Goal: Task Accomplishment & Management: Use online tool/utility

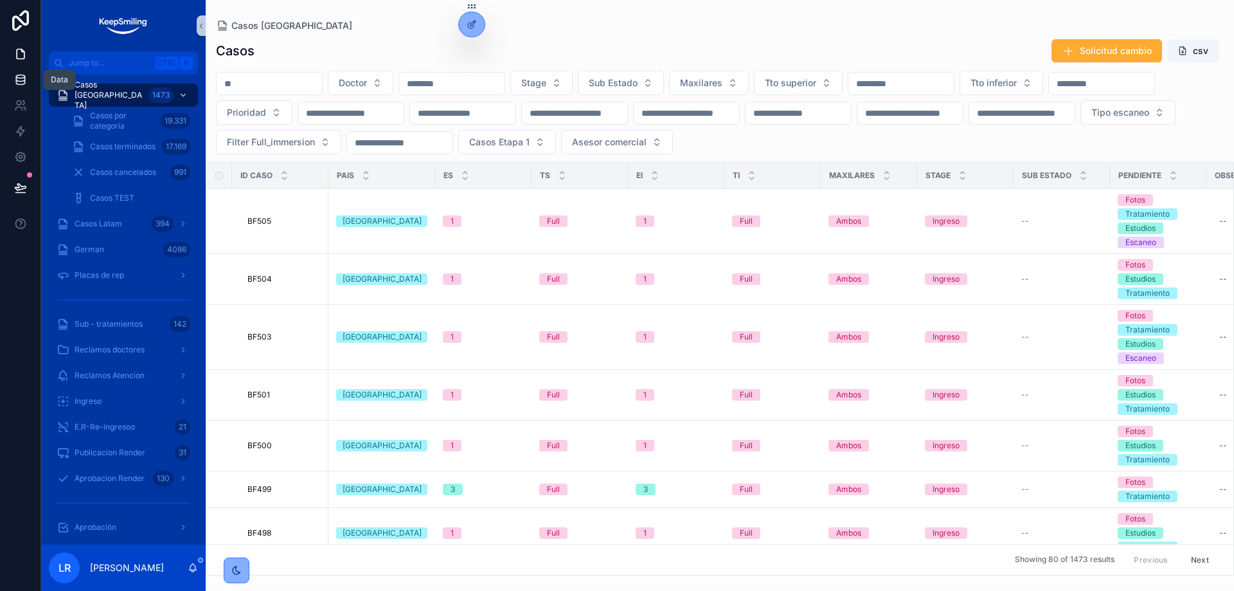
click at [28, 81] on link at bounding box center [20, 80] width 40 height 26
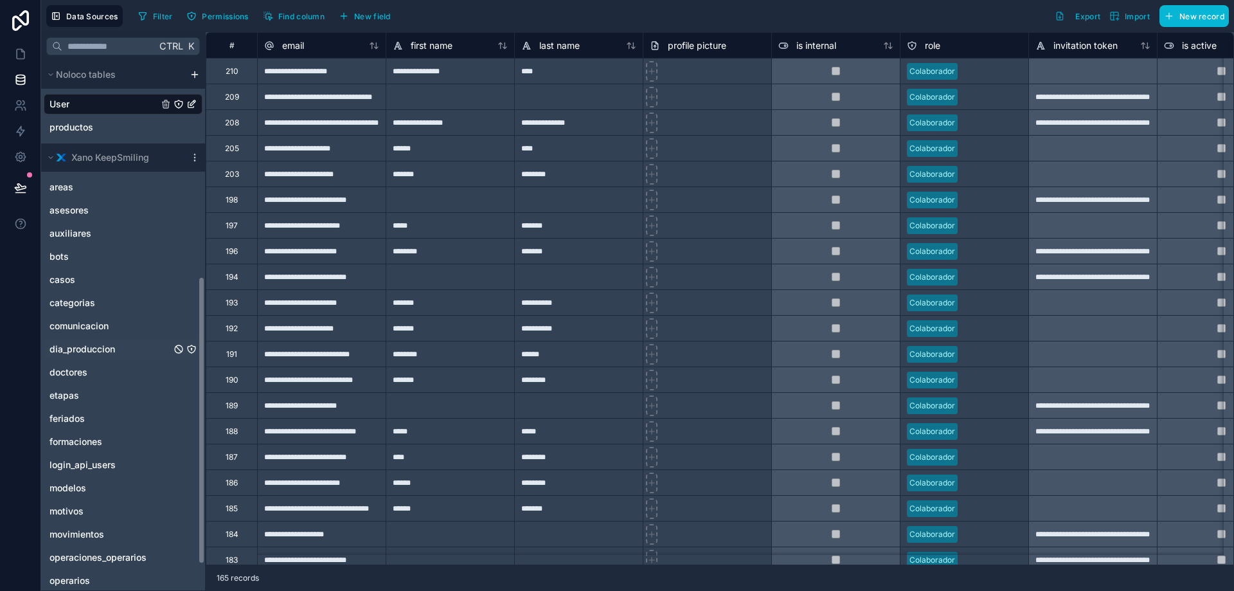
scroll to position [446, 0]
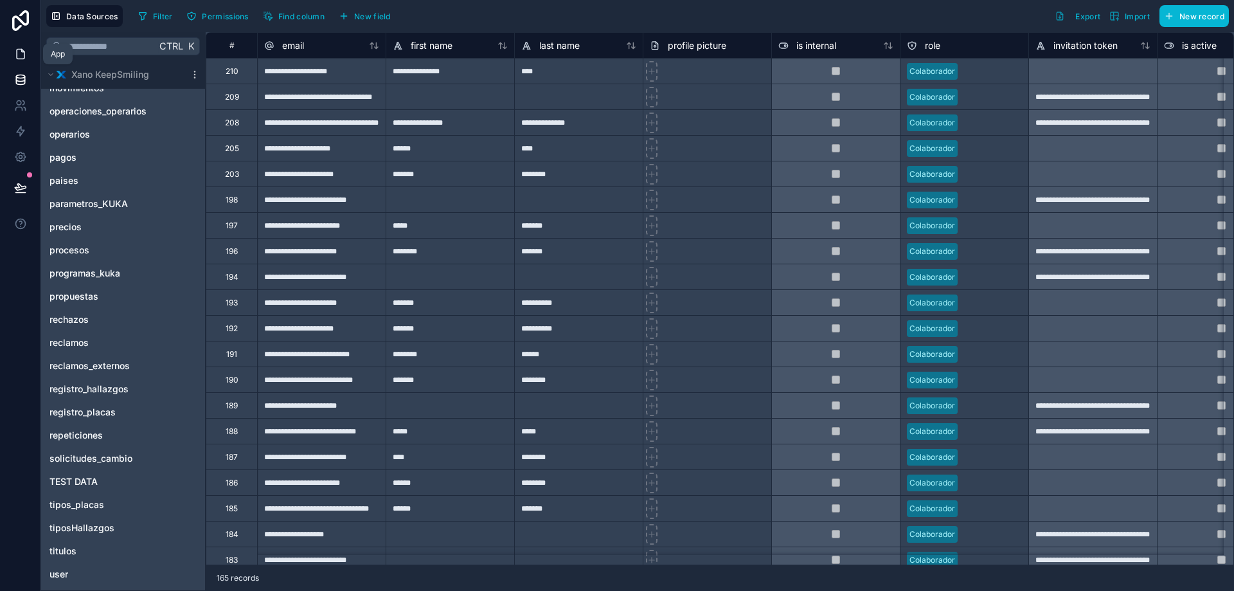
click at [15, 64] on link at bounding box center [20, 54] width 40 height 26
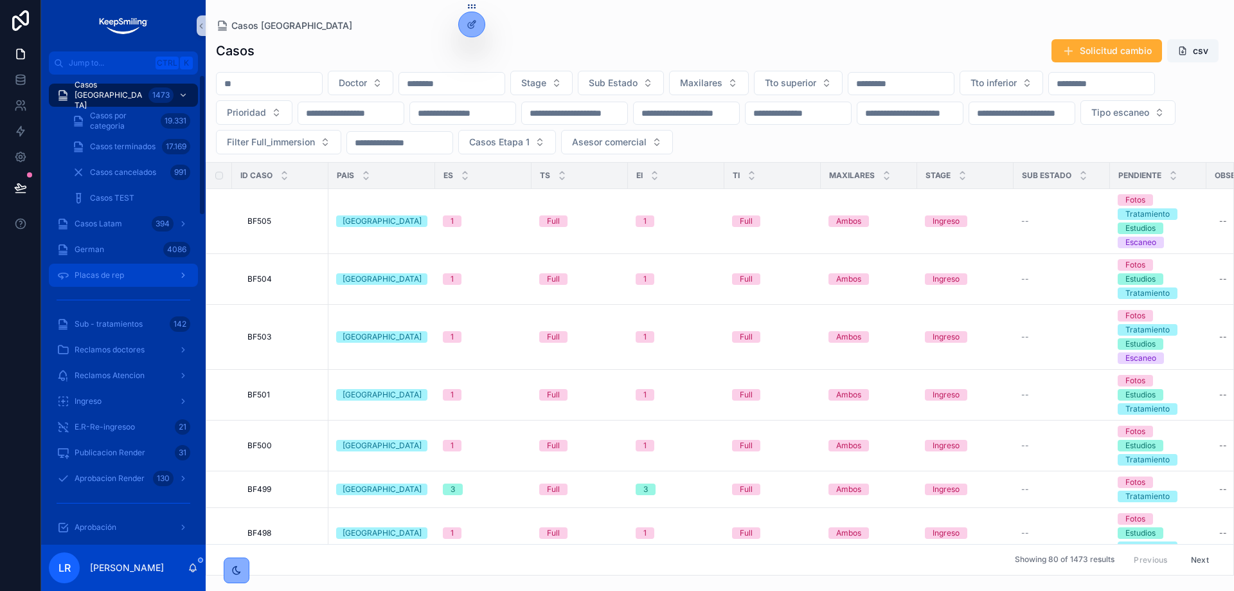
click at [121, 275] on span "Placas de rep" at bounding box center [99, 275] width 49 height 10
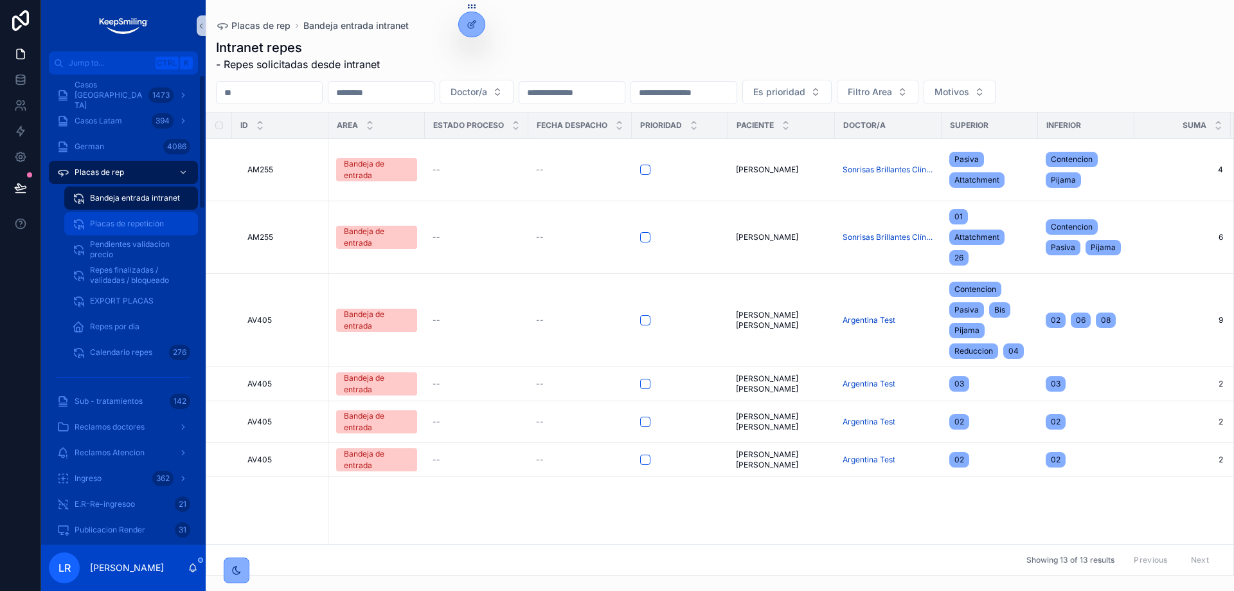
click at [113, 224] on span "Placas de repetición" at bounding box center [127, 223] width 74 height 10
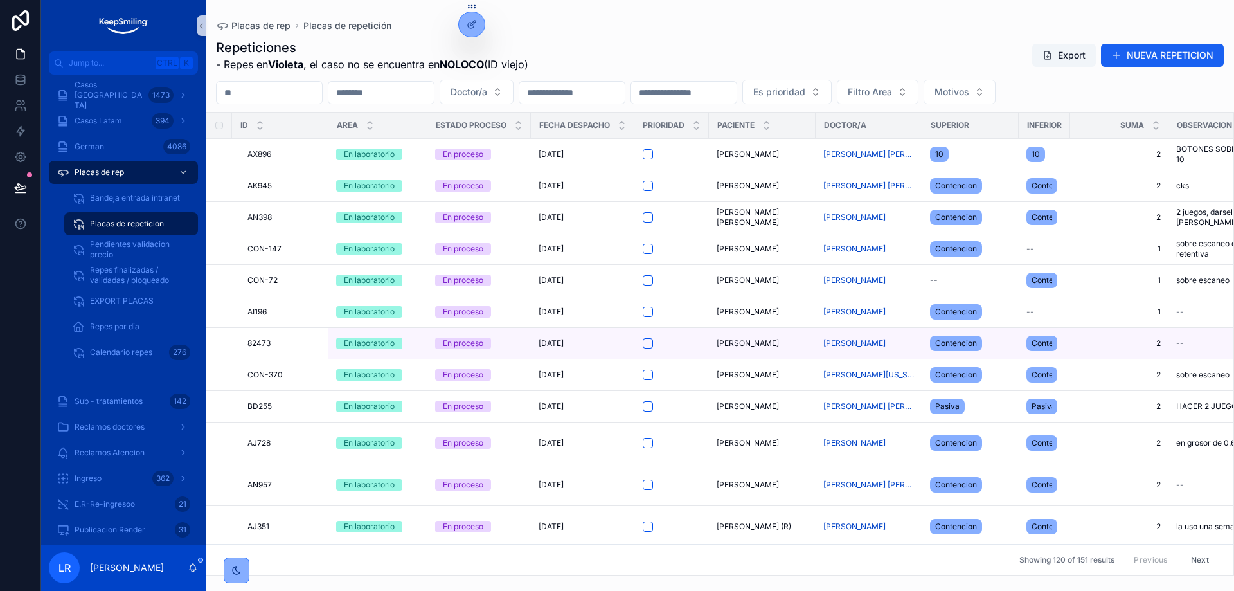
click at [1161, 62] on button "NUEVA REPETICION" at bounding box center [1162, 55] width 123 height 23
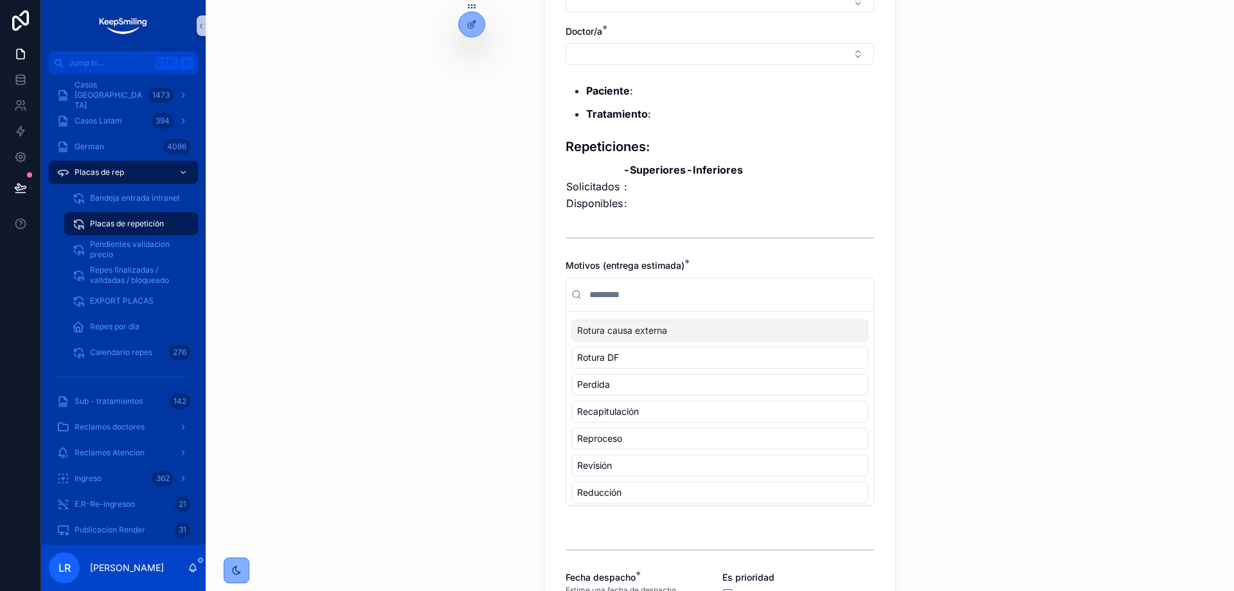
scroll to position [217, 0]
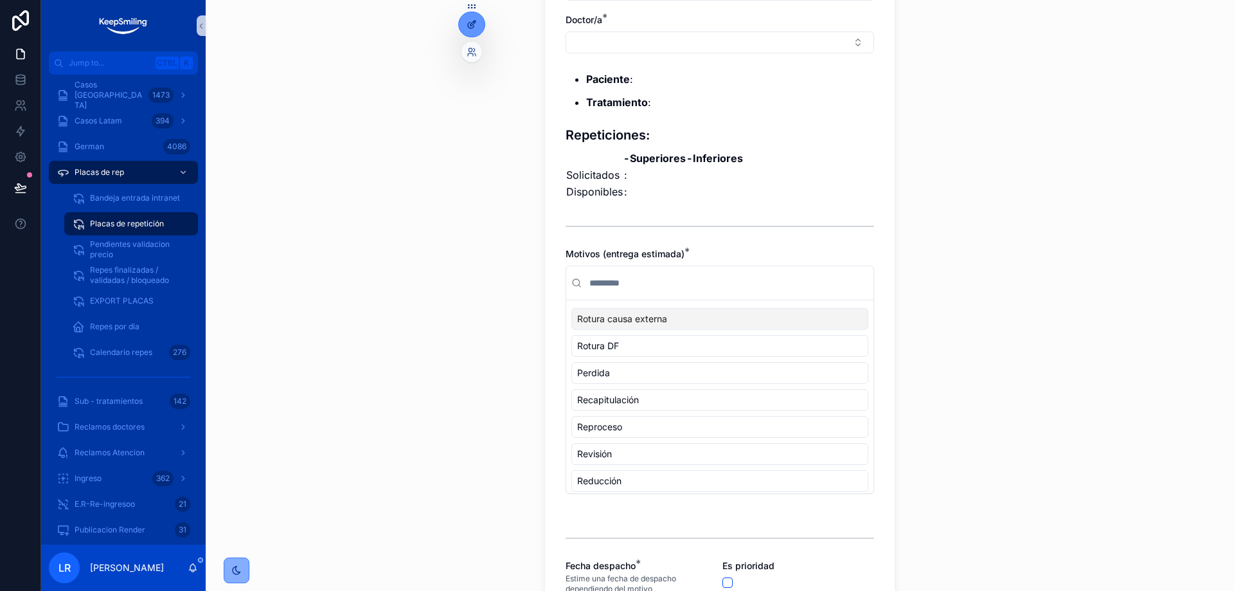
click at [465, 21] on div at bounding box center [472, 24] width 26 height 24
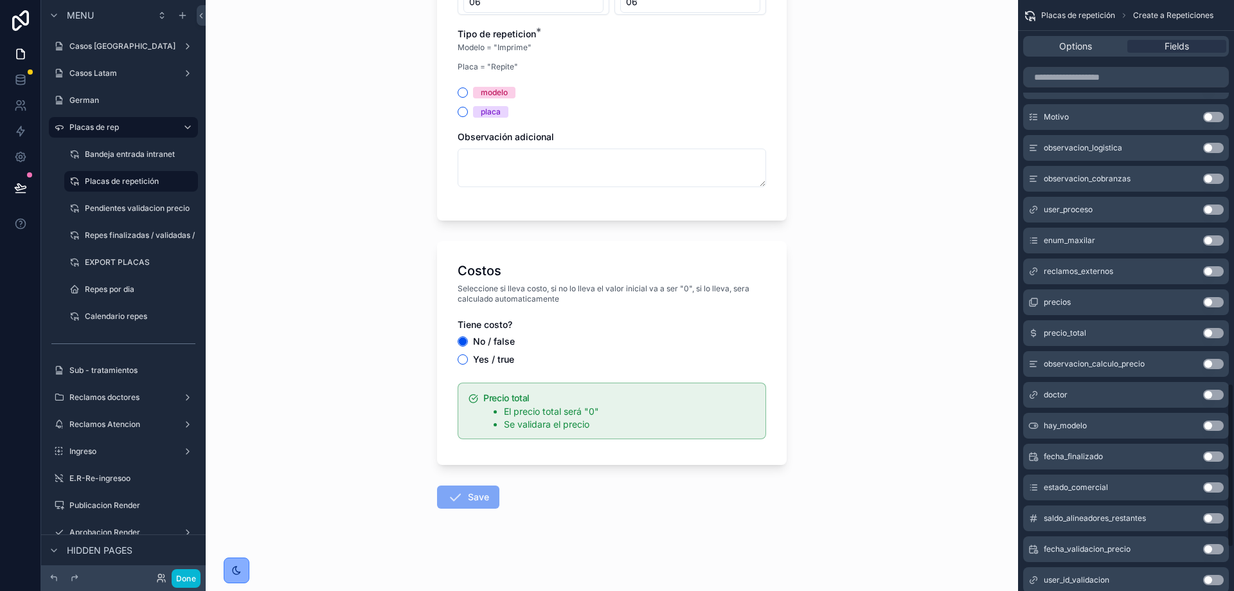
scroll to position [1537, 0]
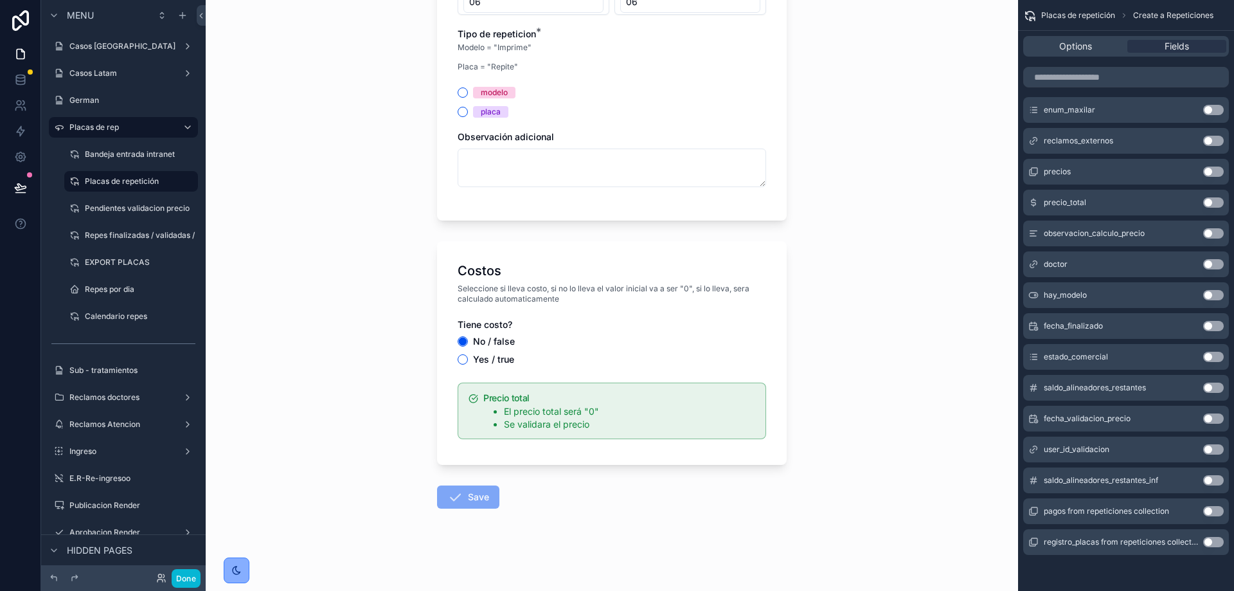
click at [1215, 541] on button "Use setting" at bounding box center [1213, 542] width 21 height 10
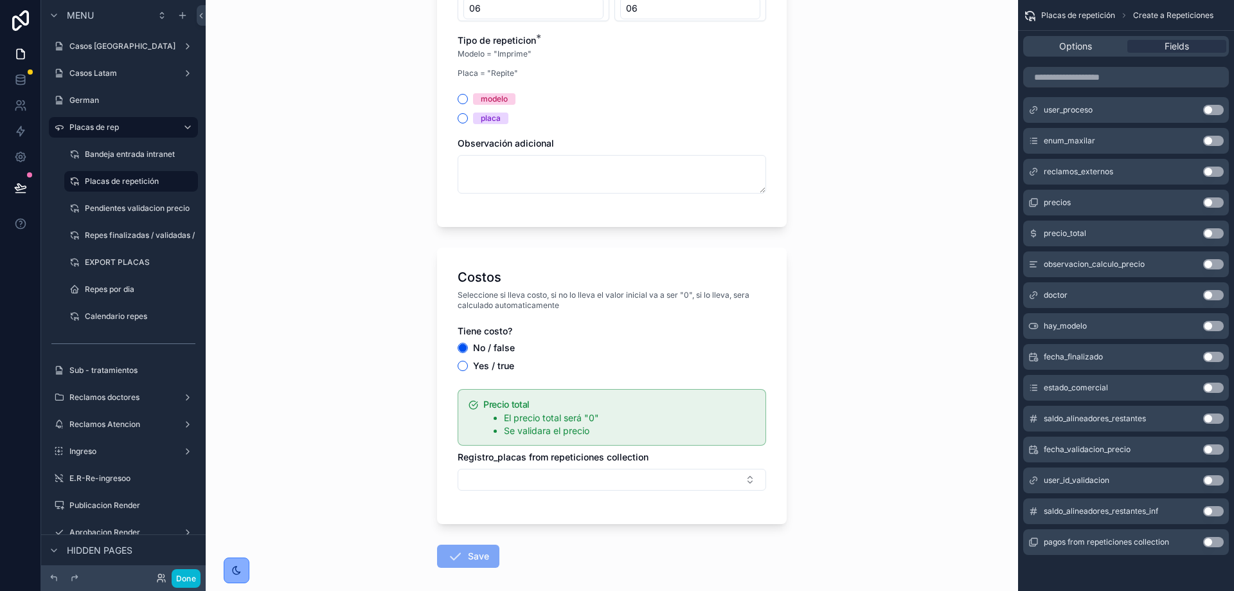
scroll to position [1282, 0]
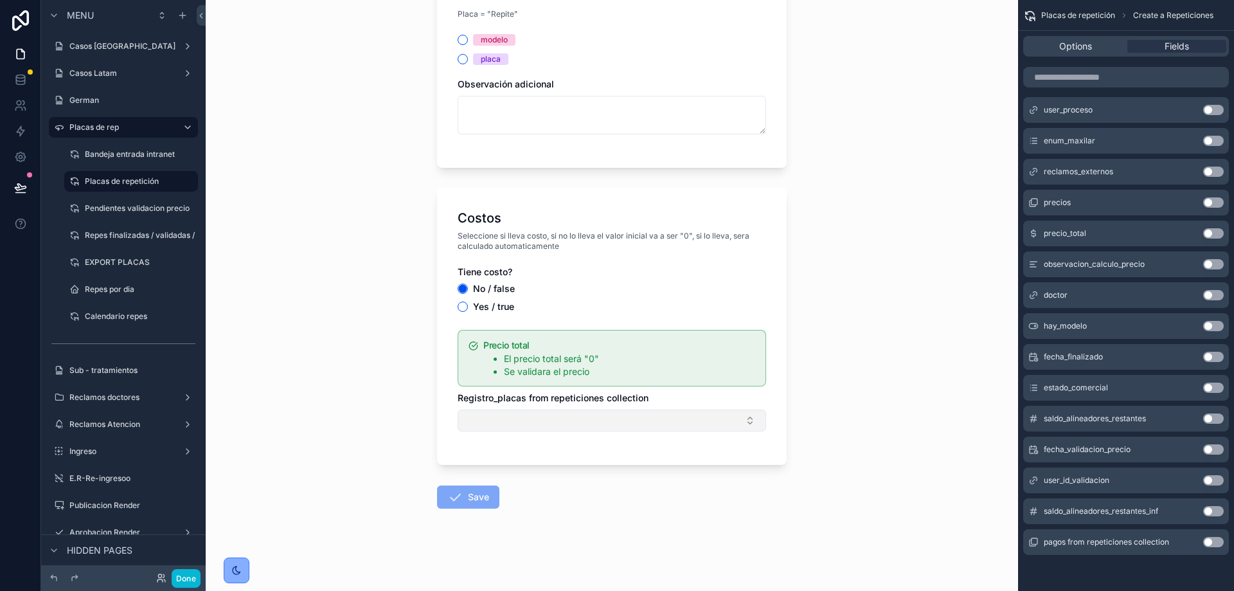
click at [477, 418] on button "Select Button" at bounding box center [612, 420] width 308 height 22
click at [544, 439] on input "scrollable content" at bounding box center [615, 445] width 276 height 23
click at [835, 482] on div "Placas de repetición Create a Repeticiones Create a Repeticiones Caso ID viejo?…" at bounding box center [612, 295] width 812 height 591
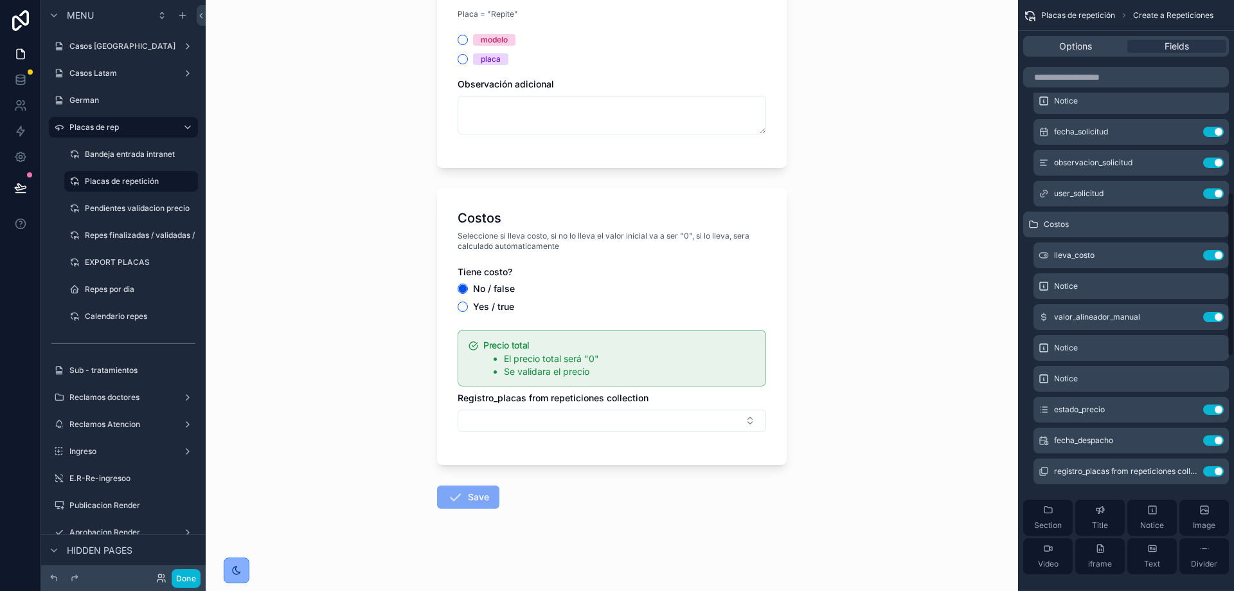
scroll to position [695, 0]
click at [22, 84] on icon at bounding box center [20, 82] width 8 height 5
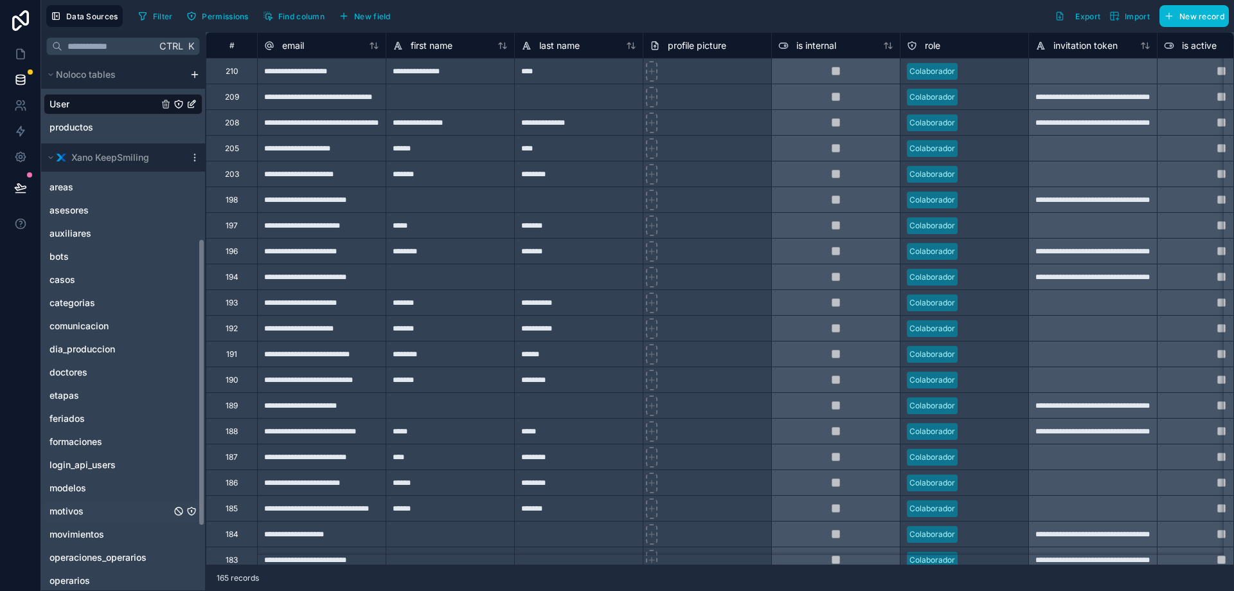
scroll to position [446, 0]
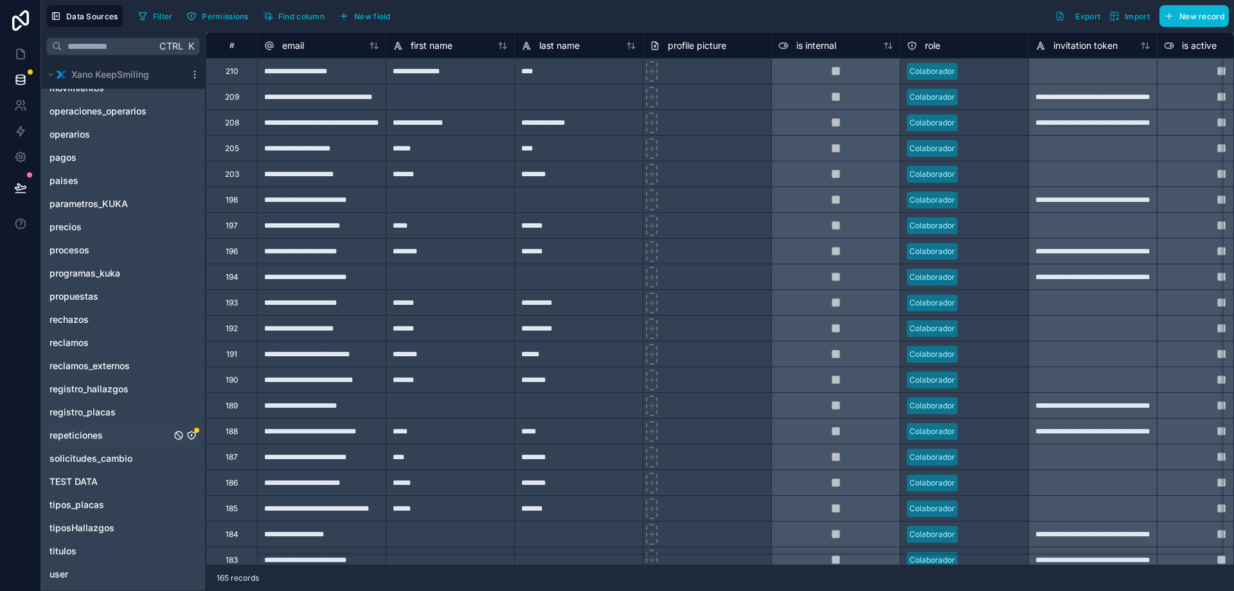
click at [95, 439] on span "repeticiones" at bounding box center [75, 435] width 53 height 13
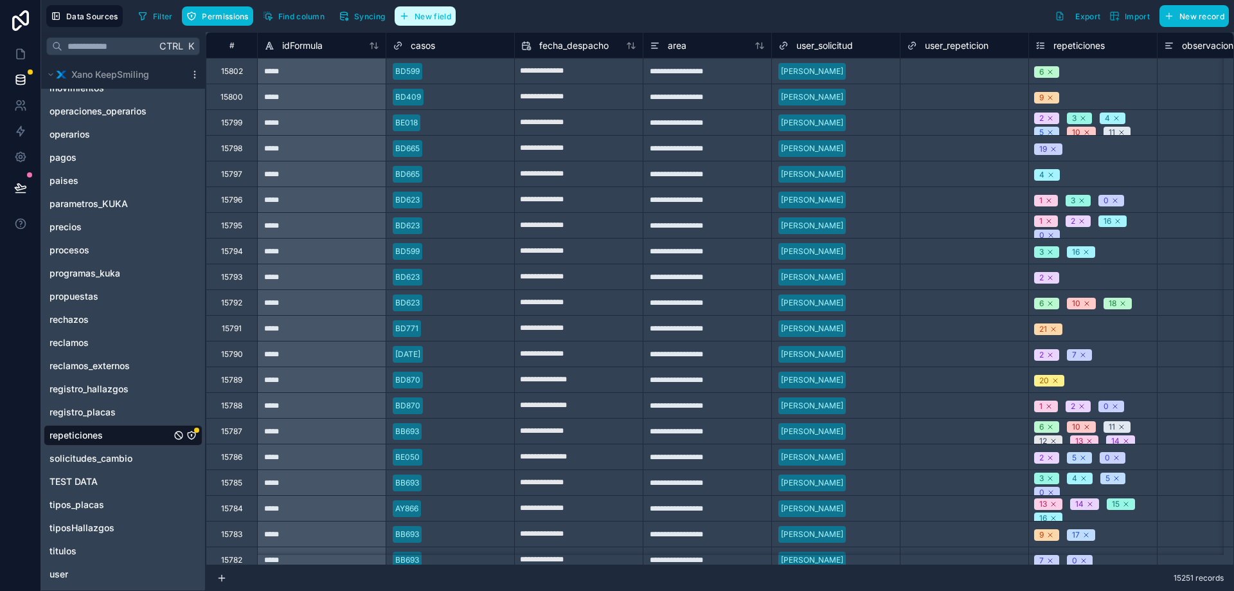
click at [424, 23] on button "New field" at bounding box center [425, 15] width 61 height 19
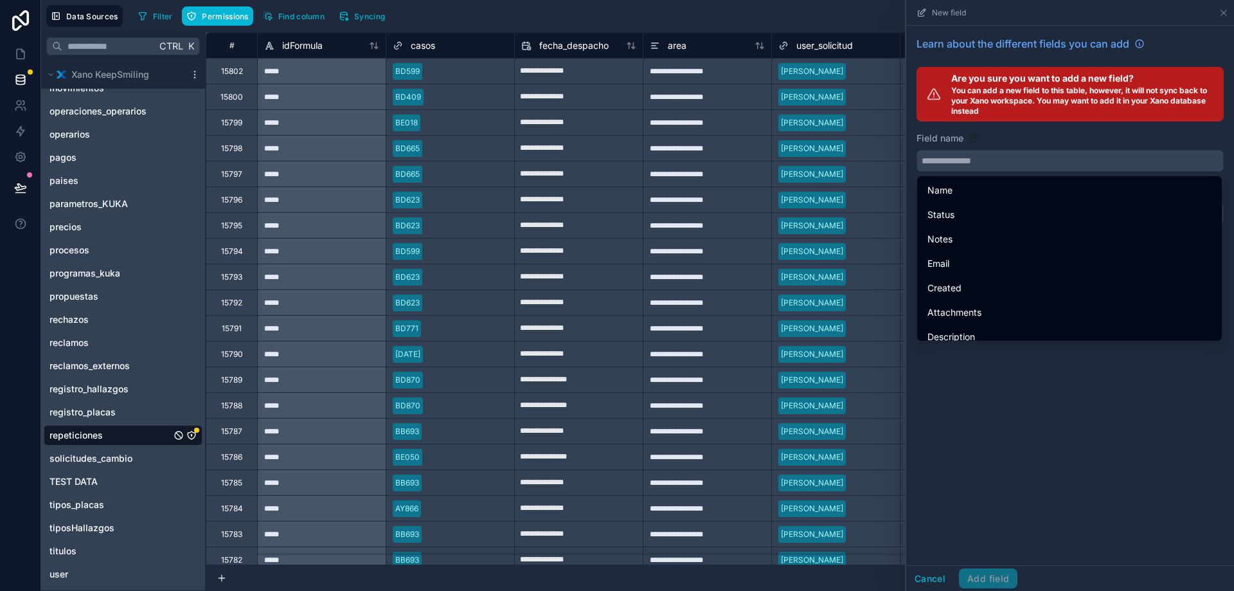
click at [999, 165] on input "text" at bounding box center [1070, 160] width 306 height 21
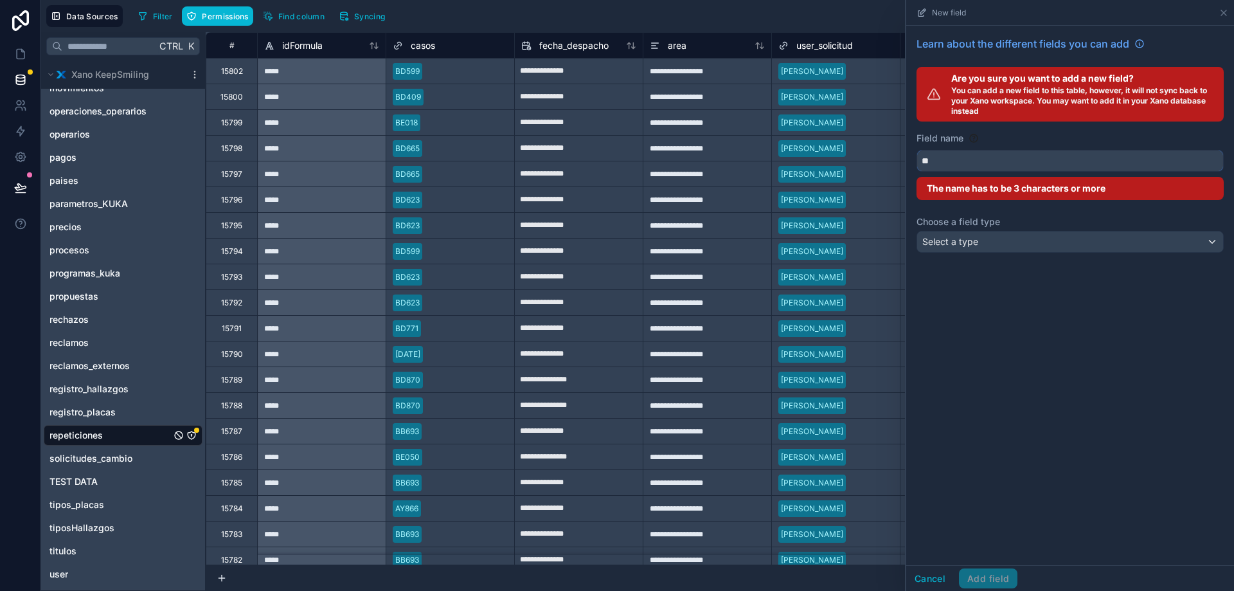
type input "*"
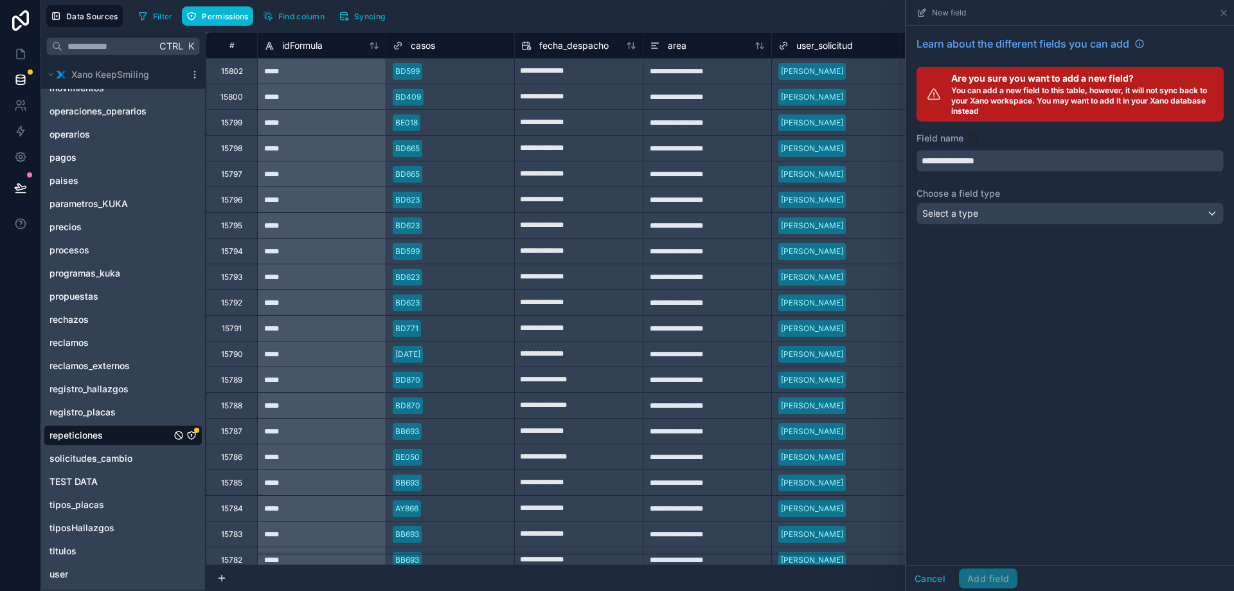
click at [963, 163] on input "**********" at bounding box center [1070, 160] width 306 height 21
type input "**********"
click at [986, 214] on div "Select a type" at bounding box center [1070, 213] width 306 height 21
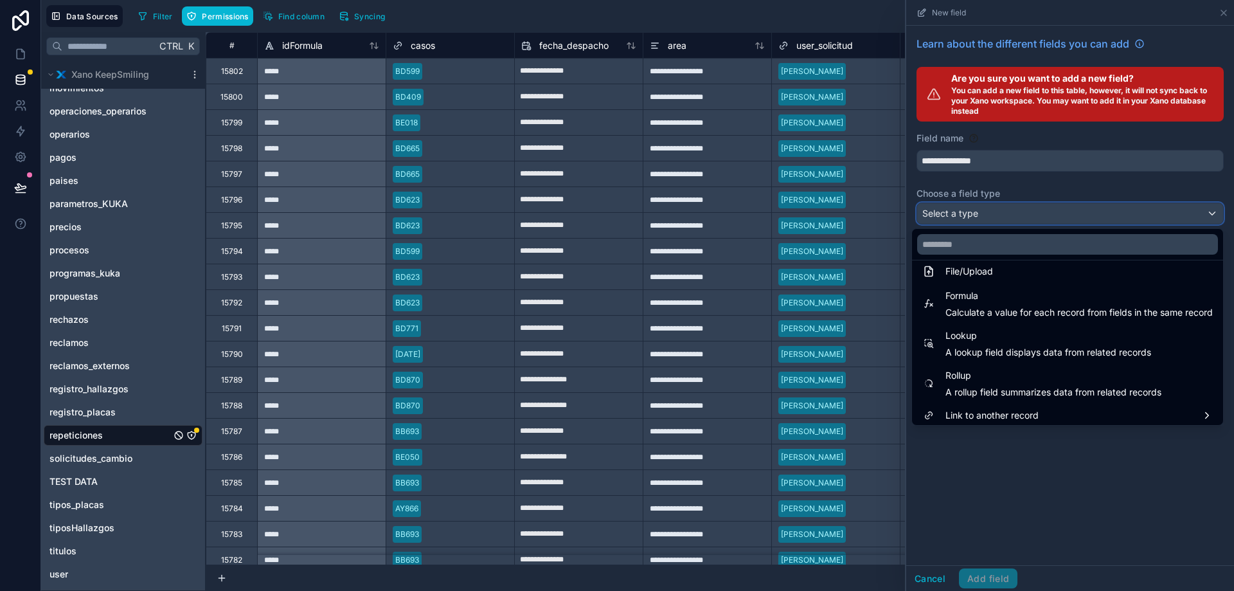
scroll to position [333, 0]
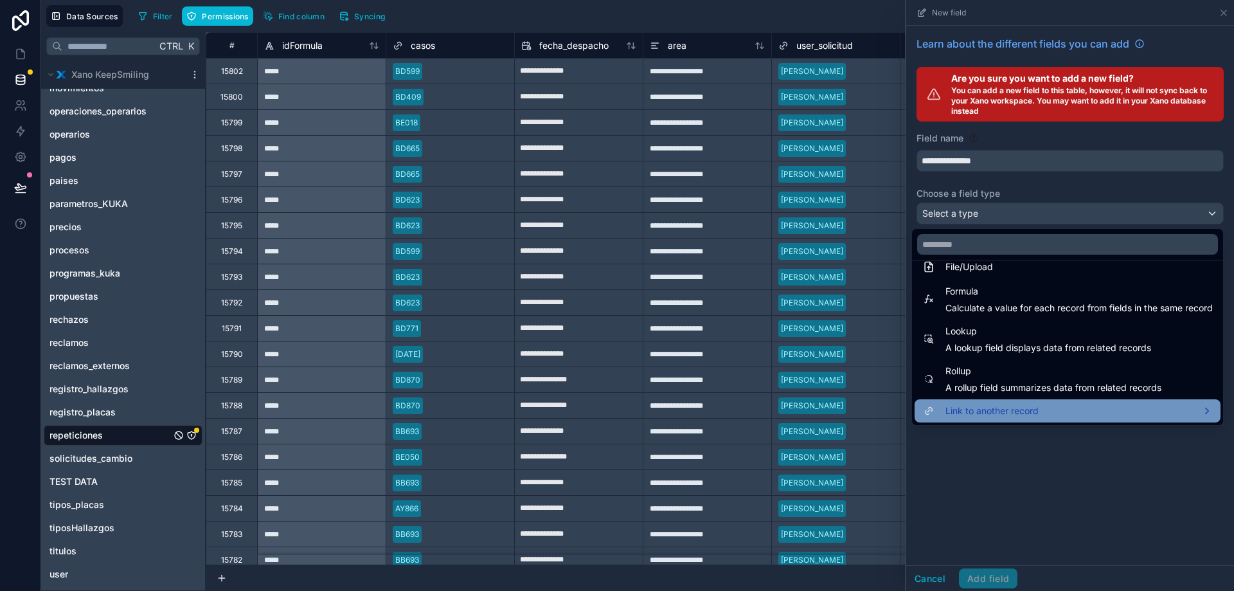
click at [1010, 410] on span "Link to another record" at bounding box center [991, 410] width 93 height 15
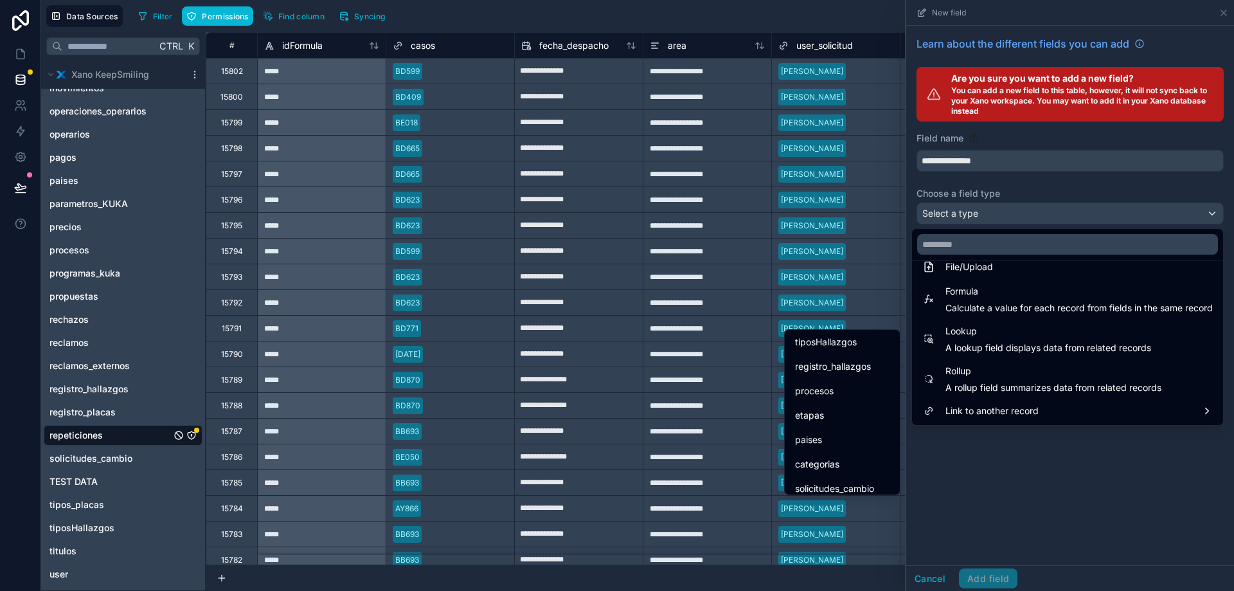
scroll to position [459, 0]
click at [835, 398] on div "registro_hallazgos" at bounding box center [842, 387] width 110 height 23
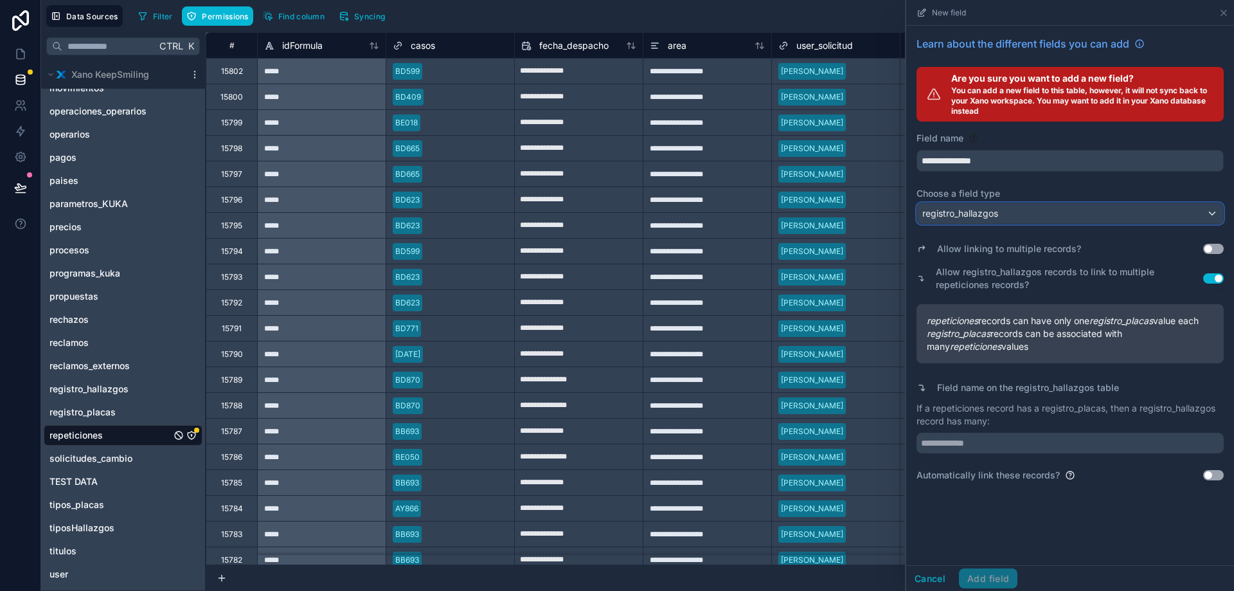
click at [962, 216] on span "registro_hallazgos" at bounding box center [960, 213] width 76 height 13
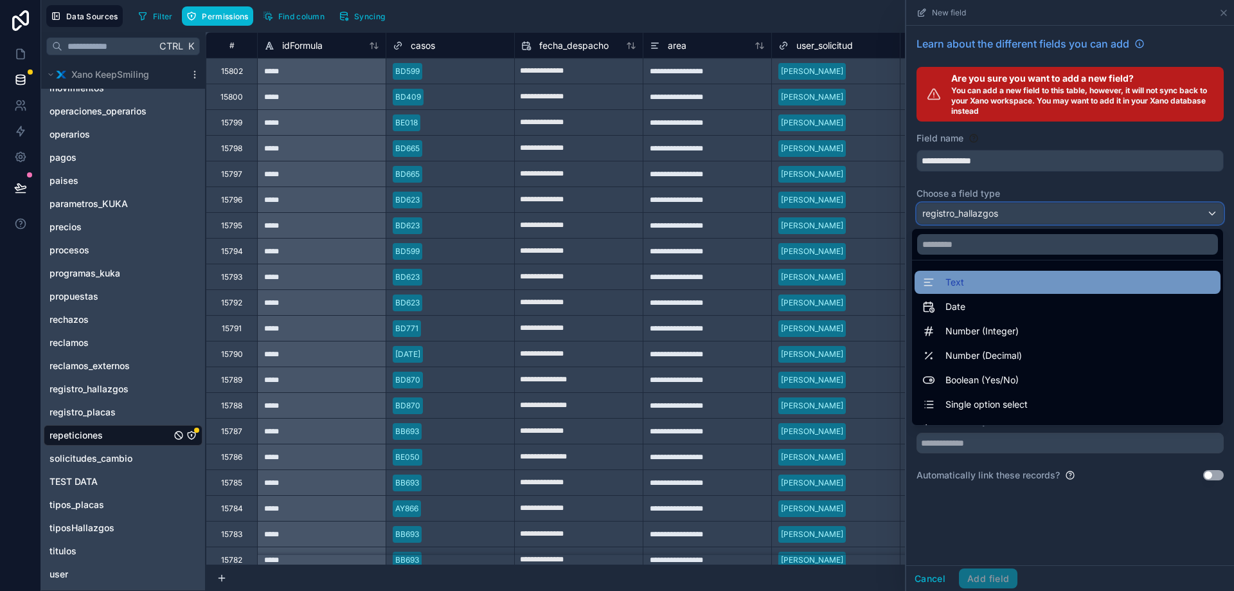
scroll to position [333, 0]
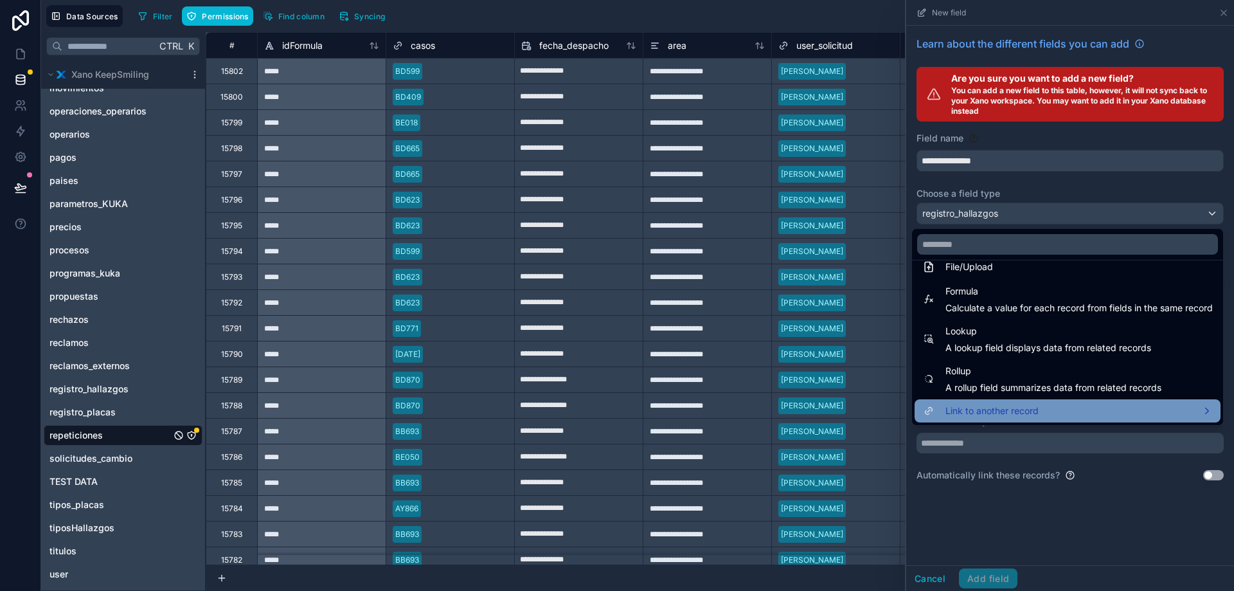
click at [940, 402] on div "Link to another record" at bounding box center [1067, 410] width 306 height 23
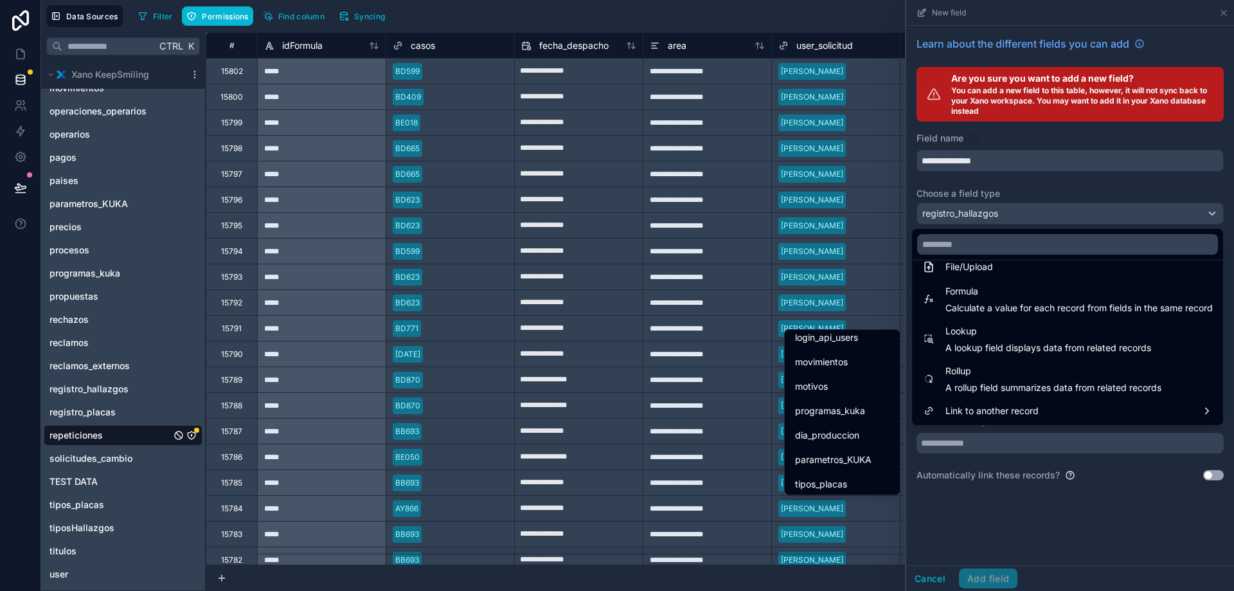
scroll to position [830, 0]
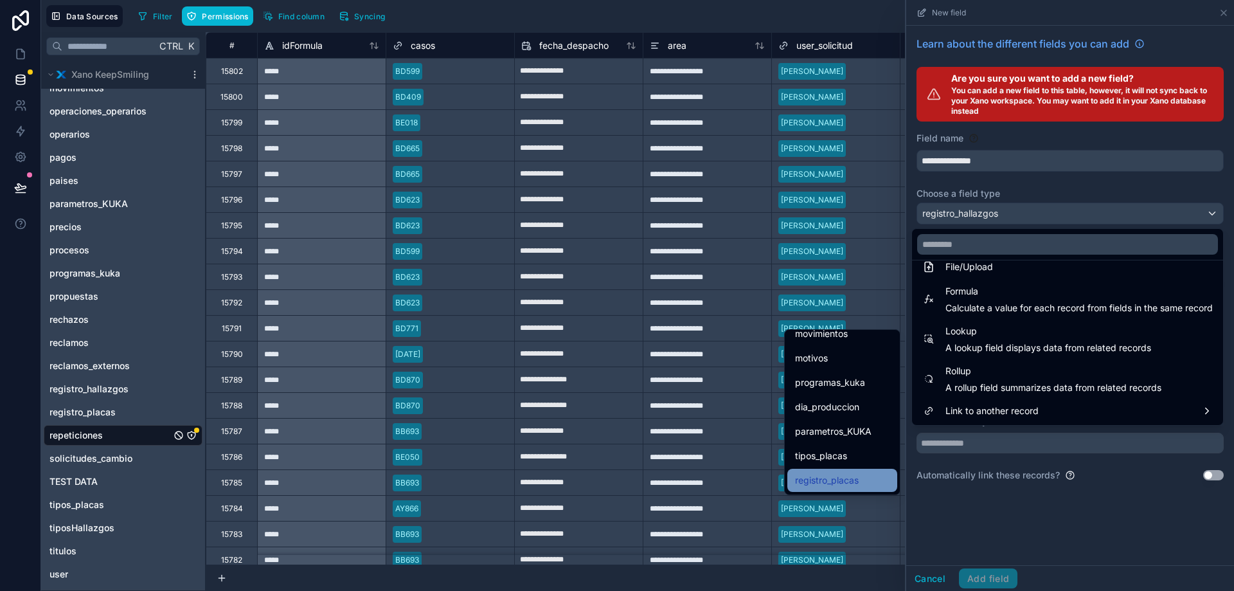
click at [825, 483] on span "registro_placas" at bounding box center [827, 479] width 64 height 15
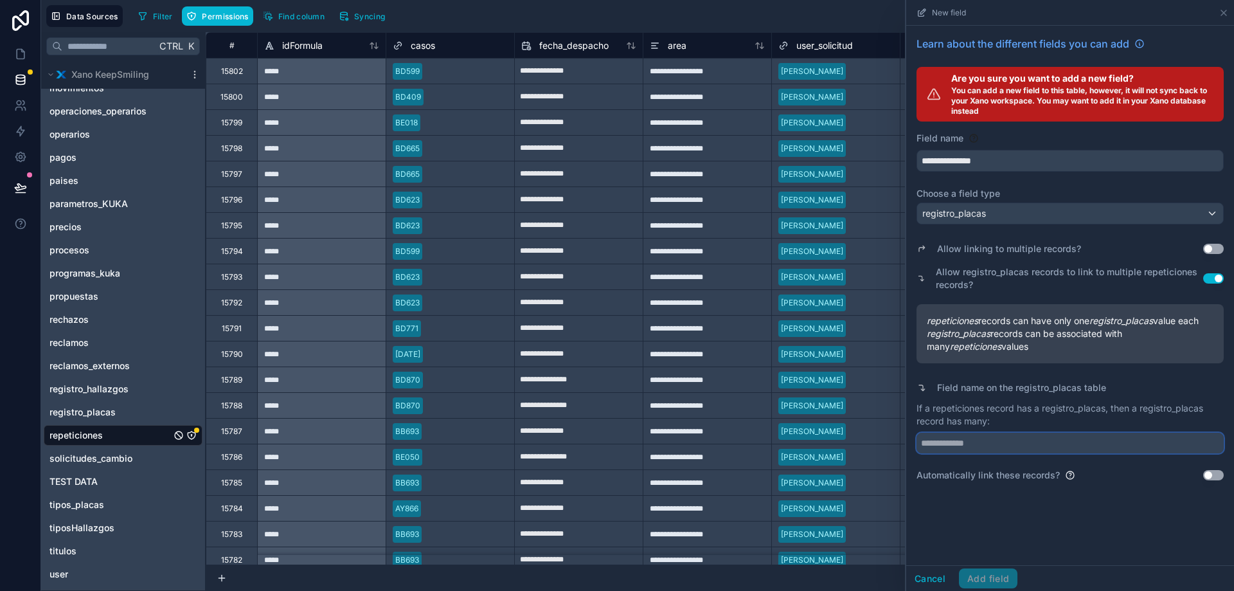
click at [987, 452] on input "text" at bounding box center [1069, 442] width 307 height 21
type input "**********"
click at [995, 575] on button "Add field" at bounding box center [988, 578] width 58 height 21
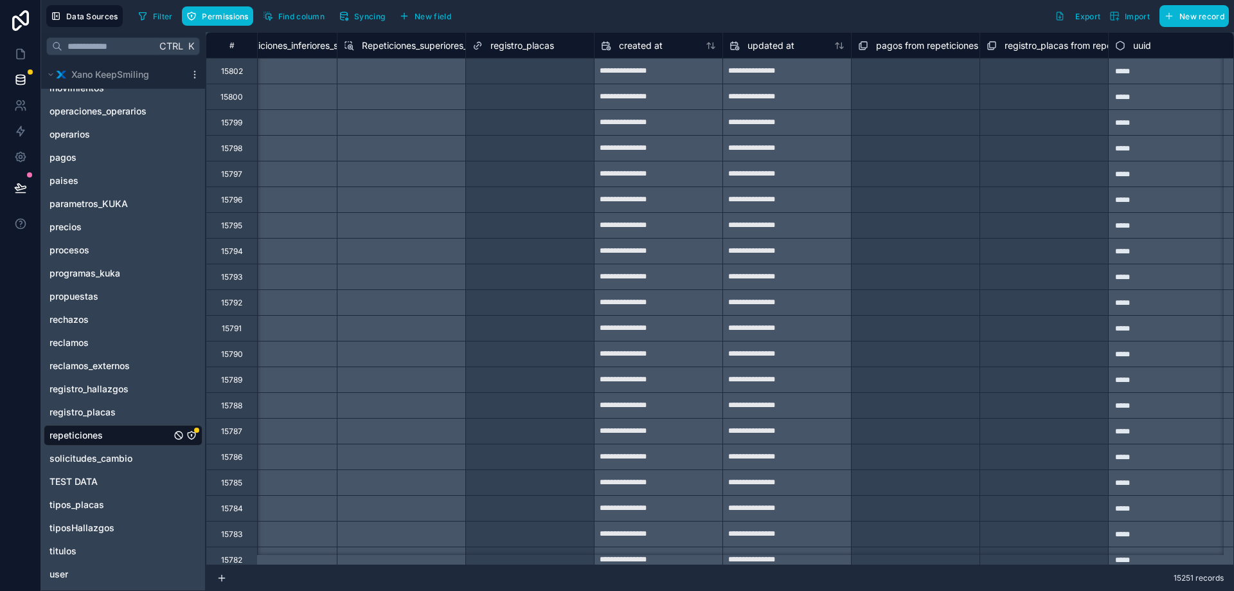
scroll to position [0, 8145]
click at [501, 66] on div "Select a registro_placas" at bounding box center [517, 71] width 87 height 10
click at [524, 98] on div "No options" at bounding box center [531, 104] width 128 height 26
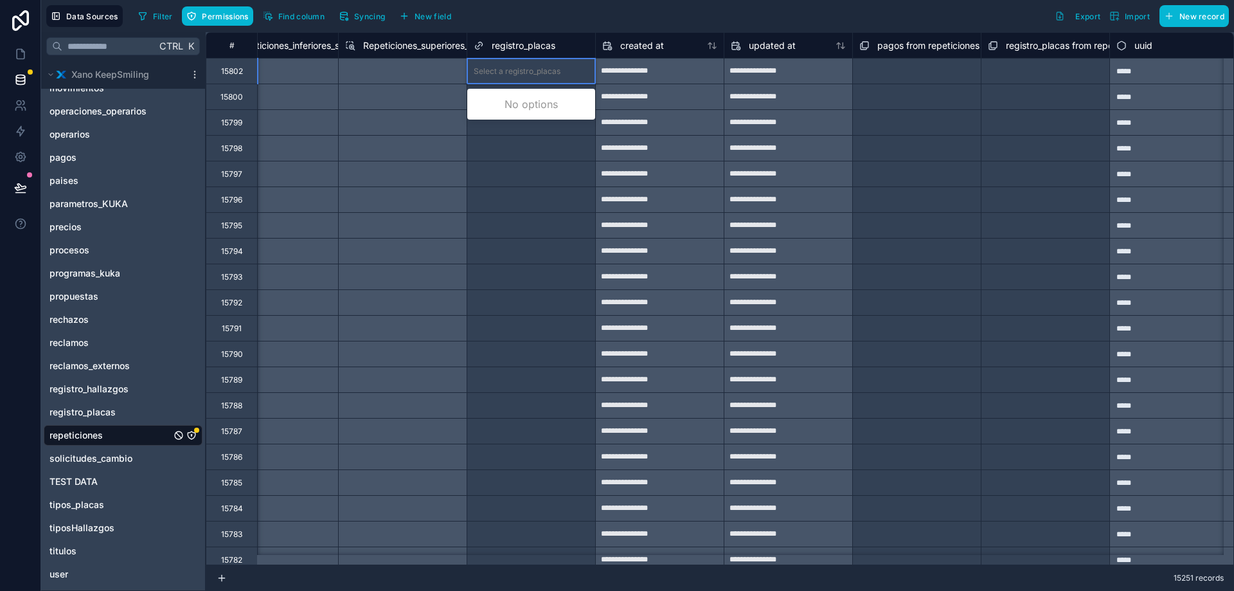
click at [548, 19] on div "Filter Permissions Find column Syncing New field Export Import New record" at bounding box center [681, 16] width 1096 height 22
click at [26, 66] on link at bounding box center [20, 54] width 40 height 26
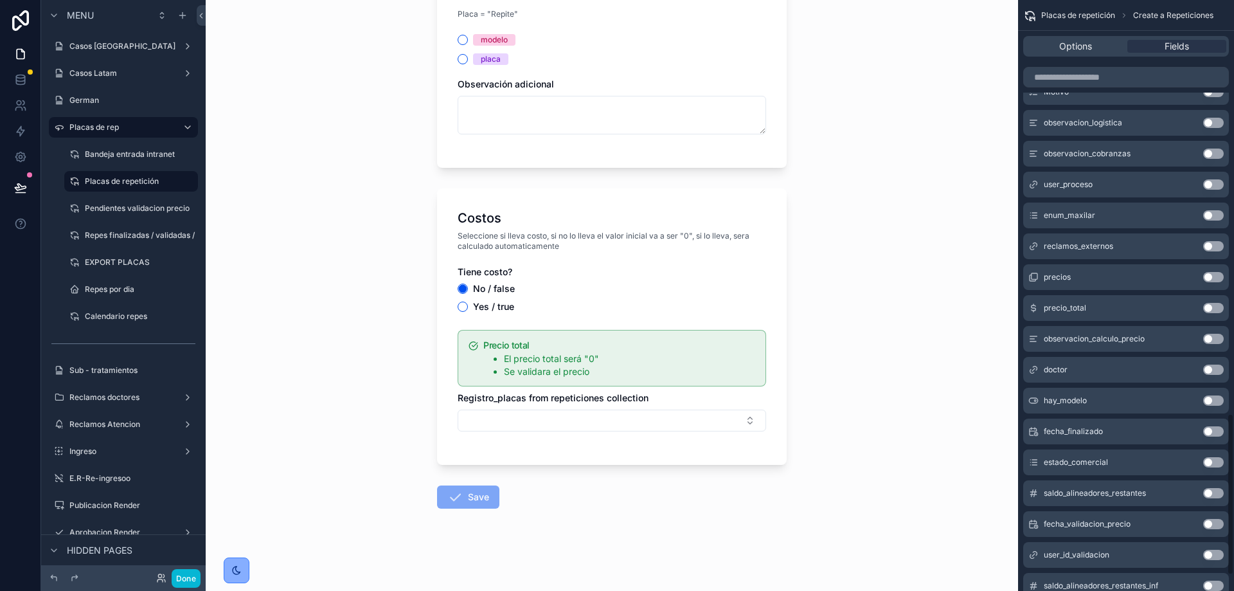
scroll to position [1567, 0]
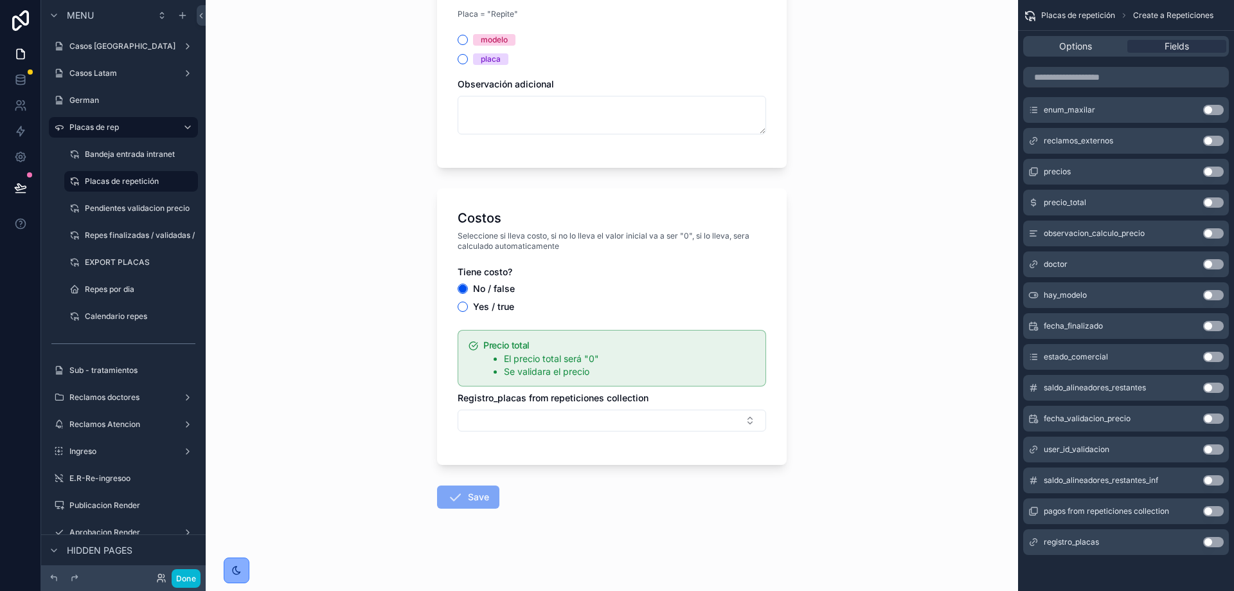
click at [1211, 544] on button "Use setting" at bounding box center [1213, 542] width 21 height 10
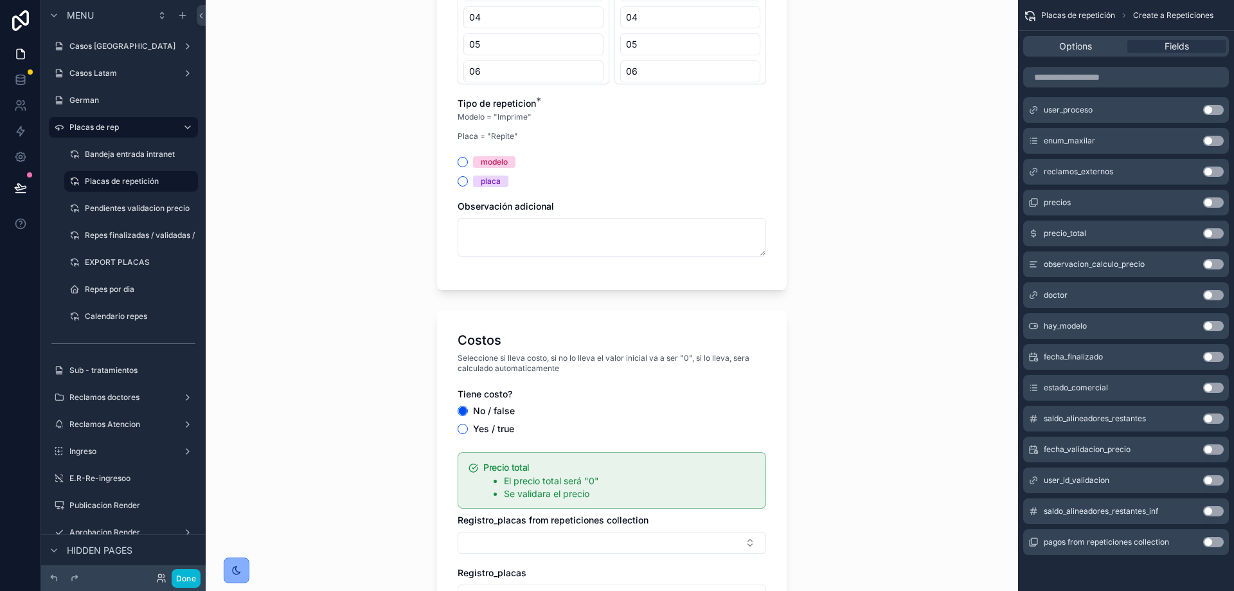
scroll to position [1335, 0]
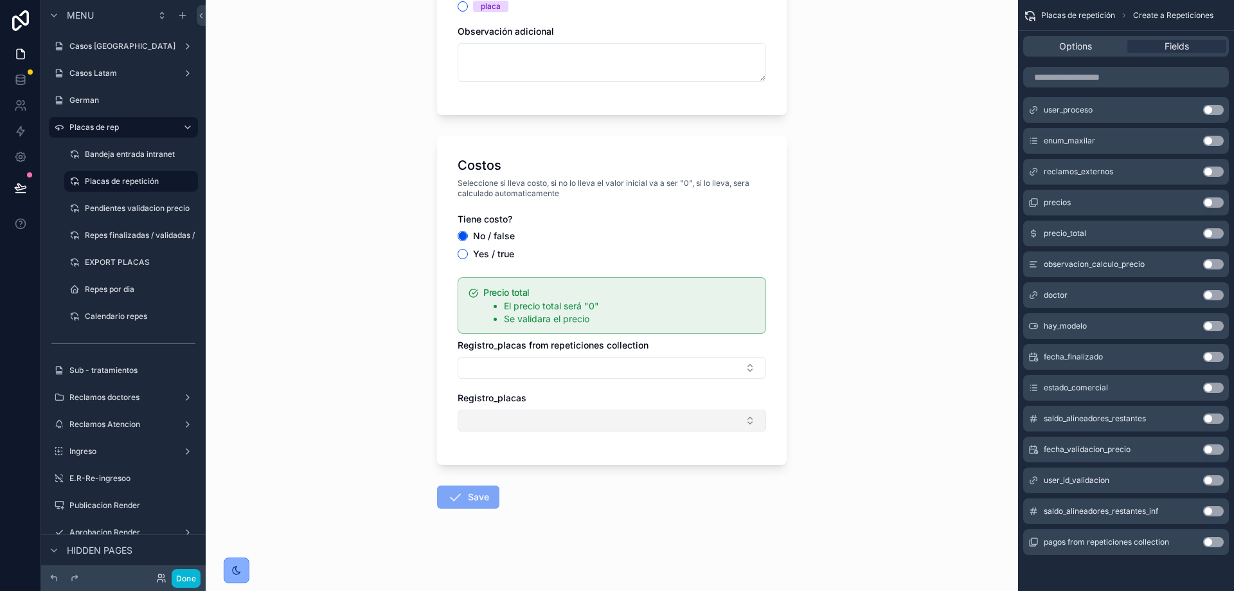
click at [626, 415] on button "Select Button" at bounding box center [612, 420] width 308 height 22
click at [483, 439] on input "scrollable content" at bounding box center [615, 445] width 276 height 23
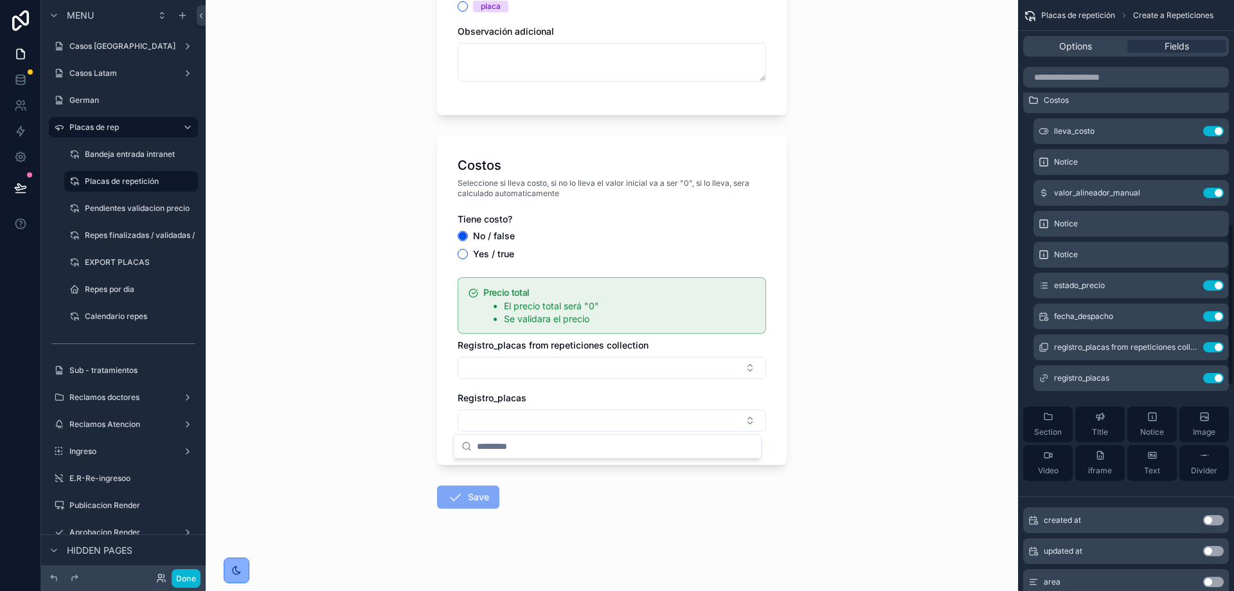
scroll to position [817, 0]
type input "*"
click at [564, 425] on button "Select Button" at bounding box center [612, 420] width 308 height 22
drag, startPoint x: 564, startPoint y: 425, endPoint x: 907, endPoint y: 531, distance: 359.0
click at [907, 531] on div "Placas de repetición Create a Repeticiones Create a Repeticiones Caso ID viejo?…" at bounding box center [612, 295] width 812 height 591
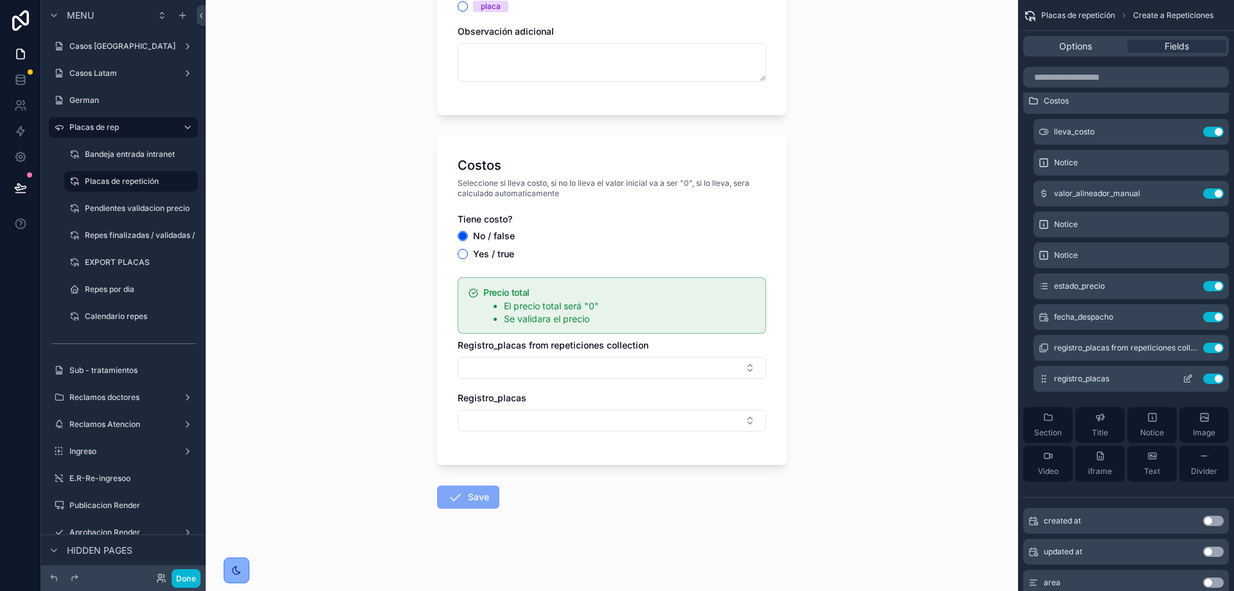
click at [1185, 377] on icon "scrollable content" at bounding box center [1187, 380] width 6 height 6
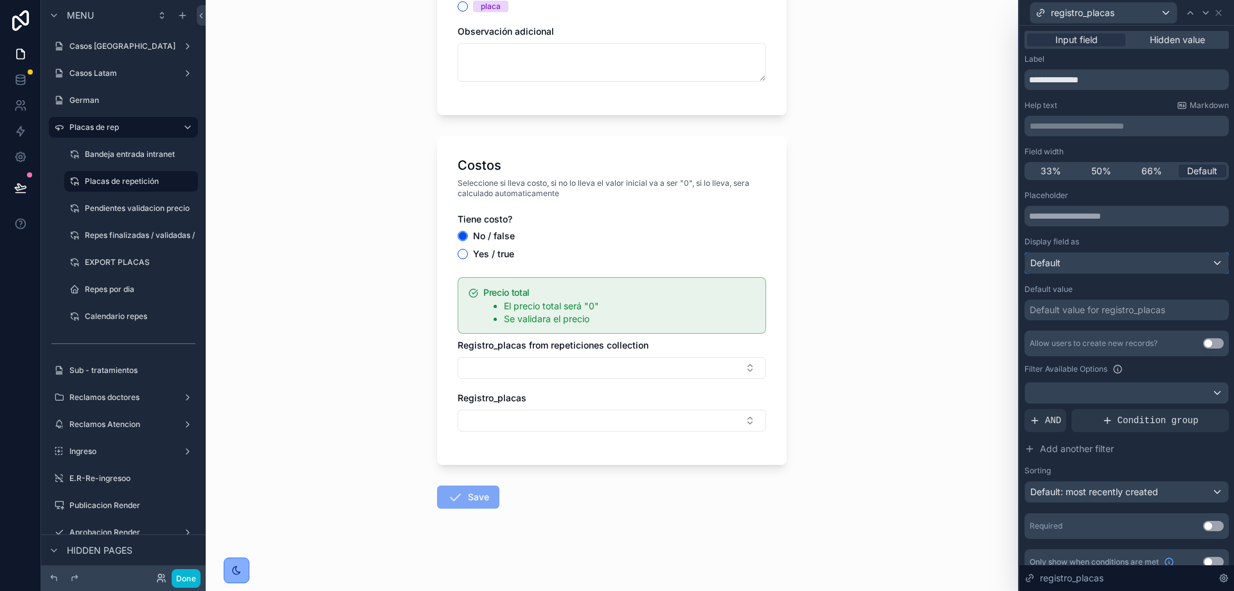
click at [1078, 259] on div "Default" at bounding box center [1126, 263] width 203 height 21
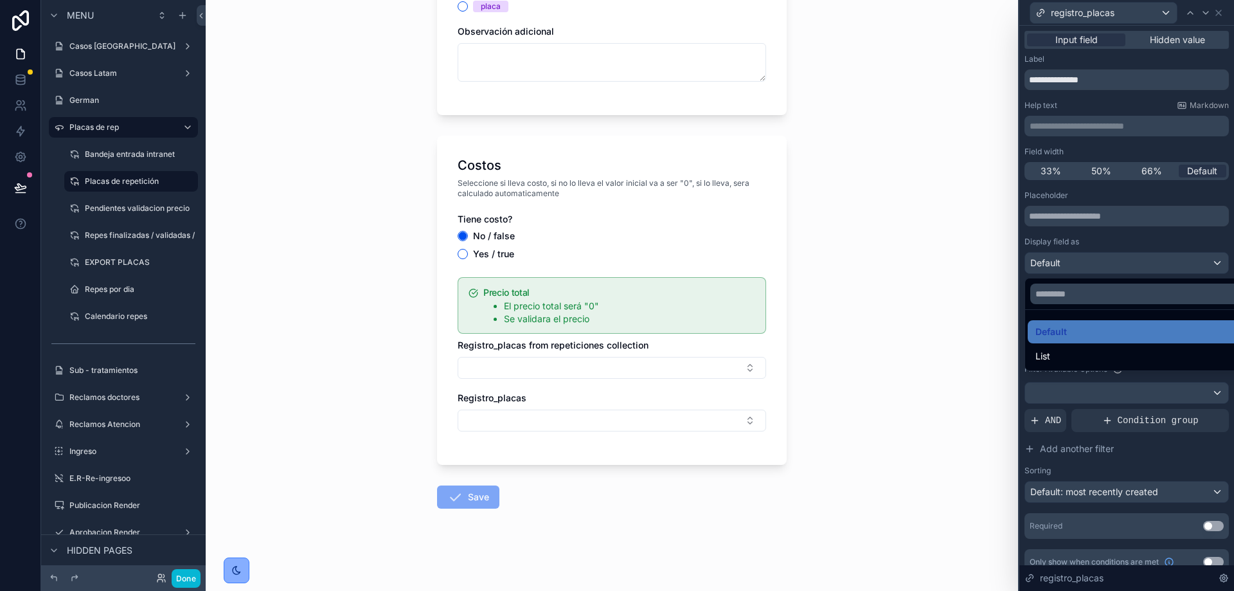
click at [1078, 259] on div at bounding box center [1126, 295] width 215 height 591
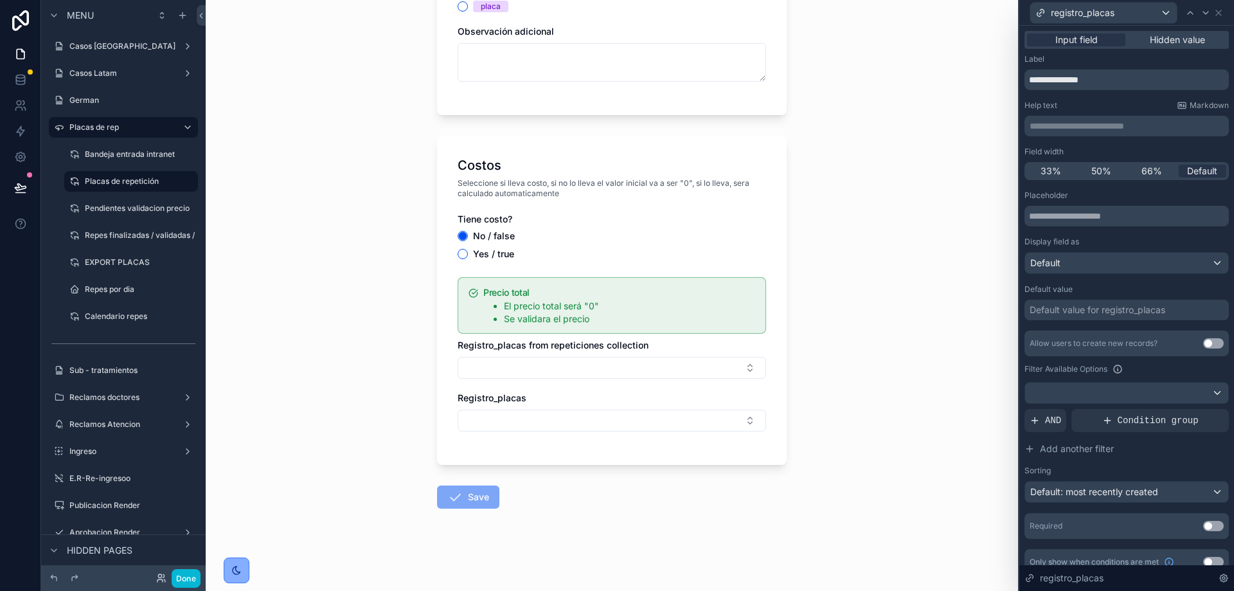
click at [1203, 343] on button "Use setting" at bounding box center [1213, 343] width 21 height 10
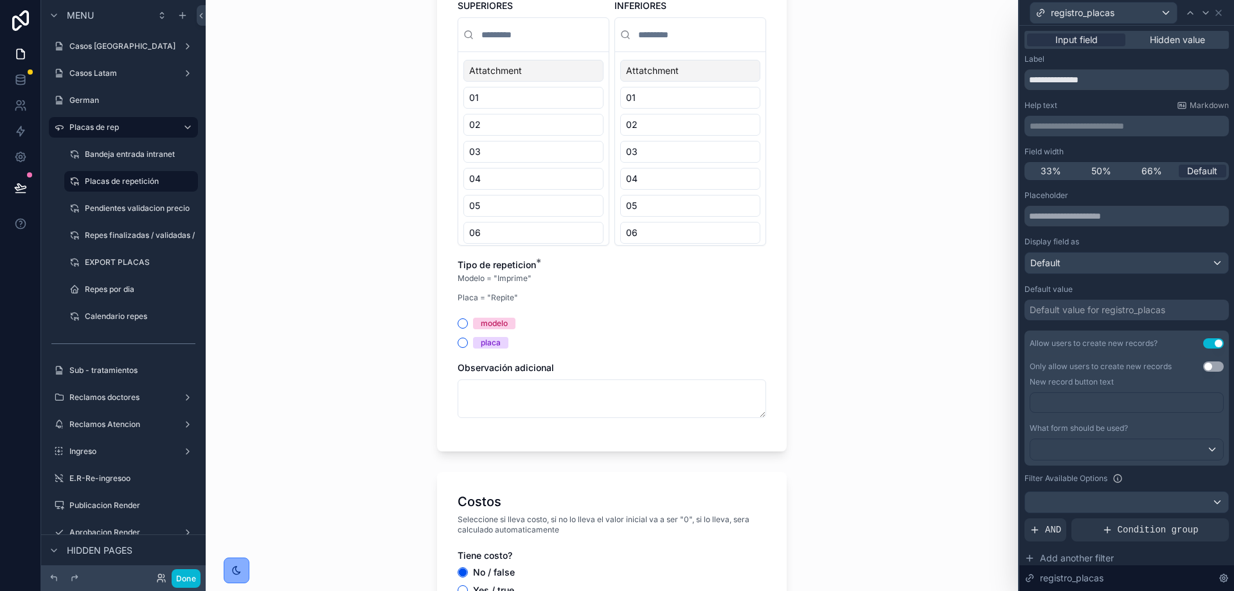
scroll to position [1335, 0]
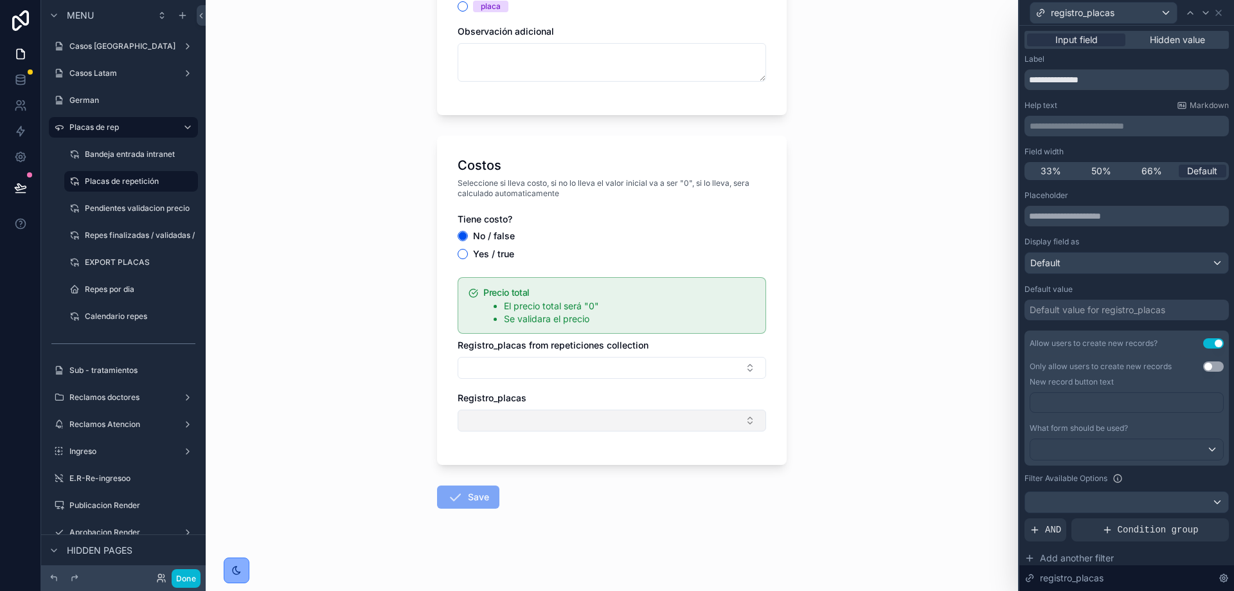
click at [688, 421] on button "Select Button" at bounding box center [612, 420] width 308 height 22
click at [542, 474] on button "New" at bounding box center [607, 470] width 297 height 13
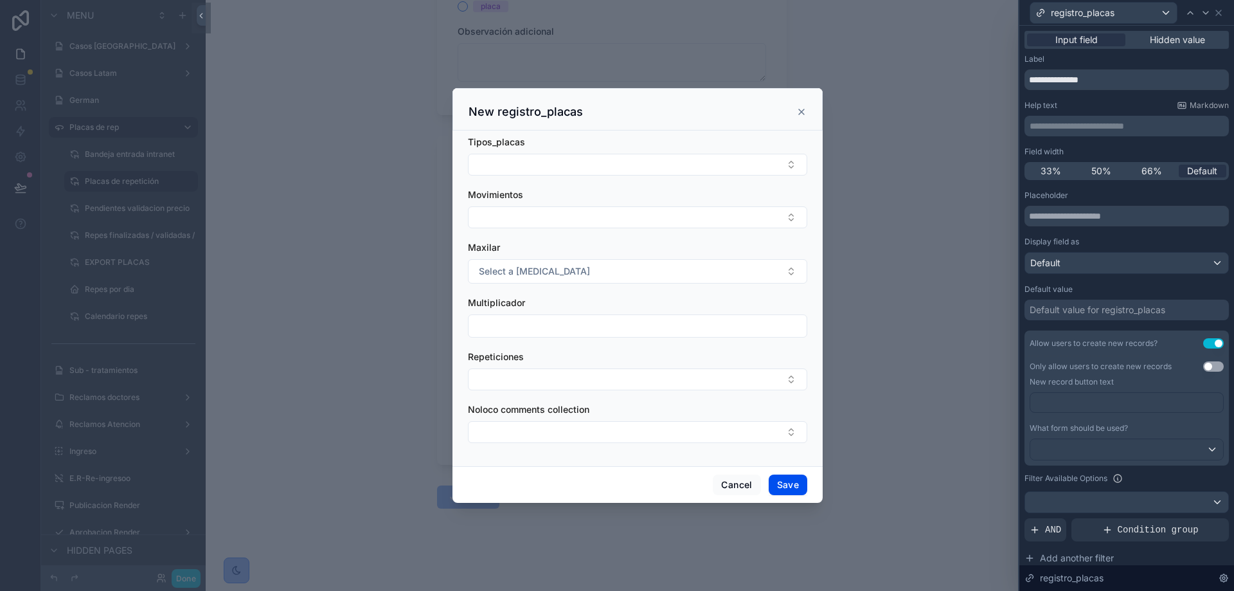
click at [805, 114] on icon "scrollable content" at bounding box center [801, 112] width 10 height 10
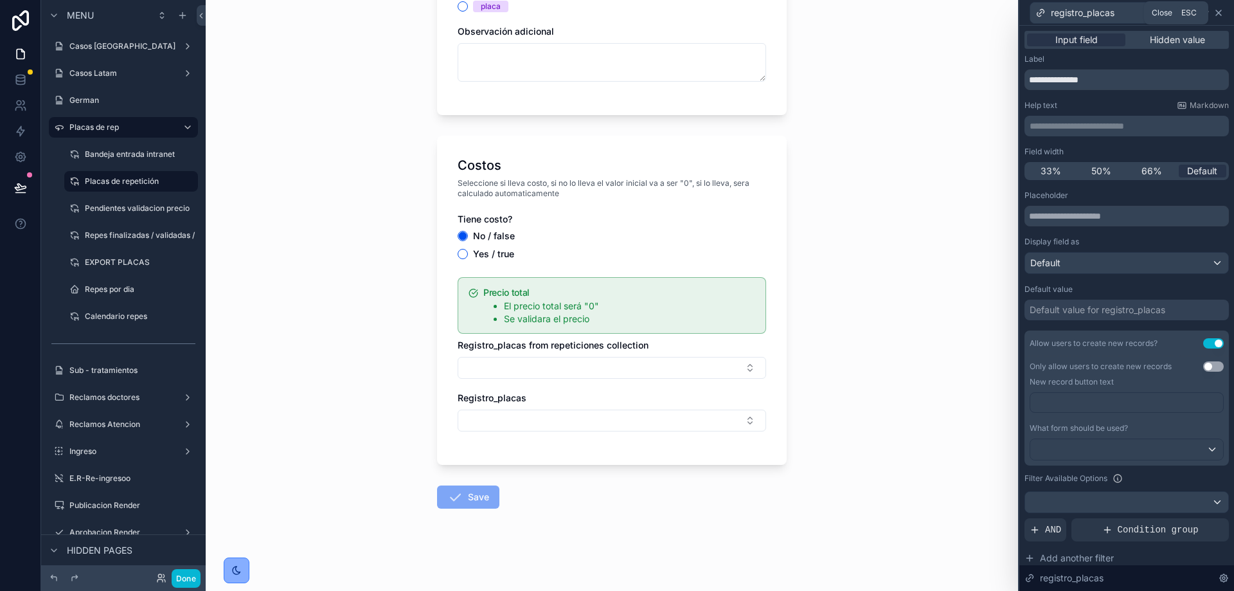
click at [1218, 12] on icon at bounding box center [1218, 12] width 5 height 5
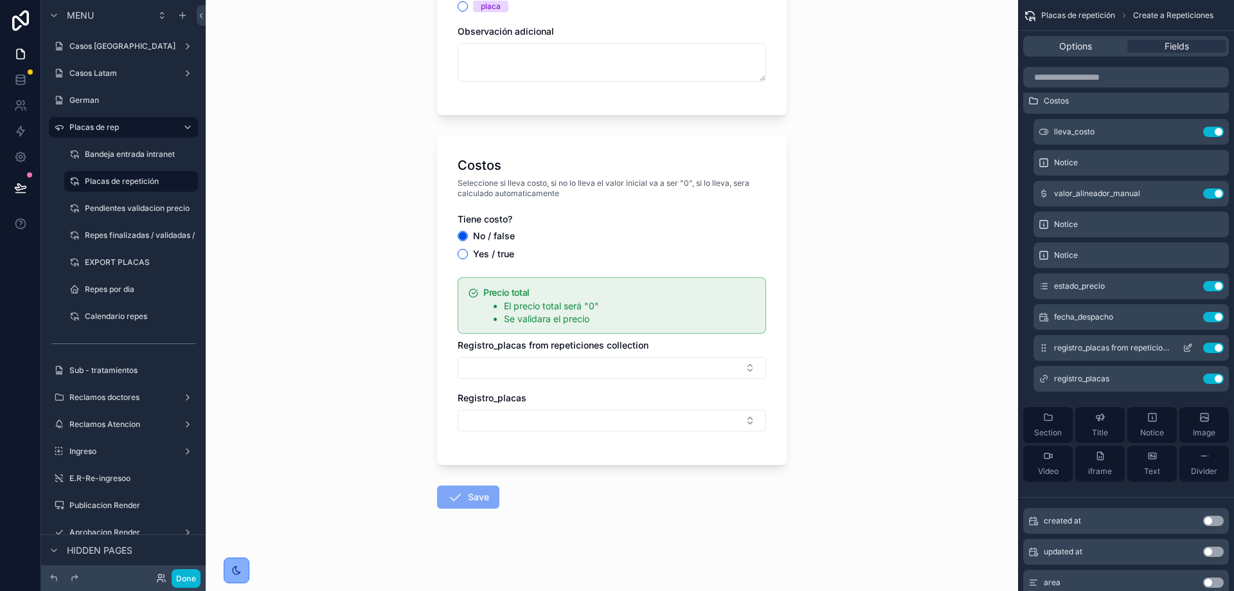
click at [1214, 346] on button "Use setting" at bounding box center [1213, 348] width 21 height 10
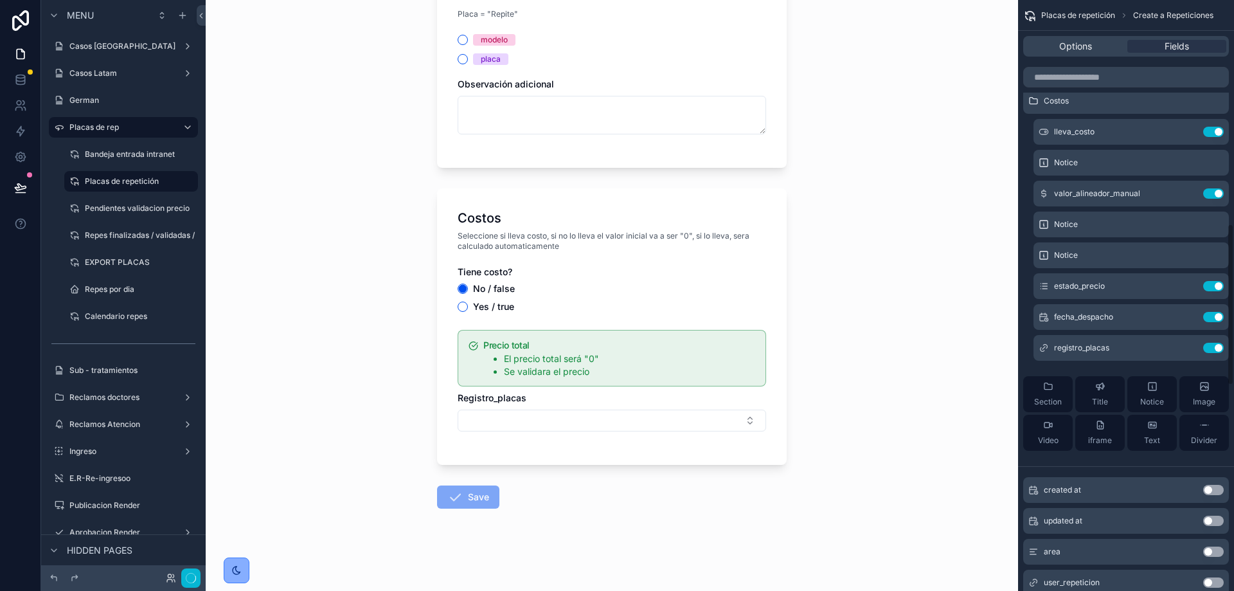
scroll to position [0, 0]
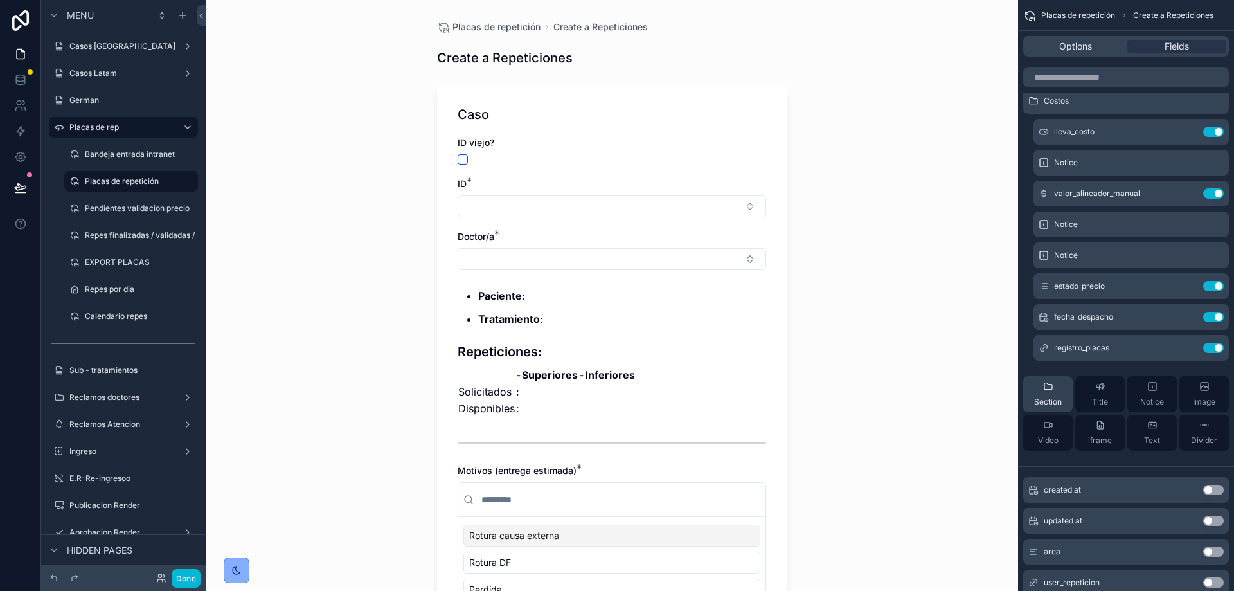
click at [1051, 394] on div "Section" at bounding box center [1048, 394] width 28 height 26
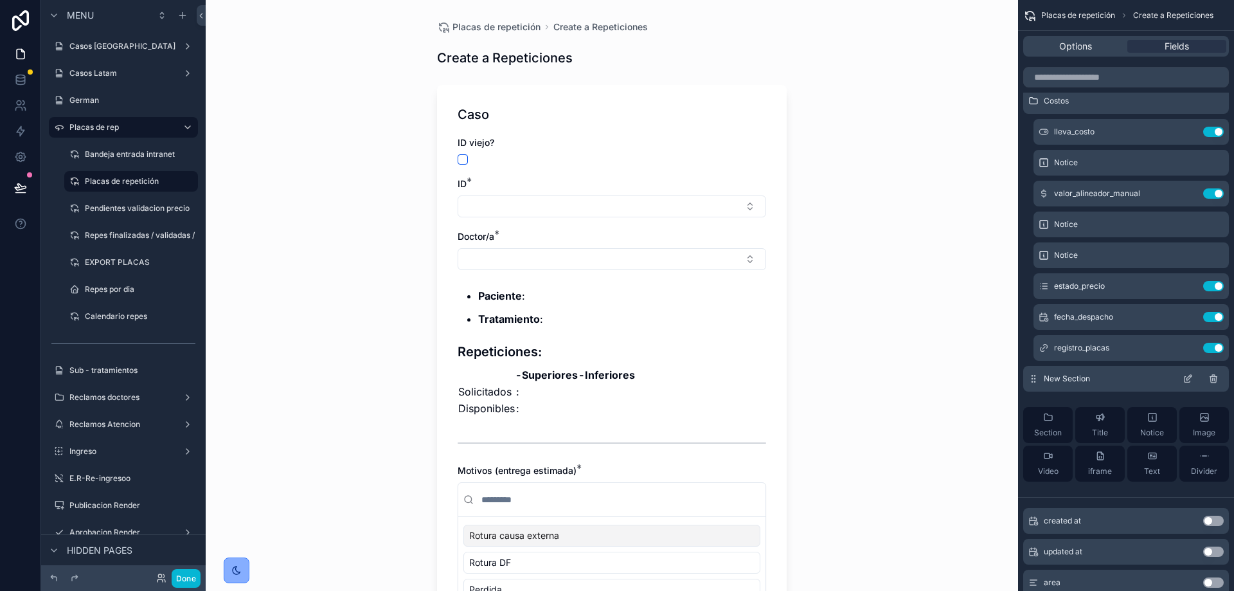
click at [1191, 380] on icon "scrollable content" at bounding box center [1187, 378] width 10 height 10
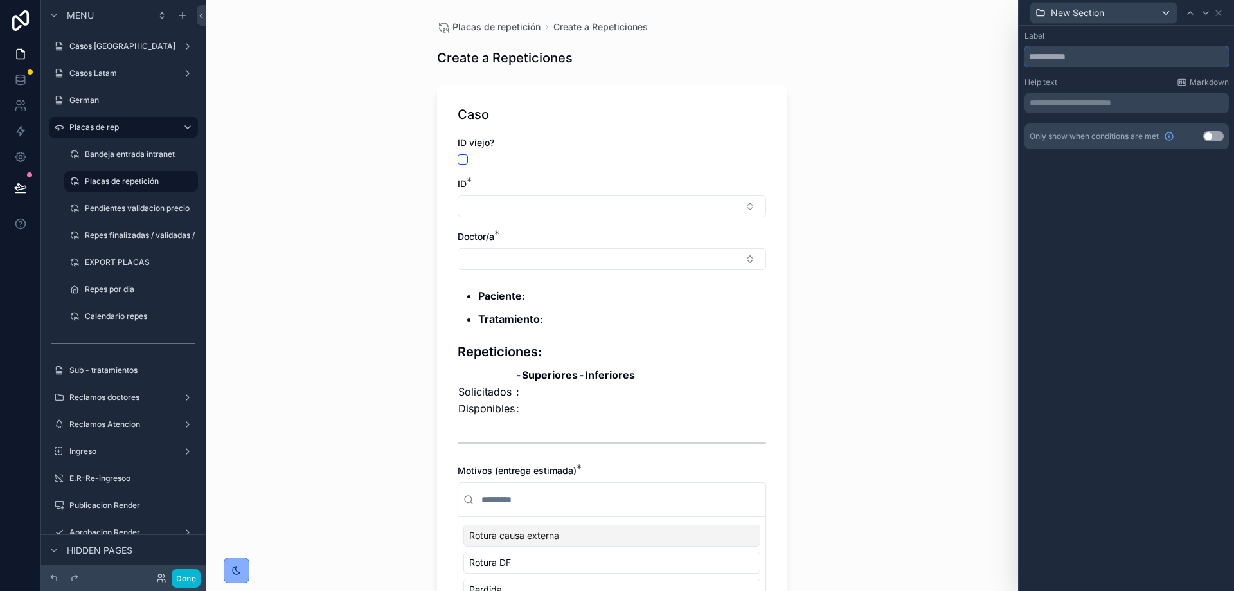
click at [1088, 51] on input "text" at bounding box center [1126, 56] width 204 height 21
type input "*****"
click at [1208, 136] on button "Use setting" at bounding box center [1213, 136] width 21 height 10
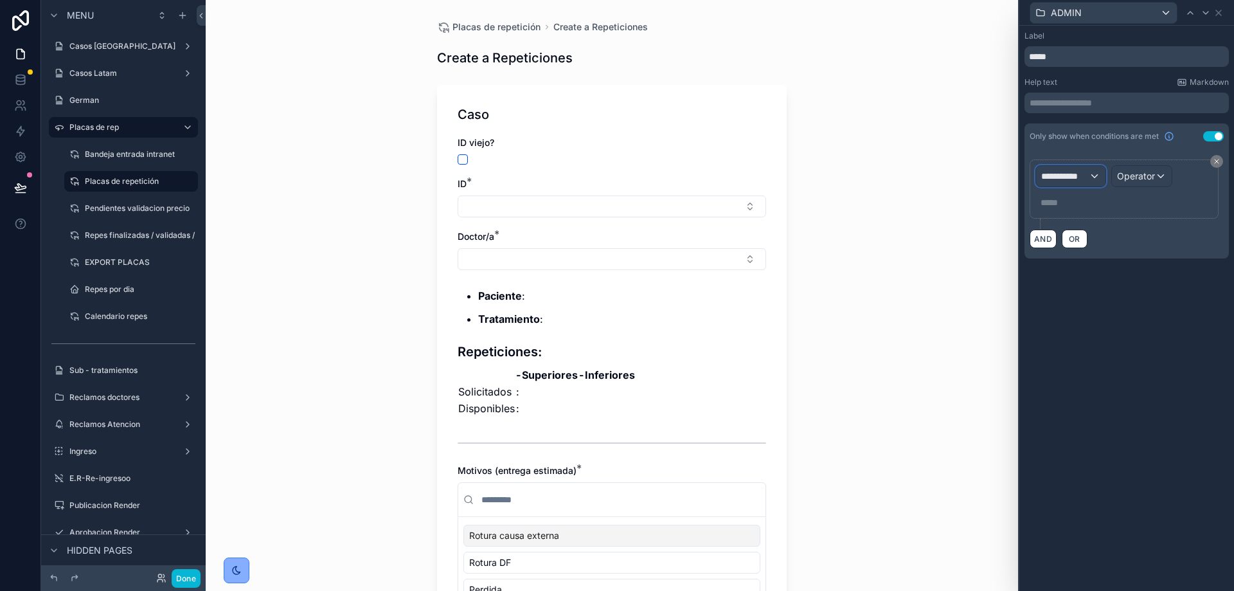
click at [1075, 179] on span "**********" at bounding box center [1065, 176] width 48 height 13
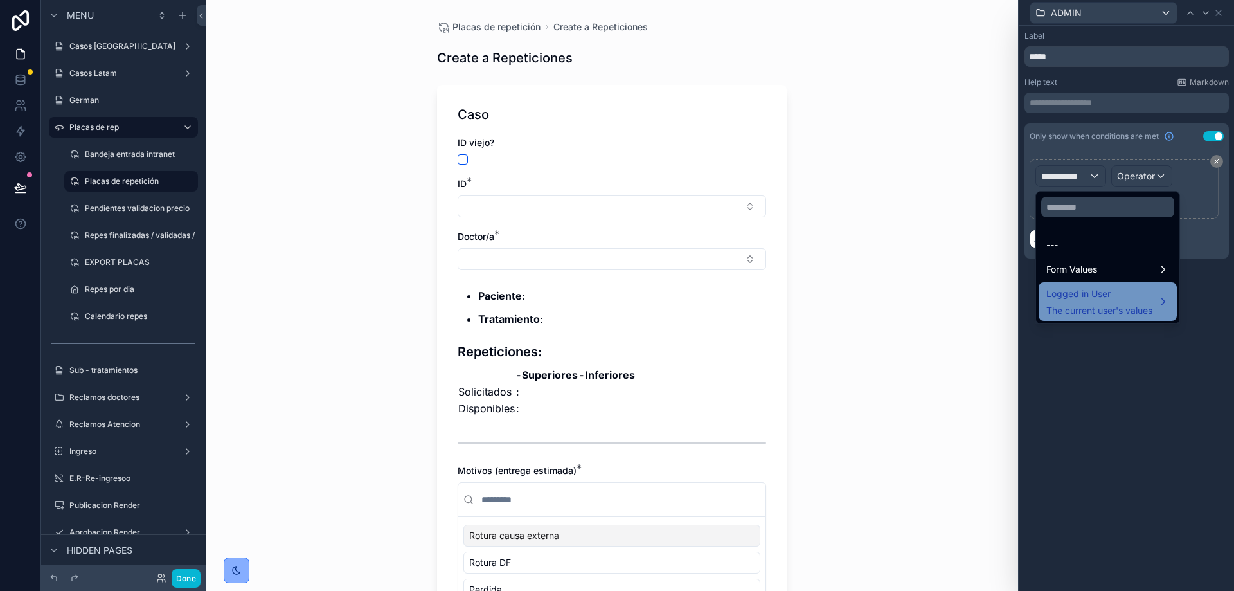
click at [1098, 298] on span "Logged in User" at bounding box center [1099, 293] width 106 height 15
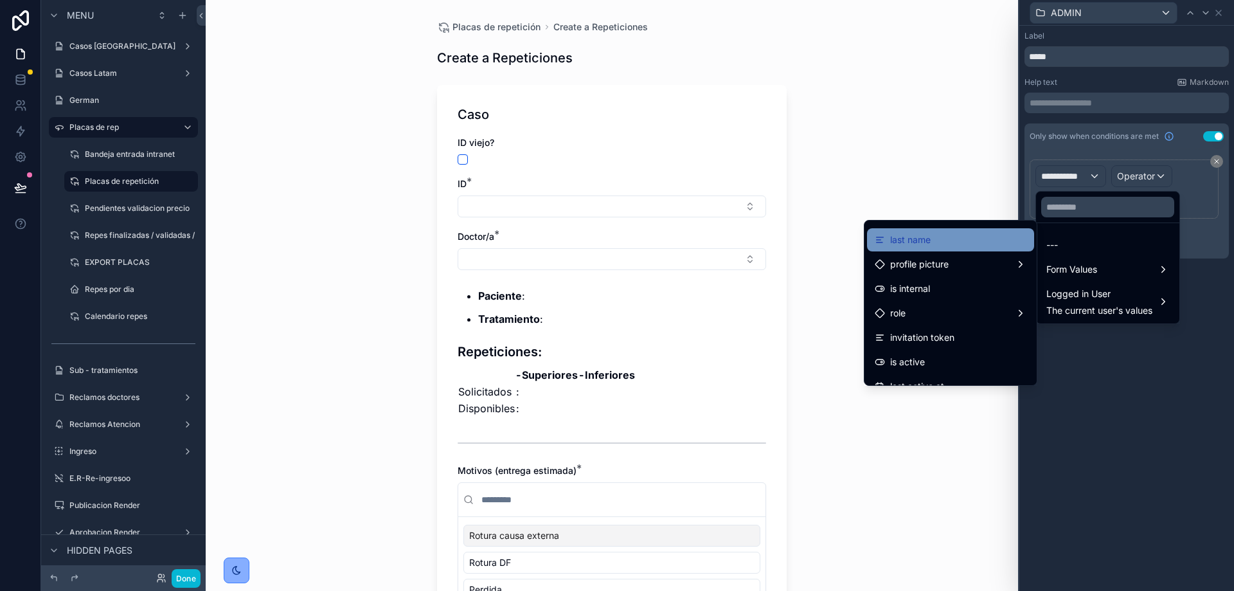
scroll to position [73, 0]
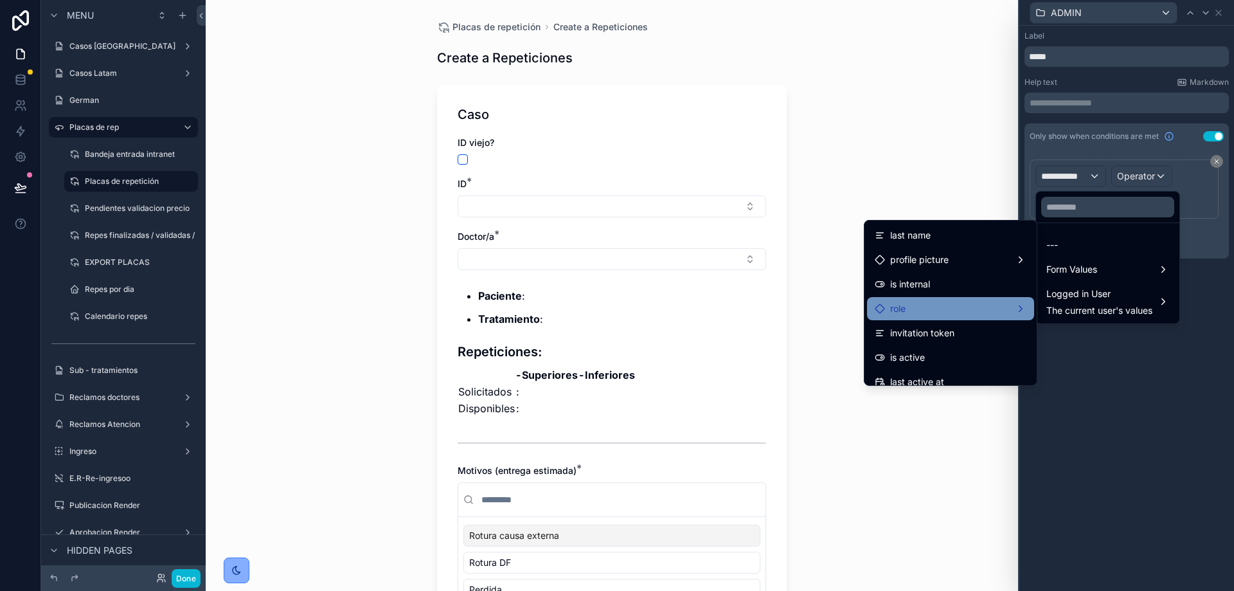
click at [941, 313] on div "role" at bounding box center [951, 308] width 152 height 15
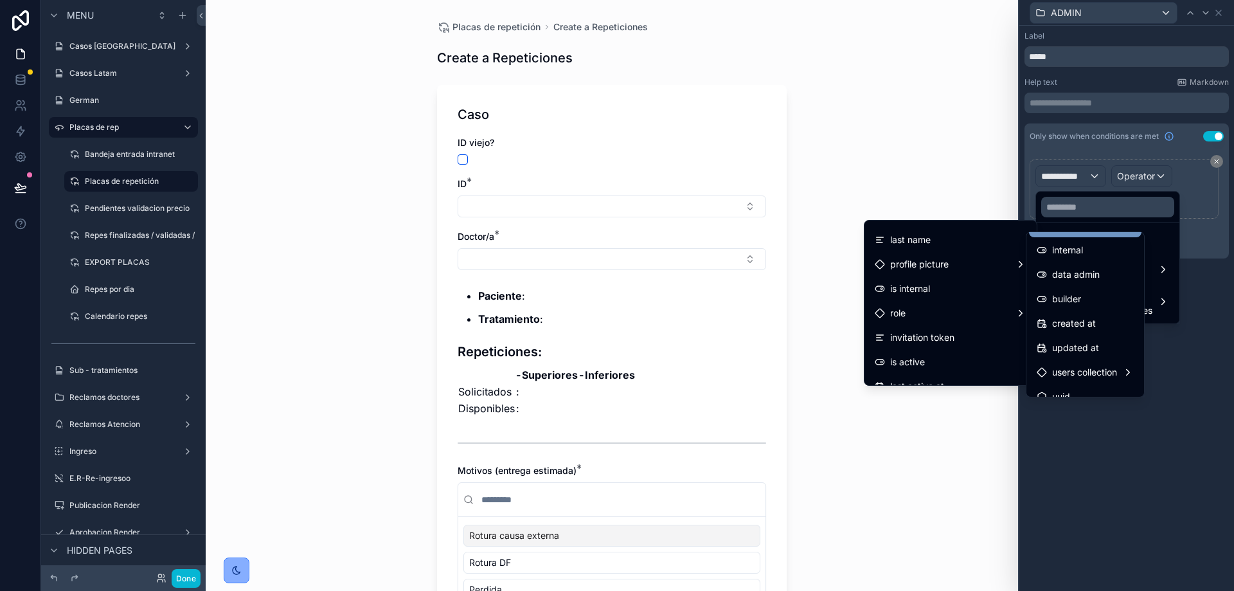
scroll to position [84, 0]
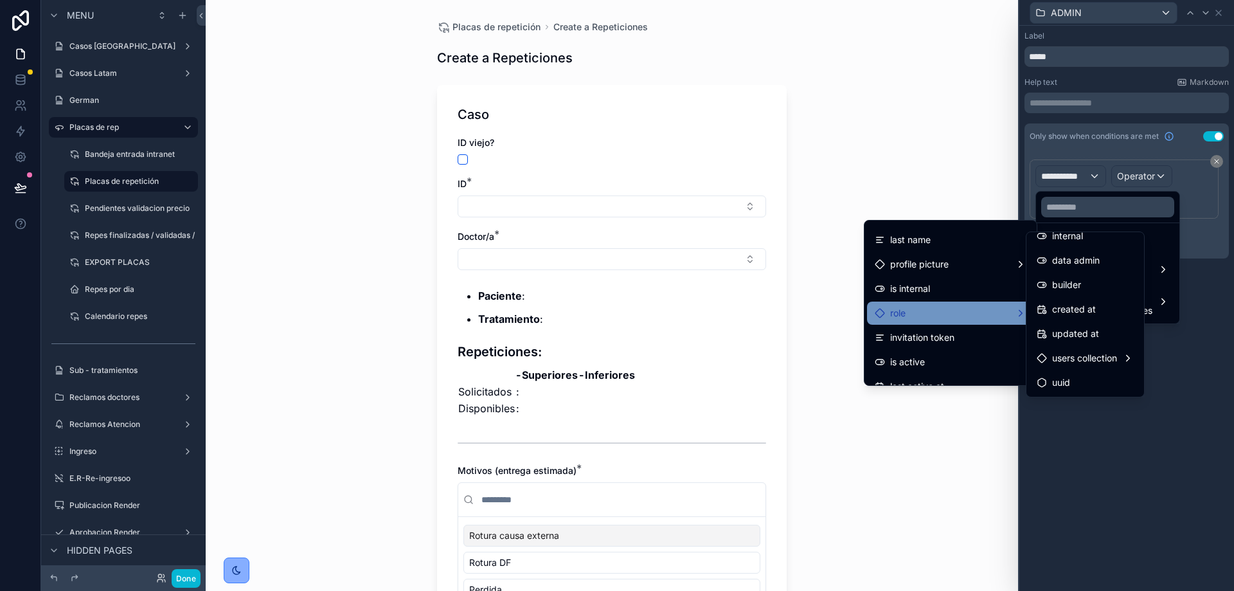
click at [928, 304] on div "role" at bounding box center [950, 312] width 167 height 23
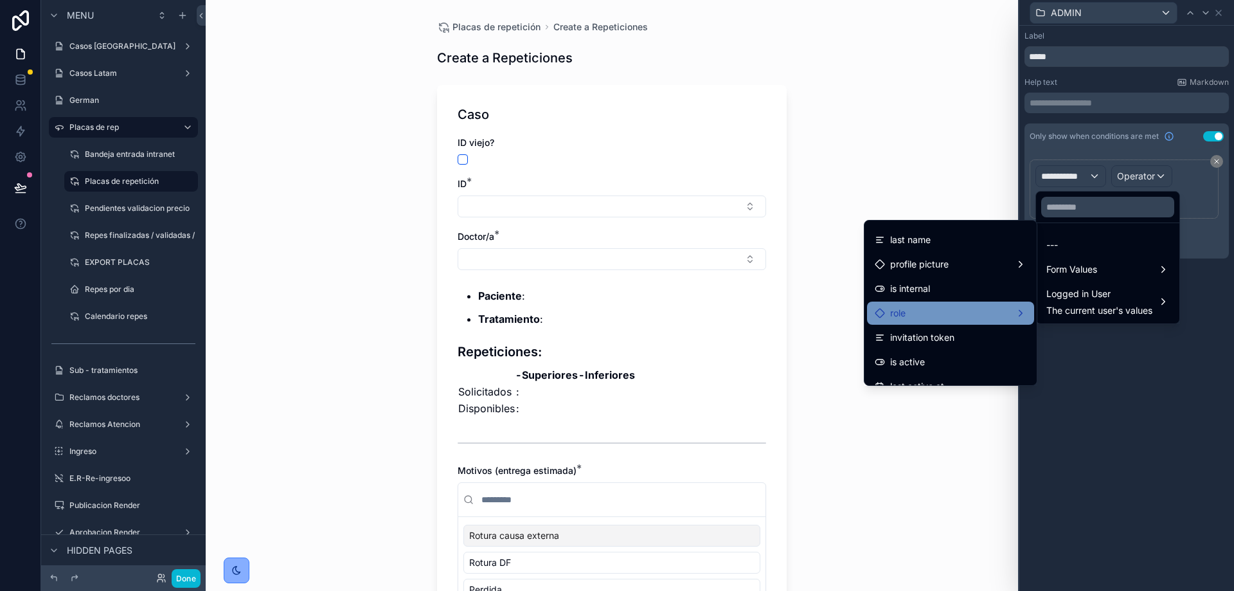
click at [928, 304] on div "role" at bounding box center [950, 312] width 167 height 23
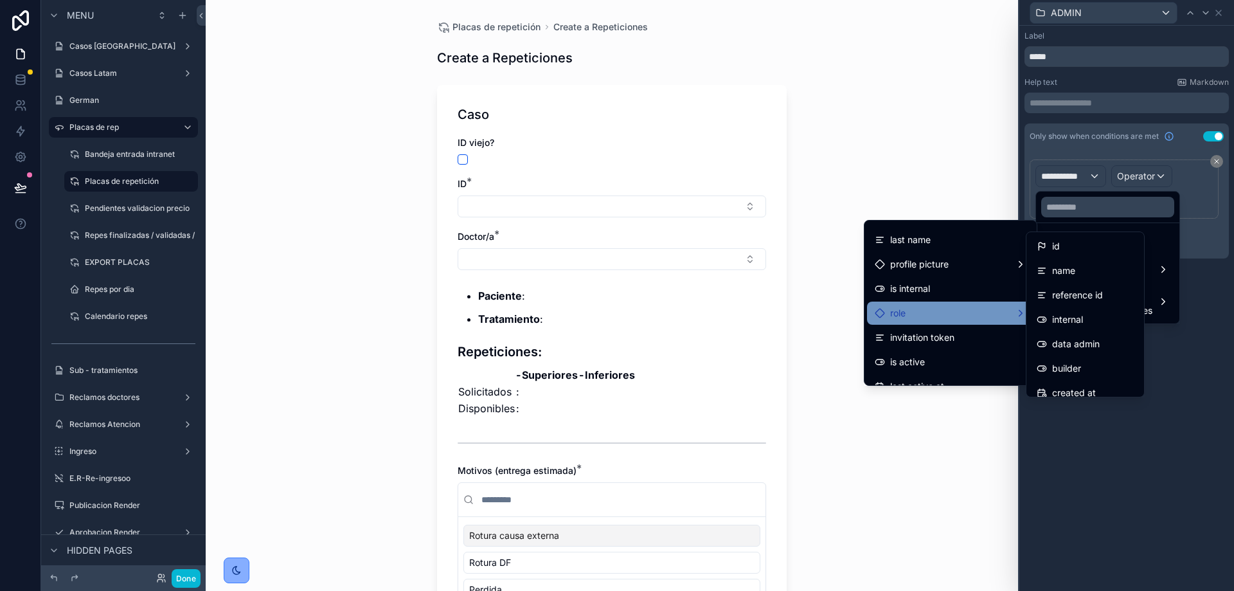
click at [928, 304] on div "role" at bounding box center [950, 312] width 167 height 23
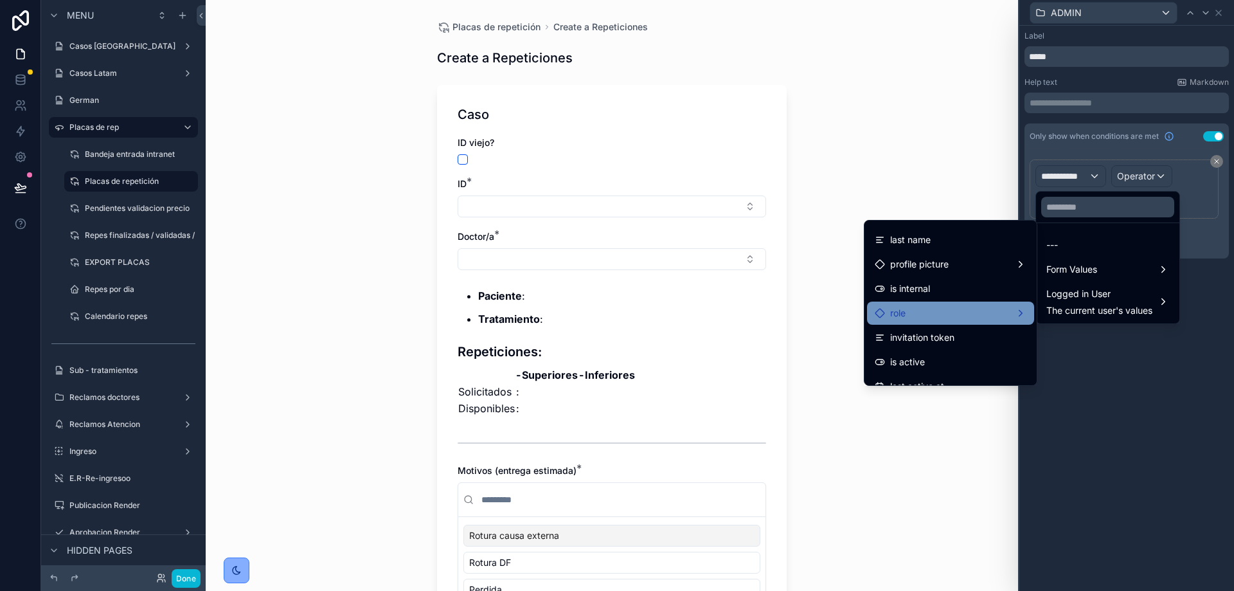
click at [928, 304] on div "role" at bounding box center [950, 312] width 167 height 23
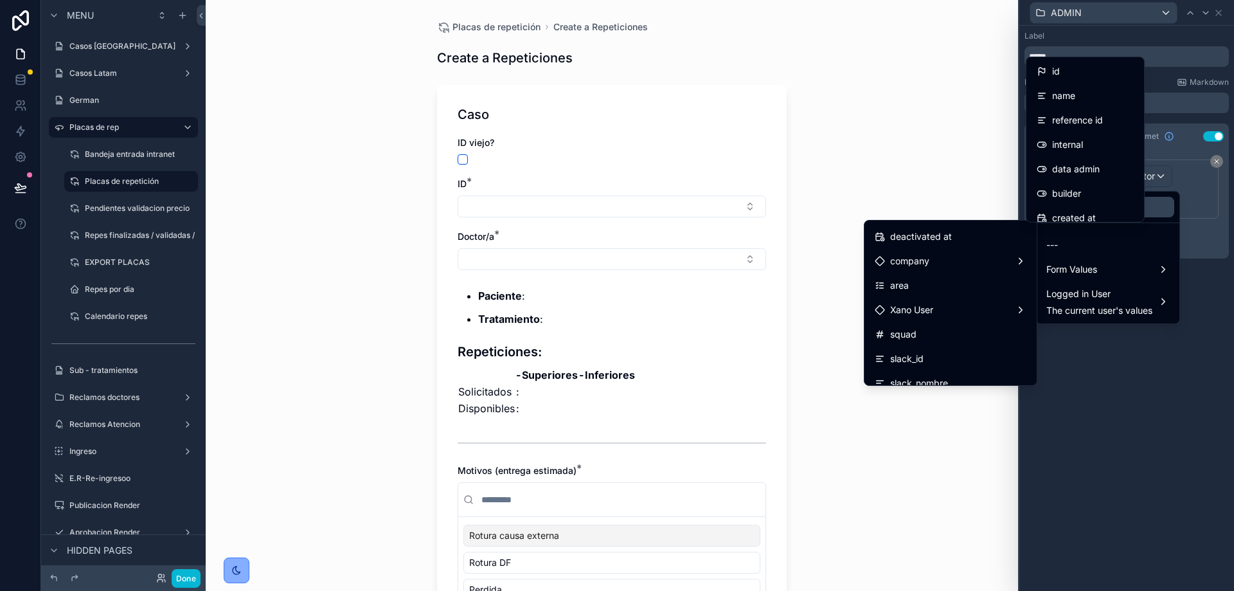
scroll to position [243, 0]
click at [928, 304] on div "Xano User" at bounding box center [951, 308] width 152 height 15
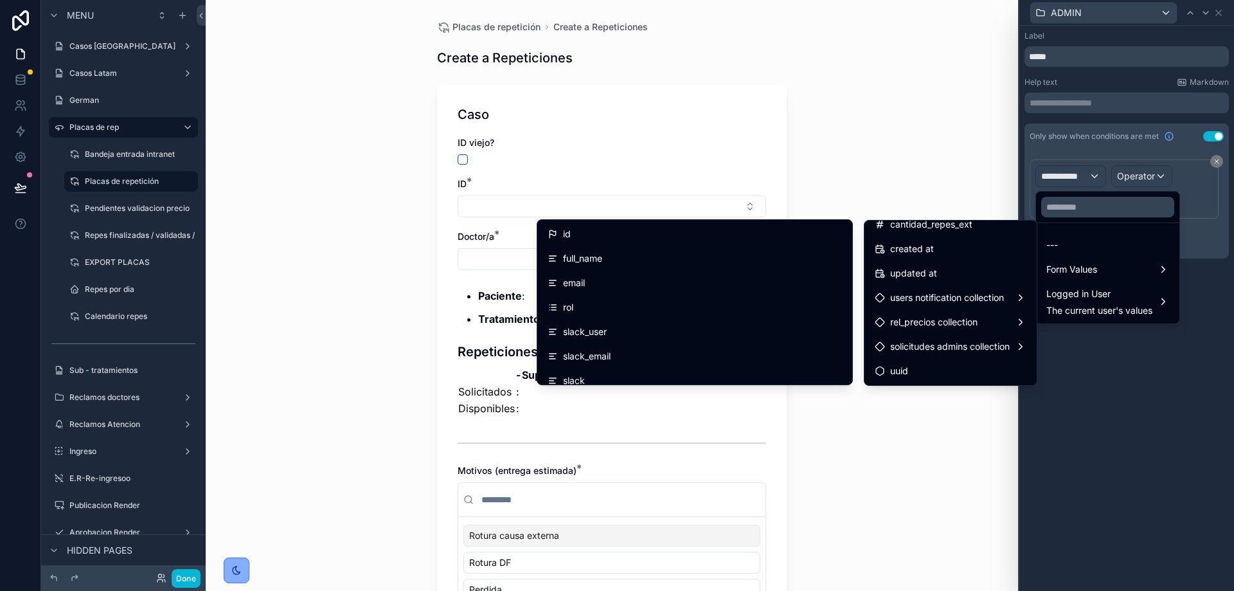
scroll to position [0, 0]
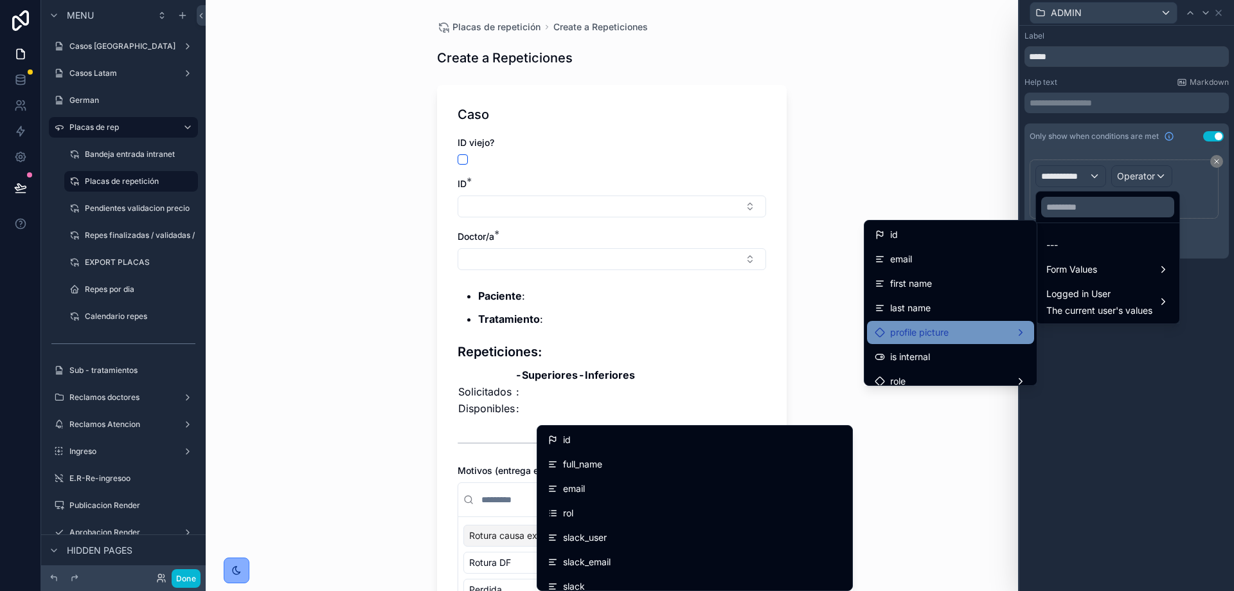
click at [945, 323] on div "profile picture" at bounding box center [950, 332] width 167 height 23
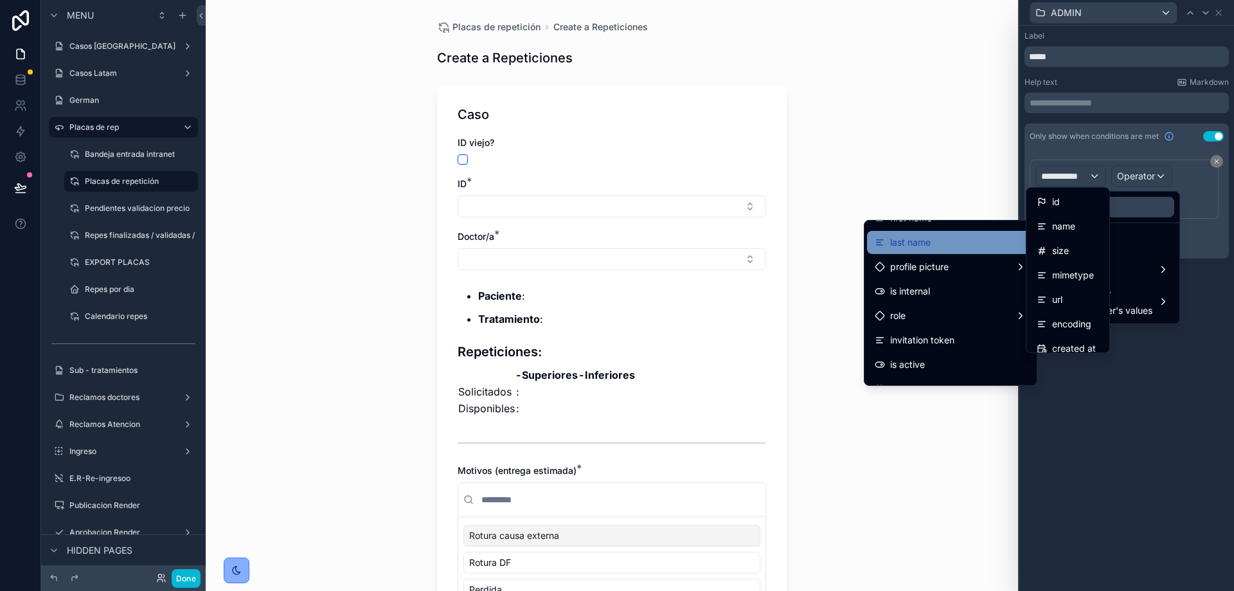
scroll to position [76, 0]
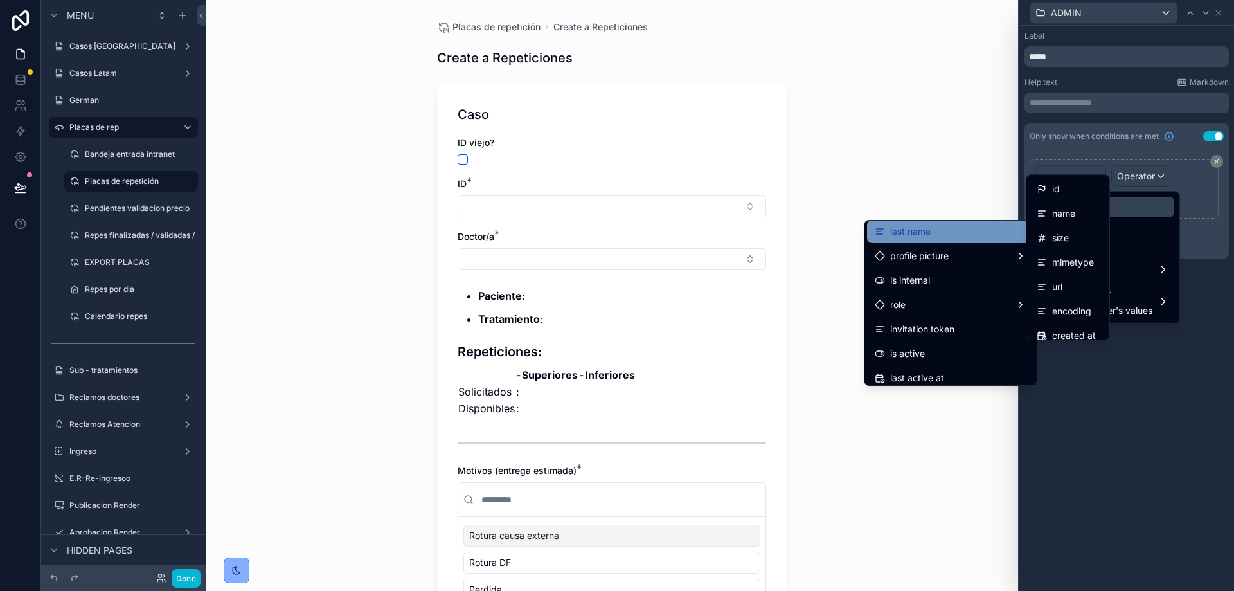
click at [927, 296] on div "role" at bounding box center [950, 304] width 167 height 23
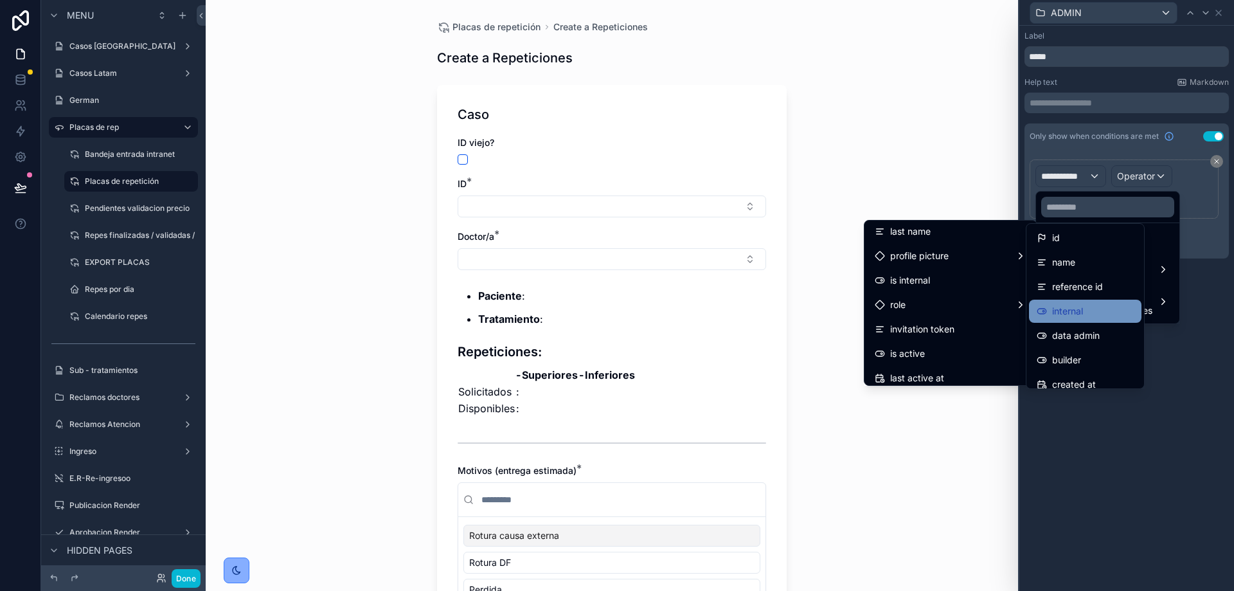
scroll to position [84, 0]
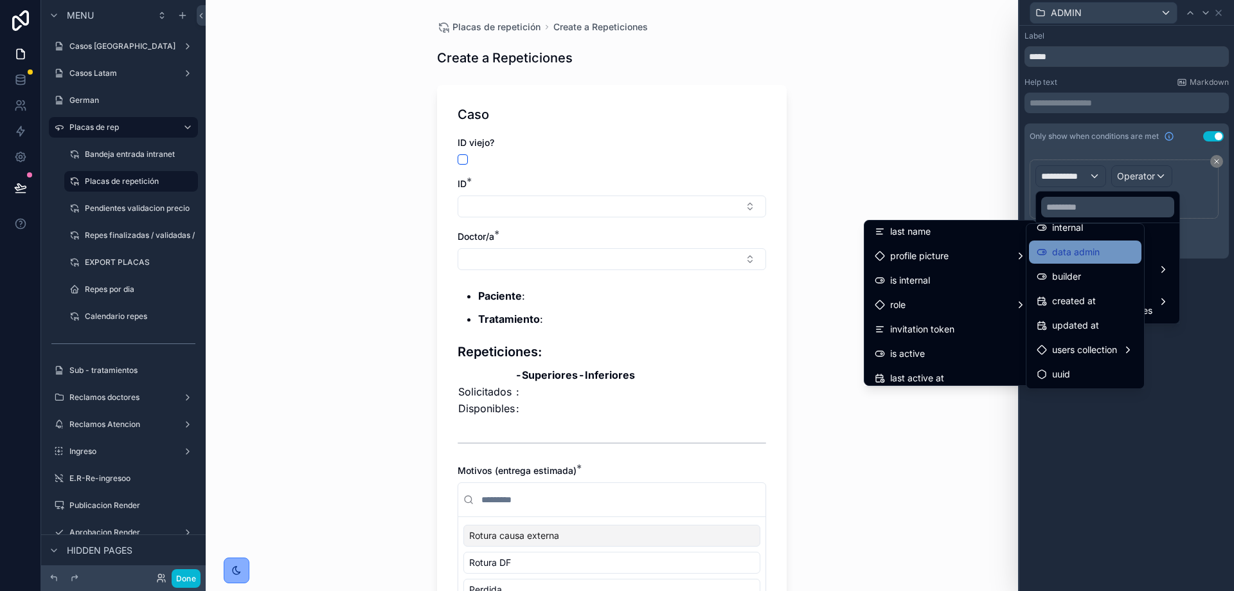
click at [1081, 252] on span "data admin" at bounding box center [1076, 251] width 48 height 15
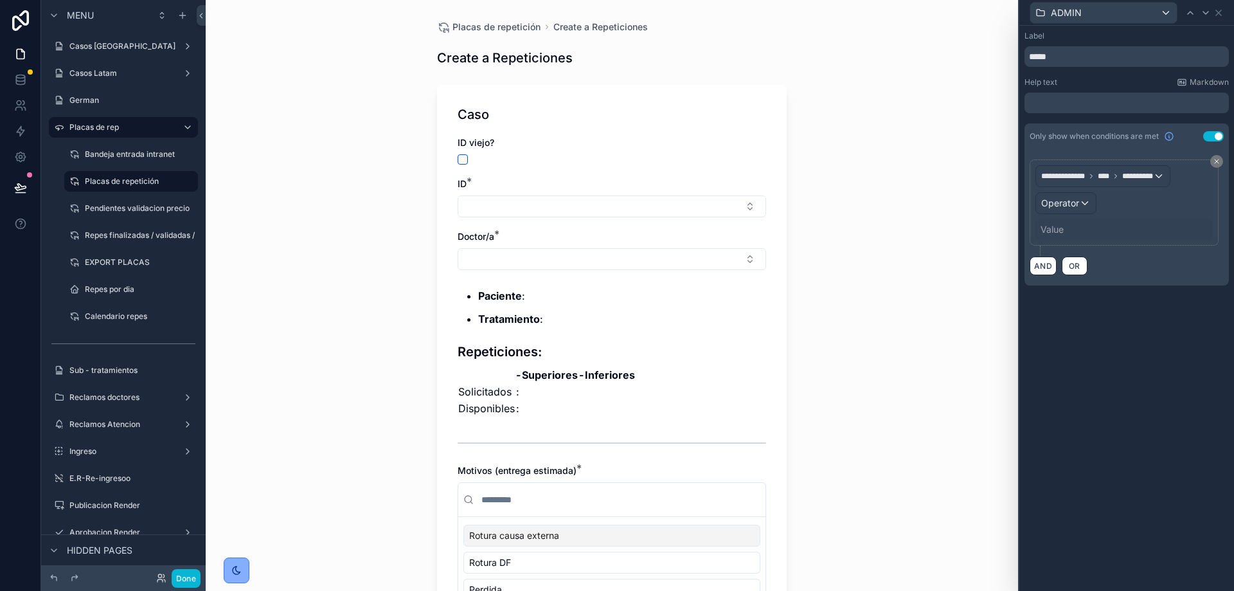
scroll to position [0, 0]
click at [1078, 204] on span "Operator" at bounding box center [1060, 202] width 38 height 11
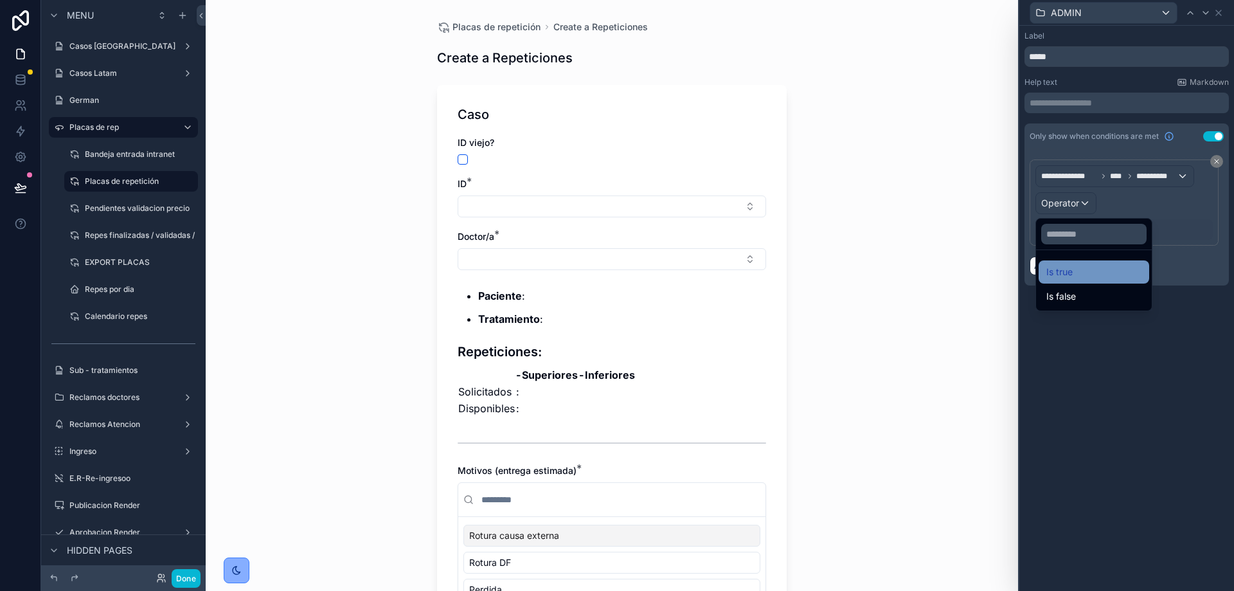
click at [1080, 273] on div "Is true" at bounding box center [1093, 271] width 95 height 15
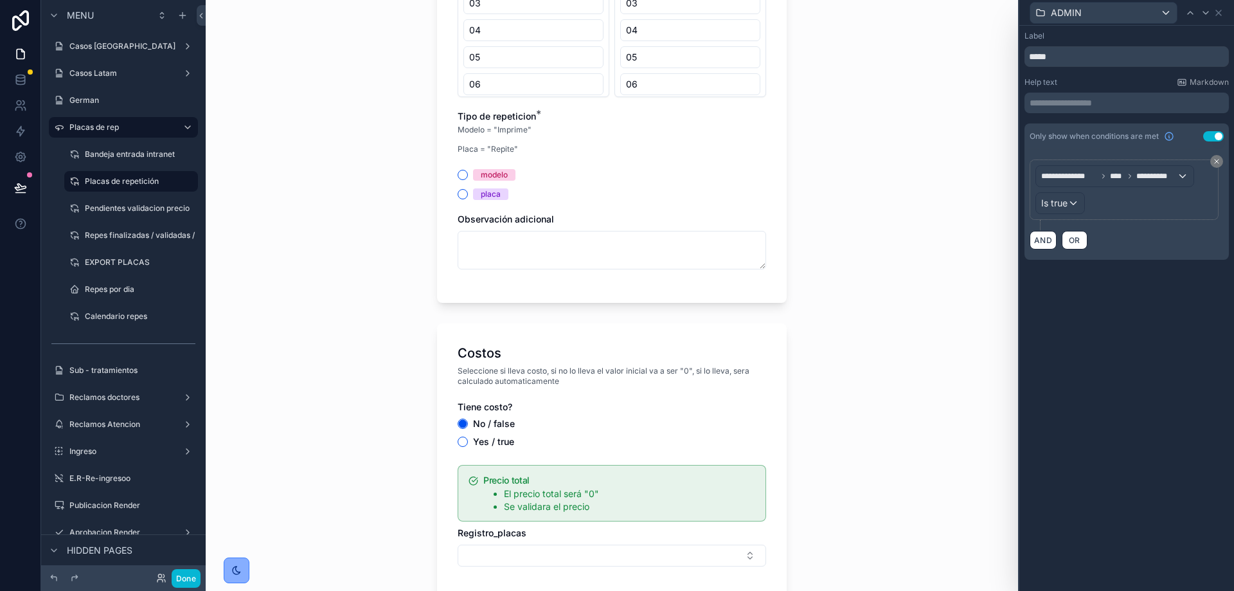
scroll to position [1375, 0]
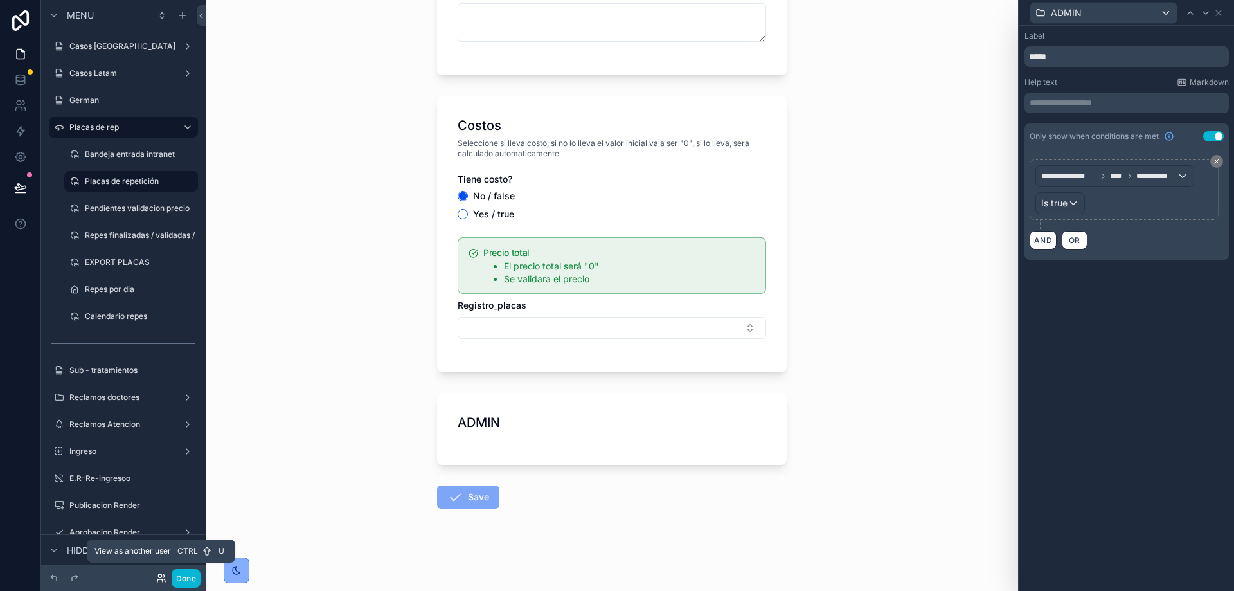
click at [158, 582] on icon at bounding box center [161, 578] width 10 height 10
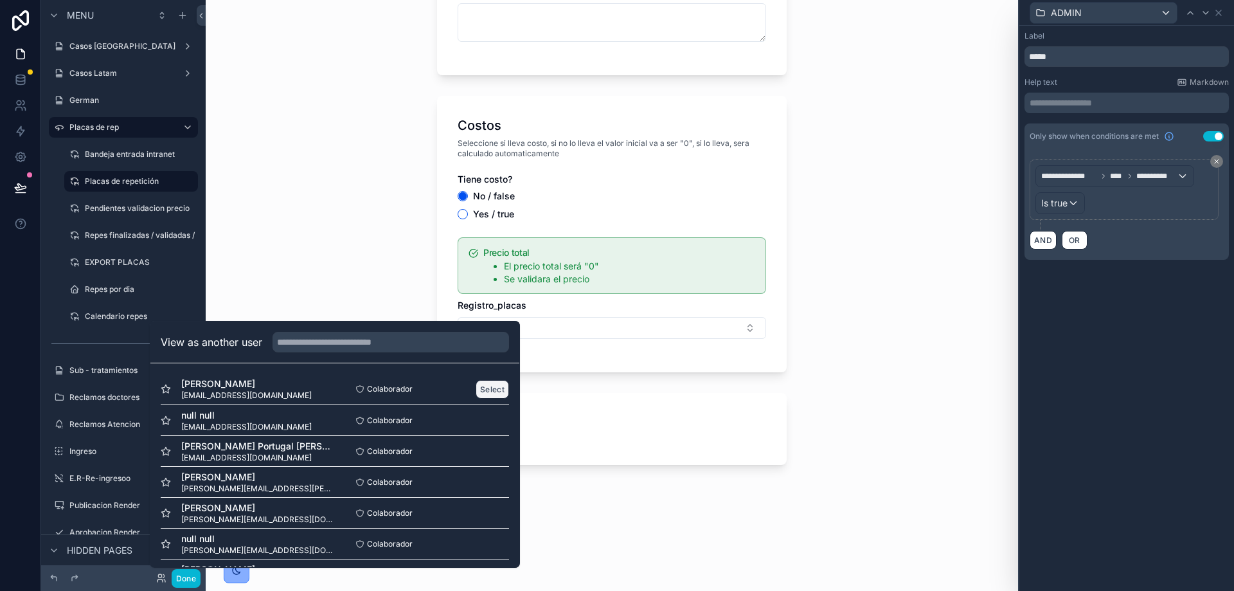
click at [479, 381] on button "Select" at bounding box center [492, 389] width 33 height 19
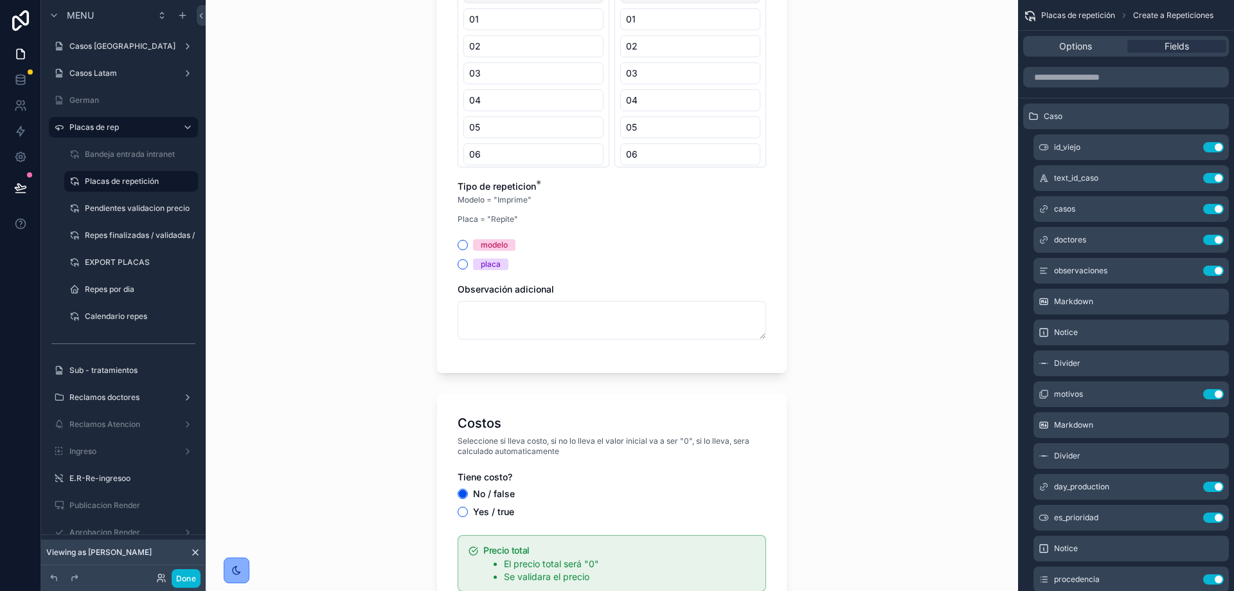
scroll to position [1229, 0]
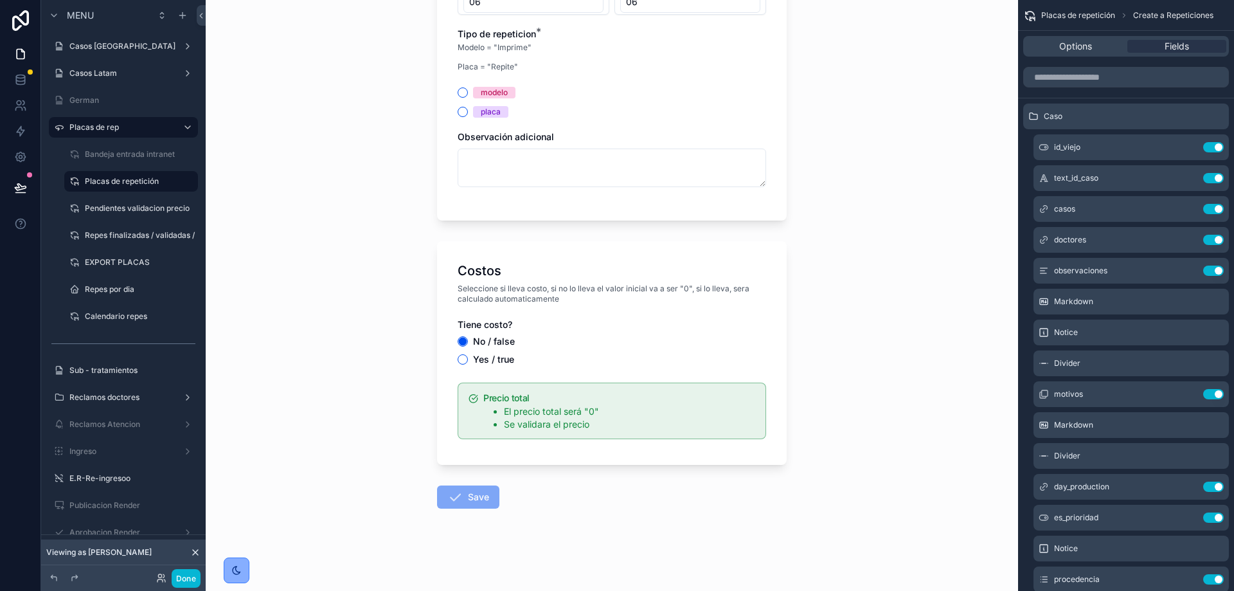
click at [197, 551] on icon at bounding box center [195, 552] width 10 height 10
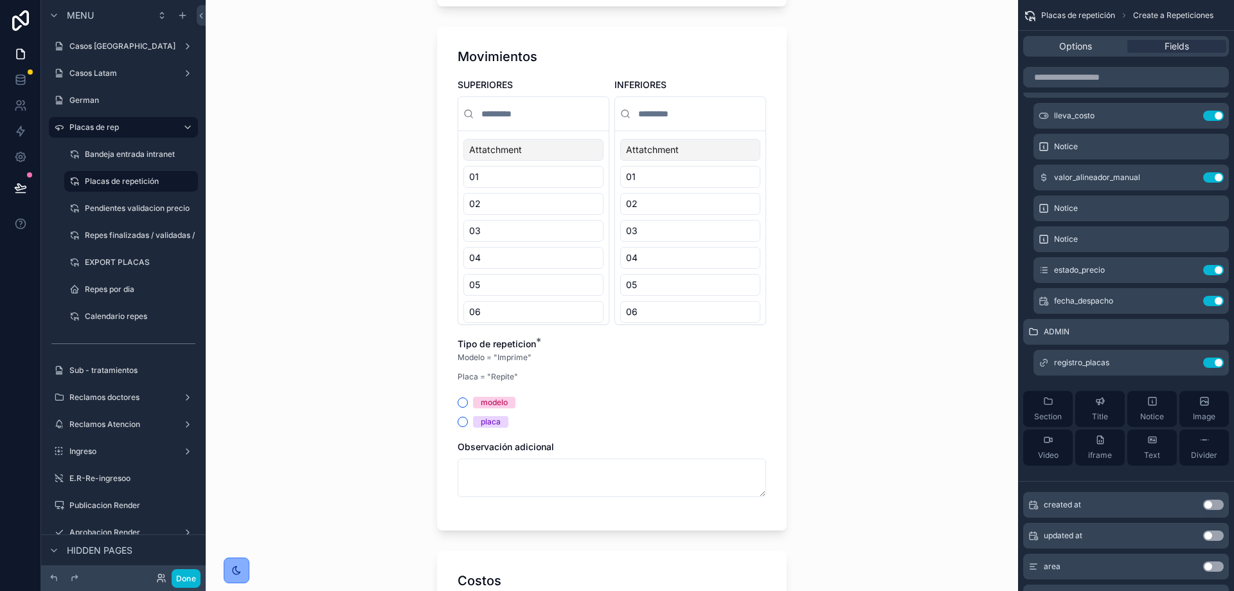
scroll to position [1375, 0]
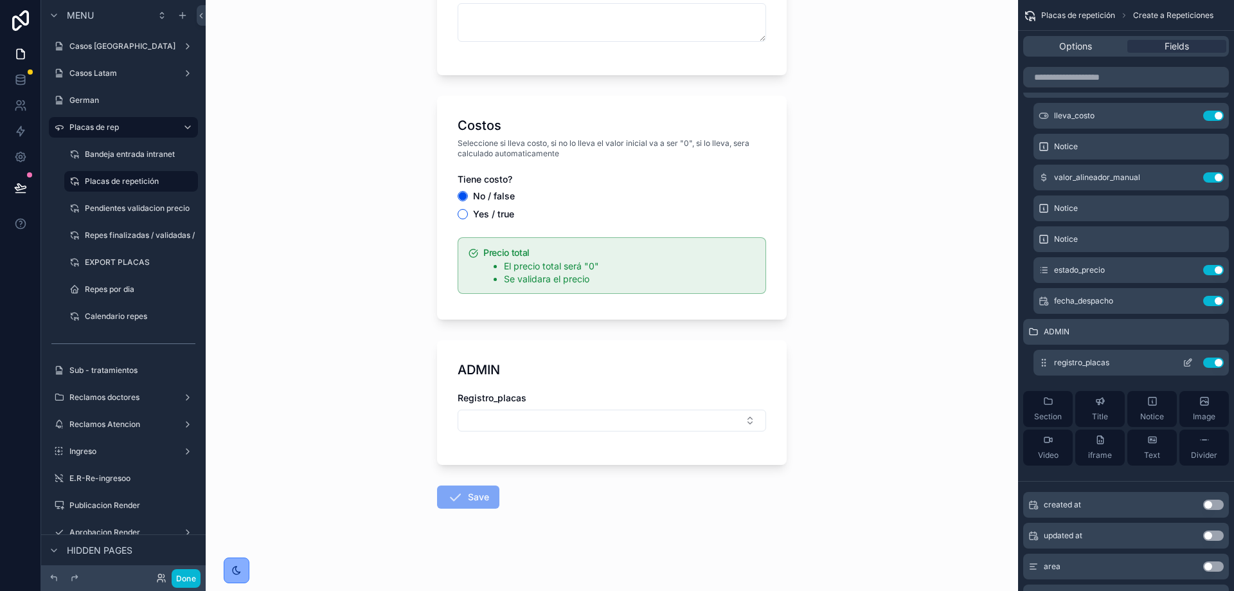
click at [1182, 361] on button "scrollable content" at bounding box center [1187, 362] width 21 height 10
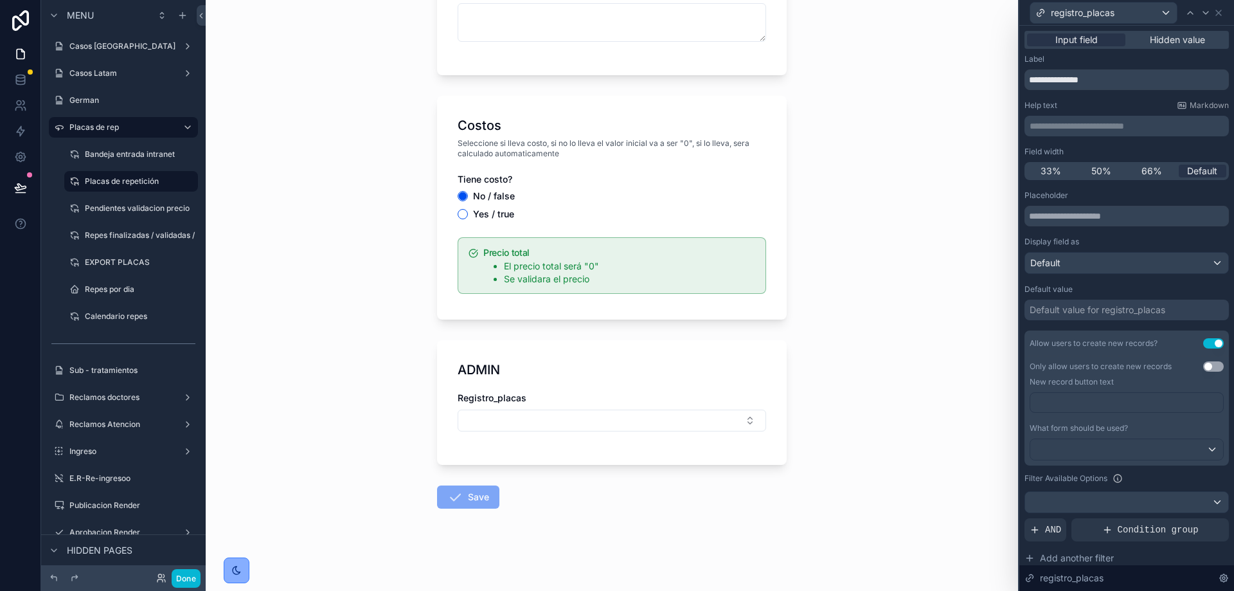
click at [1205, 366] on button "Use setting" at bounding box center [1213, 366] width 21 height 10
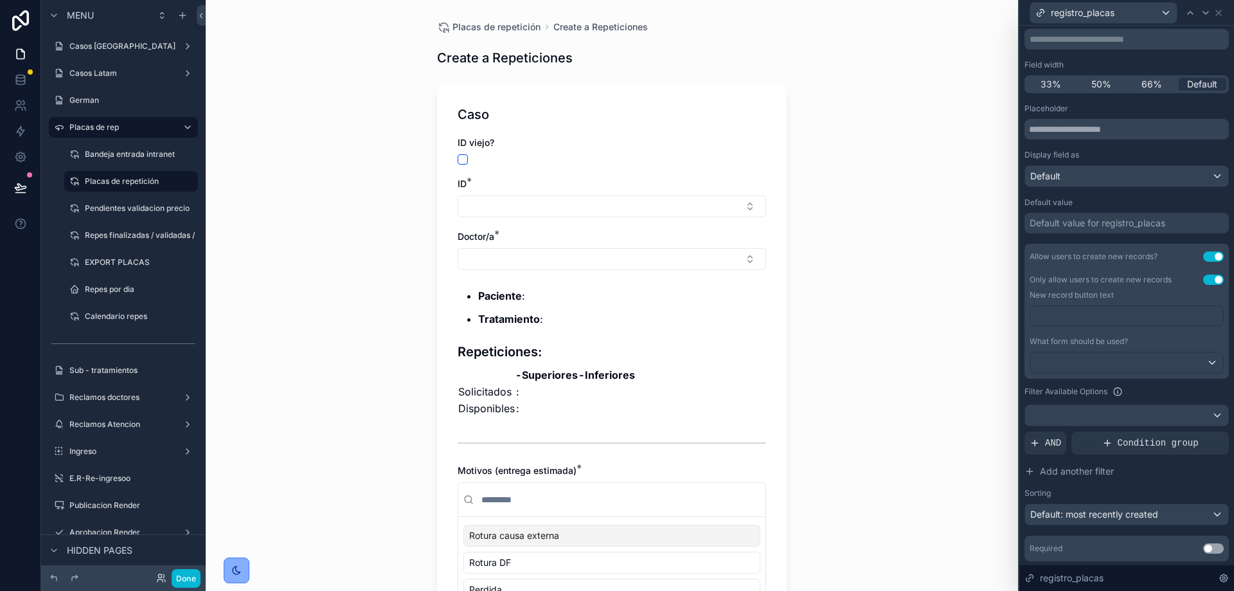
scroll to position [89, 0]
click at [1115, 312] on p "﻿" at bounding box center [1127, 313] width 185 height 13
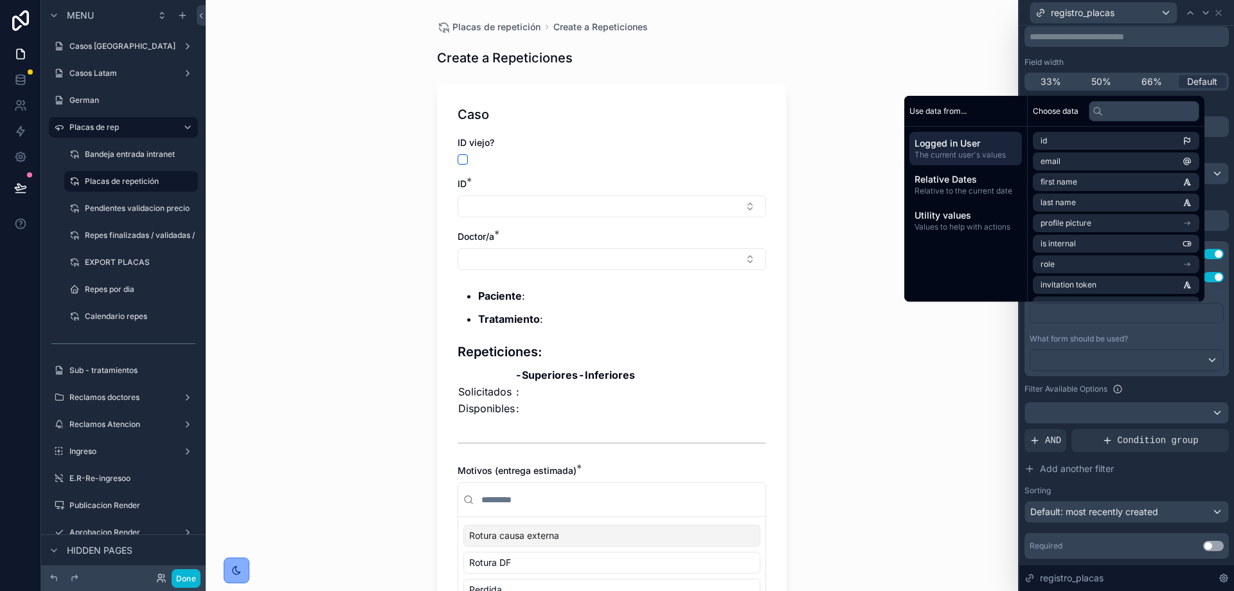
click at [1070, 327] on div "﻿" at bounding box center [1127, 318] width 194 height 31
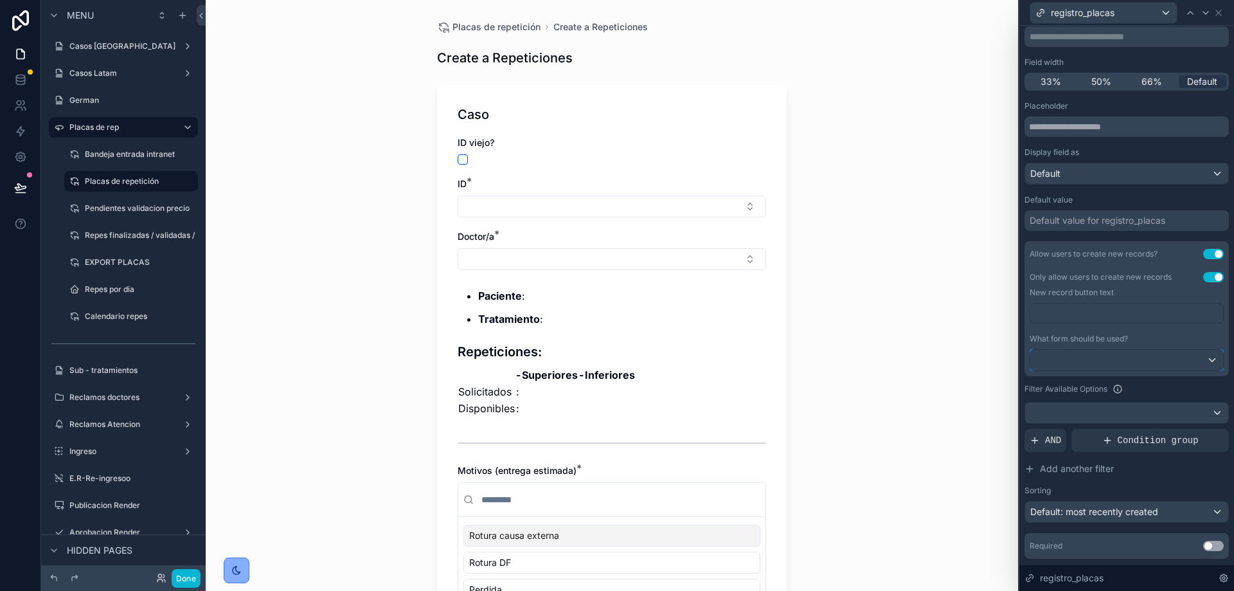
click at [1112, 362] on div at bounding box center [1126, 360] width 193 height 21
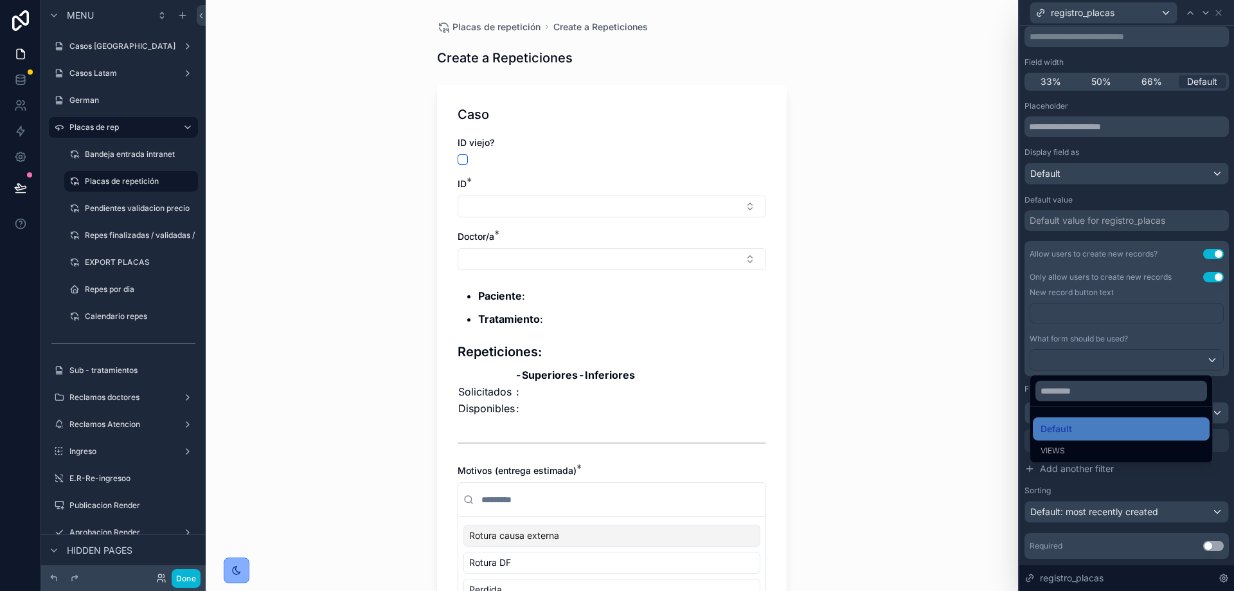
click at [1152, 332] on div at bounding box center [1126, 295] width 215 height 591
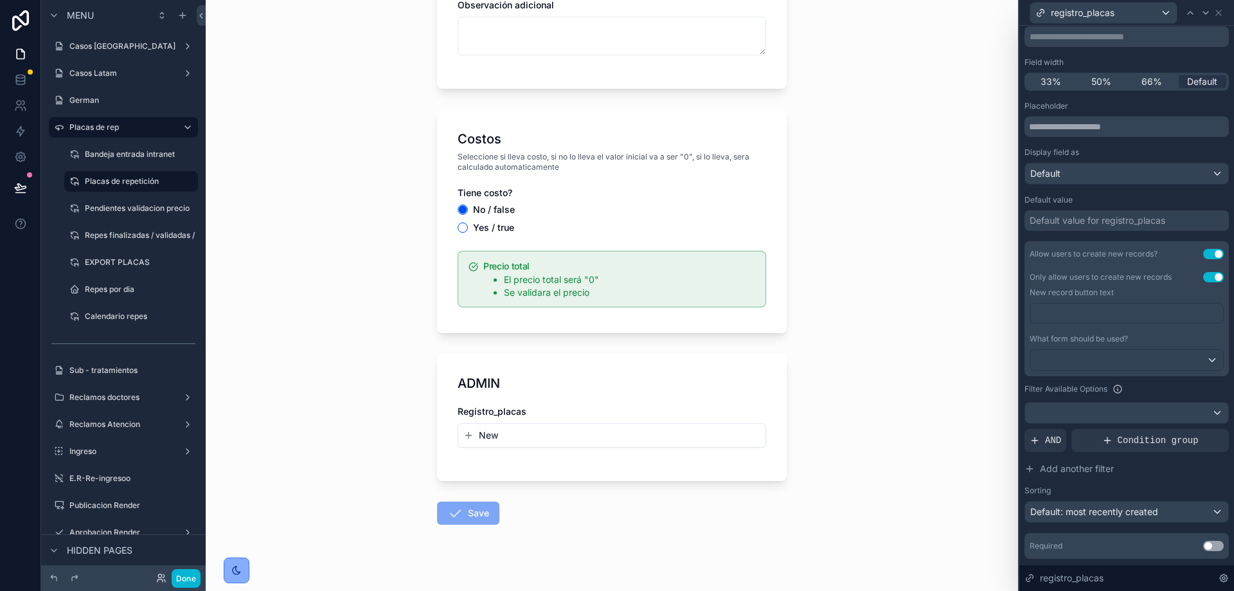
scroll to position [1377, 0]
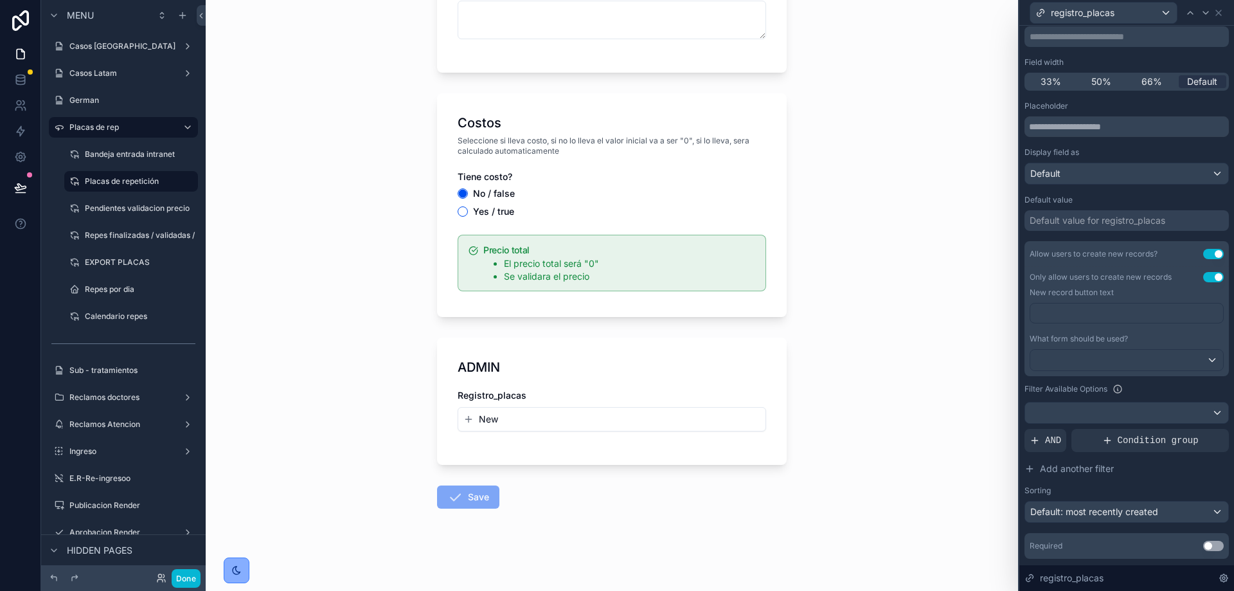
click at [473, 418] on button "New" at bounding box center [611, 419] width 297 height 13
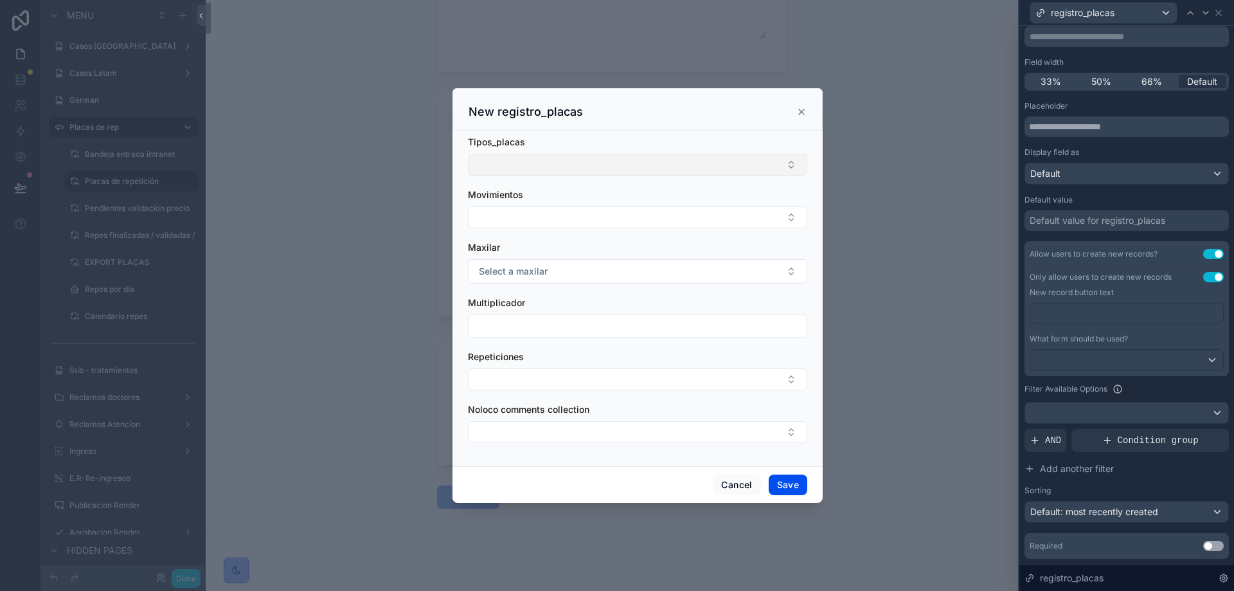
click at [719, 157] on button "Select Button" at bounding box center [637, 165] width 339 height 22
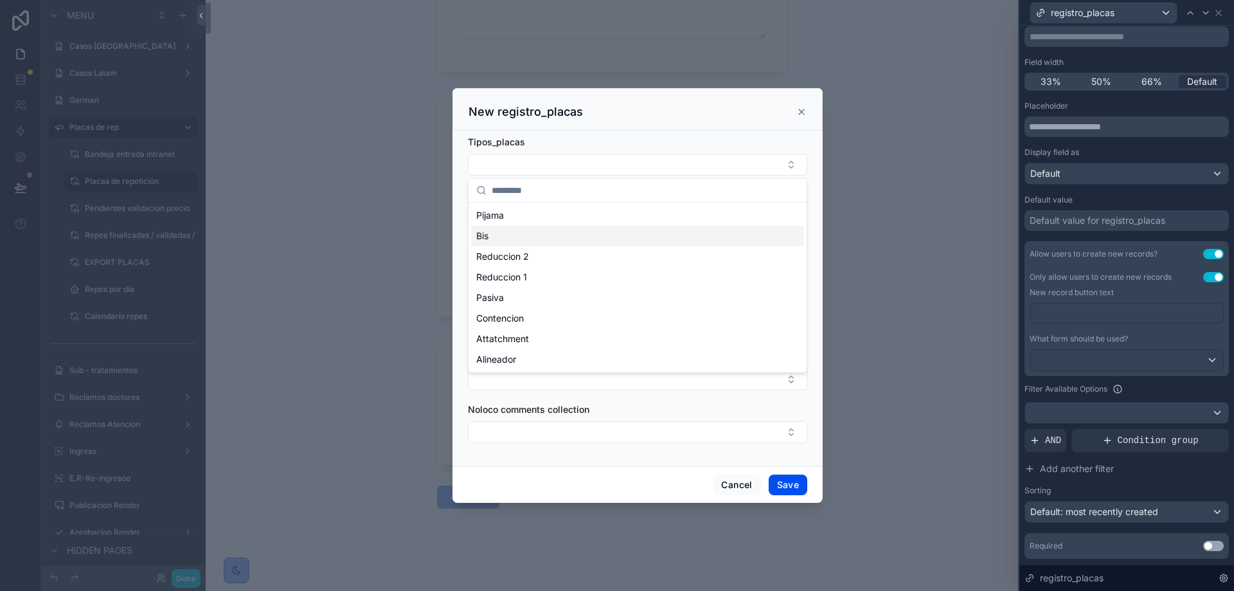
click at [540, 242] on div "Bis" at bounding box center [637, 236] width 333 height 21
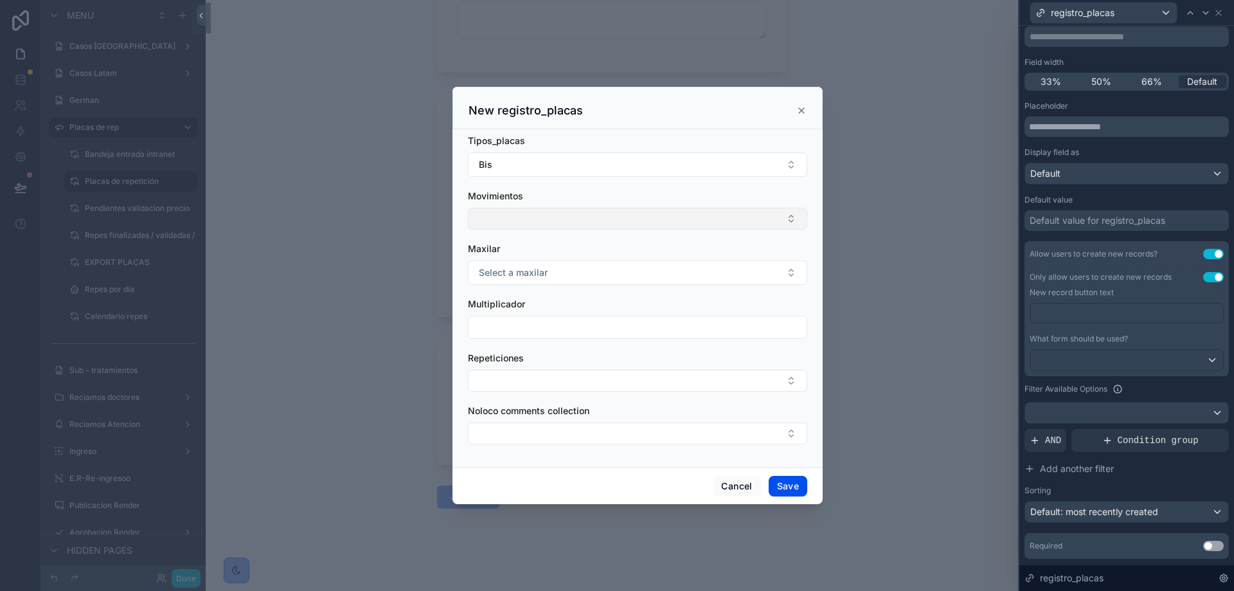
click at [577, 217] on button "Select Button" at bounding box center [637, 219] width 339 height 22
click at [509, 342] on div "36" at bounding box center [637, 351] width 333 height 21
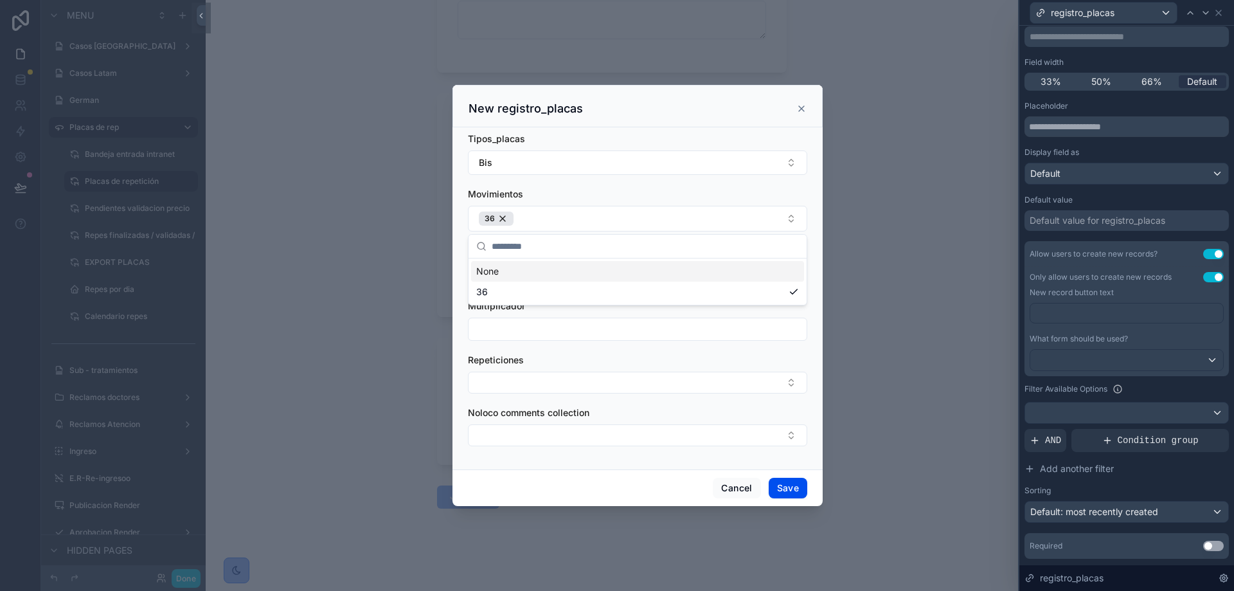
click at [629, 194] on div "Movimientos" at bounding box center [637, 194] width 339 height 13
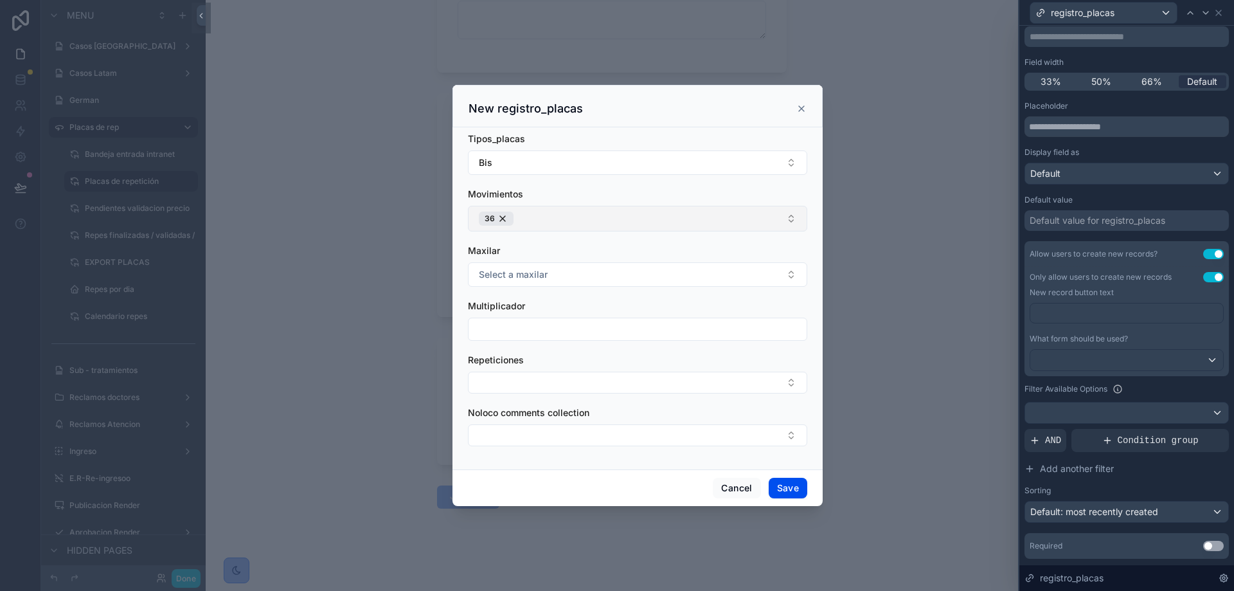
click at [573, 218] on button "36" at bounding box center [637, 219] width 339 height 26
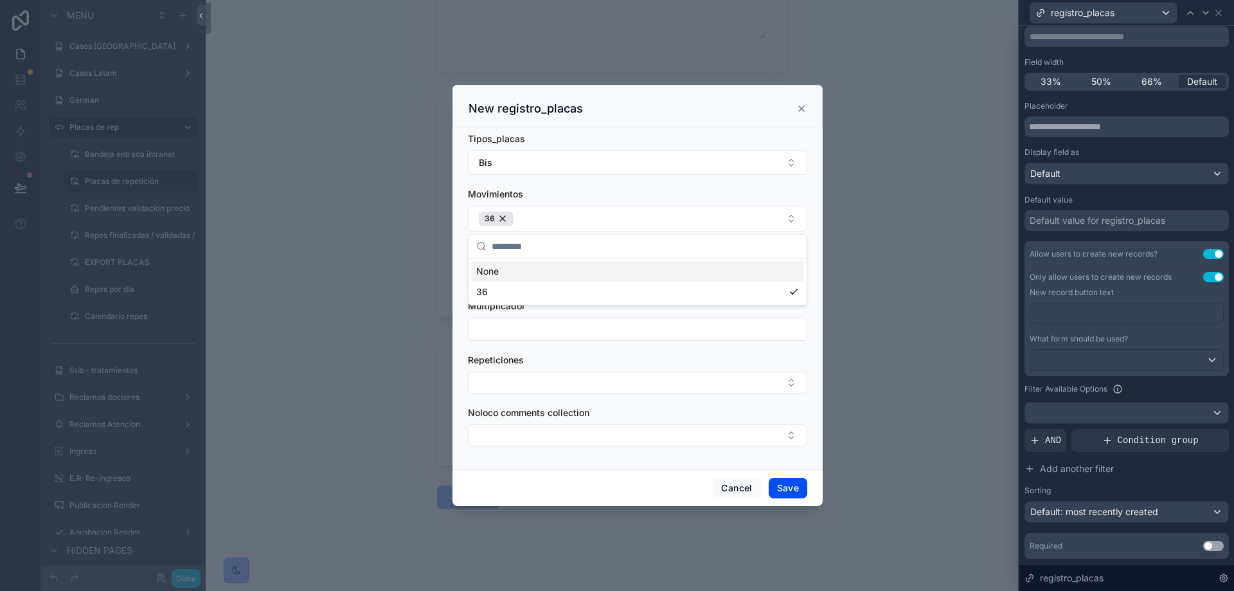
click at [650, 188] on div "Movimientos" at bounding box center [637, 194] width 339 height 13
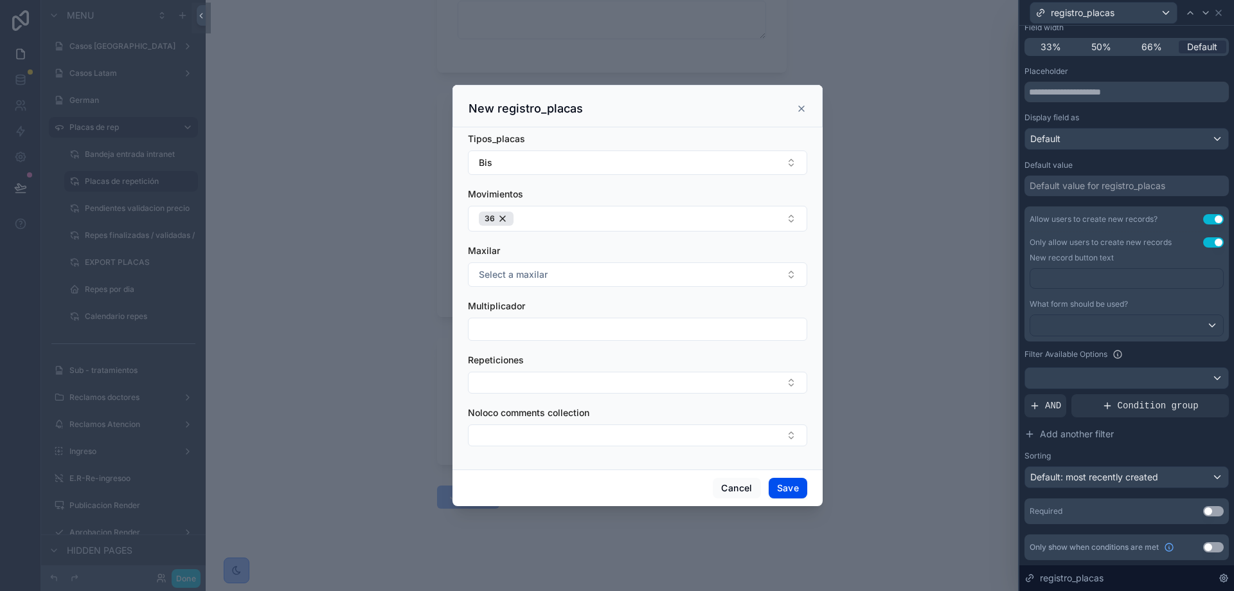
click at [804, 111] on icon "scrollable content" at bounding box center [801, 108] width 10 height 10
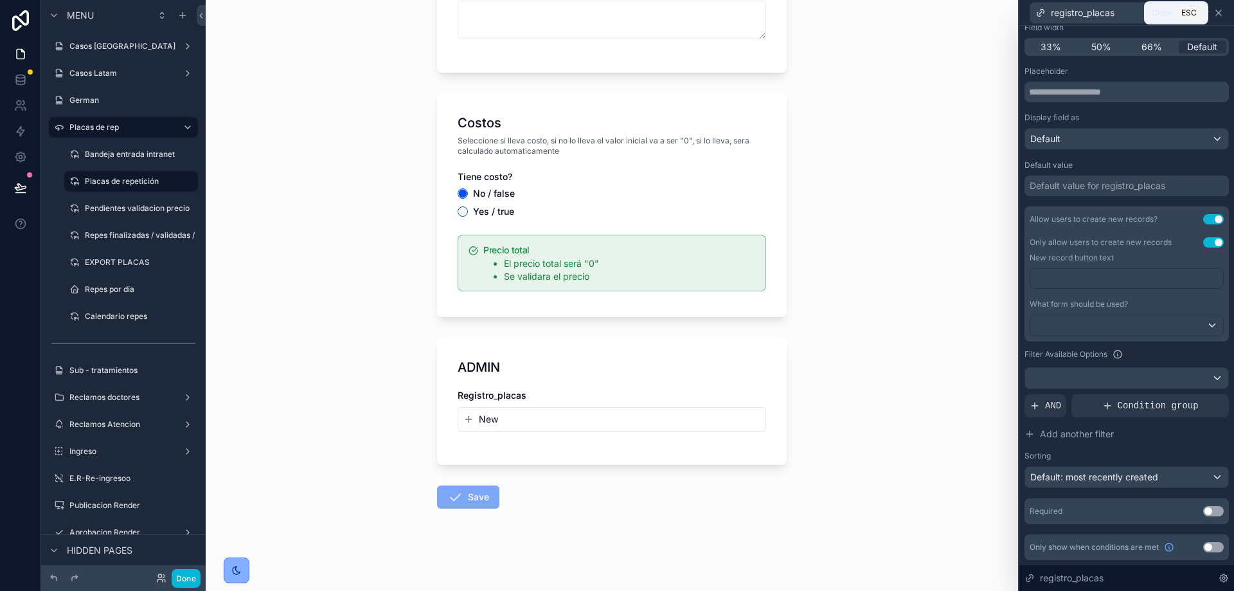
click at [1214, 15] on icon at bounding box center [1218, 13] width 10 height 10
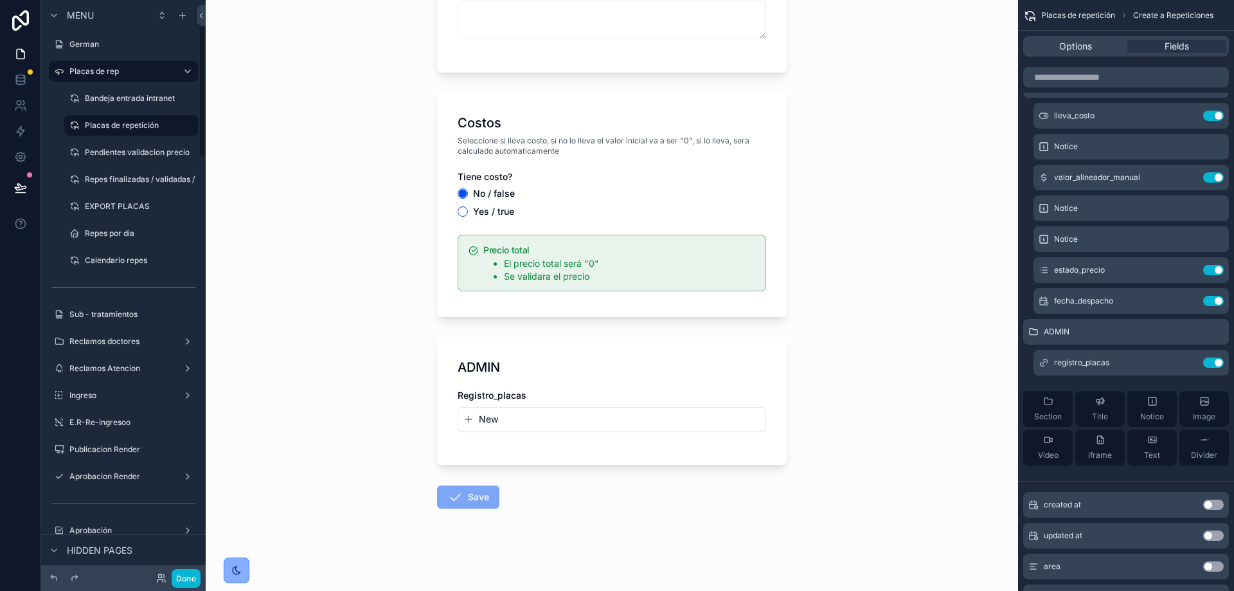
scroll to position [0, 0]
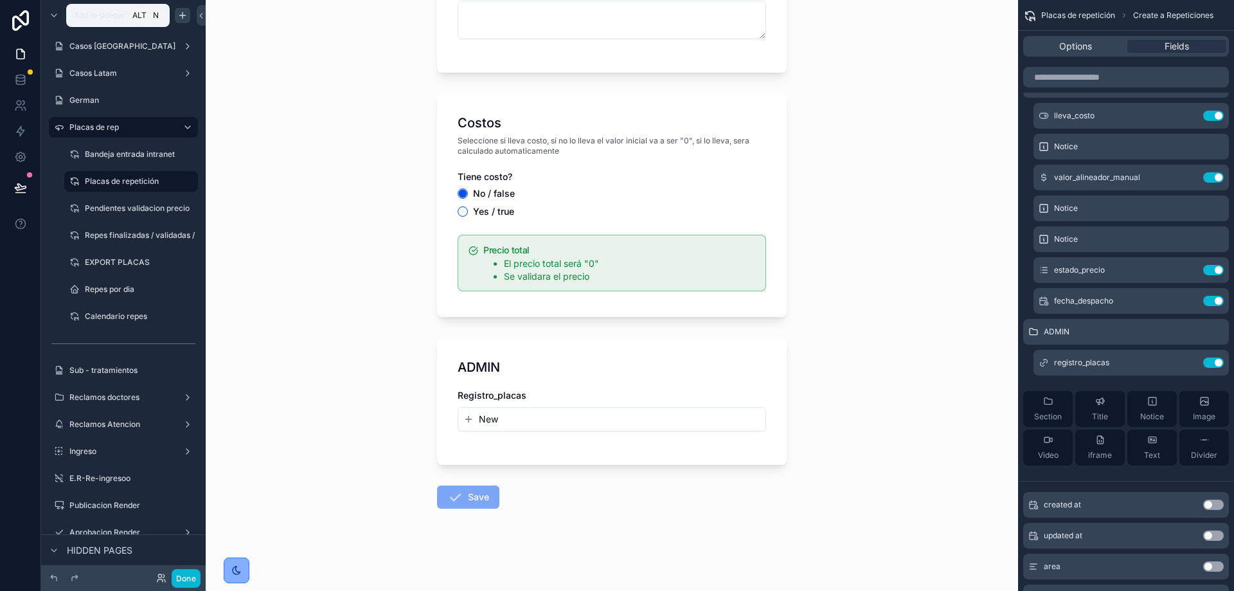
click at [182, 14] on icon "scrollable content" at bounding box center [182, 15] width 10 height 10
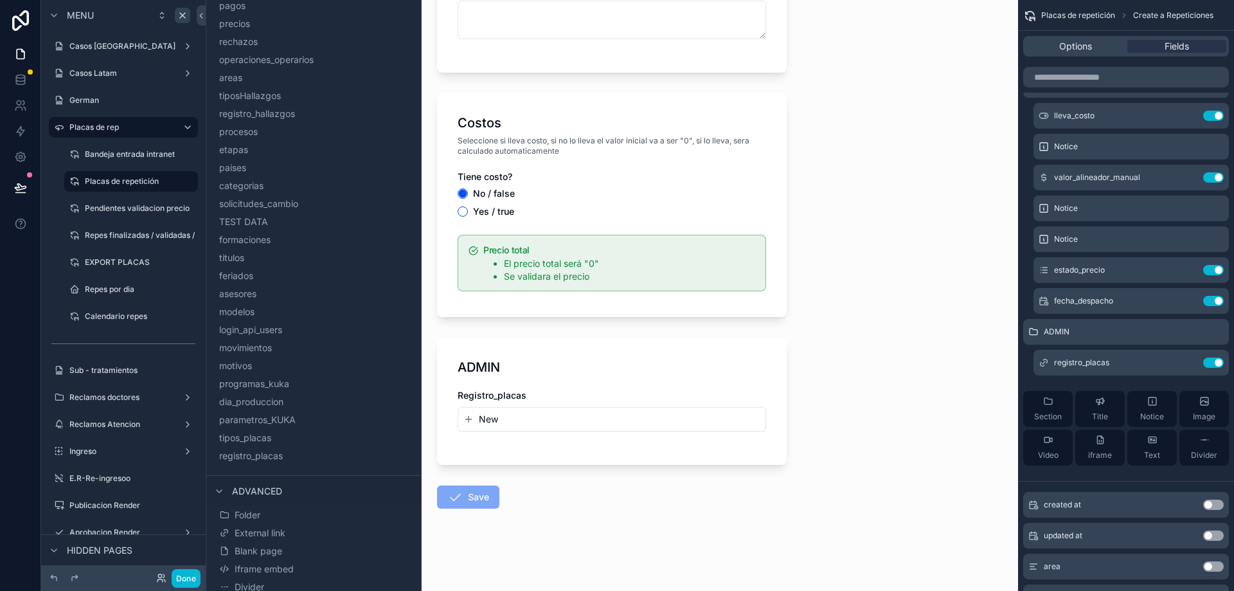
scroll to position [366, 0]
click at [258, 447] on span "registro_placas" at bounding box center [267, 450] width 64 height 13
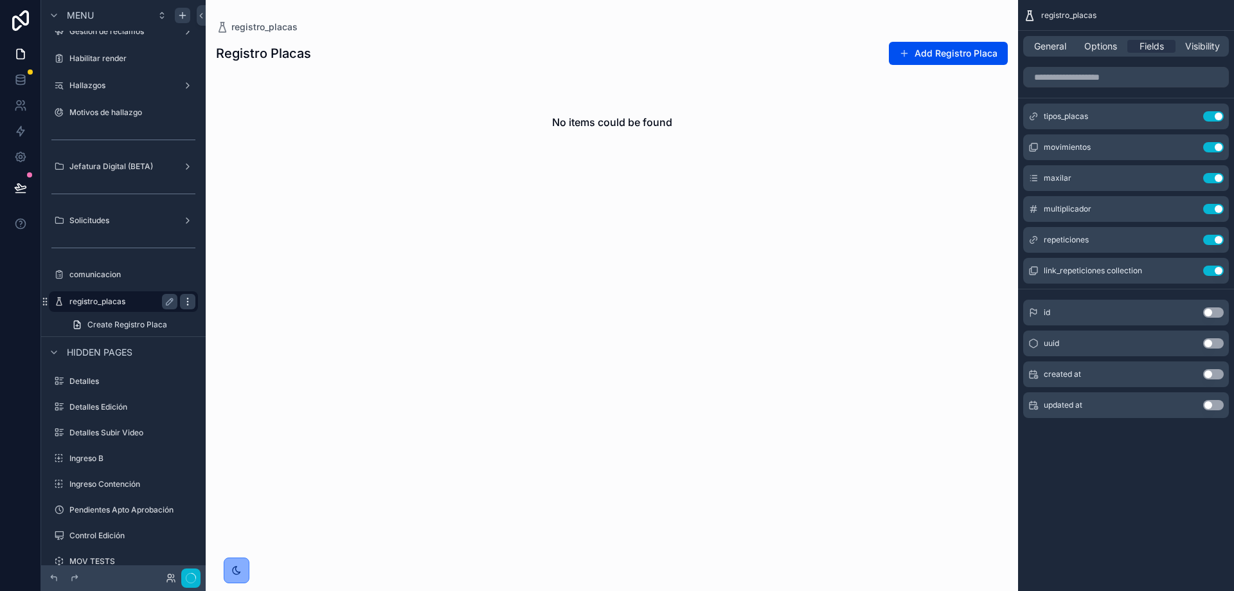
click at [185, 301] on icon "scrollable content" at bounding box center [188, 301] width 10 height 10
click at [1065, 44] on span "General" at bounding box center [1050, 46] width 32 height 13
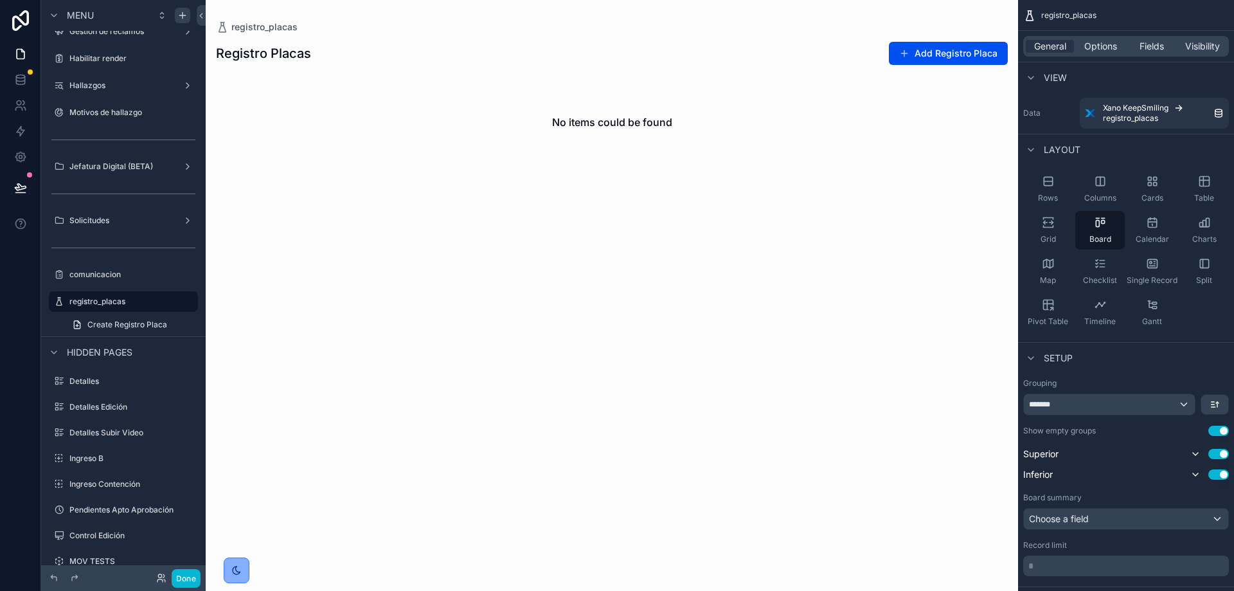
scroll to position [507, 0]
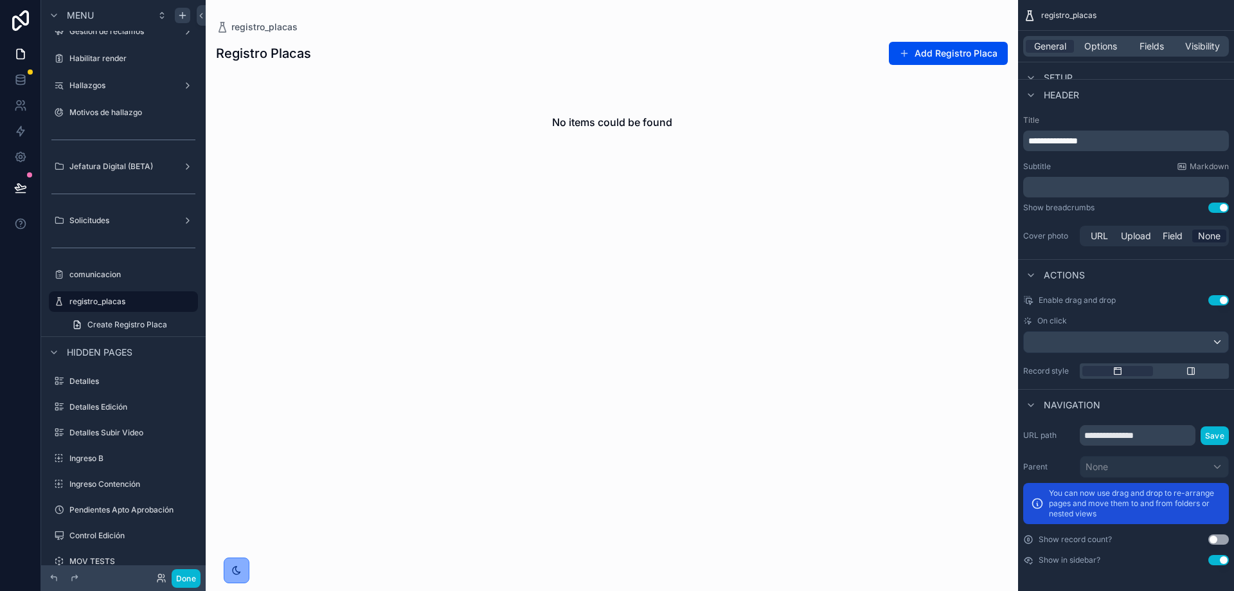
click at [1221, 541] on button "Use setting" at bounding box center [1218, 539] width 21 height 10
click at [1219, 563] on button "Use setting" at bounding box center [1218, 560] width 21 height 10
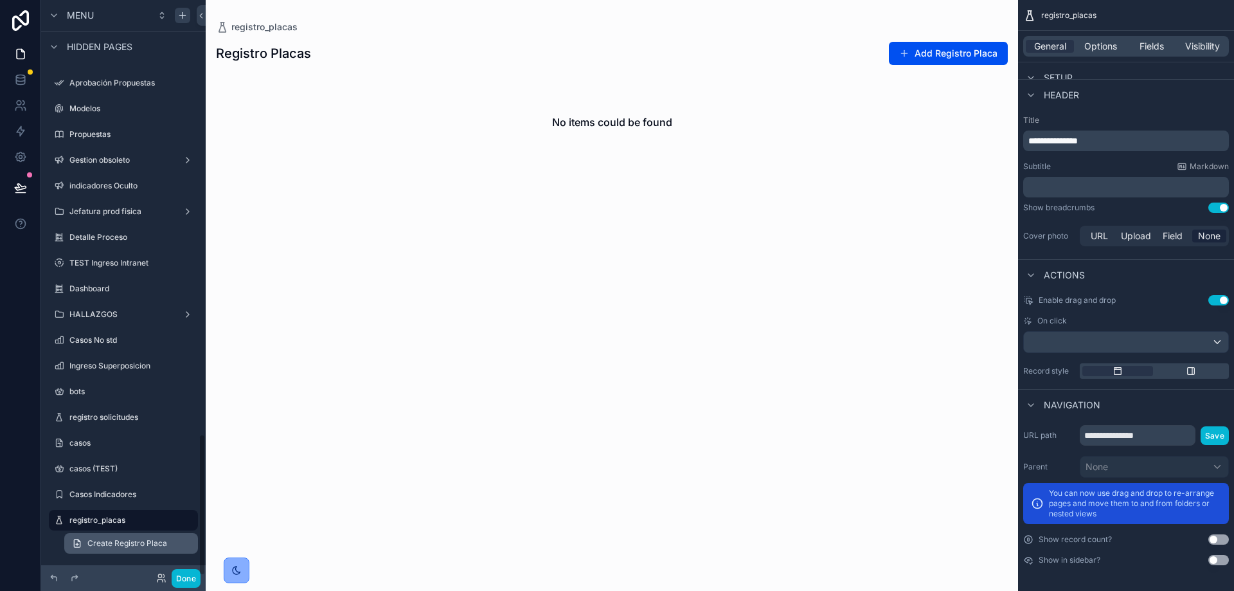
click at [136, 540] on span "Create Registro Placa" at bounding box center [127, 543] width 80 height 10
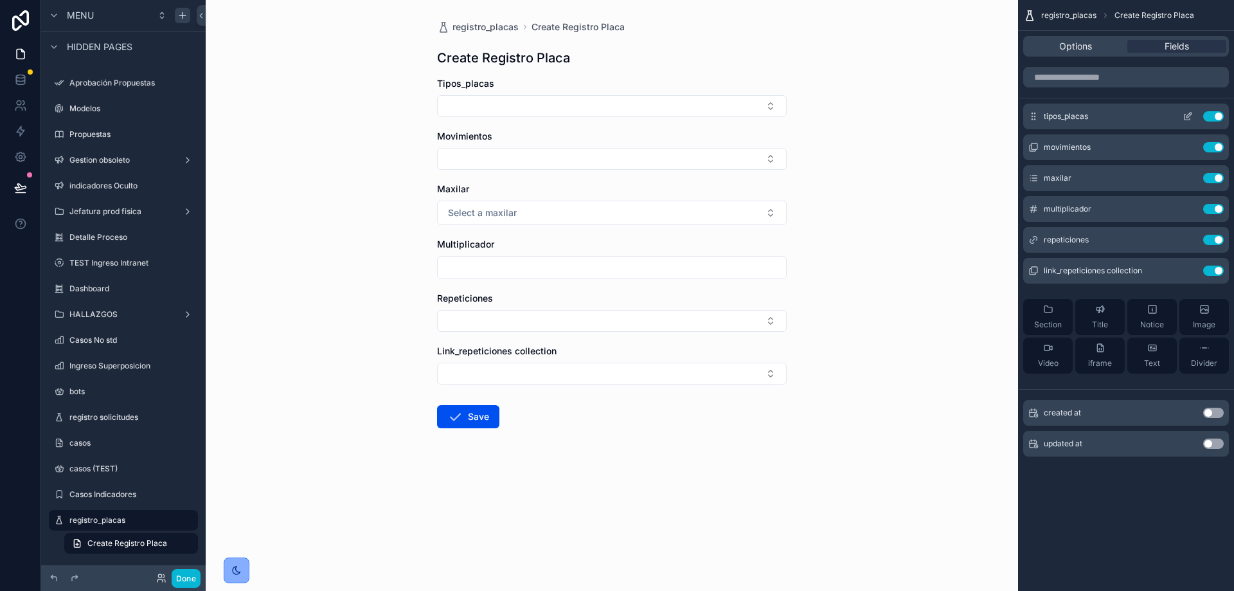
click at [1187, 117] on icon "scrollable content" at bounding box center [1187, 116] width 10 height 10
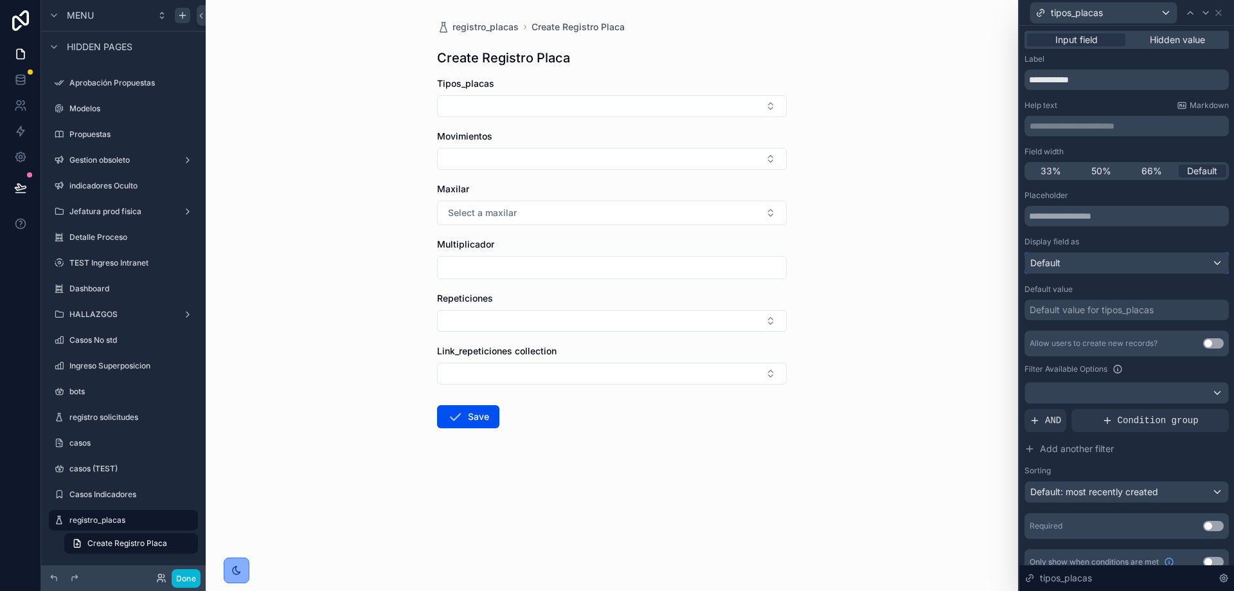
click at [1066, 262] on div "Default" at bounding box center [1126, 263] width 203 height 21
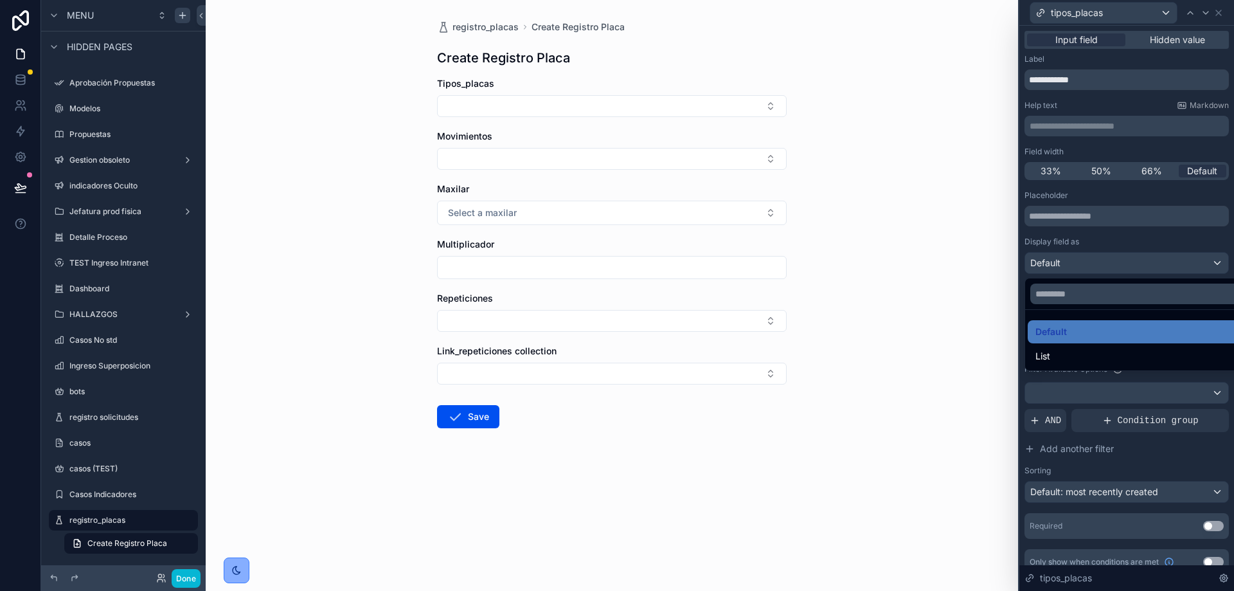
click at [1066, 262] on div at bounding box center [1126, 295] width 215 height 591
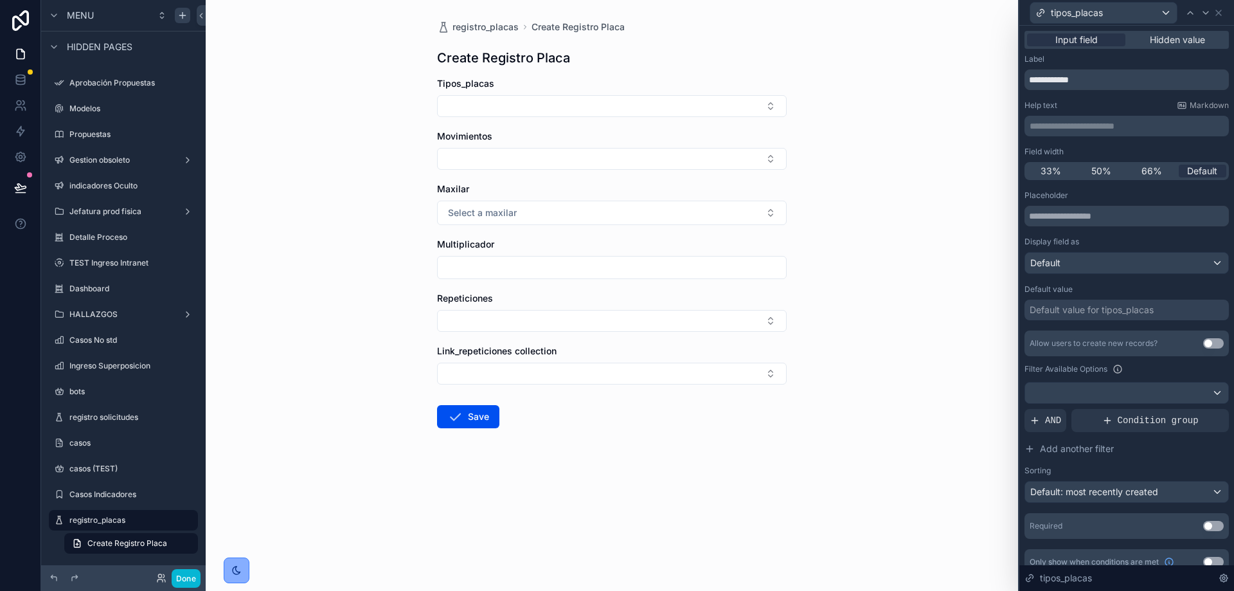
click at [1084, 308] on div "Default value for tipos_placas" at bounding box center [1092, 309] width 124 height 13
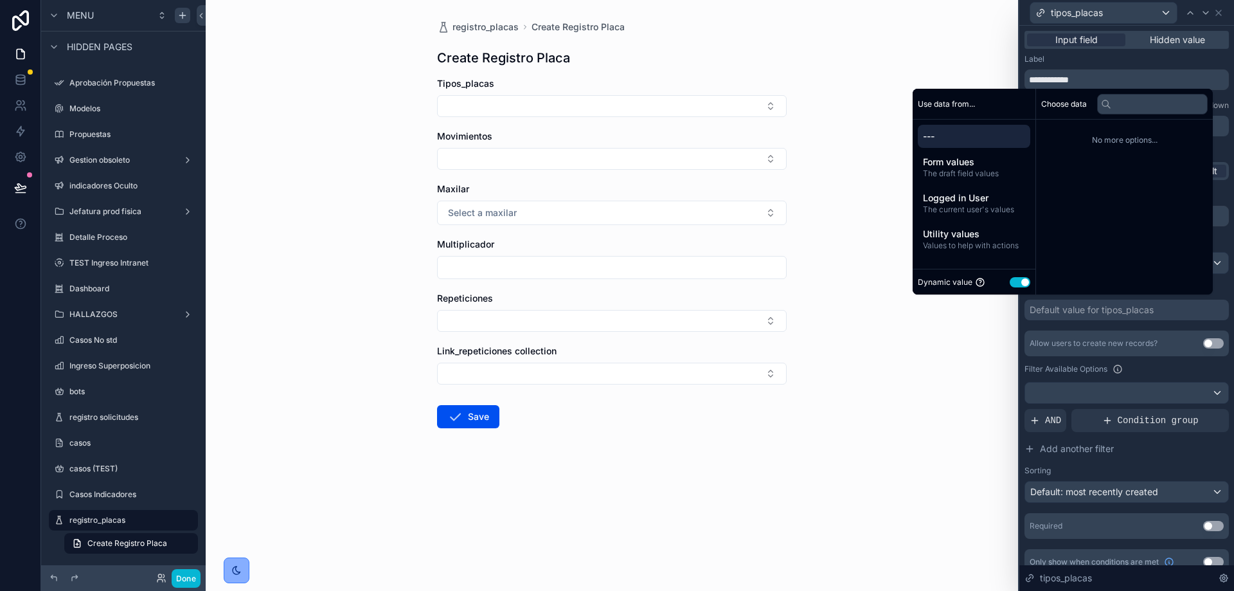
click at [1010, 280] on button "Use setting" at bounding box center [1020, 282] width 21 height 10
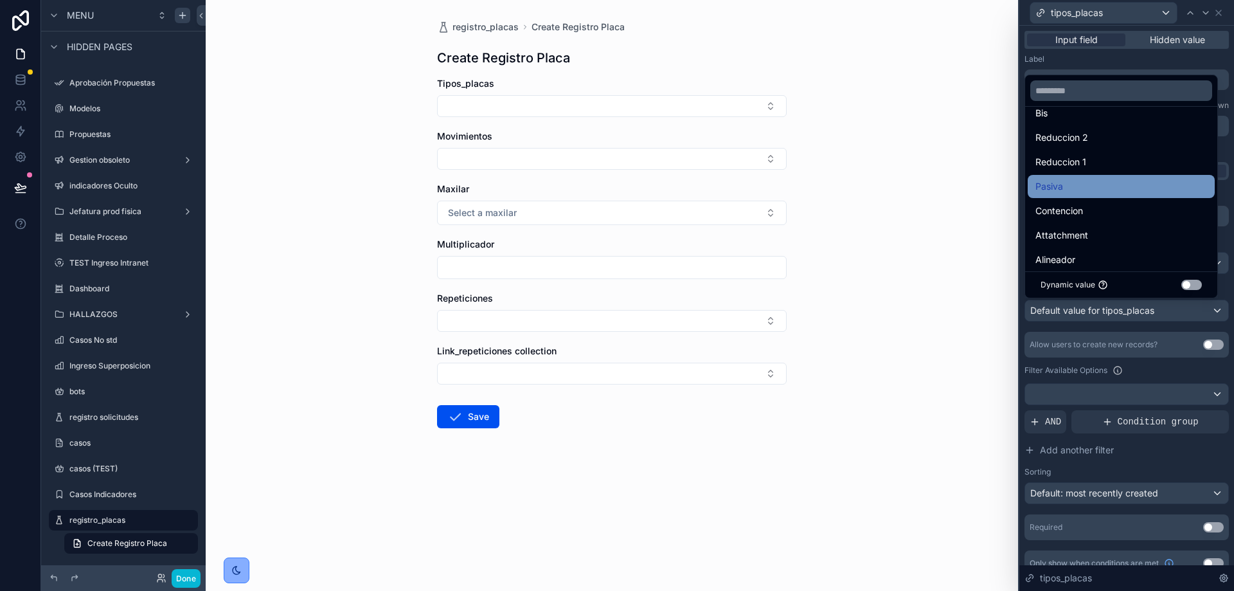
scroll to position [50, 0]
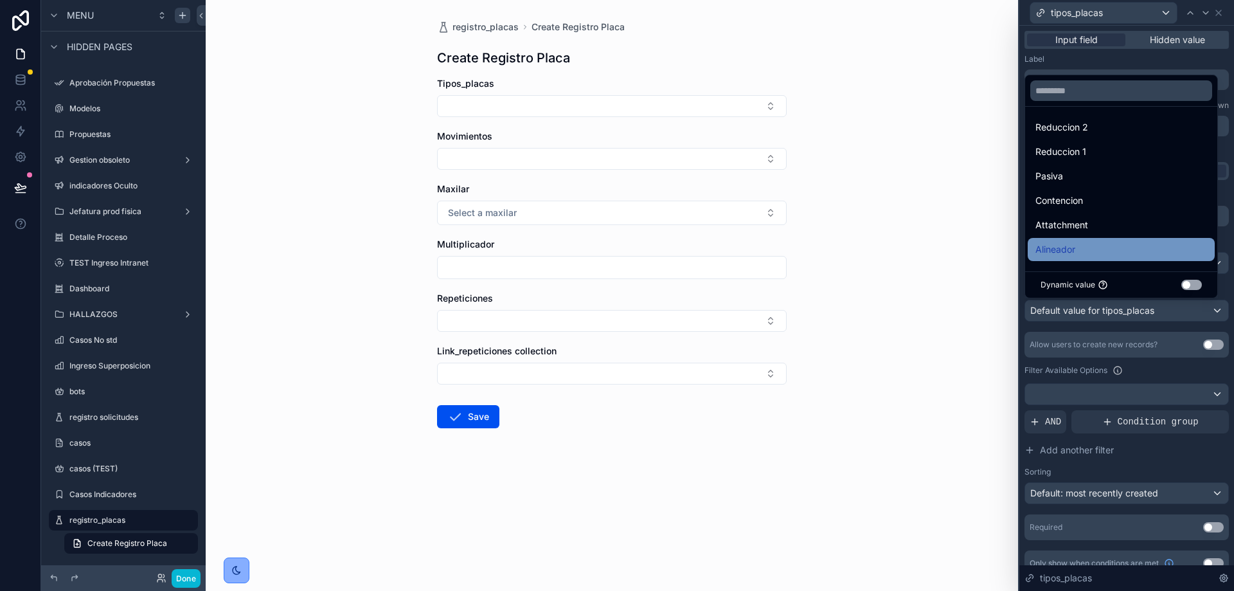
click at [1085, 249] on div "Alineador" at bounding box center [1121, 249] width 172 height 15
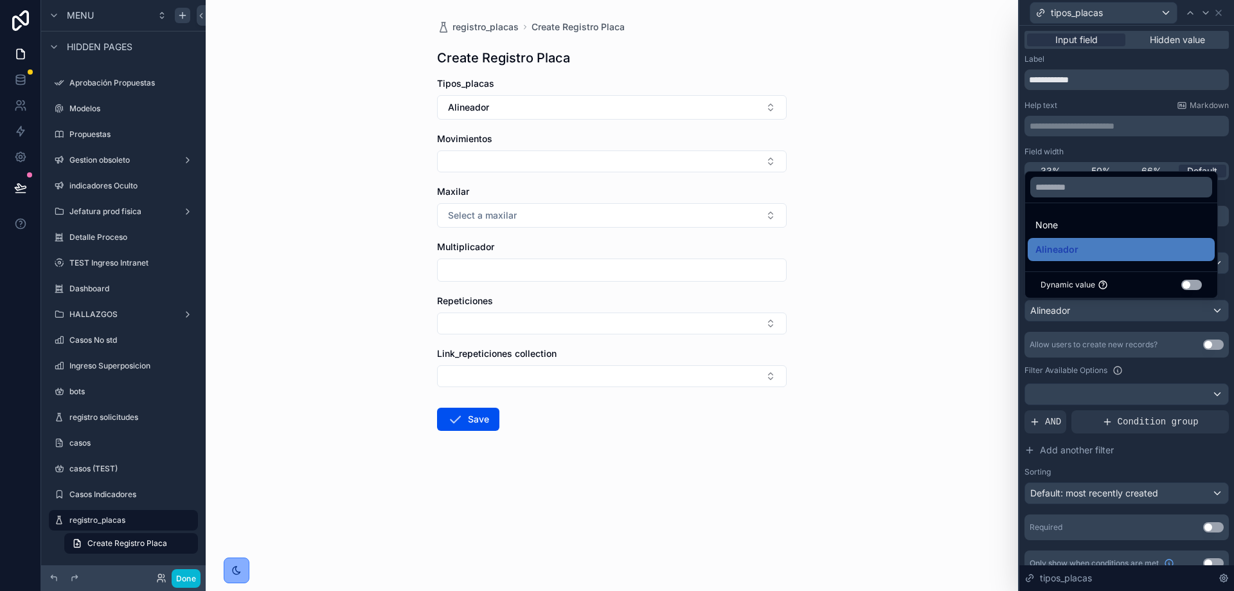
scroll to position [0, 0]
click at [1164, 366] on div "Filter Available Options" at bounding box center [1126, 369] width 204 height 15
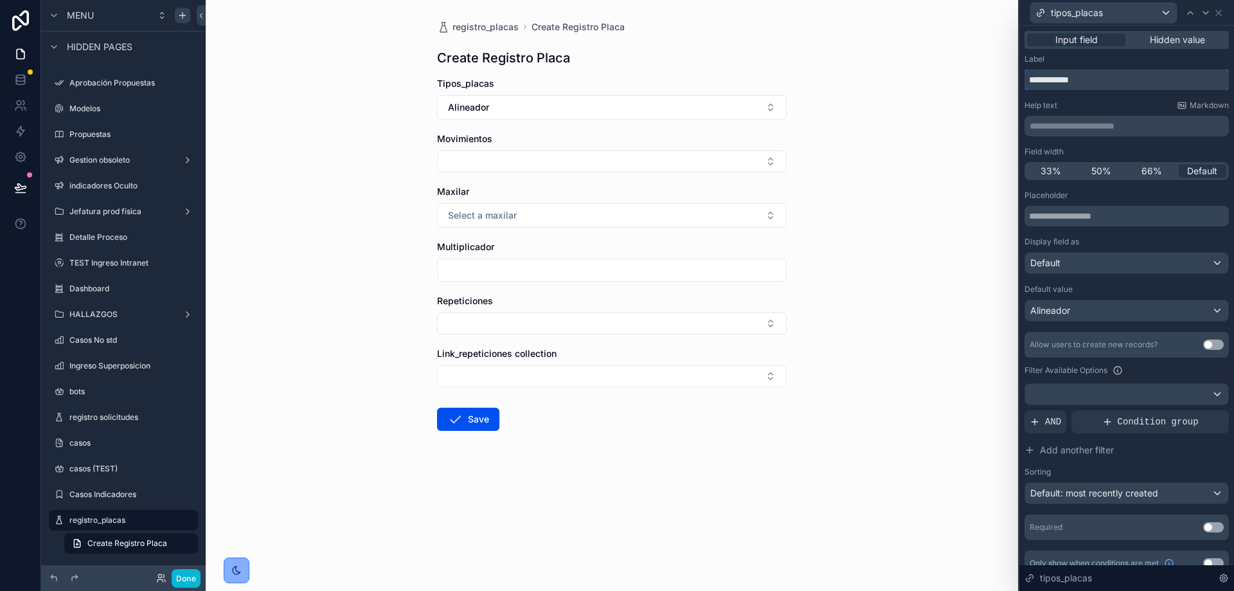
drag, startPoint x: 1110, startPoint y: 76, endPoint x: 1054, endPoint y: 81, distance: 56.8
click at [1054, 81] on input "**********" at bounding box center [1126, 79] width 204 height 21
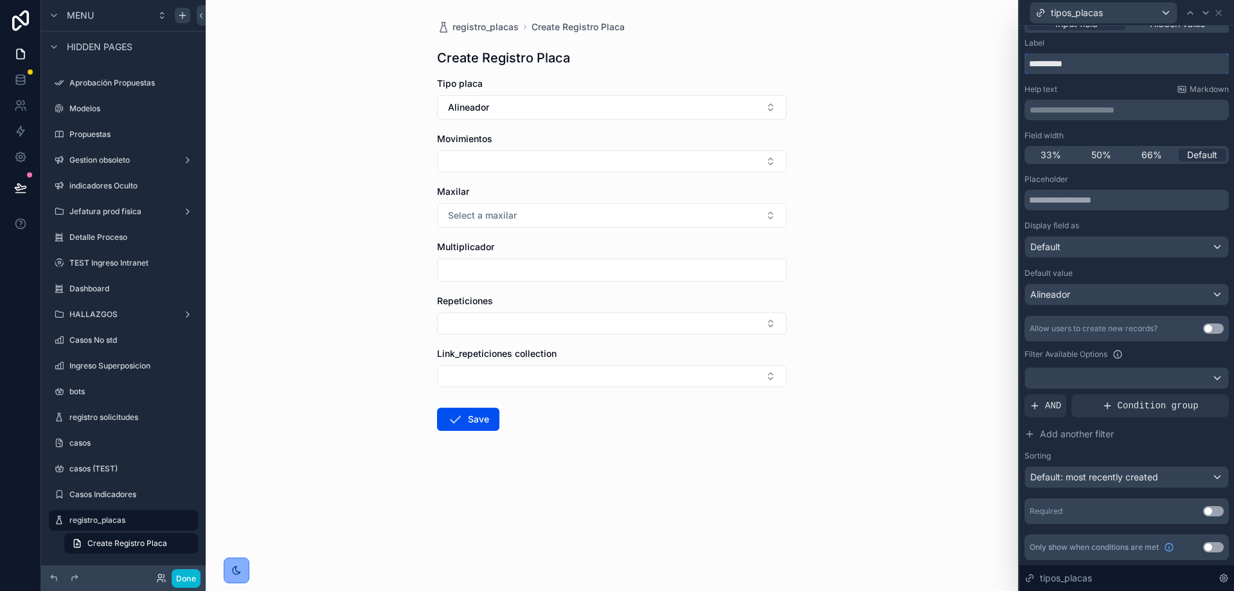
type input "**********"
click at [1208, 513] on button "Use setting" at bounding box center [1213, 511] width 21 height 10
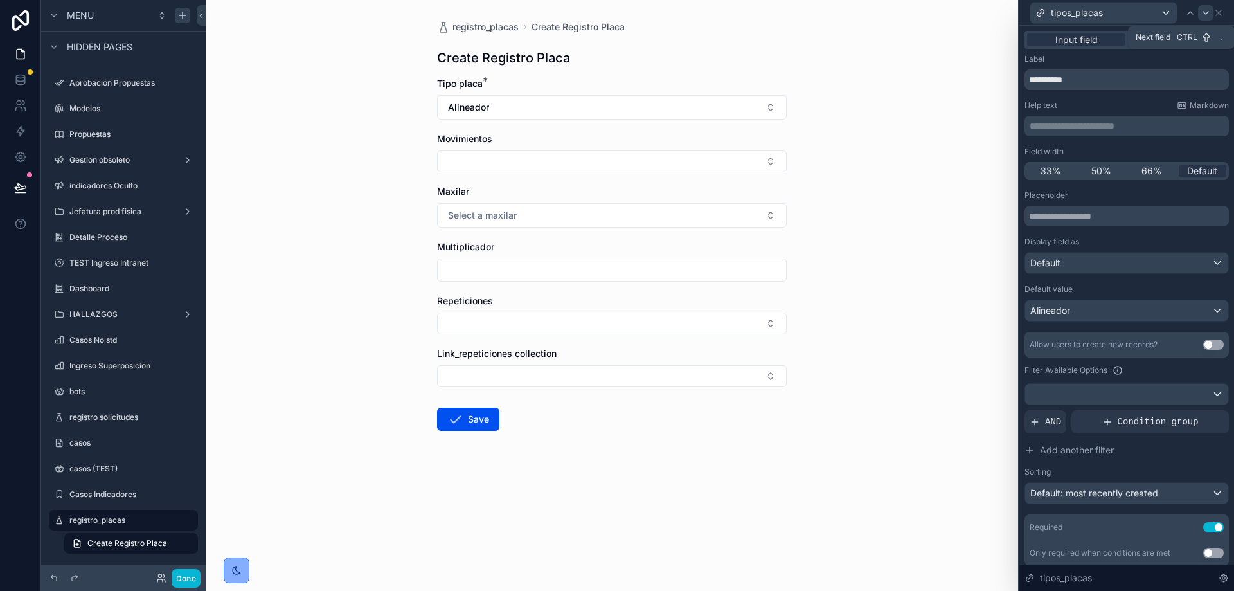
click at [1204, 12] on icon at bounding box center [1205, 13] width 5 height 3
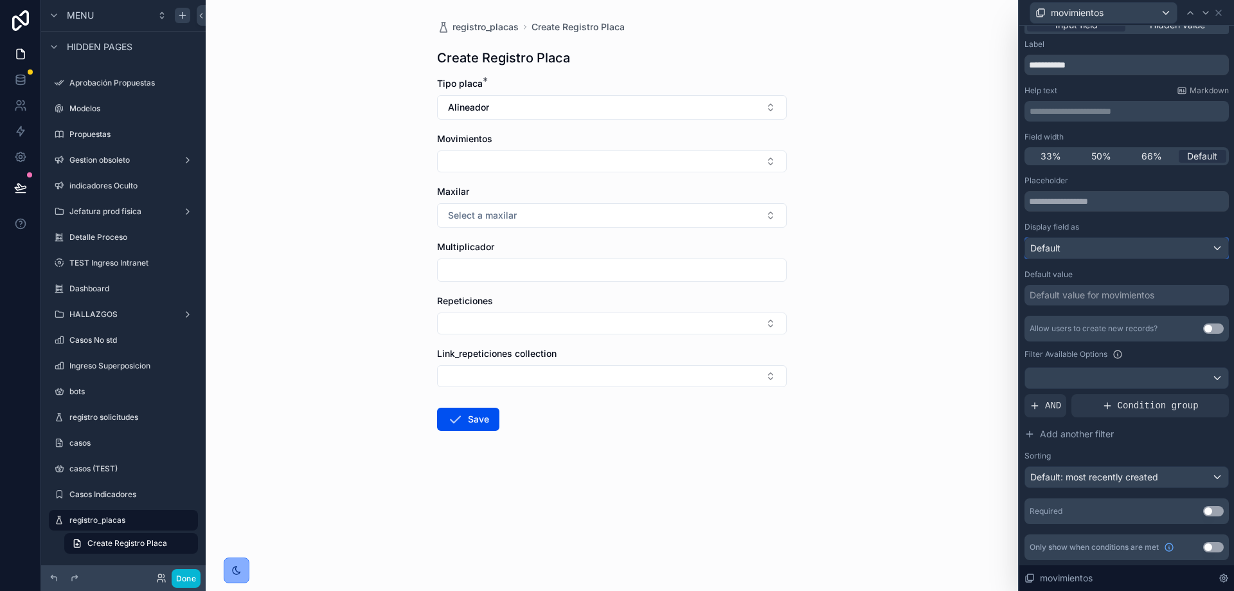
click at [1129, 248] on div "Default" at bounding box center [1126, 248] width 203 height 21
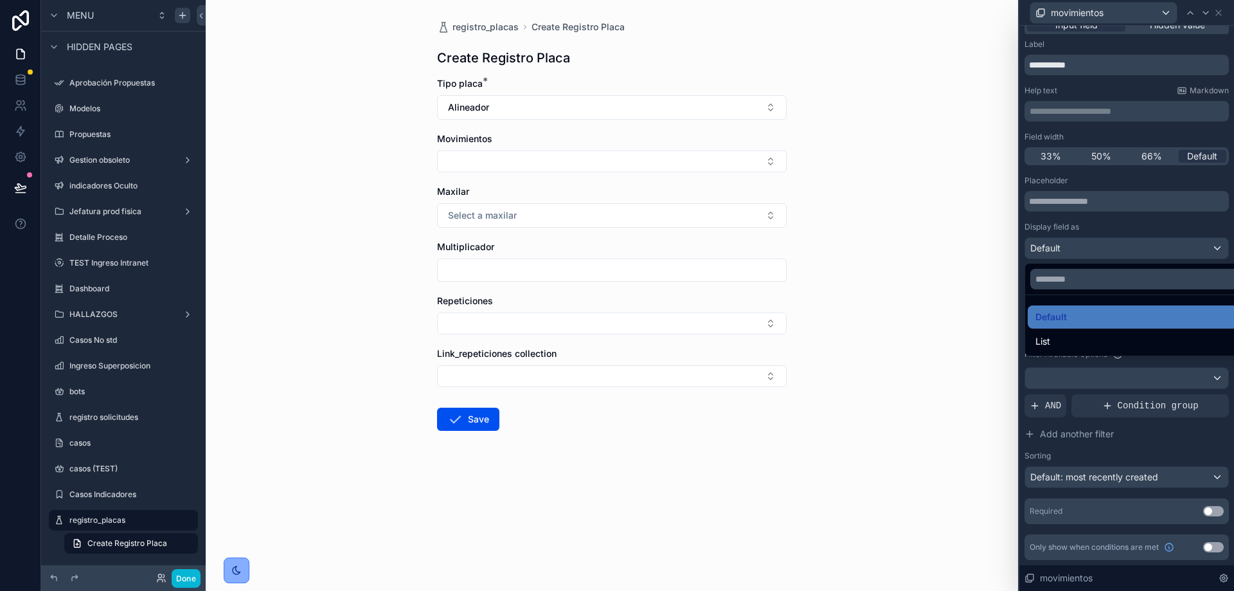
click at [1129, 248] on div at bounding box center [1126, 295] width 215 height 591
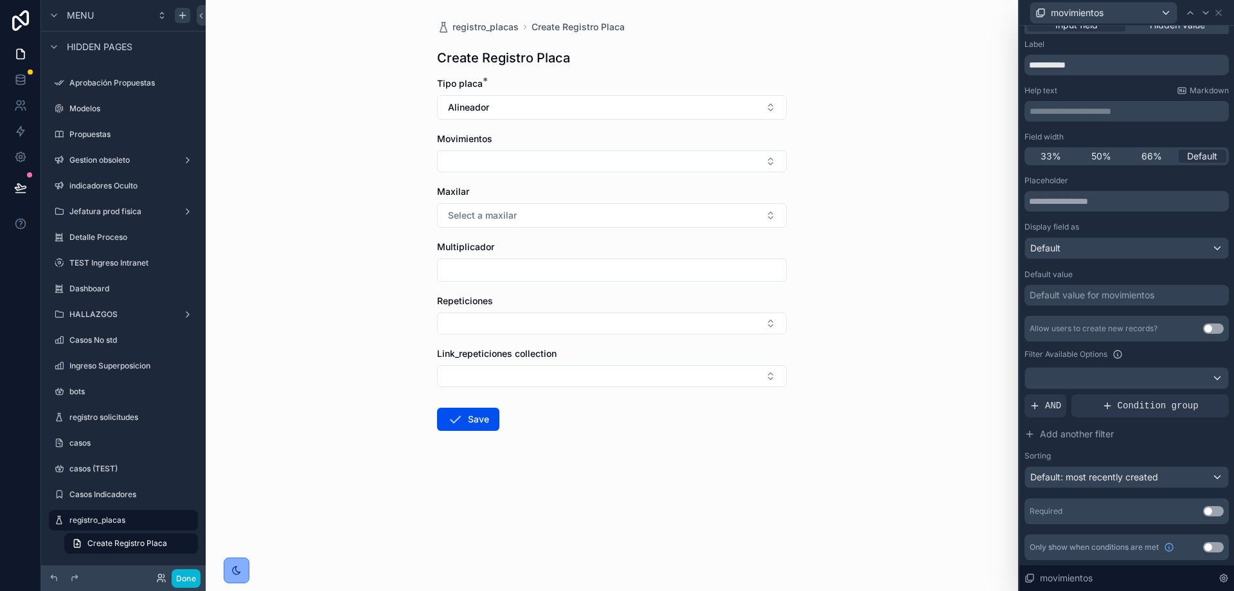
click at [1154, 357] on div "Filter Available Options" at bounding box center [1126, 353] width 204 height 15
click at [1116, 244] on div "Default" at bounding box center [1126, 248] width 203 height 21
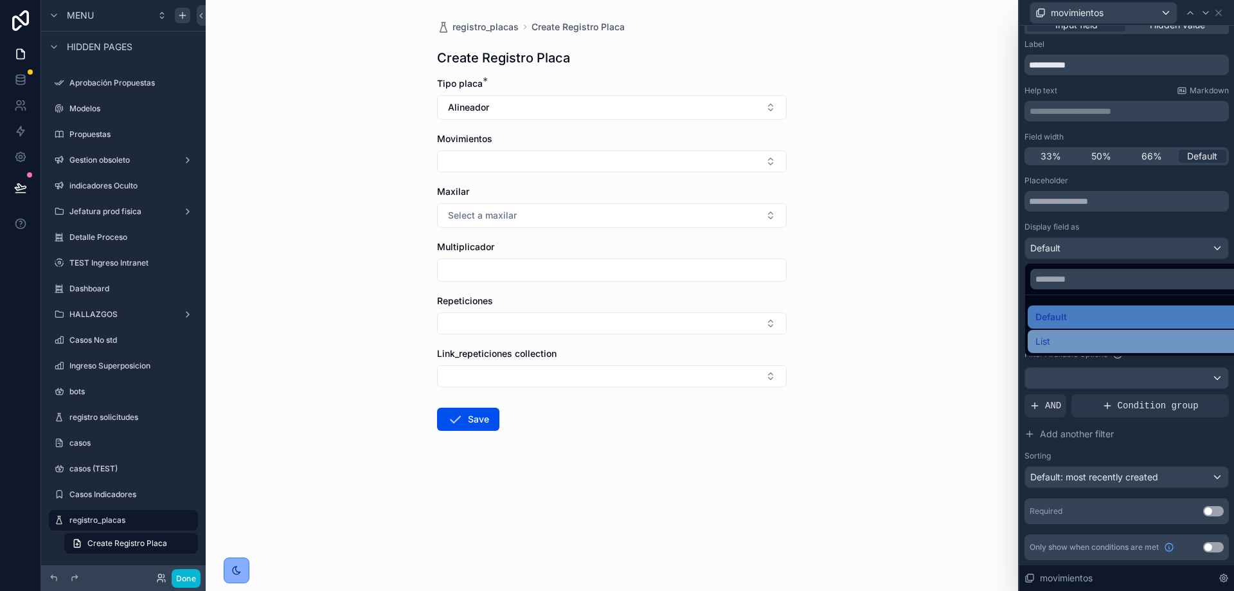
click at [1071, 338] on div "List" at bounding box center [1136, 341] width 202 height 15
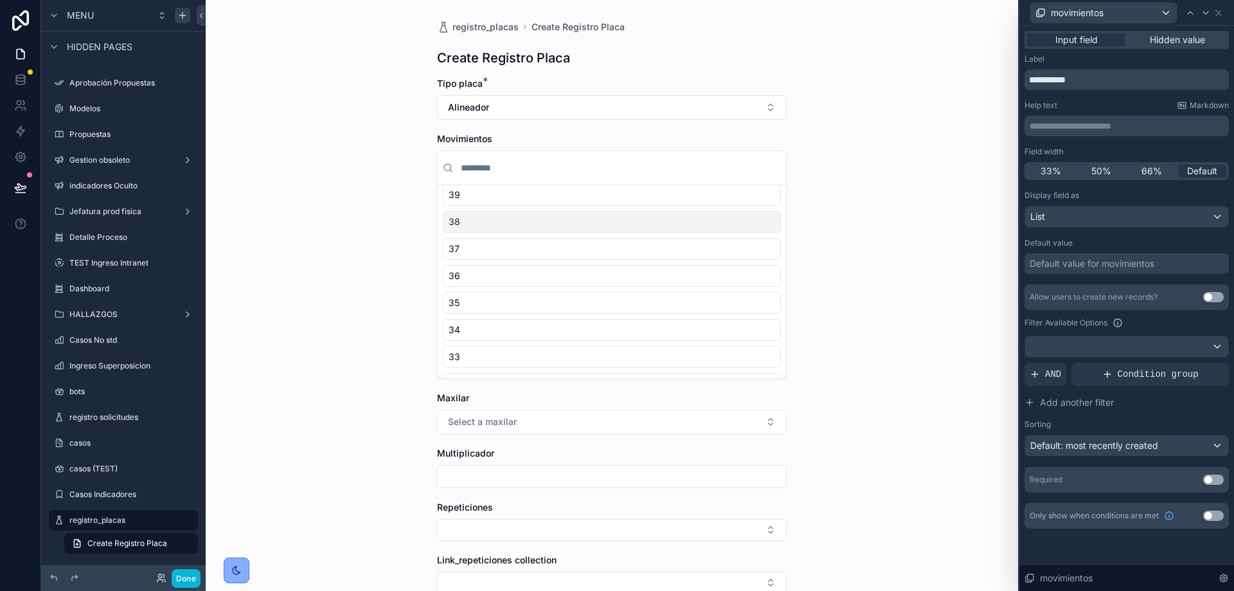
scroll to position [0, 0]
click at [1146, 441] on span "Default: most recently created" at bounding box center [1094, 445] width 128 height 11
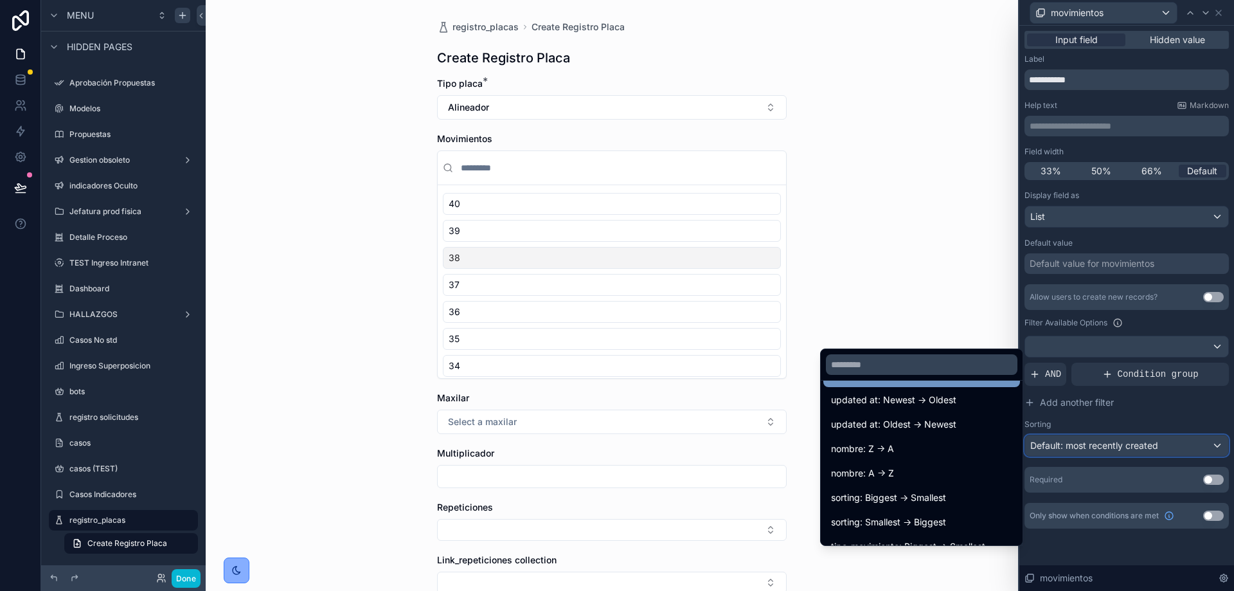
scroll to position [94, 0]
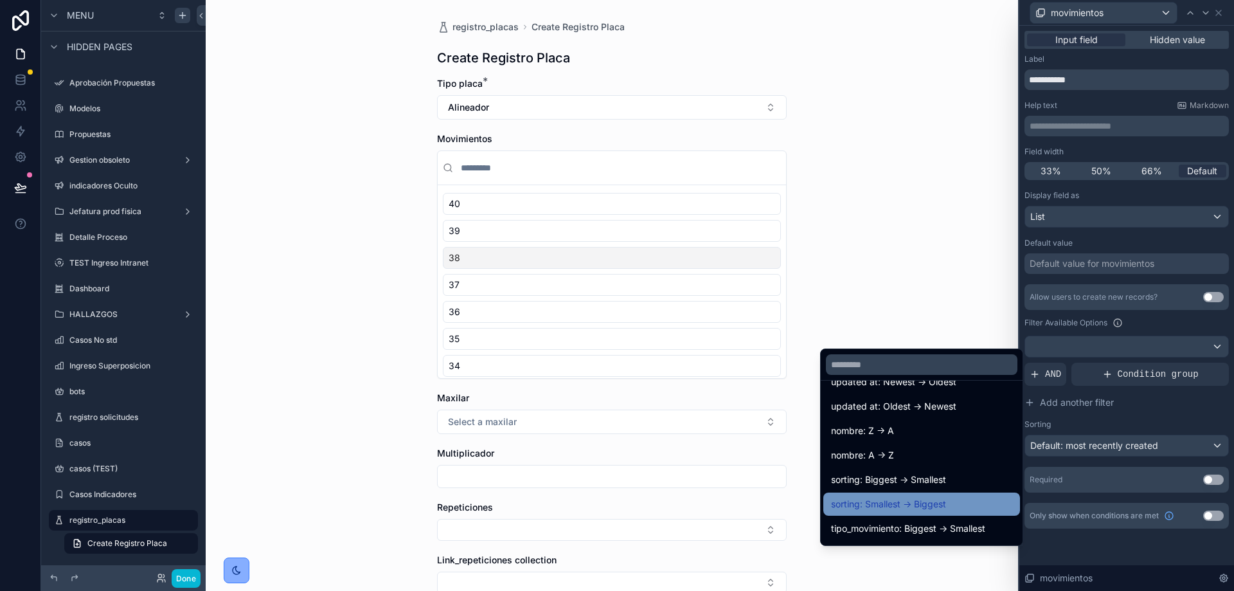
click at [936, 498] on span "sorting: Smallest -> Biggest" at bounding box center [888, 503] width 115 height 15
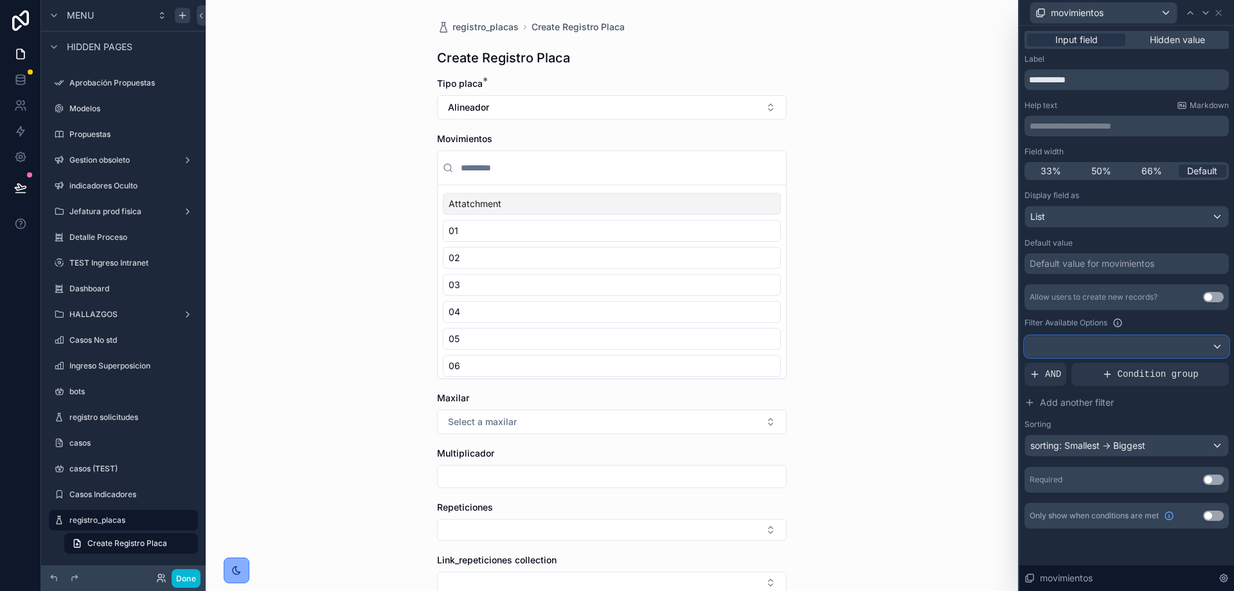
click at [1125, 342] on div at bounding box center [1126, 346] width 203 height 21
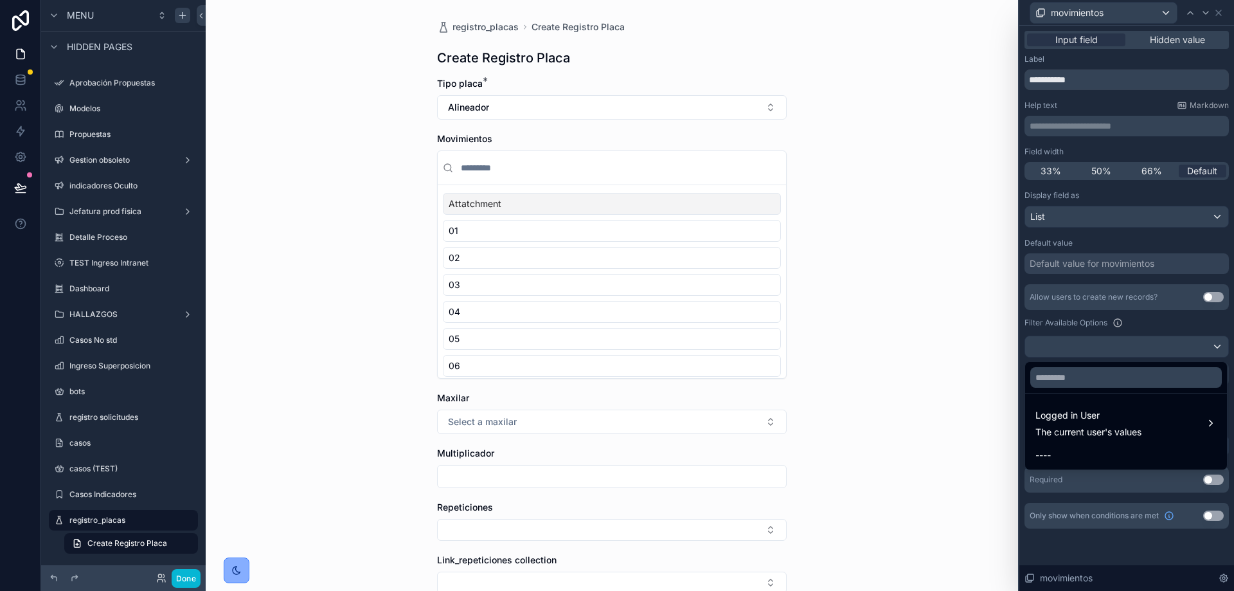
click at [1142, 326] on div at bounding box center [1126, 295] width 215 height 591
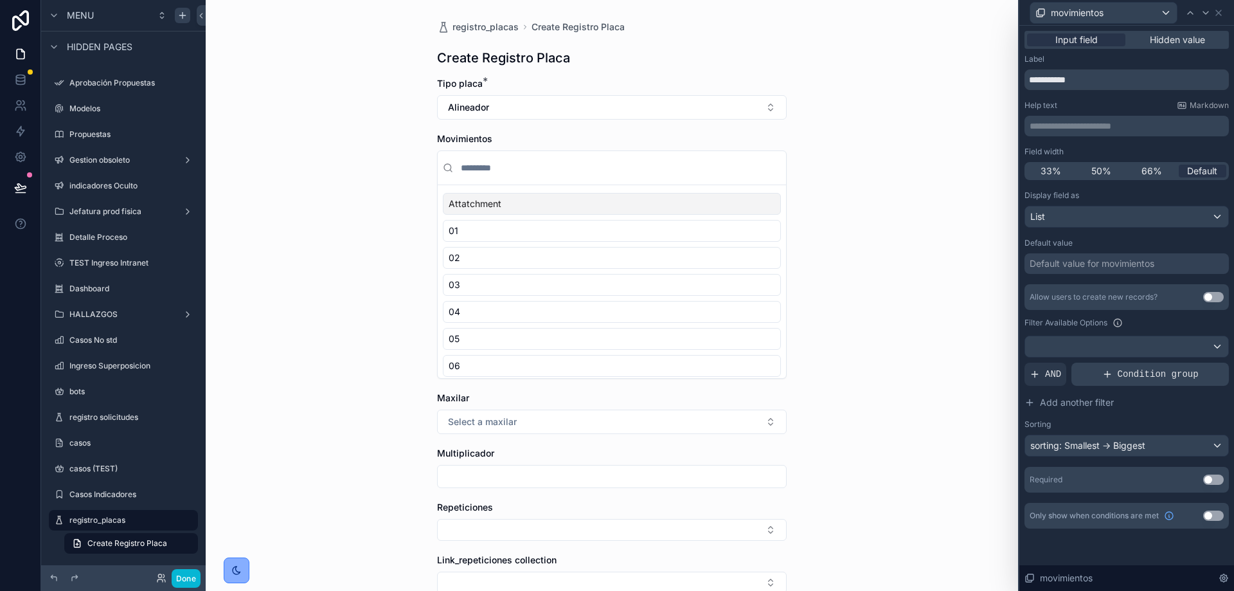
click at [1125, 375] on span "Condition group" at bounding box center [1158, 374] width 81 height 13
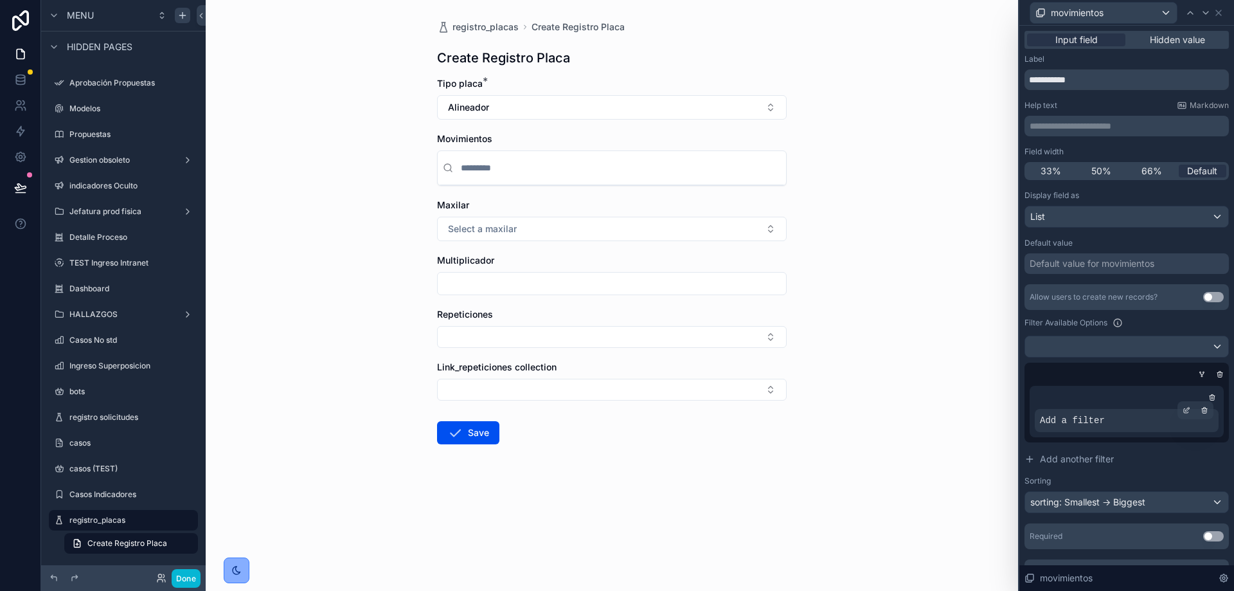
click at [1110, 415] on div "Add a filter" at bounding box center [1127, 420] width 184 height 23
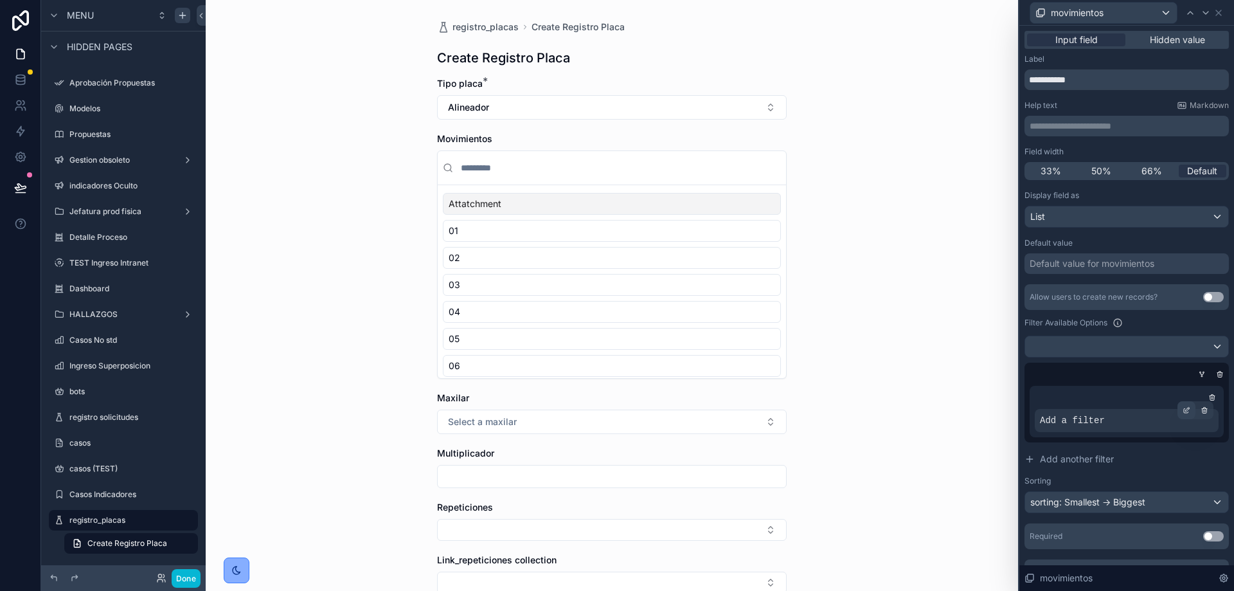
click at [1182, 413] on icon at bounding box center [1186, 410] width 8 height 8
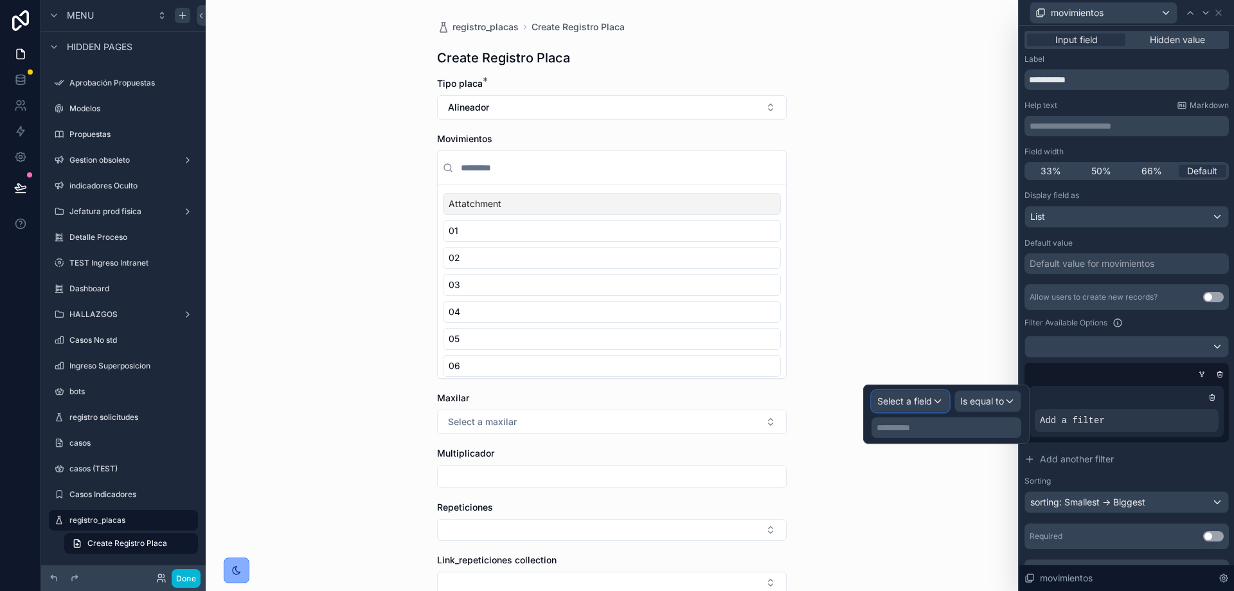
click at [907, 398] on span "Select a field" at bounding box center [904, 400] width 55 height 11
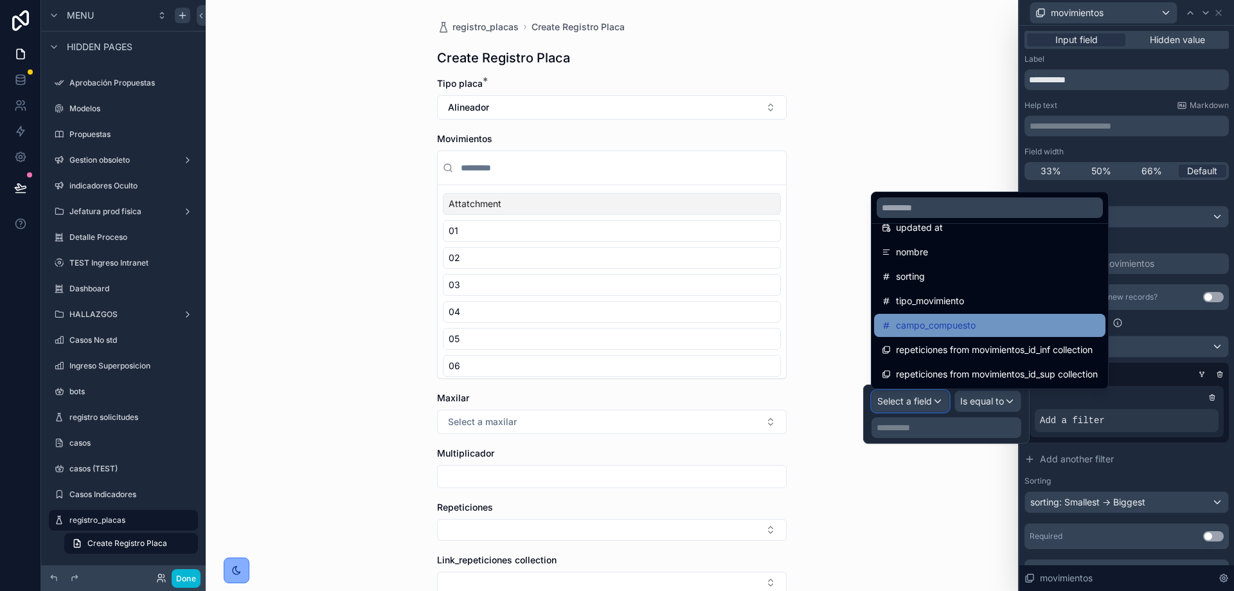
scroll to position [91, 0]
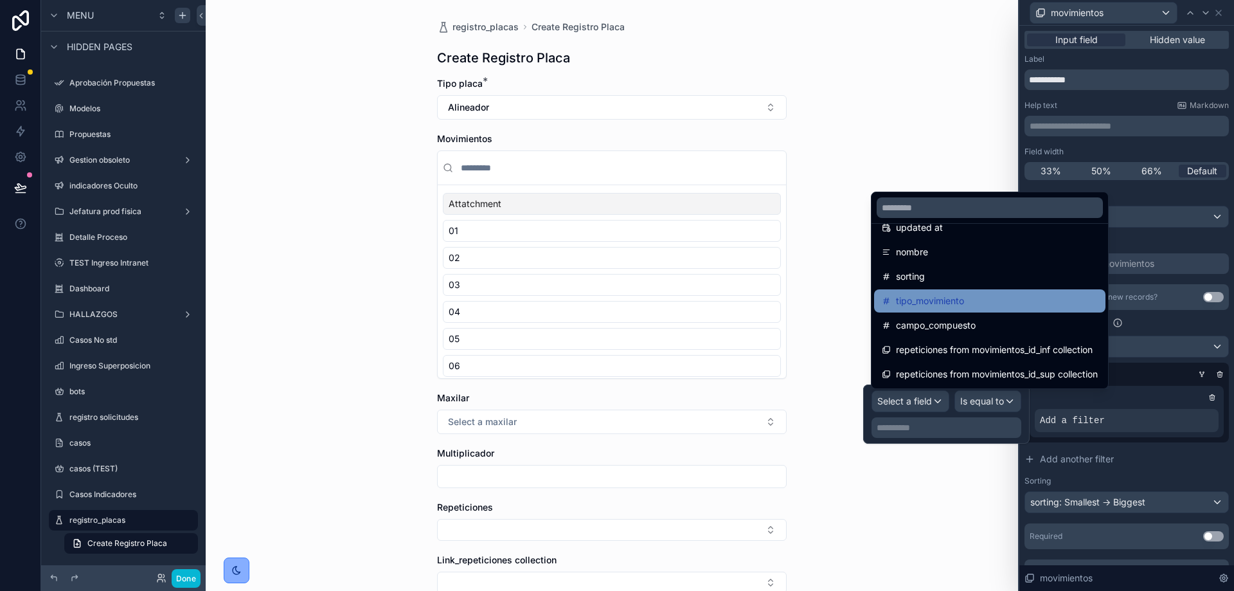
click at [947, 303] on span "tipo_movimiento" at bounding box center [930, 300] width 68 height 15
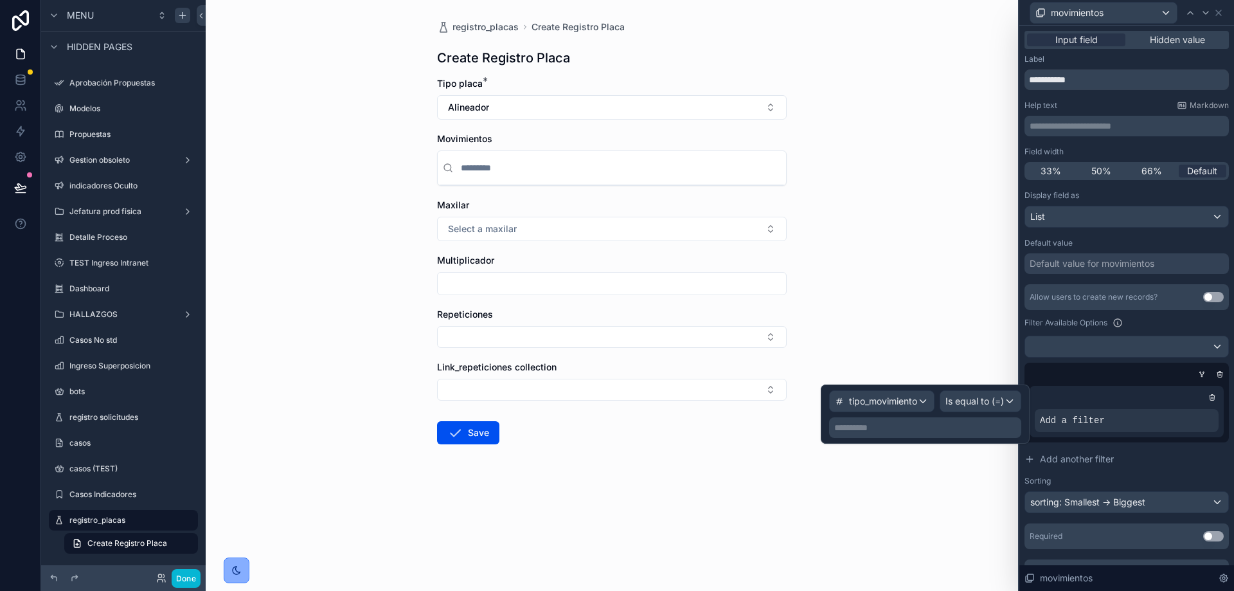
click at [907, 427] on p "**********" at bounding box center [926, 427] width 184 height 13
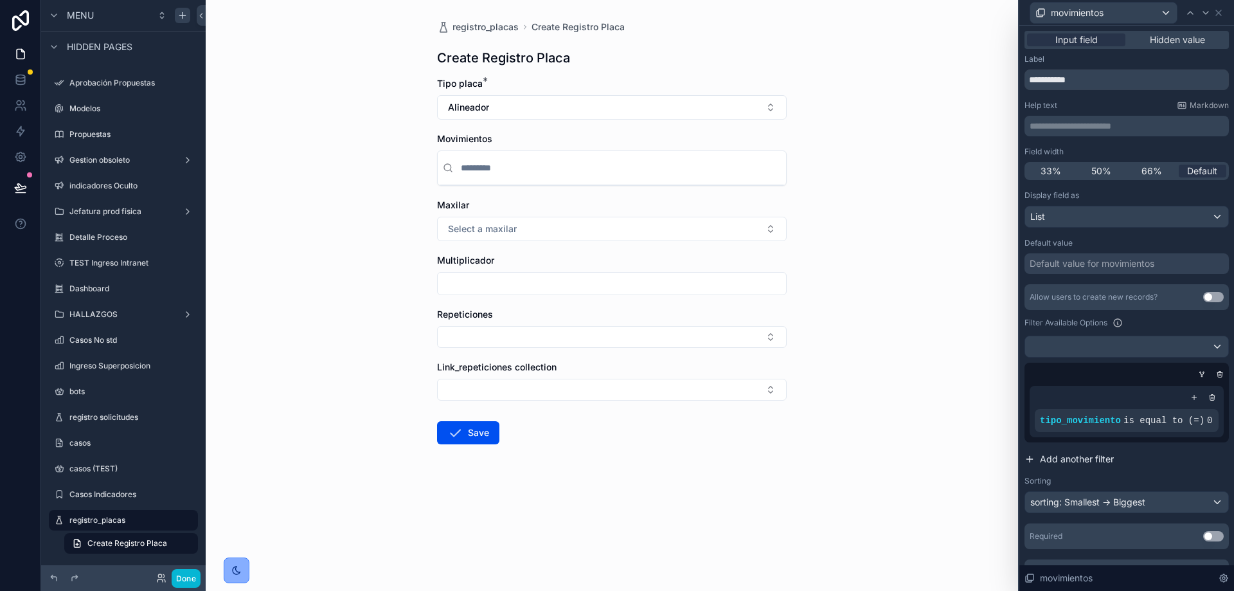
click at [1189, 456] on button "Add another filter" at bounding box center [1126, 458] width 204 height 23
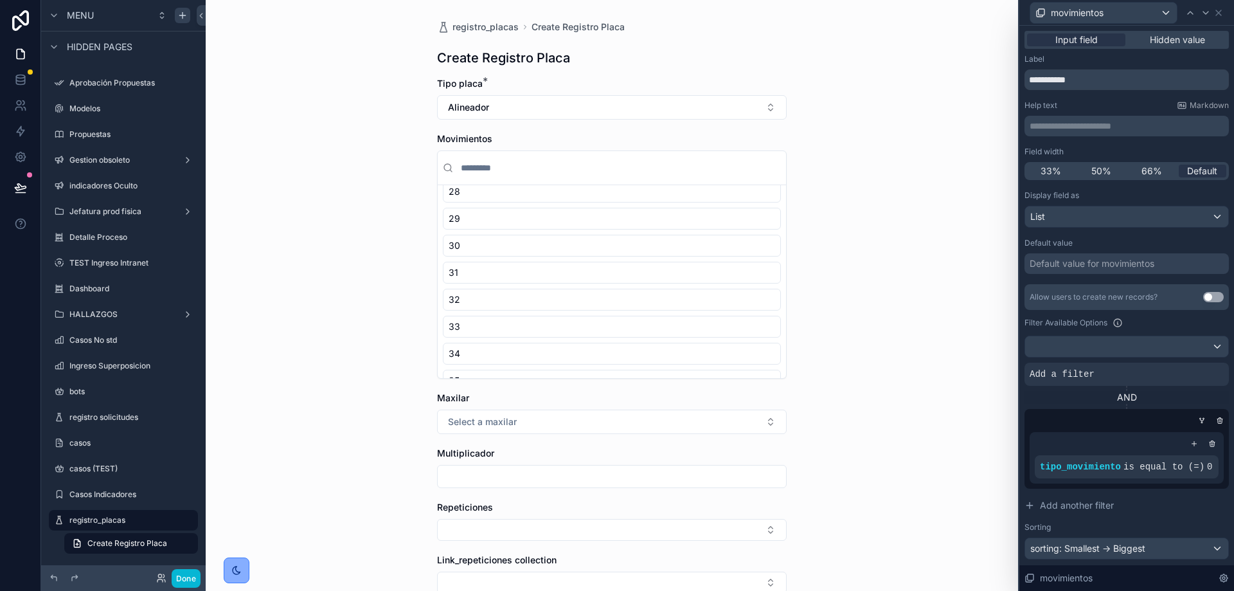
scroll to position [951, 0]
click at [1177, 452] on div at bounding box center [1186, 456] width 18 height 18
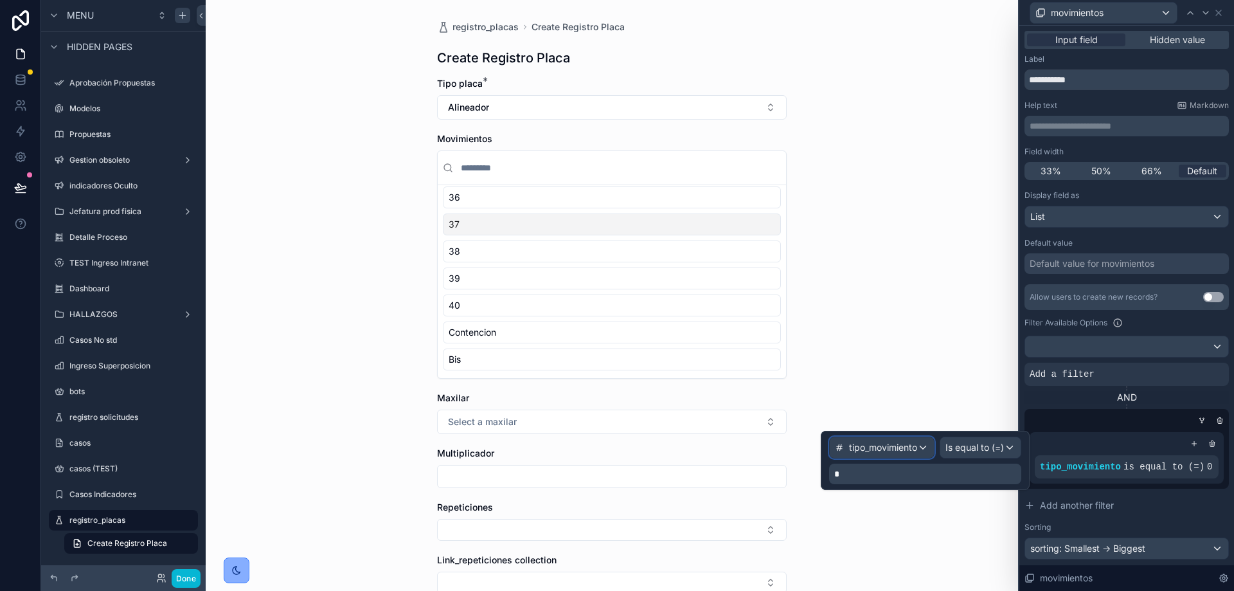
click at [885, 452] on span "tipo_movimiento" at bounding box center [883, 447] width 68 height 13
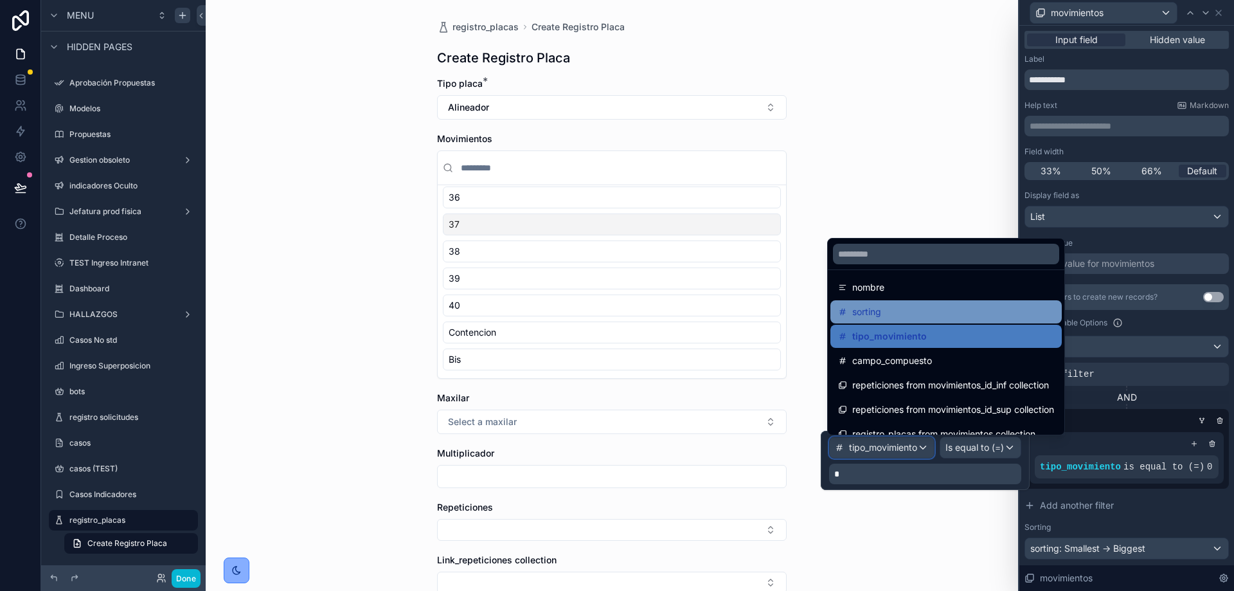
scroll to position [103, 0]
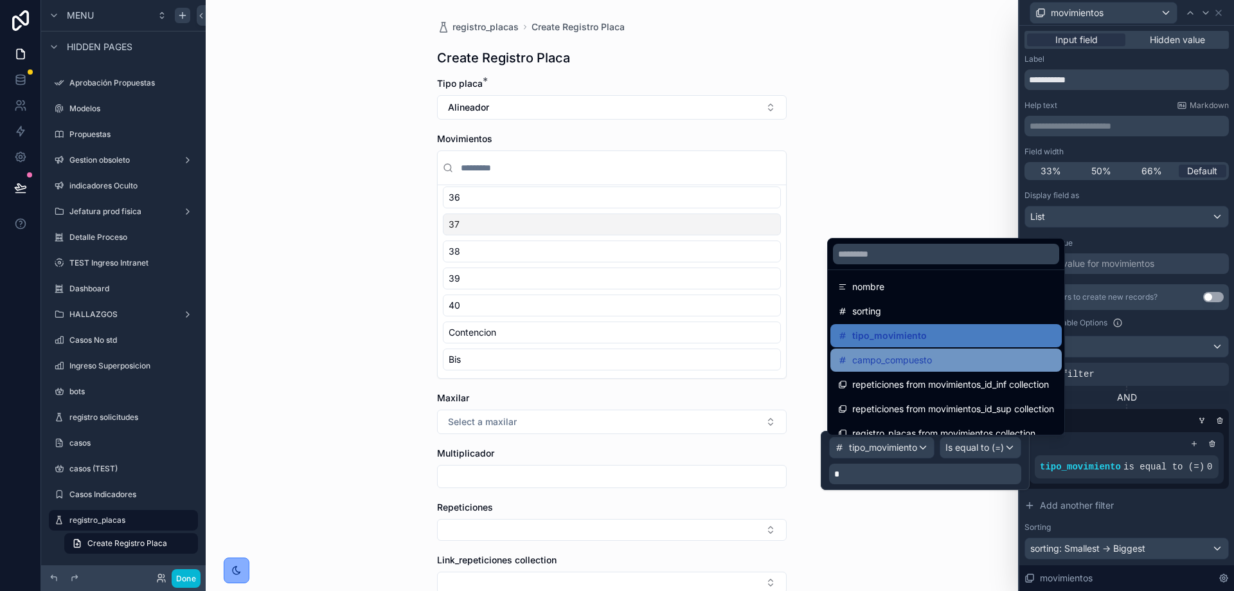
click at [909, 355] on span "campo_compuesto" at bounding box center [892, 359] width 80 height 15
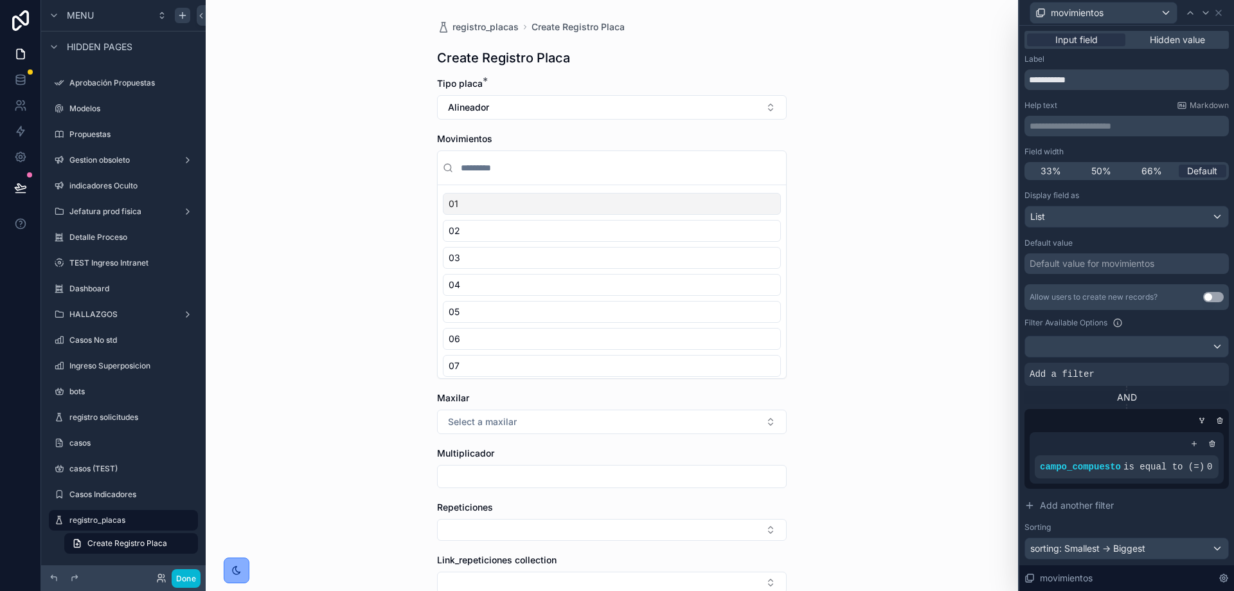
click at [909, 355] on div "registro_placas Create Registro Placa Create Registro Placa Tipo placa * Alinea…" at bounding box center [612, 295] width 812 height 591
click at [884, 263] on div "registro_placas Create Registro Placa Create Registro Placa Tipo placa * Alinea…" at bounding box center [612, 295] width 812 height 591
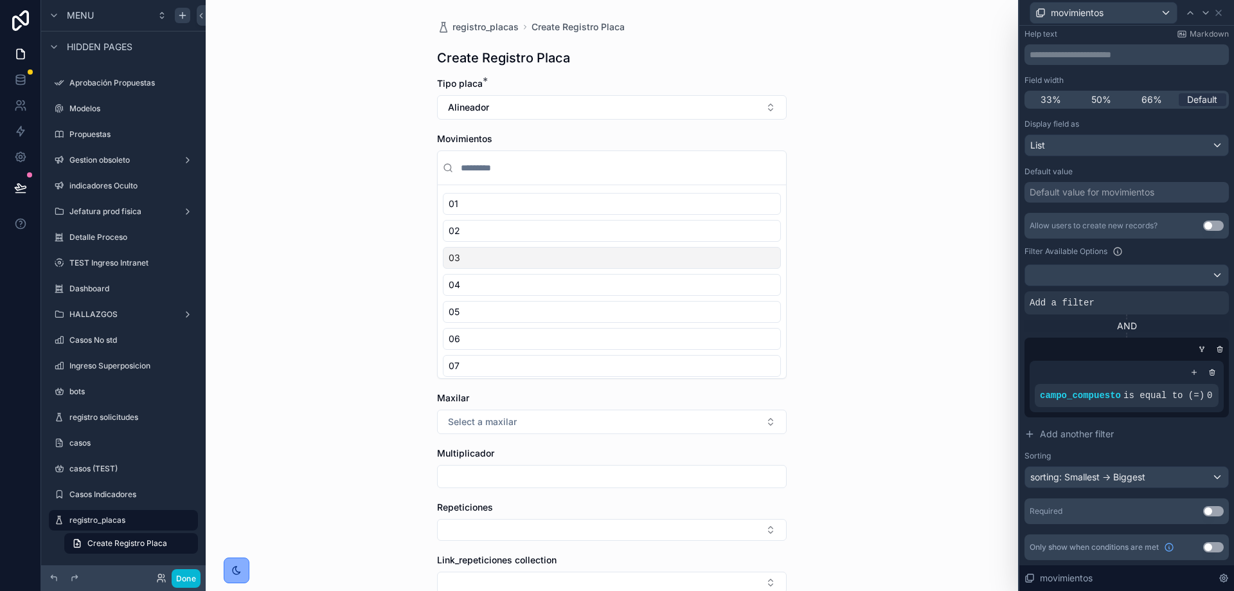
click at [1206, 510] on button "Use setting" at bounding box center [1213, 511] width 21 height 10
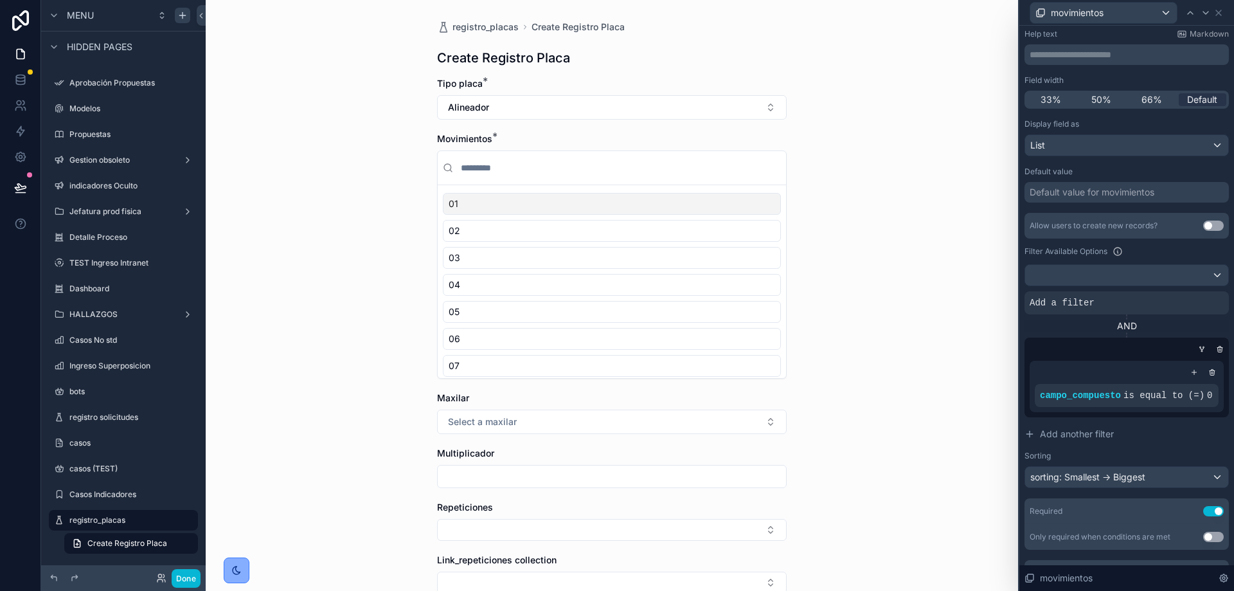
scroll to position [97, 0]
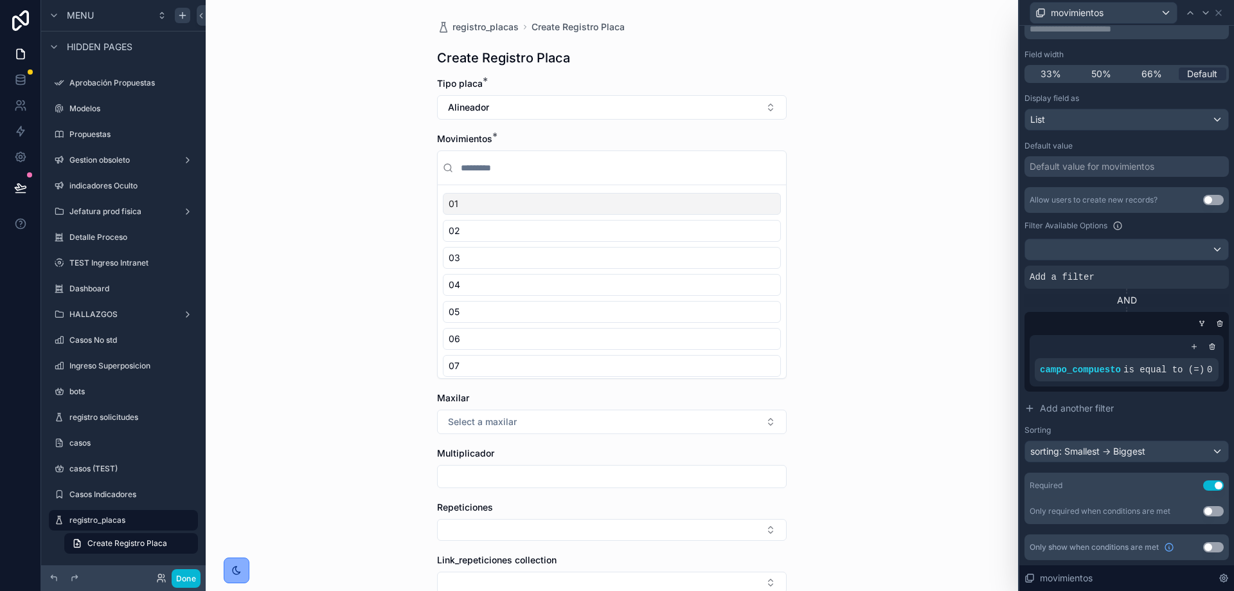
click at [510, 207] on div "01" at bounding box center [612, 204] width 338 height 22
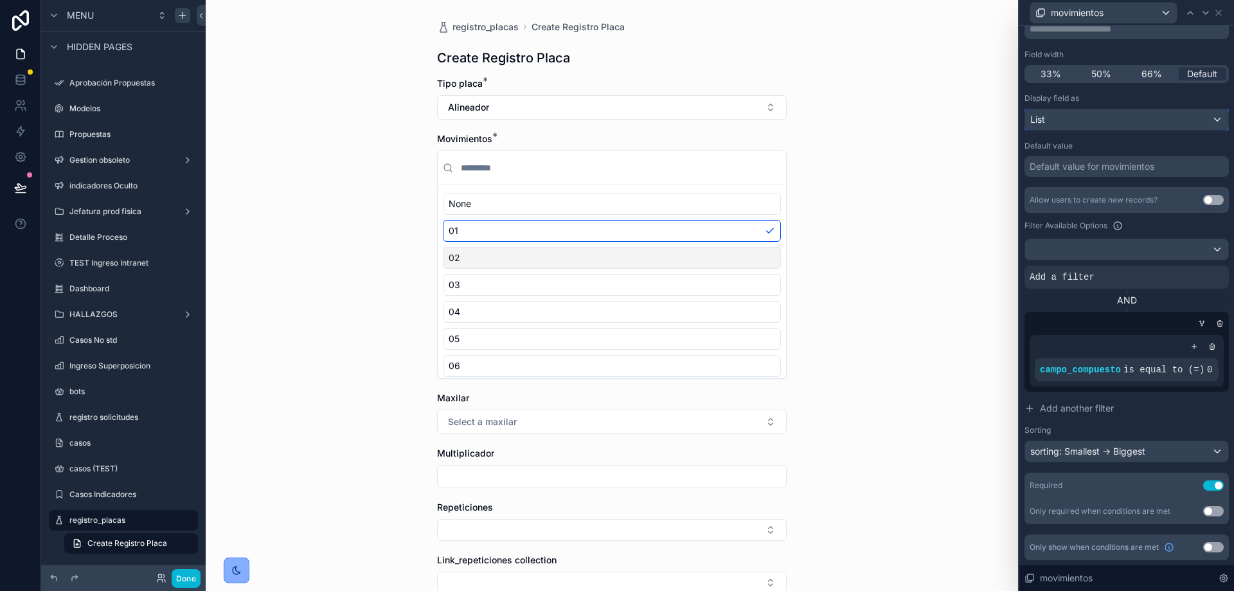
click at [1118, 119] on div "List" at bounding box center [1126, 119] width 203 height 21
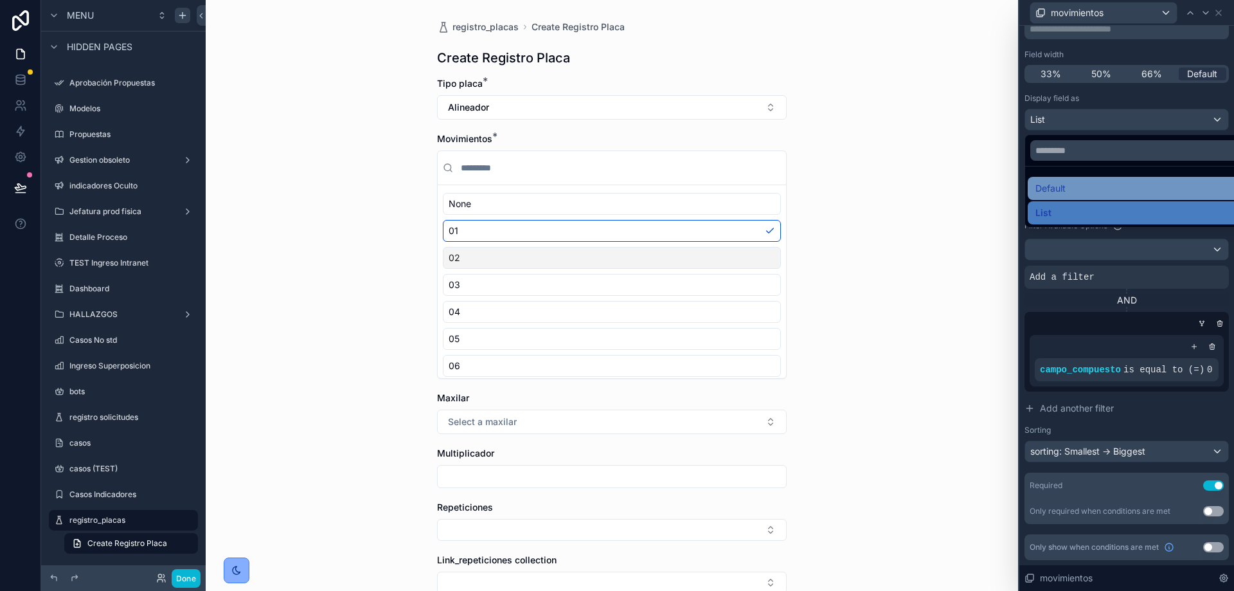
click at [1066, 186] on div "Default" at bounding box center [1136, 188] width 202 height 15
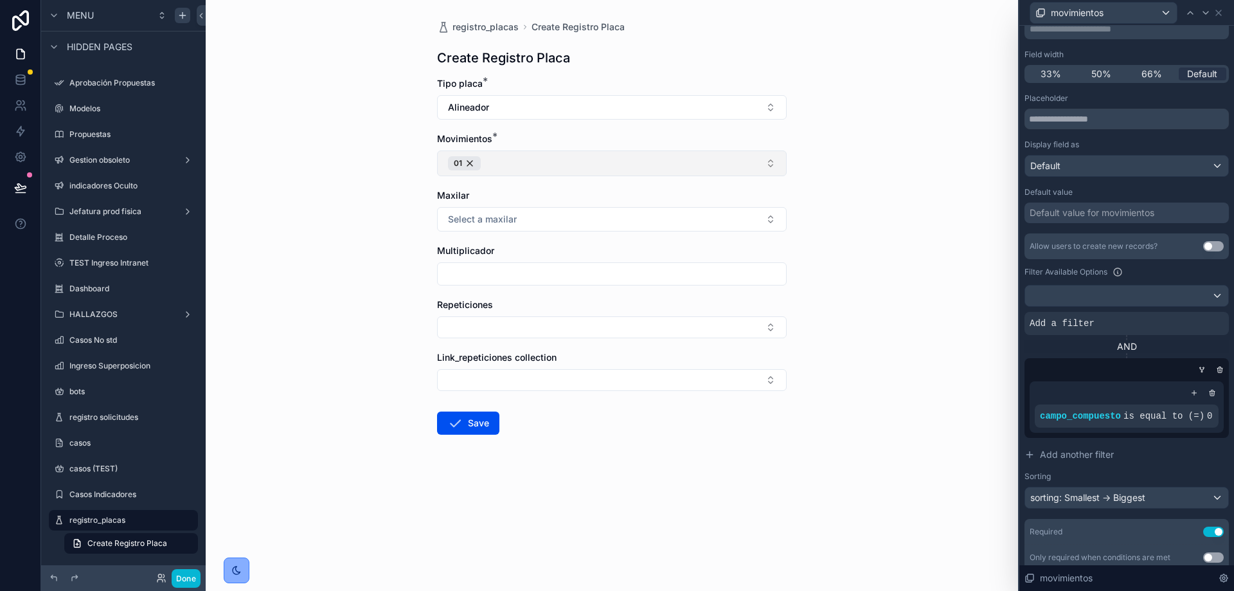
click at [767, 165] on button "01" at bounding box center [612, 163] width 350 height 26
click at [850, 273] on div "registro_placas Create Registro Placa Create Registro Placa Tipo placa * Alinea…" at bounding box center [612, 295] width 812 height 591
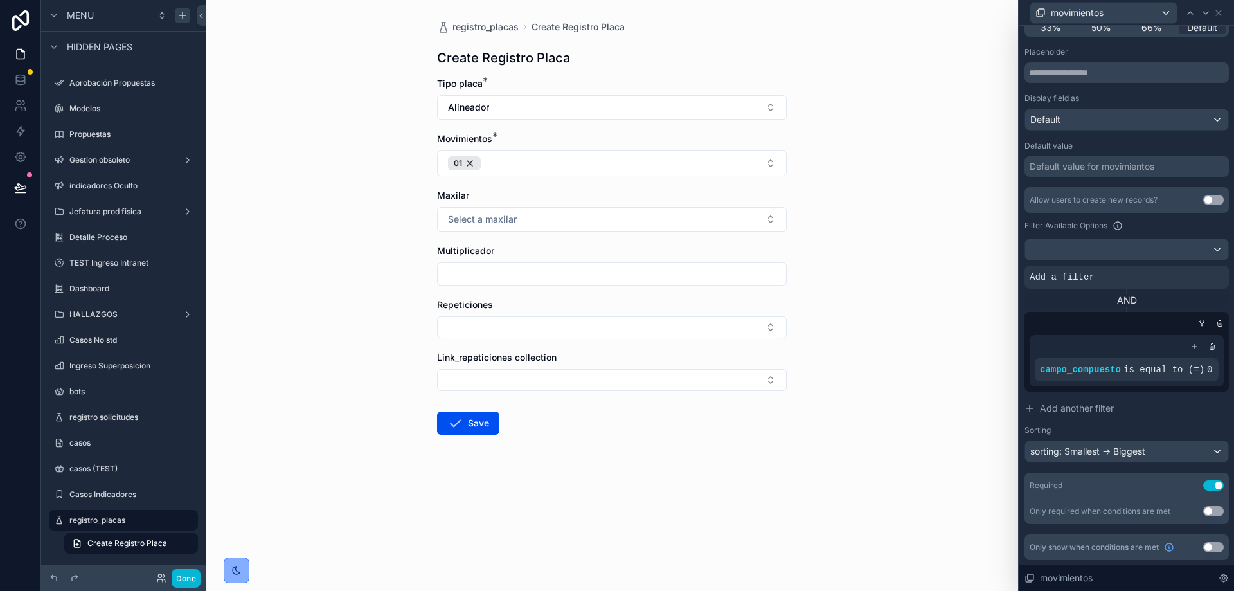
click at [1203, 506] on button "Use setting" at bounding box center [1213, 511] width 21 height 10
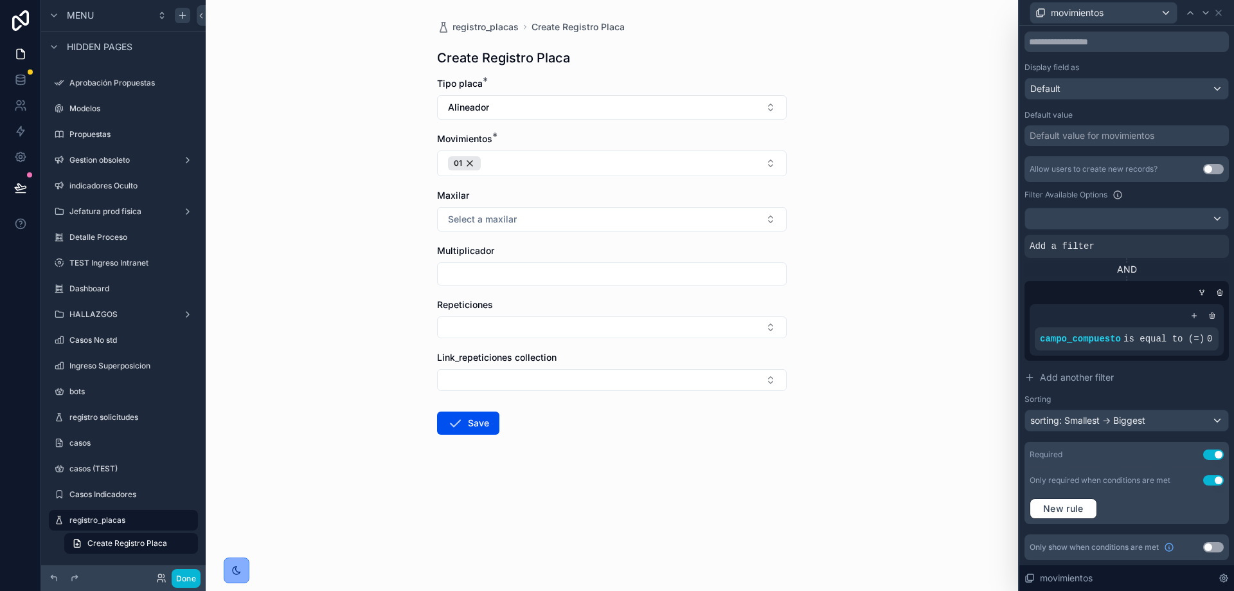
click at [1204, 482] on button "Use setting" at bounding box center [1213, 480] width 21 height 10
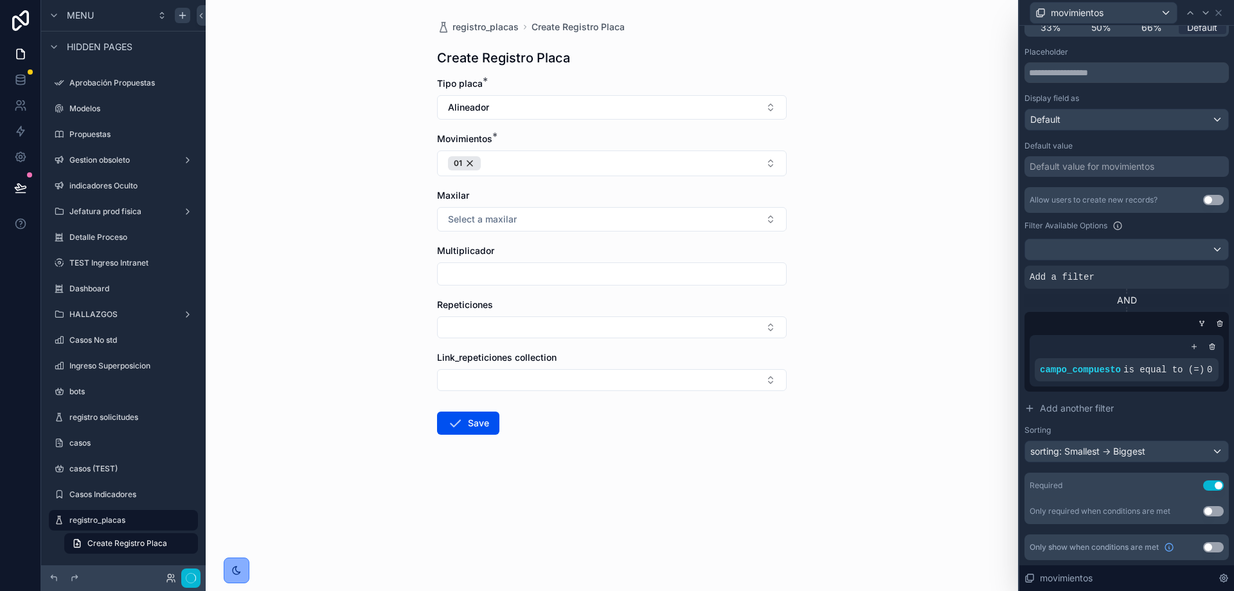
scroll to position [143, 0]
click at [1068, 575] on span "movimientos" at bounding box center [1066, 577] width 53 height 13
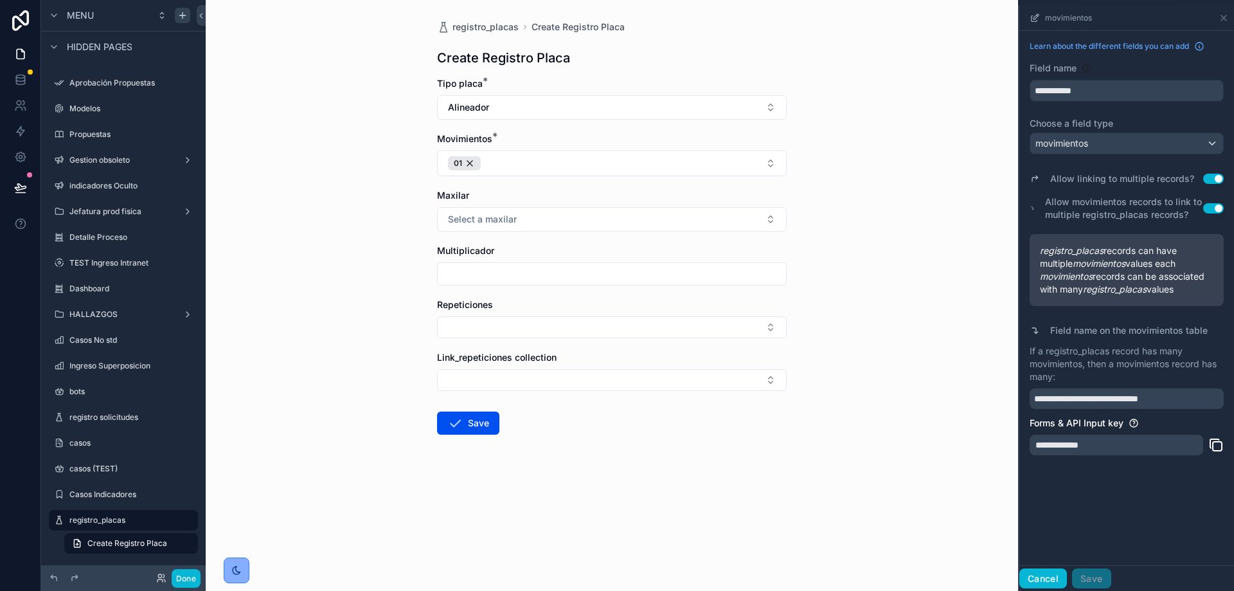
click at [1044, 578] on button "Cancel" at bounding box center [1043, 578] width 48 height 21
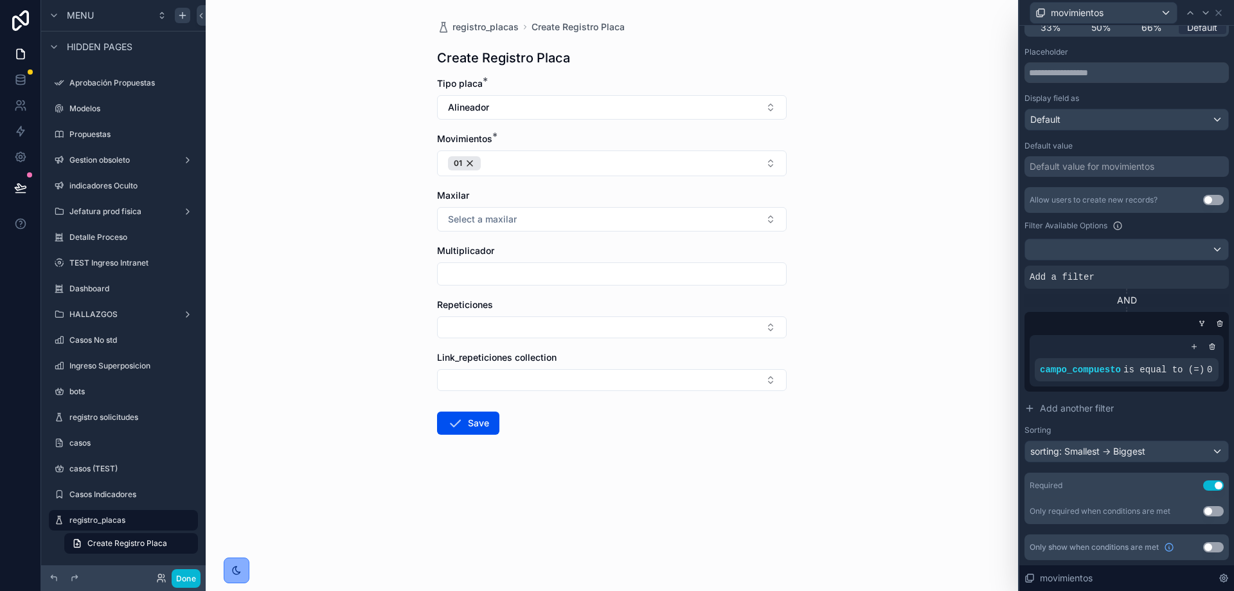
drag, startPoint x: 697, startPoint y: 168, endPoint x: 920, endPoint y: 119, distance: 228.3
click at [920, 119] on div "registro_placas Create Registro Placa Create Registro Placa Tipo placa * Alinea…" at bounding box center [612, 295] width 812 height 591
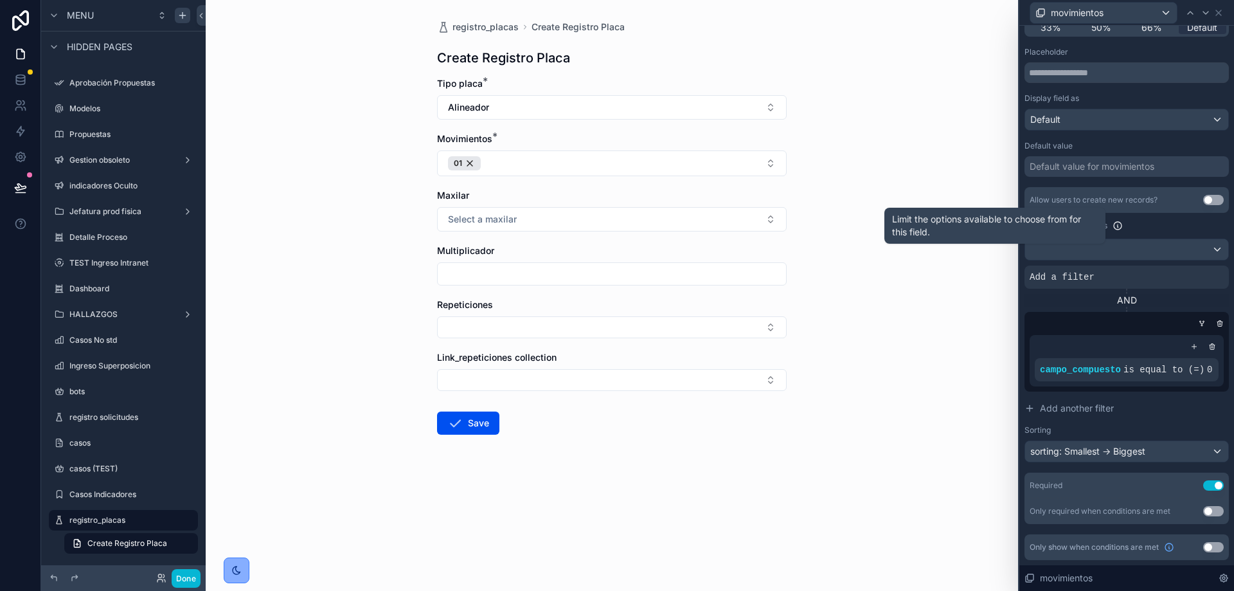
click at [1119, 224] on icon at bounding box center [1117, 225] width 10 height 10
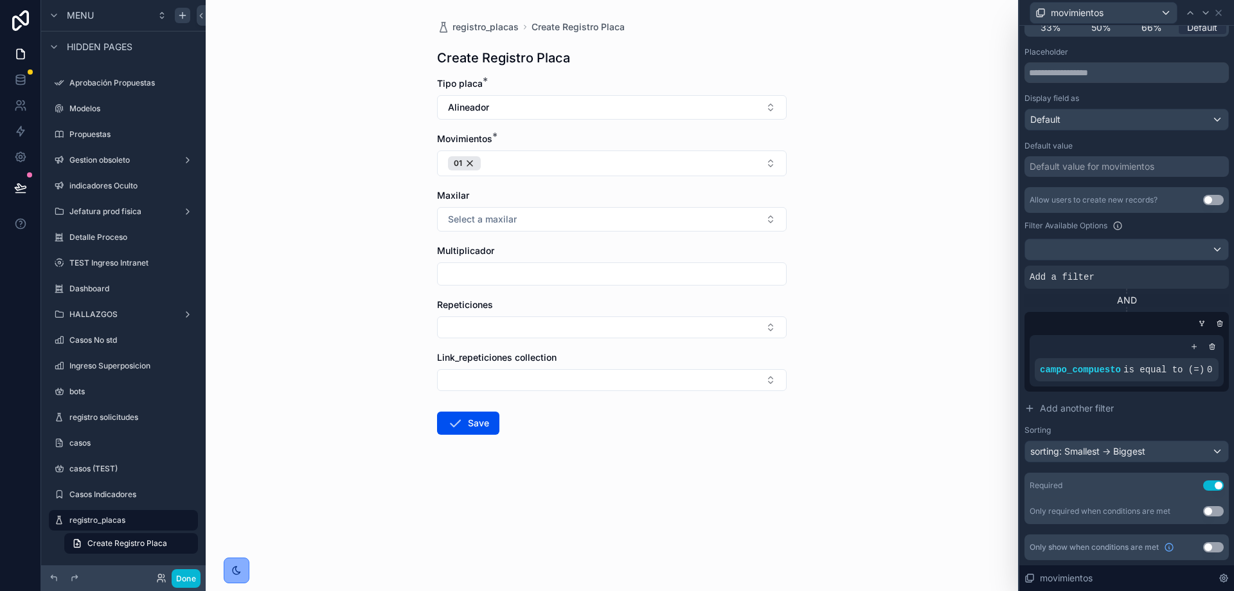
scroll to position [0, 0]
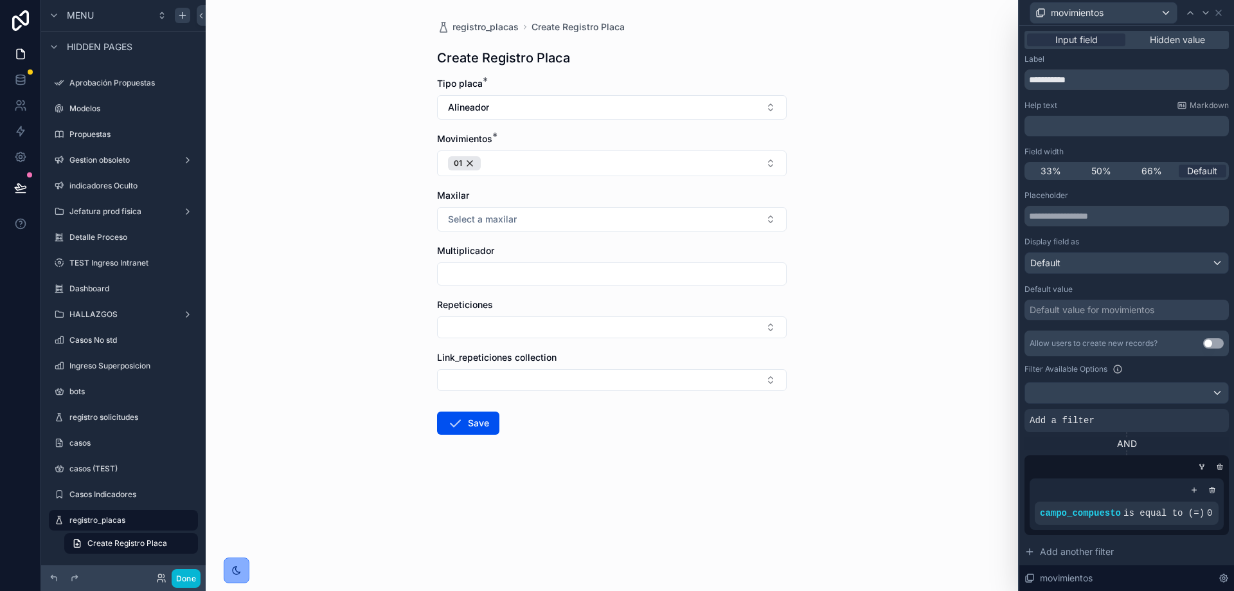
click at [976, 100] on div "registro_placas Create Registro Placa Create Registro Placa Tipo placa * Alinea…" at bounding box center [612, 295] width 812 height 591
click at [1219, 8] on icon at bounding box center [1218, 13] width 10 height 10
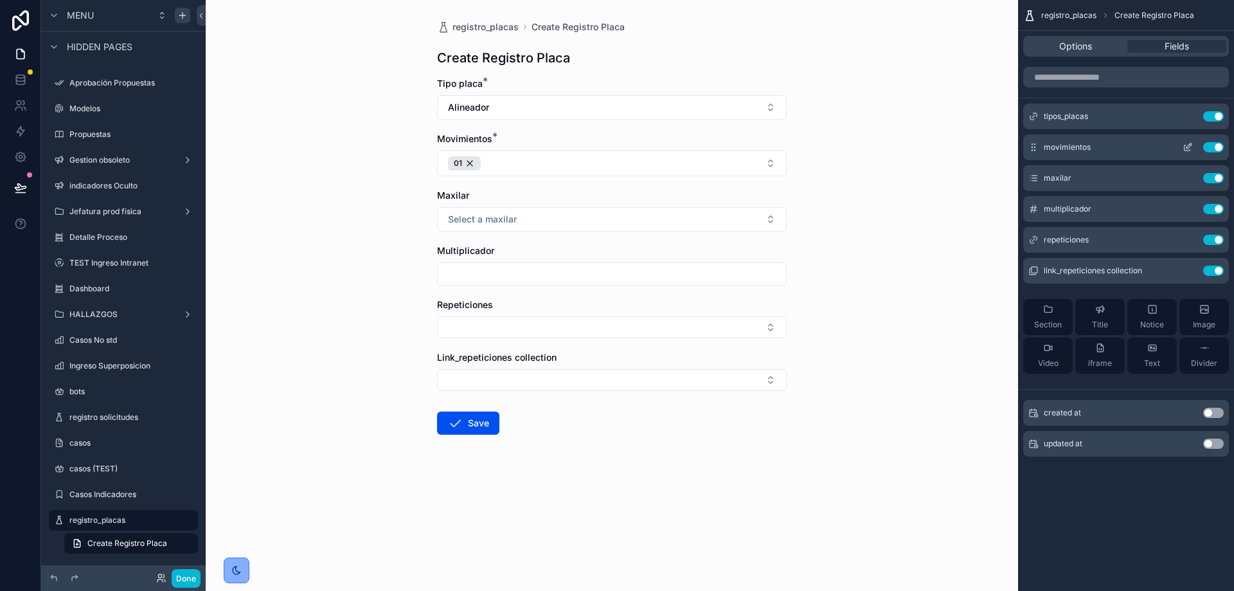
click at [1186, 145] on icon "scrollable content" at bounding box center [1187, 148] width 6 height 6
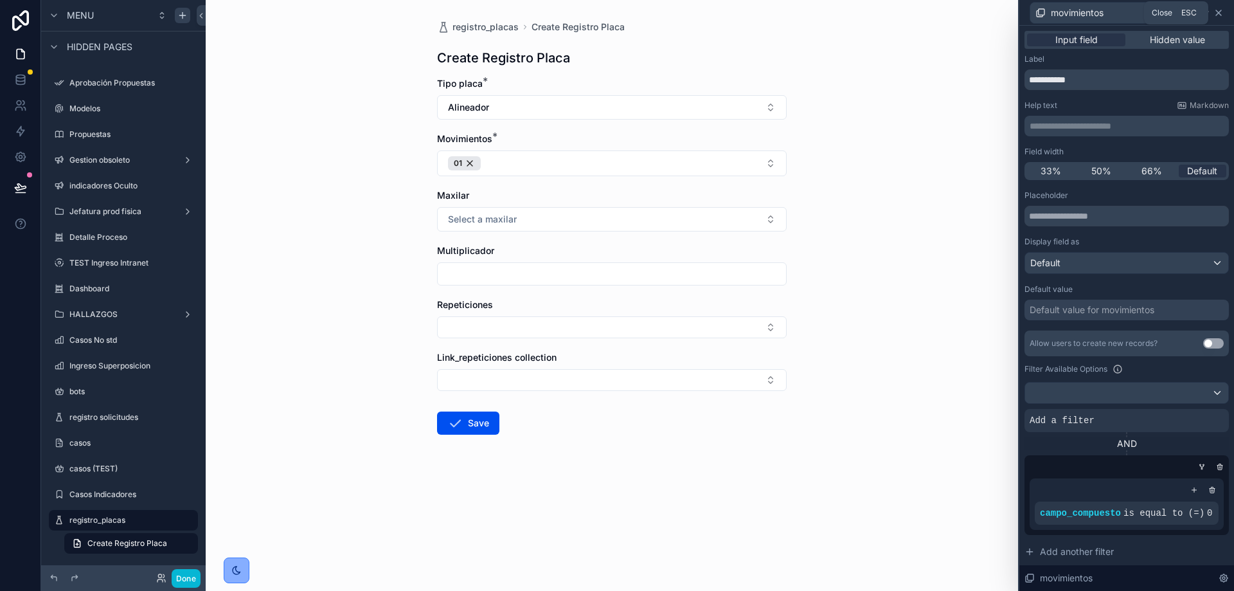
click at [1218, 12] on icon at bounding box center [1218, 12] width 5 height 5
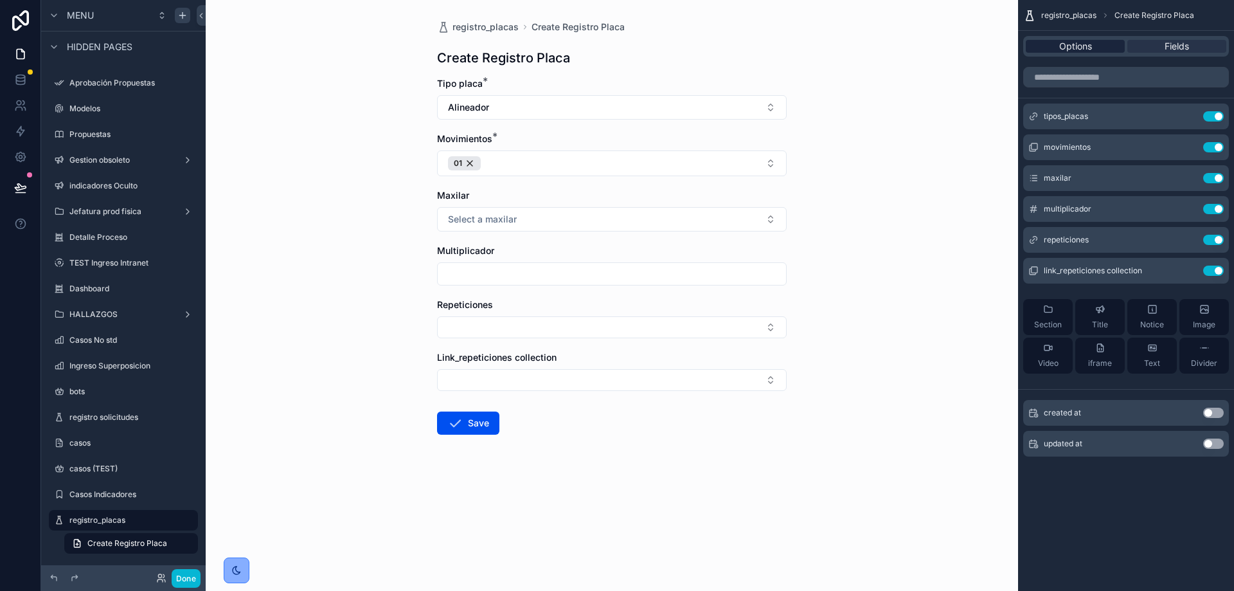
click at [1069, 44] on span "Options" at bounding box center [1075, 46] width 33 height 13
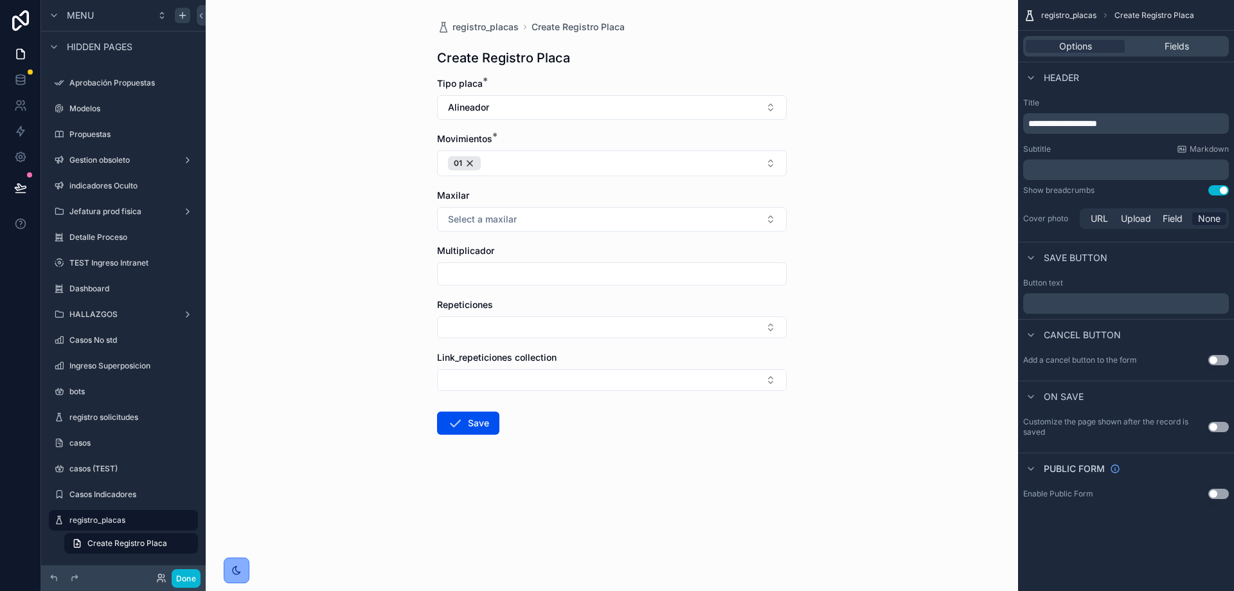
click at [1224, 429] on button "Use setting" at bounding box center [1218, 427] width 21 height 10
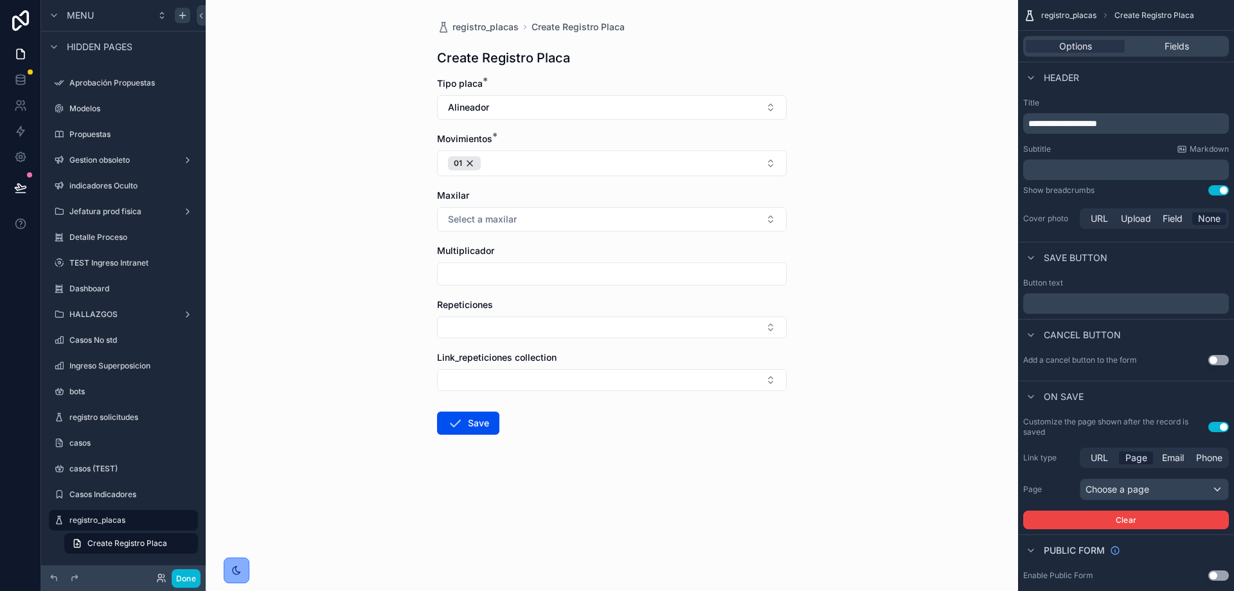
scroll to position [15, 0]
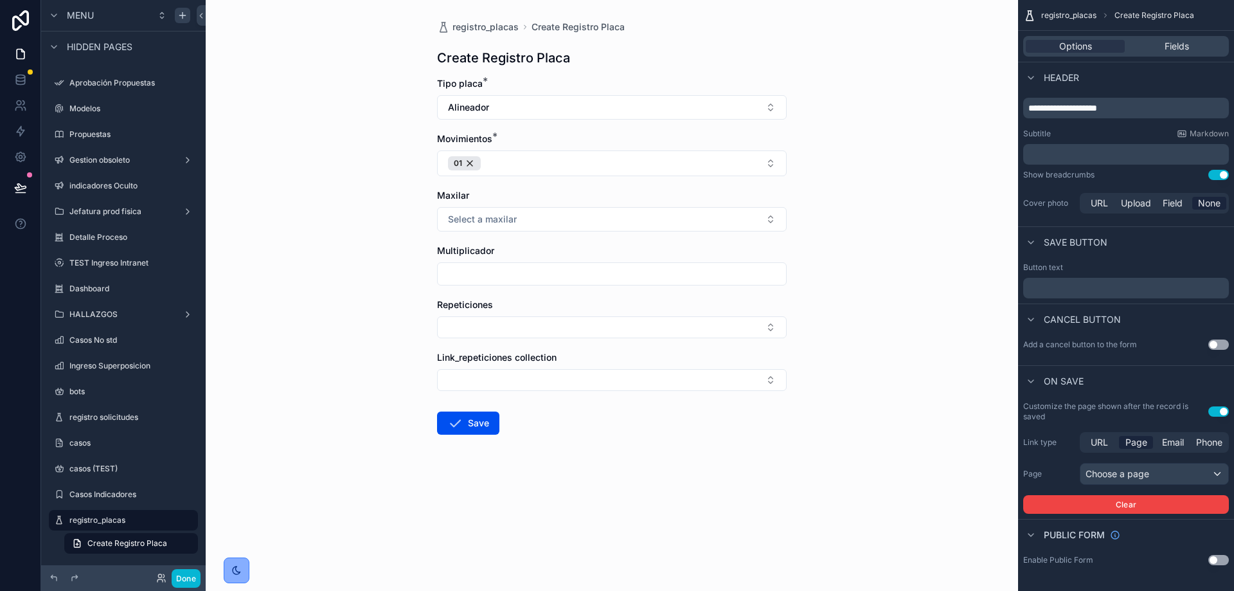
click at [1215, 407] on button "Use setting" at bounding box center [1218, 411] width 21 height 10
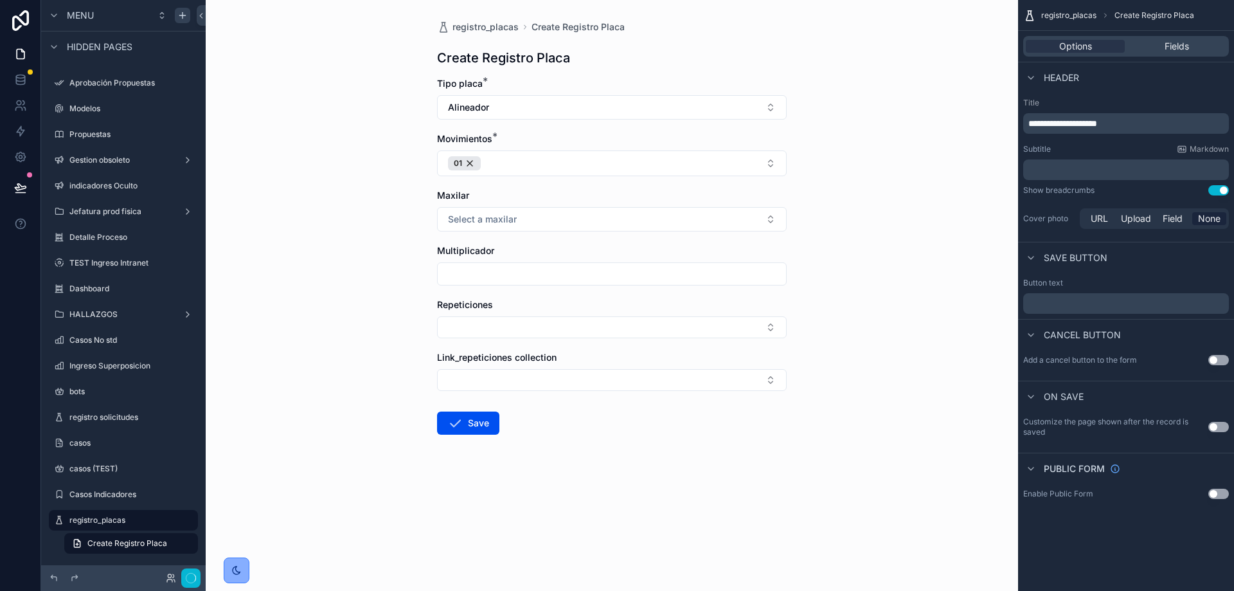
scroll to position [0, 0]
click at [1060, 301] on p "﻿" at bounding box center [1127, 303] width 198 height 10
click at [1092, 328] on span "Cancel button" at bounding box center [1082, 334] width 77 height 13
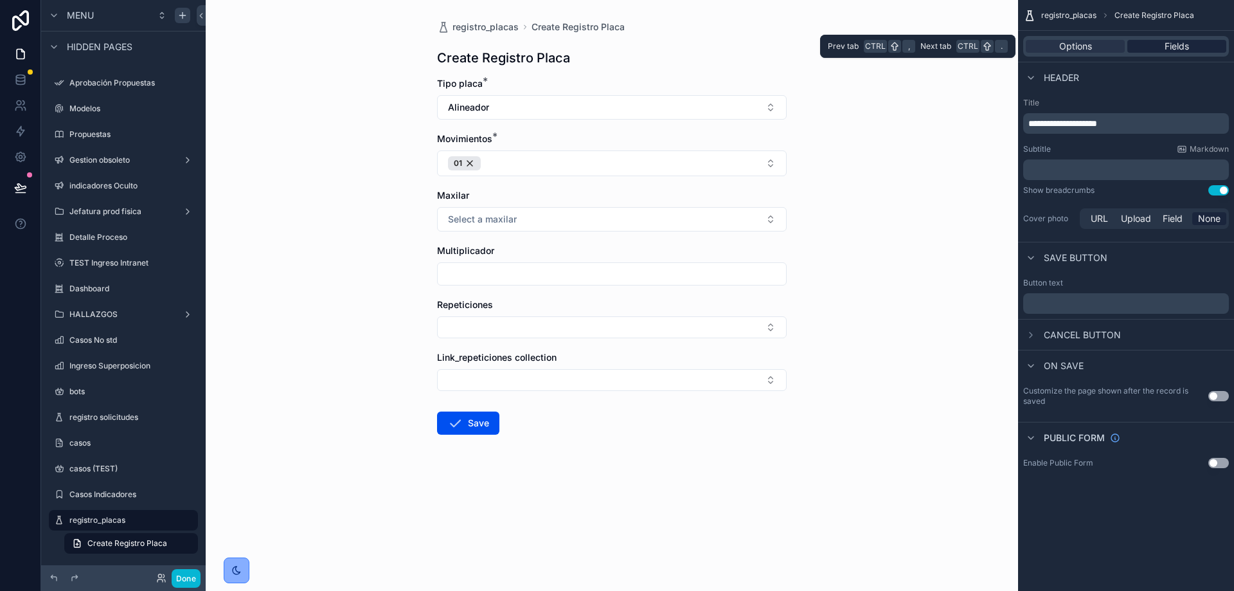
click at [1166, 46] on span "Fields" at bounding box center [1176, 46] width 24 height 13
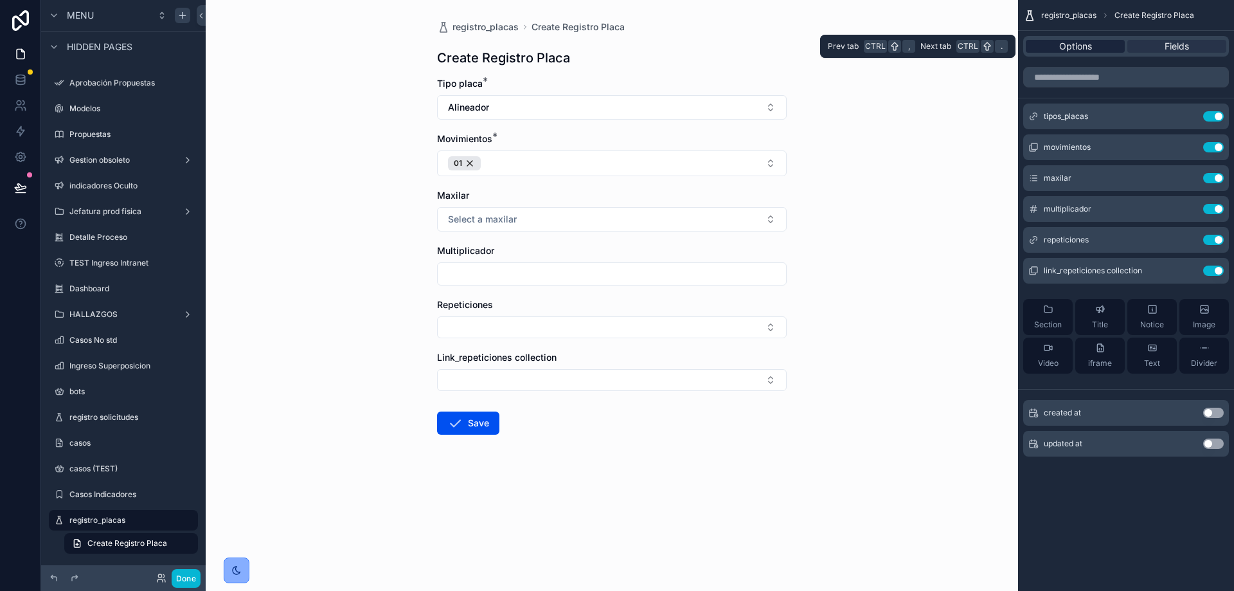
click at [1079, 40] on span "Options" at bounding box center [1075, 46] width 33 height 13
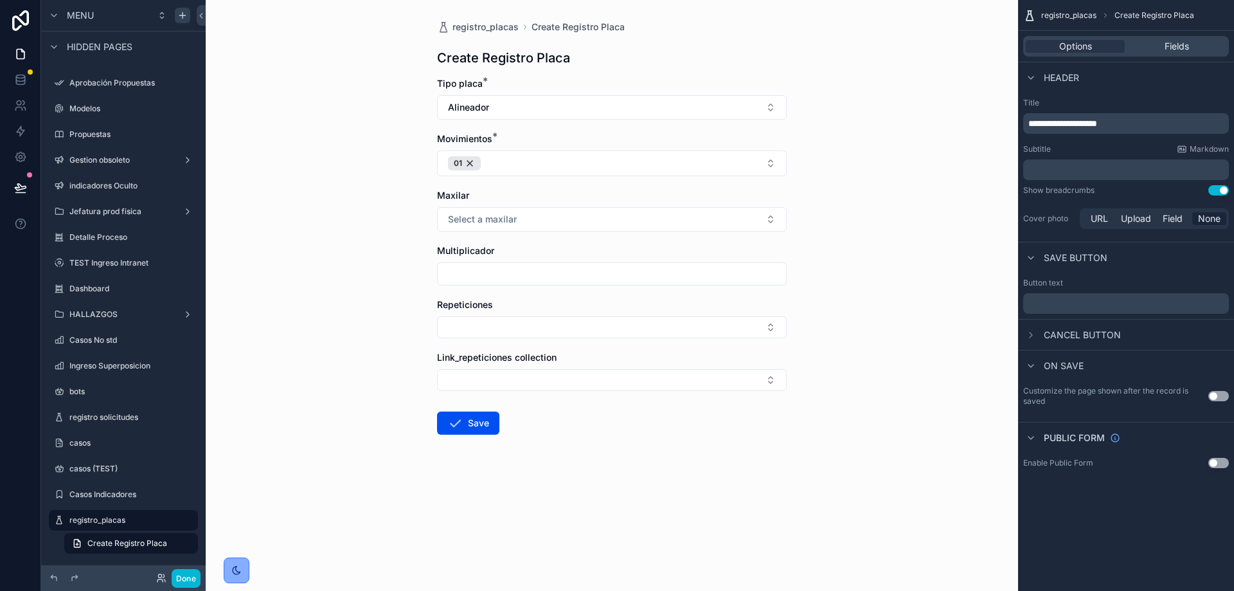
click at [1074, 330] on span "Cancel button" at bounding box center [1082, 334] width 77 height 13
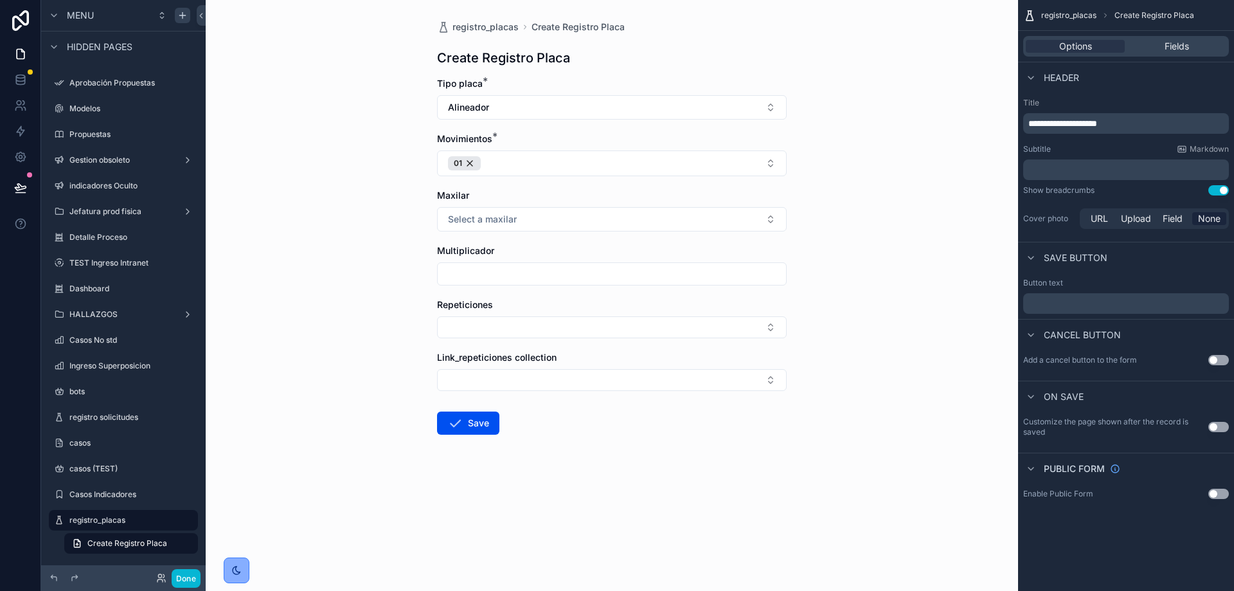
click at [1209, 357] on button "Use setting" at bounding box center [1218, 360] width 21 height 10
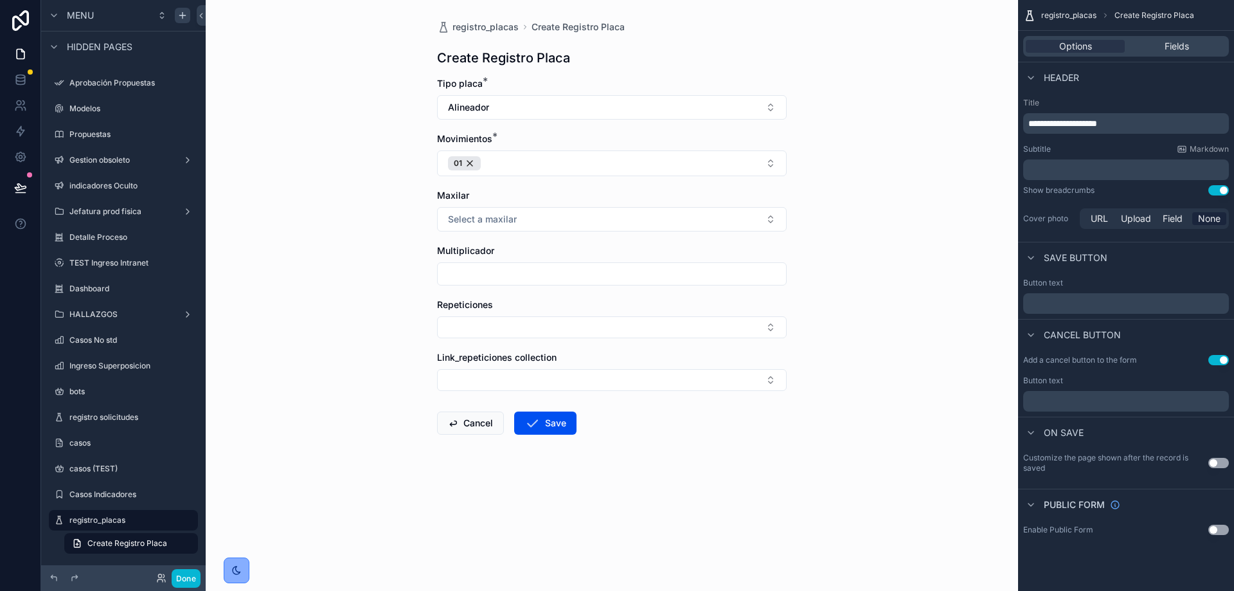
click at [1210, 458] on div "Use setting" at bounding box center [1218, 463] width 21 height 10
click at [1219, 464] on button "Use setting" at bounding box center [1218, 463] width 21 height 10
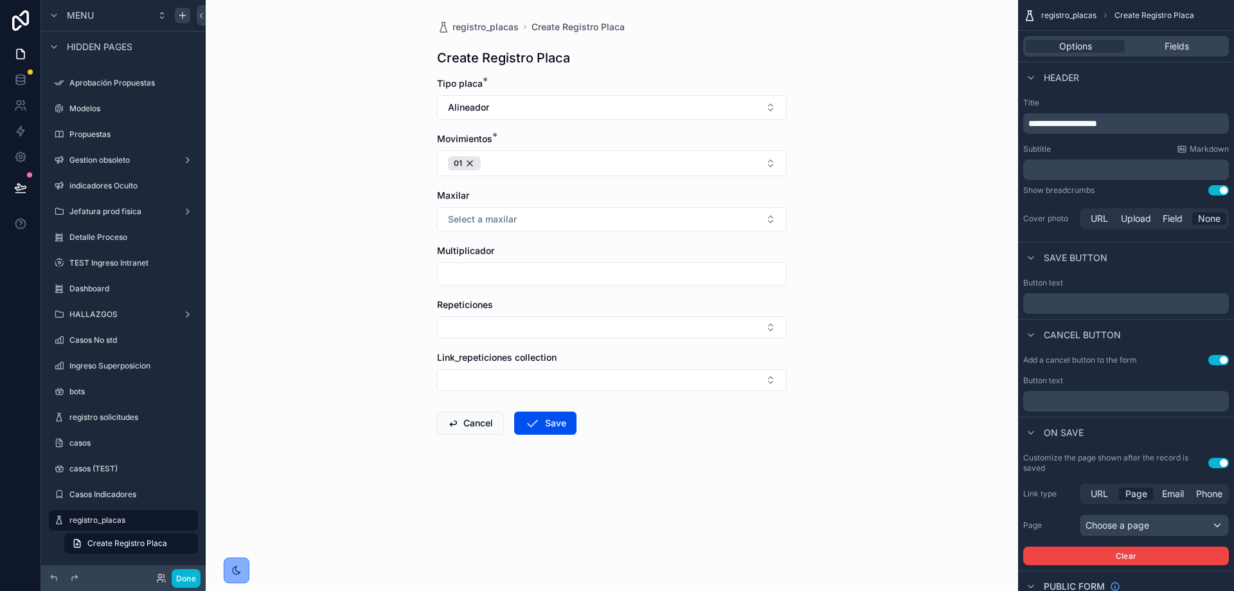
click at [1215, 461] on button "Use setting" at bounding box center [1218, 463] width 21 height 10
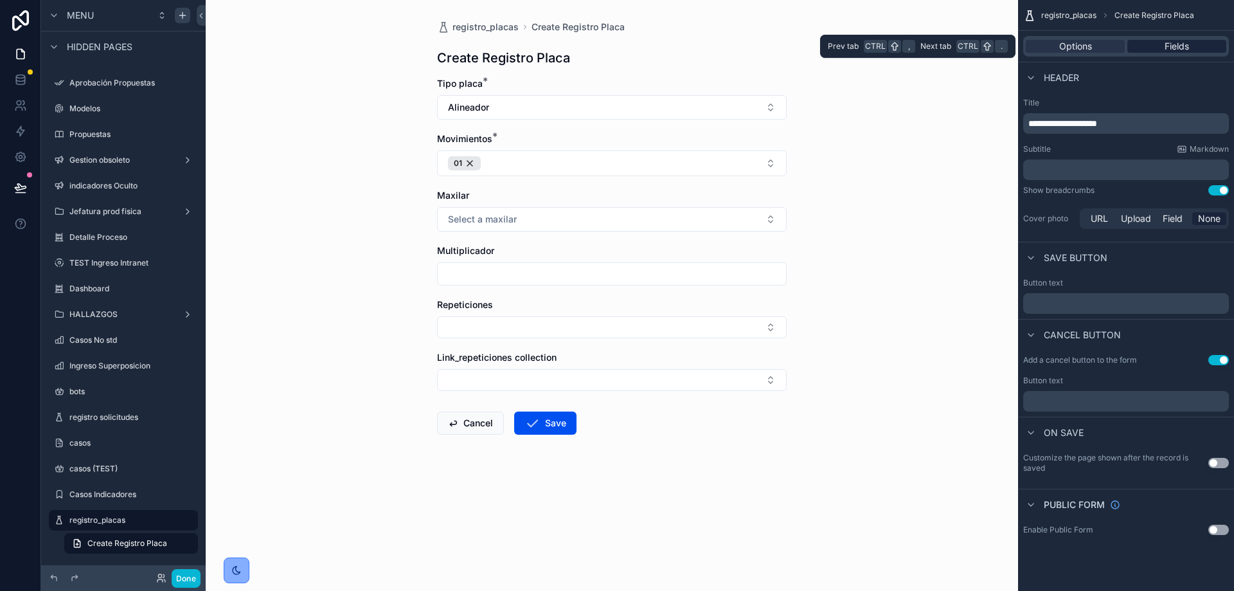
click at [1169, 49] on span "Fields" at bounding box center [1176, 46] width 24 height 13
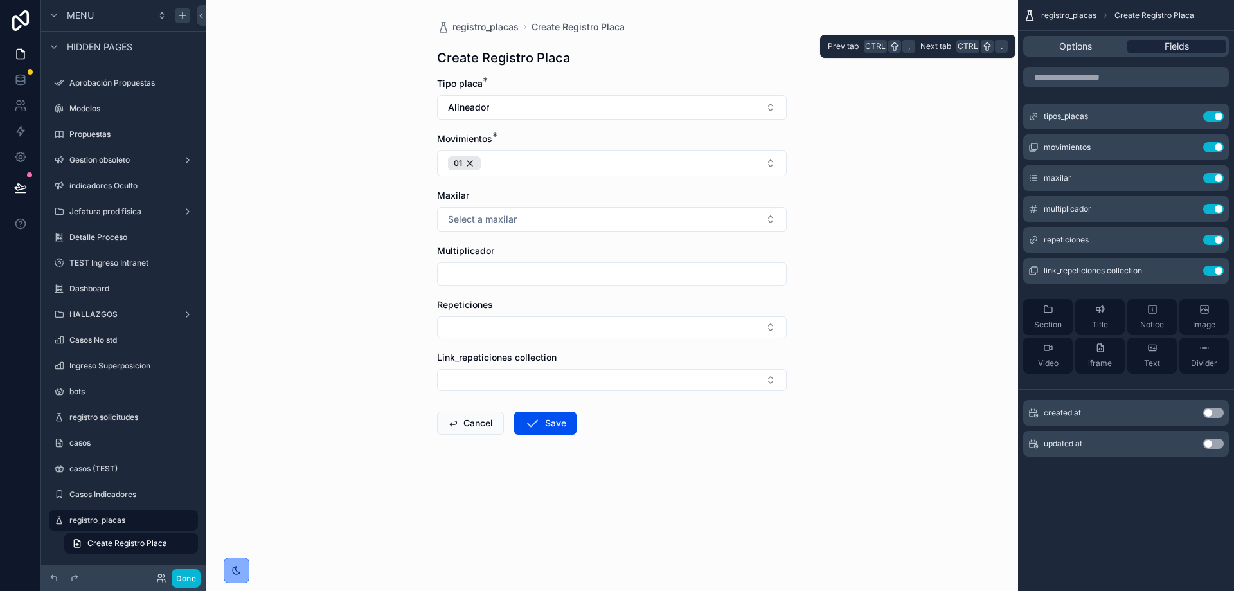
click at [1169, 49] on span "Fields" at bounding box center [1176, 46] width 24 height 13
click at [1186, 178] on icon "scrollable content" at bounding box center [1187, 178] width 10 height 10
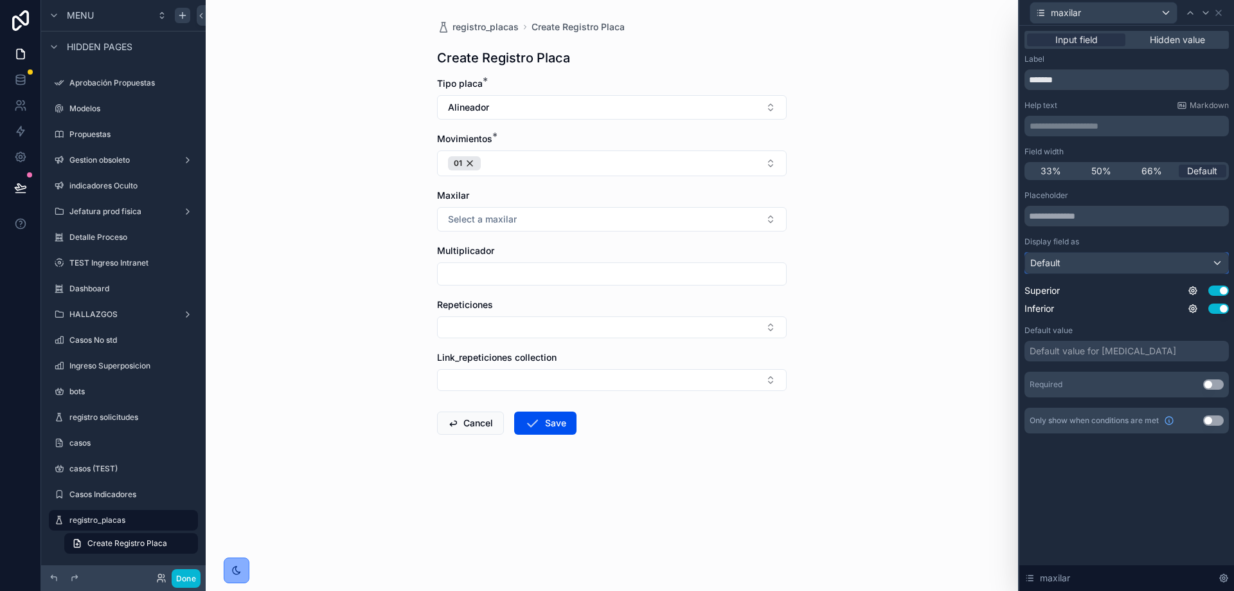
click at [1079, 254] on div "Default" at bounding box center [1126, 263] width 203 height 21
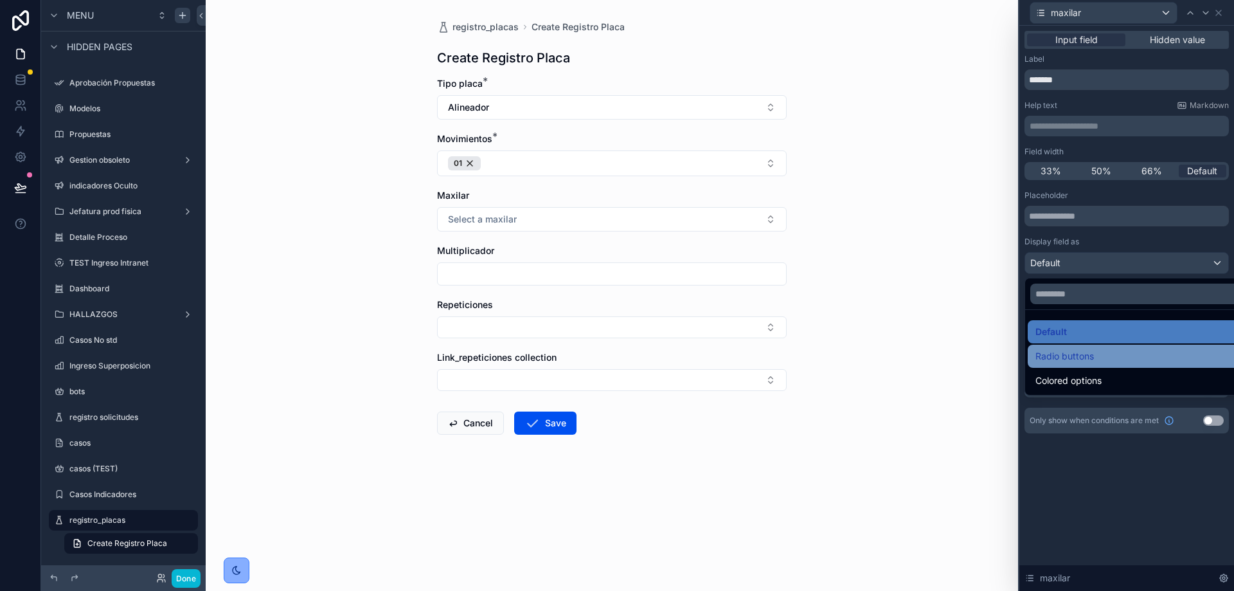
click at [1072, 361] on span "Radio buttons" at bounding box center [1064, 355] width 58 height 15
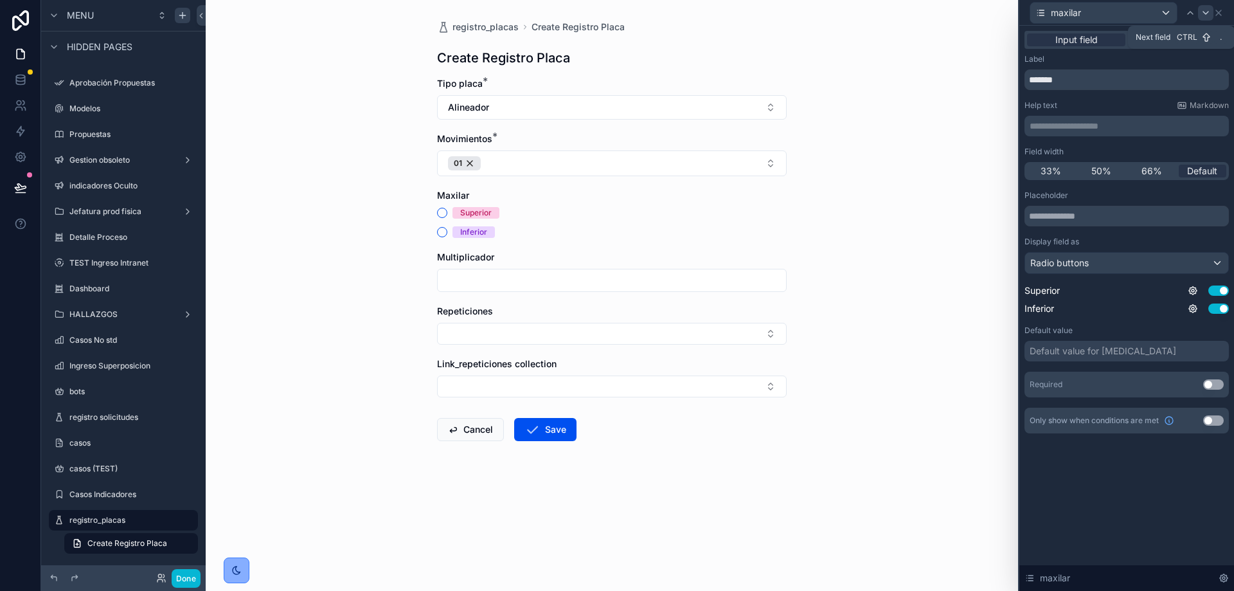
click at [1204, 13] on icon at bounding box center [1205, 13] width 10 height 10
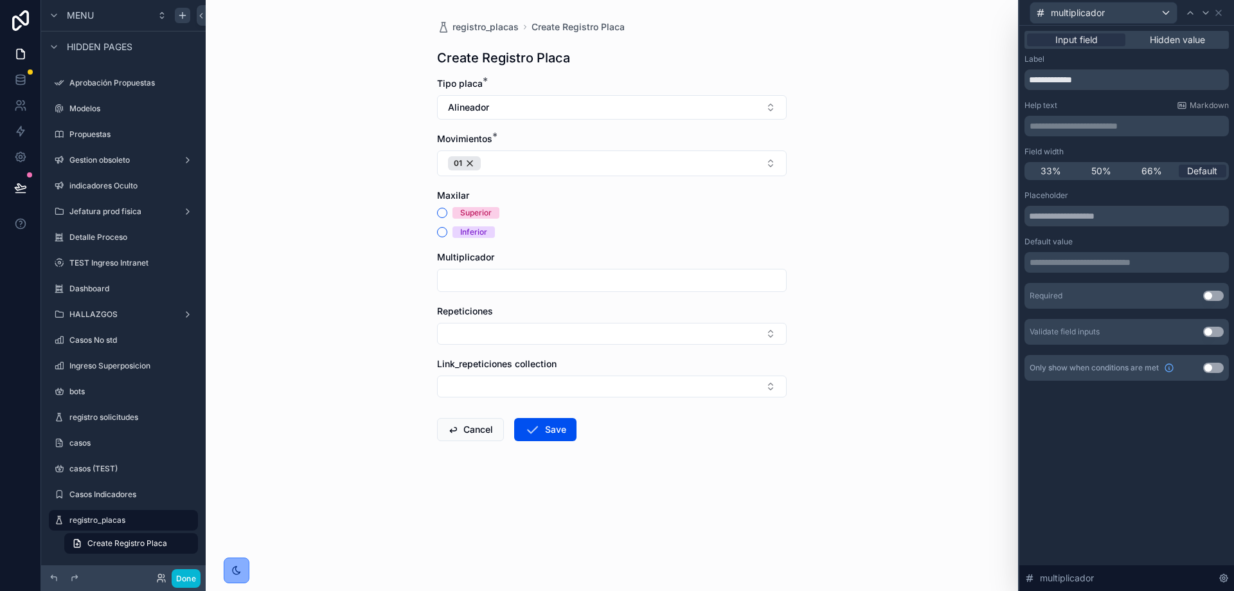
click at [1089, 265] on p "**********" at bounding box center [1128, 262] width 197 height 13
click at [1133, 485] on div "**********" at bounding box center [1126, 308] width 215 height 565
click at [1207, 330] on button "Use setting" at bounding box center [1213, 331] width 21 height 10
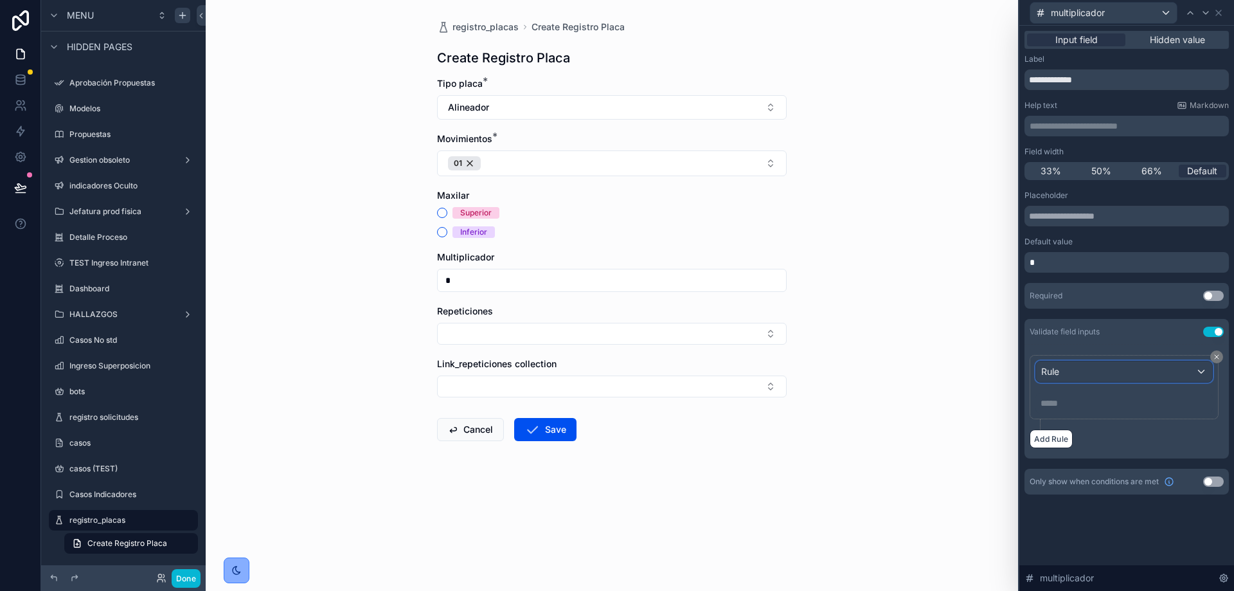
click at [1090, 376] on div "Rule" at bounding box center [1124, 371] width 176 height 21
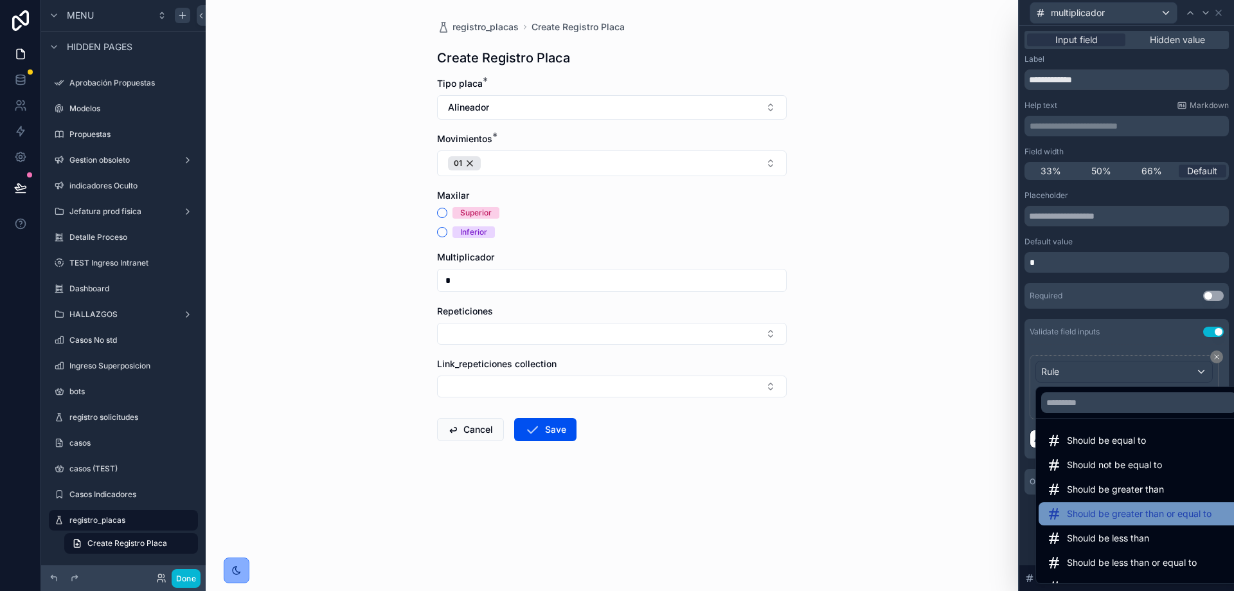
click at [1128, 512] on span "Should be greater than or equal to" at bounding box center [1139, 513] width 145 height 15
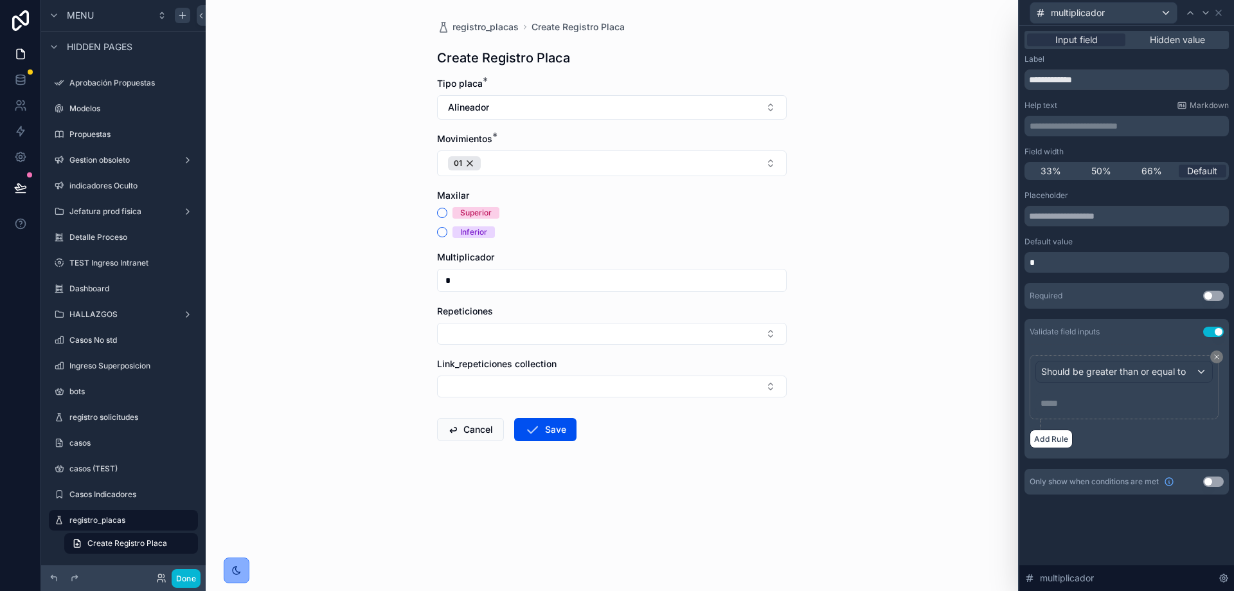
click at [1109, 402] on p "***** ﻿" at bounding box center [1125, 403] width 170 height 13
click at [1159, 533] on div "**********" at bounding box center [1126, 308] width 215 height 565
click at [471, 283] on input "*" at bounding box center [612, 280] width 348 height 18
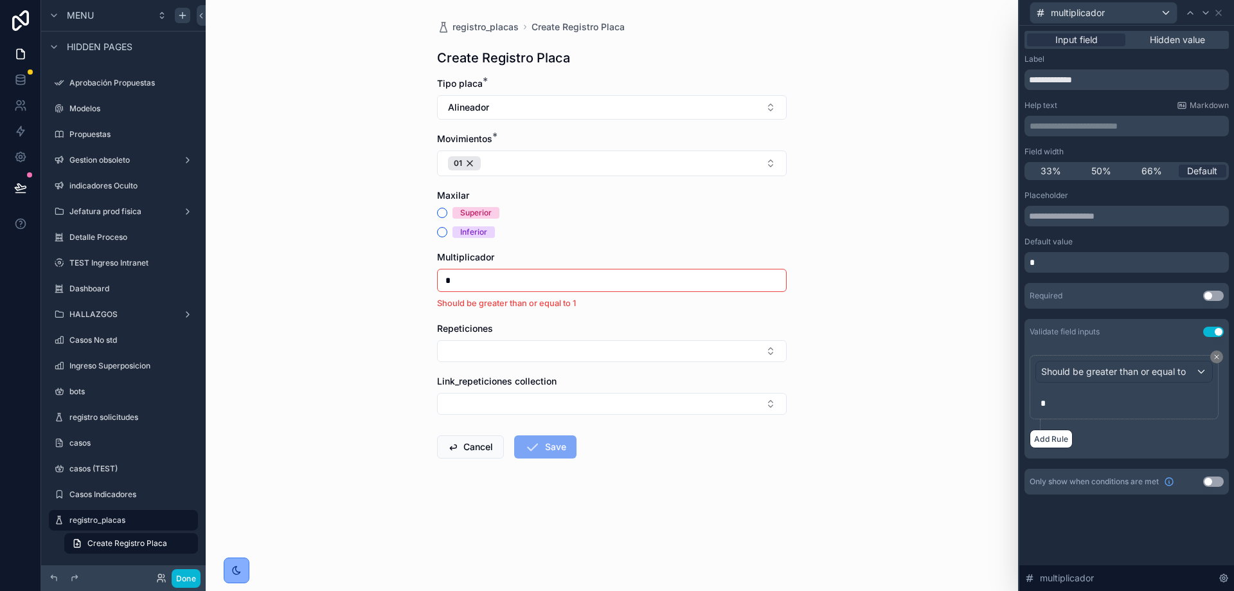
type input "*"
click at [617, 307] on li "Should be greater than or equal to 1" at bounding box center [612, 303] width 350 height 12
click at [478, 281] on input "*" at bounding box center [612, 280] width 348 height 18
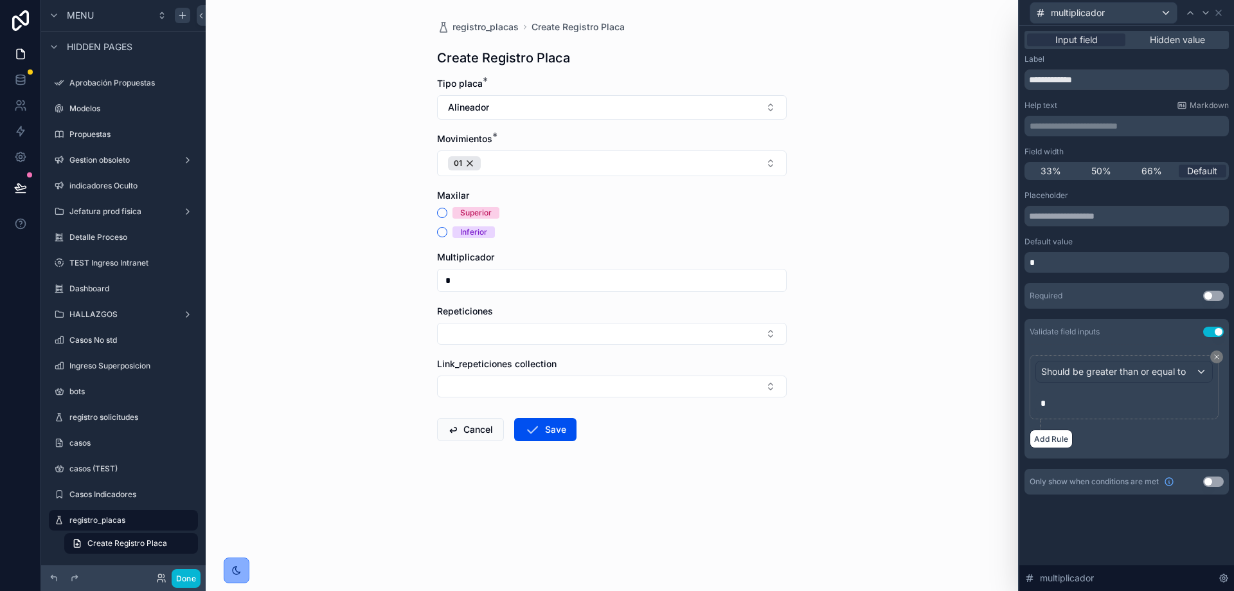
type input "*"
click at [817, 389] on div "registro_placas Create Registro Placa Create Registro Placa Tipo placa * Alinea…" at bounding box center [612, 295] width 812 height 591
click at [655, 333] on button "Select Button" at bounding box center [612, 334] width 350 height 22
click at [846, 287] on div "registro_placas Create Registro Placa Create Registro Placa Tipo placa * Alinea…" at bounding box center [612, 295] width 812 height 591
click at [1219, 12] on icon at bounding box center [1218, 12] width 5 height 5
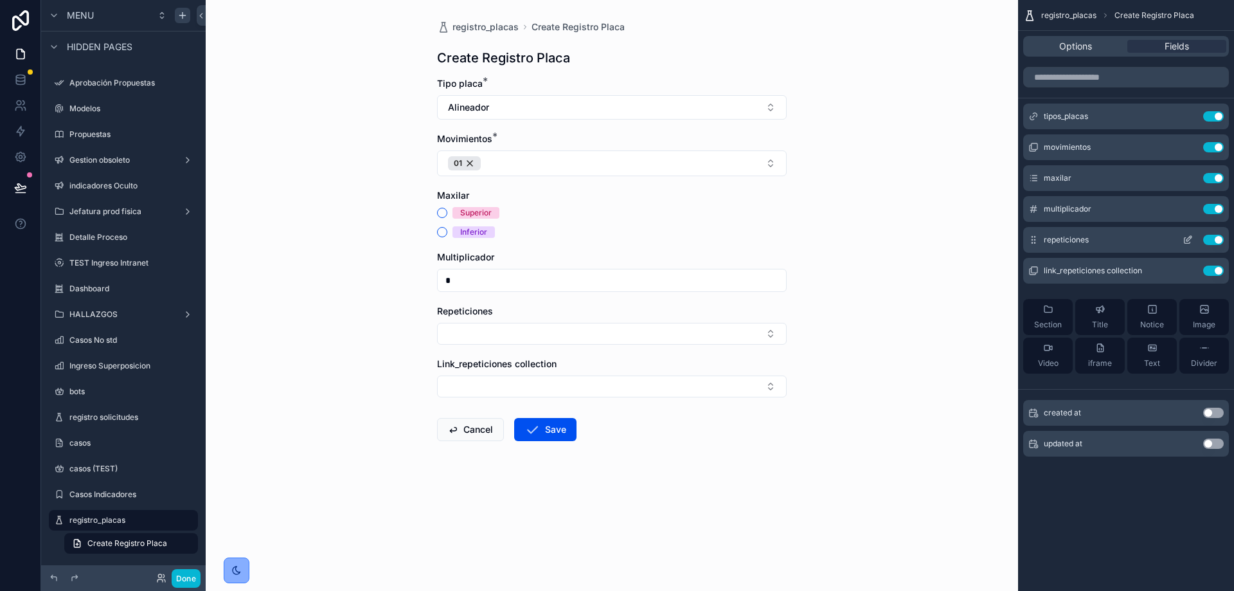
click at [1213, 238] on button "Use setting" at bounding box center [1213, 240] width 21 height 10
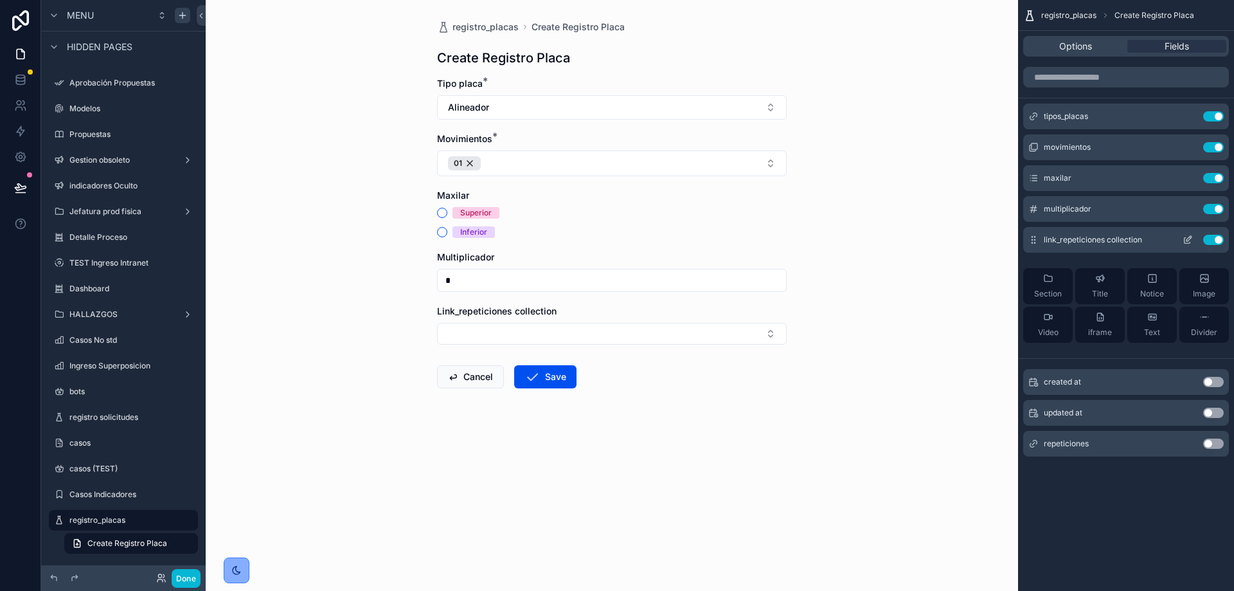
click at [1213, 235] on button "Use setting" at bounding box center [1213, 240] width 21 height 10
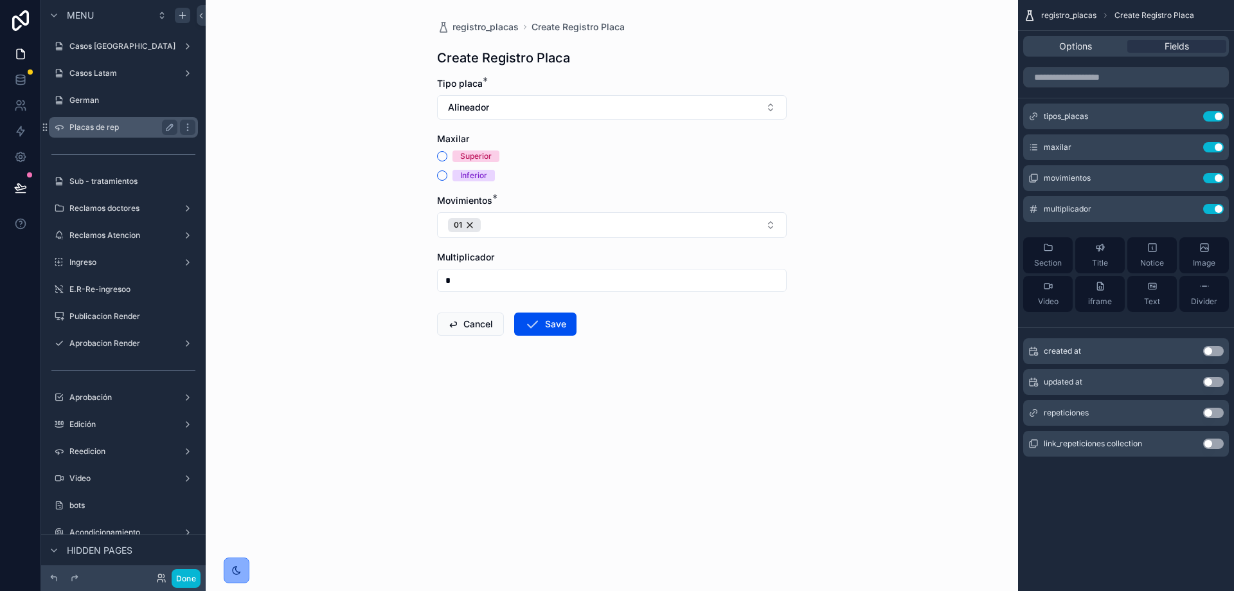
click at [116, 136] on div "Placas de rep" at bounding box center [123, 127] width 144 height 21
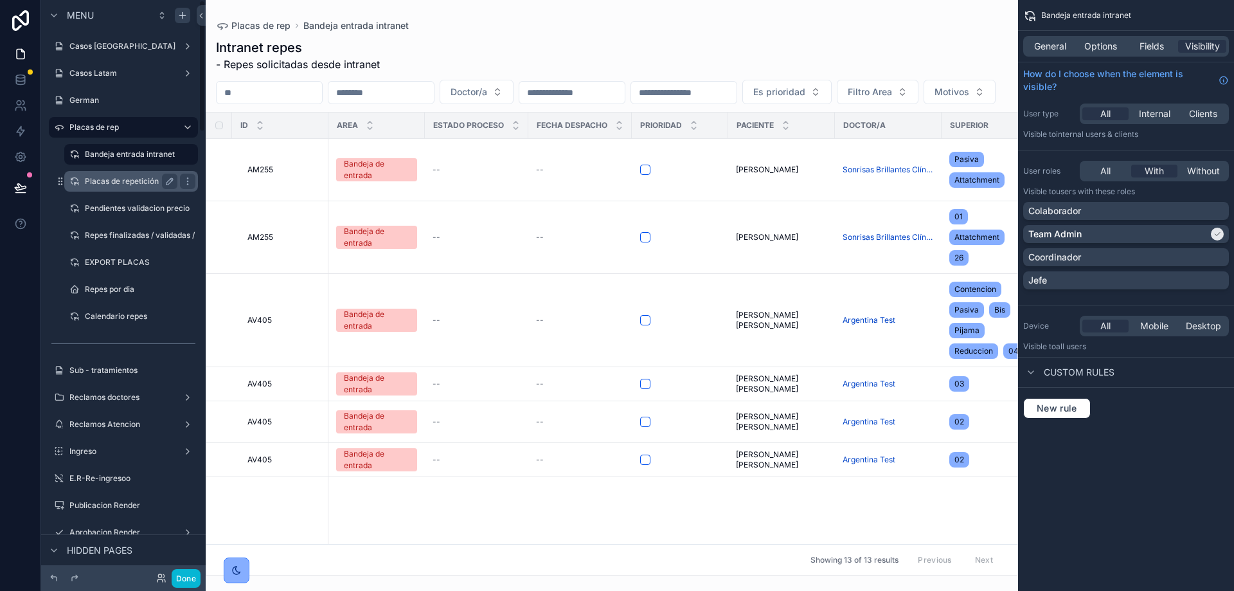
click at [157, 179] on label "Placas de repetición" at bounding box center [128, 181] width 87 height 10
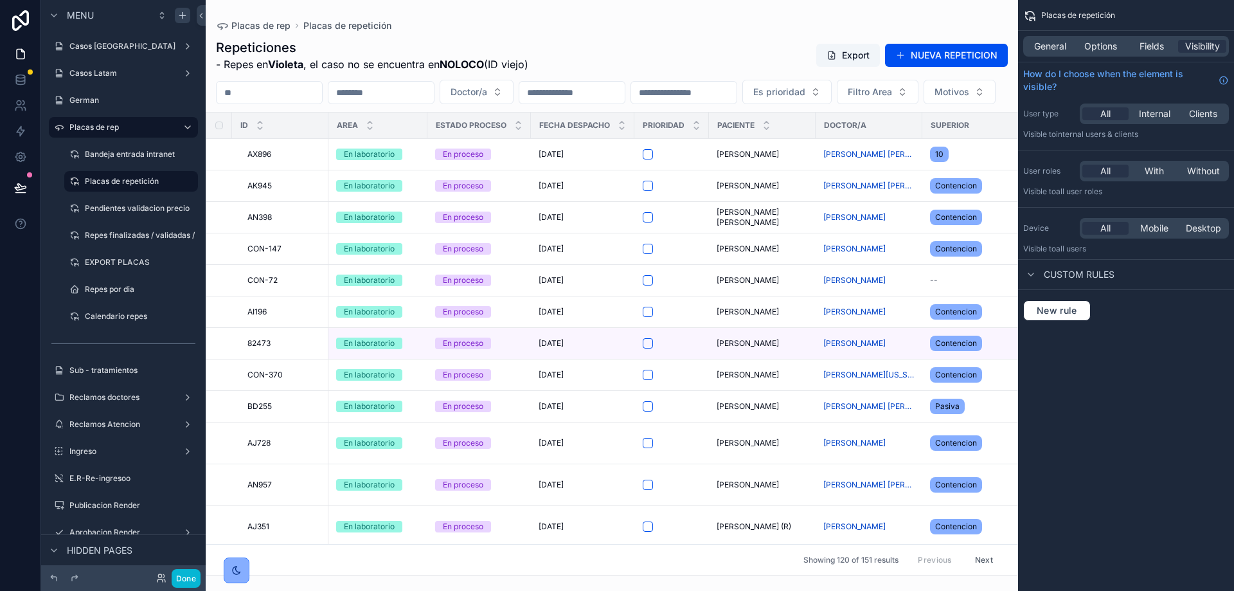
click at [952, 55] on div "scrollable content" at bounding box center [612, 295] width 812 height 591
click at [952, 55] on button "NUEVA REPETICION" at bounding box center [946, 55] width 123 height 23
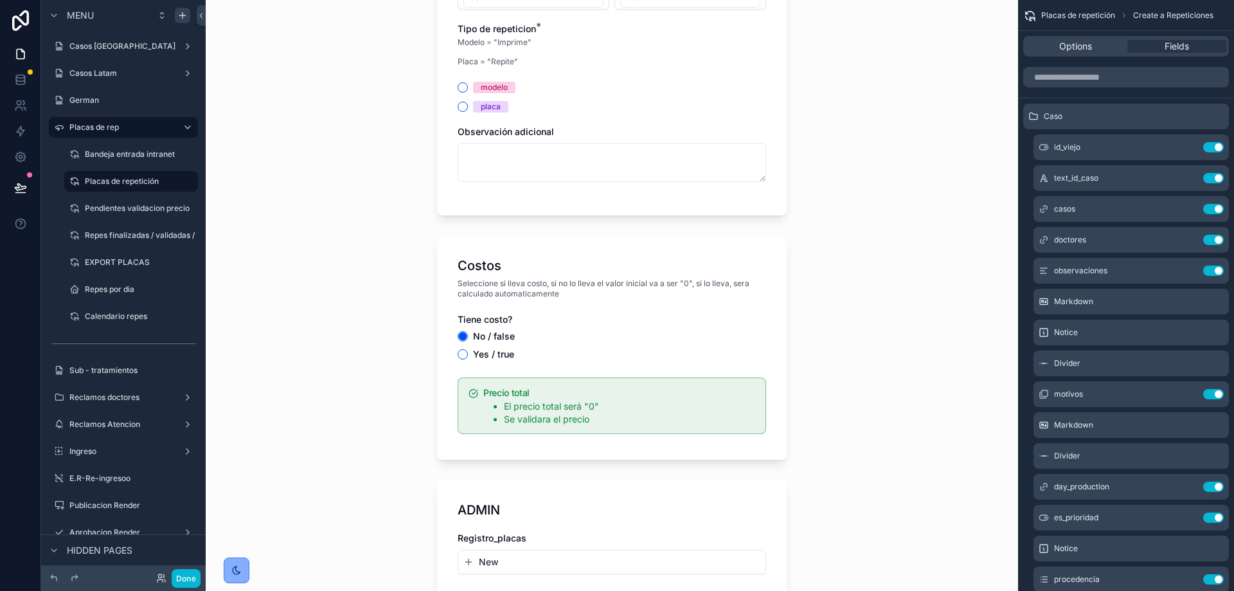
scroll to position [1377, 0]
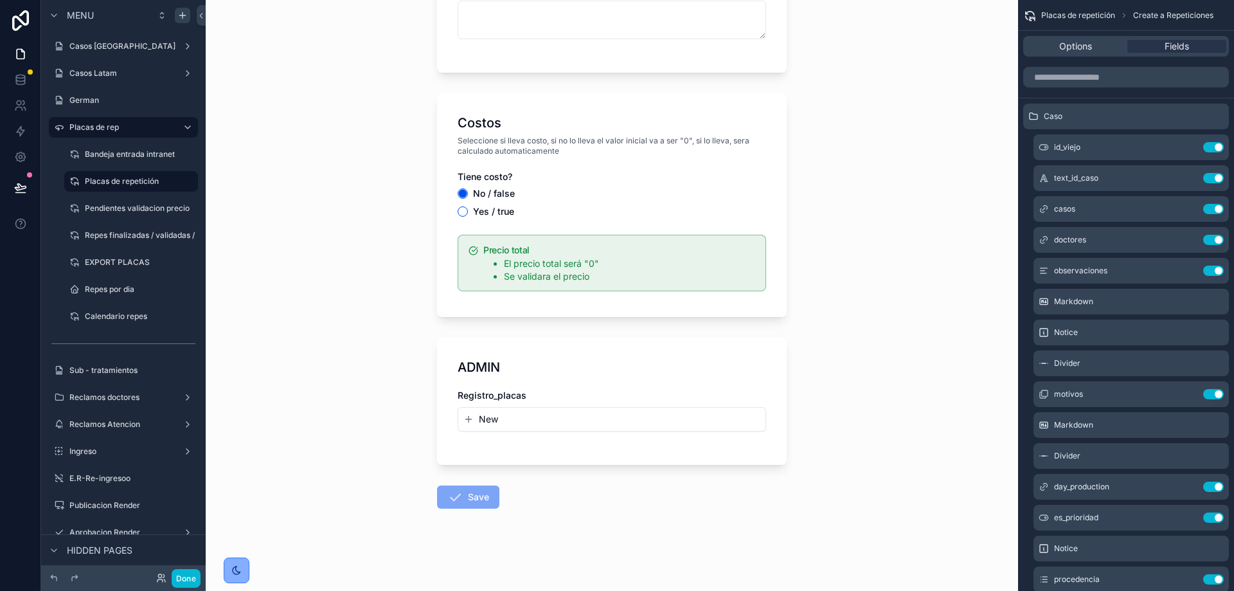
click at [480, 416] on span "New" at bounding box center [488, 419] width 19 height 13
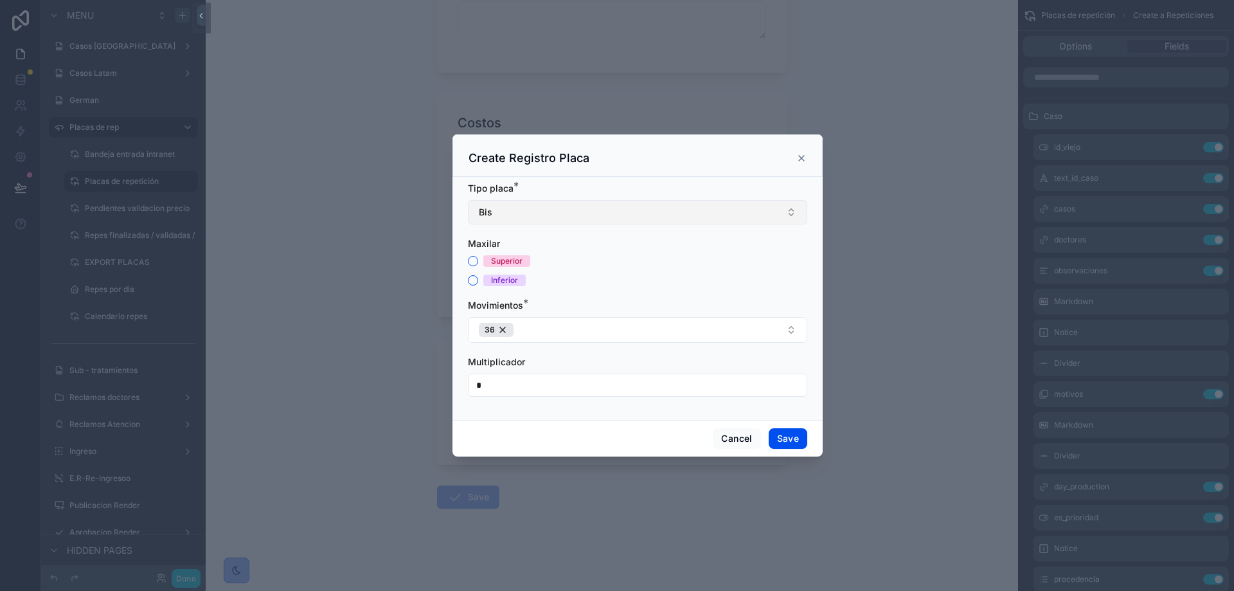
click at [519, 201] on button "Bis" at bounding box center [637, 212] width 339 height 24
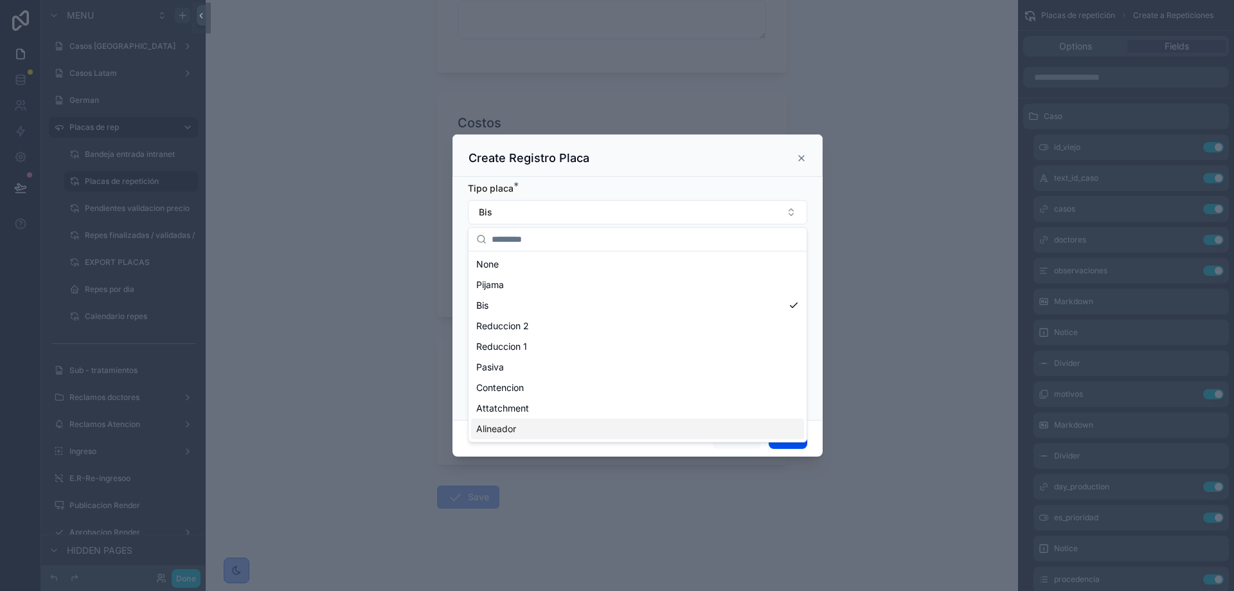
click at [531, 434] on div "Alineador" at bounding box center [637, 428] width 333 height 21
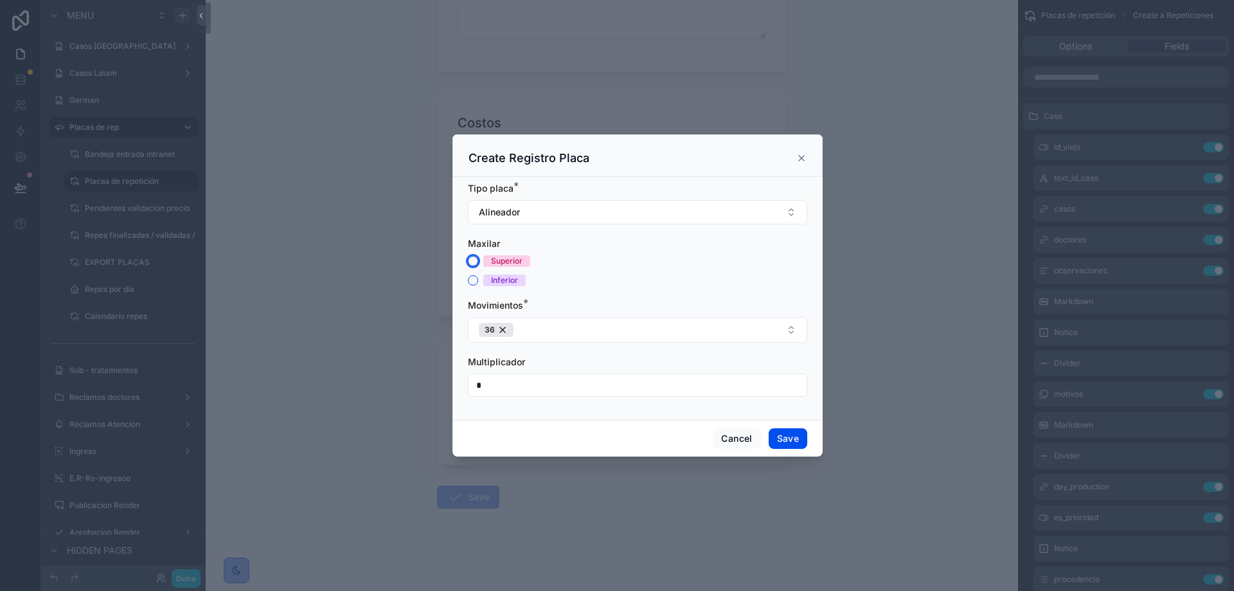
click at [470, 263] on button "Superior" at bounding box center [473, 261] width 10 height 10
click at [501, 332] on div "36" at bounding box center [496, 330] width 35 height 14
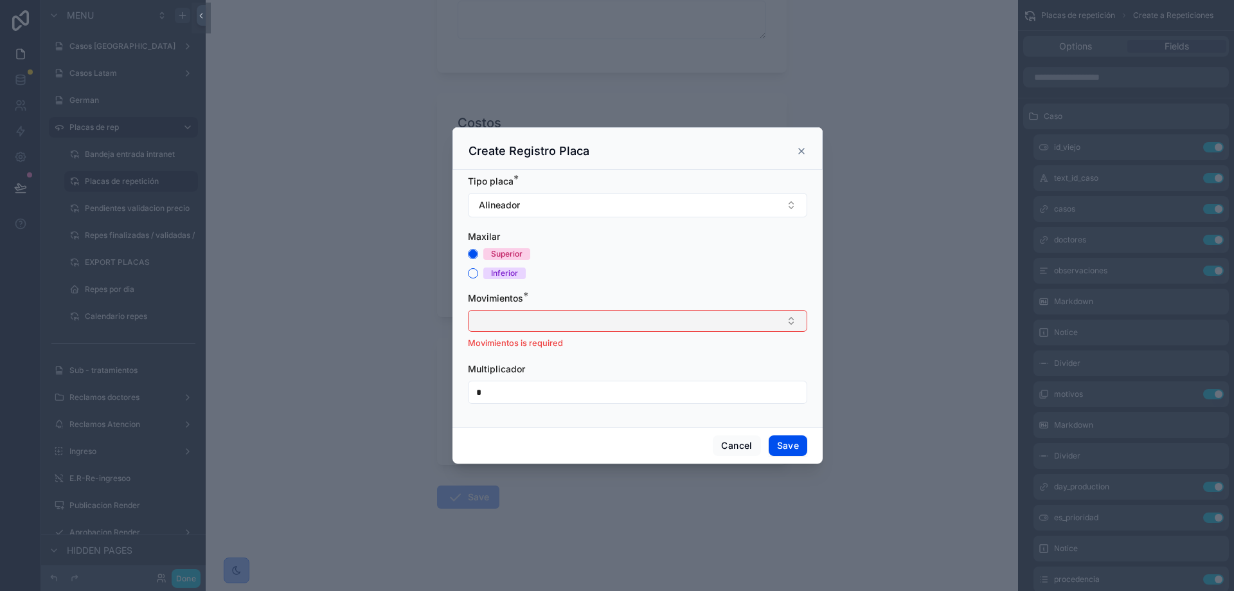
click at [605, 326] on button "Select Button" at bounding box center [637, 321] width 339 height 22
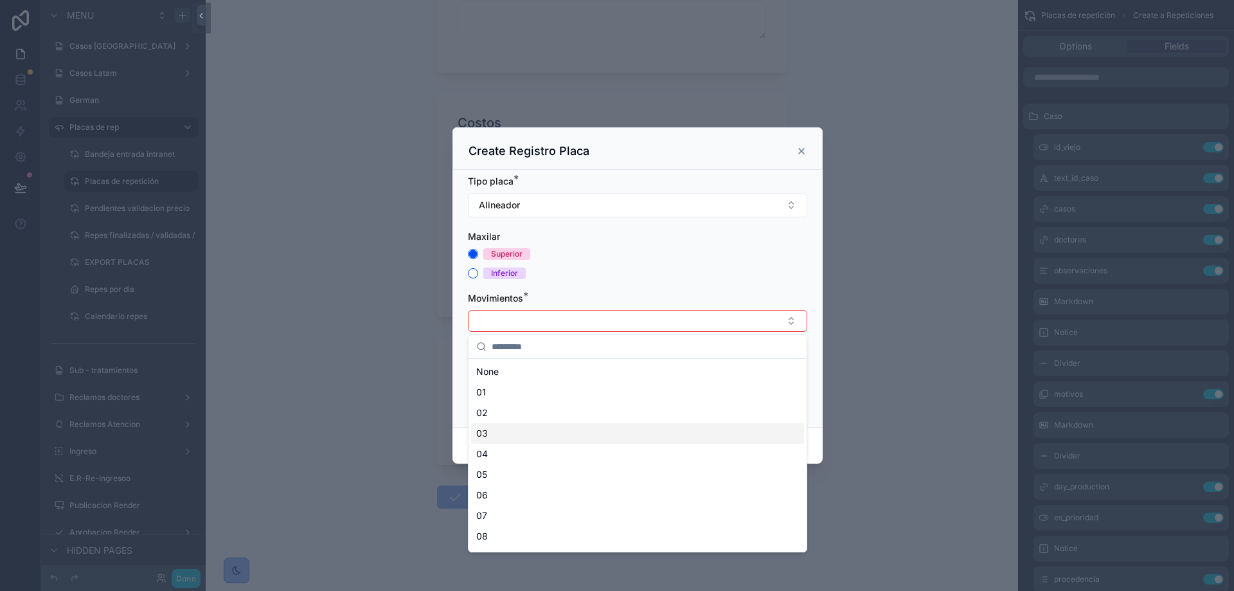
click at [502, 438] on div "03" at bounding box center [637, 433] width 333 height 21
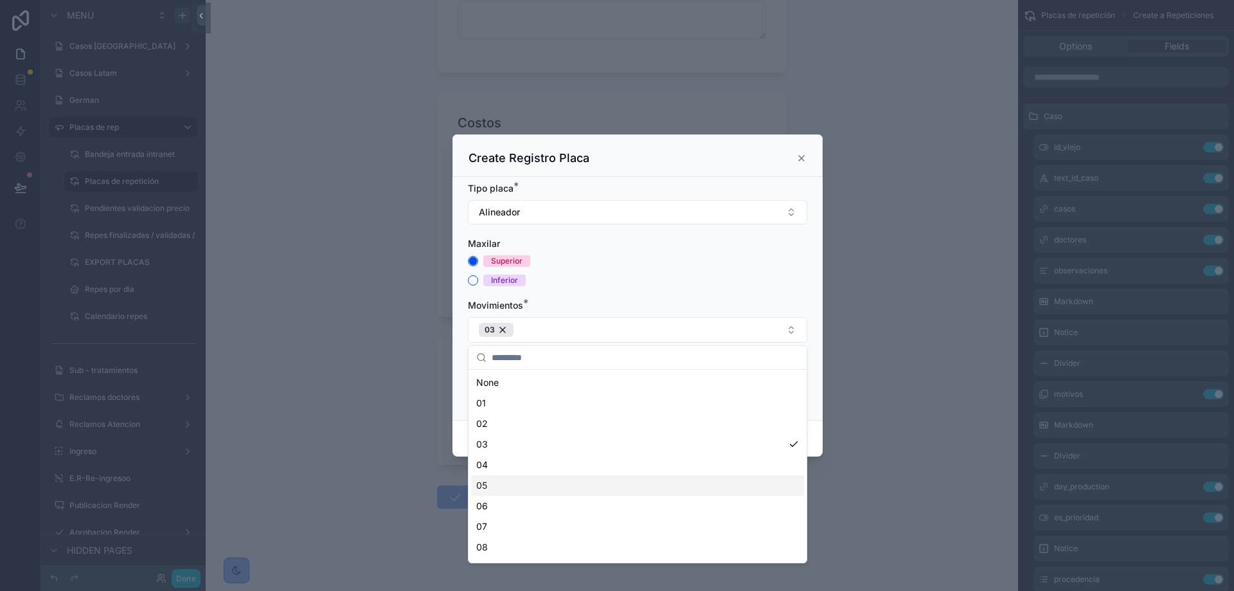
click at [513, 488] on div "05" at bounding box center [637, 485] width 333 height 21
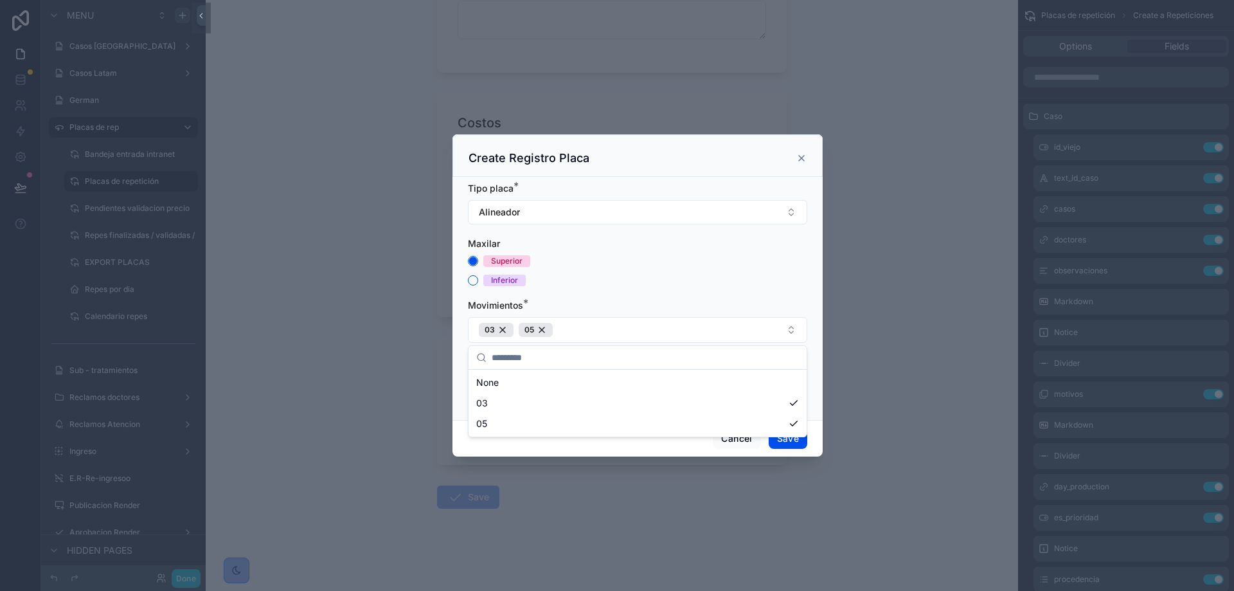
click at [650, 275] on div "Inferior" at bounding box center [637, 280] width 339 height 12
click at [784, 443] on button "Save" at bounding box center [788, 438] width 39 height 21
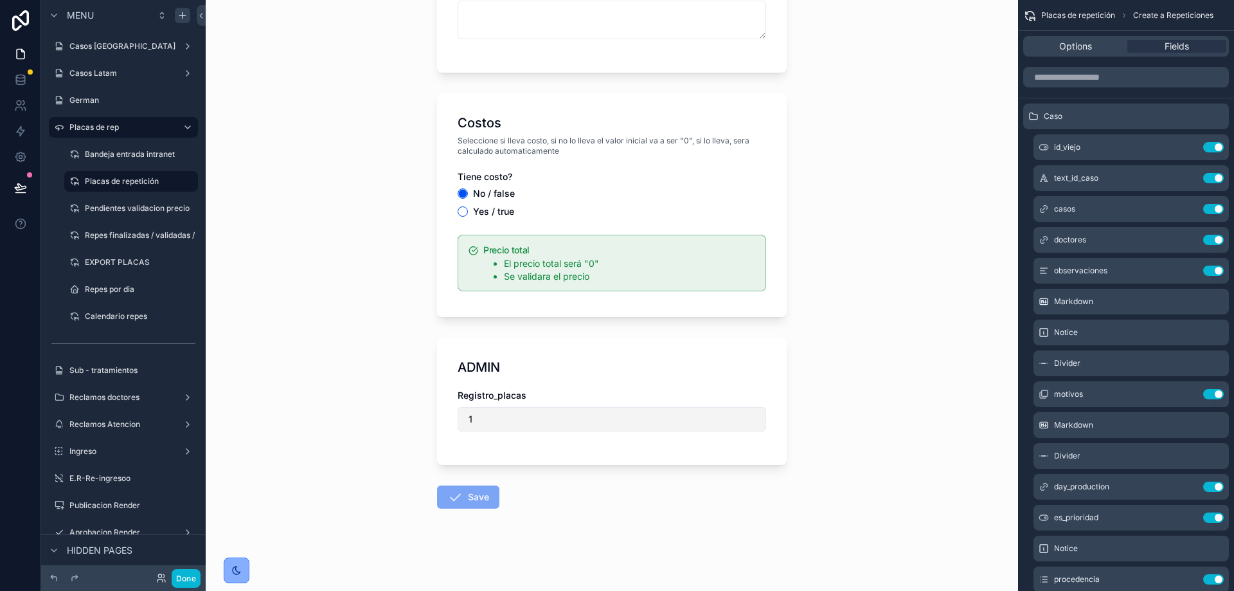
click at [497, 411] on button "1" at bounding box center [612, 419] width 308 height 24
click at [24, 82] on icon at bounding box center [20, 82] width 8 height 5
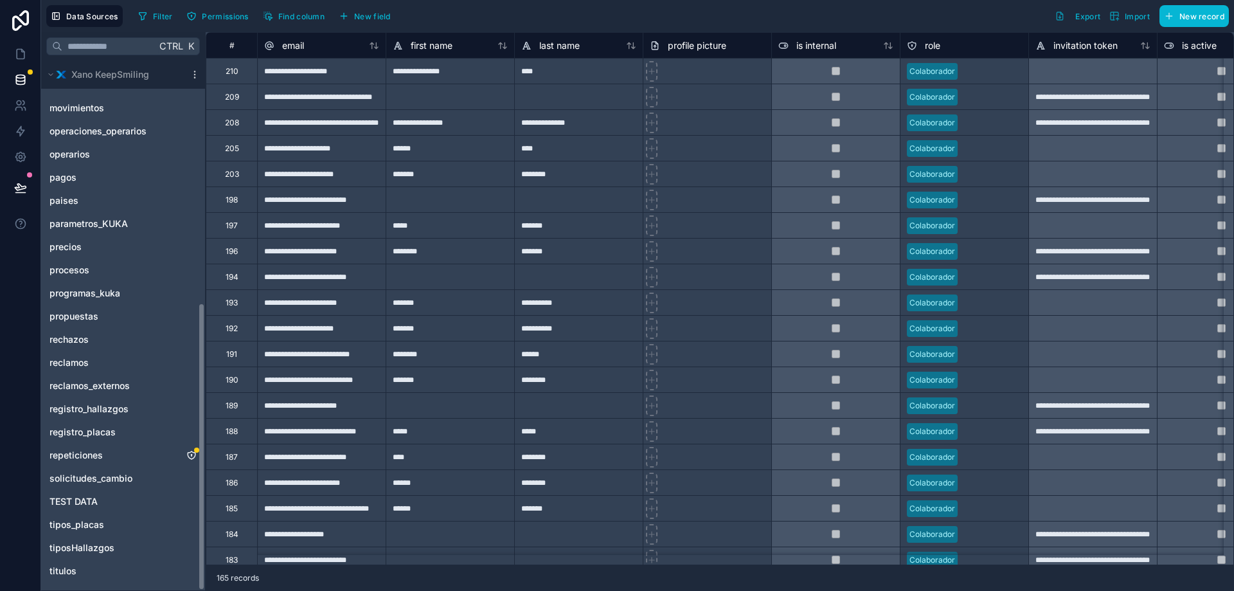
scroll to position [446, 0]
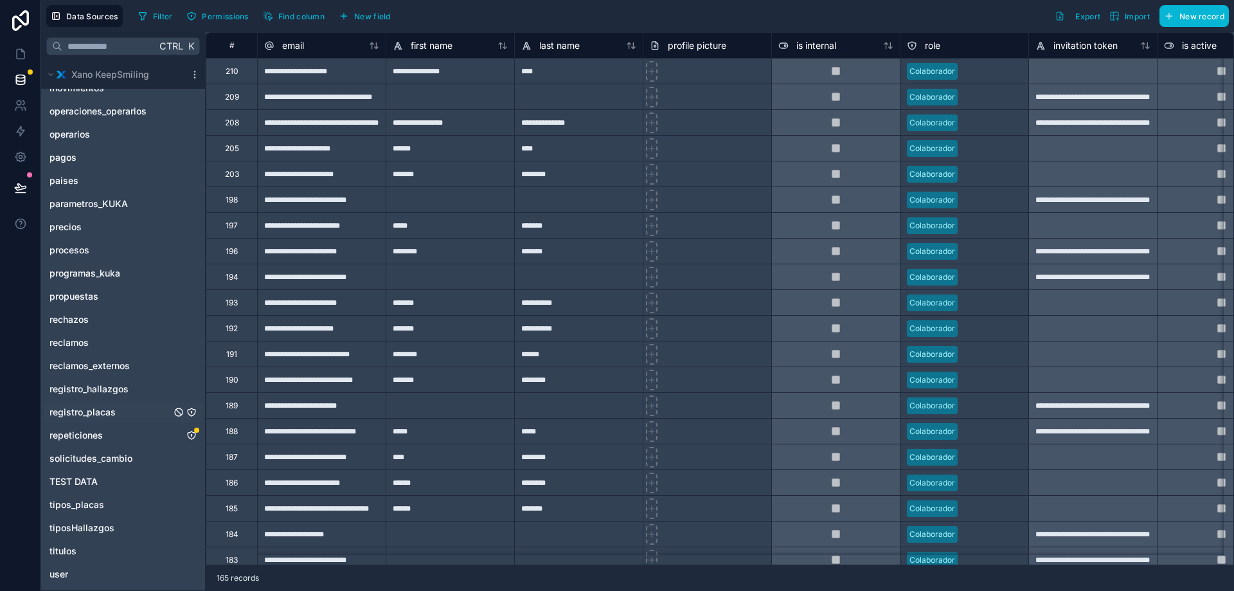
click at [93, 410] on span "registro_placas" at bounding box center [82, 412] width 66 height 13
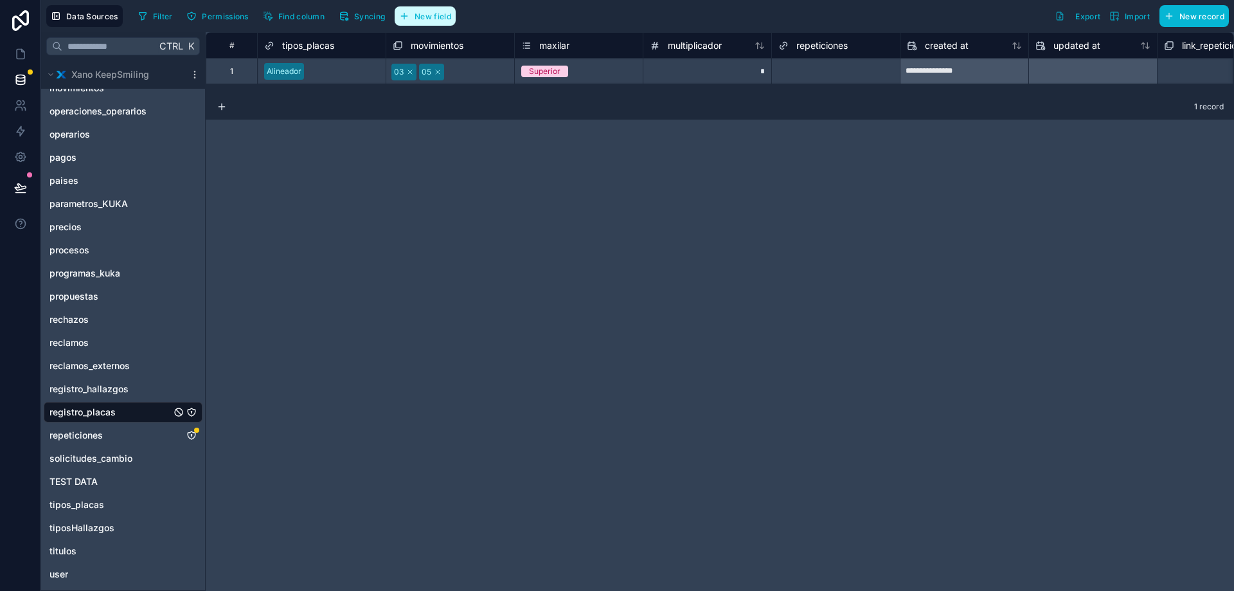
click at [429, 15] on span "New field" at bounding box center [433, 17] width 37 height 10
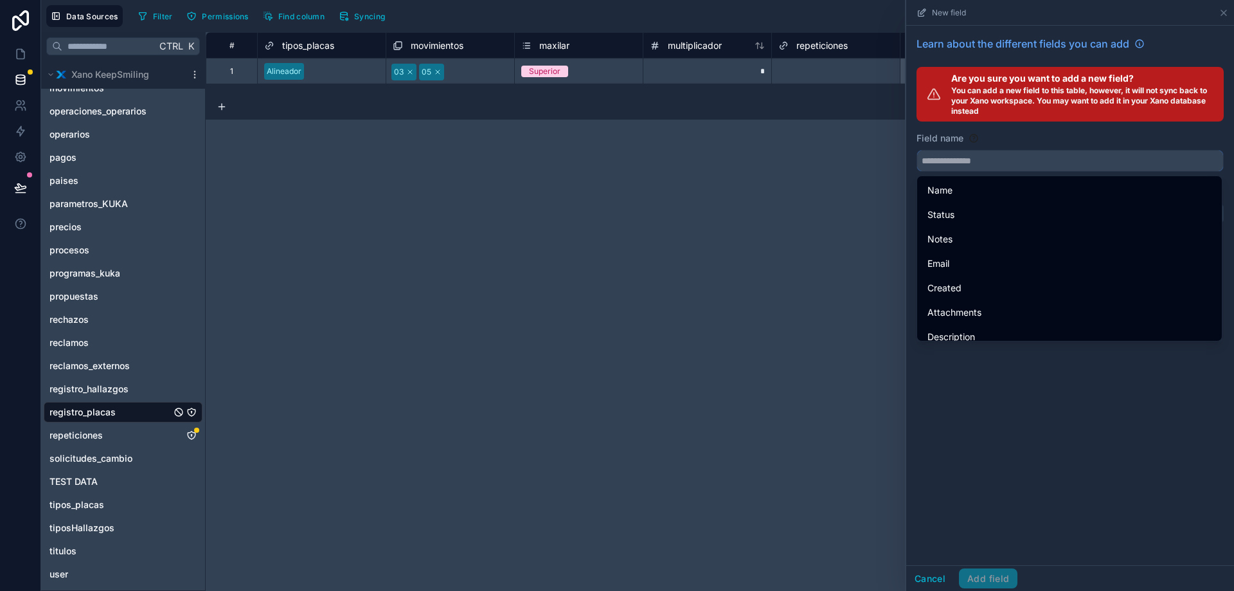
click at [957, 162] on input "text" at bounding box center [1070, 160] width 306 height 21
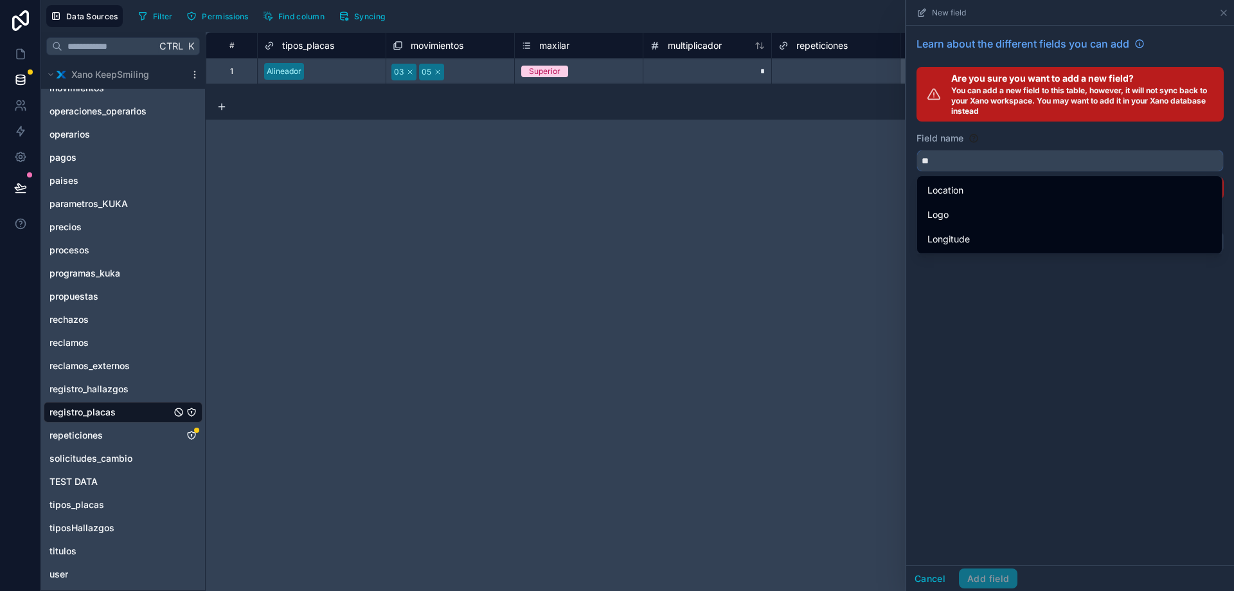
type input "*"
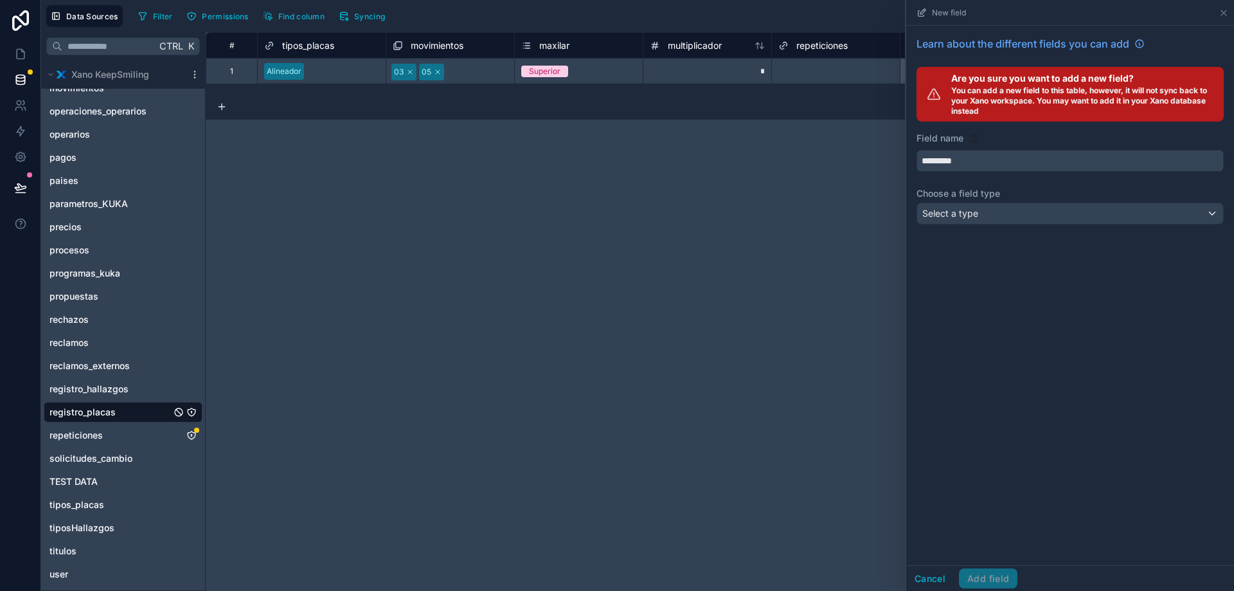
type input "*********"
click at [988, 213] on div "Select a type" at bounding box center [1070, 213] width 306 height 21
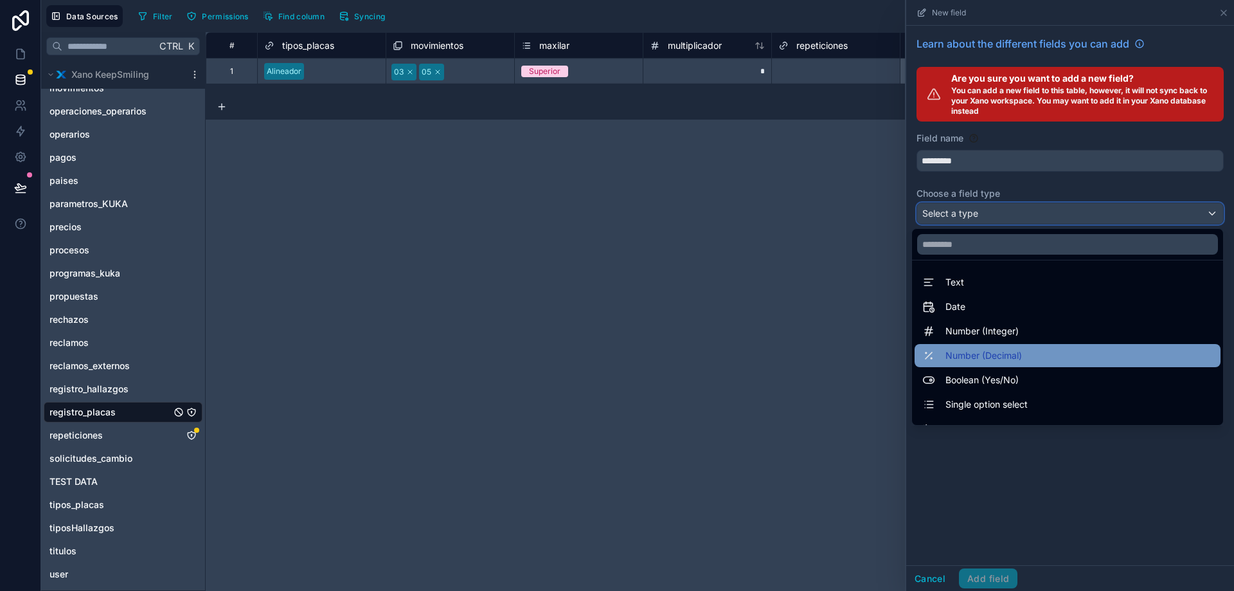
scroll to position [333, 0]
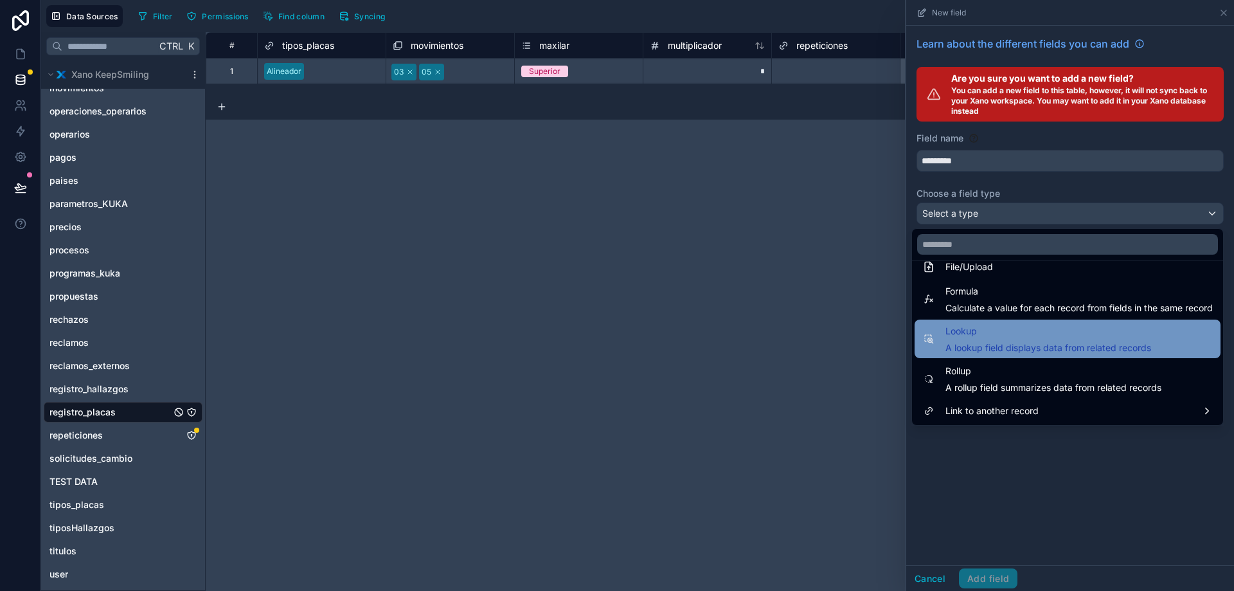
click at [967, 339] on div "Lookup A lookup field displays data from related records" at bounding box center [1048, 338] width 206 height 31
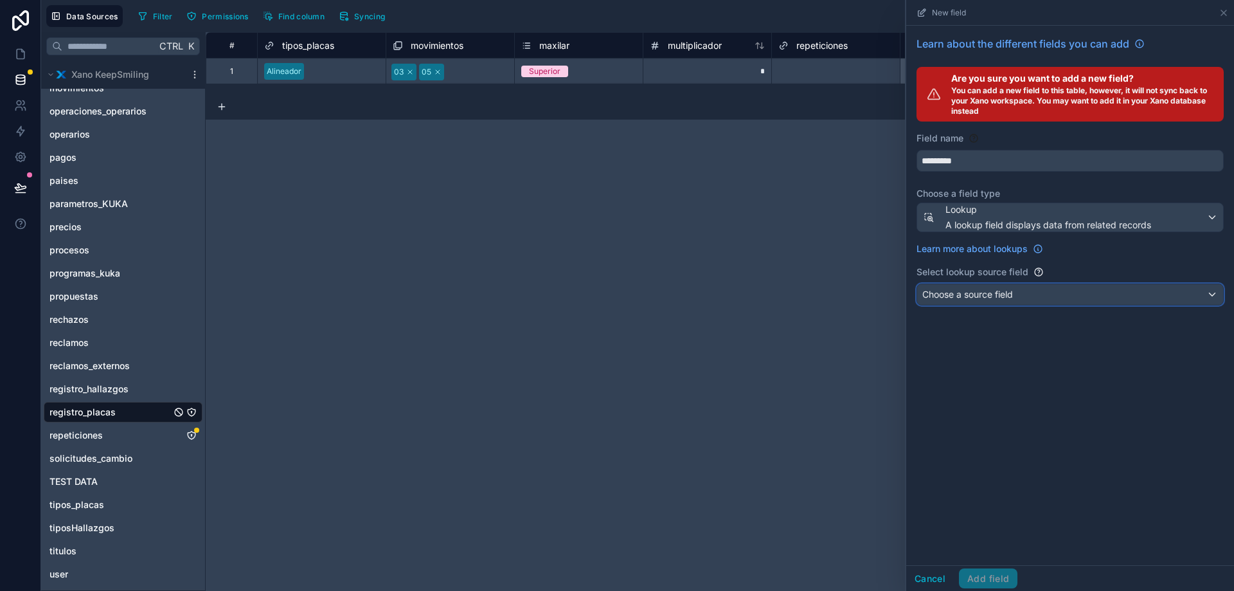
click at [958, 298] on span "Choose a source field" at bounding box center [967, 294] width 91 height 11
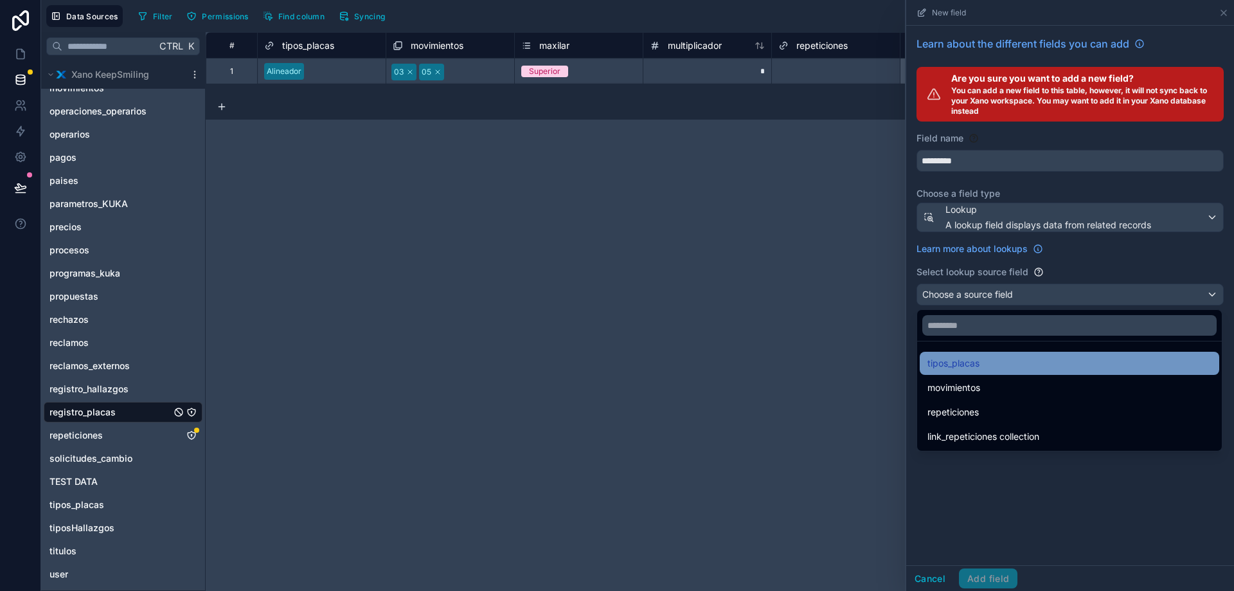
click at [961, 363] on span "tipos_placas" at bounding box center [953, 362] width 52 height 15
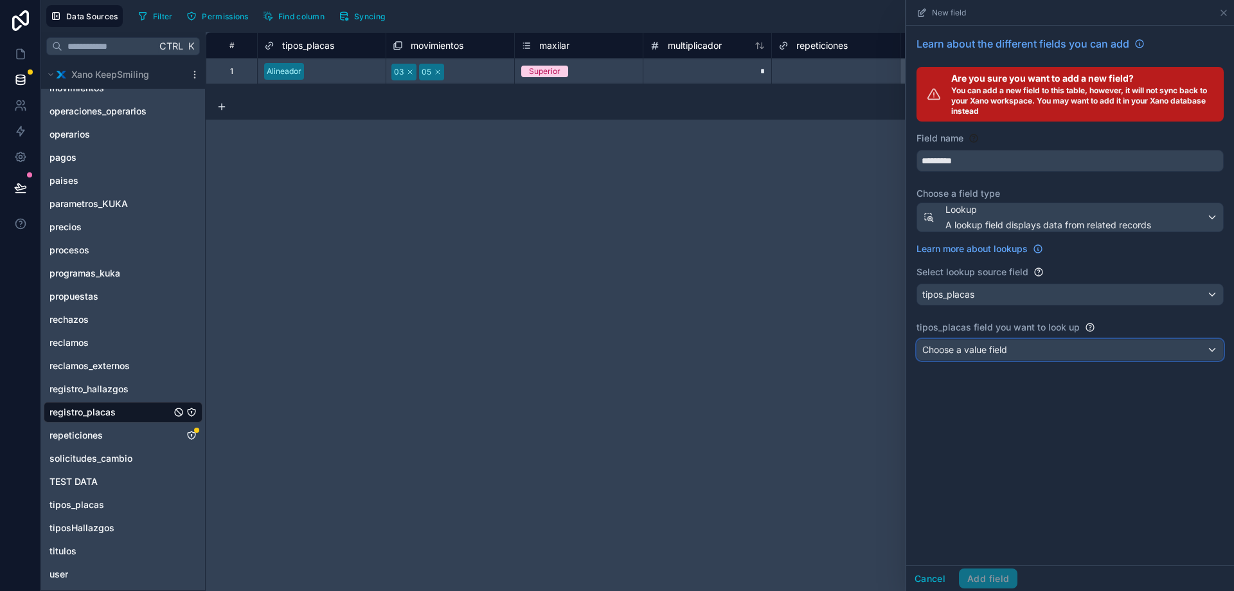
click at [997, 350] on span "Choose a value field" at bounding box center [964, 349] width 85 height 11
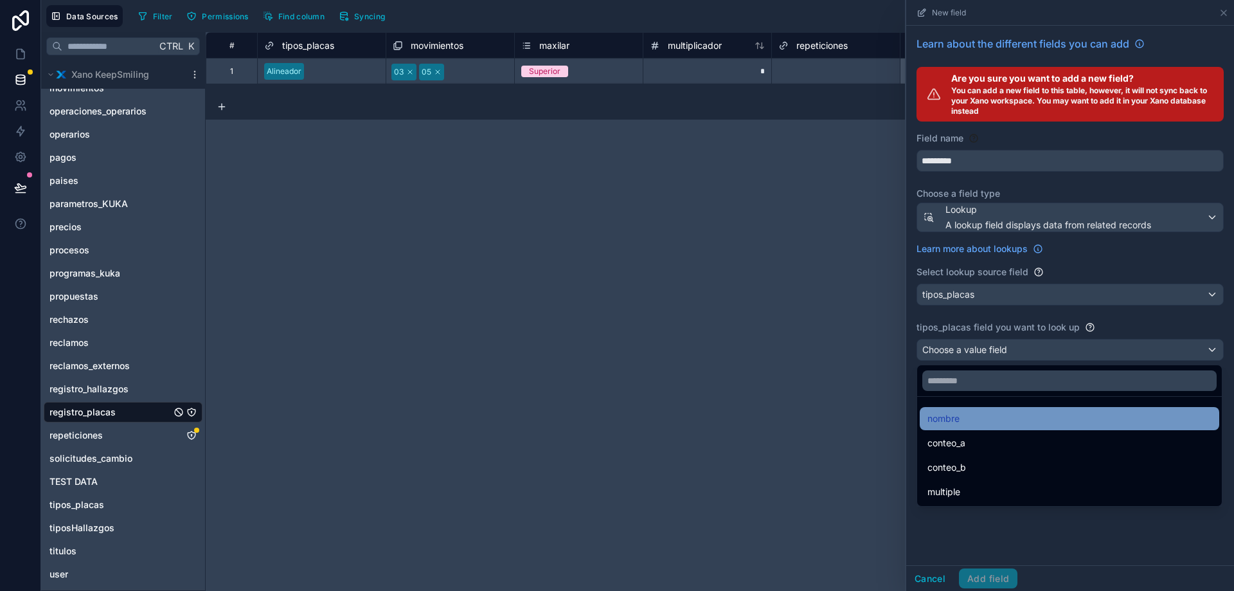
click at [975, 422] on div "nombre" at bounding box center [1069, 418] width 284 height 15
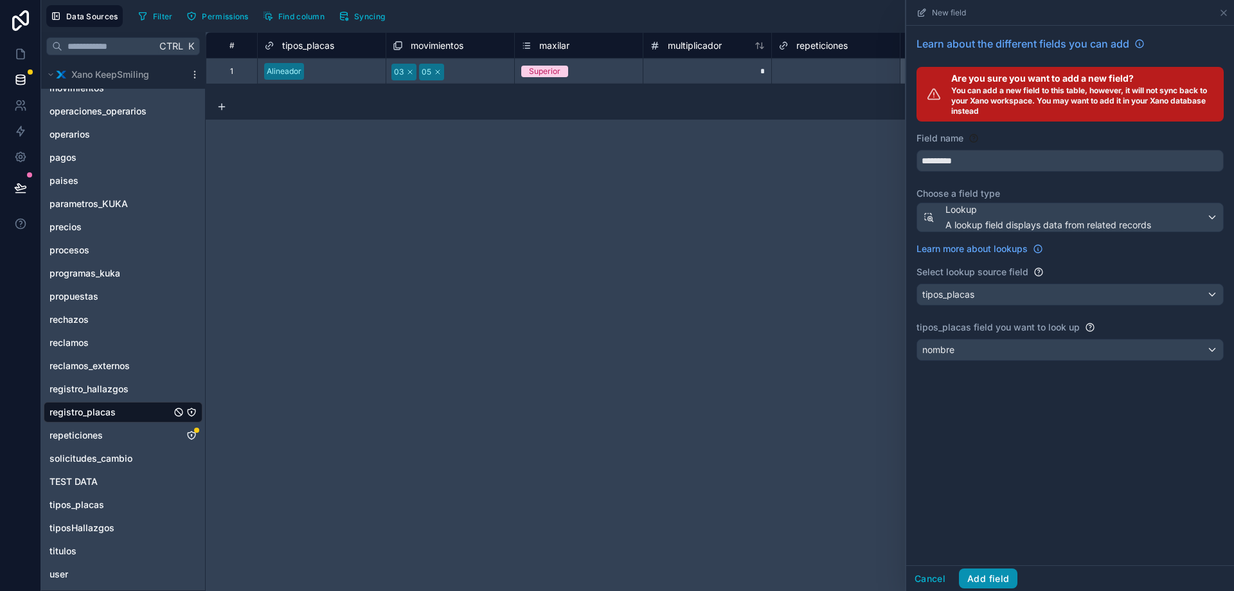
click at [997, 572] on button "Add field" at bounding box center [988, 578] width 58 height 21
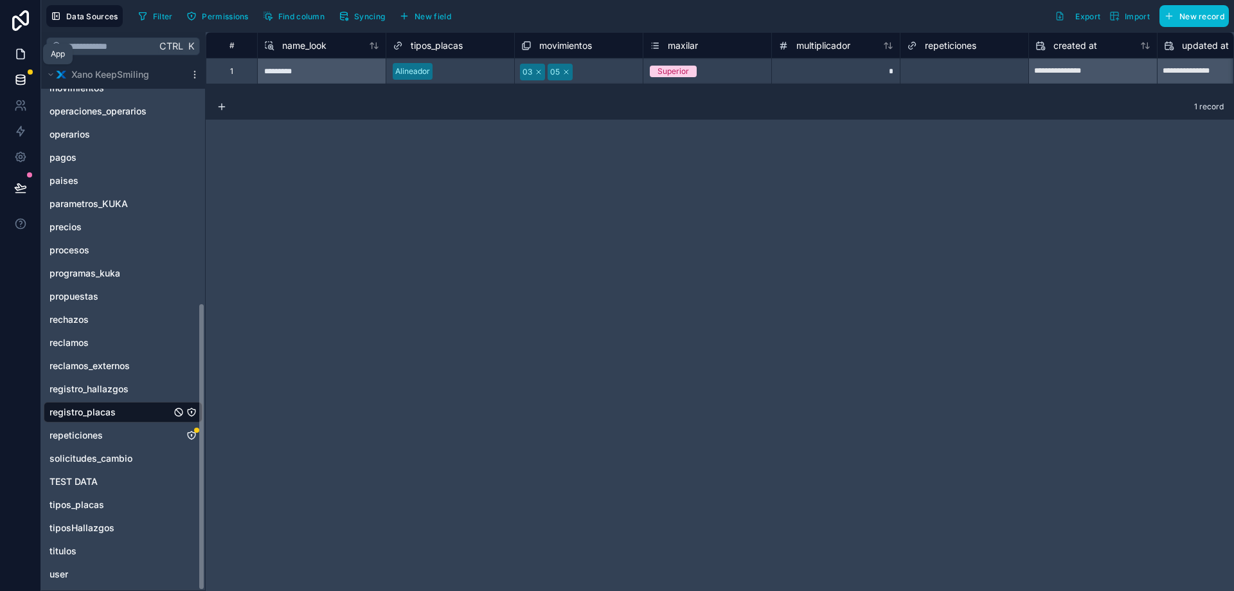
click at [31, 53] on link at bounding box center [20, 54] width 40 height 26
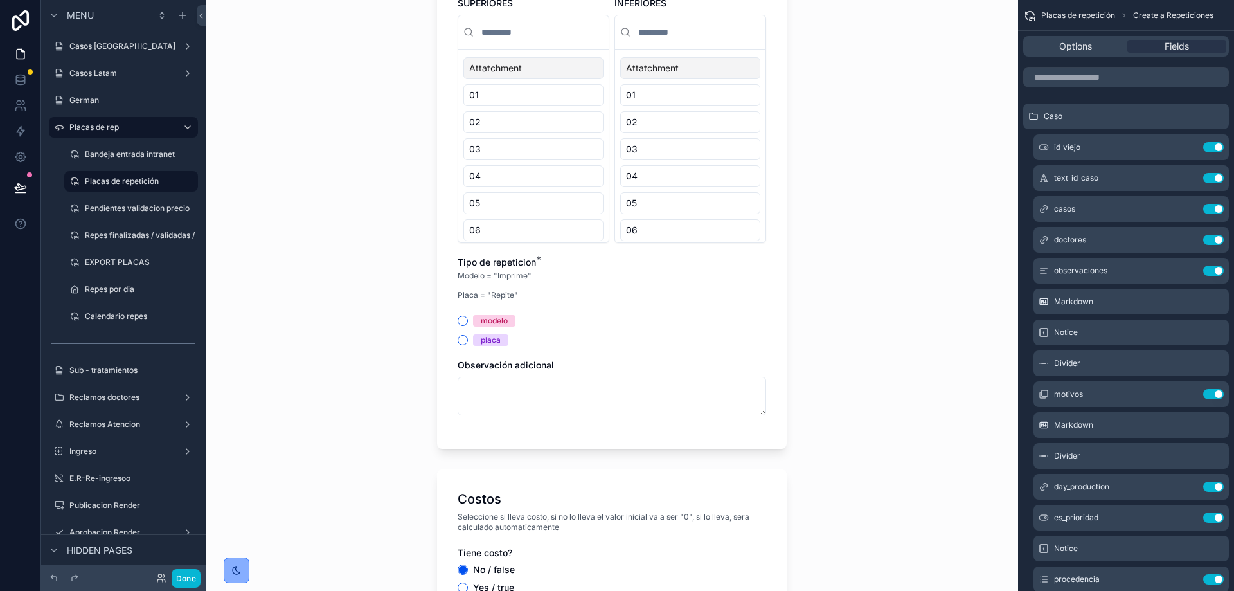
scroll to position [1377, 0]
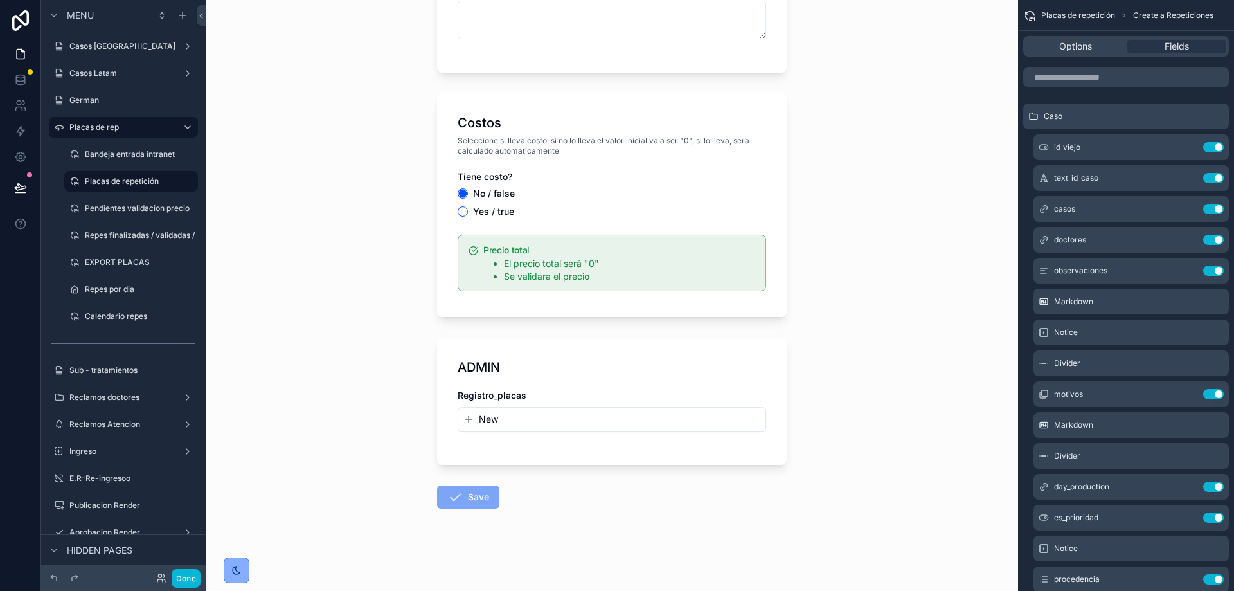
click at [479, 421] on span "New" at bounding box center [488, 419] width 19 height 13
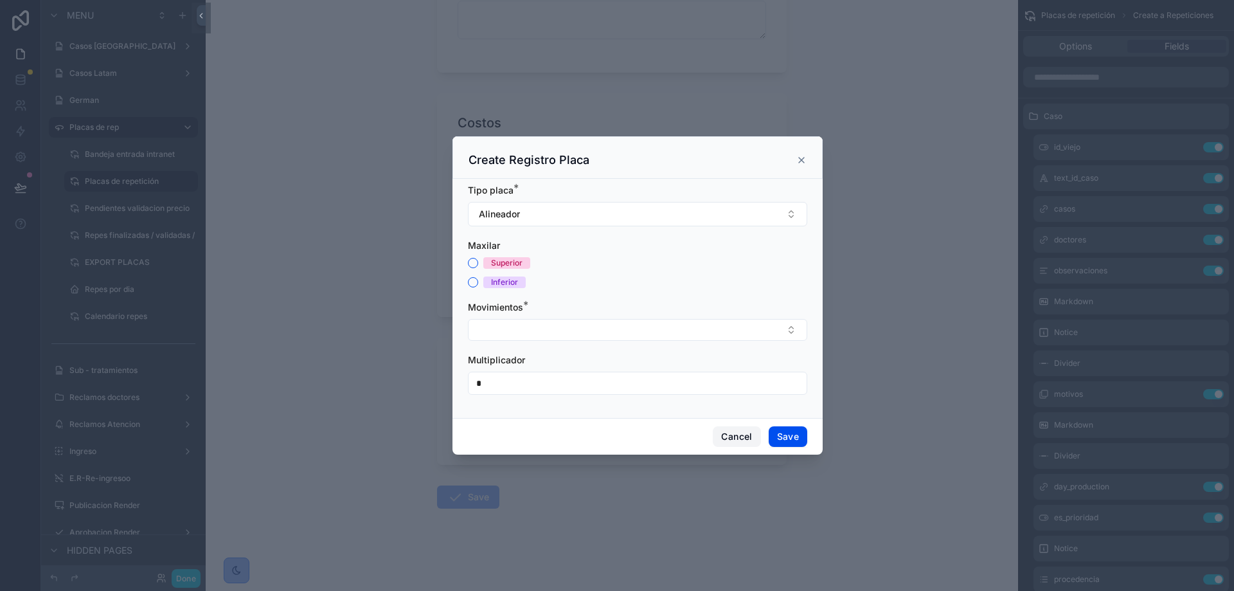
click at [740, 434] on button "Cancel" at bounding box center [737, 436] width 48 height 21
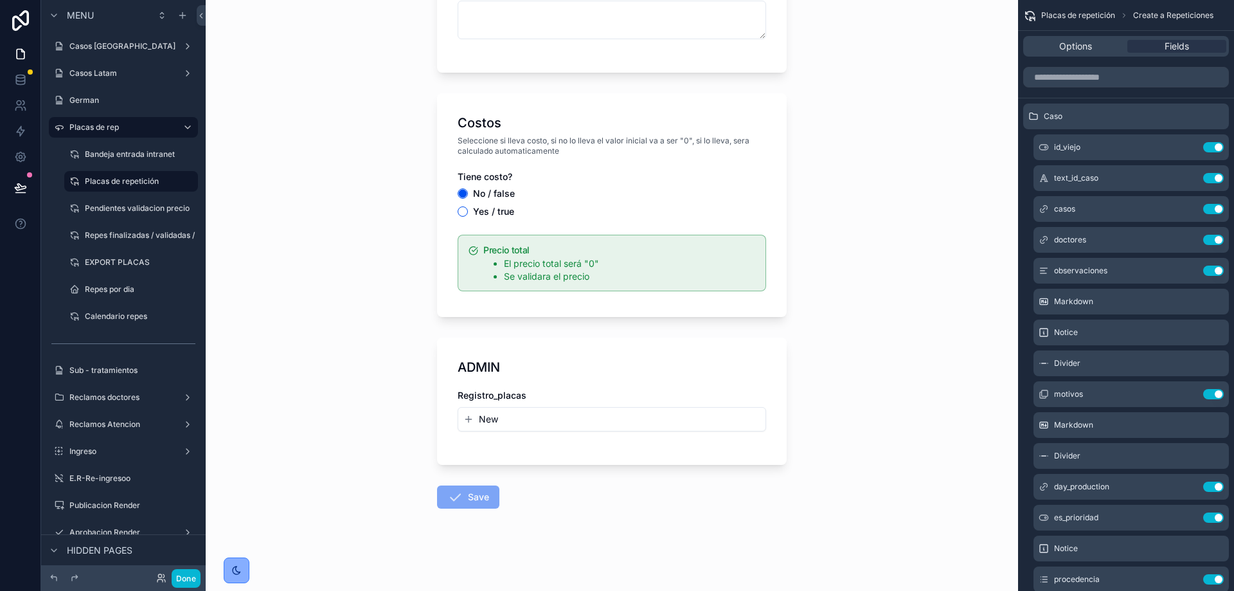
click at [646, 415] on button "New" at bounding box center [611, 419] width 297 height 13
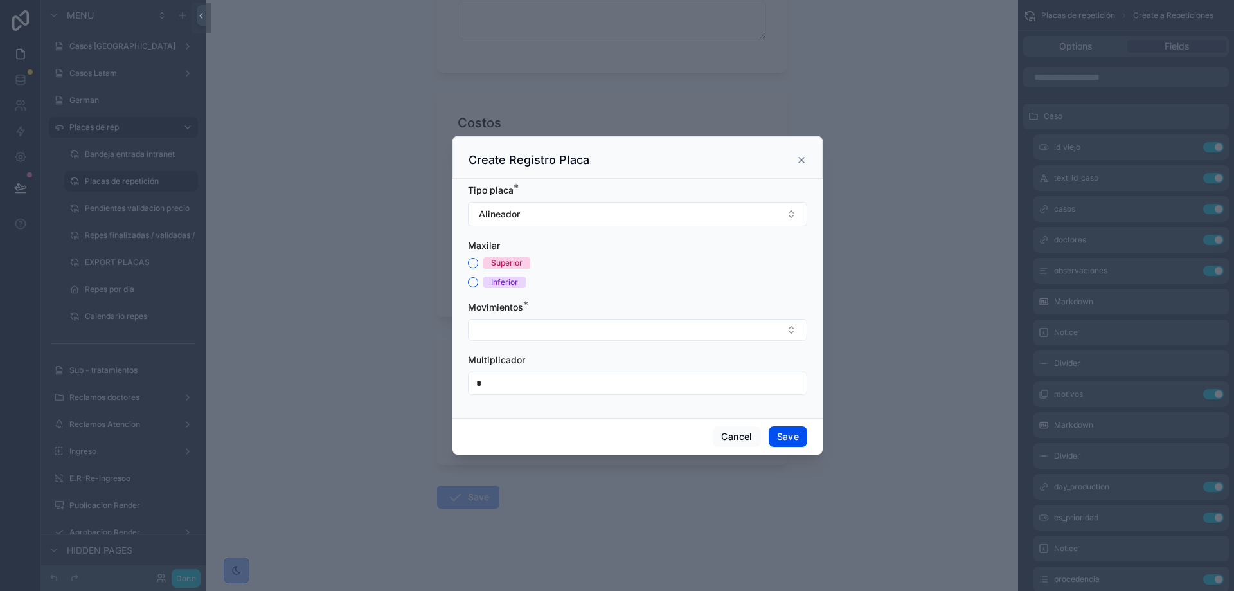
click at [472, 272] on div "Superior Inferior" at bounding box center [637, 272] width 339 height 31
click at [474, 262] on button "Superior" at bounding box center [473, 263] width 10 height 10
click at [551, 318] on div "Movimientos *" at bounding box center [637, 321] width 339 height 40
click at [569, 330] on button "Select Button" at bounding box center [637, 330] width 339 height 22
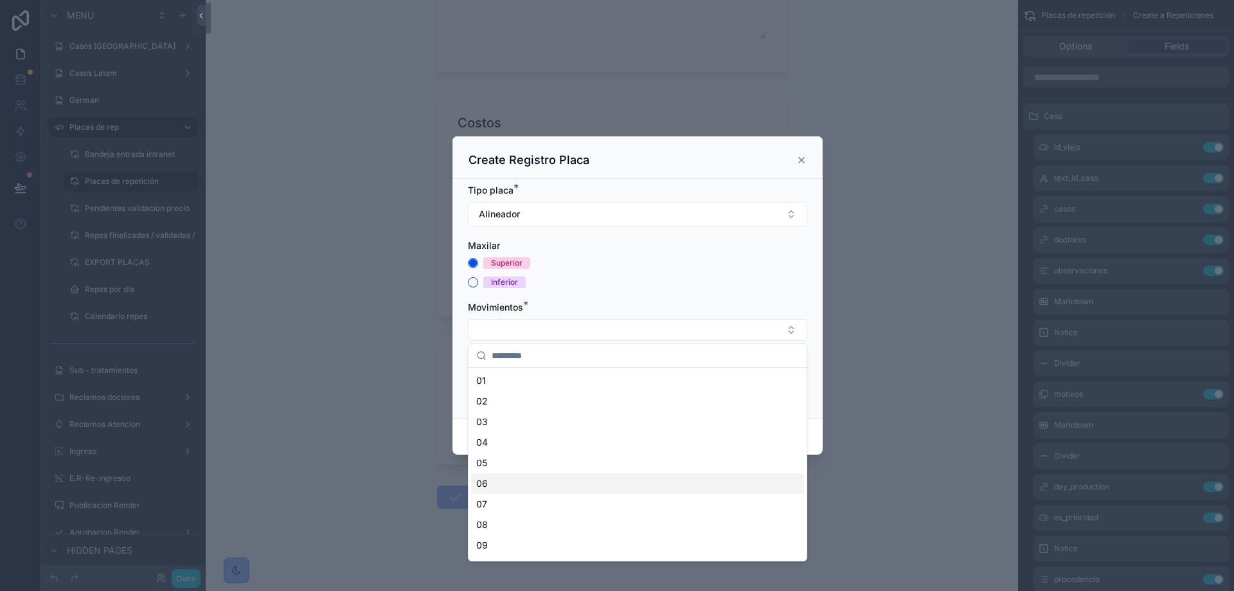
click at [531, 476] on div "06" at bounding box center [637, 483] width 333 height 21
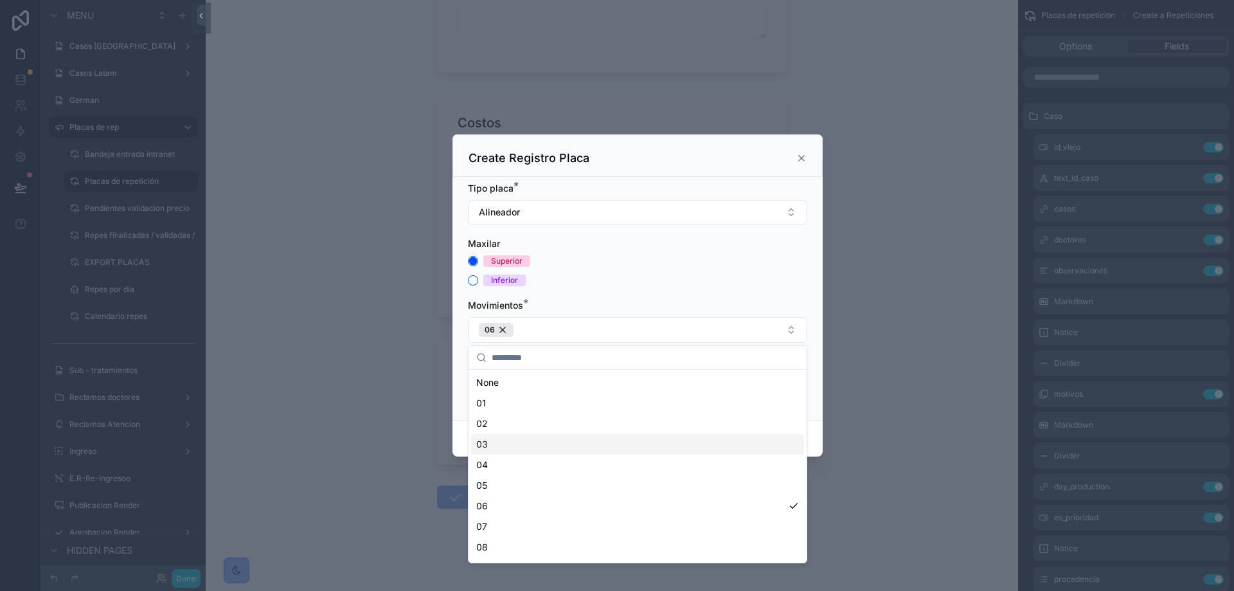
click at [530, 434] on div "03" at bounding box center [637, 444] width 333 height 21
click at [499, 446] on div "03" at bounding box center [637, 444] width 333 height 21
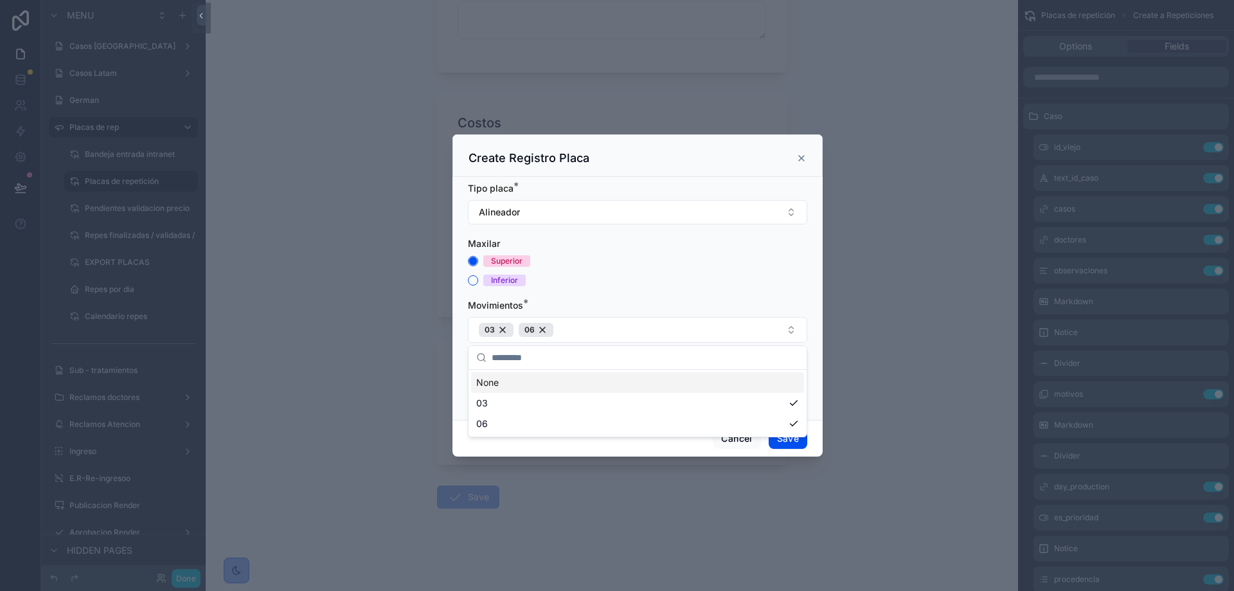
click at [726, 276] on div "Inferior" at bounding box center [637, 280] width 339 height 12
click at [790, 435] on button "Save" at bounding box center [788, 438] width 39 height 21
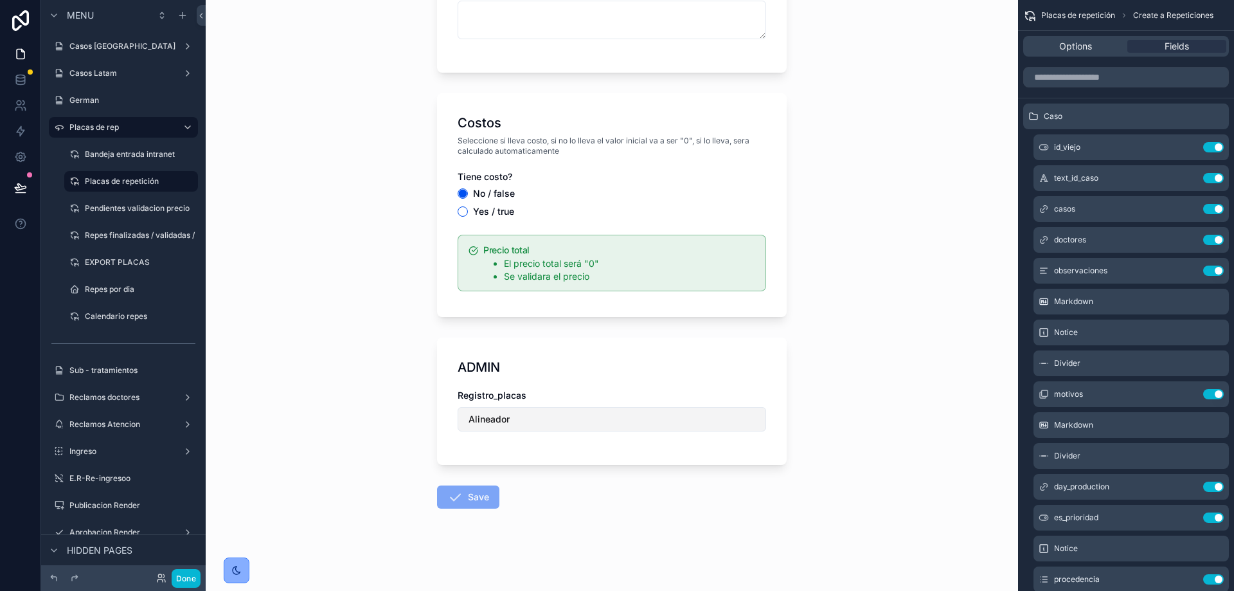
click at [528, 421] on button "Alineador" at bounding box center [612, 419] width 308 height 24
click at [380, 431] on div "Placas de repetición Create a Repeticiones Create a Repeticiones Caso ID viejo?…" at bounding box center [612, 295] width 812 height 591
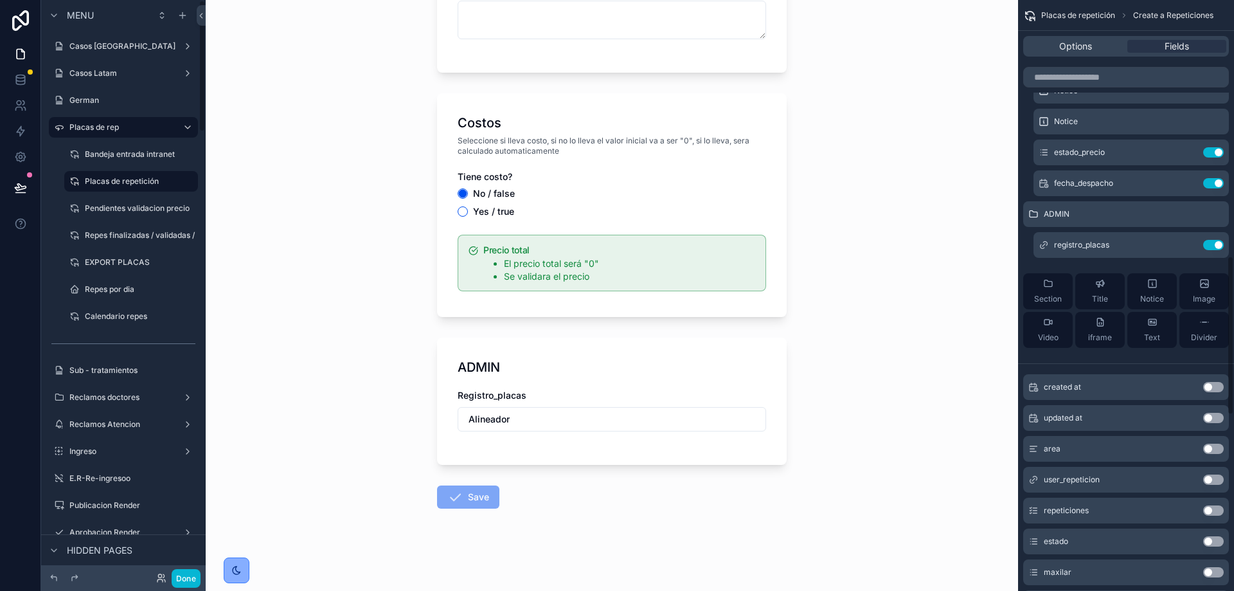
scroll to position [947, 0]
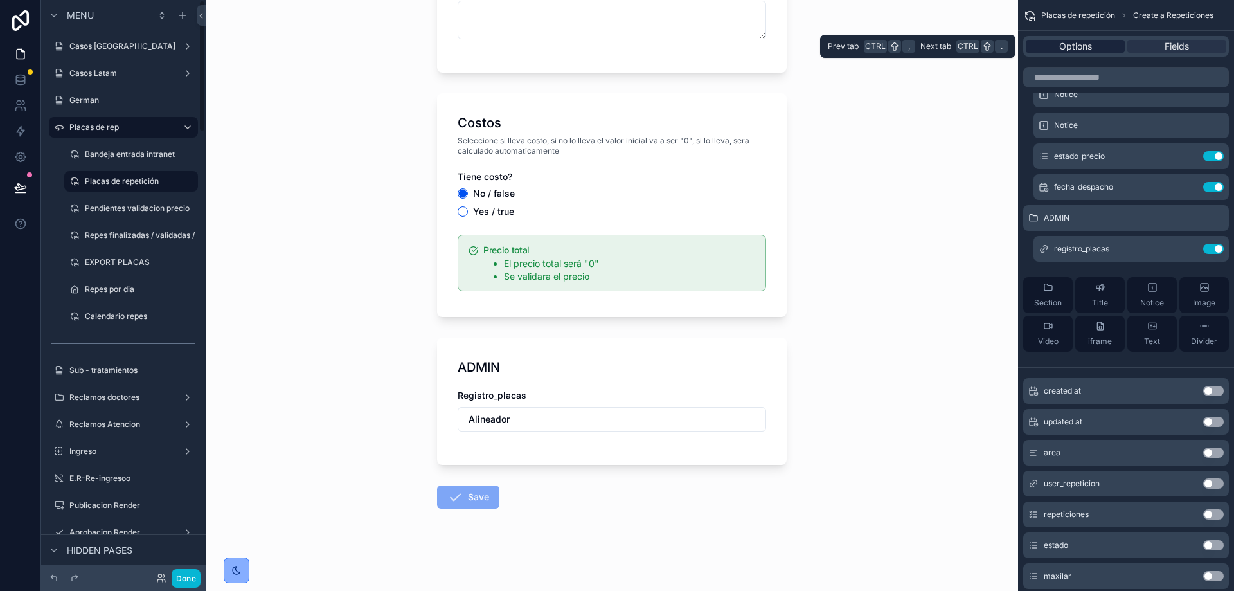
click at [1074, 48] on span "Options" at bounding box center [1075, 46] width 33 height 13
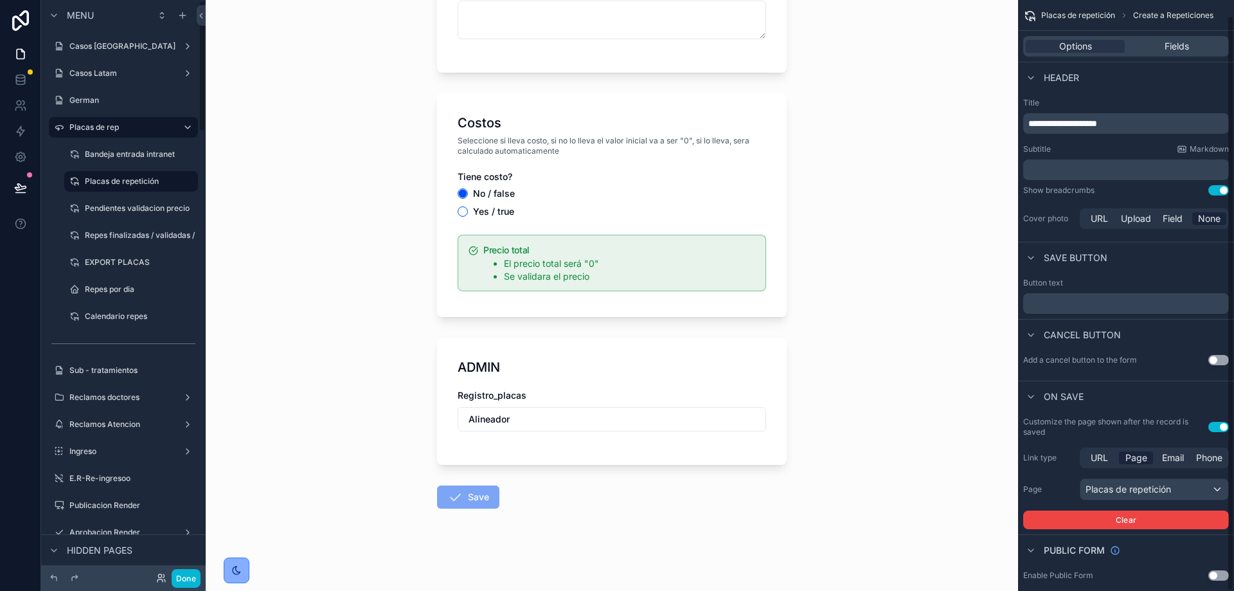
scroll to position [15, 0]
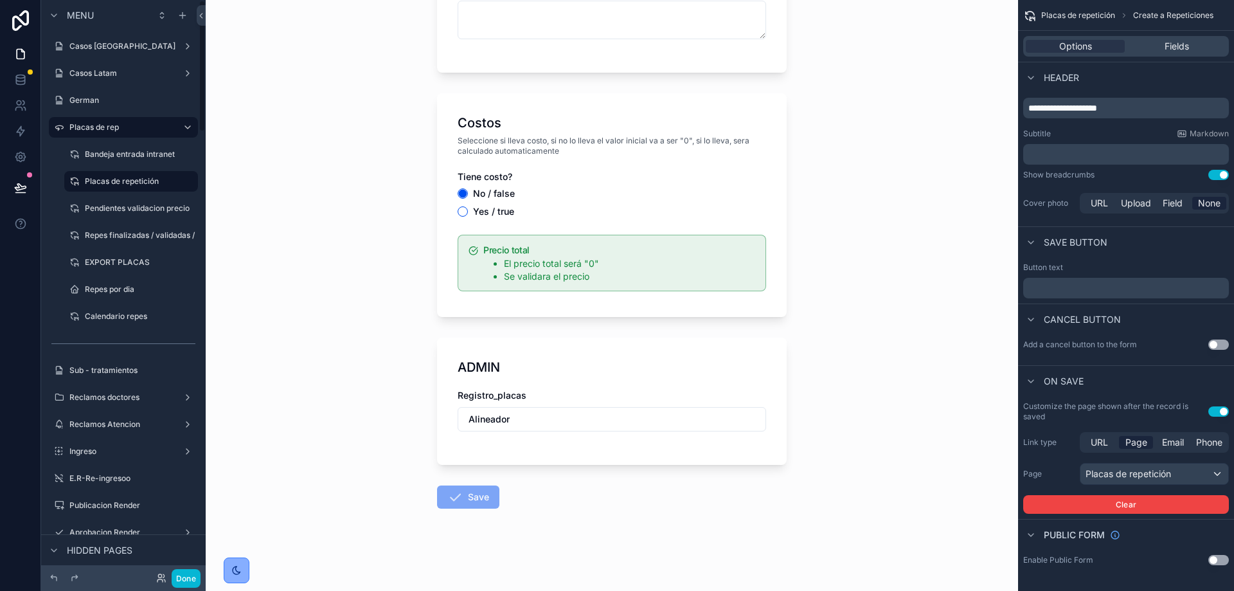
click at [1212, 348] on button "Use setting" at bounding box center [1218, 344] width 21 height 10
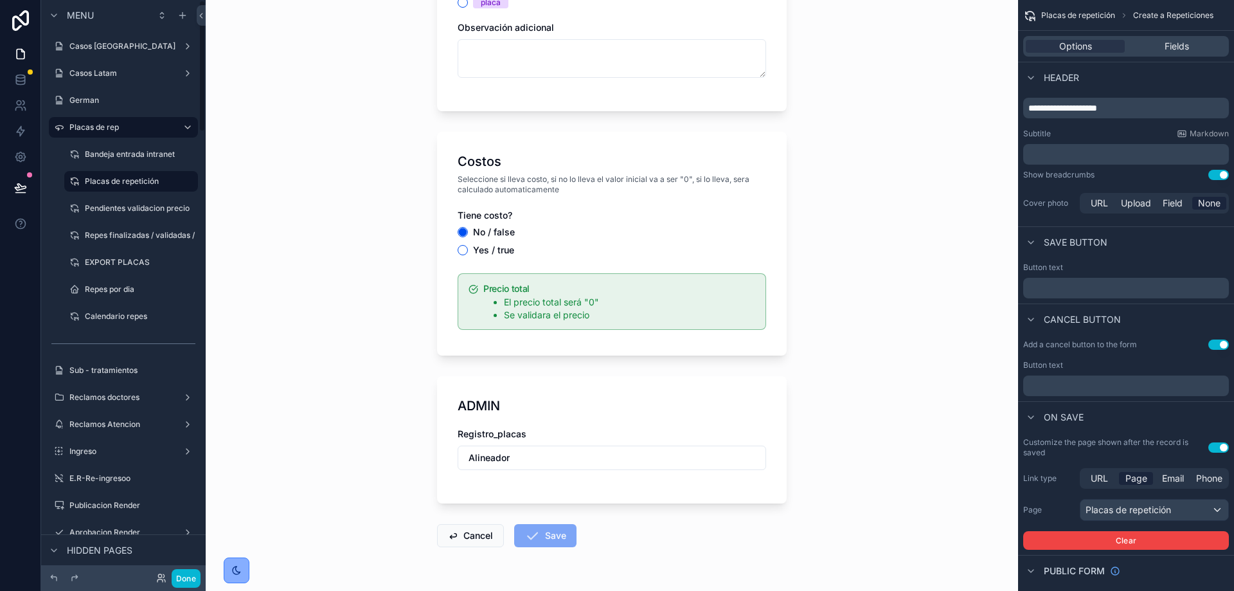
scroll to position [1377, 0]
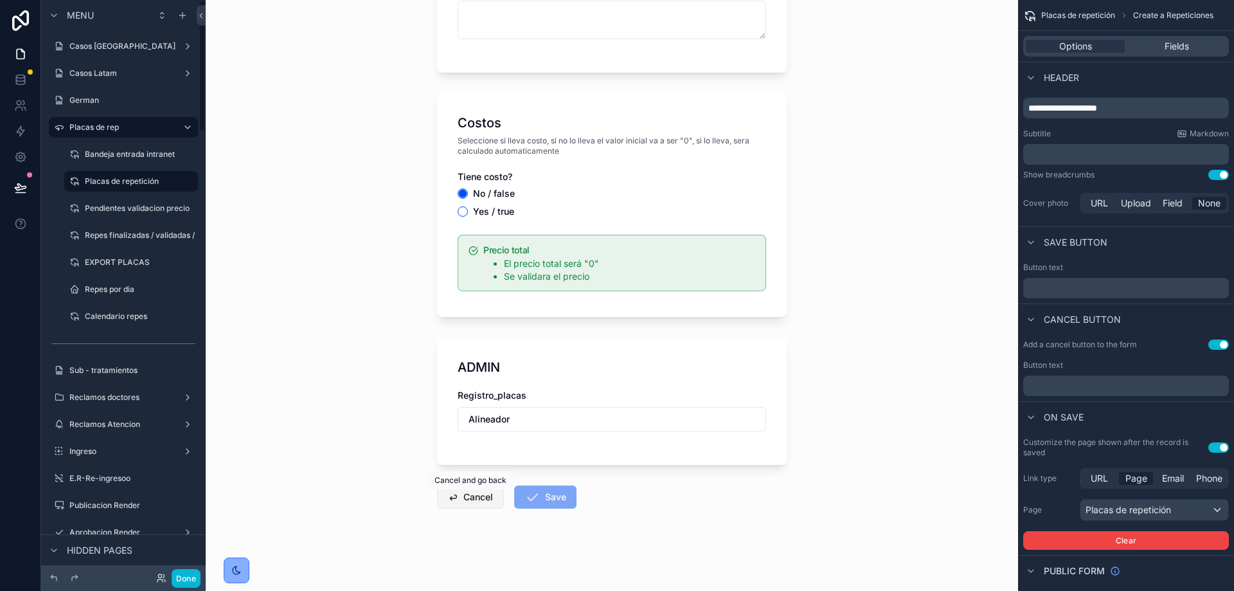
click at [448, 499] on span "scrollable content" at bounding box center [453, 497] width 10 height 10
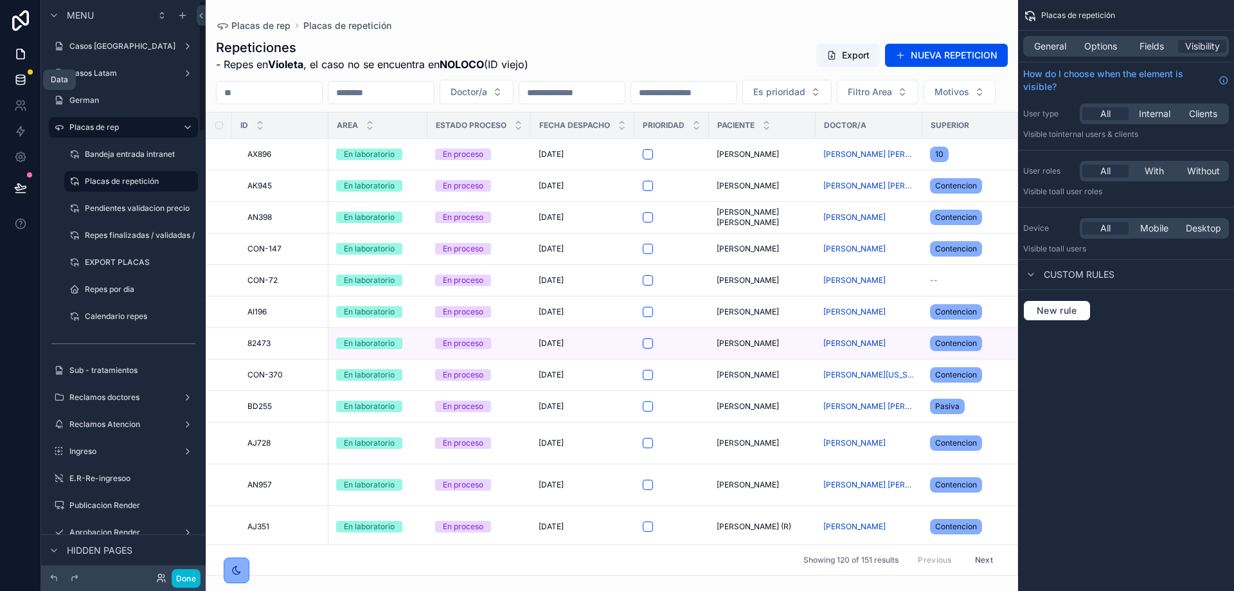
click at [15, 74] on icon at bounding box center [20, 79] width 13 height 13
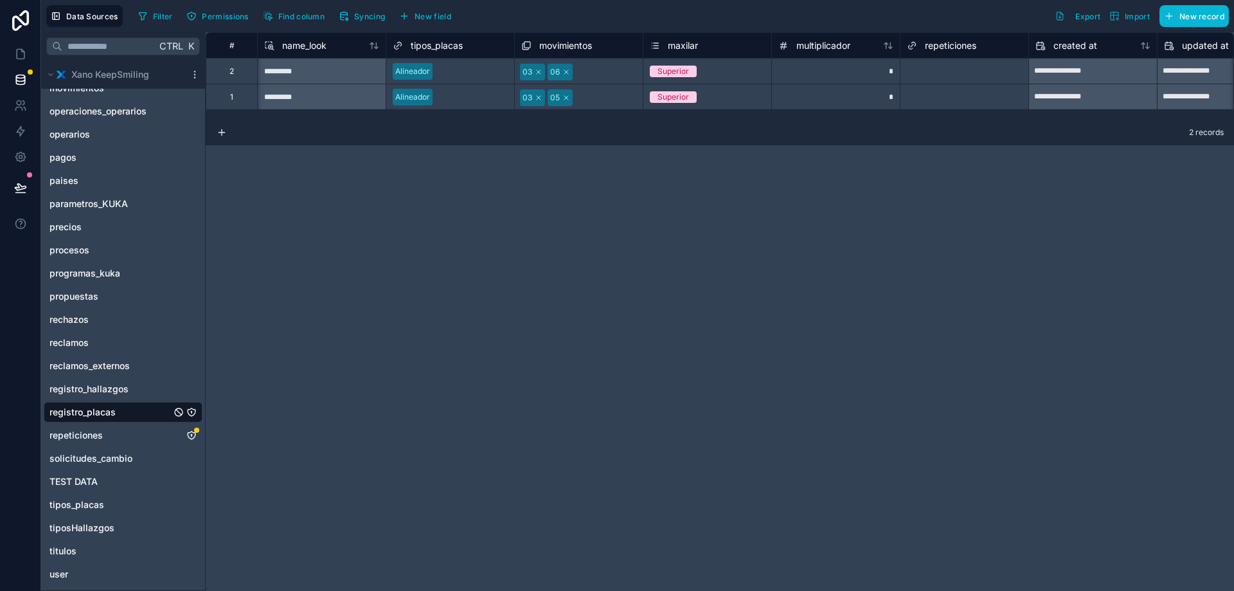
scroll to position [0, 309]
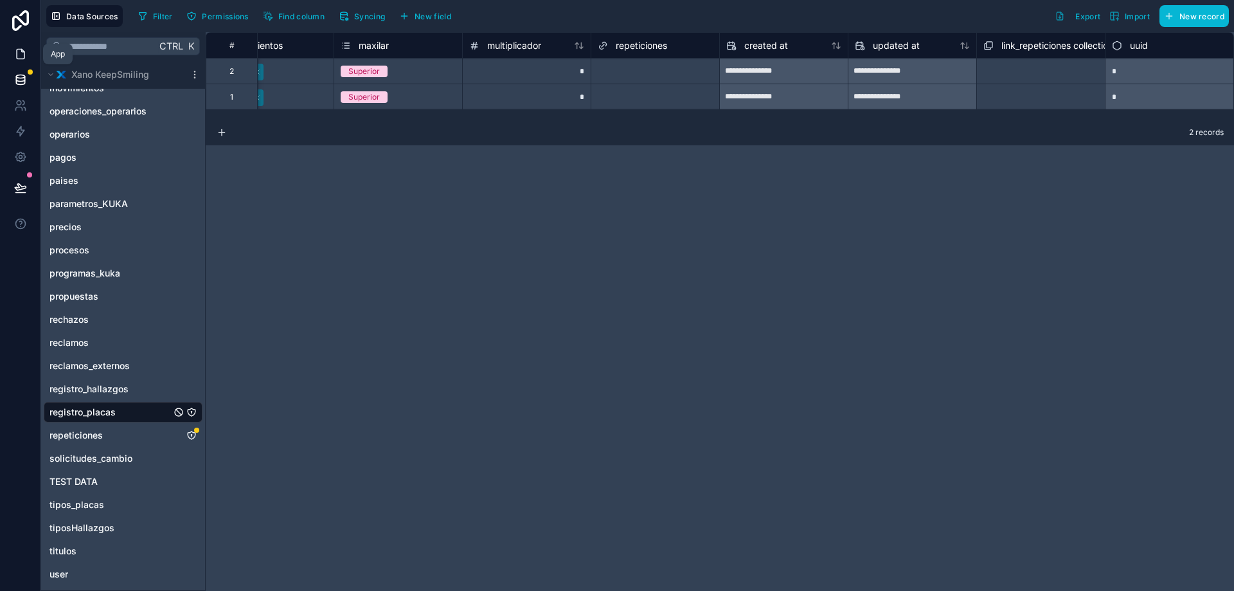
click at [25, 47] on link at bounding box center [20, 54] width 40 height 26
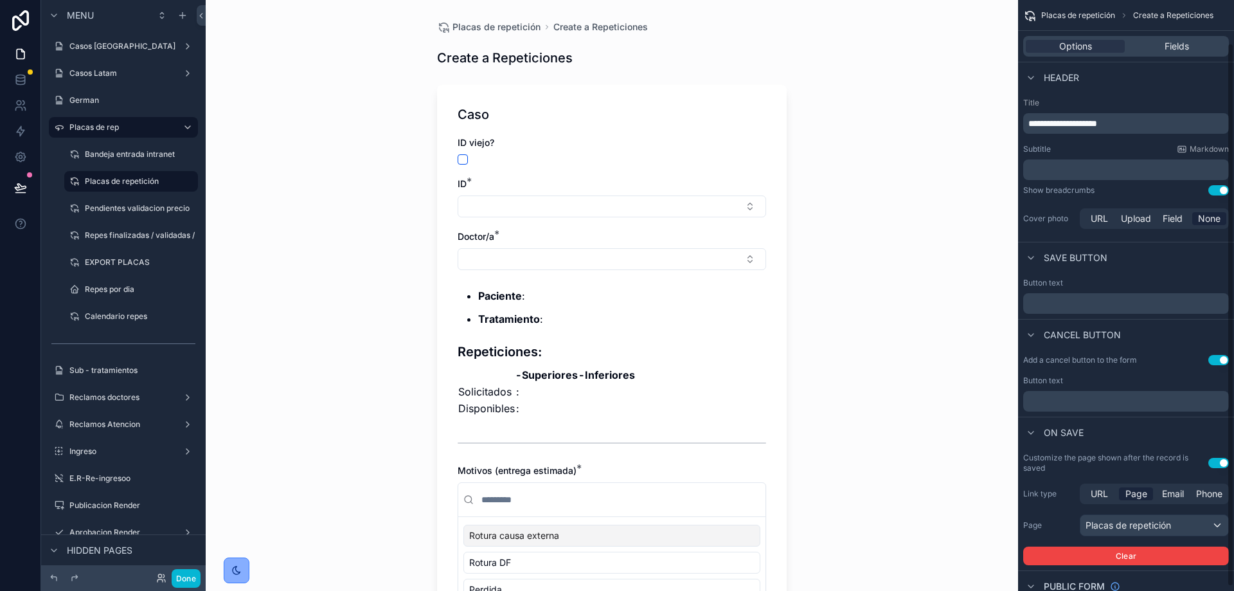
scroll to position [51, 0]
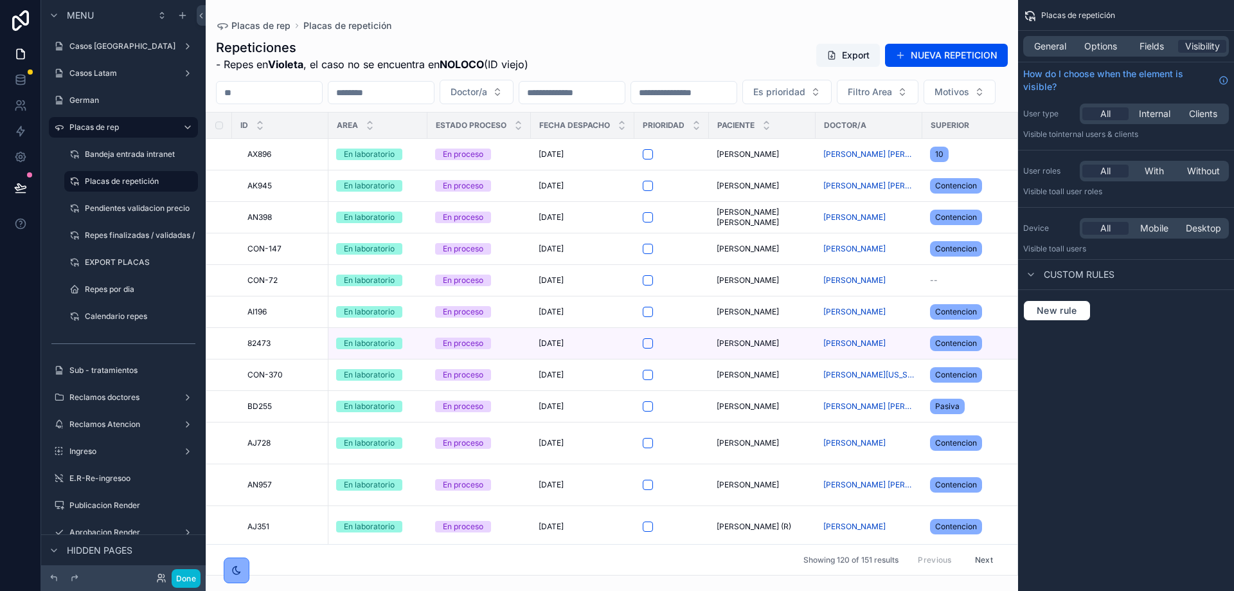
click at [1168, 50] on div "Fields" at bounding box center [1151, 46] width 48 height 13
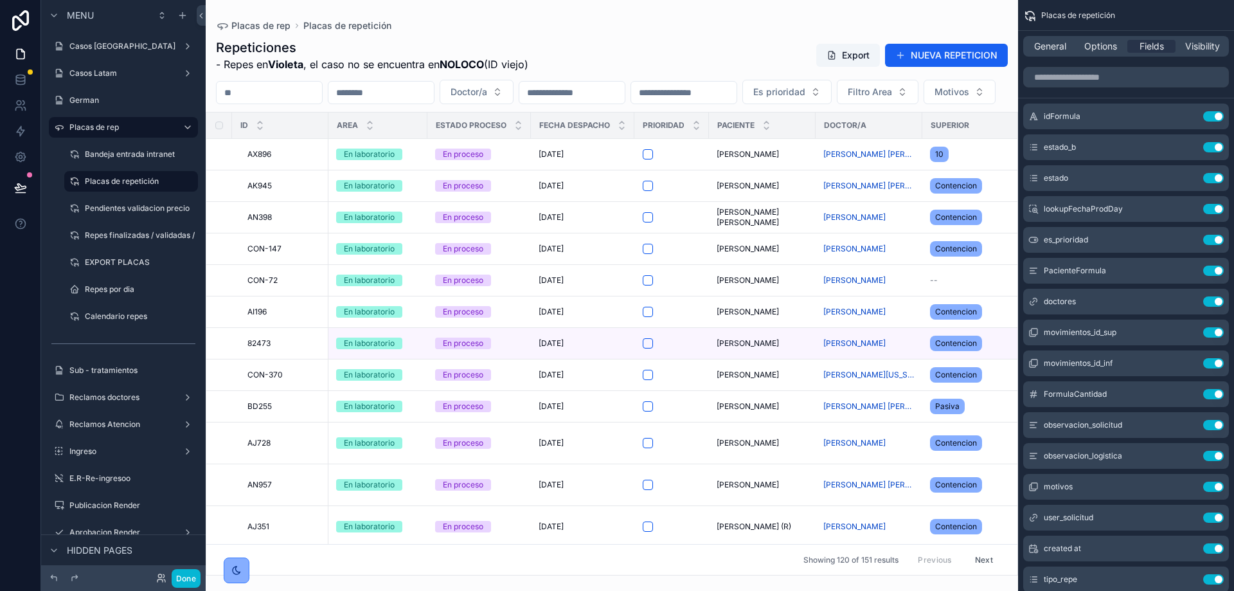
click at [928, 65] on button "NUEVA REPETICION" at bounding box center [946, 55] width 123 height 23
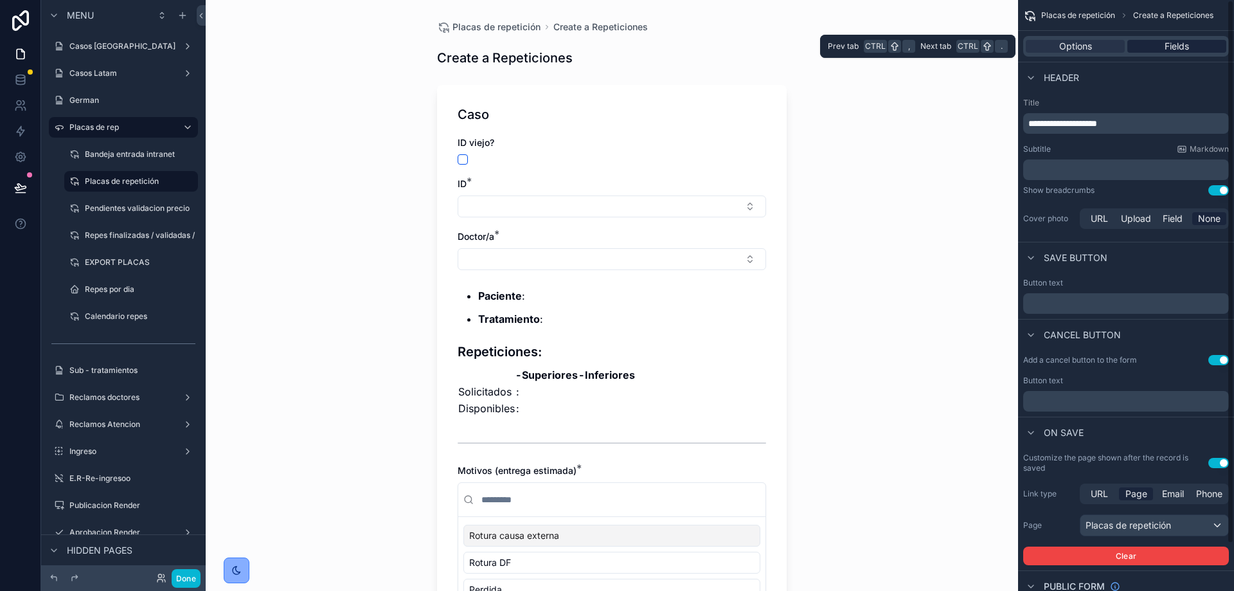
click at [1179, 41] on span "Fields" at bounding box center [1176, 46] width 24 height 13
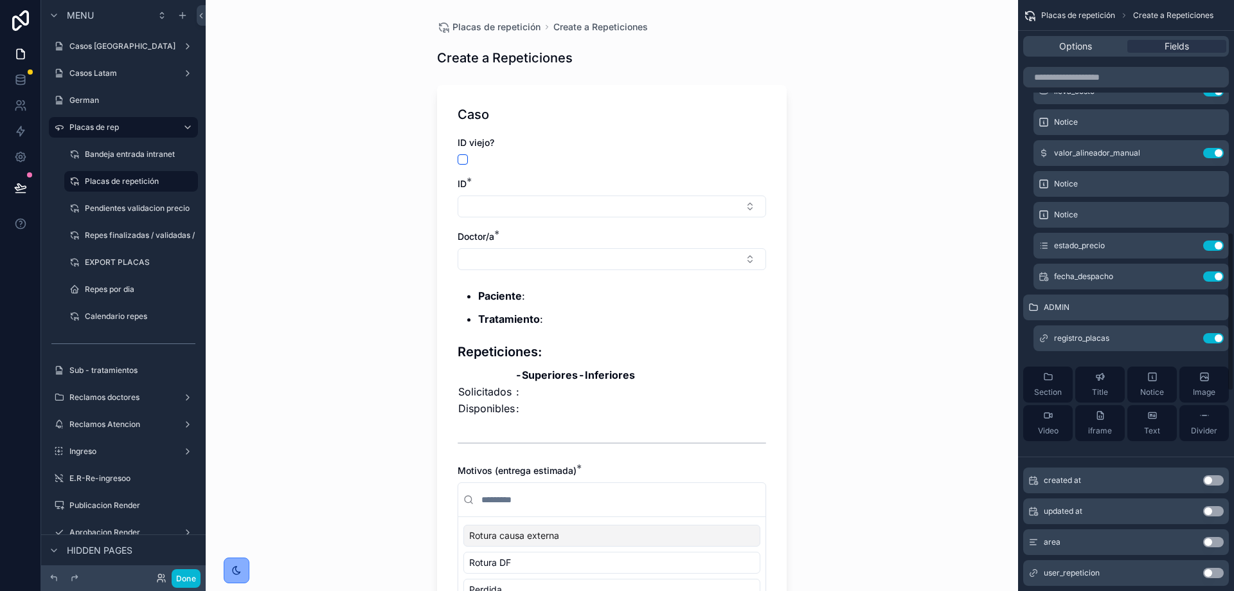
scroll to position [856, 0]
click at [1187, 340] on icon "scrollable content" at bounding box center [1187, 340] width 10 height 10
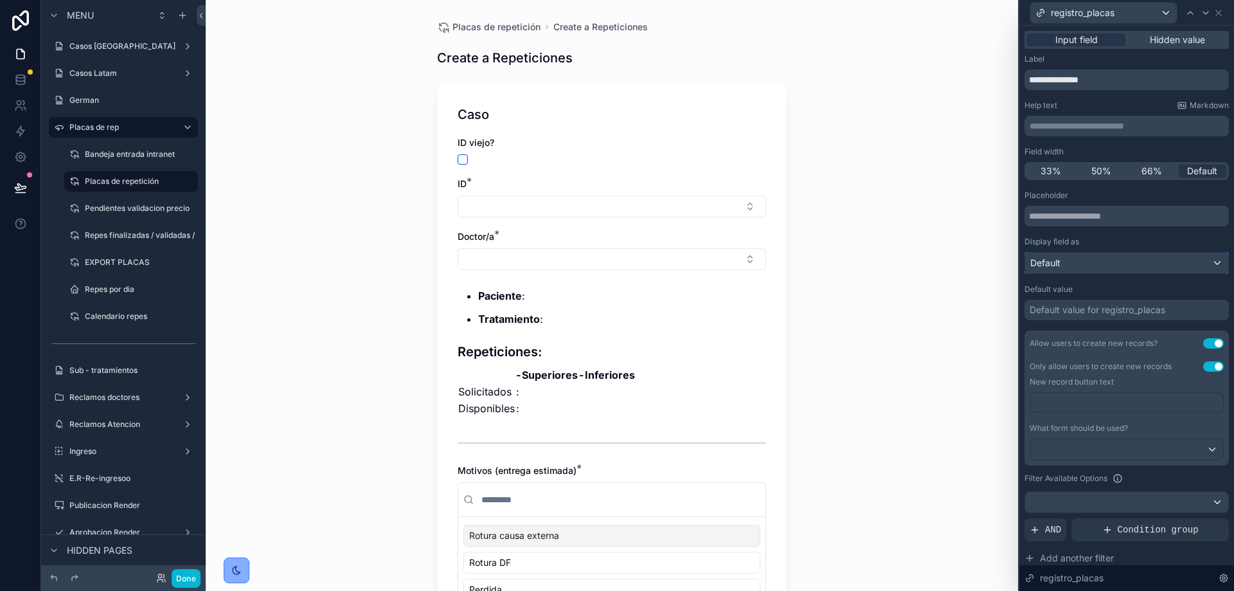
click at [1086, 269] on div "Default" at bounding box center [1126, 263] width 203 height 21
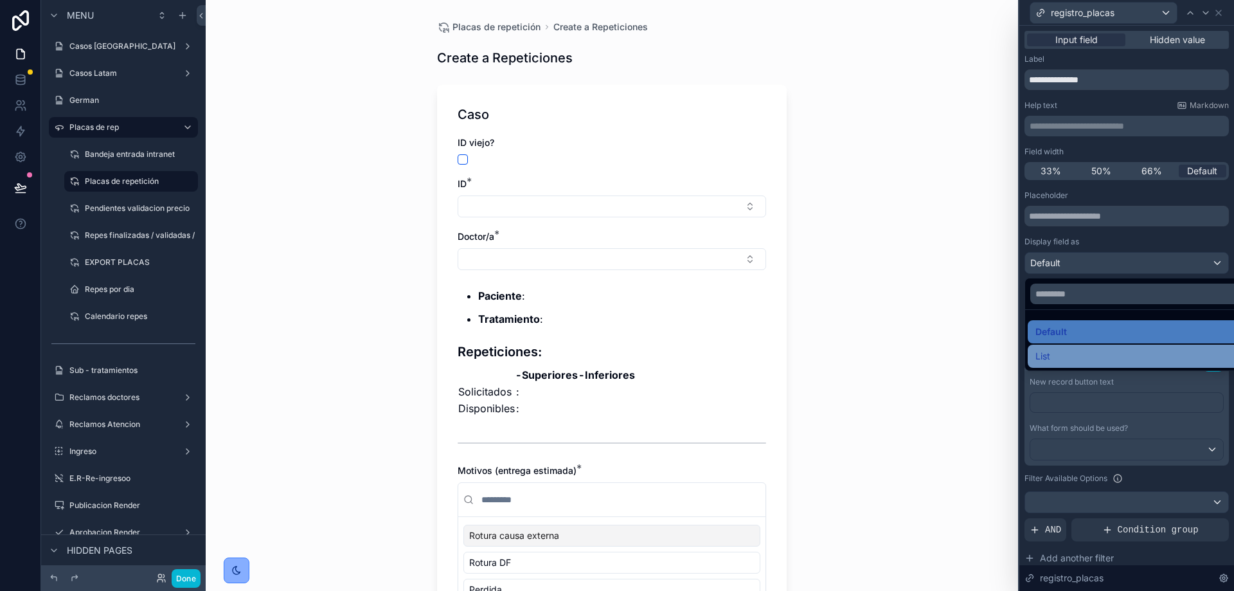
click at [1069, 355] on div "List" at bounding box center [1136, 355] width 202 height 15
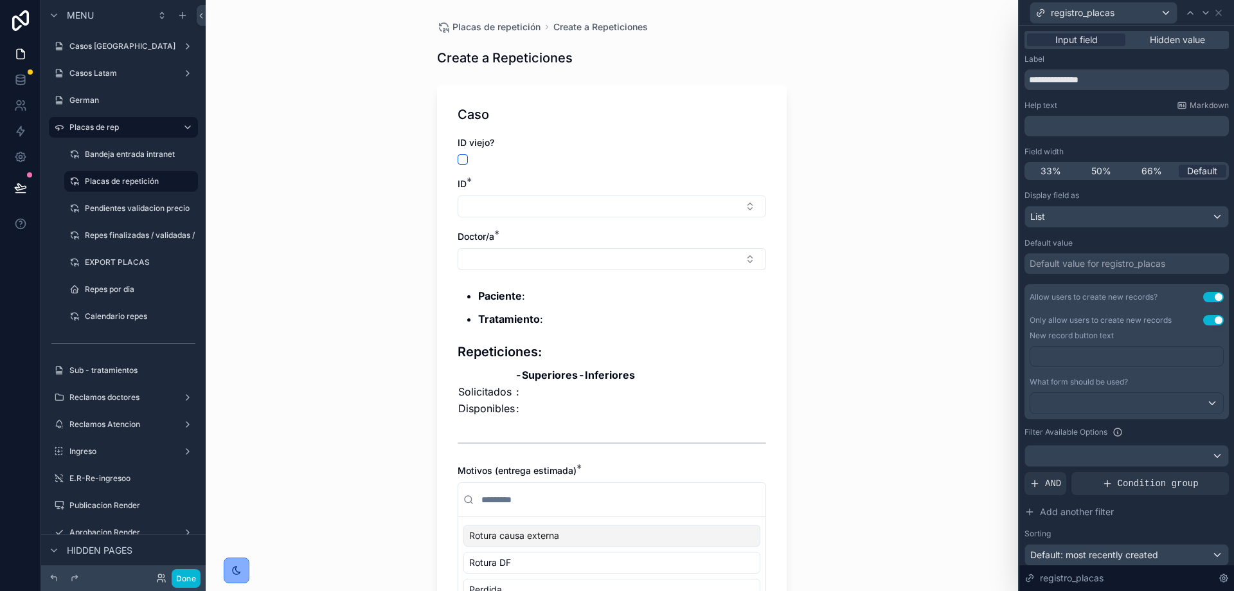
scroll to position [0, 0]
click at [910, 323] on div "Placas de repetición Create a Repeticiones Create a Repeticiones Caso ID viejo?…" at bounding box center [612, 295] width 812 height 591
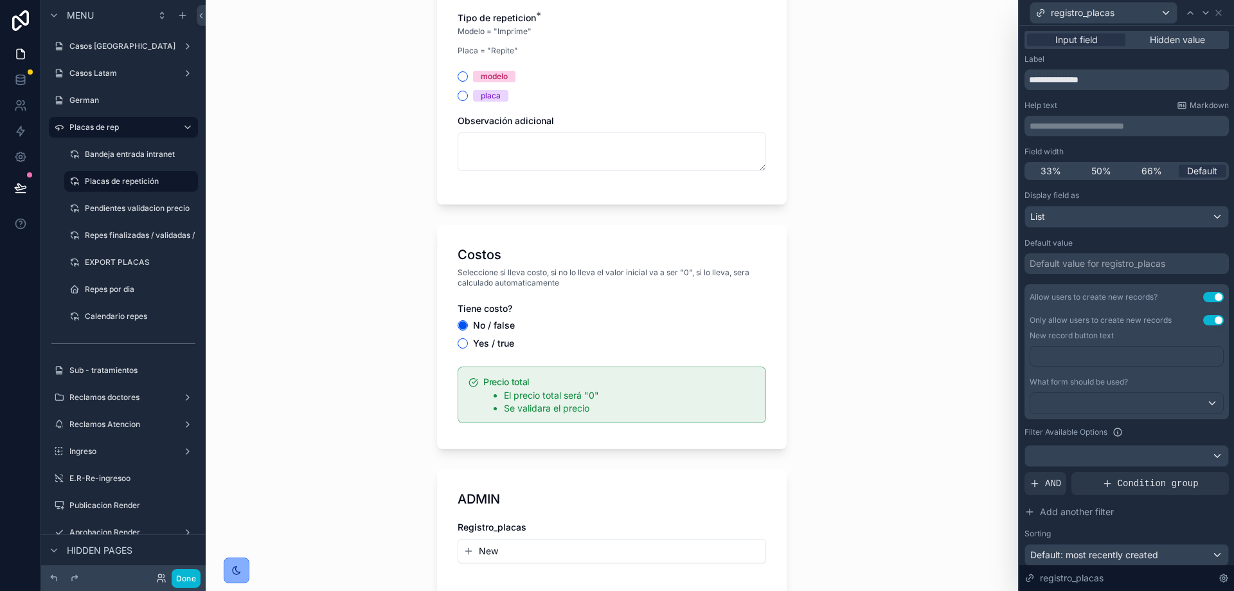
scroll to position [1377, 0]
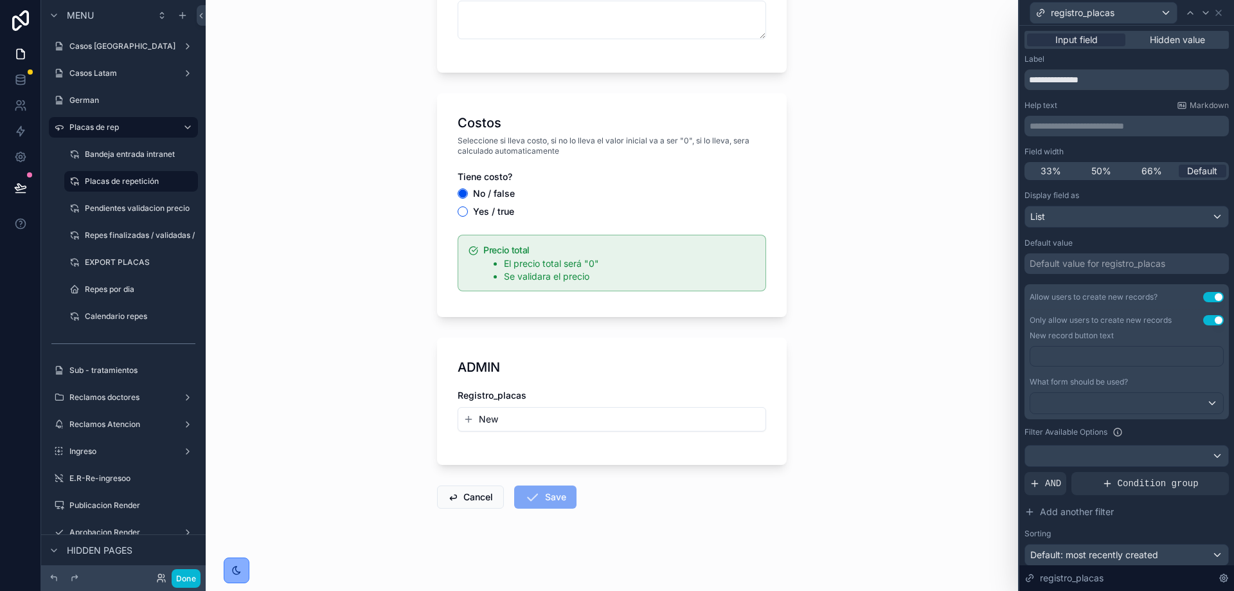
click at [1080, 355] on p "﻿" at bounding box center [1127, 356] width 185 height 13
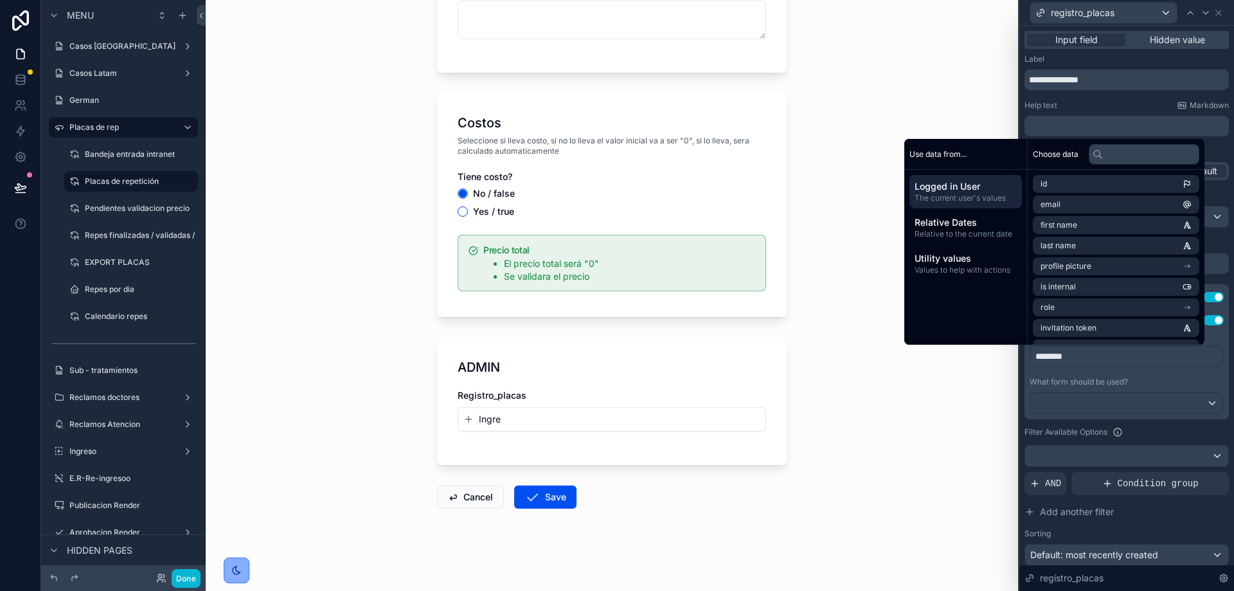
click at [897, 458] on div "Placas de repetición Create a Repeticiones Create a Repeticiones Caso ID viejo?…" at bounding box center [612, 295] width 812 height 591
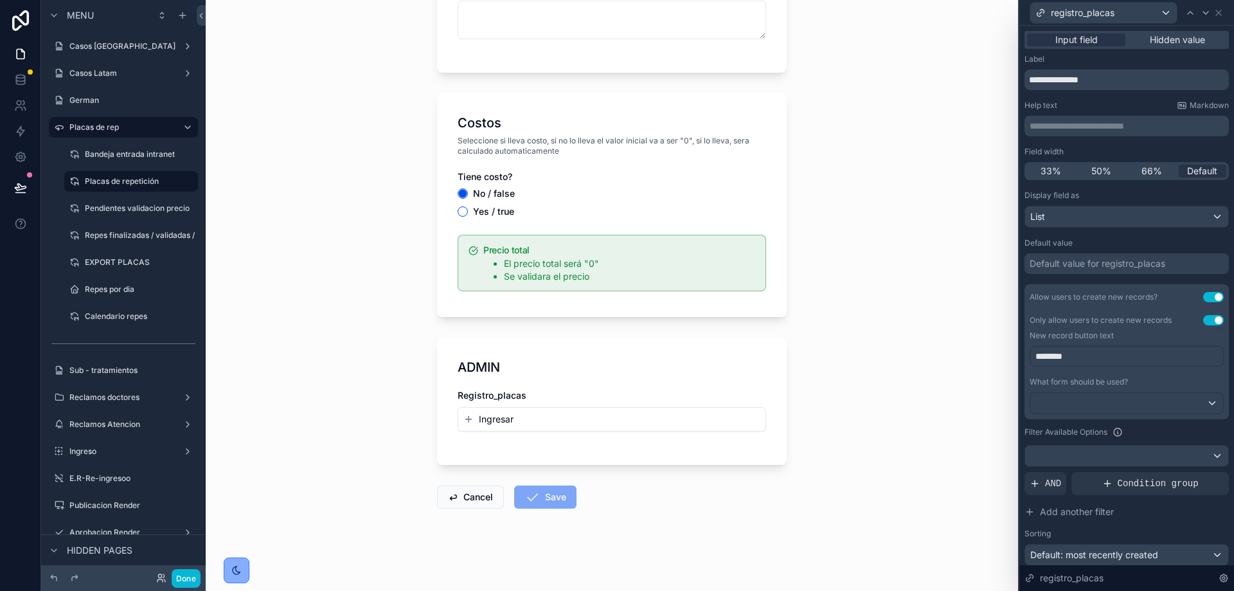
scroll to position [78, 0]
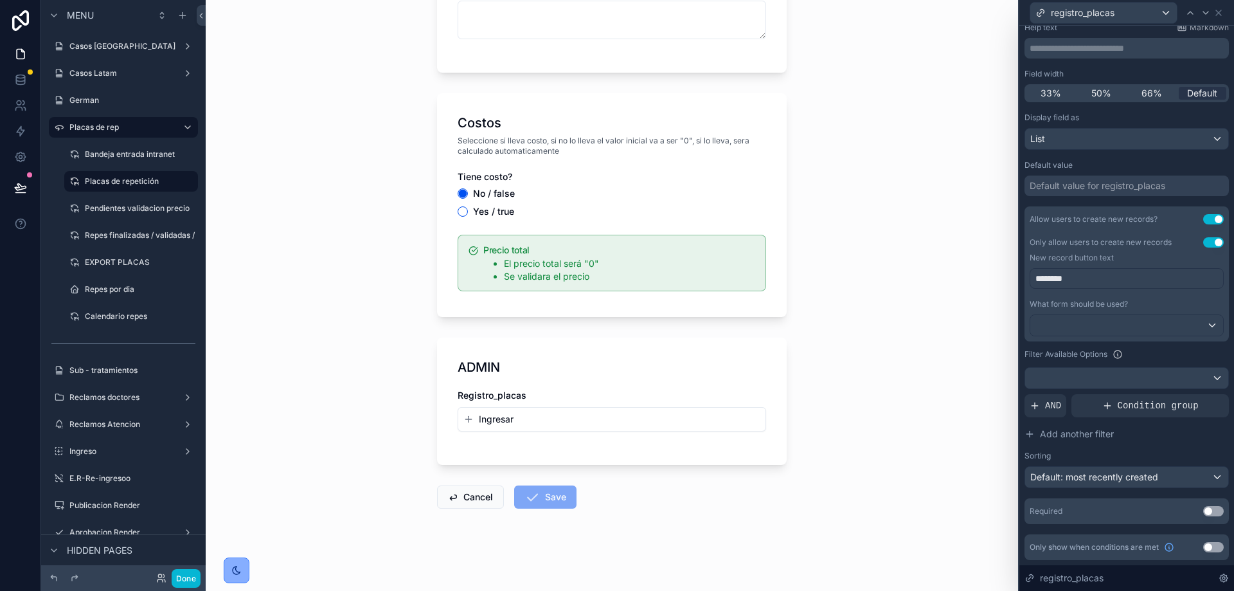
click at [484, 422] on span "Ingresar" at bounding box center [496, 419] width 35 height 13
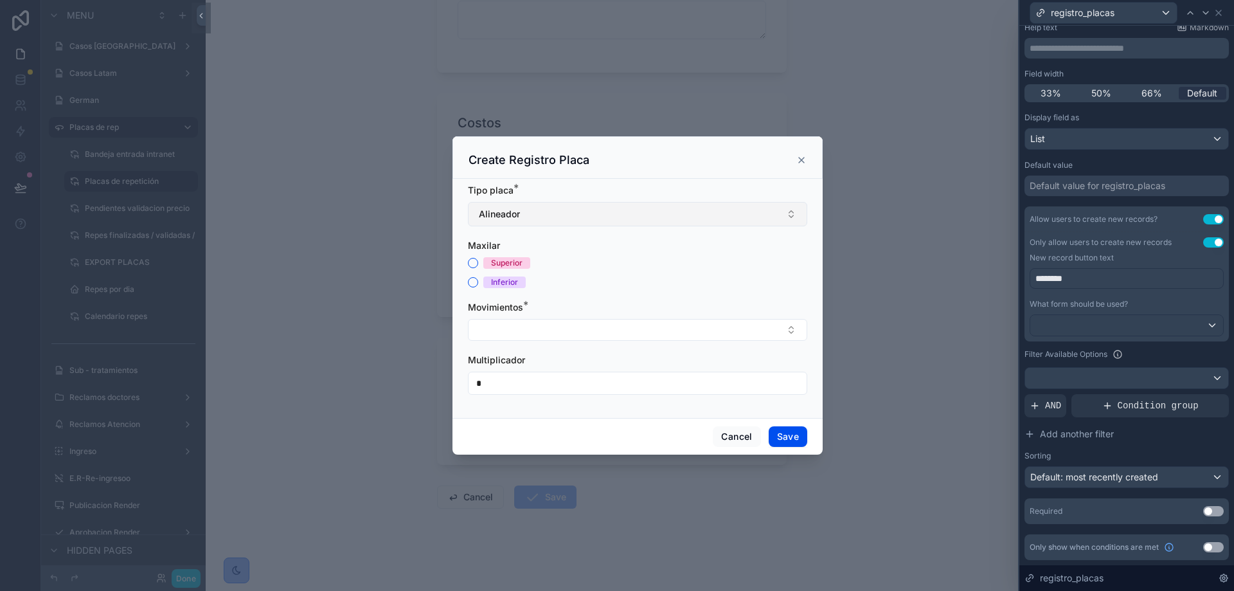
click at [545, 218] on button "Alineador" at bounding box center [637, 214] width 339 height 24
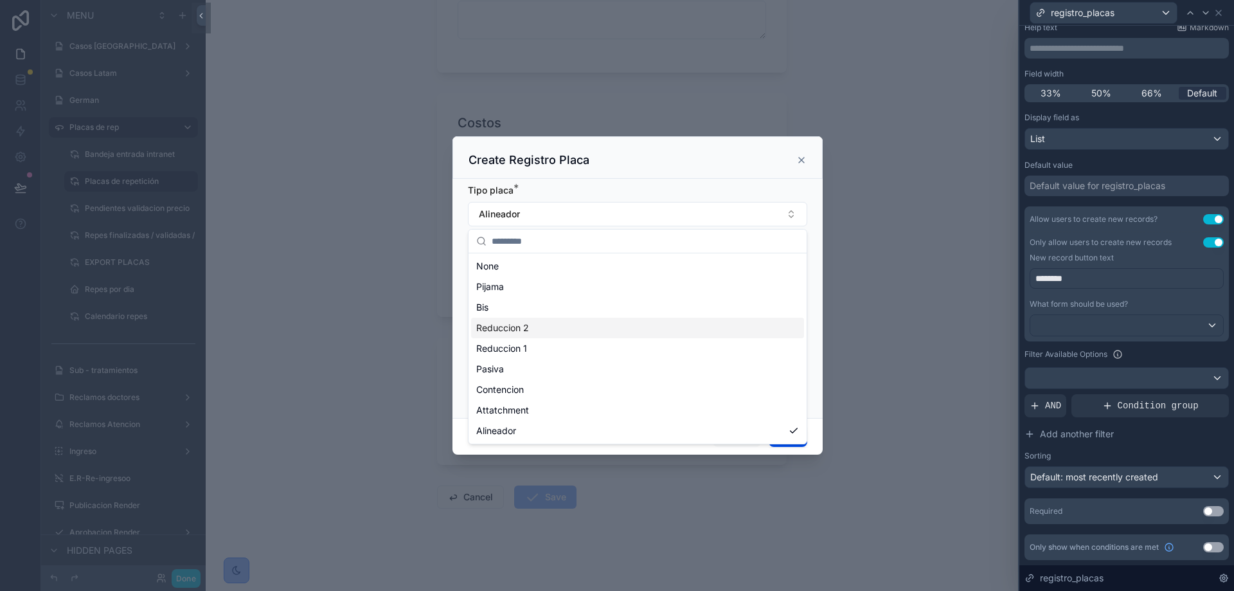
click at [524, 323] on span "Reduccion 2" at bounding box center [502, 327] width 53 height 13
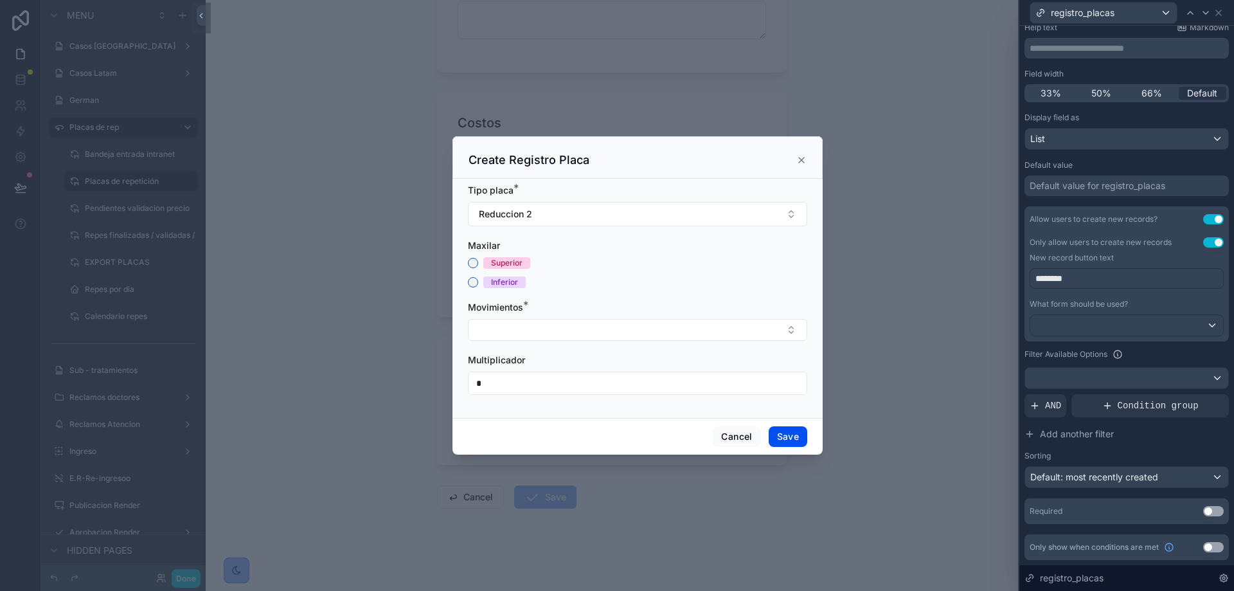
click at [482, 263] on div "Superior" at bounding box center [637, 263] width 339 height 12
click at [474, 263] on button "Superior" at bounding box center [473, 263] width 10 height 10
click at [613, 330] on button "Select Button" at bounding box center [637, 330] width 339 height 22
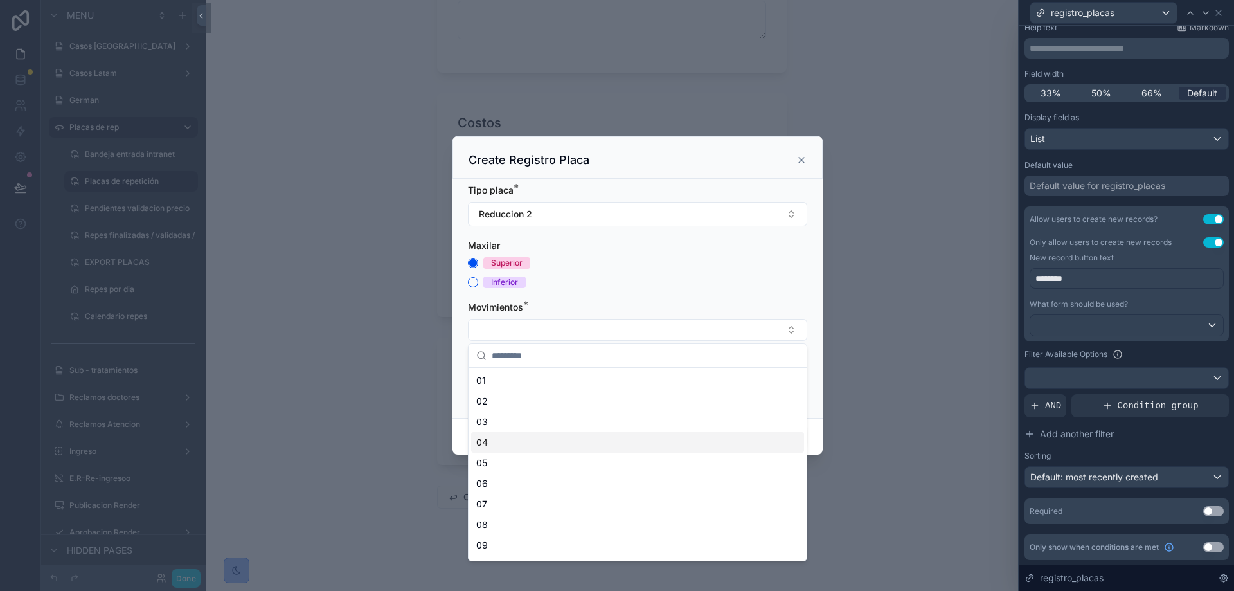
click at [540, 436] on div "04" at bounding box center [637, 442] width 333 height 21
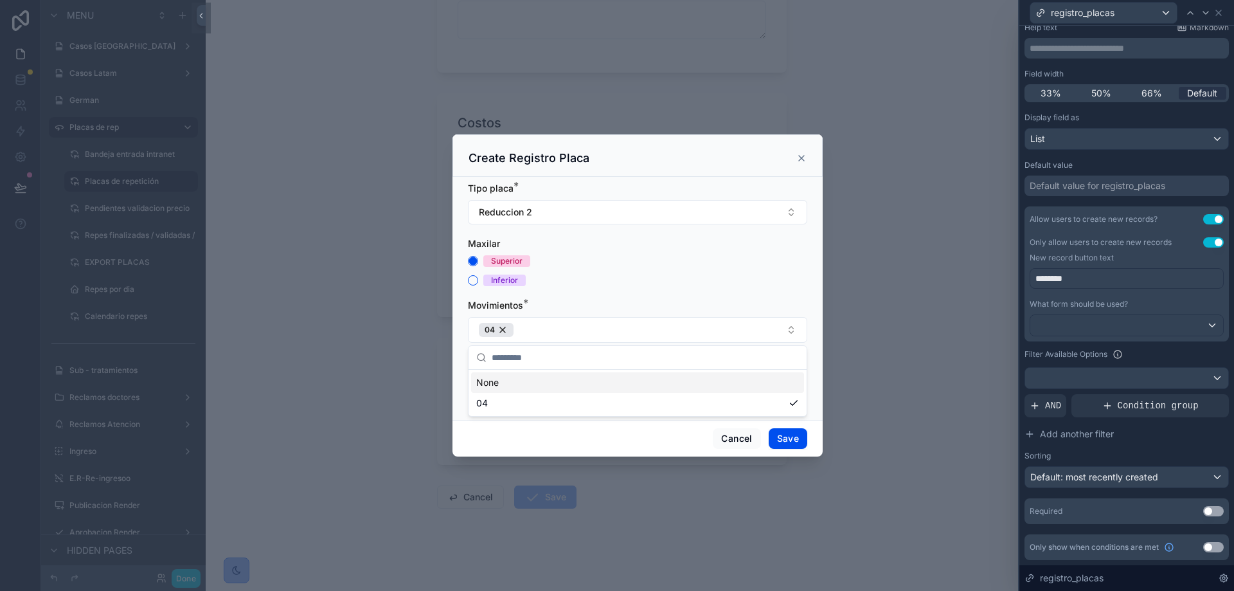
click at [639, 296] on form "Tipo placa * Reduccion 2 [MEDICAL_DATA] Superior Inferior Movimientos * 04 Mult…" at bounding box center [637, 295] width 339 height 227
click at [790, 434] on button "Save" at bounding box center [788, 438] width 39 height 21
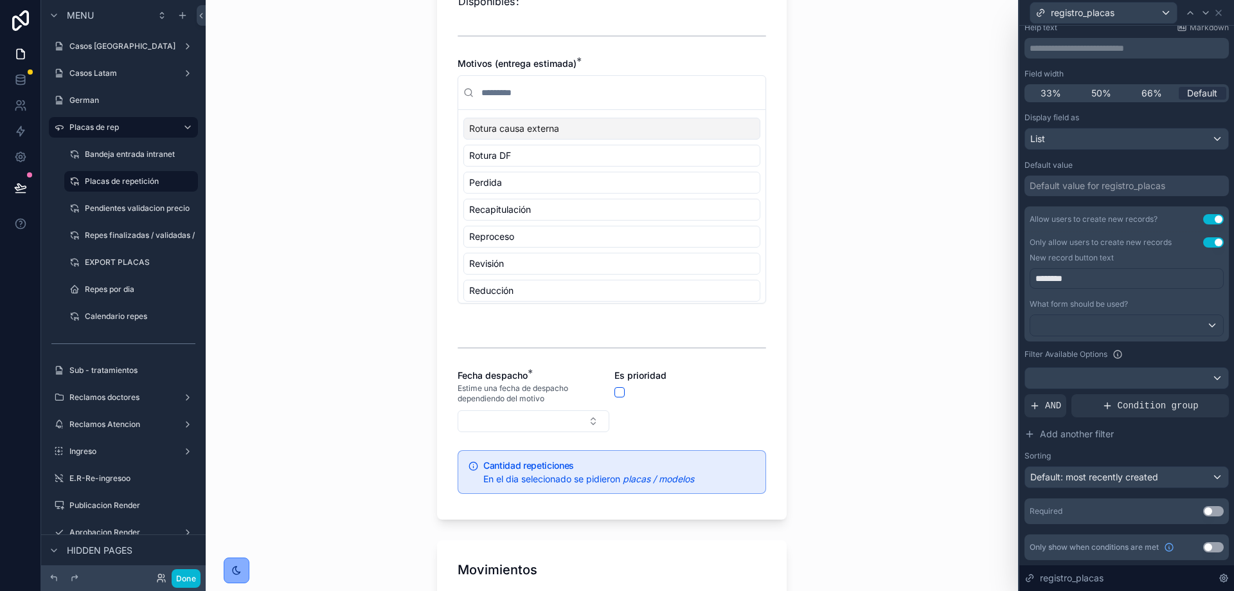
scroll to position [0, 0]
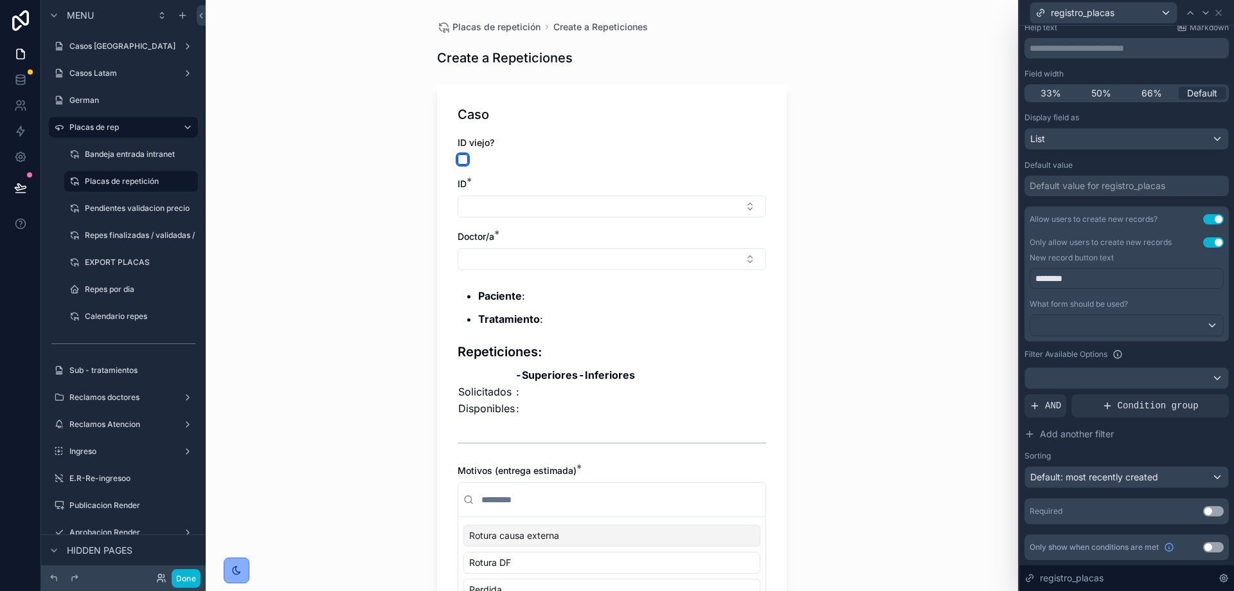
click at [458, 159] on button "scrollable content" at bounding box center [463, 159] width 10 height 10
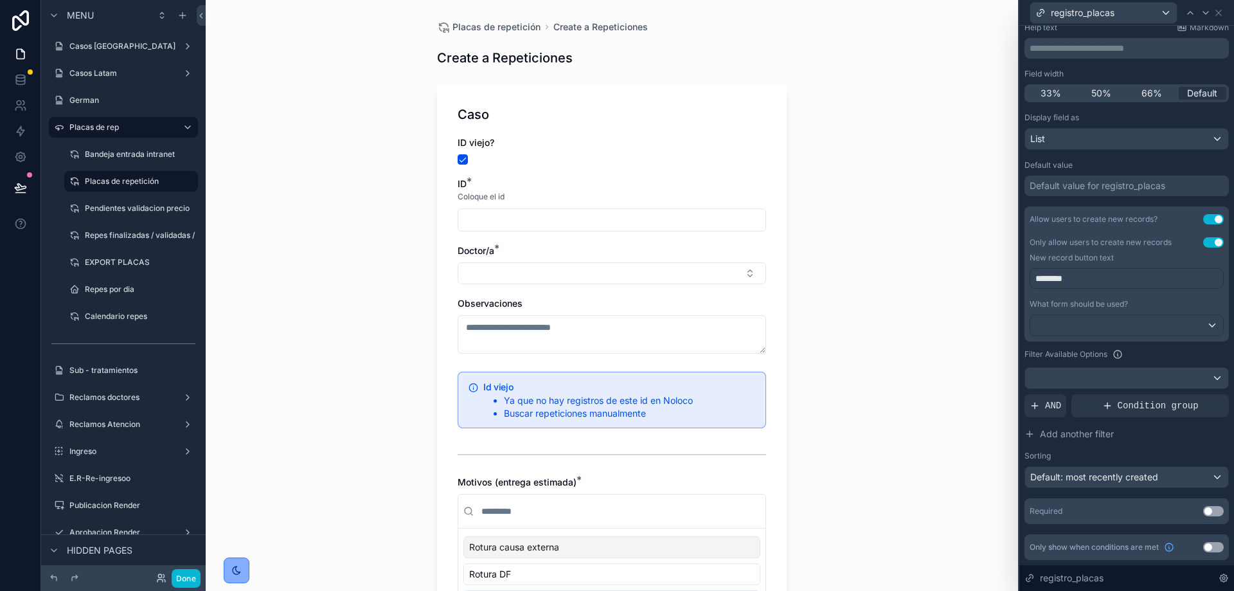
click at [530, 216] on input "scrollable content" at bounding box center [611, 220] width 307 height 18
type input "****"
click at [491, 277] on button "Select Button" at bounding box center [612, 273] width 308 height 22
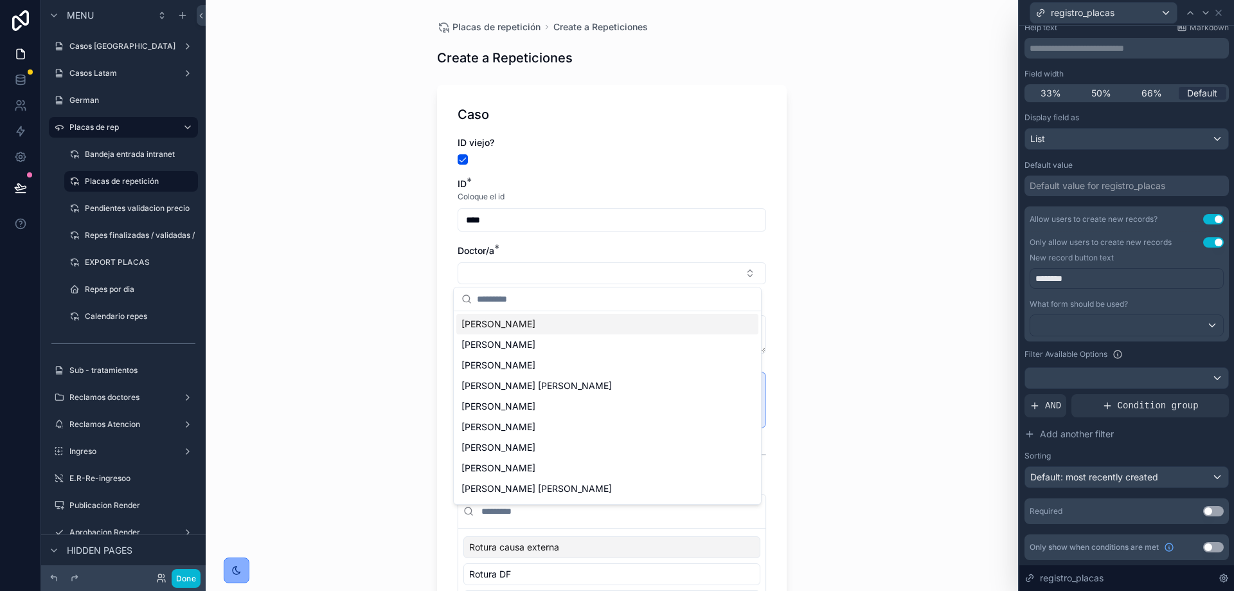
click at [526, 323] on div "[PERSON_NAME]" at bounding box center [607, 324] width 302 height 21
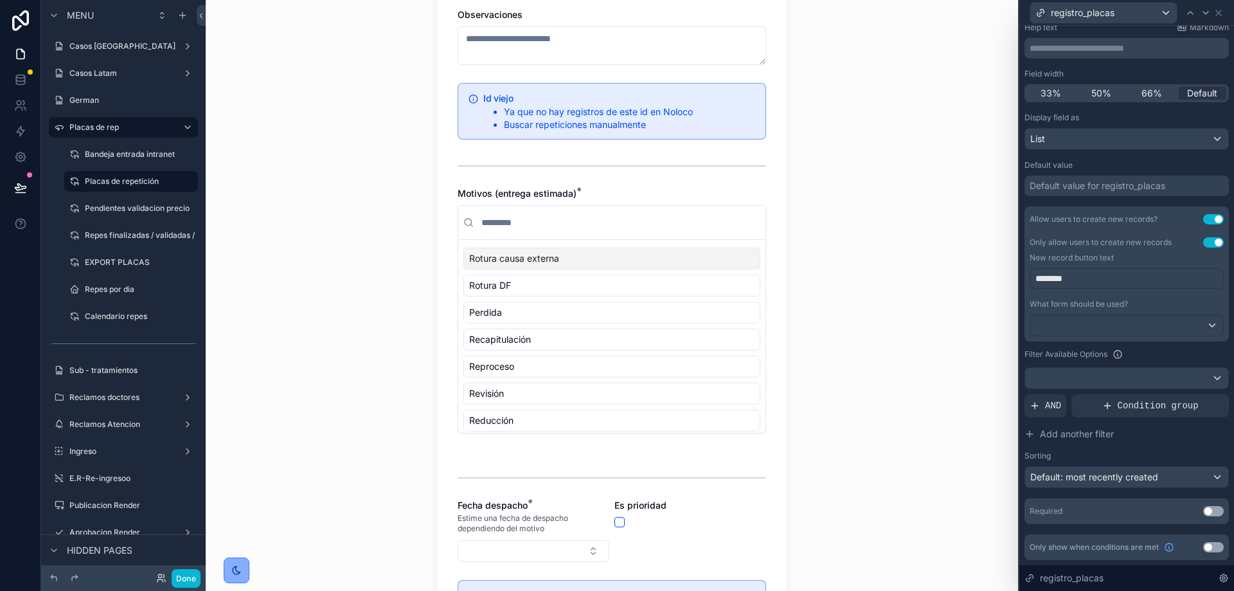
scroll to position [292, 0]
click at [640, 389] on div "Revisión" at bounding box center [611, 393] width 297 height 22
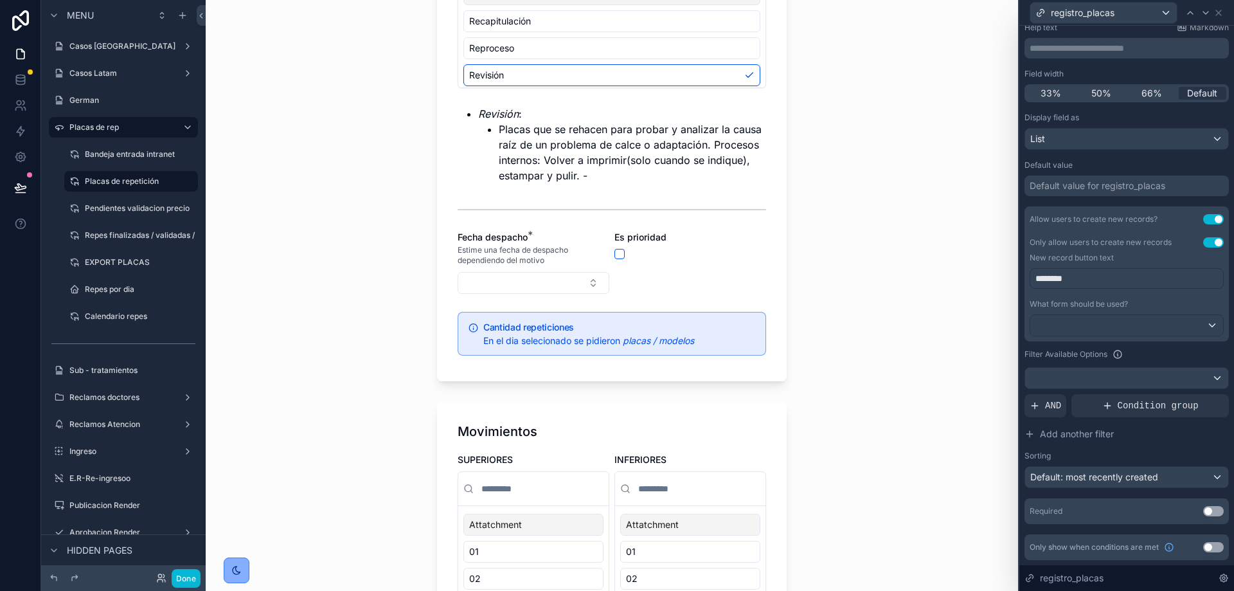
scroll to position [637, 0]
click at [532, 282] on button "Select Button" at bounding box center [534, 282] width 152 height 22
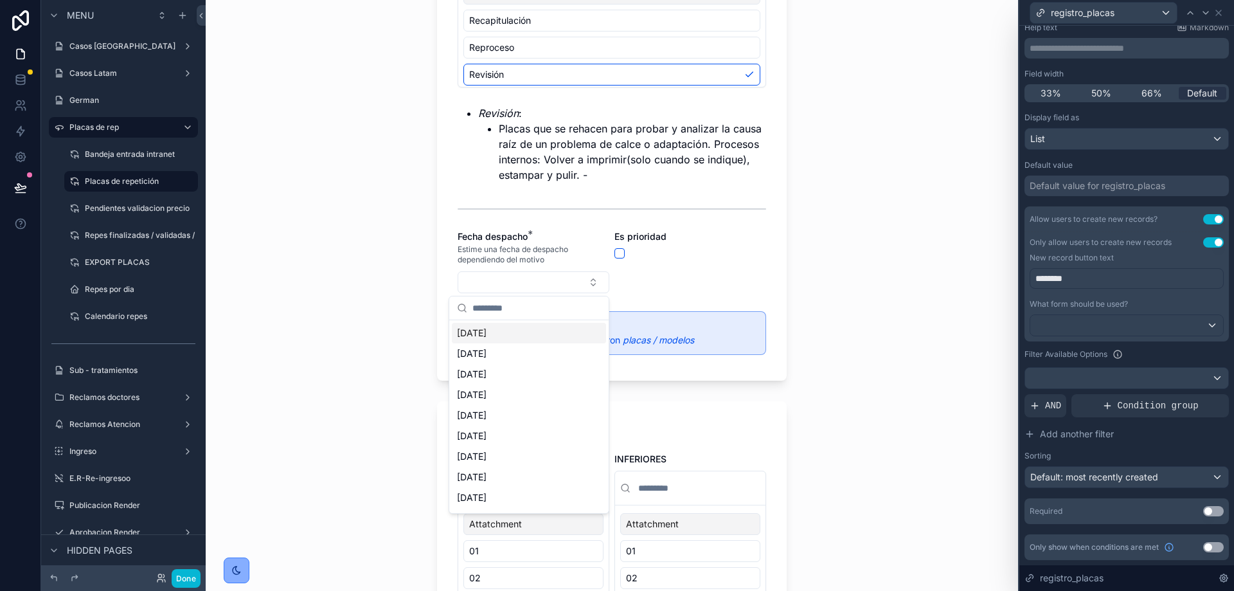
click at [525, 337] on div "[DATE]" at bounding box center [529, 333] width 154 height 21
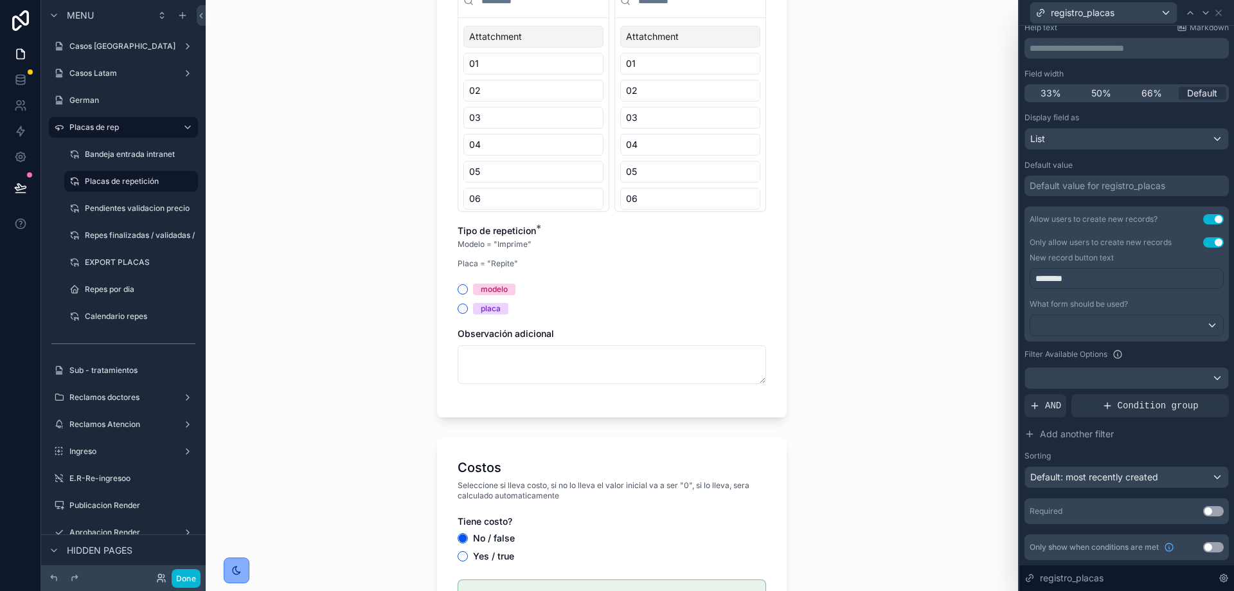
scroll to position [1132, 0]
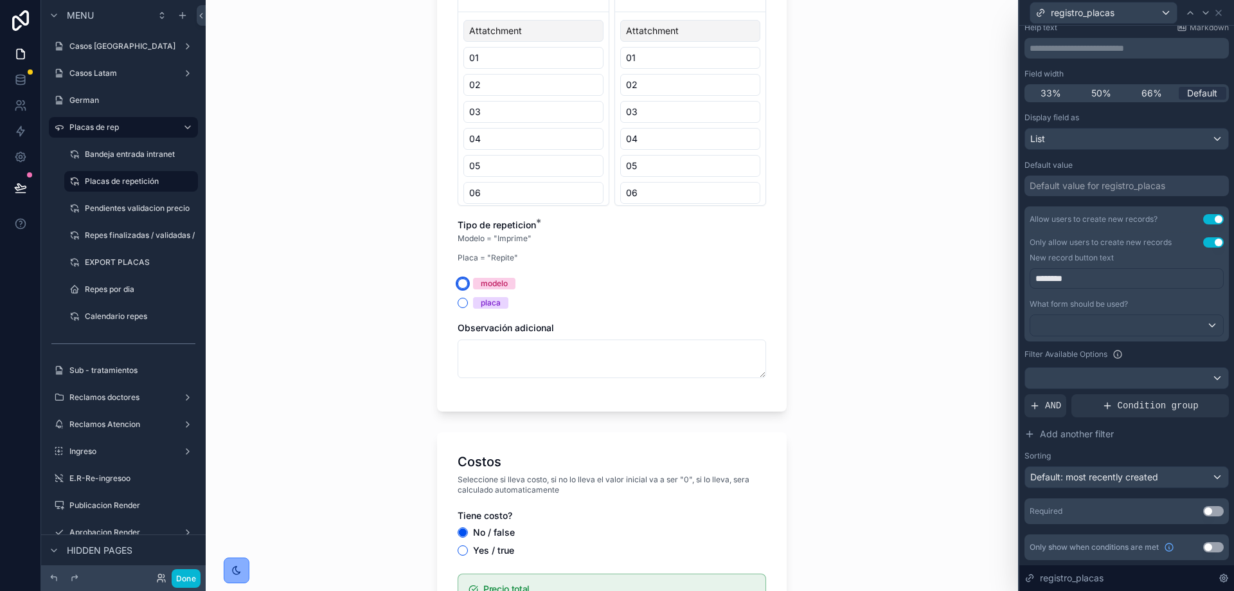
click at [458, 280] on button "modelo" at bounding box center [463, 283] width 10 height 10
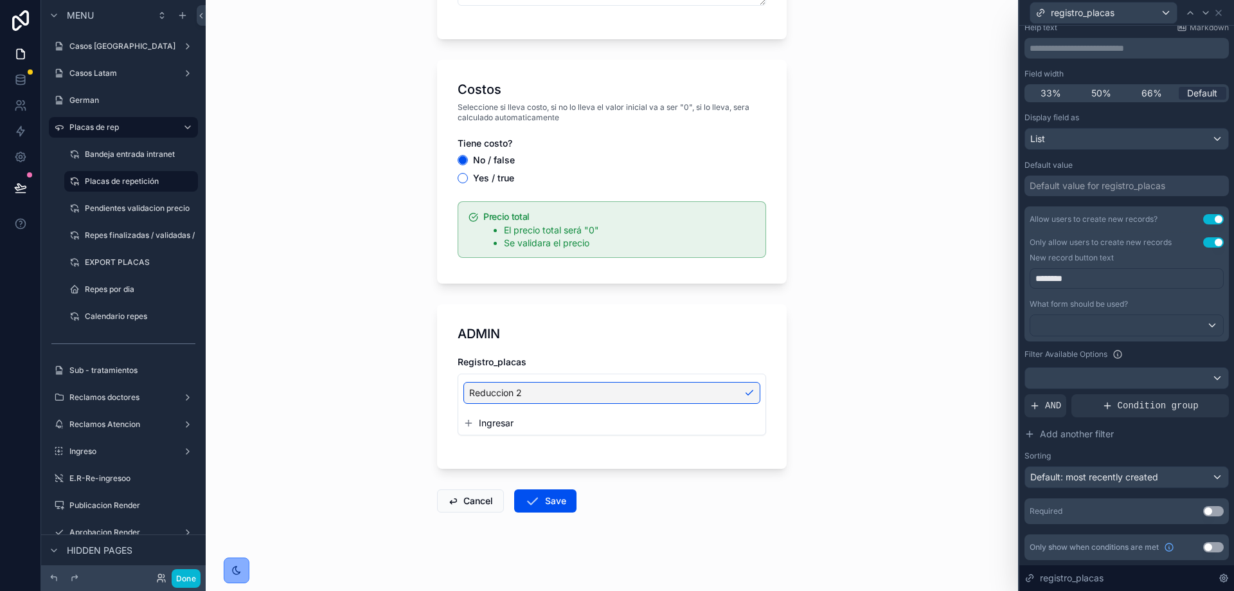
scroll to position [1546, 0]
click at [555, 495] on button "Save" at bounding box center [545, 499] width 62 height 23
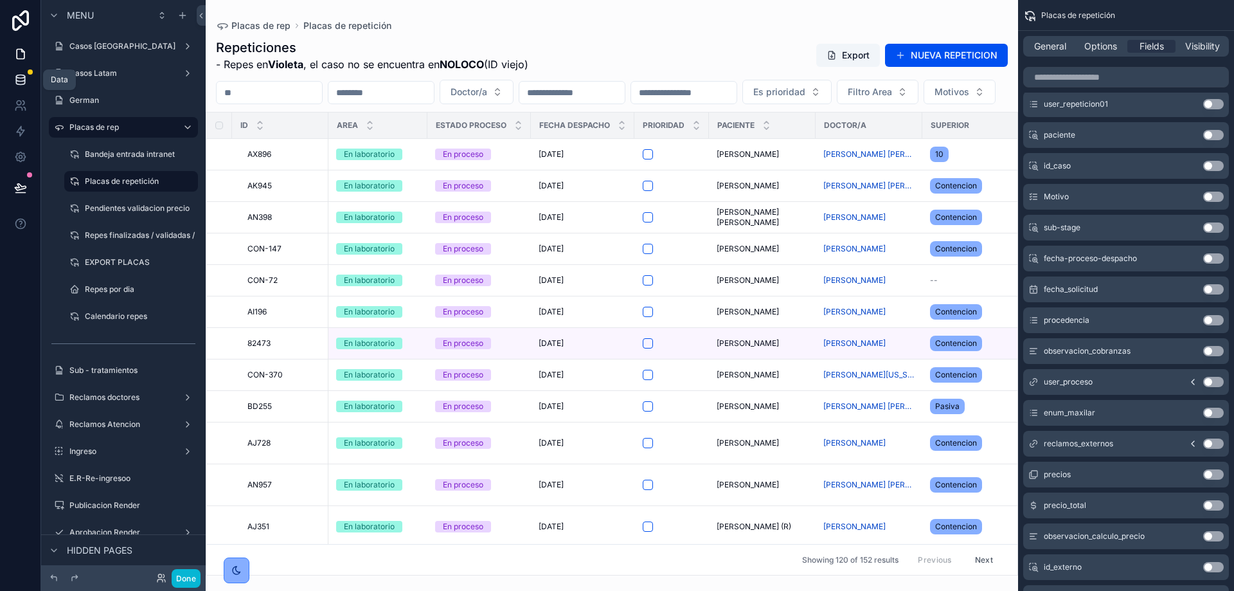
click at [18, 85] on icon at bounding box center [20, 79] width 13 height 13
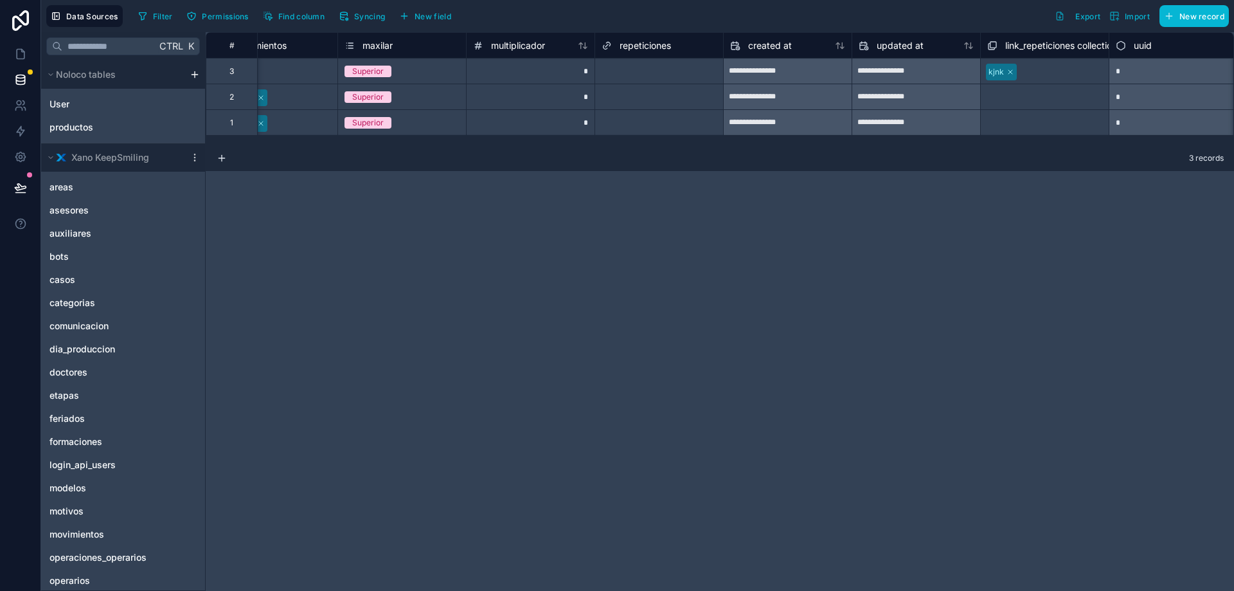
scroll to position [0, 305]
click at [648, 38] on div "repeticiones" at bounding box center [636, 45] width 69 height 15
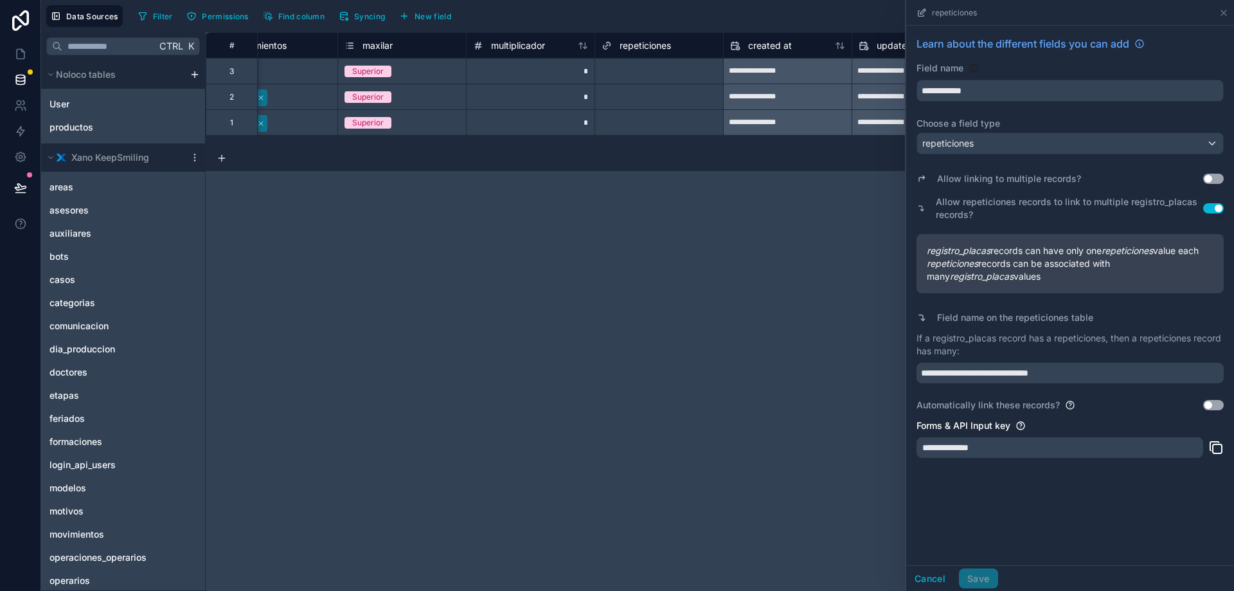
click at [1210, 176] on button "Use setting" at bounding box center [1213, 179] width 21 height 10
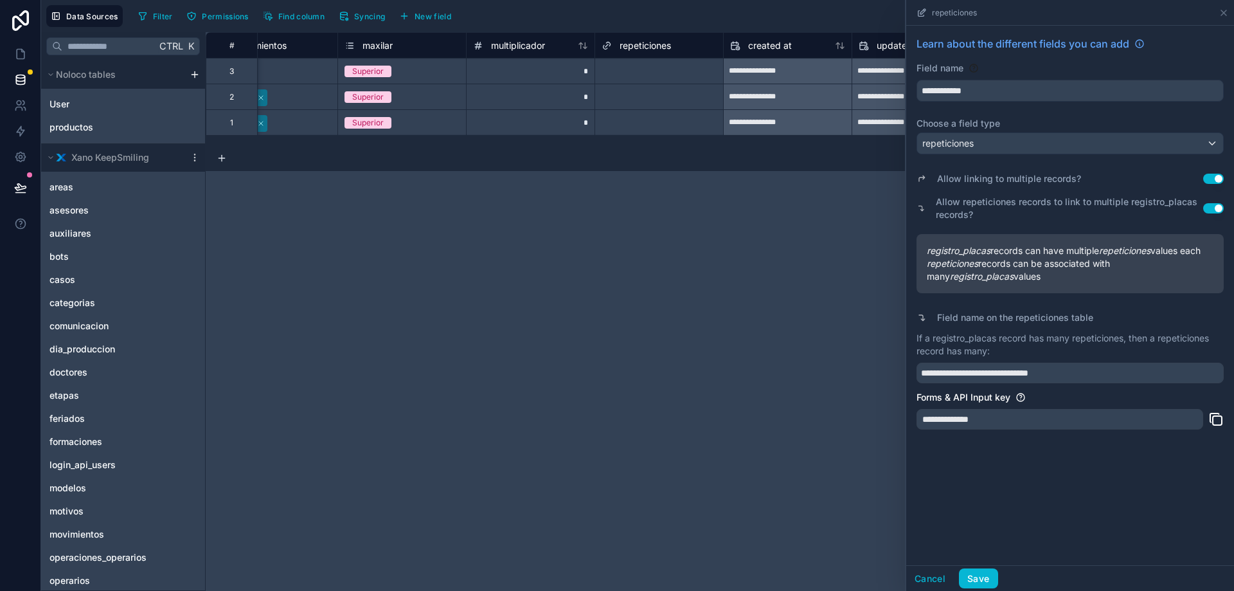
click at [1206, 181] on button "Use setting" at bounding box center [1213, 179] width 21 height 10
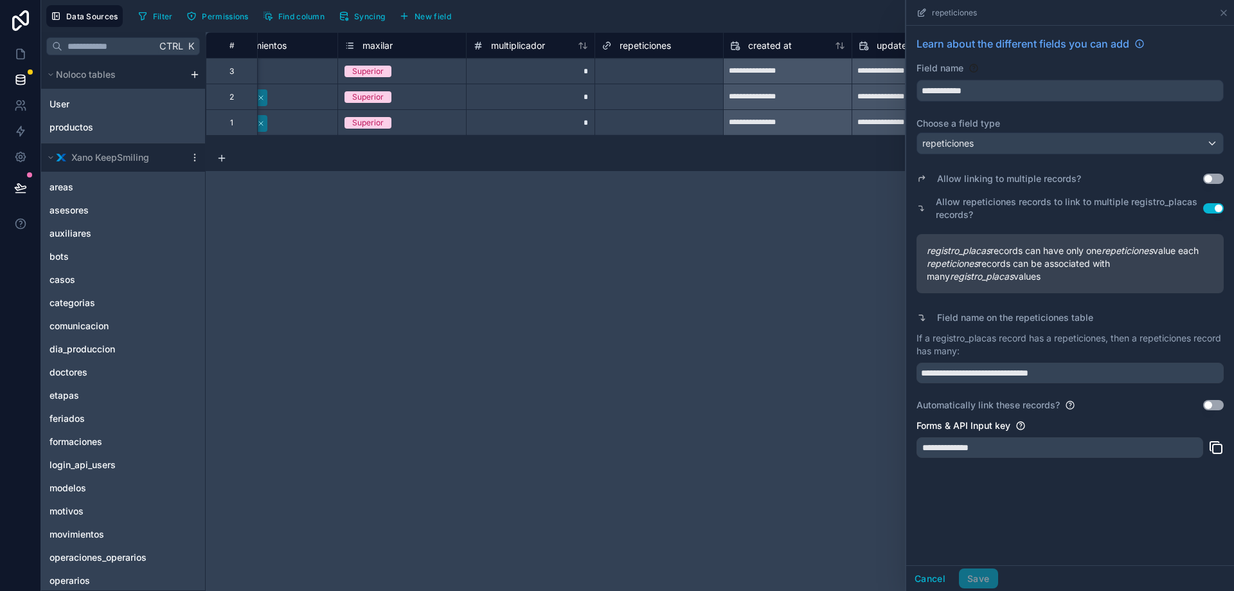
click at [1211, 407] on button "Use setting" at bounding box center [1213, 405] width 21 height 10
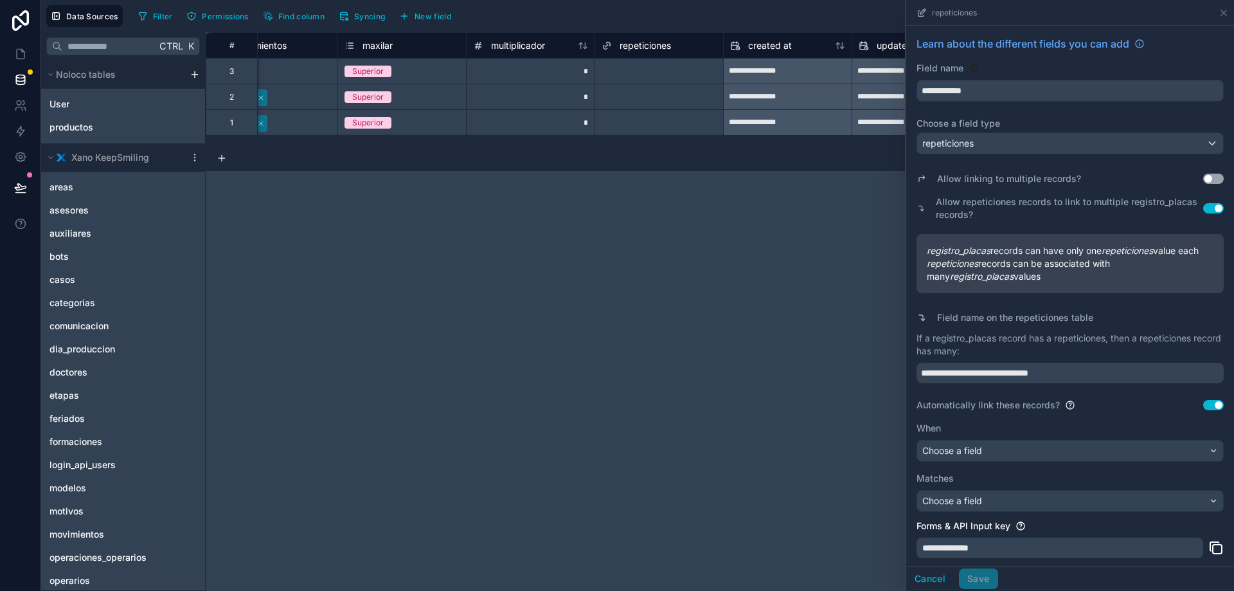
scroll to position [22, 0]
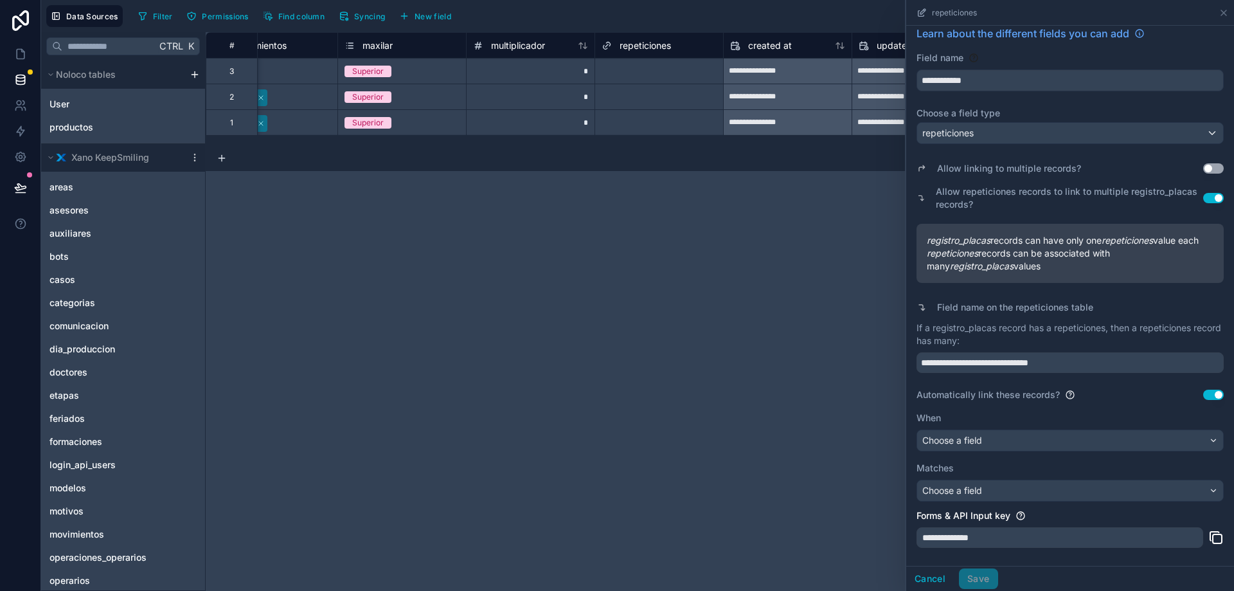
click at [995, 456] on div "**********" at bounding box center [1069, 325] width 307 height 352
click at [965, 451] on button "Choose a field" at bounding box center [1069, 440] width 307 height 22
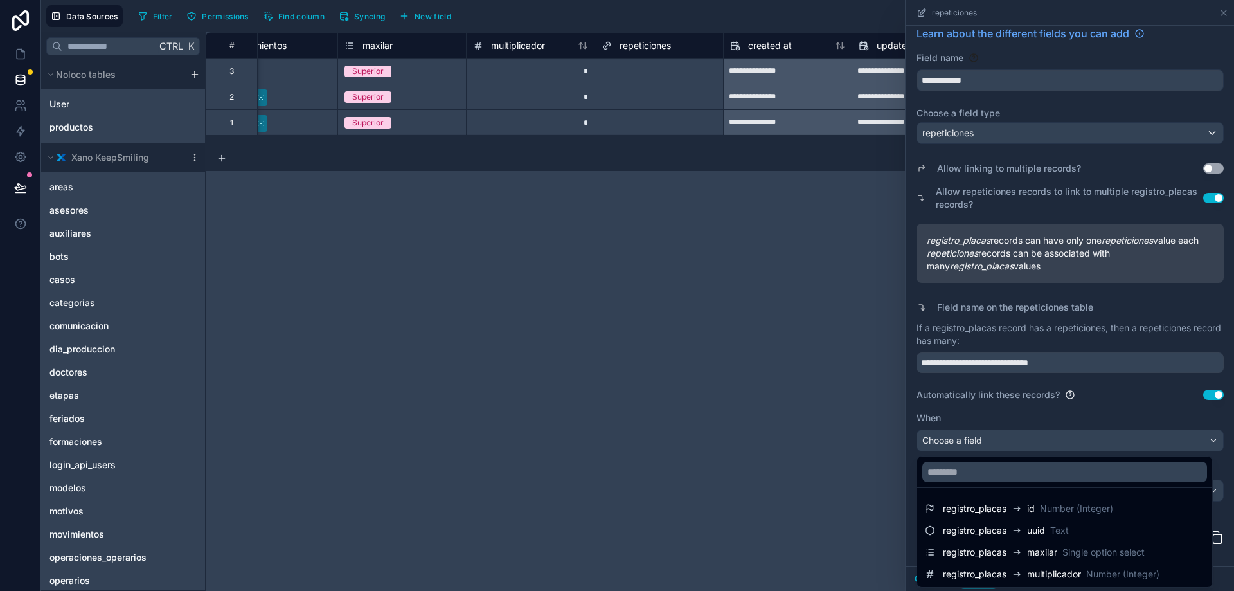
click at [1105, 406] on div at bounding box center [1070, 295] width 328 height 591
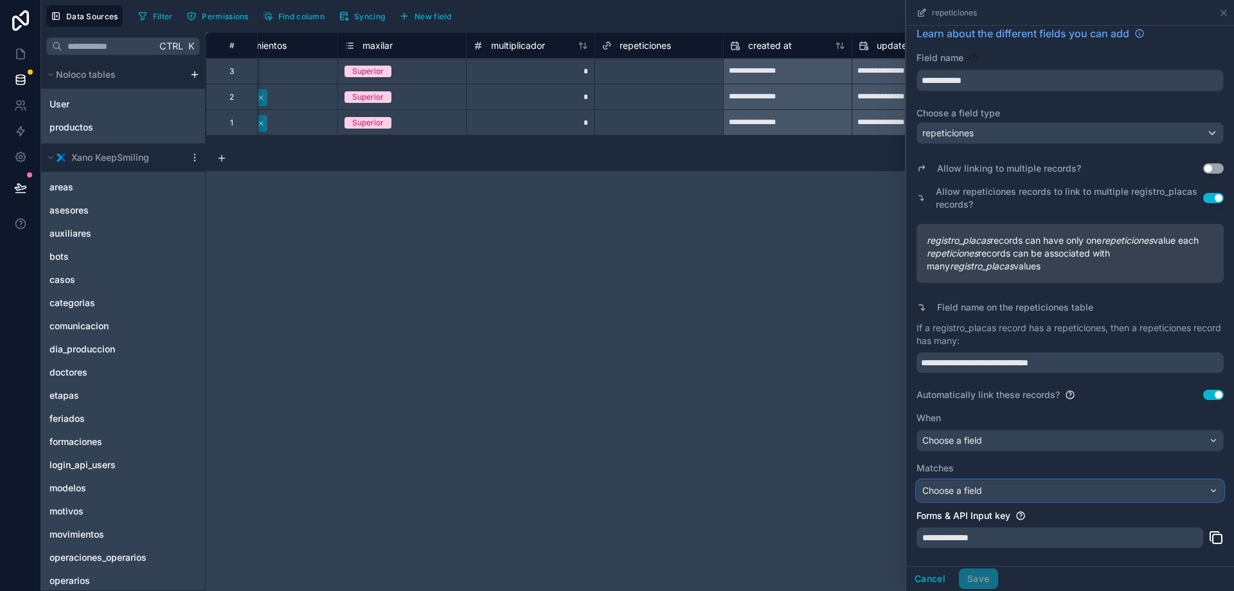
click at [1023, 495] on div "Choose a field" at bounding box center [1070, 490] width 306 height 21
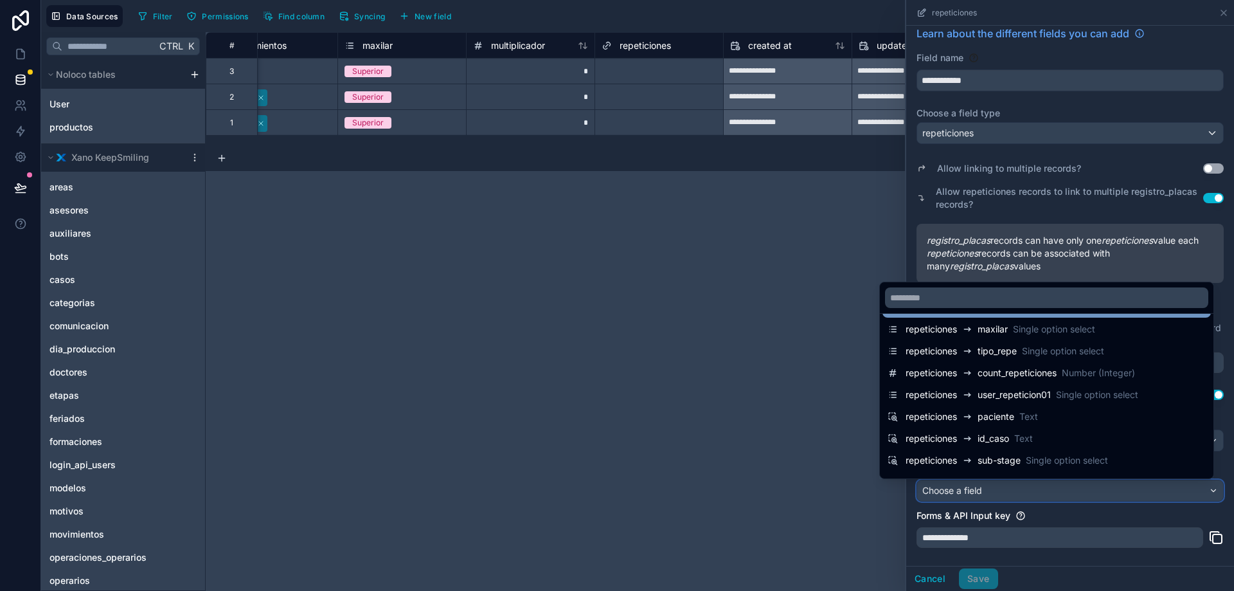
scroll to position [115, 0]
click at [1100, 192] on div at bounding box center [1070, 295] width 328 height 591
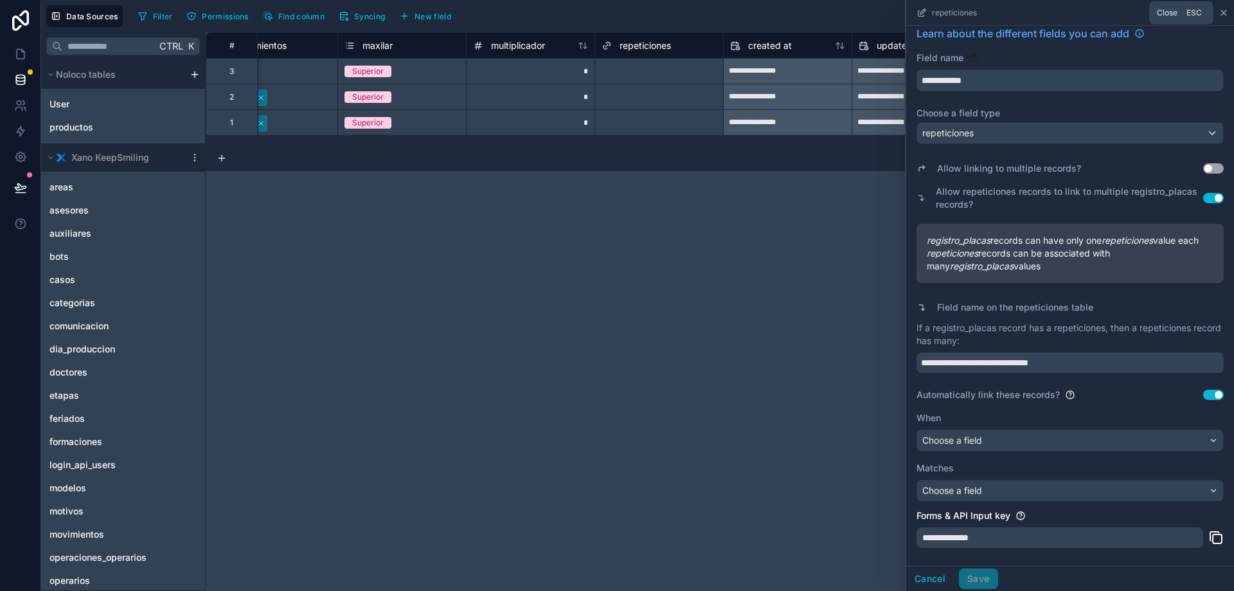
click at [1220, 15] on icon at bounding box center [1223, 13] width 10 height 10
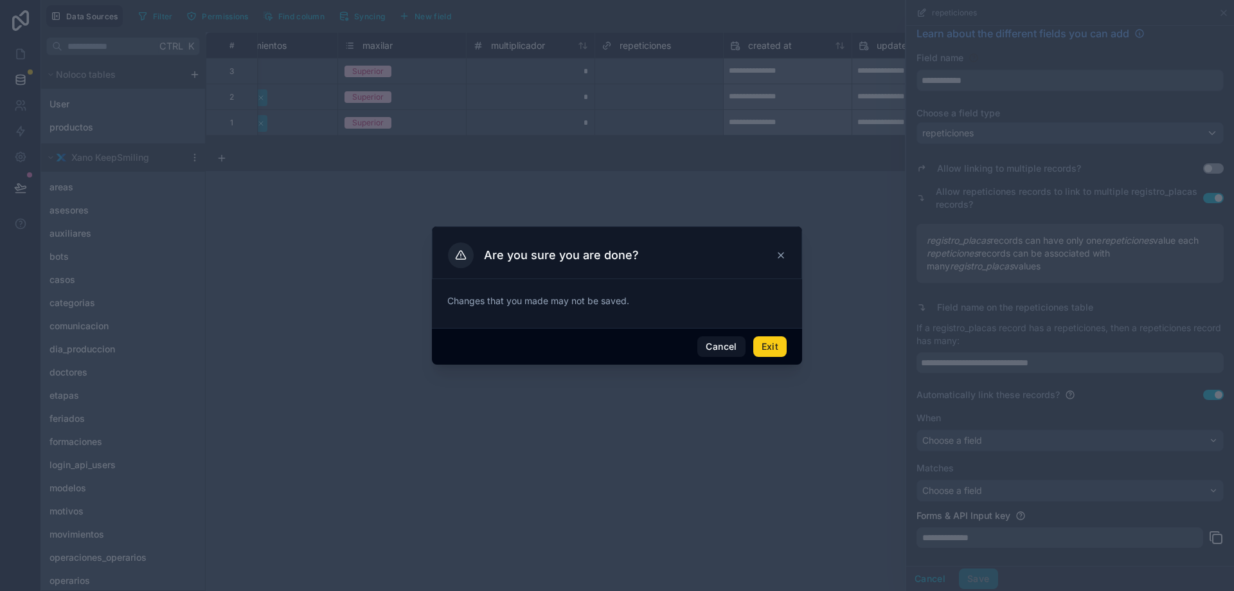
click at [760, 346] on button "Exit" at bounding box center [769, 346] width 33 height 21
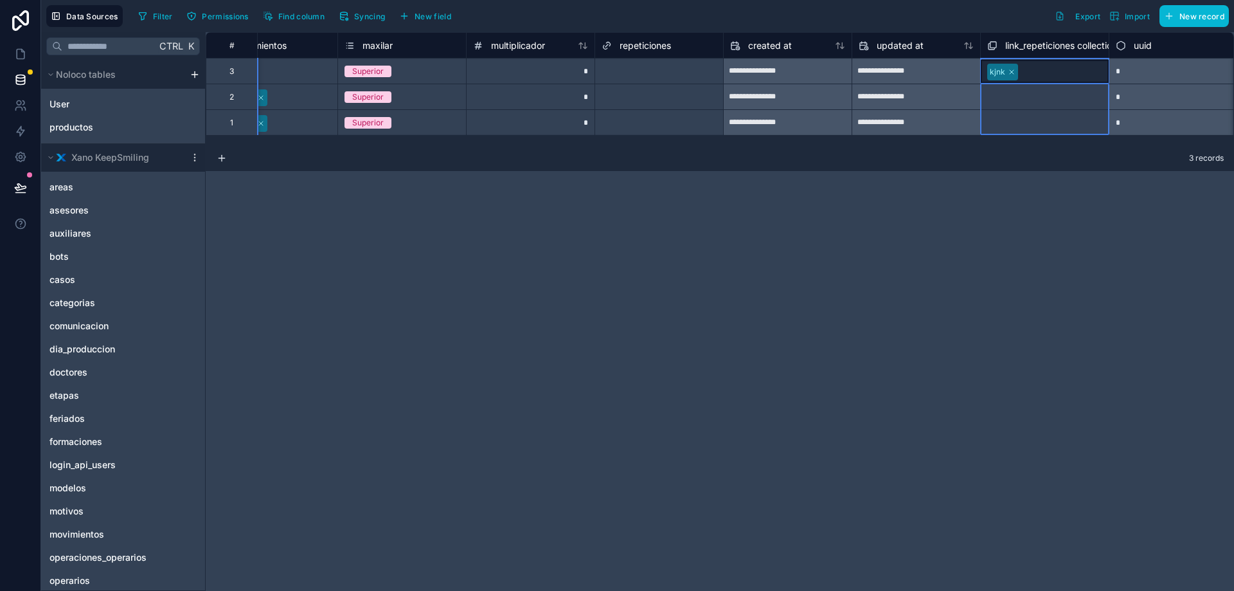
click at [1031, 49] on span "link_repeticiones collection" at bounding box center [1061, 45] width 112 height 13
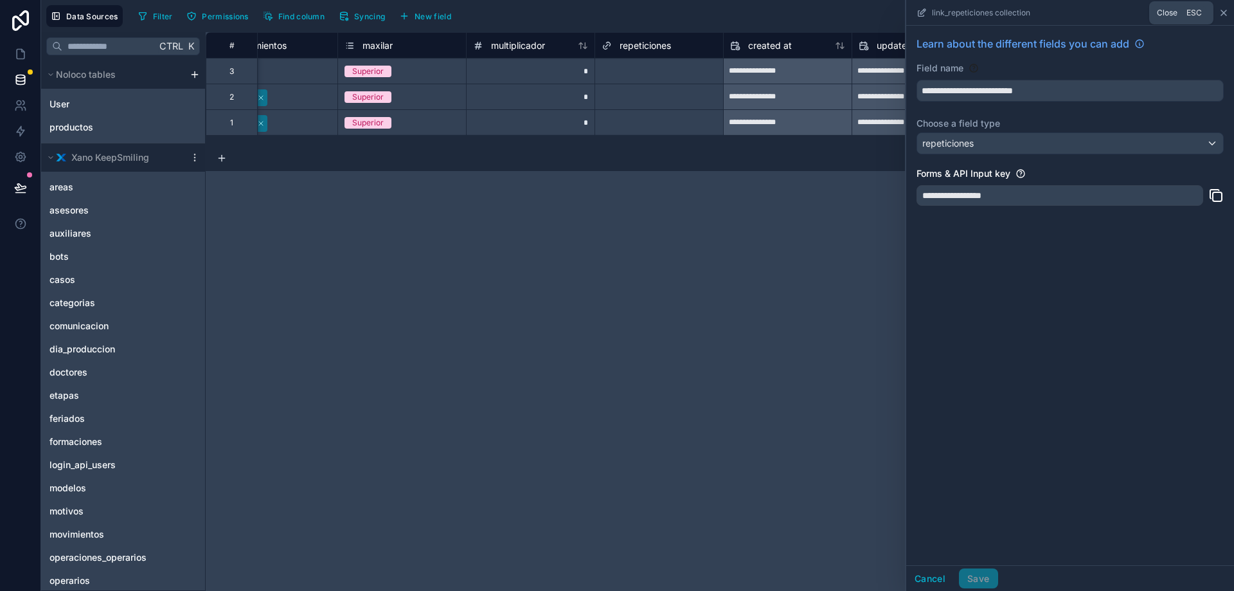
click at [1227, 13] on icon at bounding box center [1223, 13] width 10 height 10
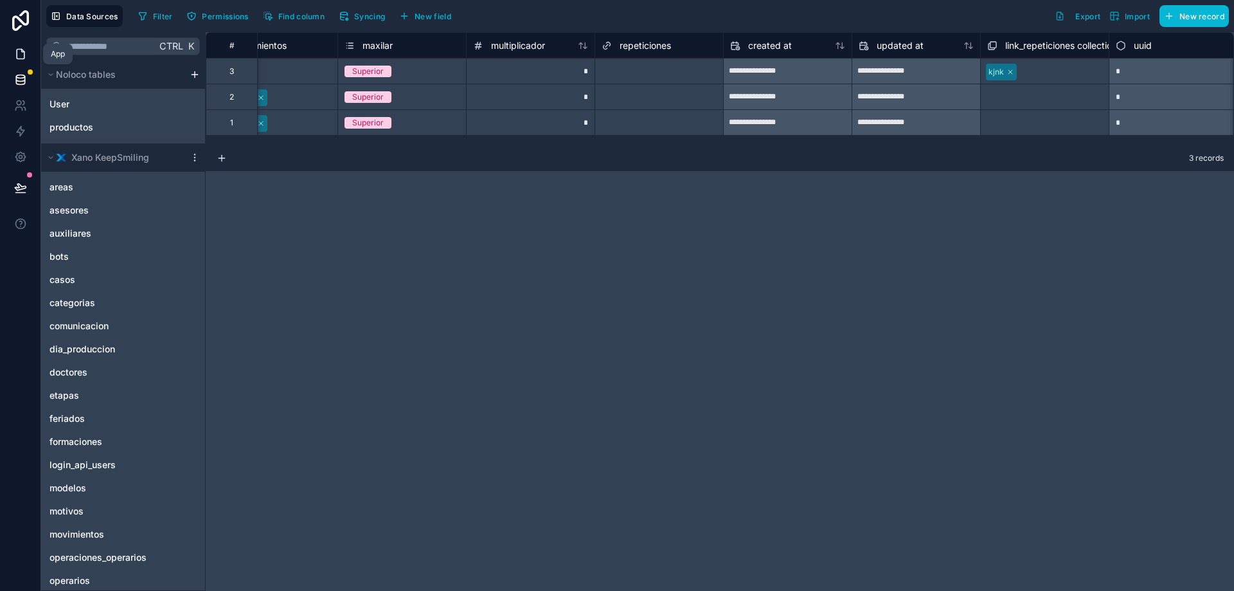
click at [15, 47] on link at bounding box center [20, 54] width 40 height 26
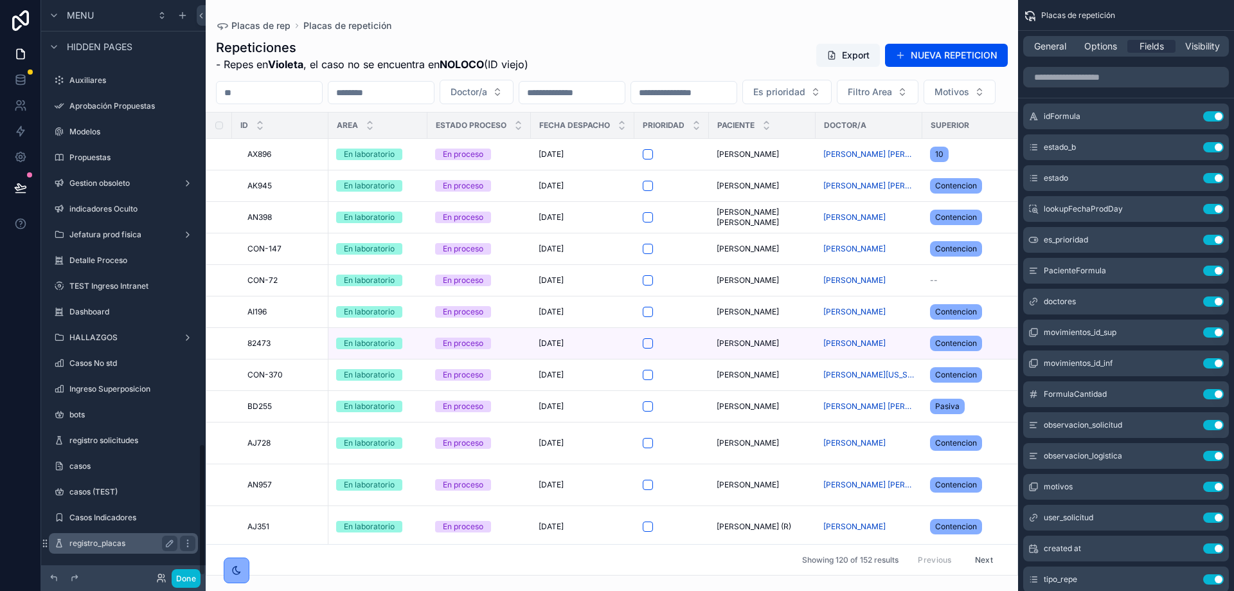
click at [101, 546] on label "registro_placas" at bounding box center [120, 543] width 103 height 10
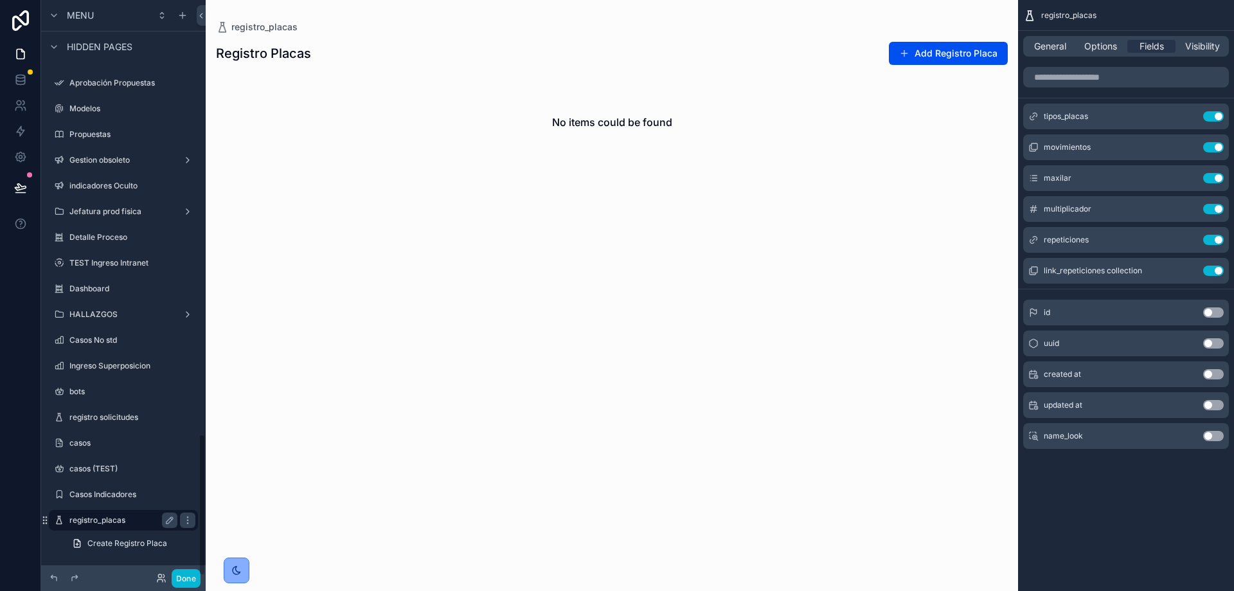
scroll to position [1763, 0]
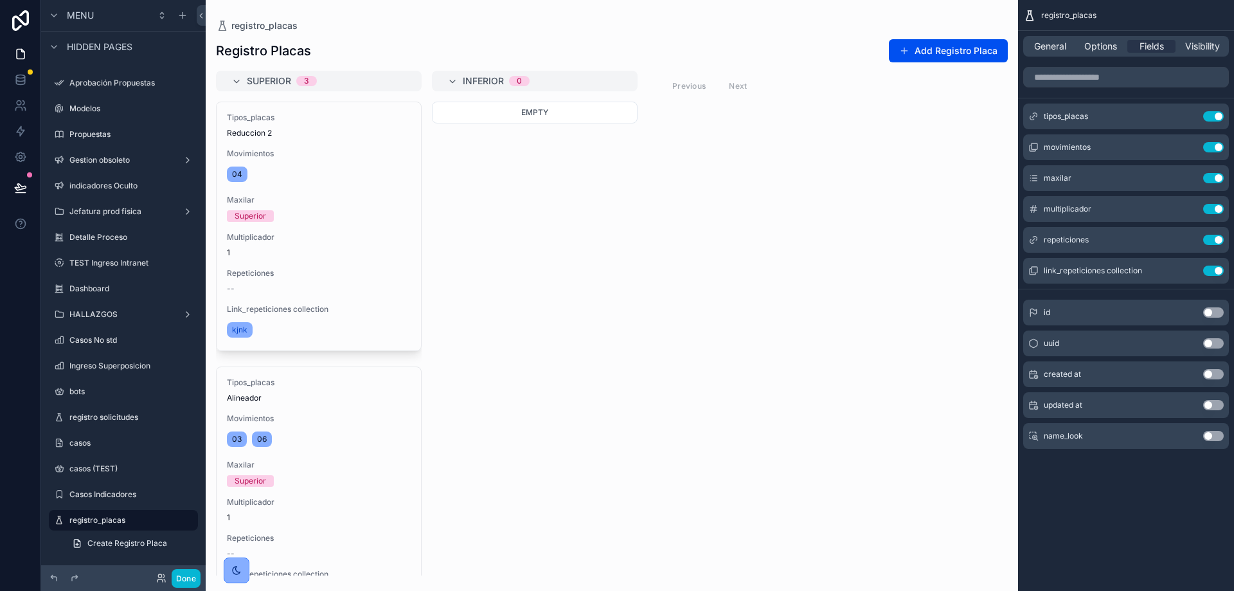
click at [928, 56] on div "scrollable content" at bounding box center [612, 295] width 812 height 591
click at [963, 42] on button "Add Registro Placa" at bounding box center [948, 50] width 119 height 23
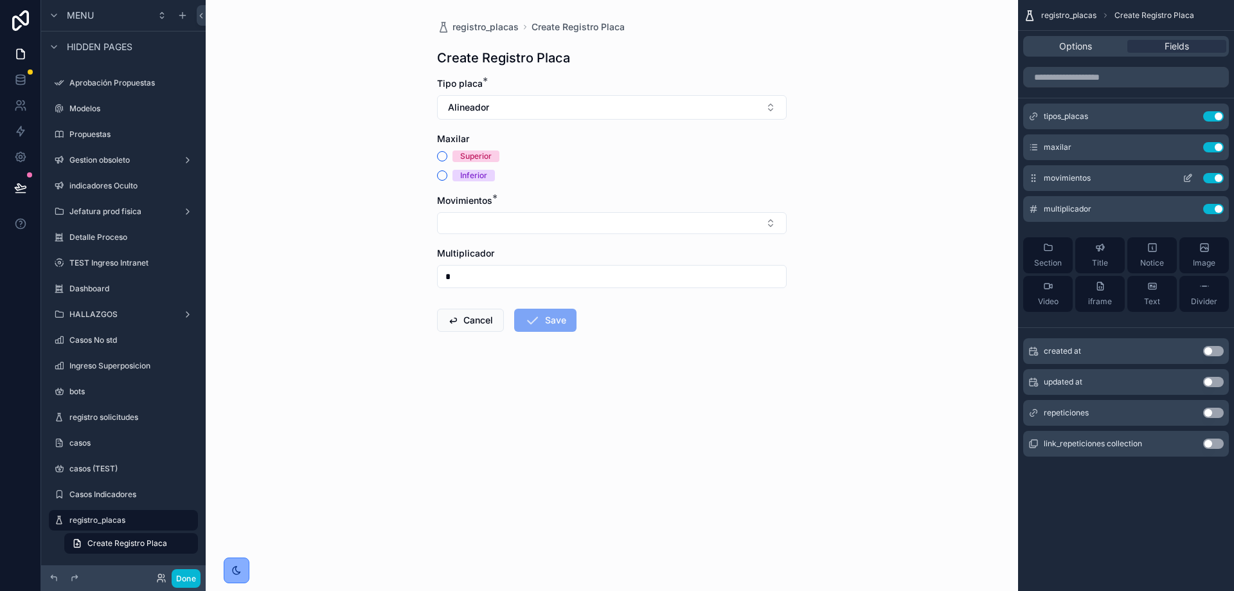
click at [1185, 174] on icon "scrollable content" at bounding box center [1187, 178] width 10 height 10
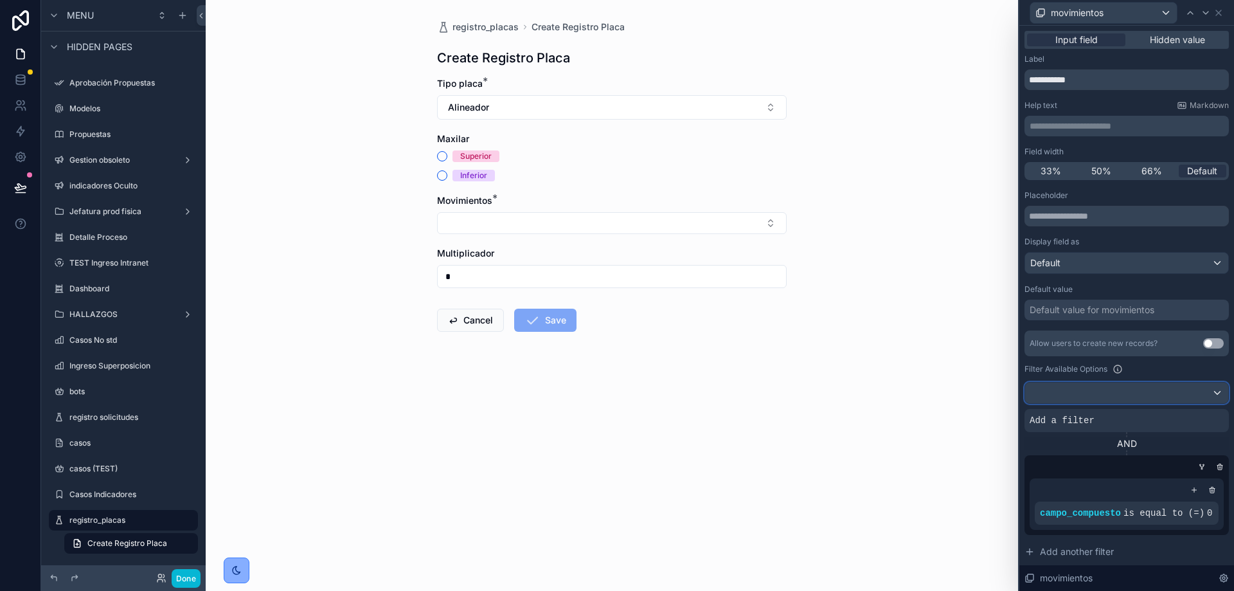
click at [1062, 389] on div at bounding box center [1126, 392] width 203 height 21
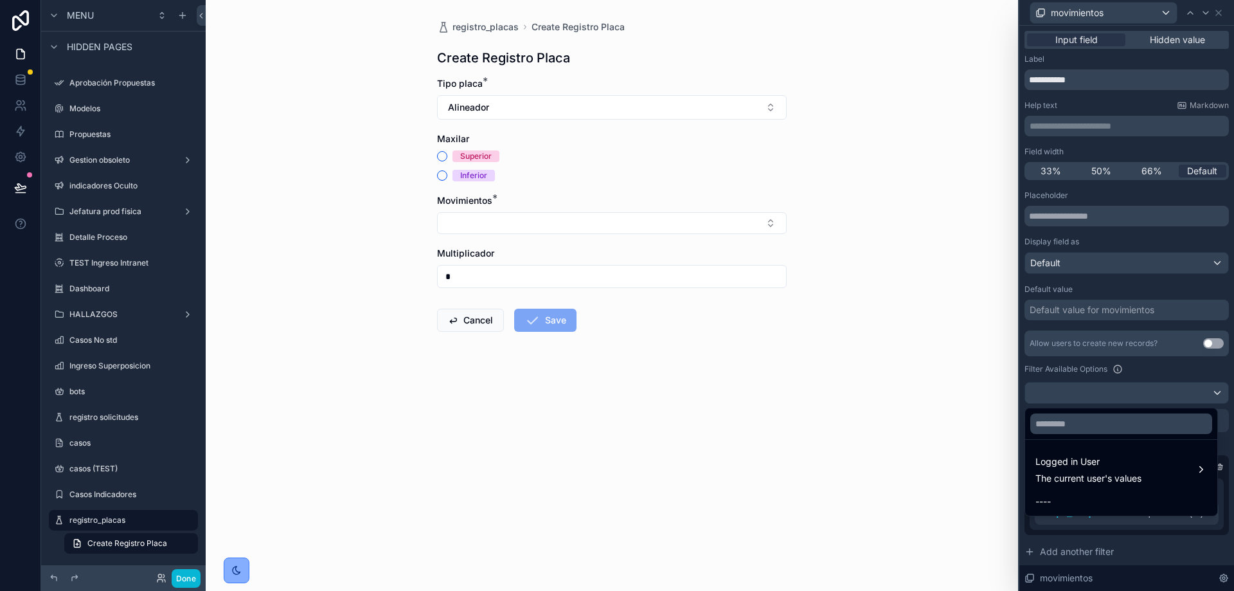
click at [1139, 370] on div at bounding box center [1126, 295] width 215 height 591
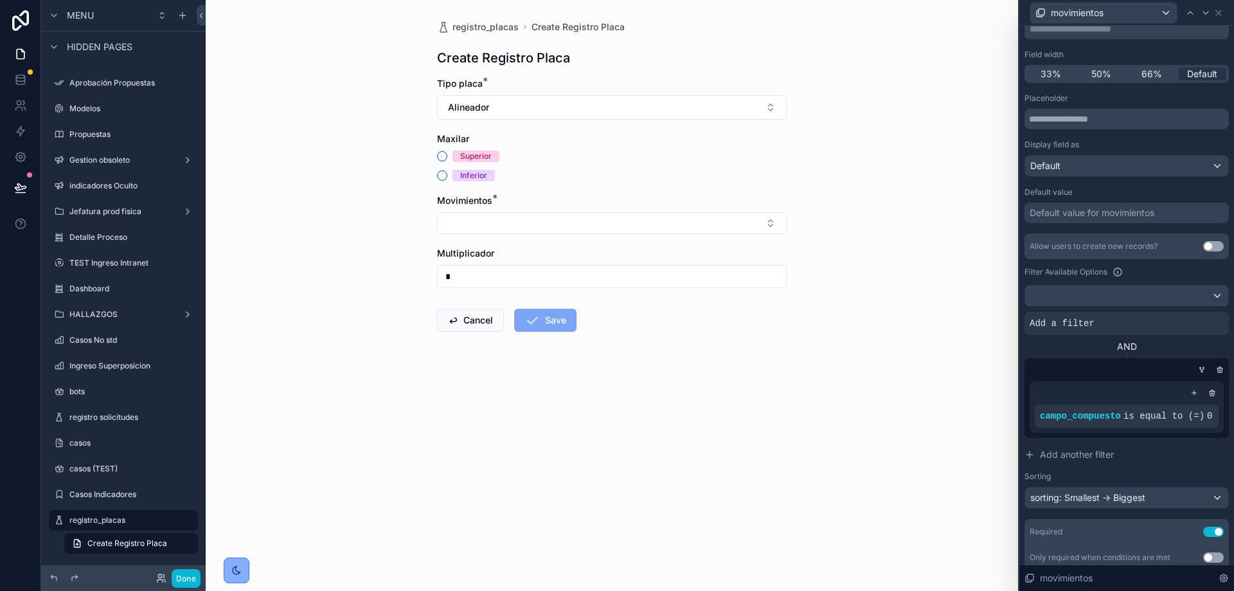
scroll to position [102, 0]
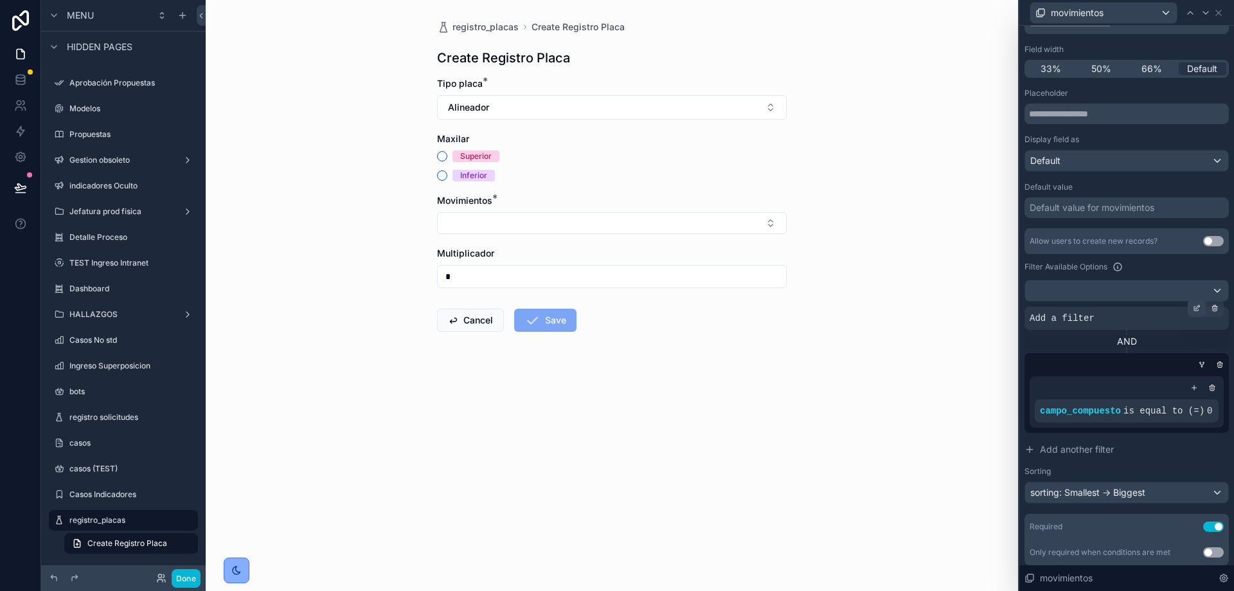
click at [1196, 307] on icon at bounding box center [1198, 307] width 4 height 4
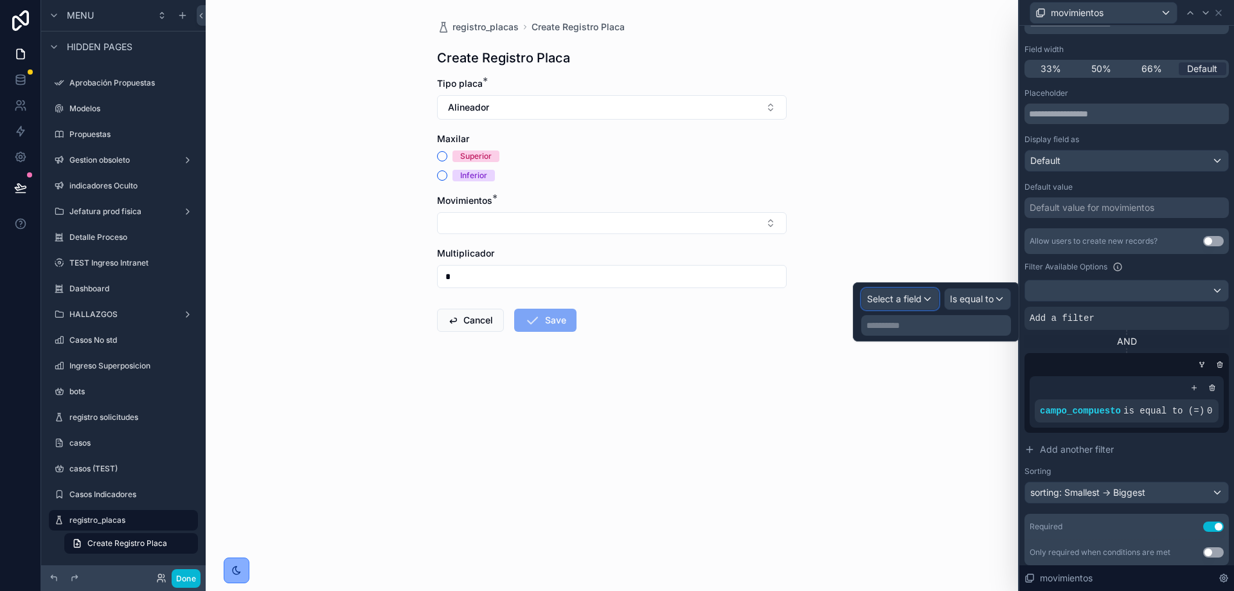
click at [901, 301] on span "Select a field" at bounding box center [894, 298] width 55 height 11
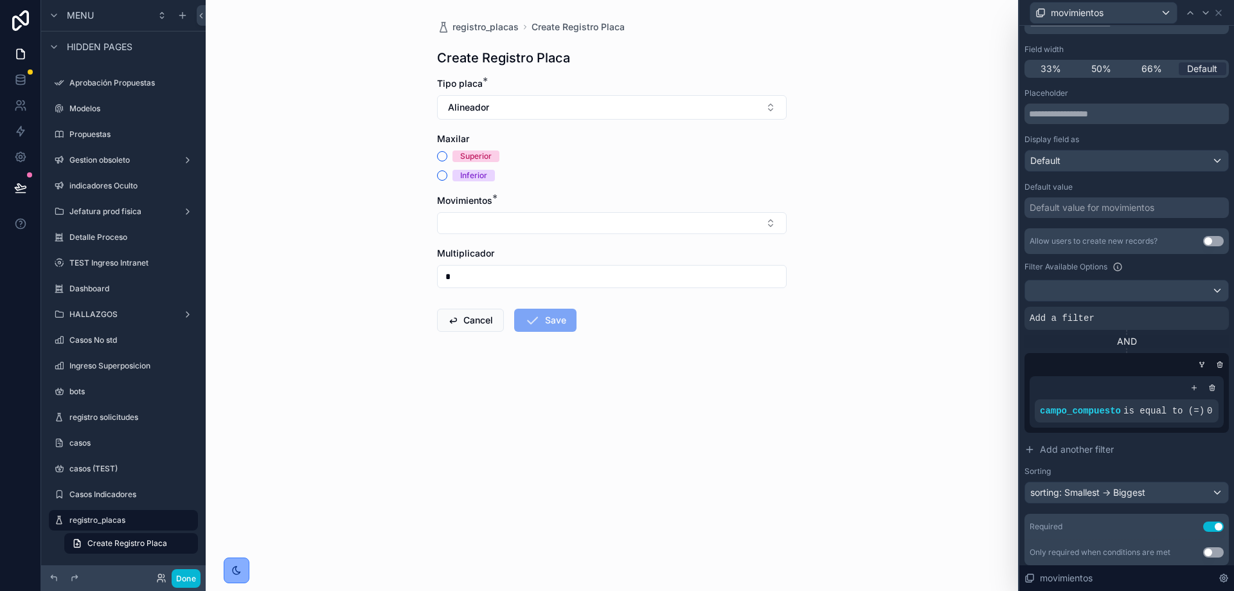
click at [1166, 343] on div "AND" at bounding box center [1126, 341] width 204 height 13
click at [1094, 454] on span "Add another filter" at bounding box center [1077, 449] width 74 height 13
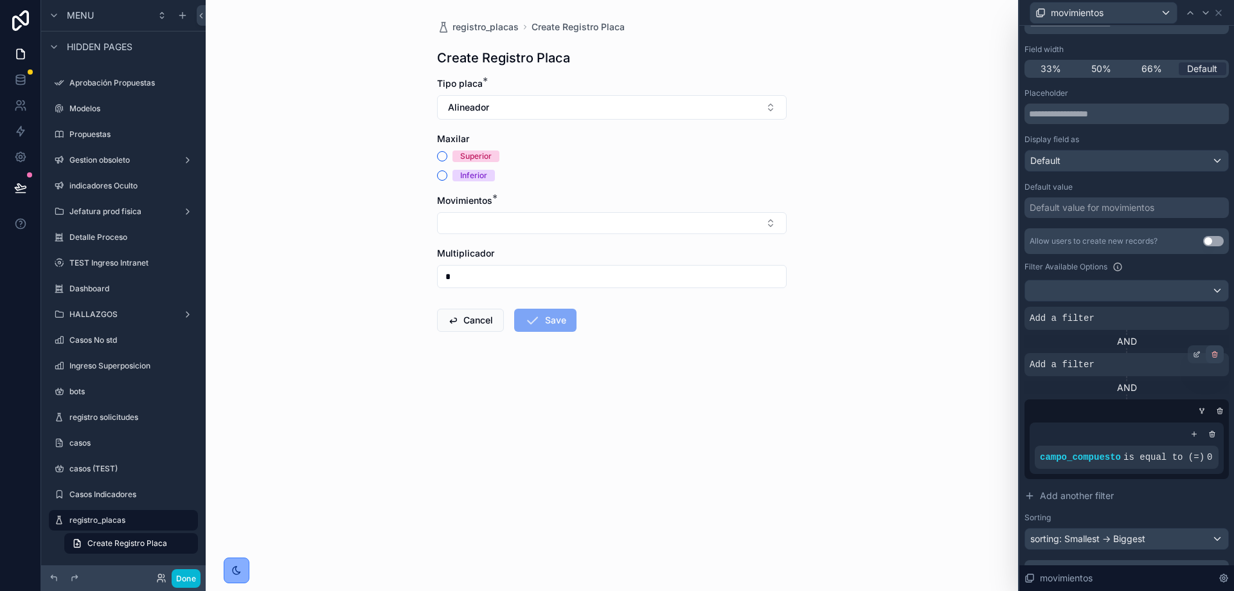
click at [1212, 353] on div at bounding box center [1215, 354] width 18 height 18
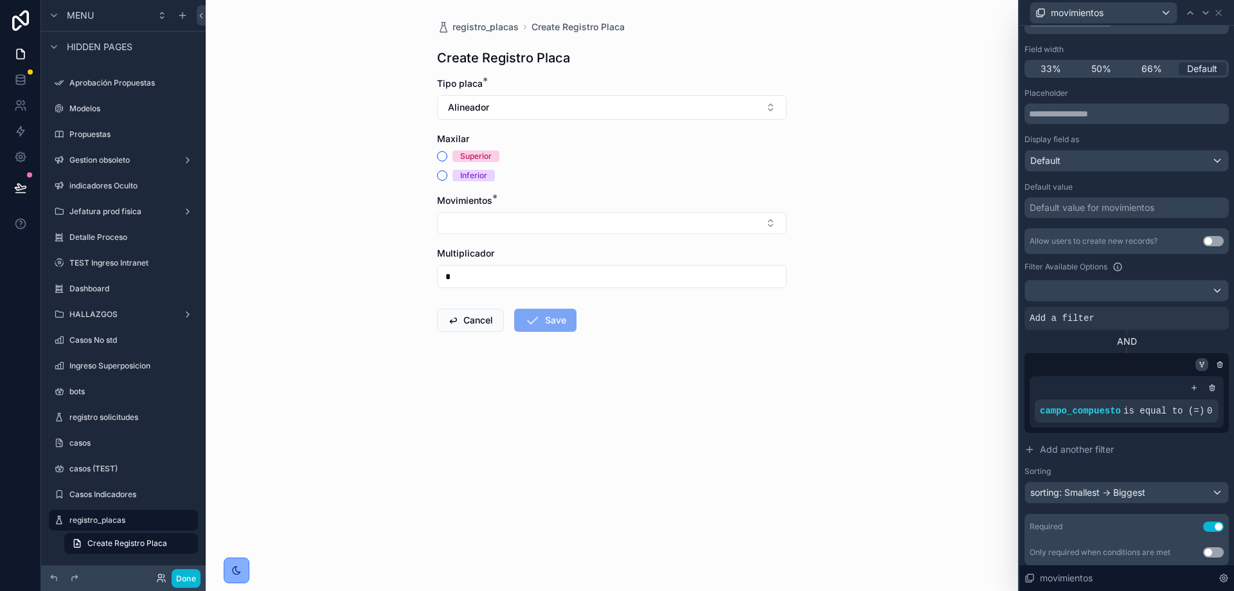
click at [1198, 362] on icon at bounding box center [1202, 365] width 8 height 8
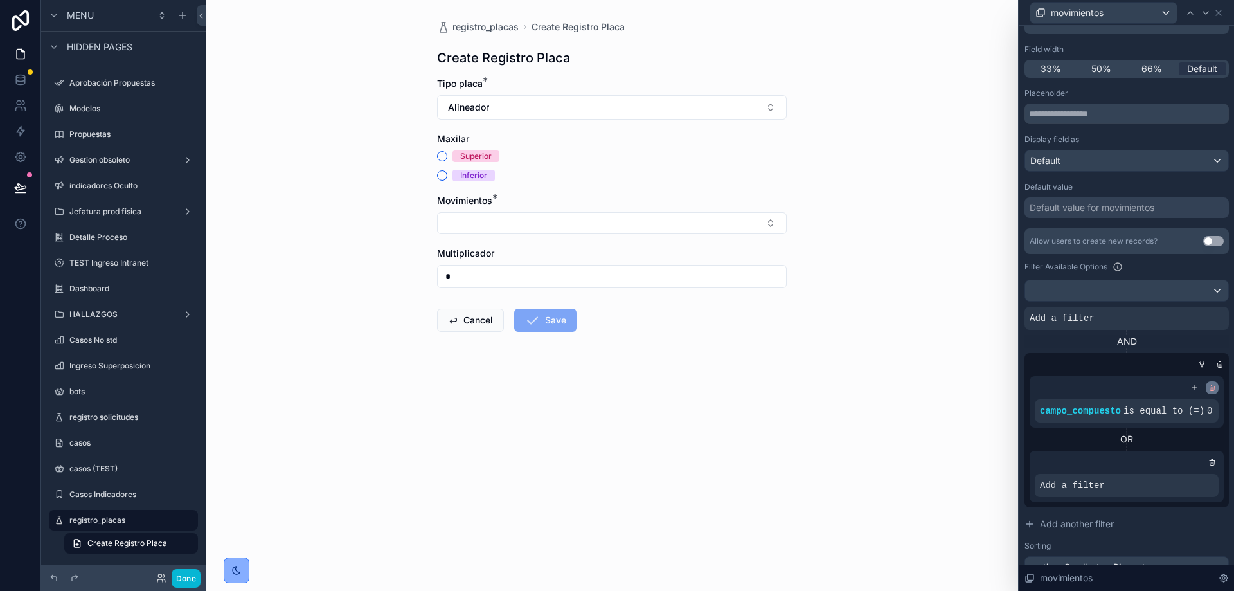
click at [1208, 384] on icon at bounding box center [1212, 388] width 8 height 8
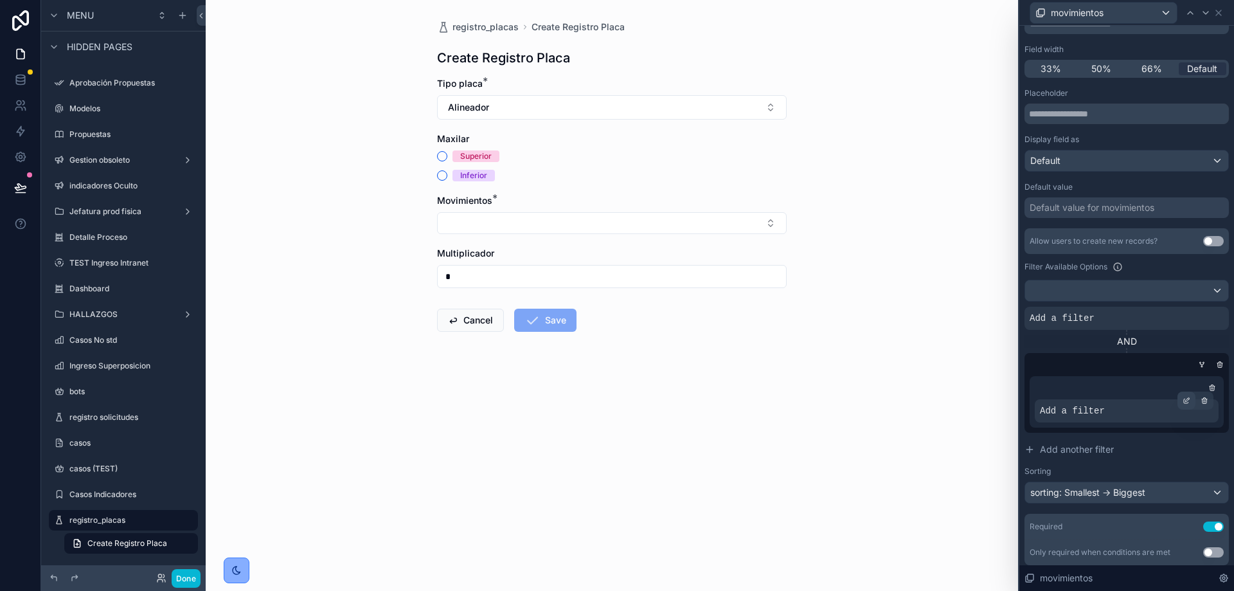
click at [1184, 400] on icon at bounding box center [1186, 401] width 4 height 4
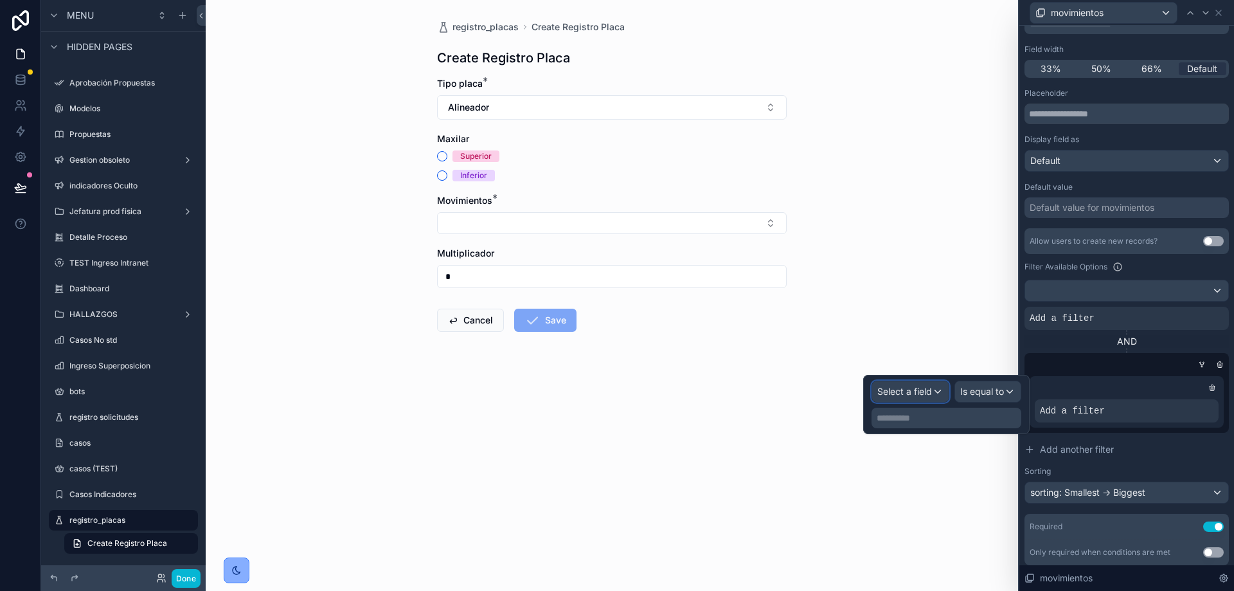
click at [923, 391] on span "Select a field" at bounding box center [904, 391] width 55 height 11
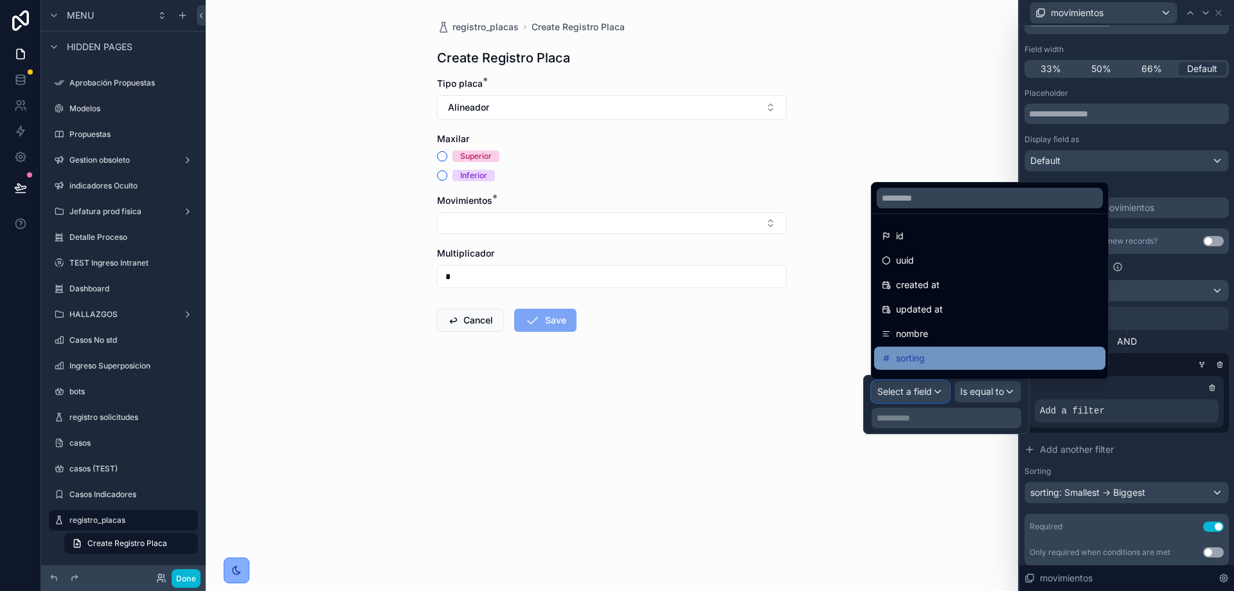
scroll to position [116, 0]
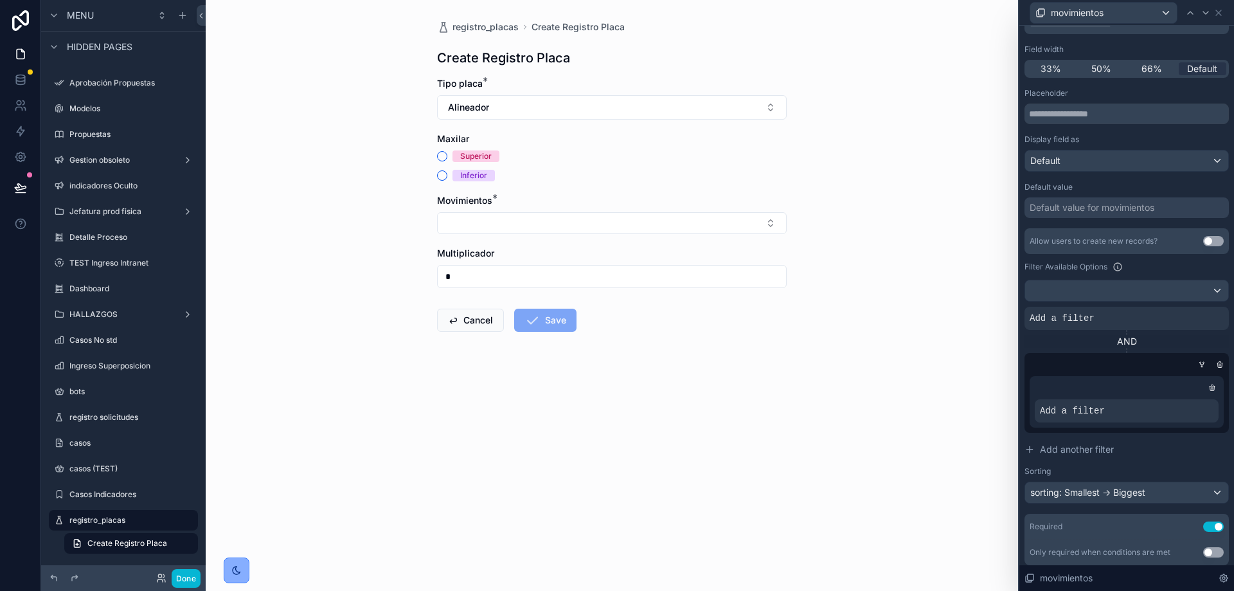
click at [1185, 347] on div "AND" at bounding box center [1126, 341] width 204 height 13
click at [1188, 314] on div at bounding box center [1197, 308] width 18 height 18
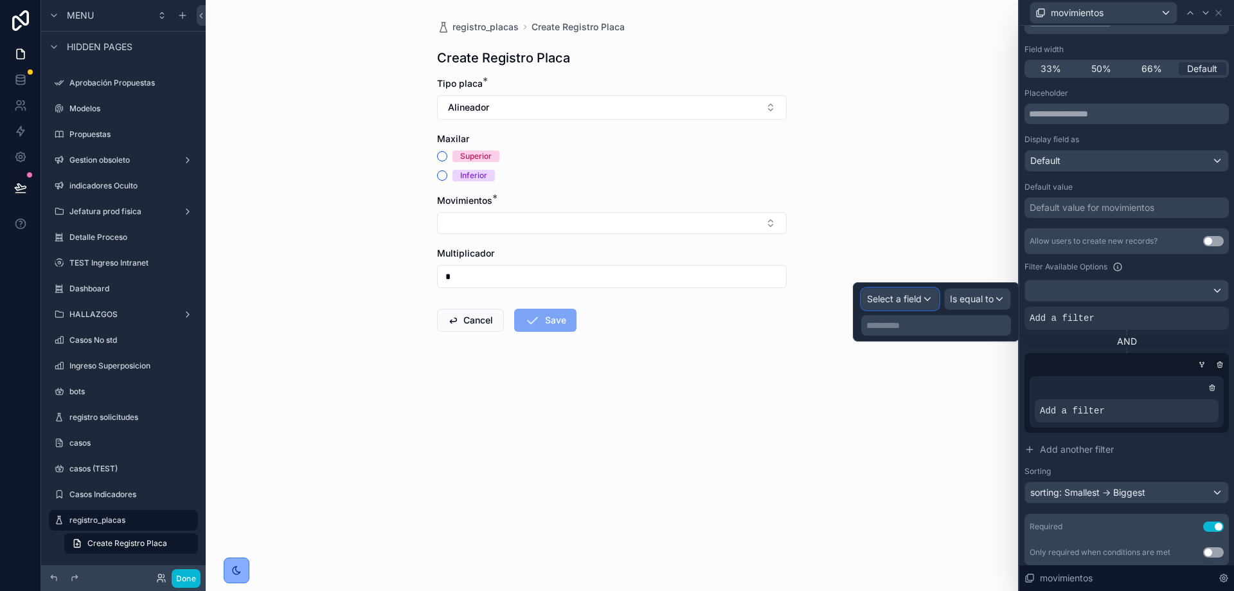
click at [884, 305] on span "Select a field" at bounding box center [894, 298] width 55 height 13
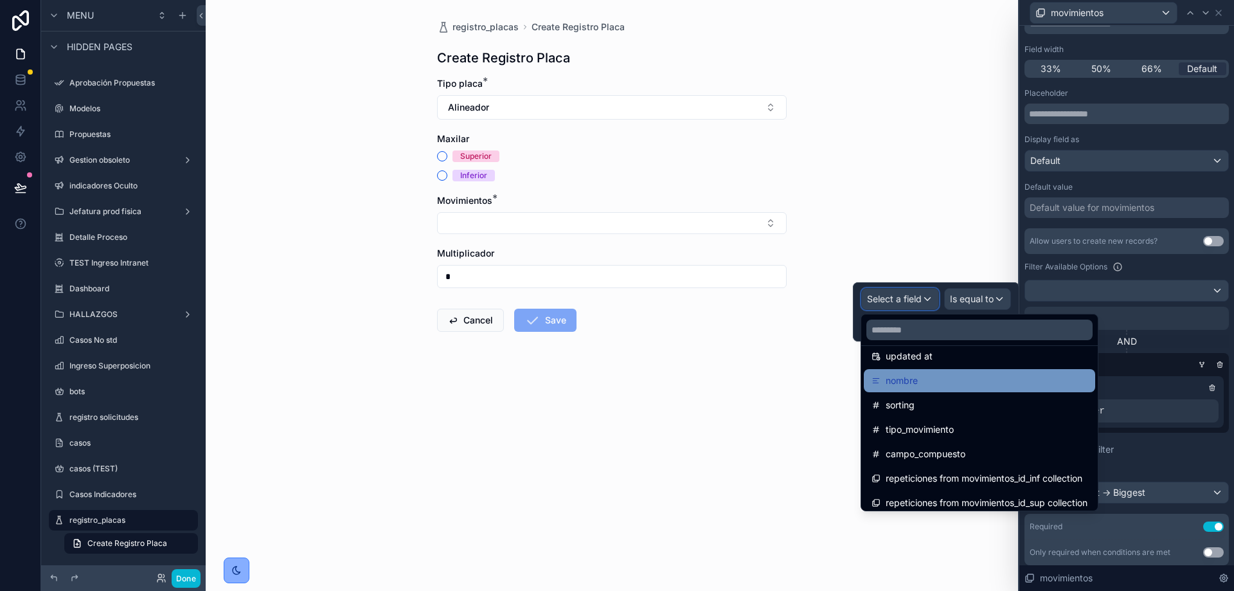
scroll to position [85, 0]
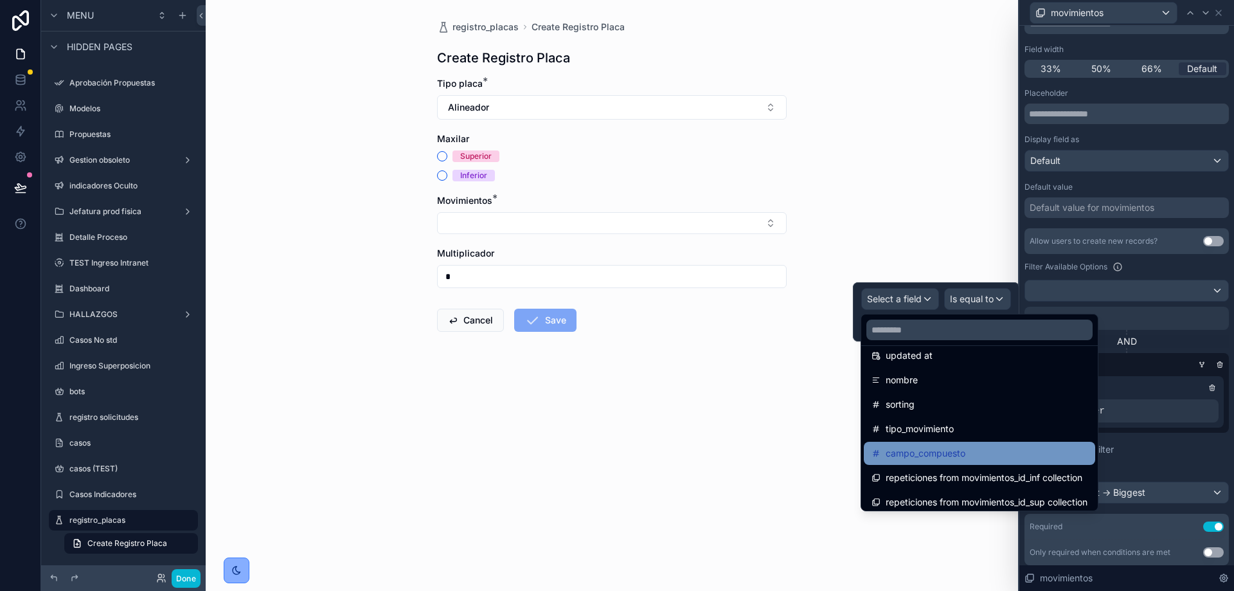
click at [941, 450] on span "campo_compuesto" at bounding box center [926, 452] width 80 height 15
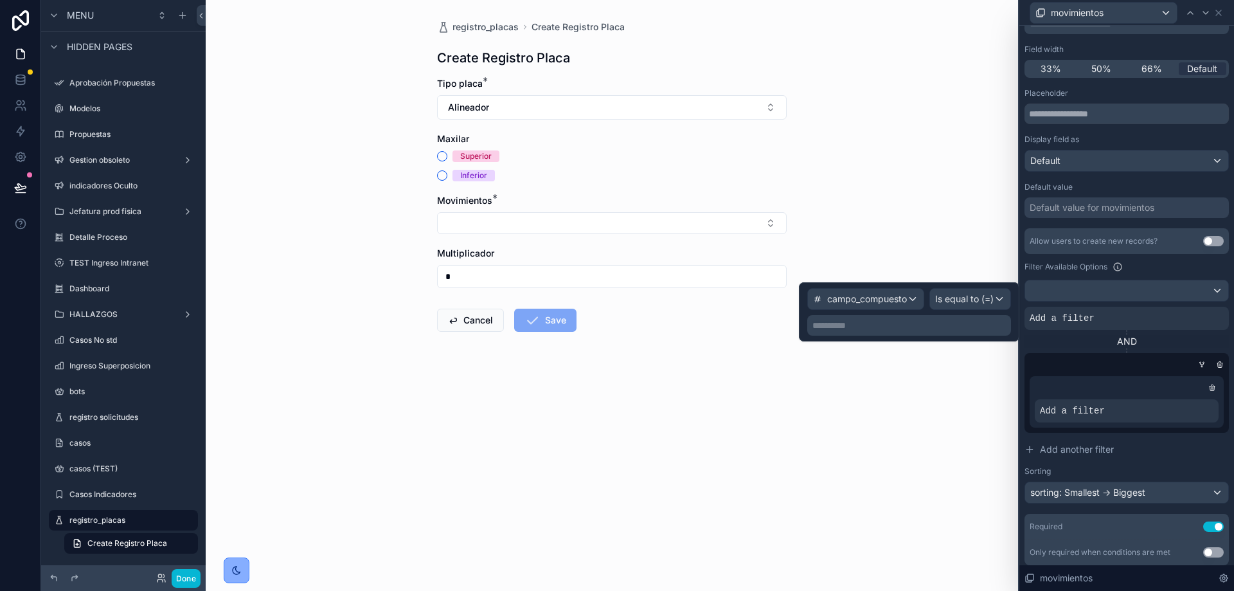
click at [937, 322] on p "**********" at bounding box center [910, 325] width 196 height 13
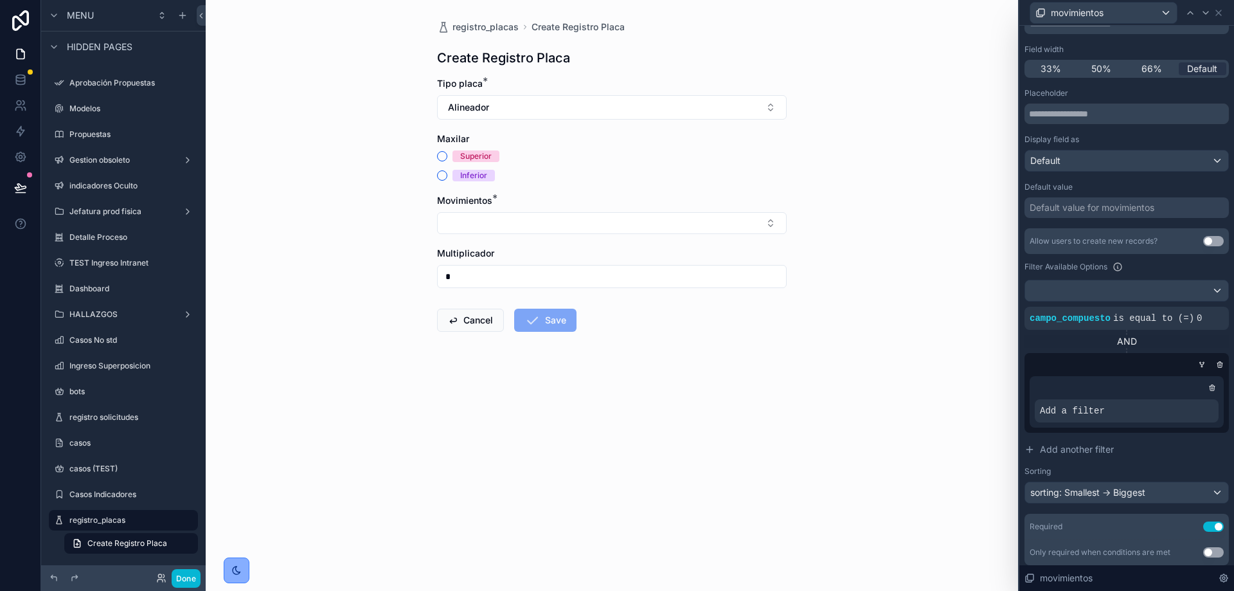
click at [1076, 353] on div "Add a filter" at bounding box center [1126, 393] width 204 height 80
click at [1181, 402] on div at bounding box center [1186, 400] width 18 height 18
click at [945, 327] on div "registro_placas Create Registro Placa Create Registro Placa Tipo placa * Alinea…" at bounding box center [612, 295] width 812 height 591
click at [14, 77] on icon at bounding box center [20, 79] width 13 height 13
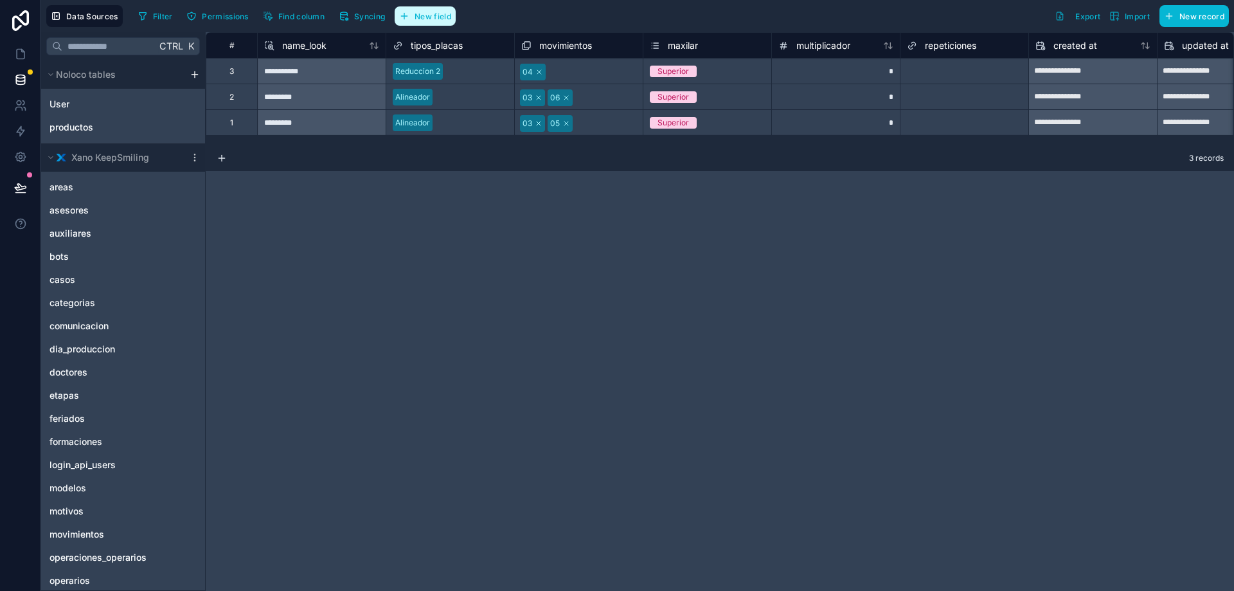
click at [438, 12] on span "New field" at bounding box center [433, 17] width 37 height 10
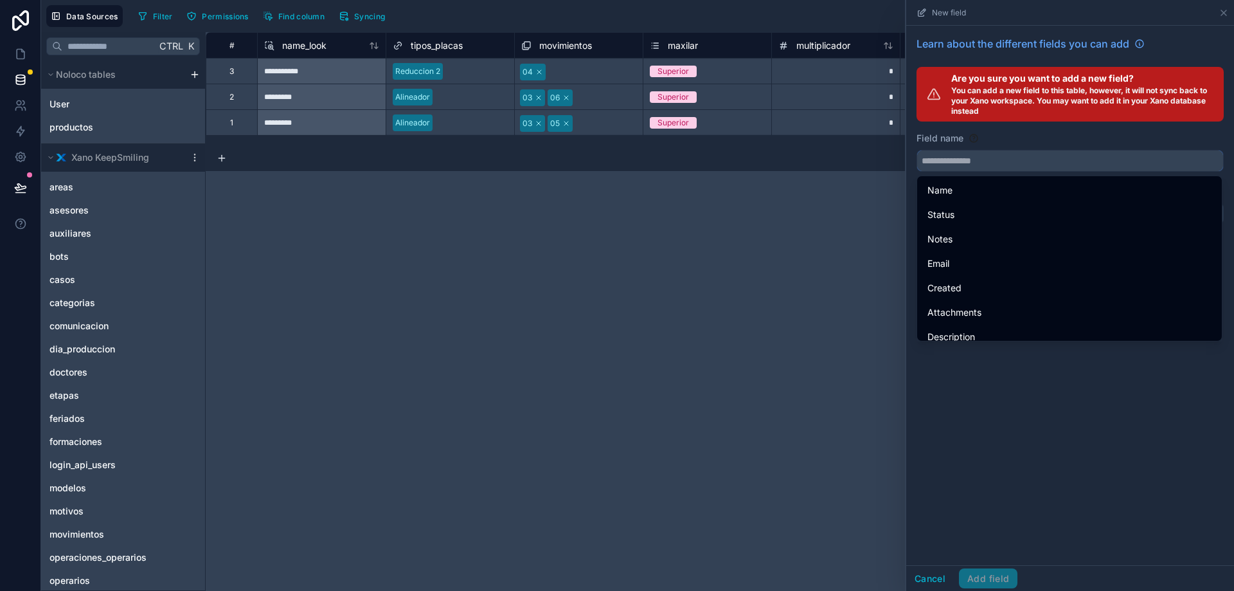
click at [988, 158] on input "text" at bounding box center [1070, 160] width 306 height 21
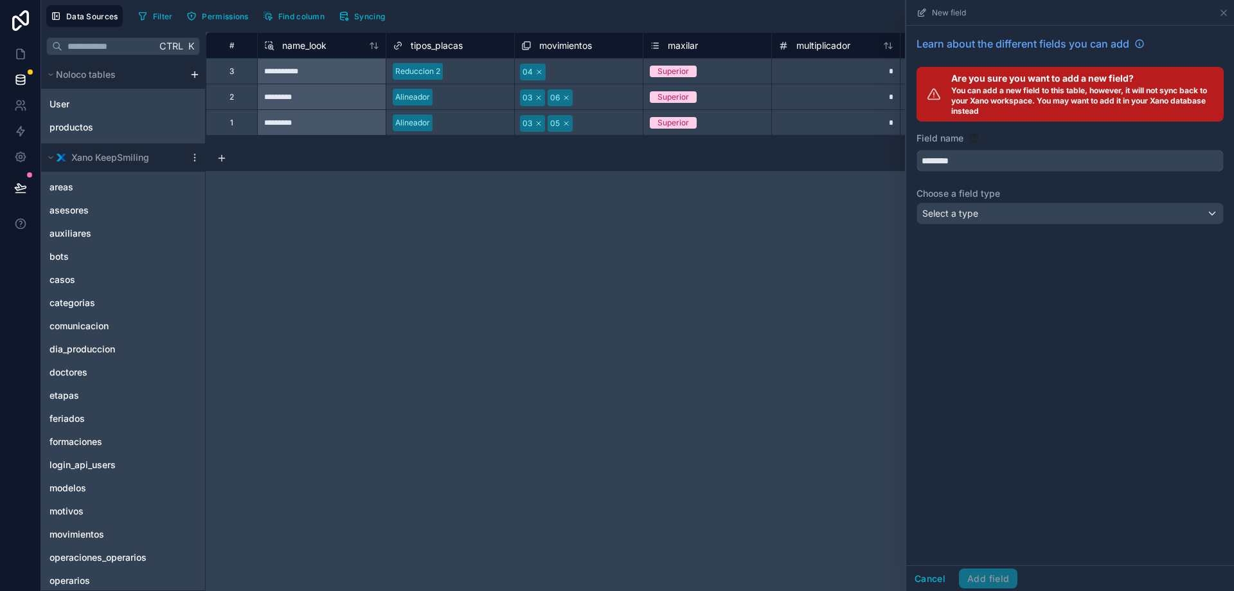
type input "********"
click at [1006, 214] on div "Select a type" at bounding box center [1070, 213] width 306 height 21
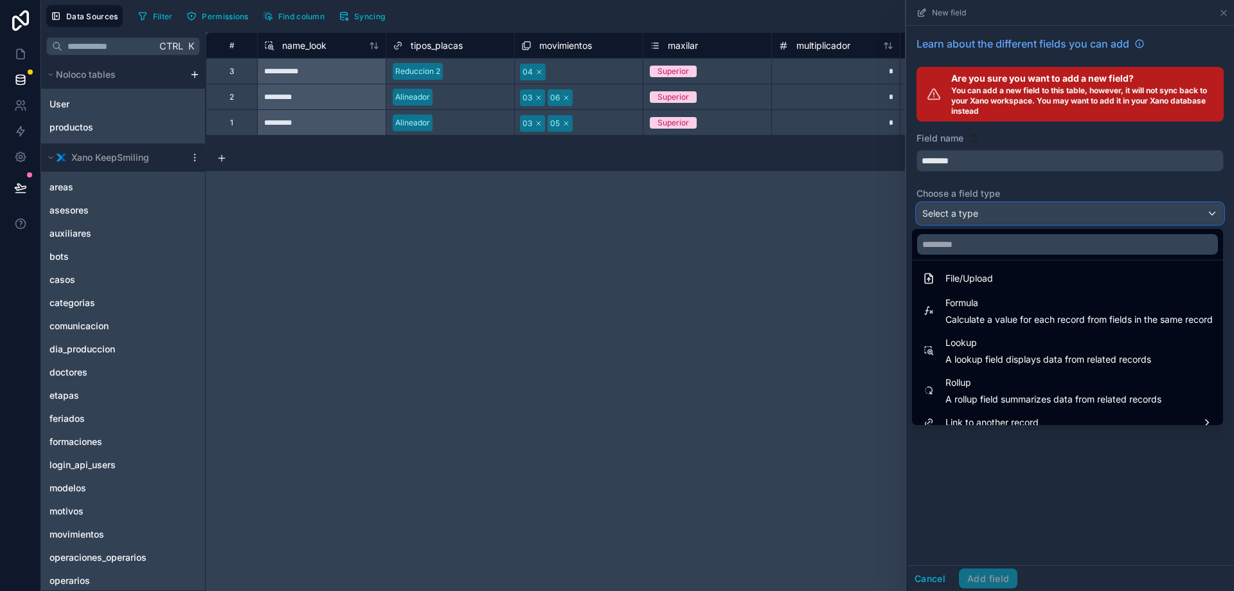
scroll to position [333, 0]
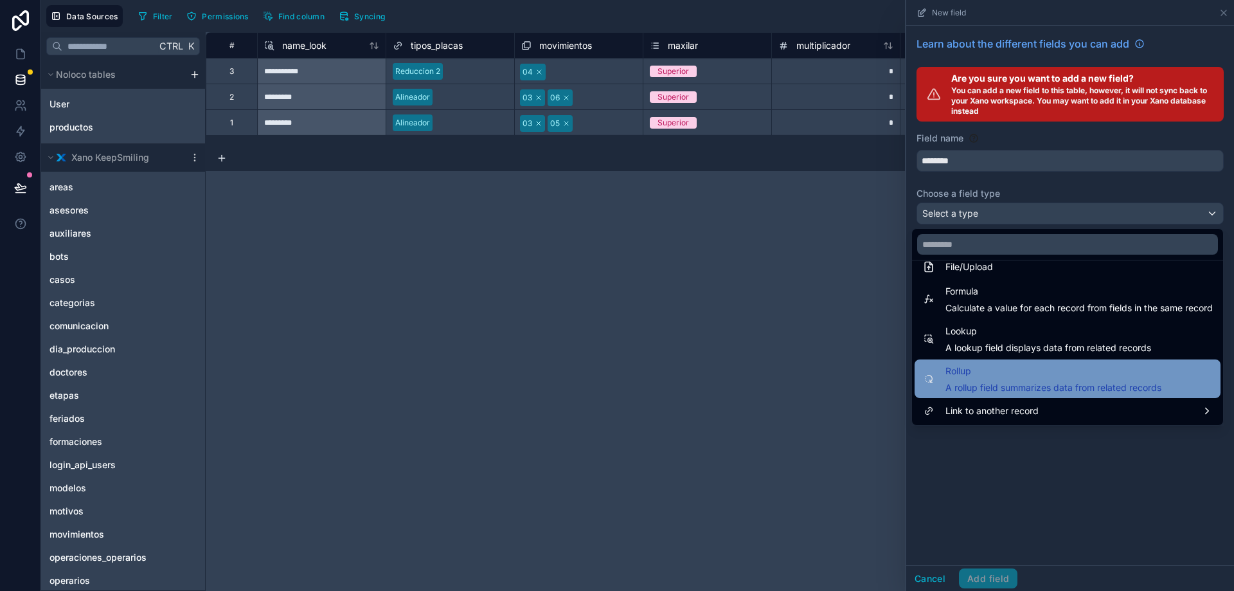
click at [992, 395] on div "Rollup A rollup field summarizes data from related records" at bounding box center [1067, 378] width 306 height 39
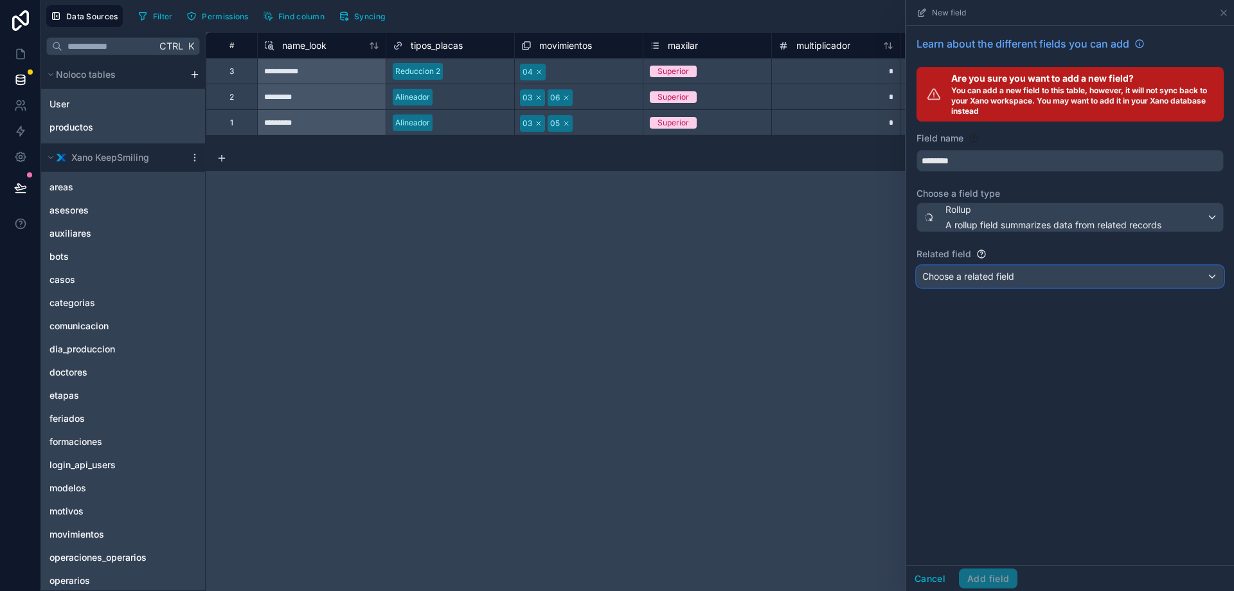
click at [994, 276] on span "Choose a related field" at bounding box center [968, 276] width 92 height 11
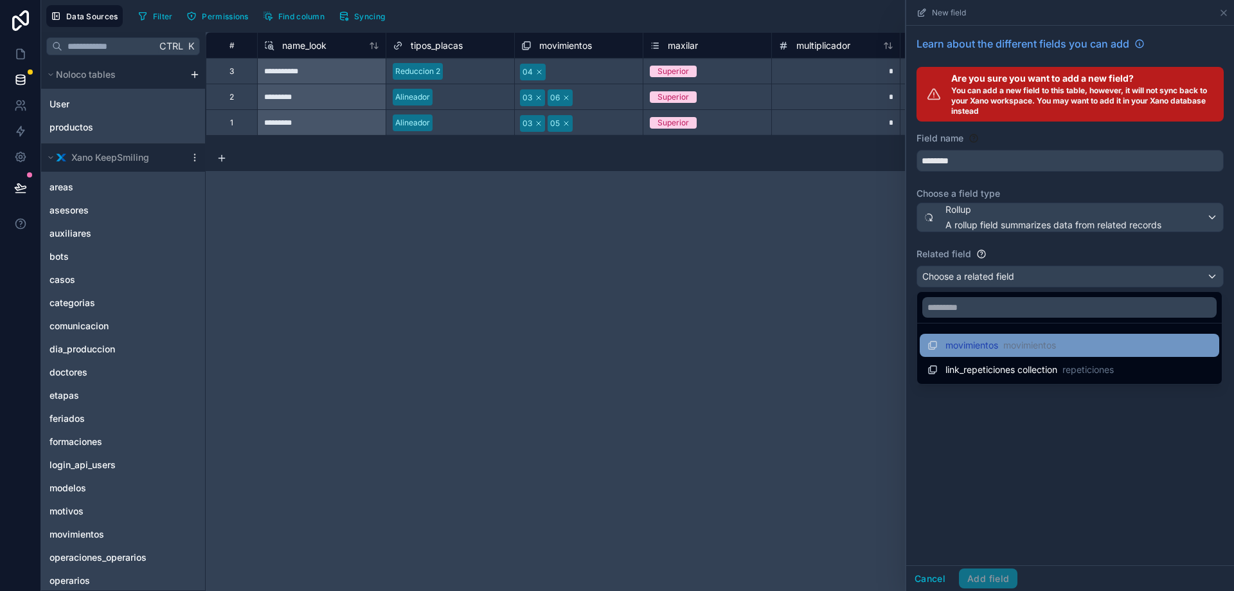
click at [976, 341] on span "movimientos" at bounding box center [971, 345] width 53 height 13
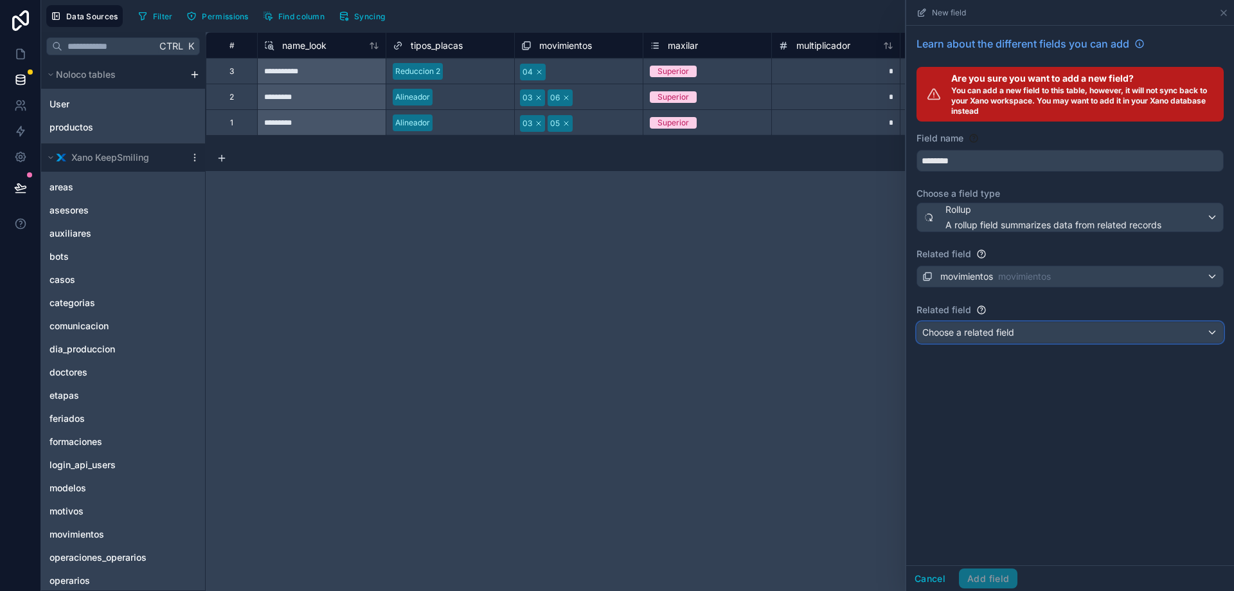
click at [985, 334] on span "Choose a related field" at bounding box center [968, 331] width 92 height 11
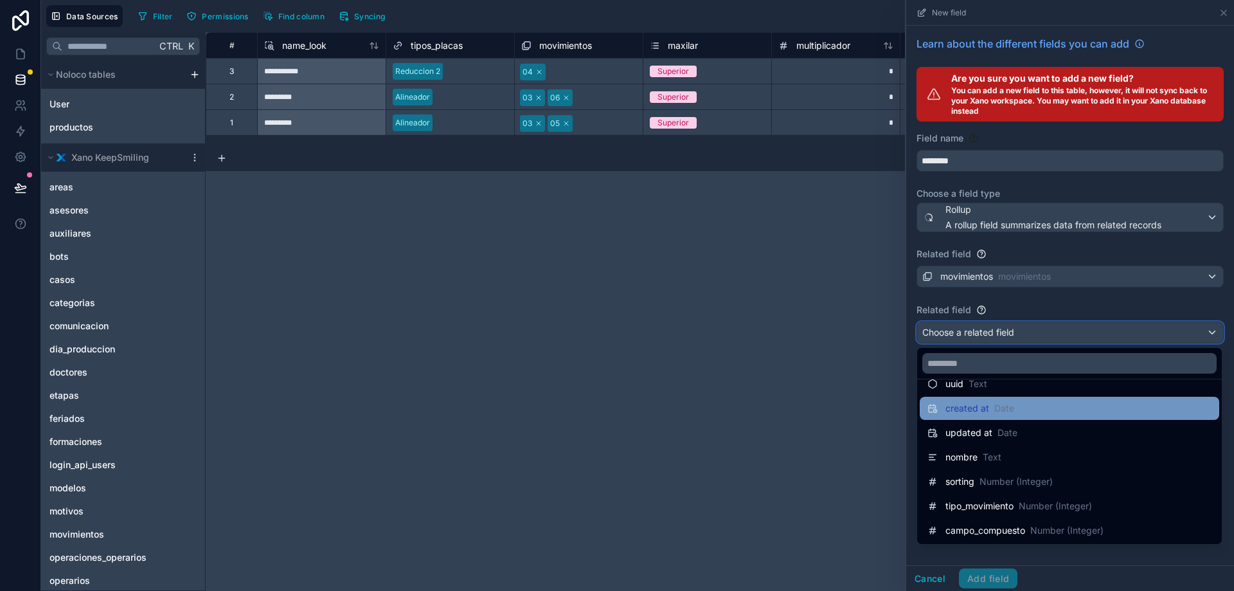
scroll to position [42, 0]
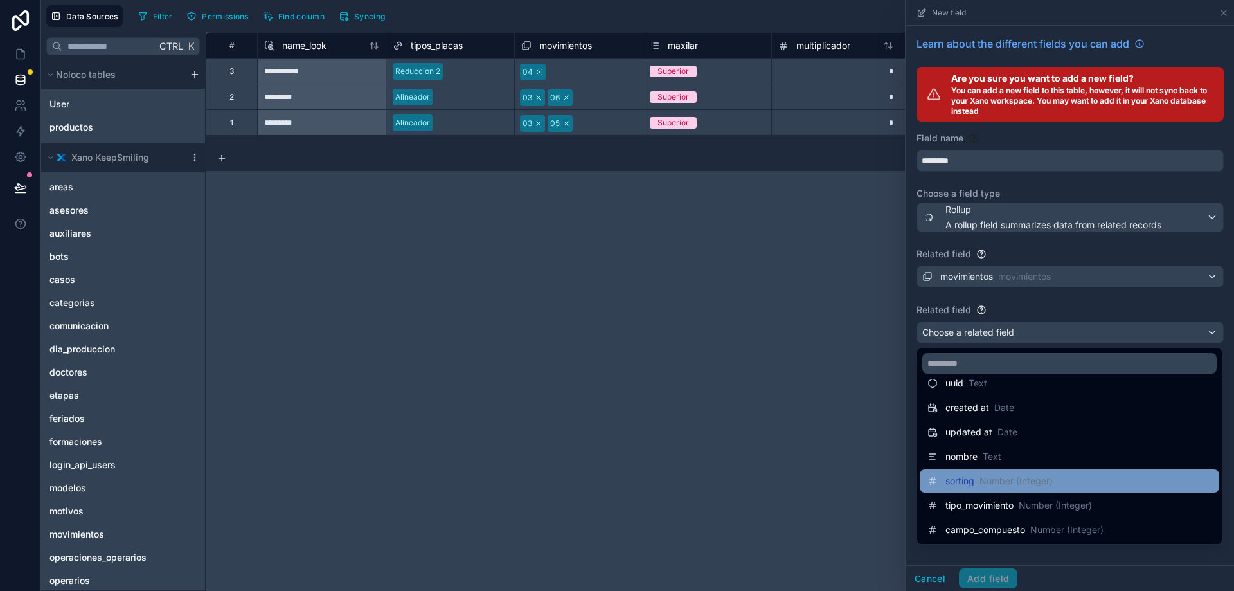
click at [1022, 476] on span "Number (Integer)" at bounding box center [1015, 480] width 73 height 13
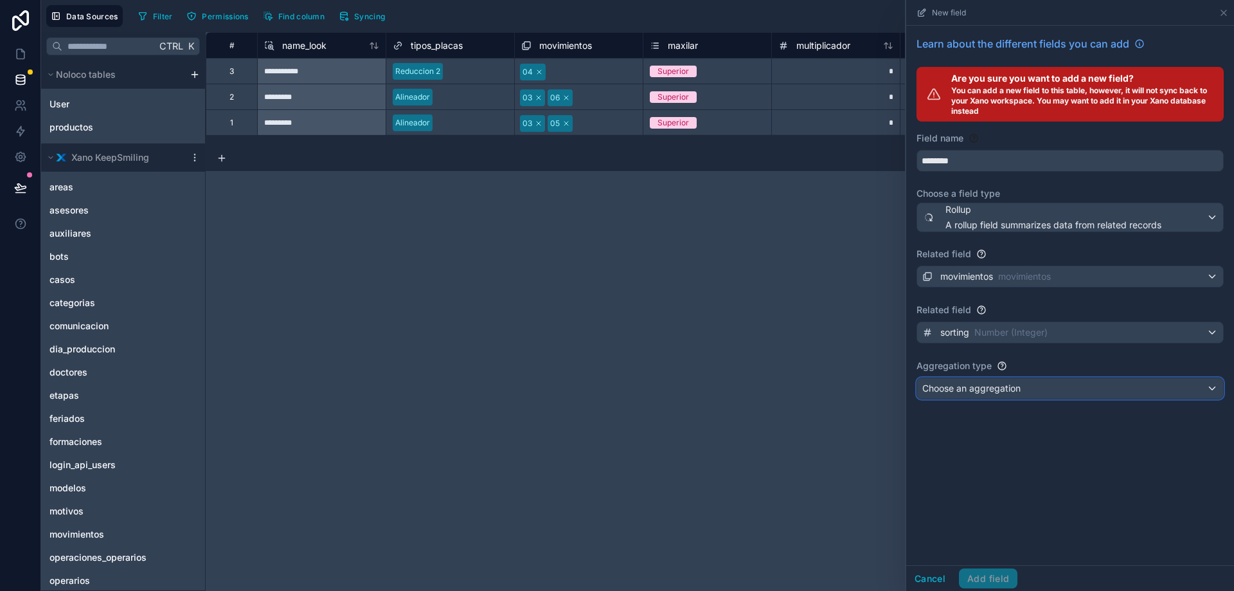
click at [1006, 385] on span "Choose an aggregation" at bounding box center [971, 387] width 98 height 11
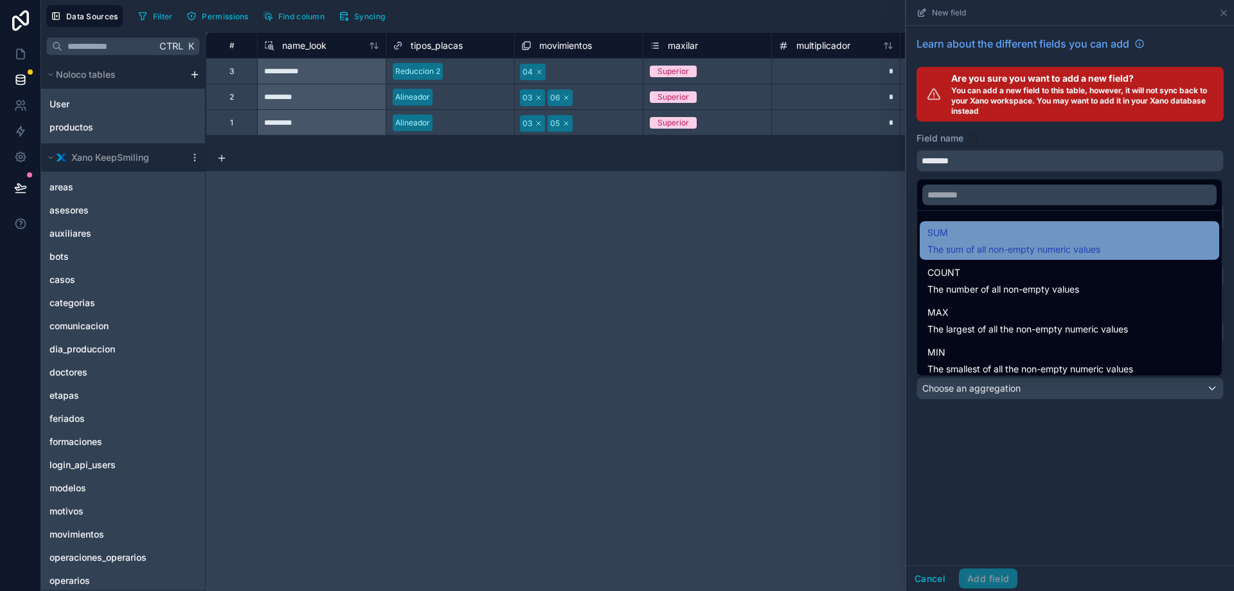
click at [983, 249] on span "The sum of all non-empty numeric values" at bounding box center [1013, 249] width 173 height 13
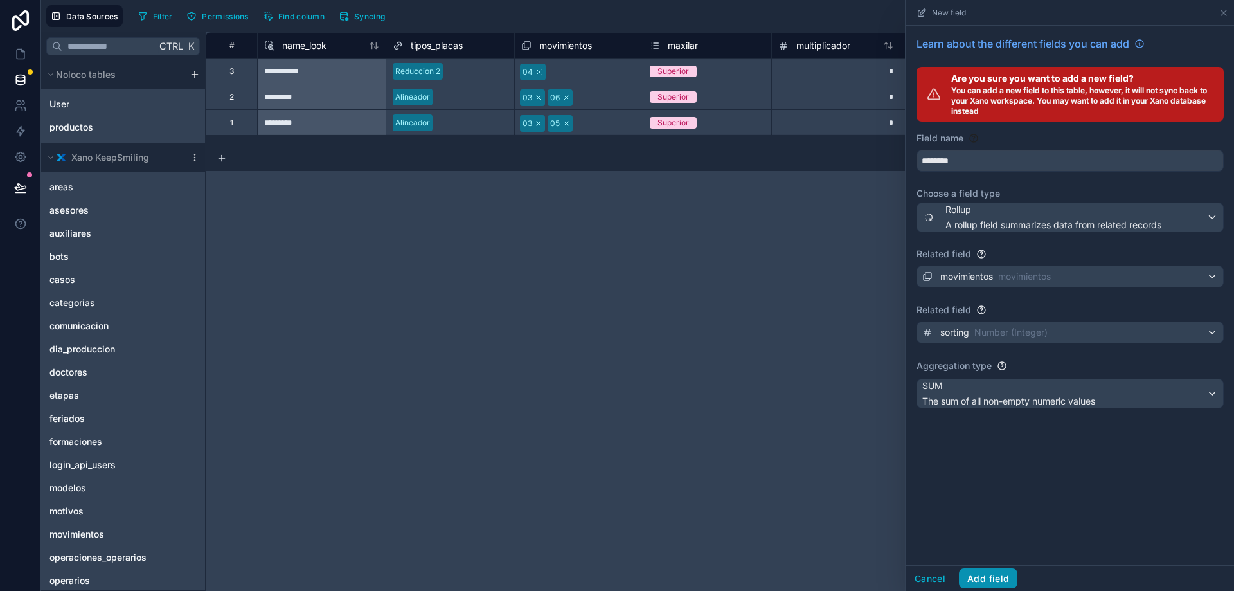
click at [985, 574] on button "Add field" at bounding box center [988, 578] width 58 height 21
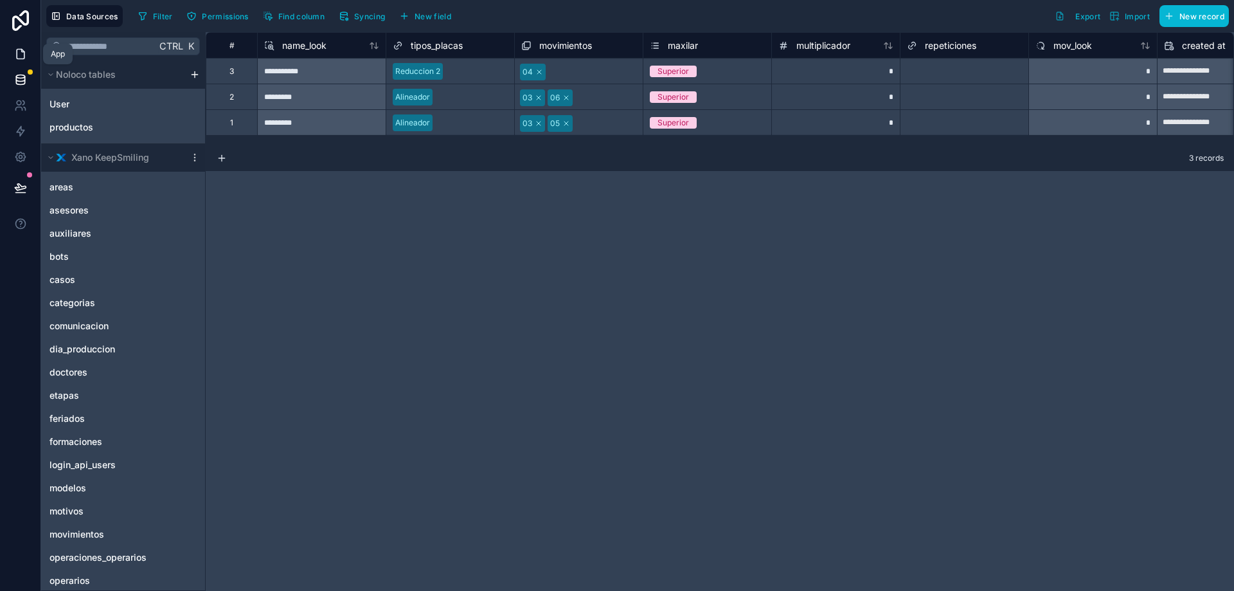
click at [14, 48] on icon at bounding box center [20, 54] width 13 height 13
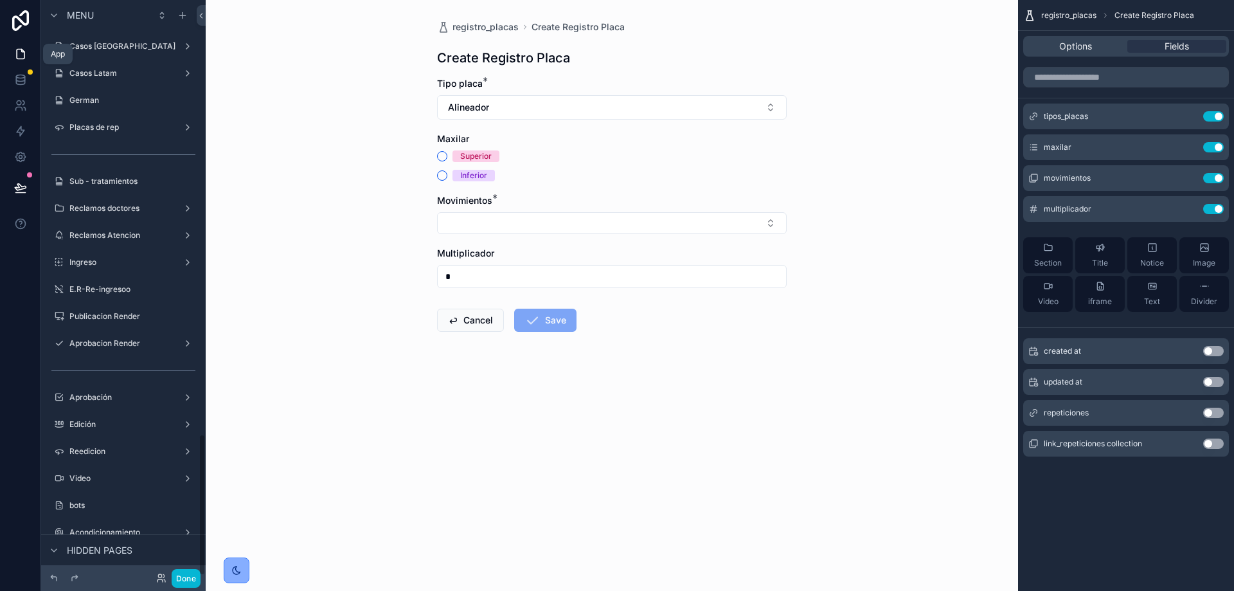
scroll to position [1763, 0]
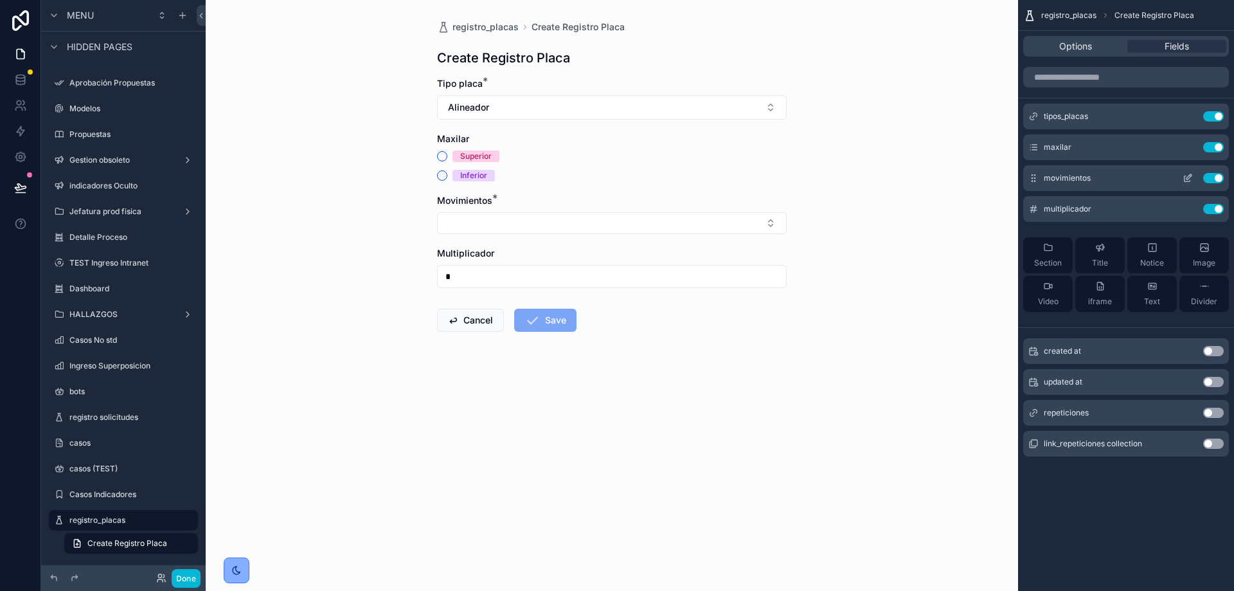
click at [1186, 179] on icon "scrollable content" at bounding box center [1187, 178] width 10 height 10
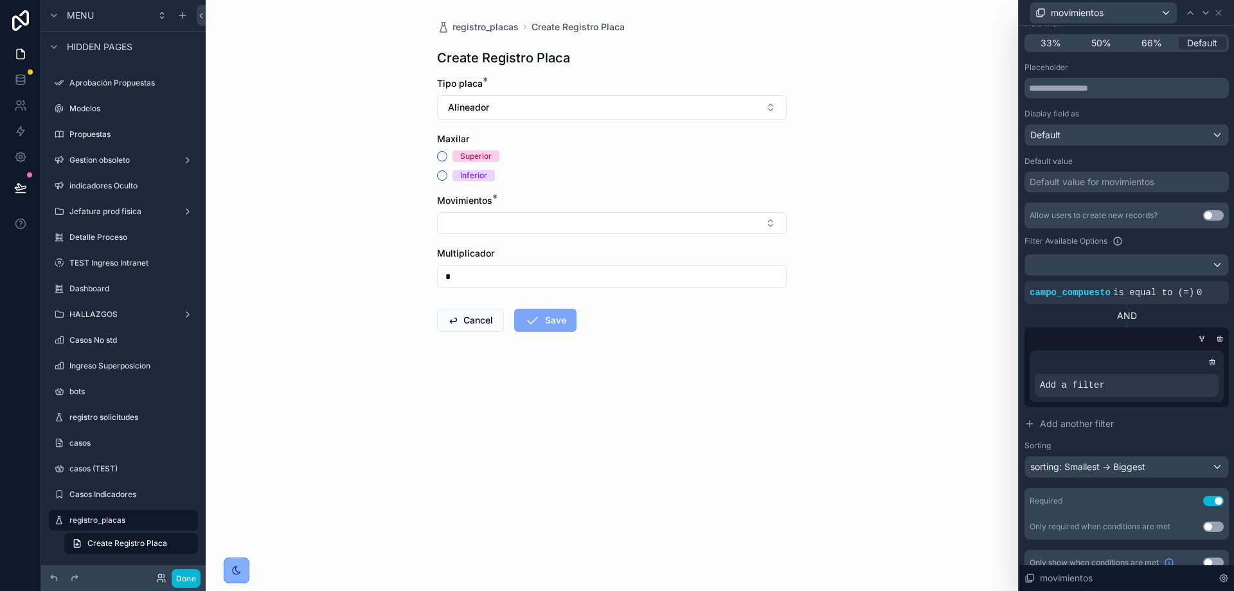
scroll to position [143, 0]
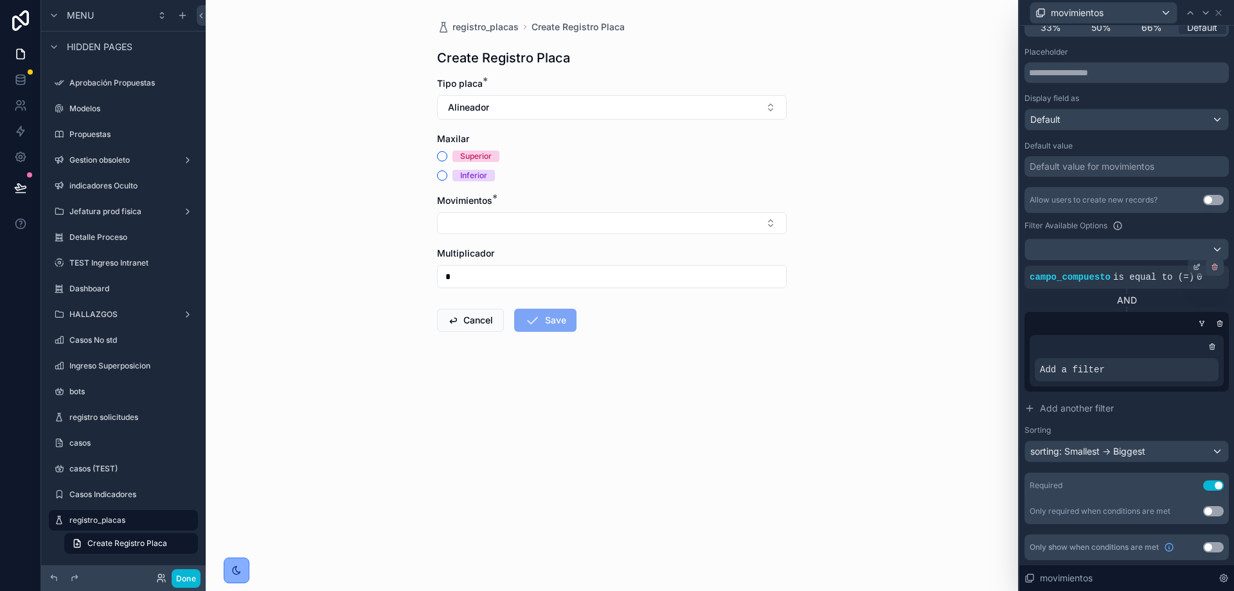
click at [1211, 267] on icon at bounding box center [1215, 267] width 8 height 8
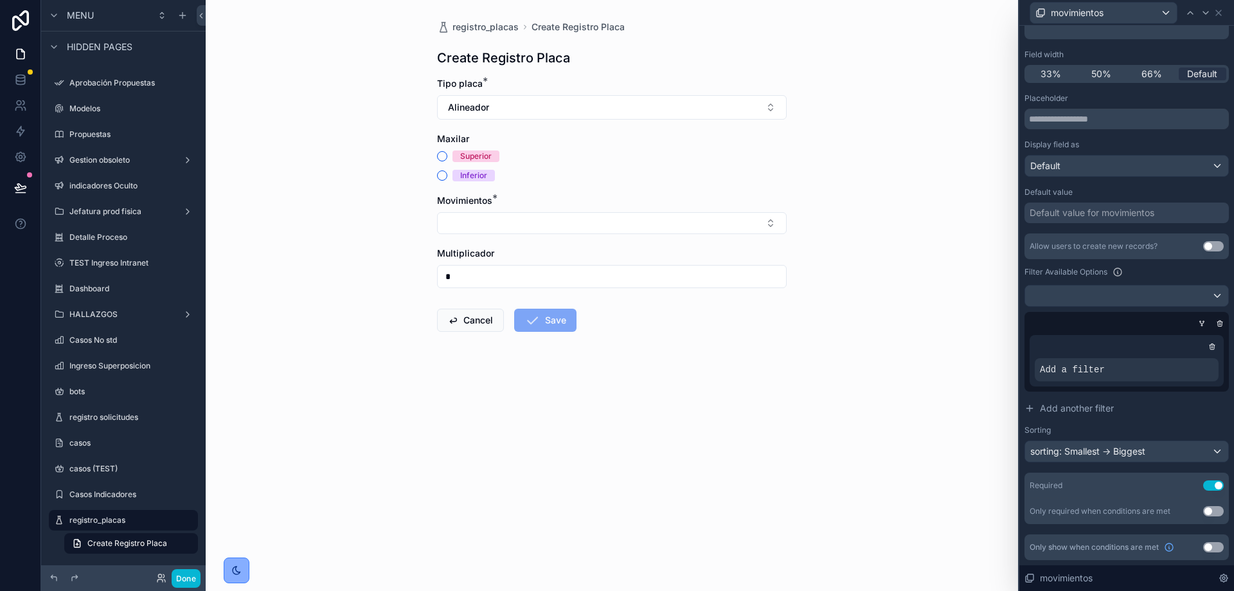
scroll to position [97, 0]
click at [1186, 358] on icon at bounding box center [1188, 358] width 4 height 4
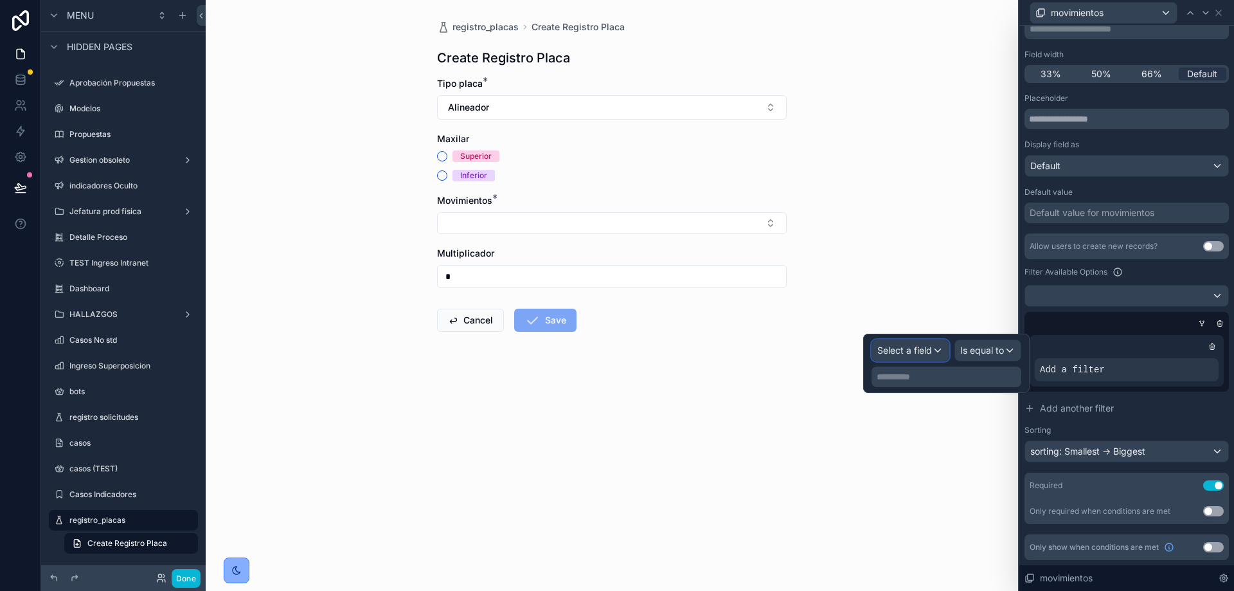
click at [923, 354] on span "Select a field" at bounding box center [904, 349] width 55 height 11
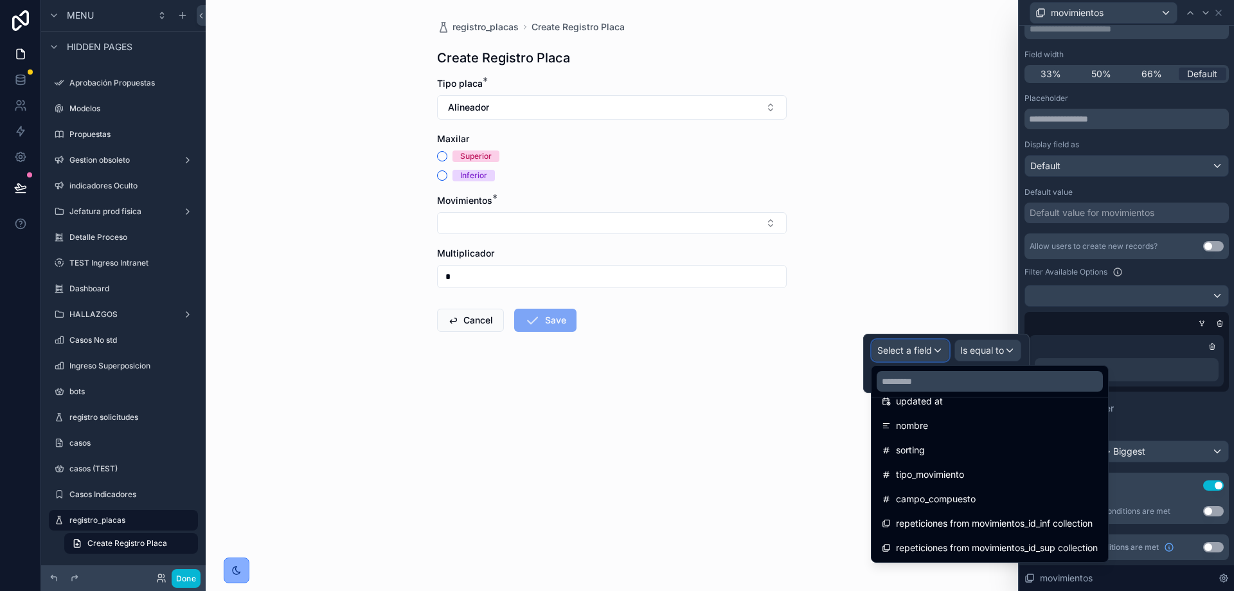
scroll to position [116, 0]
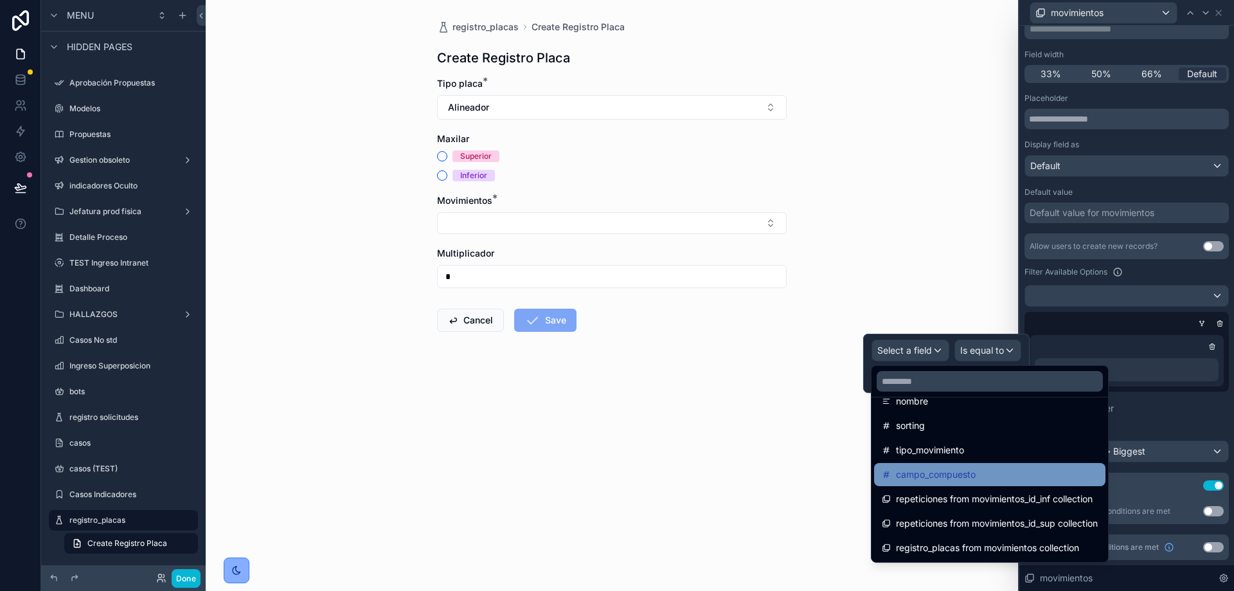
click at [954, 472] on span "campo_compuesto" at bounding box center [936, 474] width 80 height 15
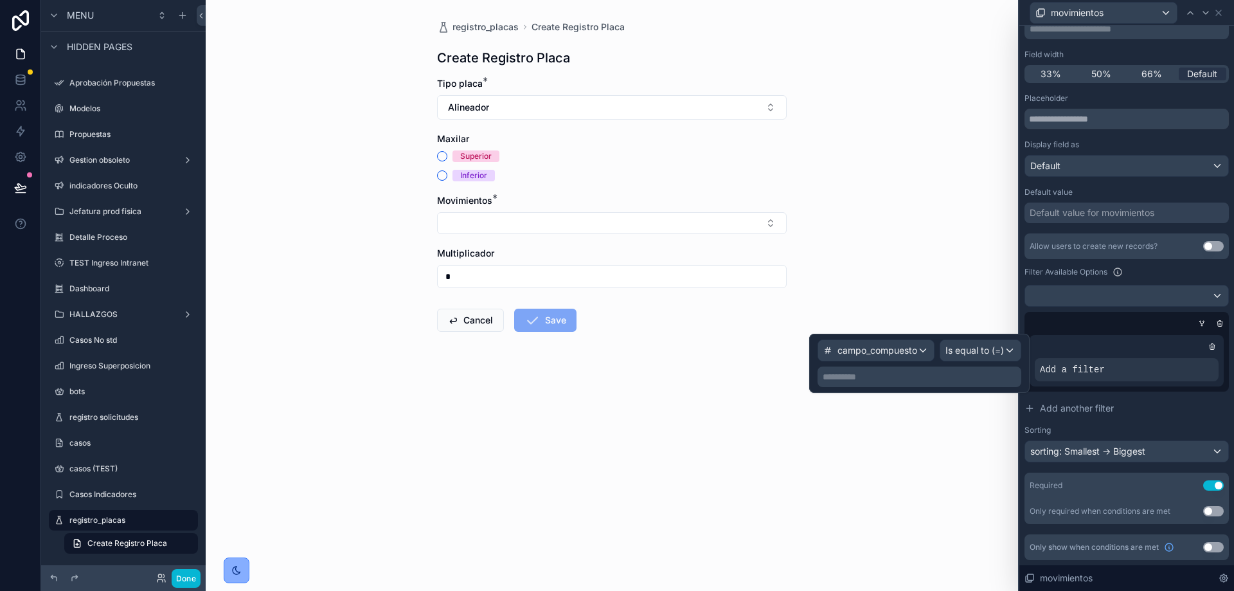
click at [964, 380] on p "**********" at bounding box center [921, 376] width 196 height 13
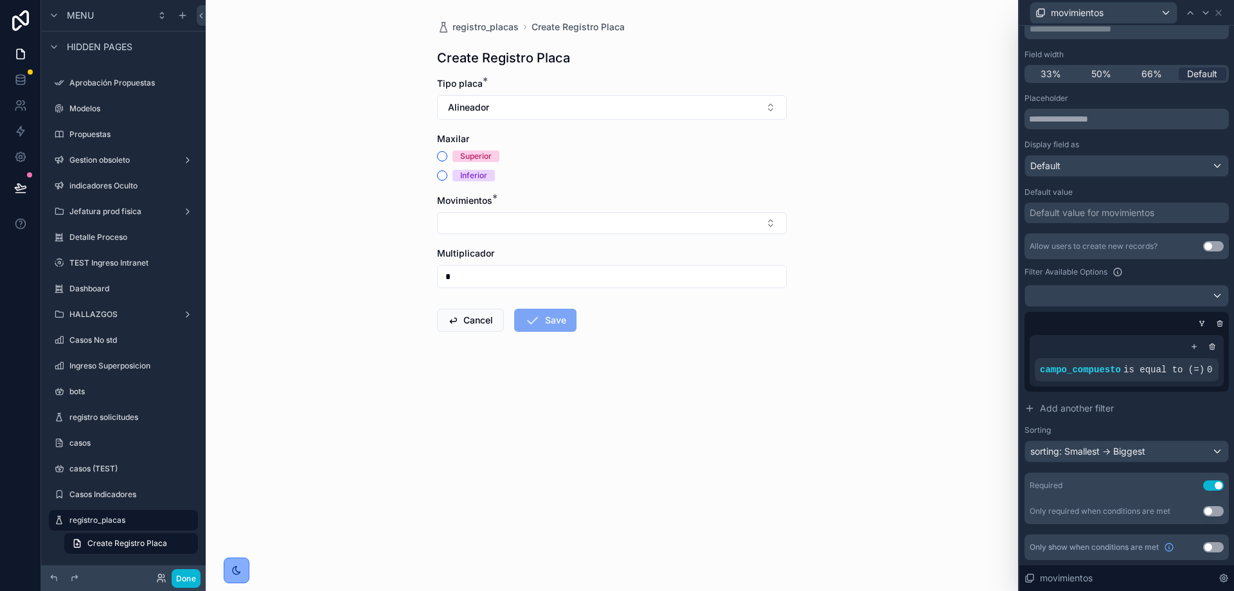
click at [1181, 393] on div "Allow users to create new records? Use setting Filter Available Options campo_c…" at bounding box center [1126, 347] width 204 height 229
click at [1190, 347] on icon at bounding box center [1194, 347] width 8 height 8
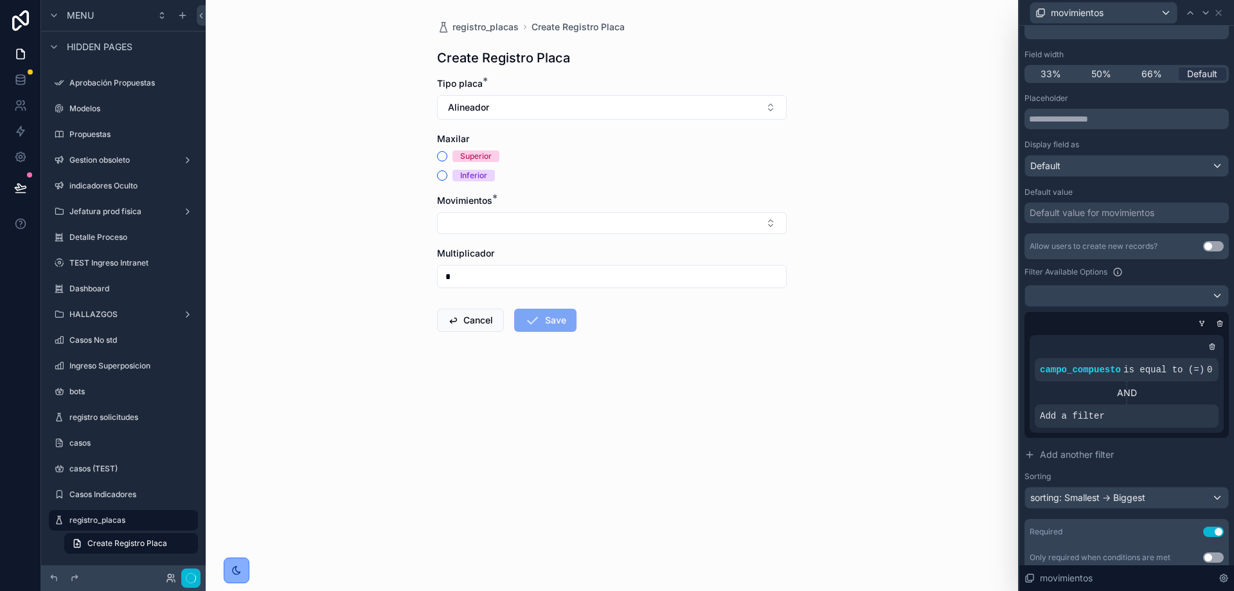
scroll to position [143, 0]
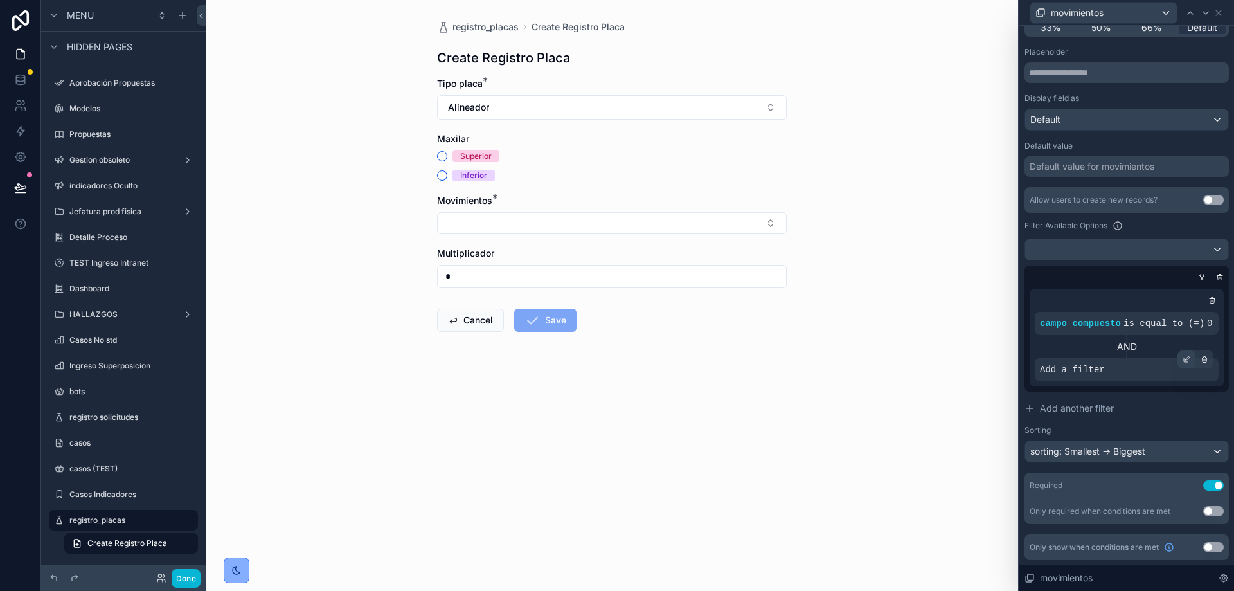
click at [1177, 359] on div at bounding box center [1186, 359] width 18 height 18
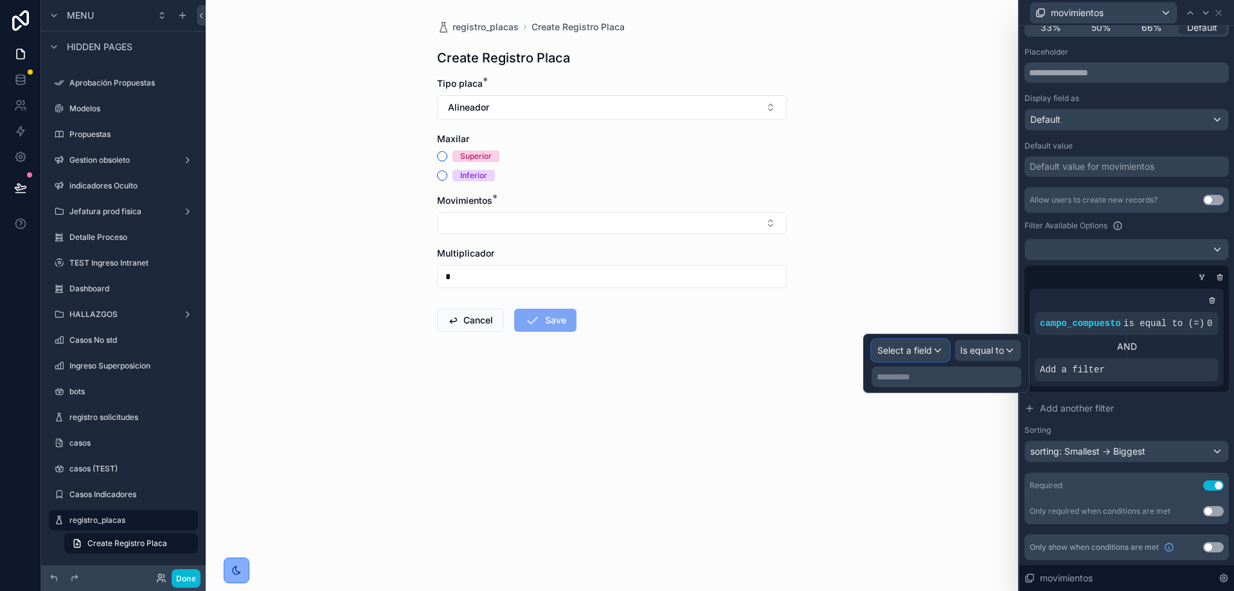
click at [927, 351] on span "Select a field" at bounding box center [904, 349] width 55 height 11
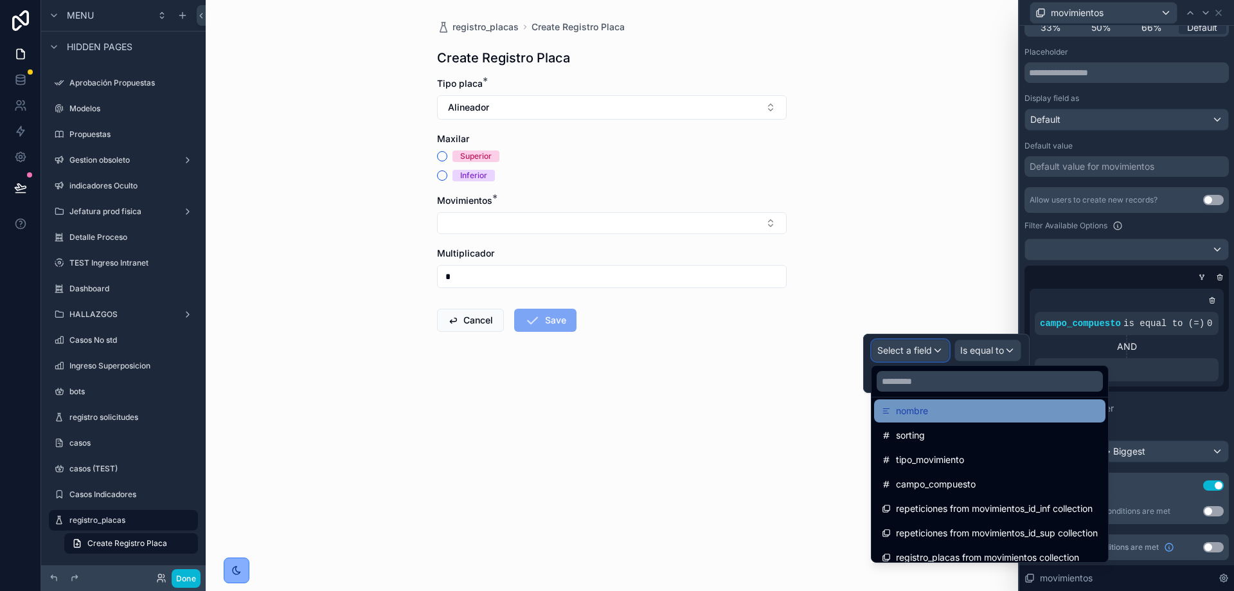
scroll to position [116, 0]
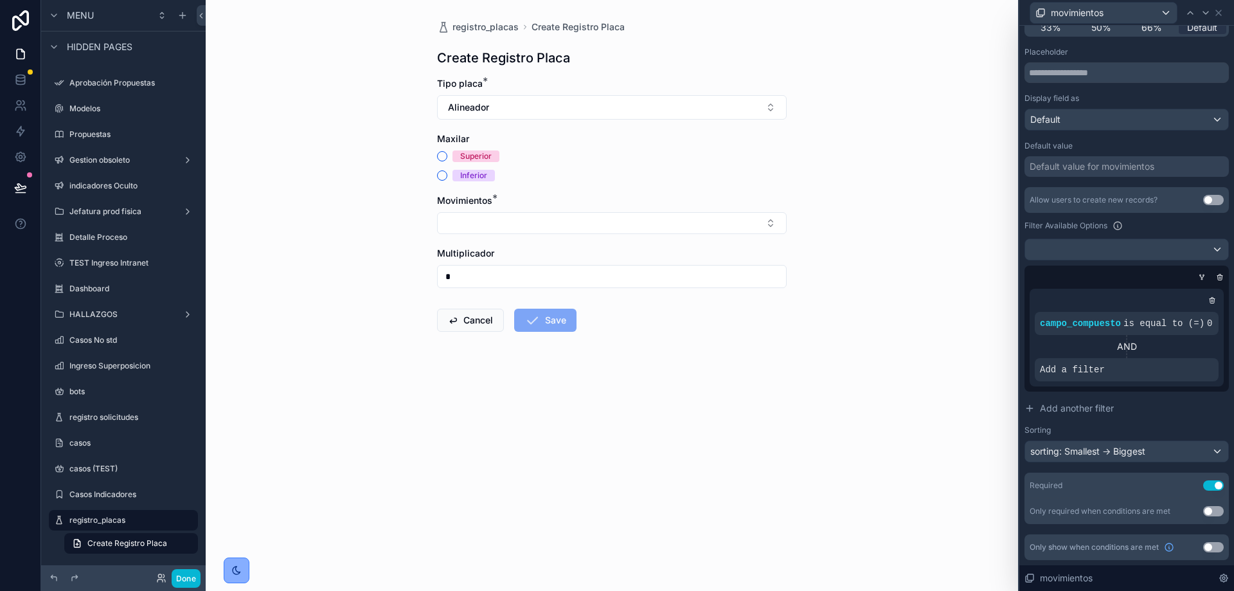
click at [1145, 422] on div "Allow users to create new records? Use setting Filter Available Options campo_c…" at bounding box center [1126, 324] width 204 height 275
click at [12, 78] on link at bounding box center [20, 80] width 40 height 26
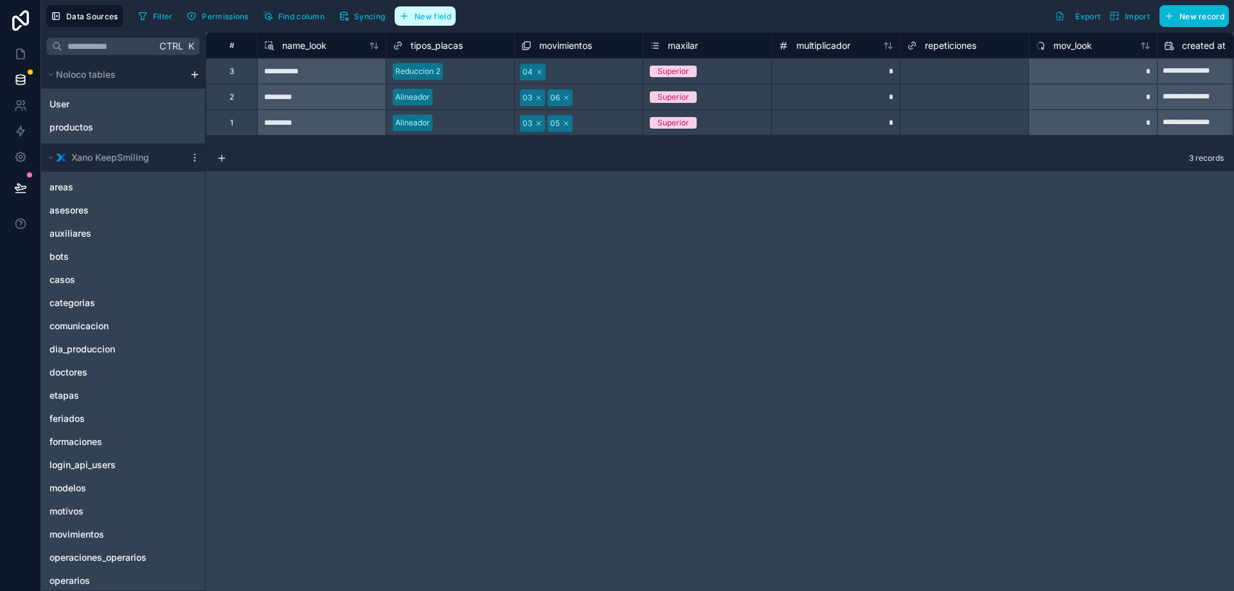
click at [437, 20] on span "New field" at bounding box center [433, 17] width 37 height 10
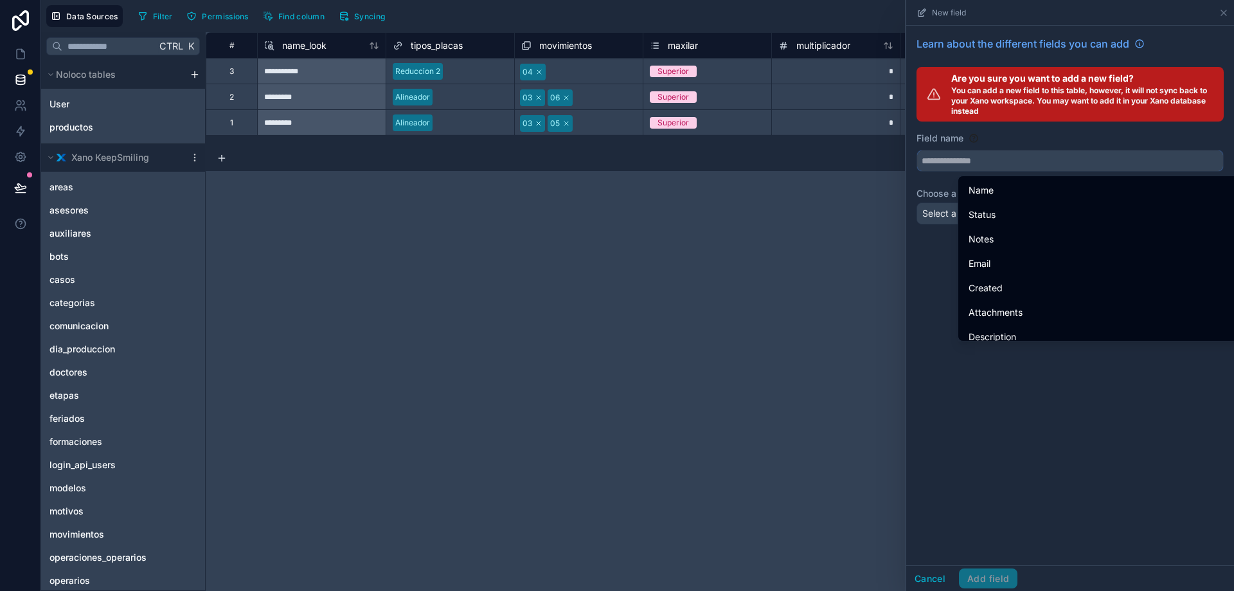
click at [978, 163] on input "text" at bounding box center [1070, 160] width 306 height 21
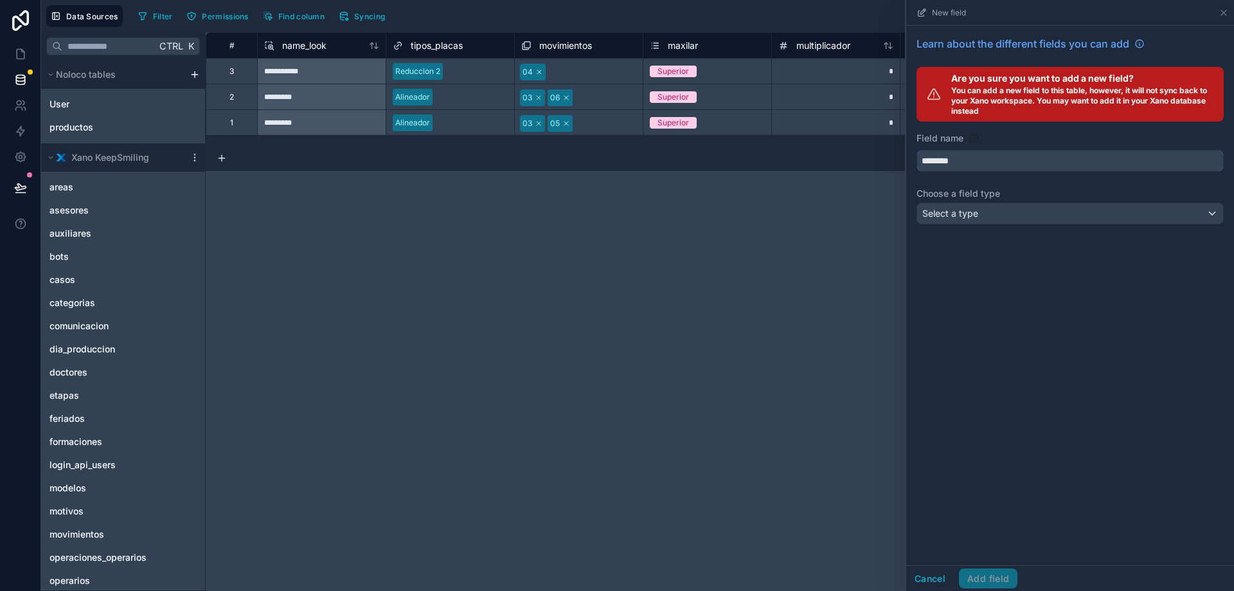
type input "********"
click at [972, 219] on span "Select a type" at bounding box center [950, 213] width 56 height 13
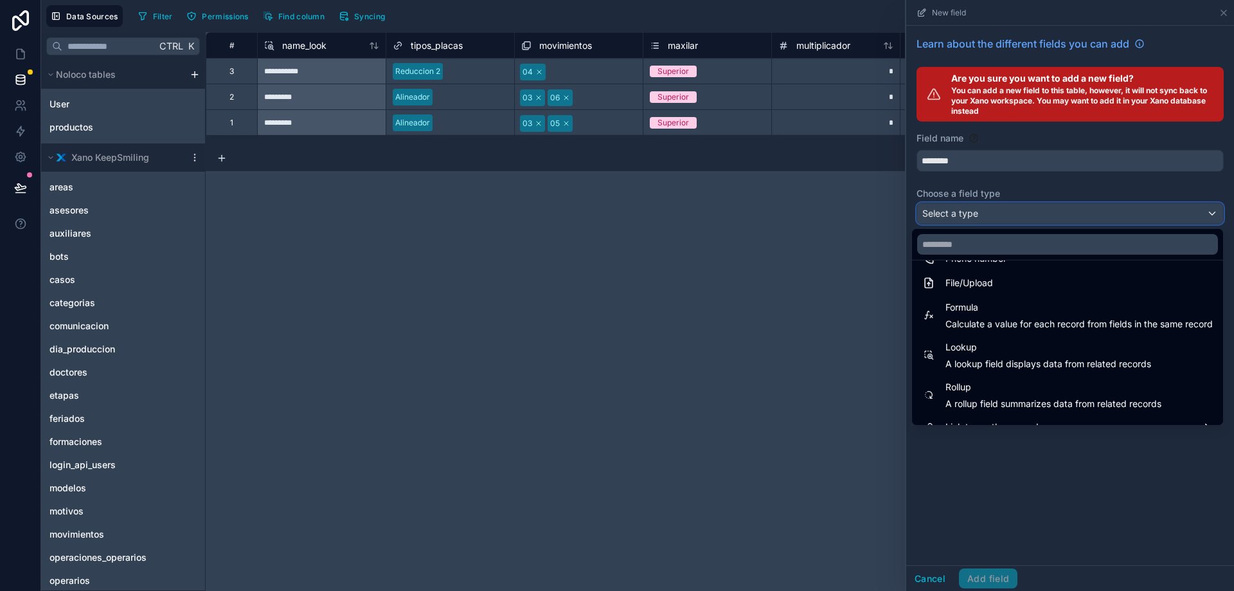
scroll to position [333, 0]
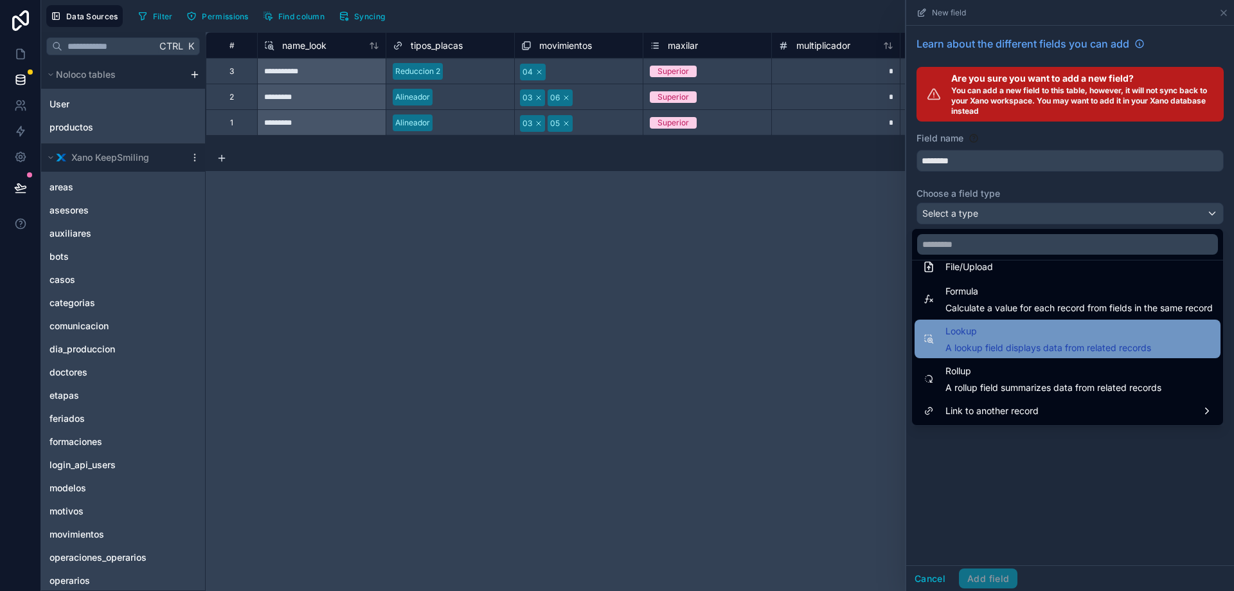
click at [988, 344] on span "A lookup field displays data from related records" at bounding box center [1048, 347] width 206 height 13
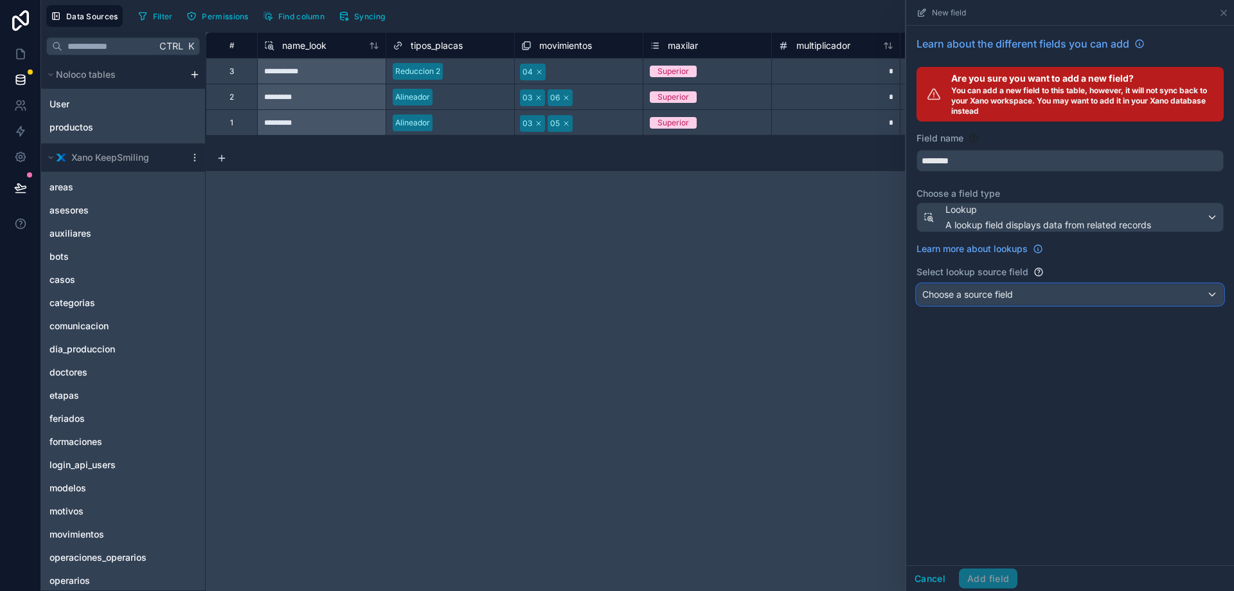
click at [1001, 296] on span "Choose a source field" at bounding box center [967, 294] width 91 height 11
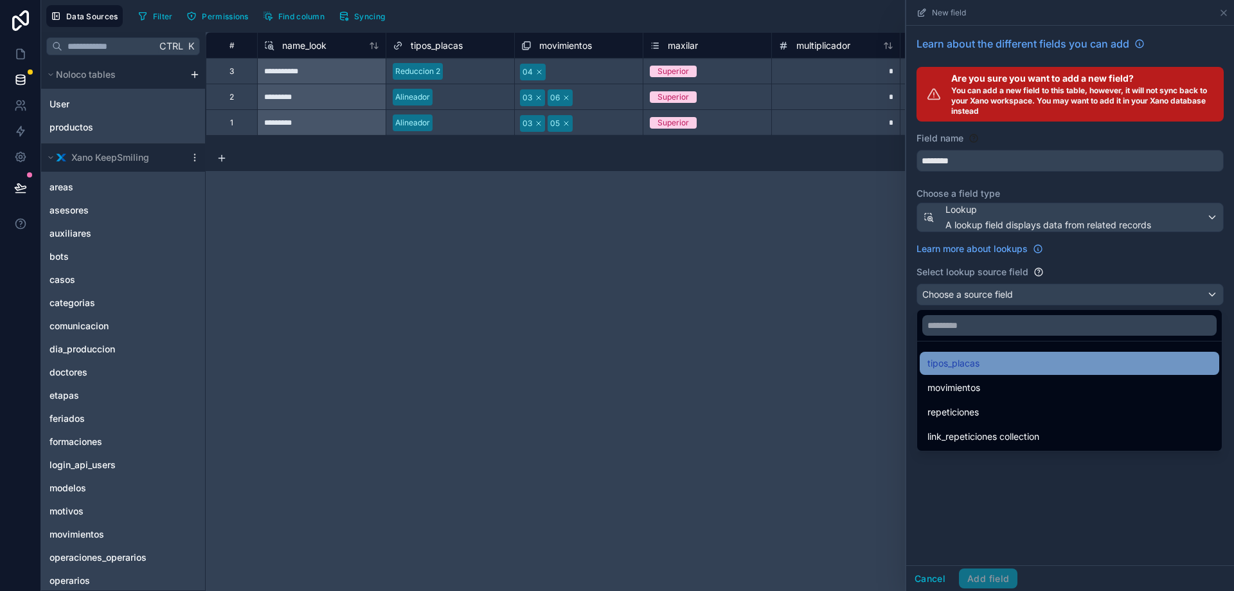
click at [964, 362] on span "tipos_placas" at bounding box center [953, 362] width 52 height 15
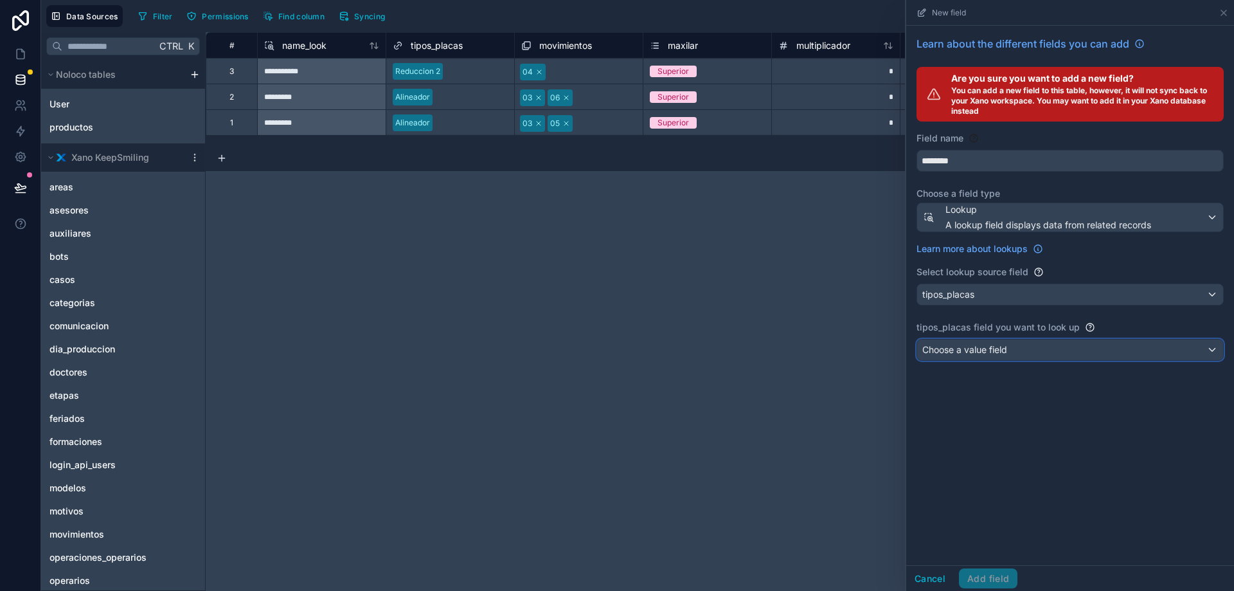
click at [964, 350] on span "Choose a value field" at bounding box center [964, 349] width 85 height 11
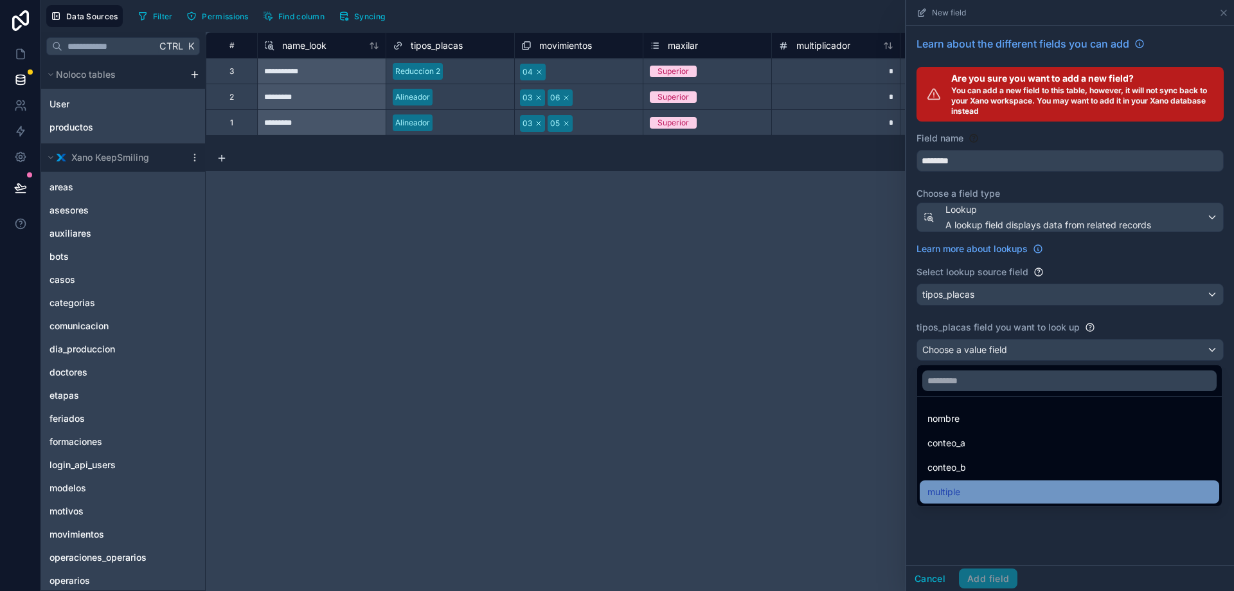
click at [965, 482] on div "multiple" at bounding box center [1069, 491] width 299 height 23
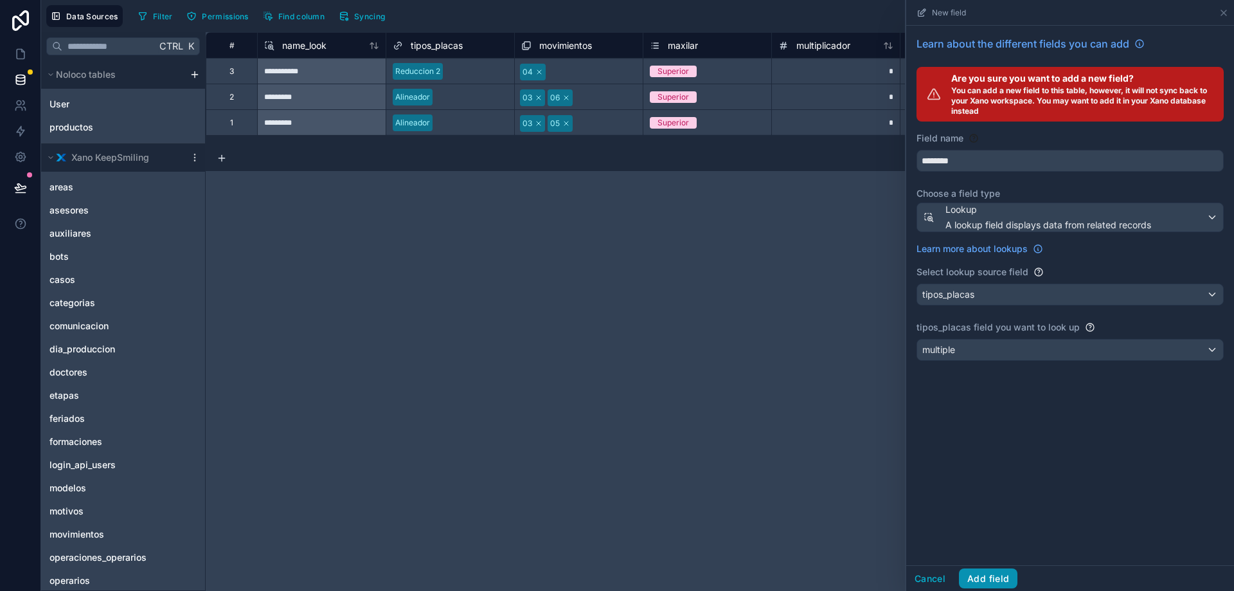
click at [994, 573] on button "Add field" at bounding box center [988, 578] width 58 height 21
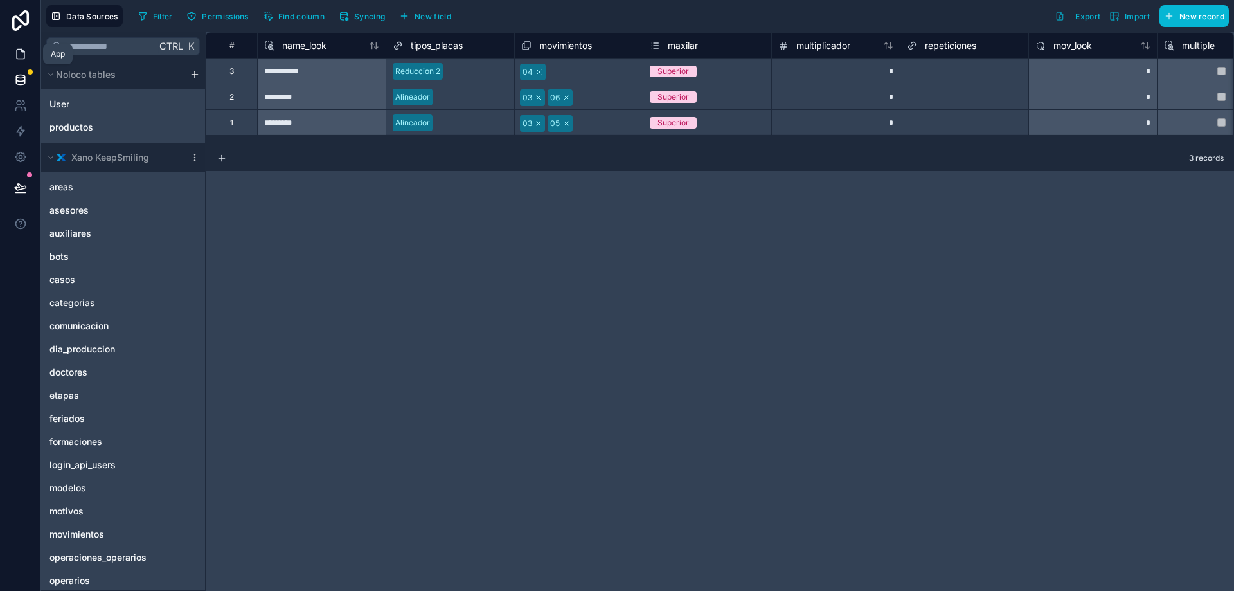
click at [21, 56] on icon at bounding box center [20, 54] width 13 height 13
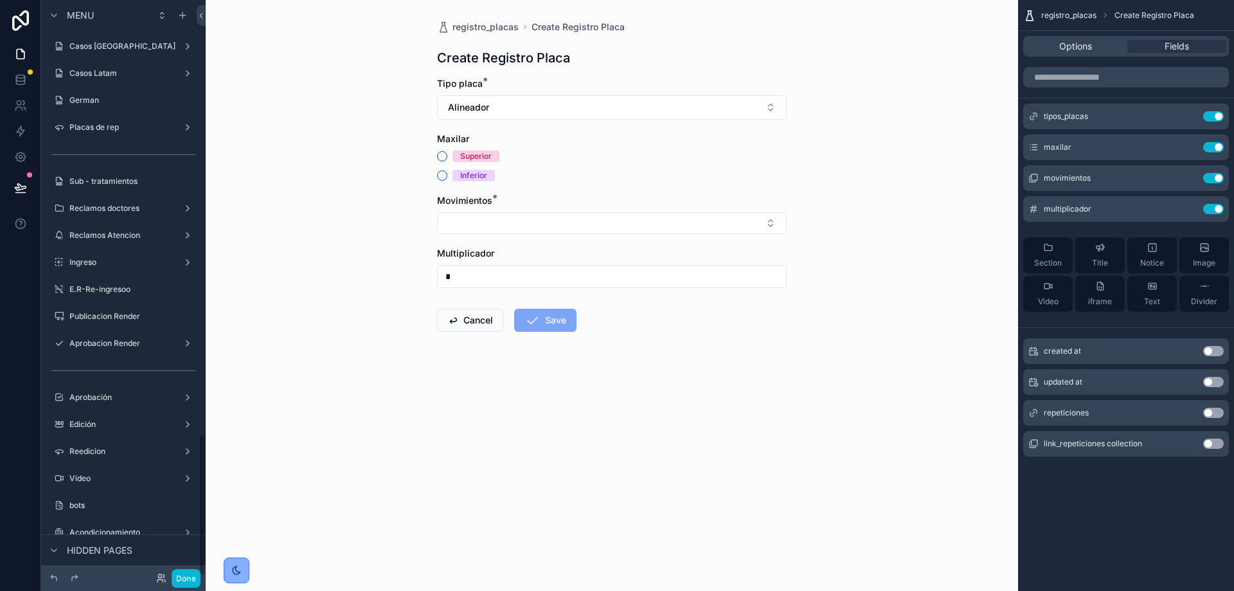
scroll to position [1763, 0]
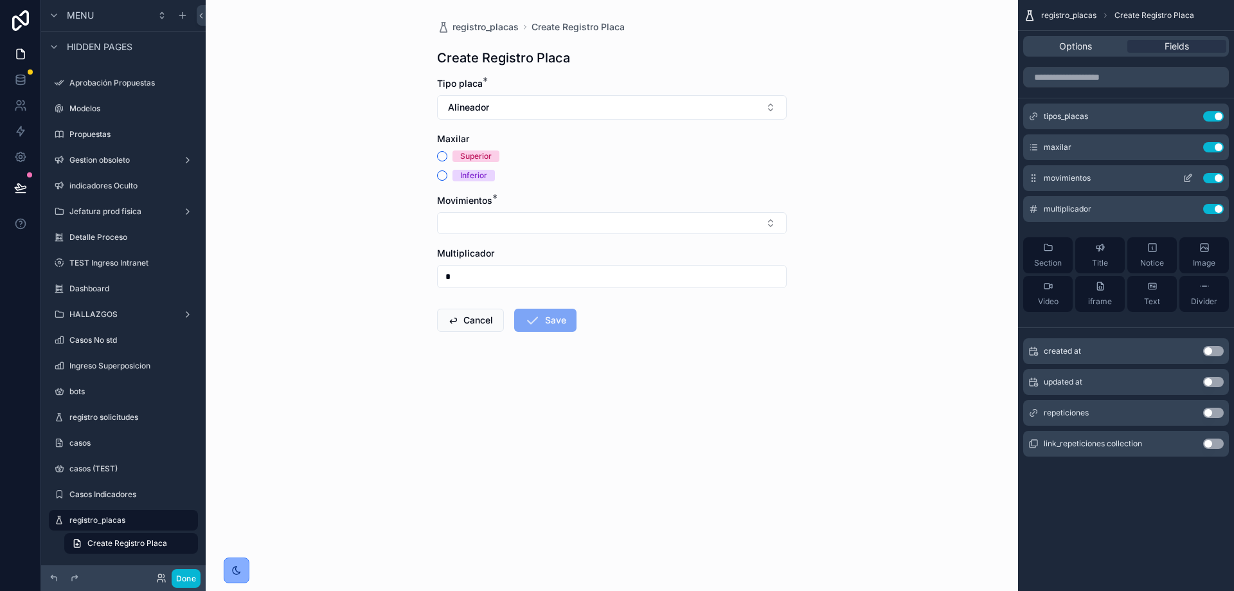
click at [1188, 181] on icon "scrollable content" at bounding box center [1187, 179] width 6 height 6
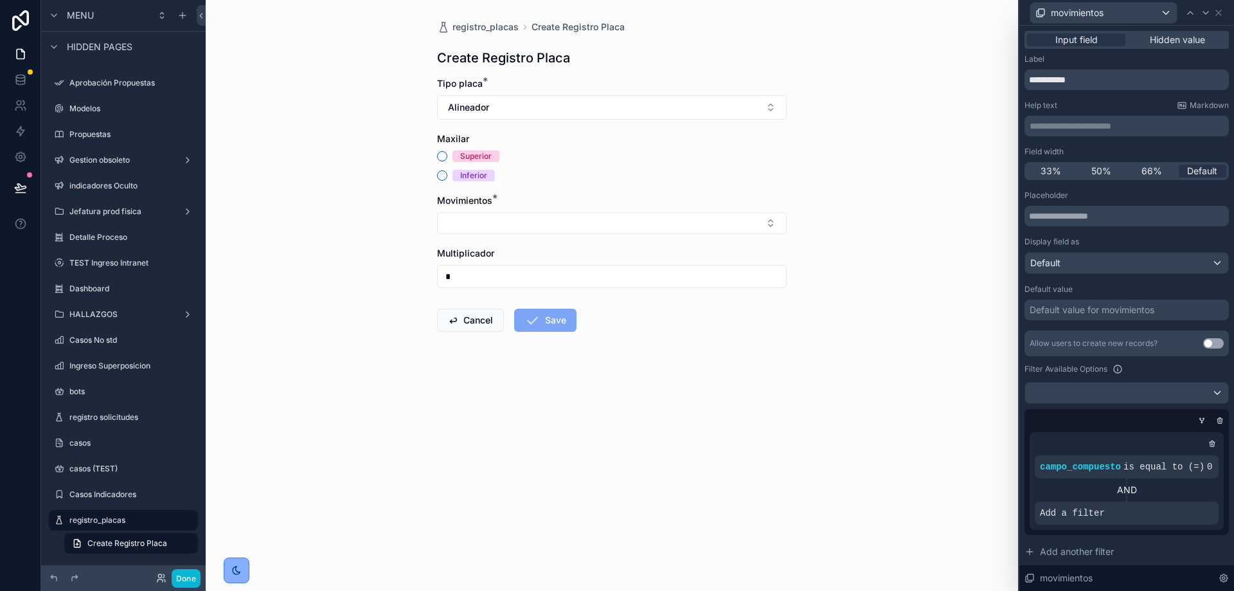
scroll to position [143, 0]
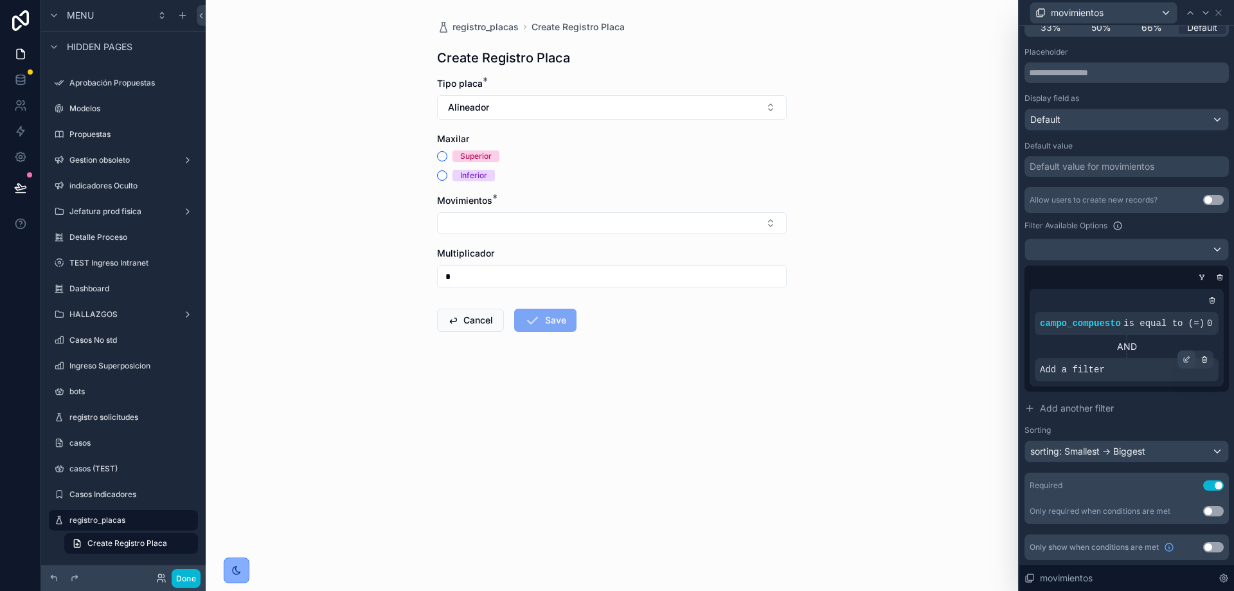
click at [1177, 362] on div at bounding box center [1186, 359] width 18 height 18
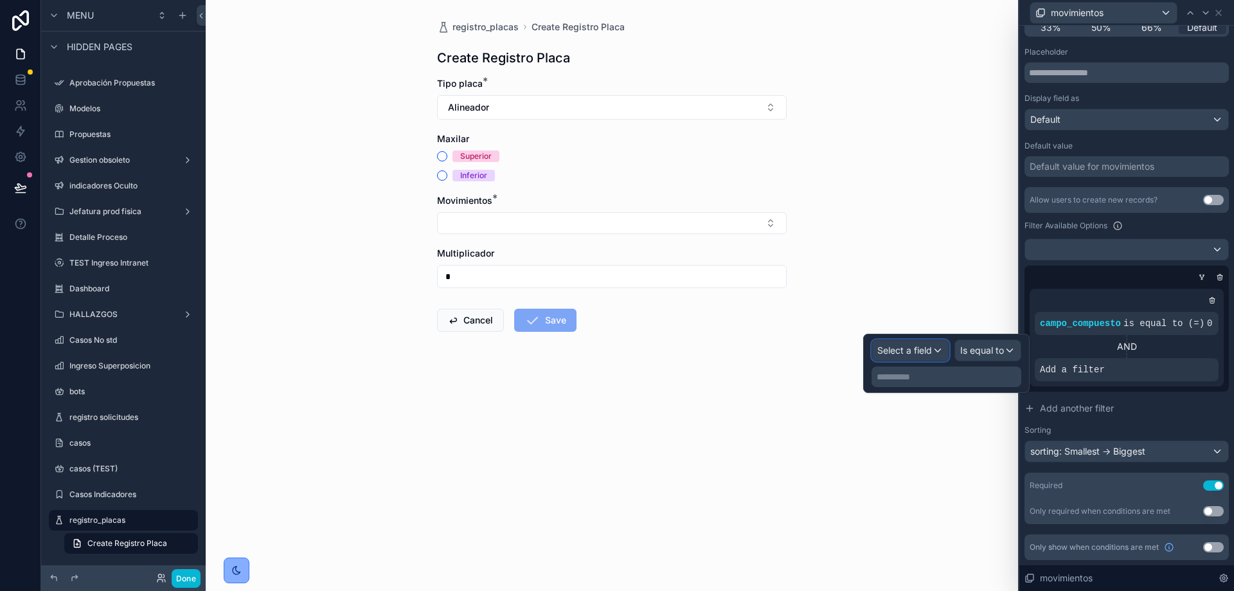
click at [912, 349] on span "Select a field" at bounding box center [904, 349] width 55 height 11
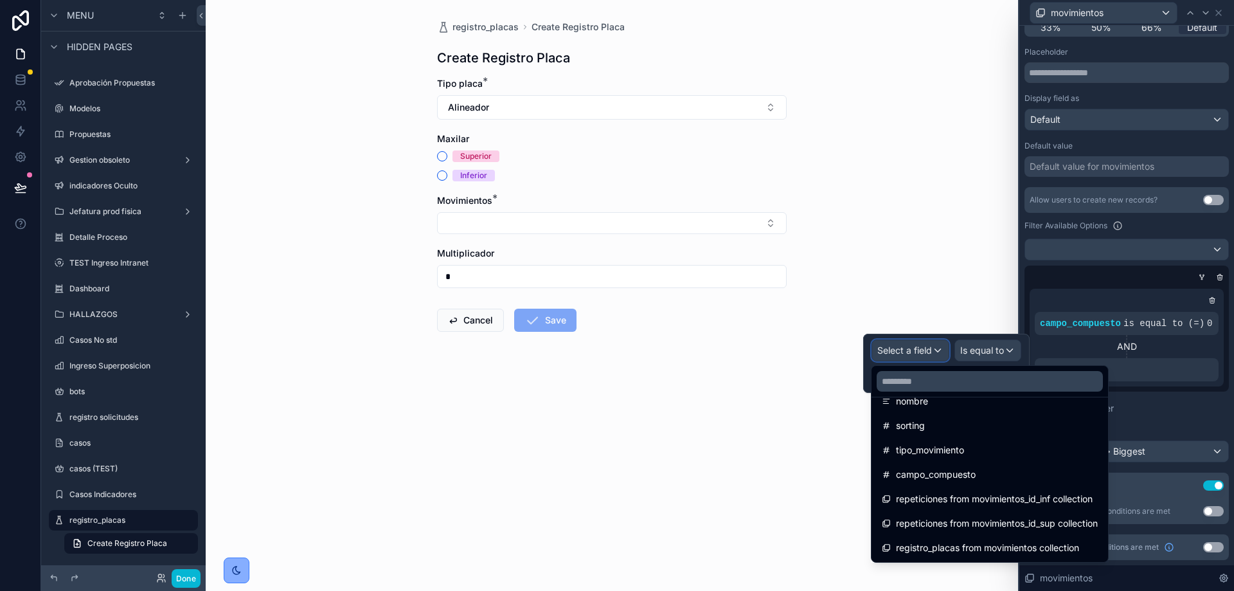
scroll to position [0, 0]
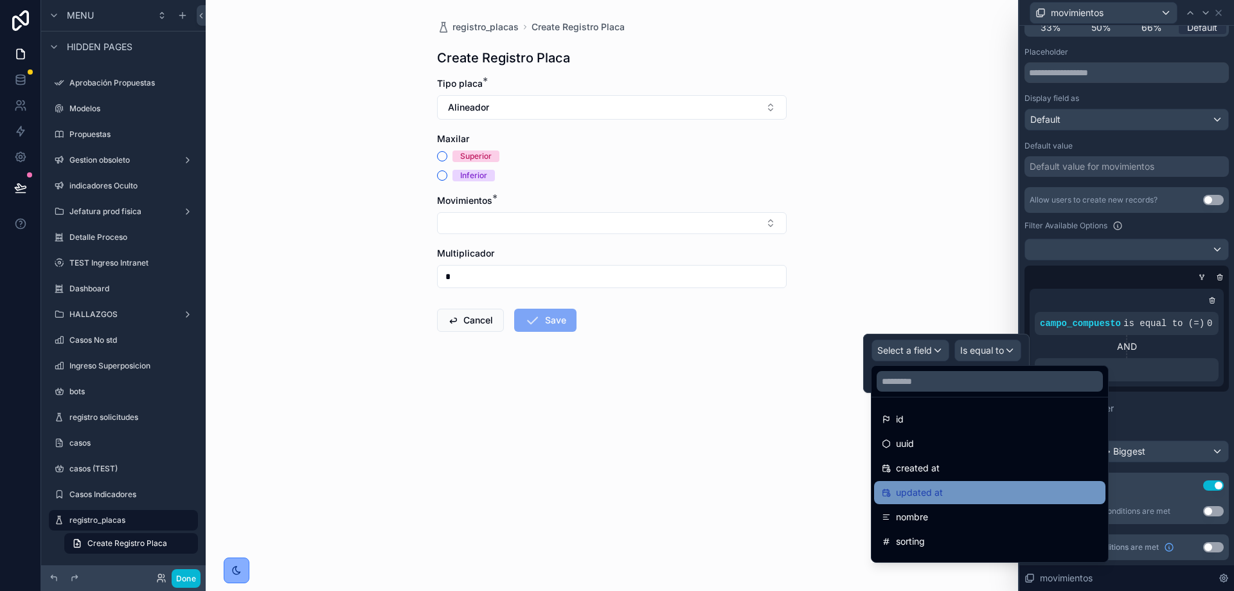
click at [932, 489] on span "updated at" at bounding box center [919, 492] width 47 height 15
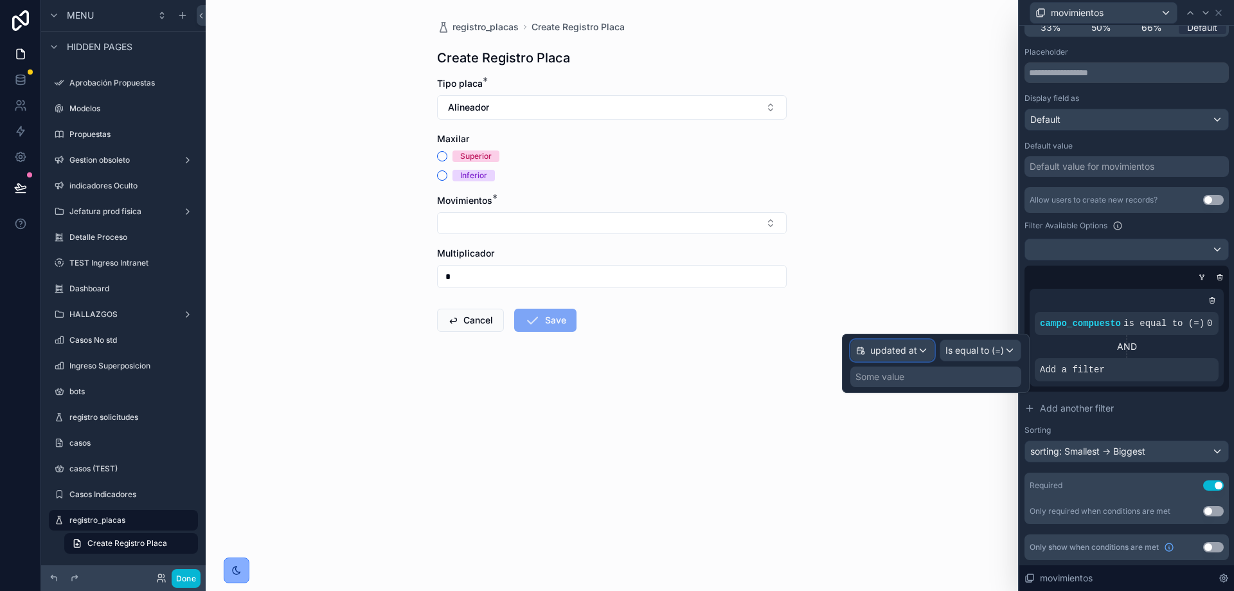
click at [903, 352] on span "updated at" at bounding box center [893, 350] width 47 height 13
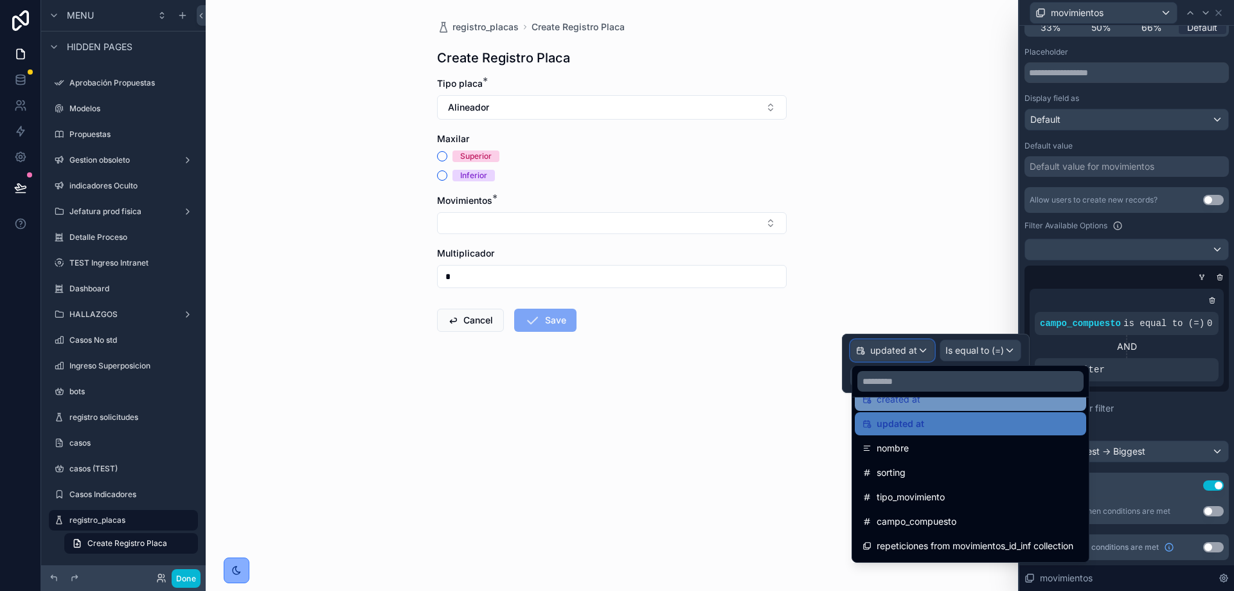
scroll to position [116, 0]
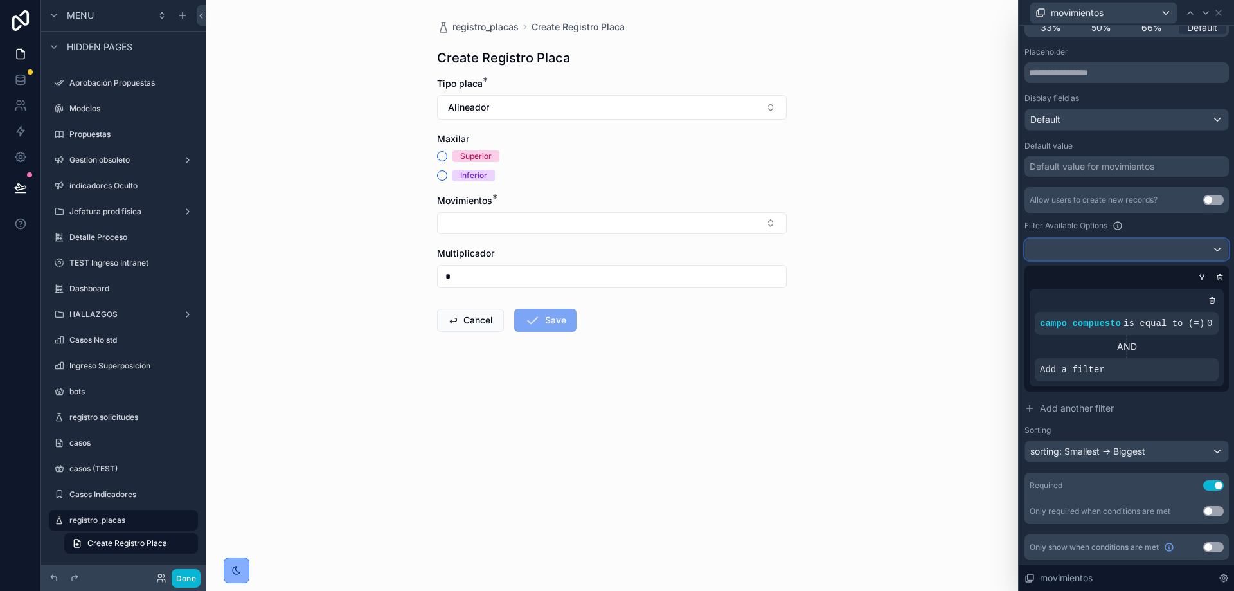
click at [1202, 243] on div at bounding box center [1126, 249] width 203 height 21
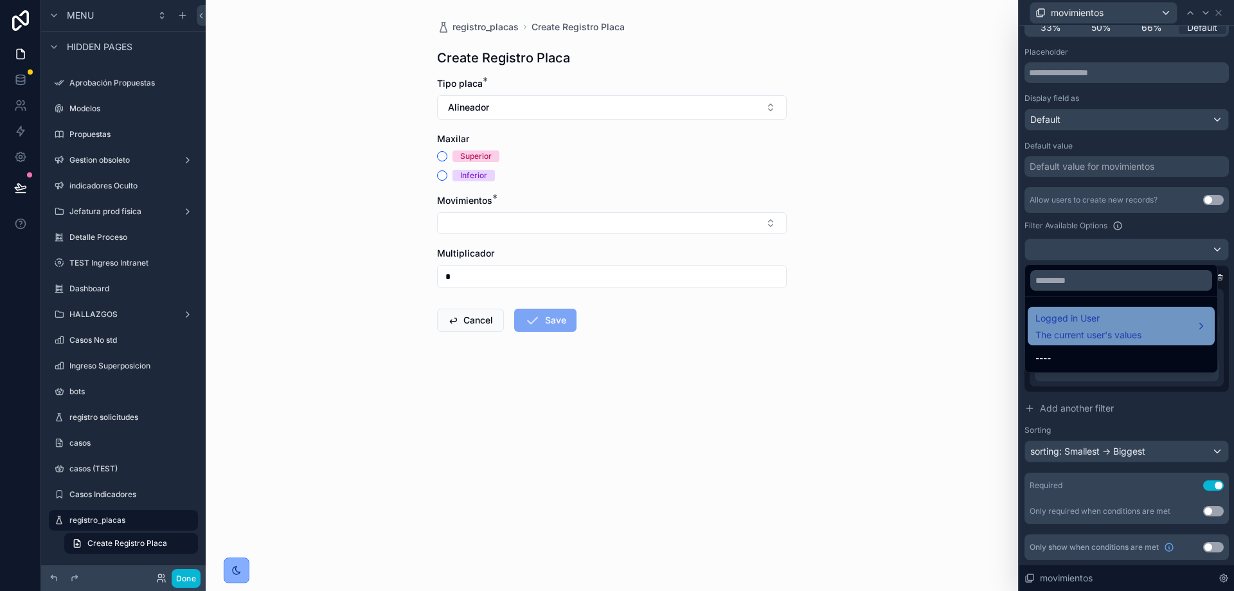
click at [1136, 334] on span "The current user's values" at bounding box center [1088, 334] width 106 height 13
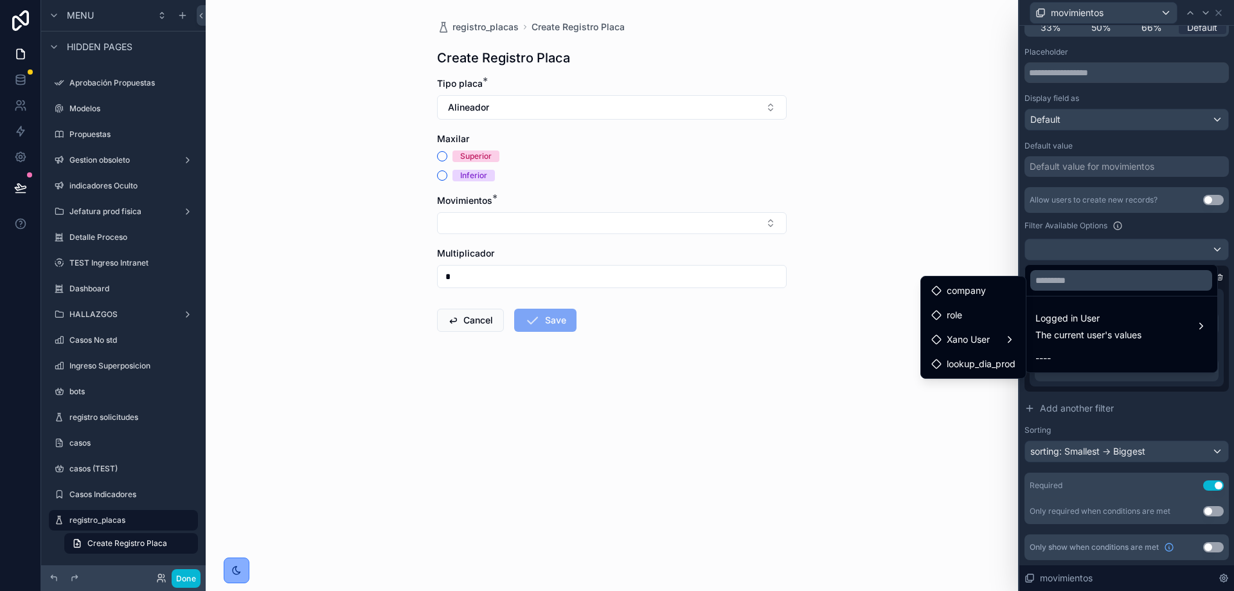
click at [1170, 389] on div at bounding box center [1126, 295] width 215 height 591
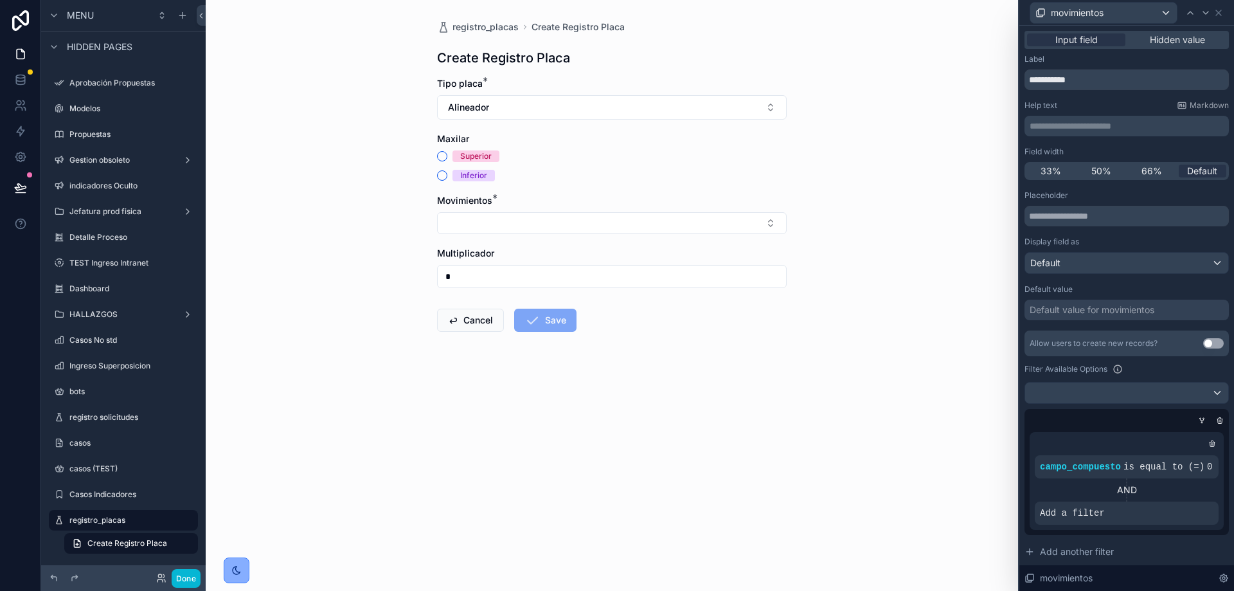
scroll to position [143, 0]
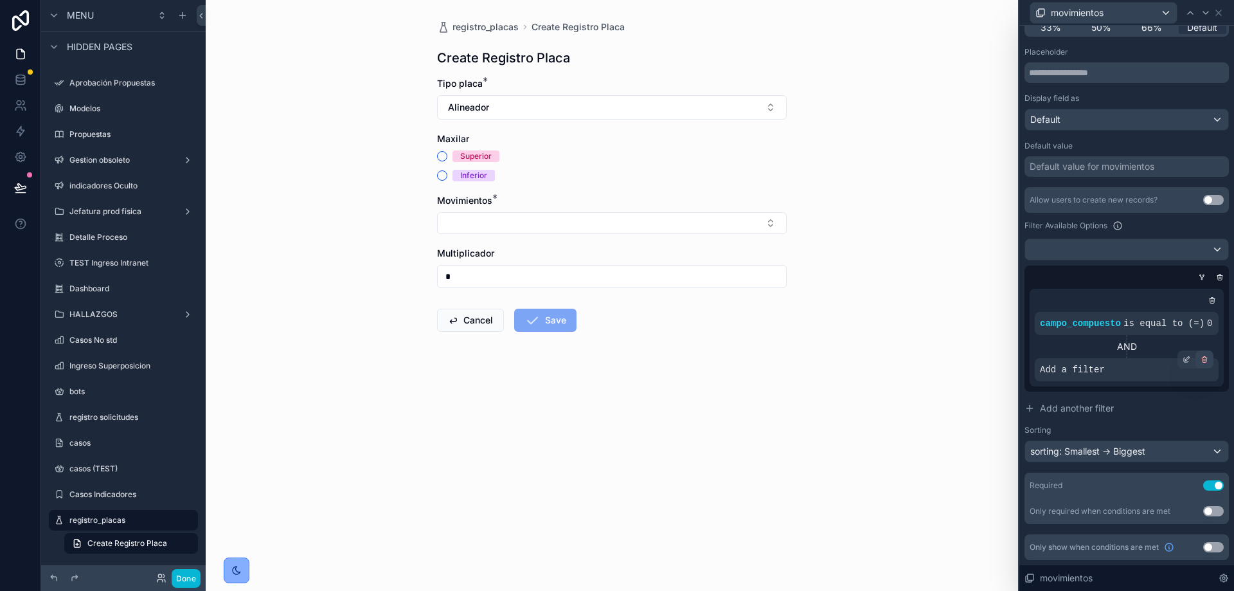
click at [1200, 355] on icon at bounding box center [1204, 359] width 8 height 8
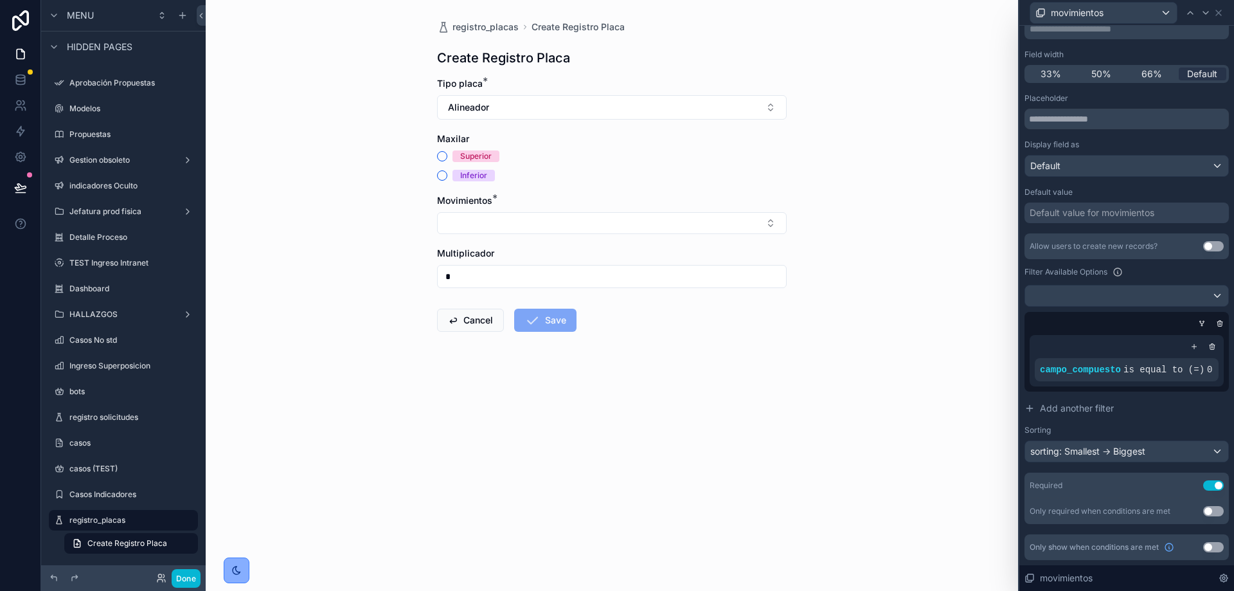
scroll to position [97, 0]
click at [1203, 548] on button "Use setting" at bounding box center [1213, 547] width 21 height 10
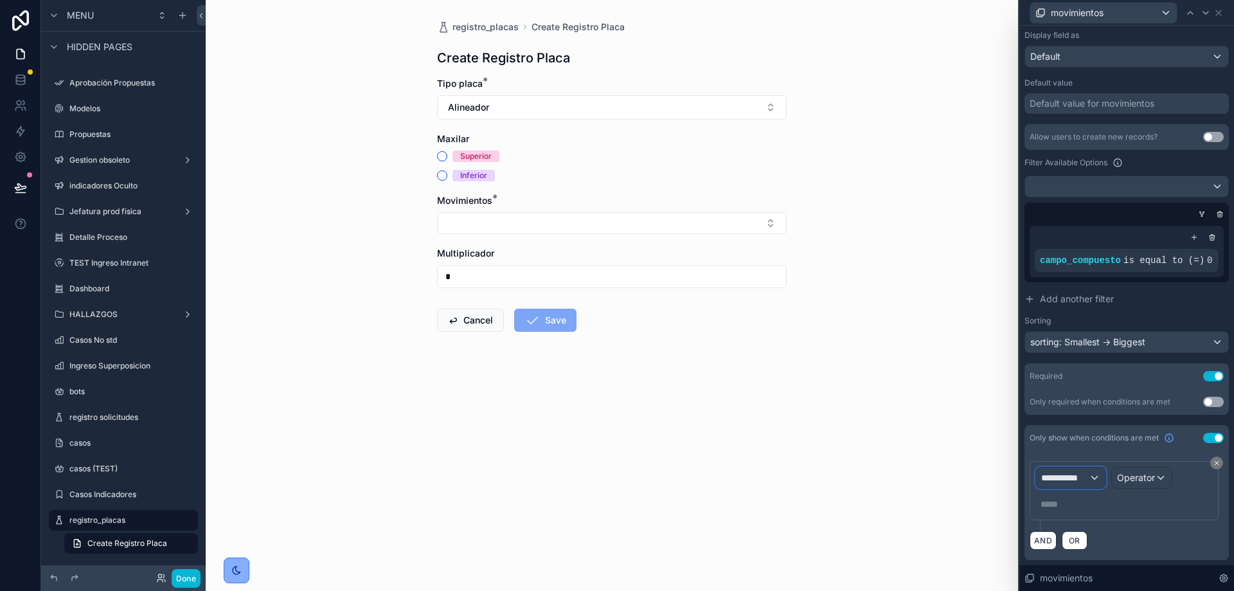
click at [1081, 481] on span "**********" at bounding box center [1065, 477] width 48 height 13
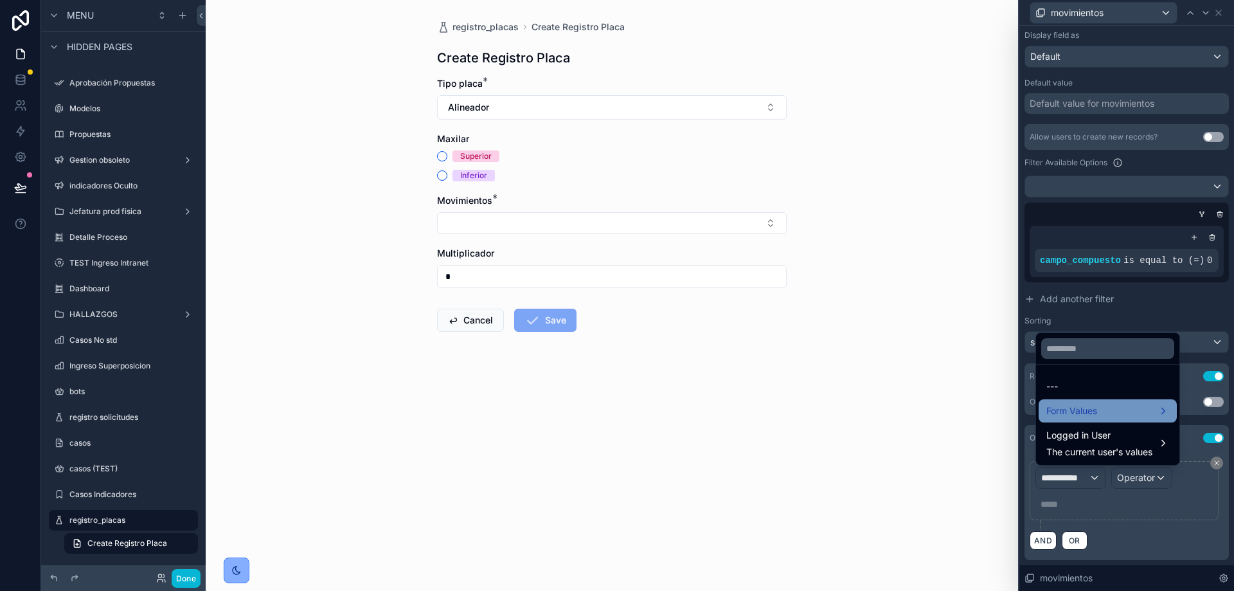
click at [1088, 409] on span "Form Values" at bounding box center [1071, 410] width 51 height 15
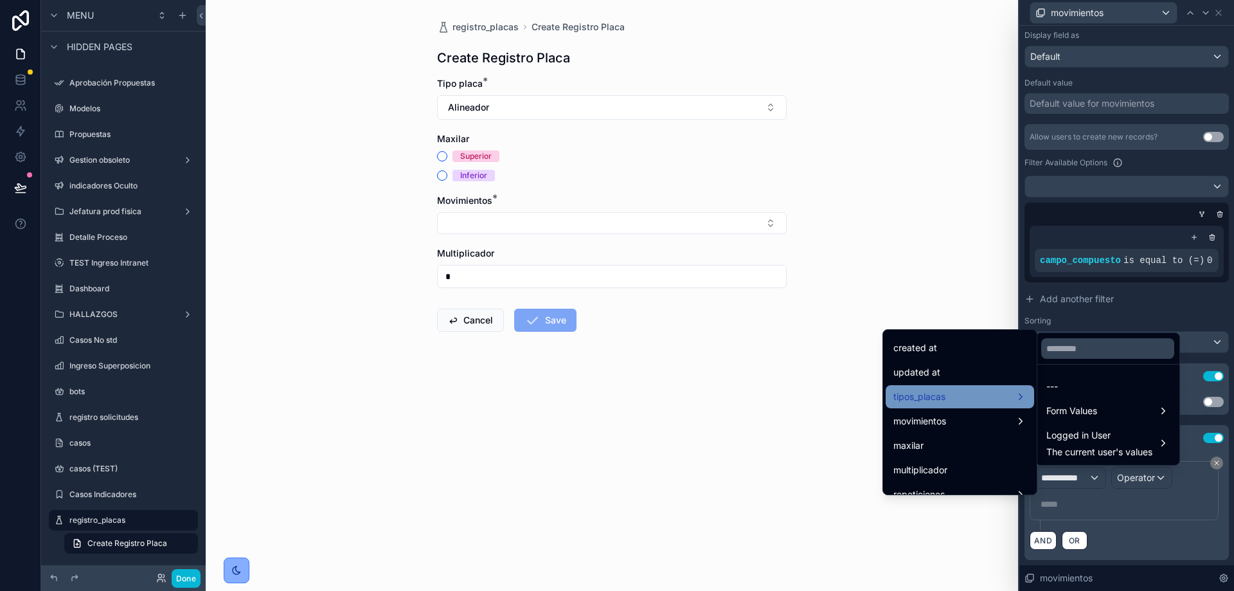
scroll to position [46, 0]
click at [1003, 398] on div "tipos_placas" at bounding box center [959, 395] width 133 height 15
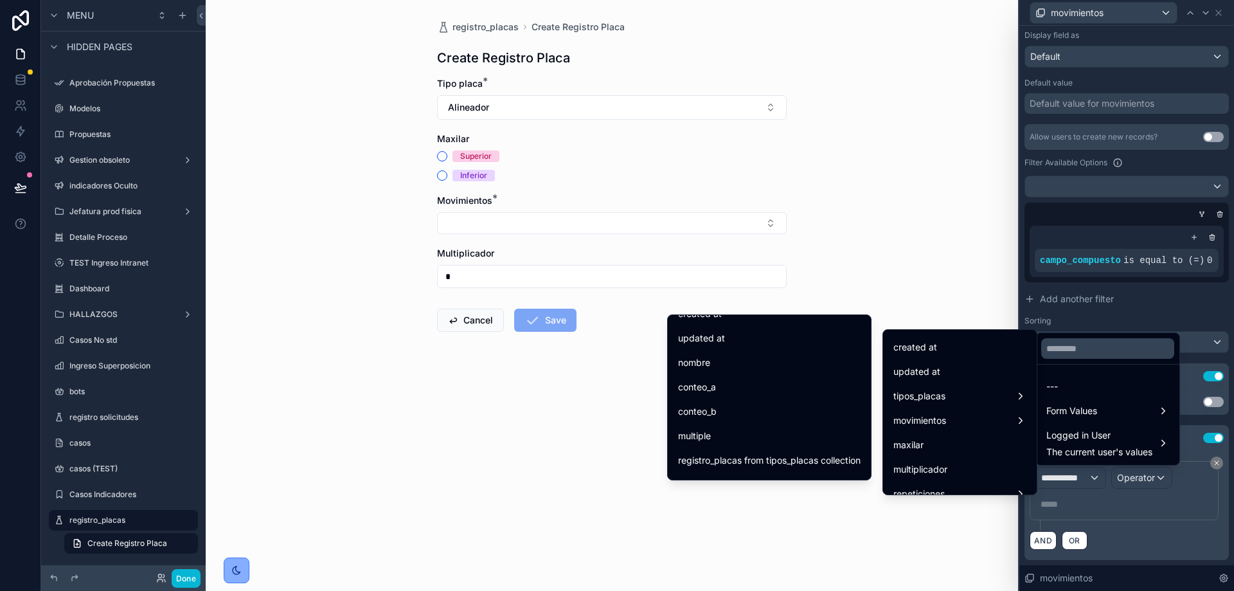
scroll to position [65, 0]
click at [730, 438] on div "multiple" at bounding box center [769, 434] width 183 height 15
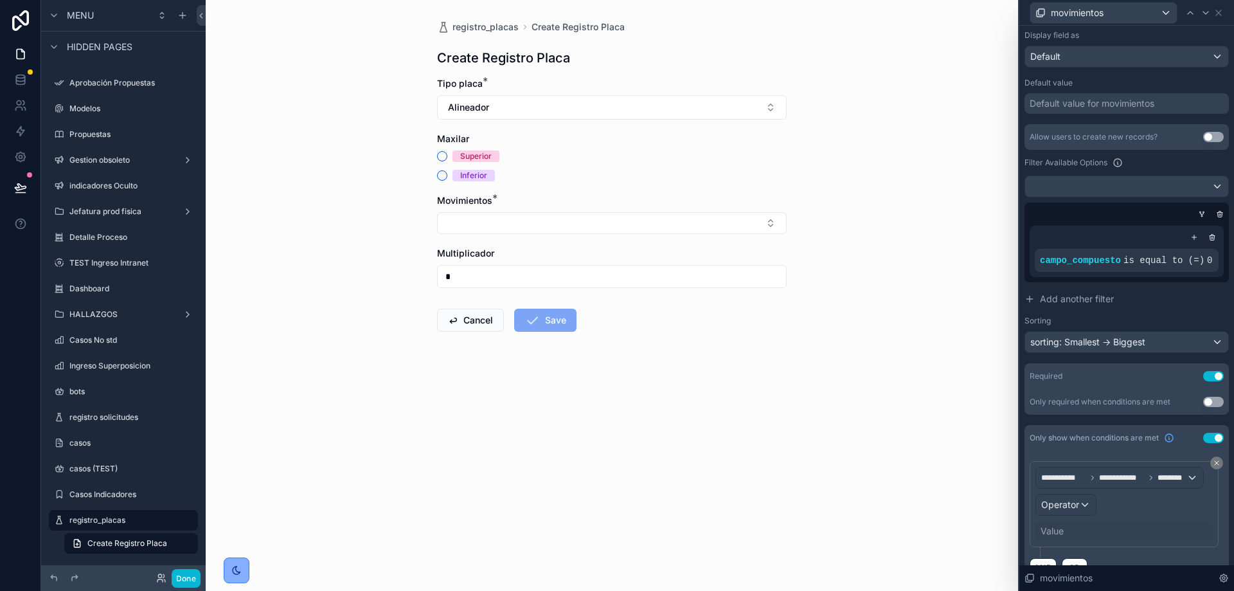
scroll to position [235, 0]
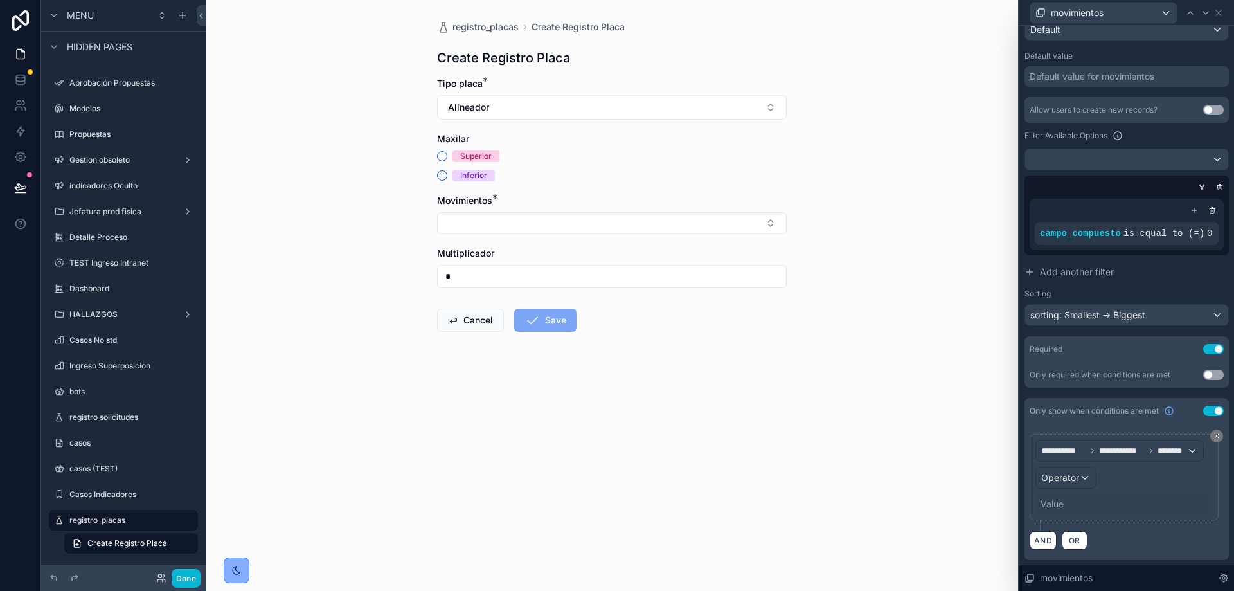
click at [1206, 285] on div "Allow users to create new records? Use setting Filter Available Options campo_c…" at bounding box center [1126, 211] width 204 height 229
click at [610, 114] on button "Alineador" at bounding box center [612, 107] width 350 height 24
click at [518, 157] on div "None" at bounding box center [611, 159] width 343 height 21
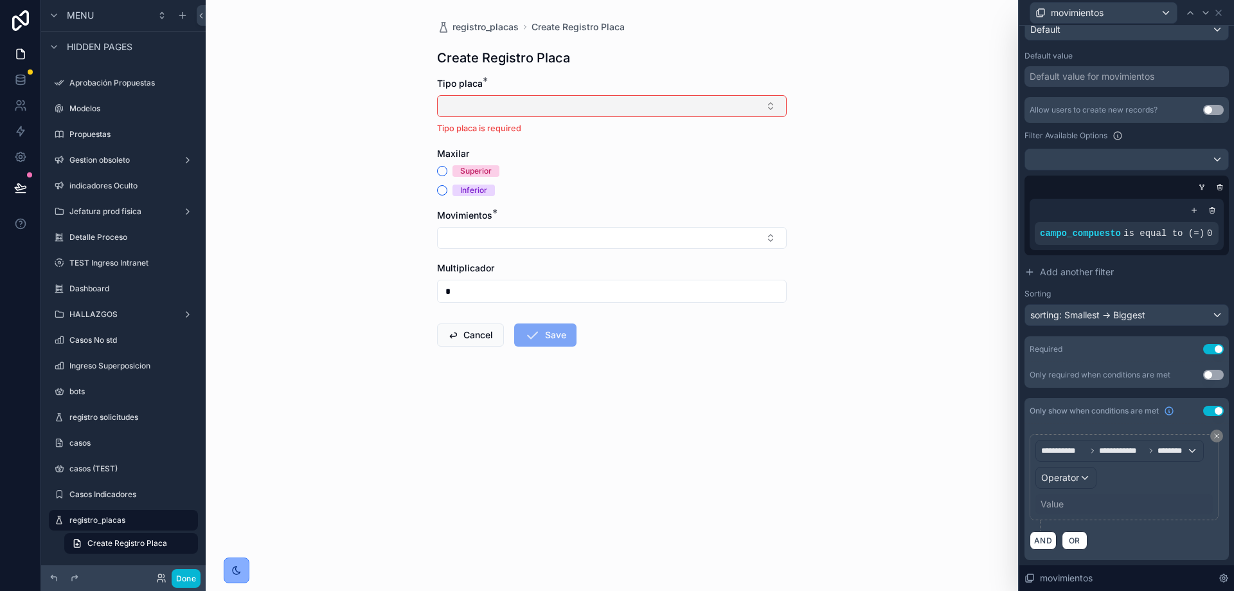
click at [762, 113] on button "Select Button" at bounding box center [612, 106] width 350 height 22
type input "***"
click at [502, 161] on div "Contencion" at bounding box center [611, 157] width 343 height 21
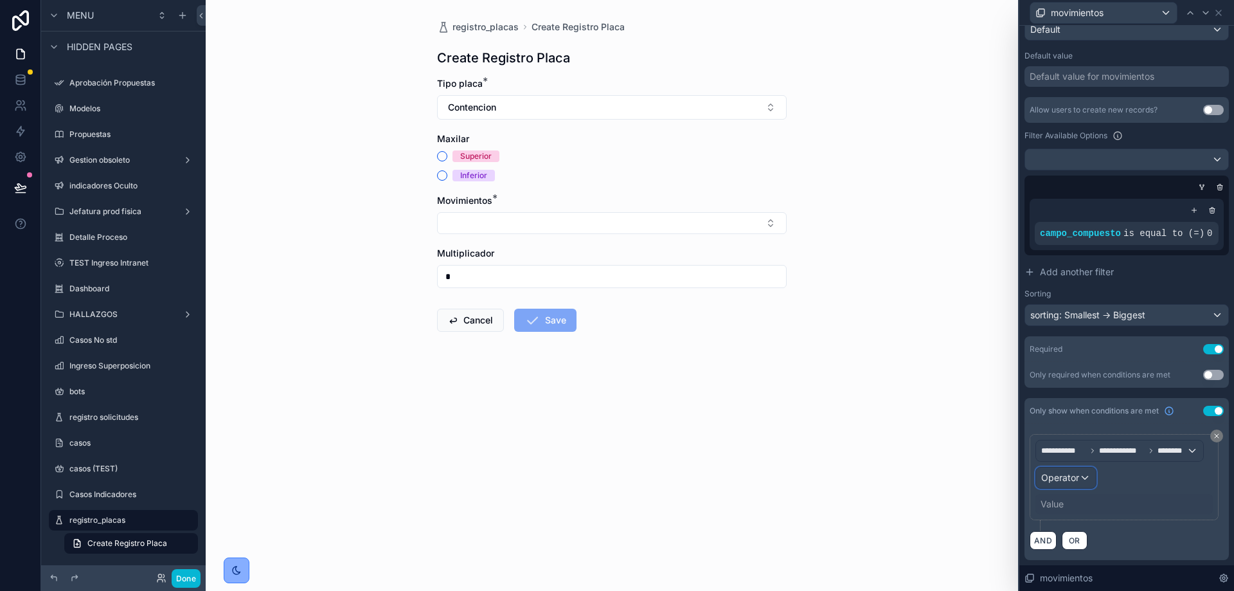
click at [1048, 487] on div "Operator" at bounding box center [1066, 477] width 60 height 21
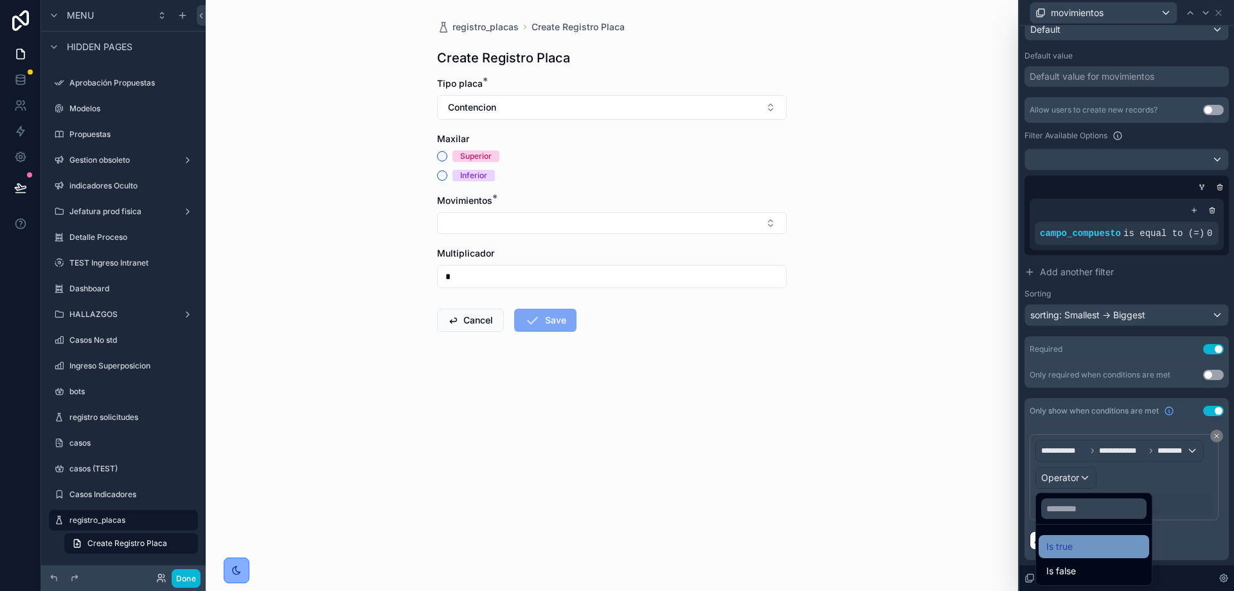
click at [1069, 539] on span "Is true" at bounding box center [1059, 546] width 26 height 15
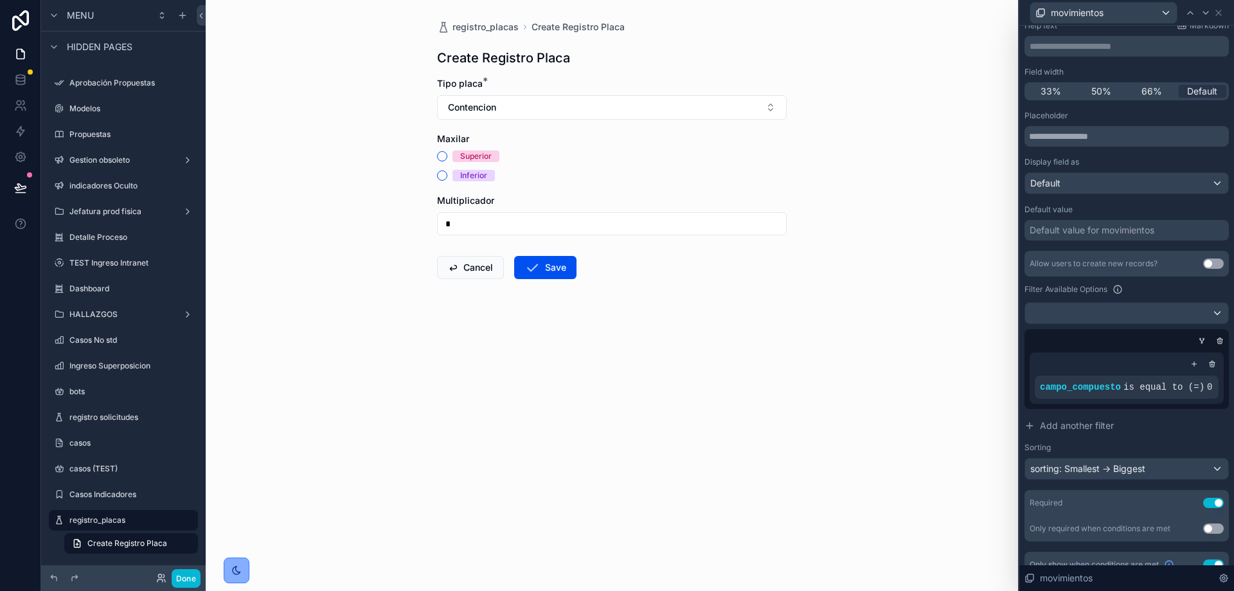
scroll to position [0, 0]
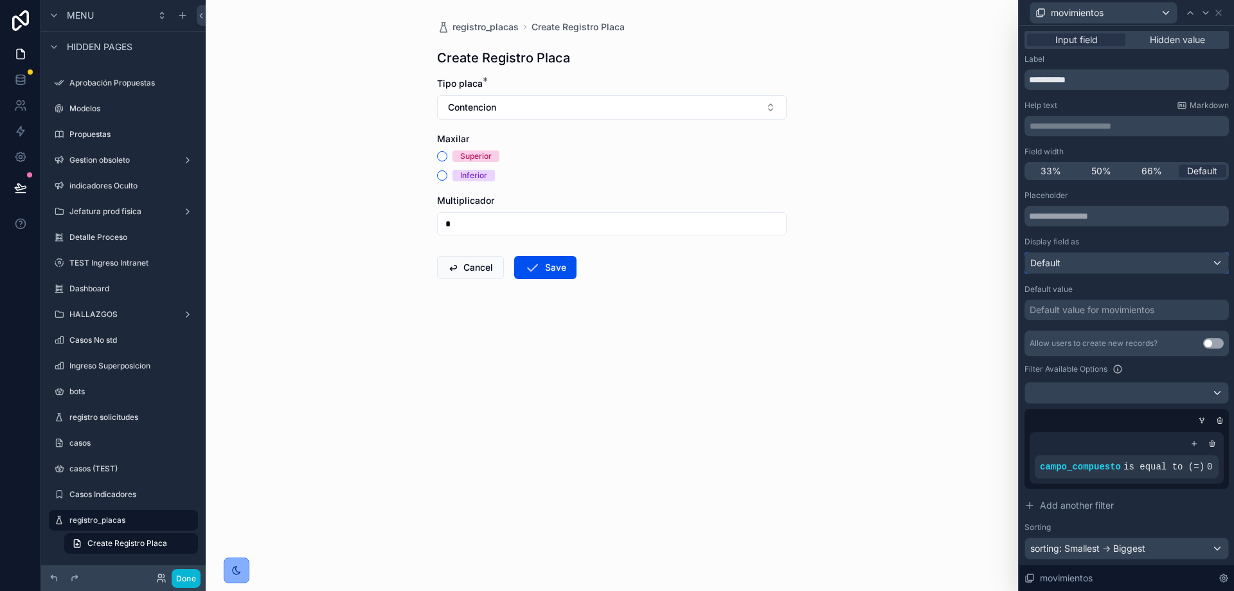
click at [1093, 263] on div "Default" at bounding box center [1126, 263] width 203 height 21
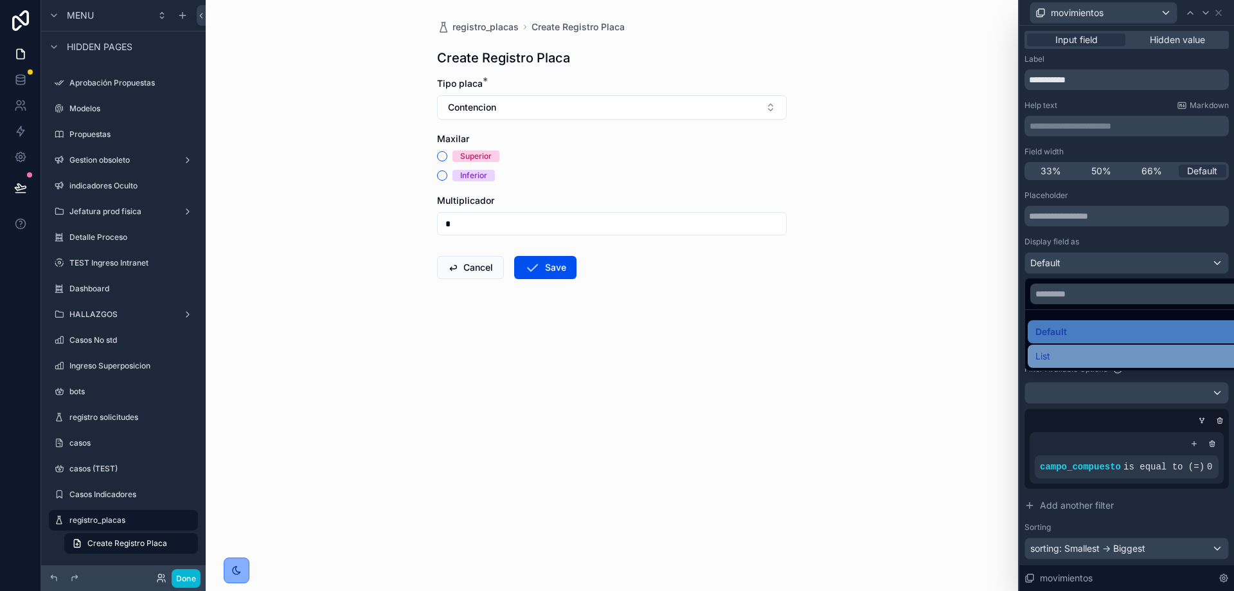
click at [1053, 357] on div "List" at bounding box center [1136, 355] width 202 height 15
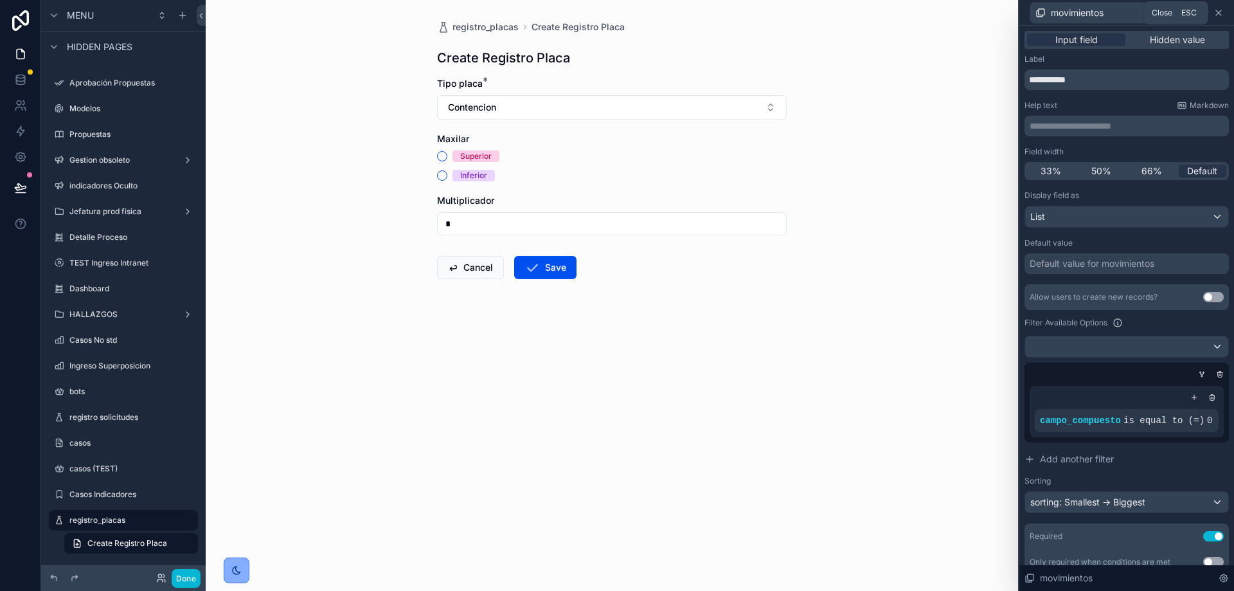
click at [1222, 12] on icon at bounding box center [1218, 13] width 10 height 10
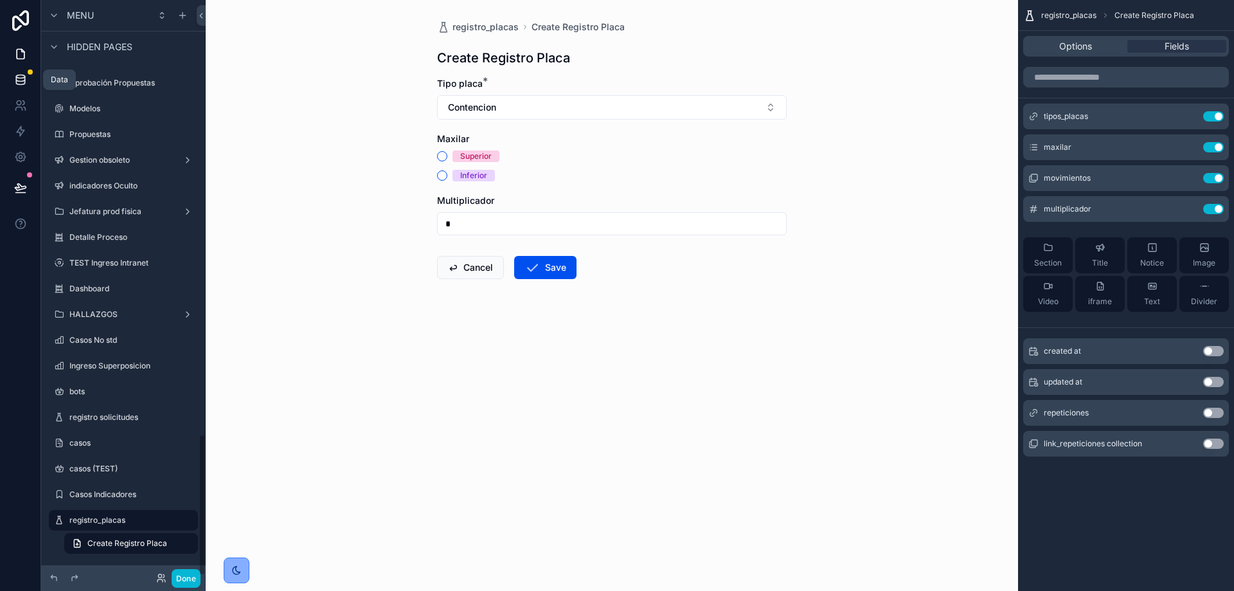
click at [6, 74] on link at bounding box center [20, 80] width 40 height 26
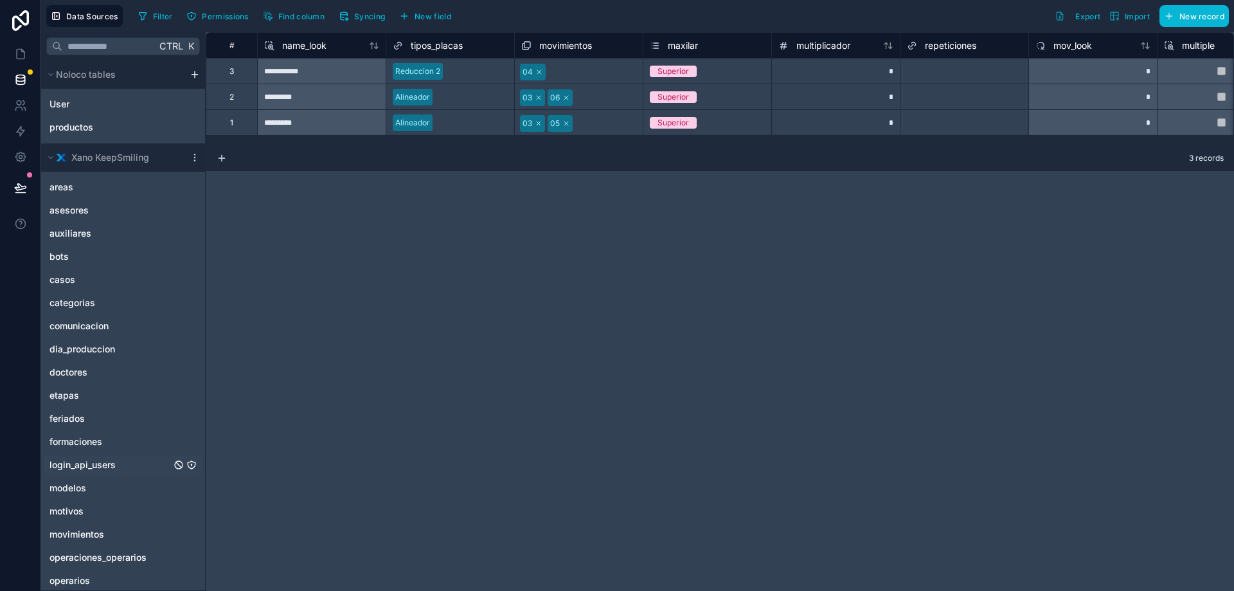
click at [154, 471] on div "login_api_users" at bounding box center [123, 464] width 159 height 21
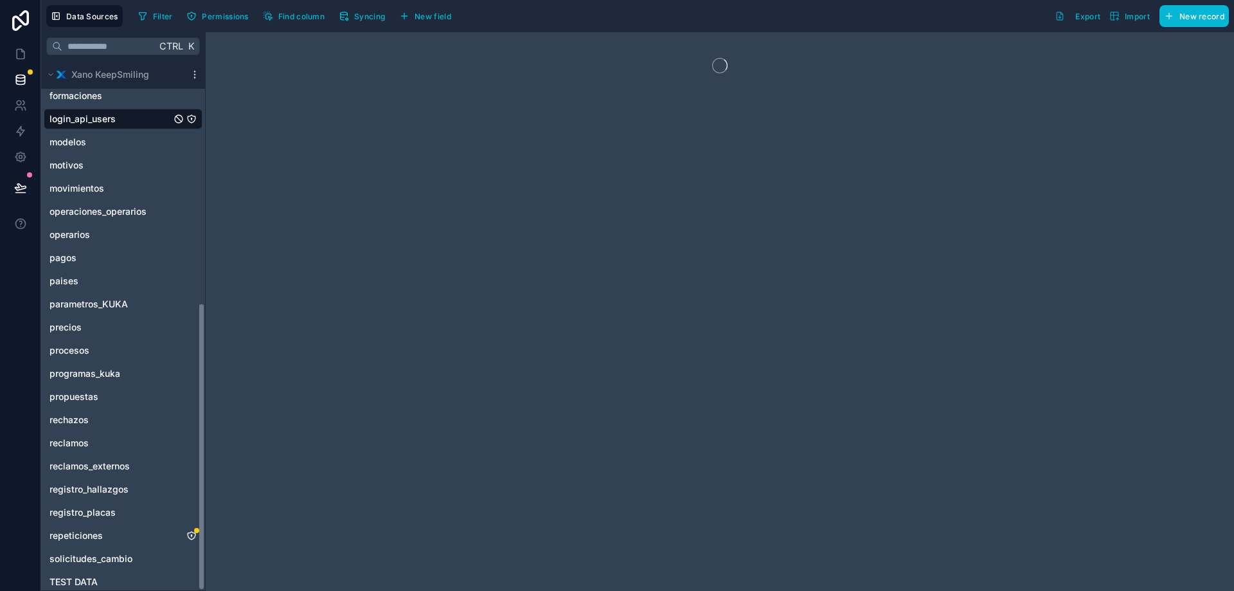
scroll to position [446, 0]
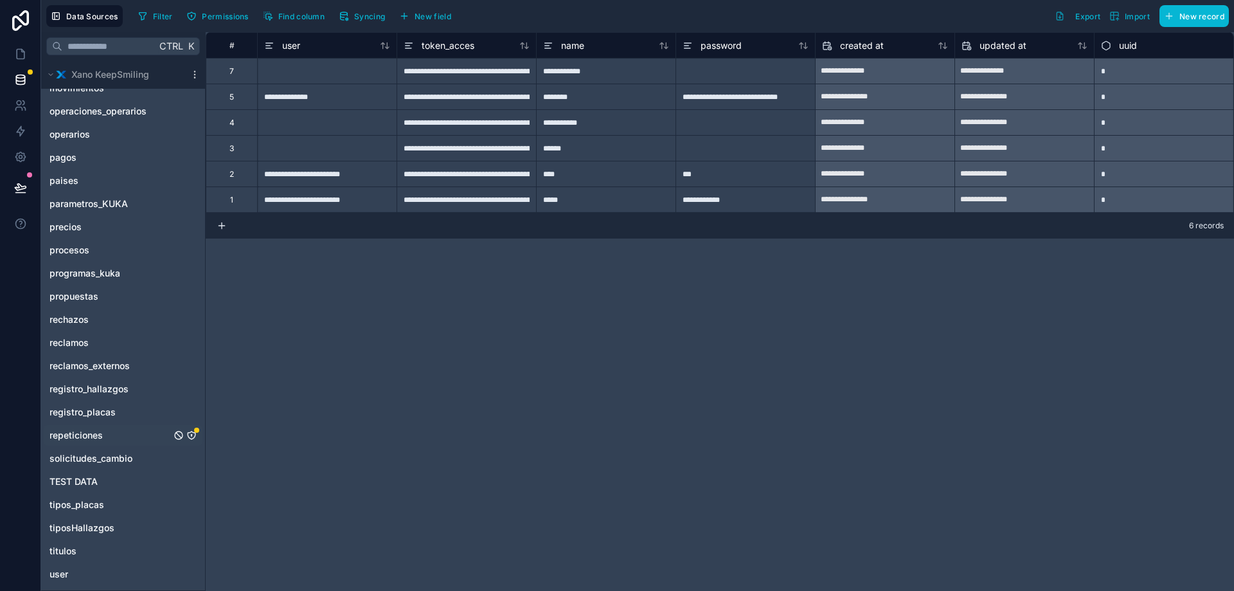
click at [132, 441] on div "repeticiones" at bounding box center [123, 435] width 159 height 21
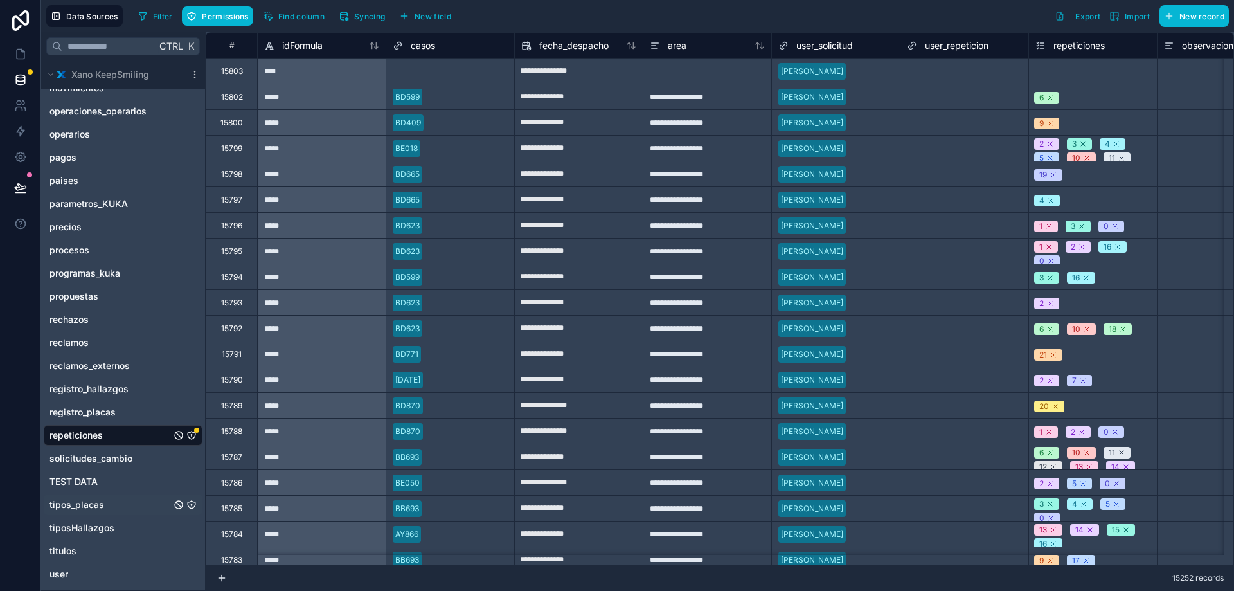
click at [96, 503] on span "tipos_placas" at bounding box center [76, 504] width 55 height 13
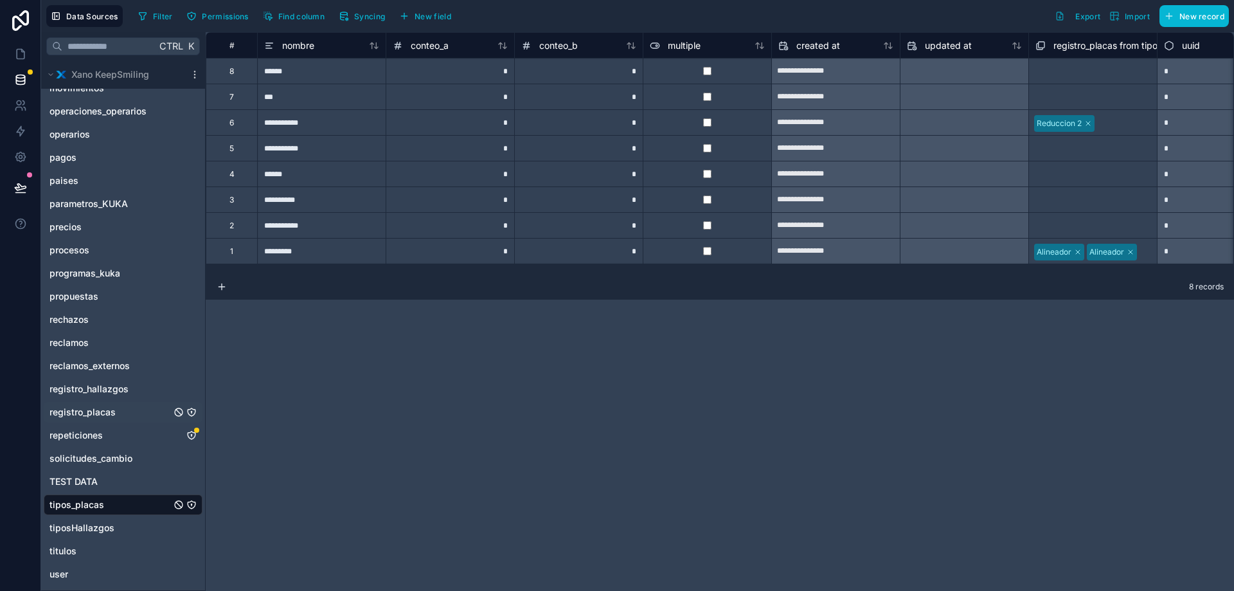
click at [105, 413] on span "registro_placas" at bounding box center [82, 412] width 66 height 13
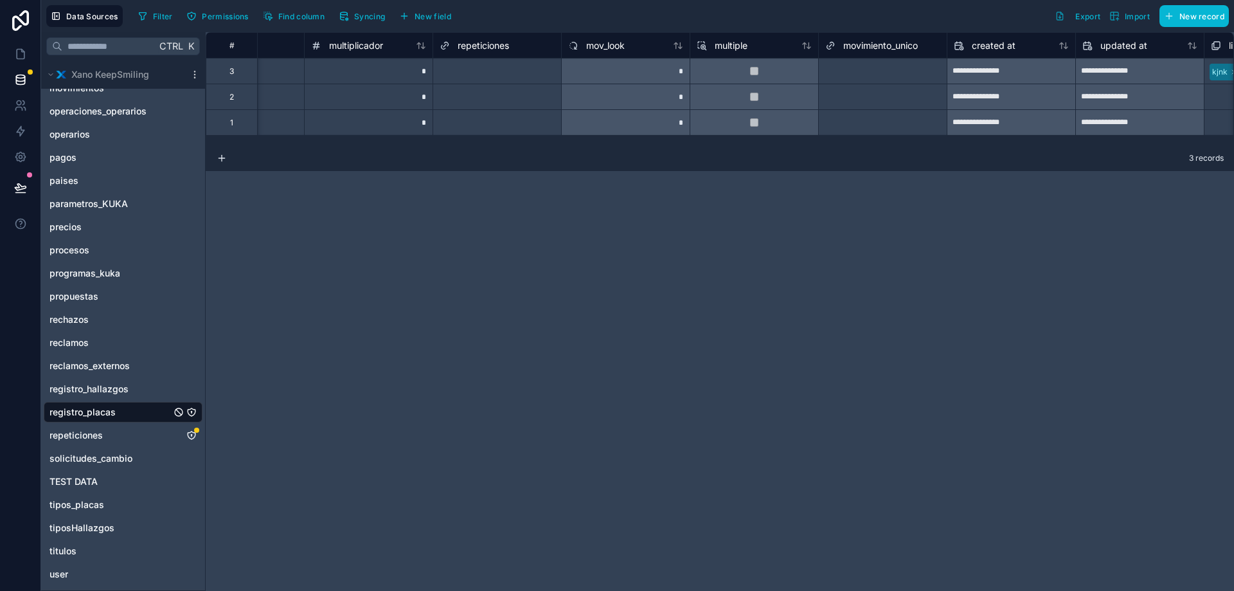
scroll to position [0, 499]
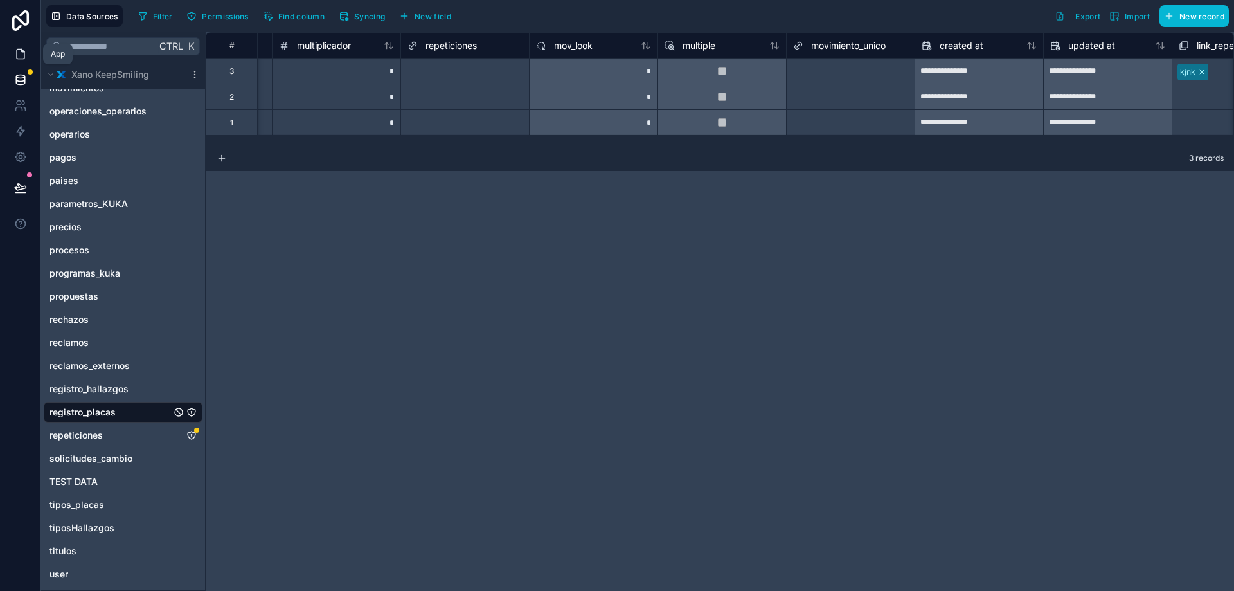
click at [26, 55] on icon at bounding box center [20, 54] width 13 height 13
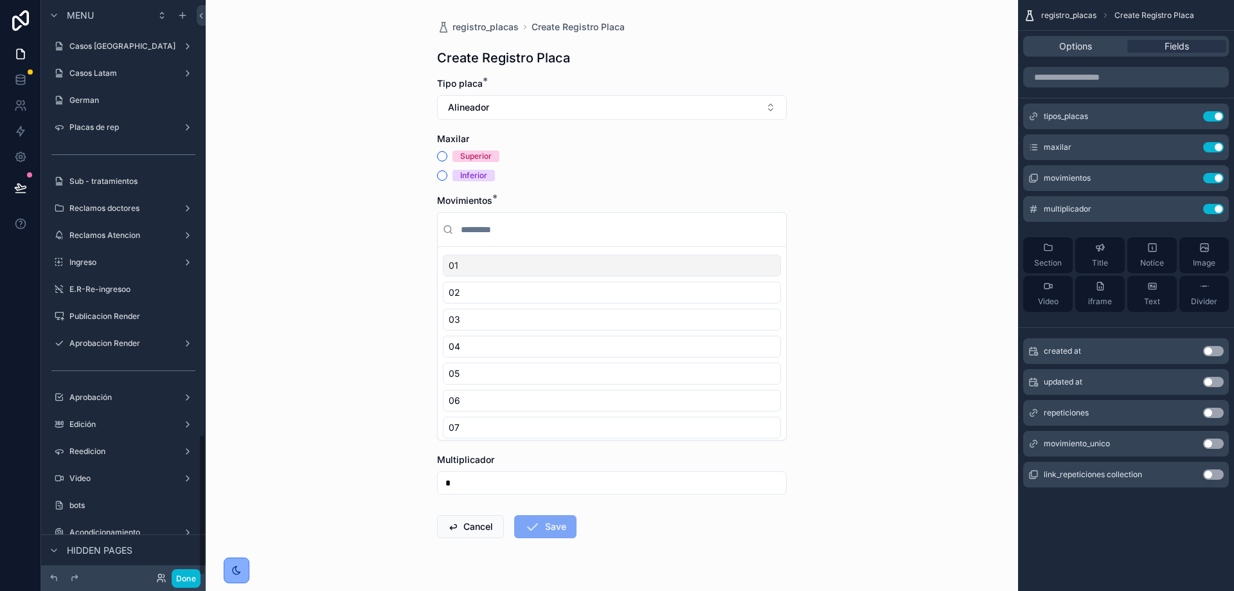
scroll to position [1763, 0]
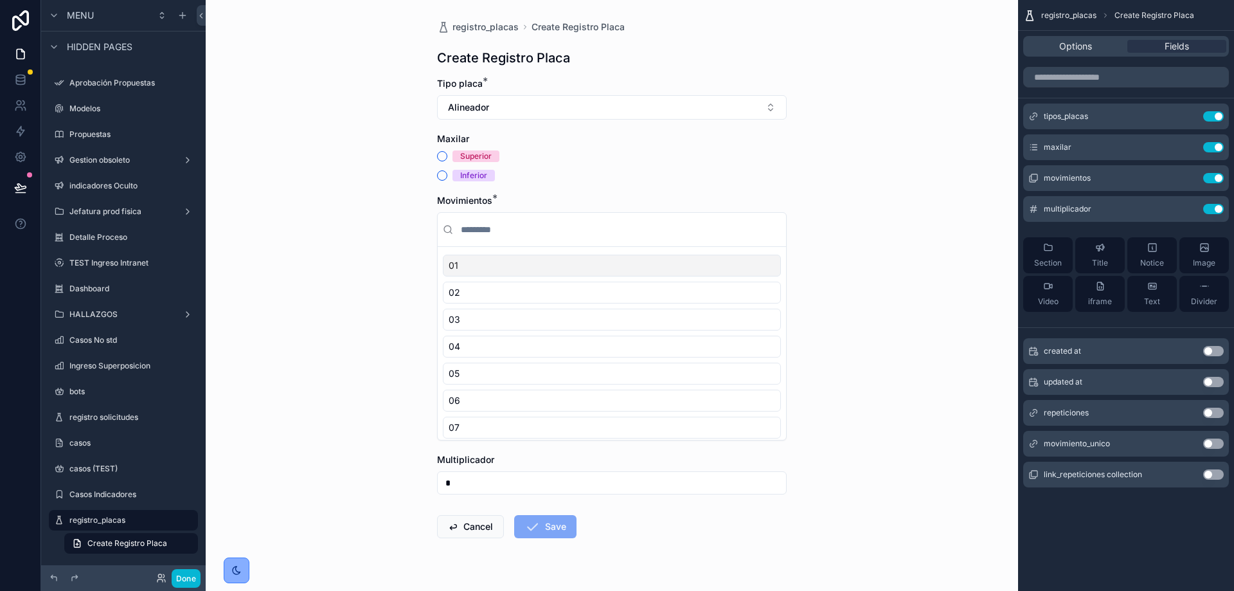
click at [1222, 441] on button "Use setting" at bounding box center [1213, 443] width 21 height 10
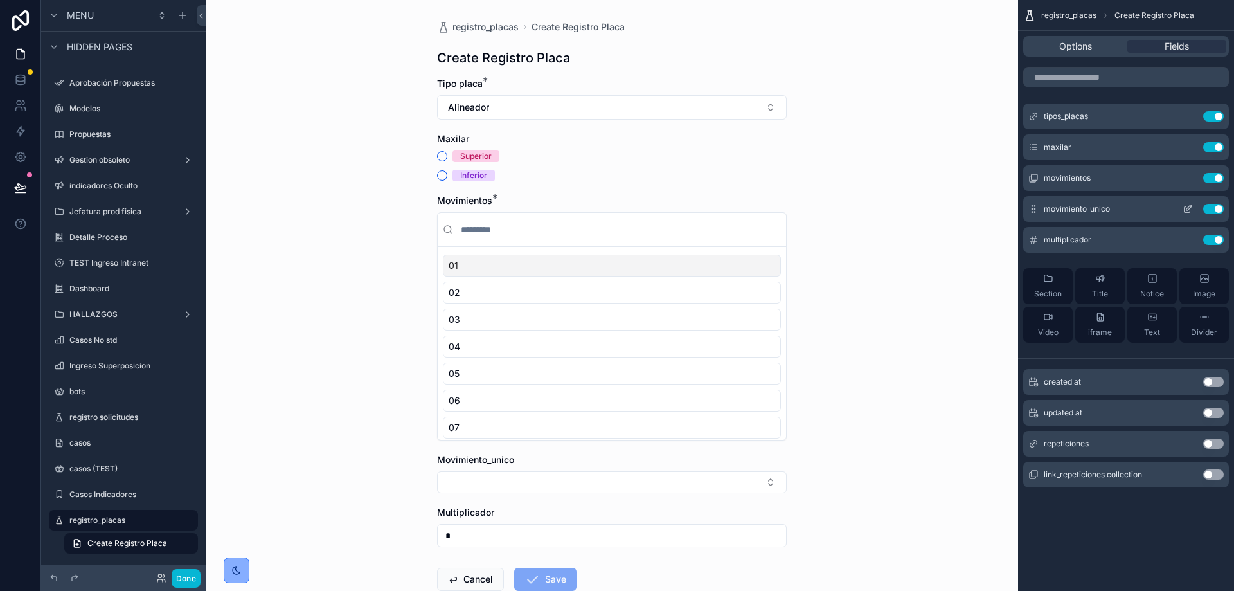
click at [1189, 204] on icon "scrollable content" at bounding box center [1187, 209] width 10 height 10
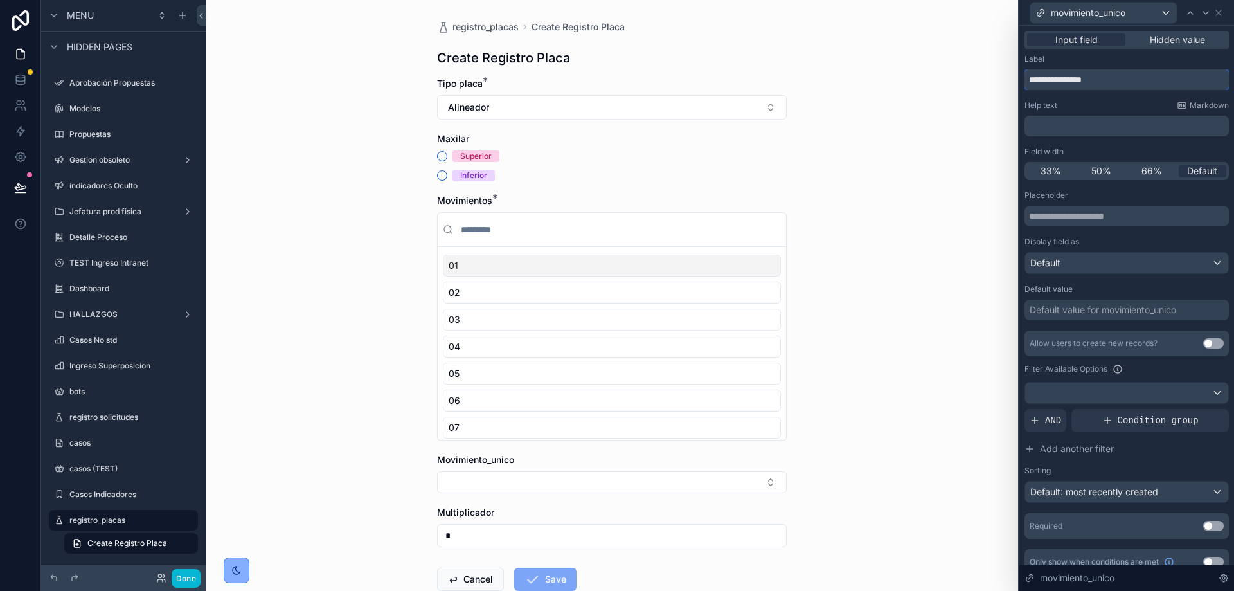
click at [1113, 80] on input "**********" at bounding box center [1126, 79] width 204 height 21
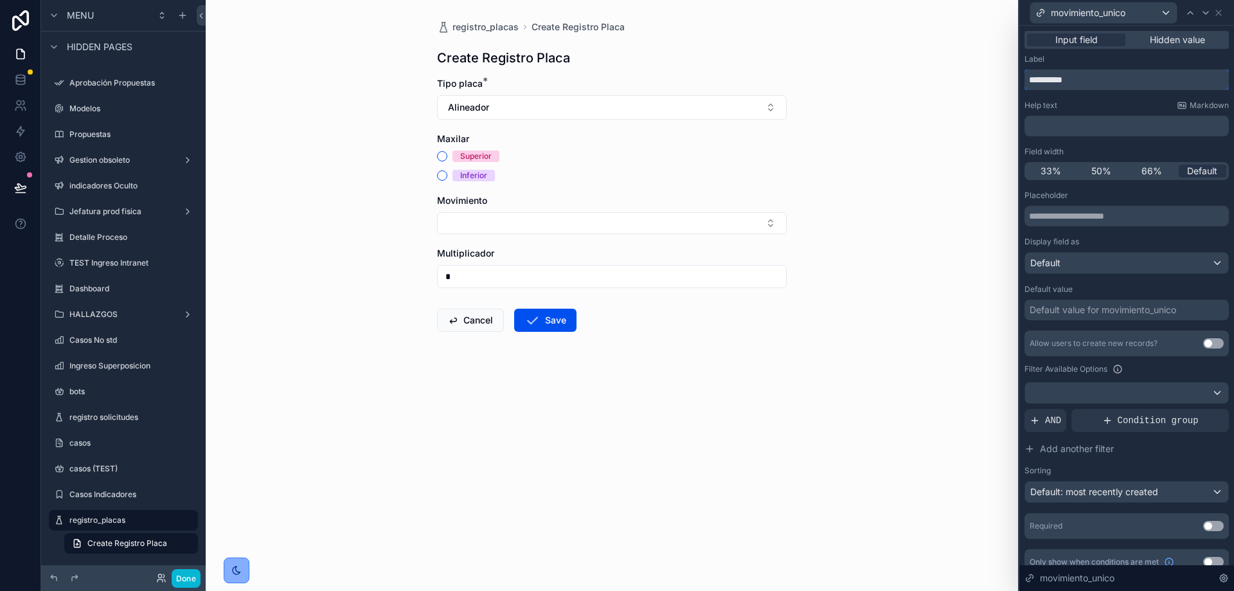
type input "**********"
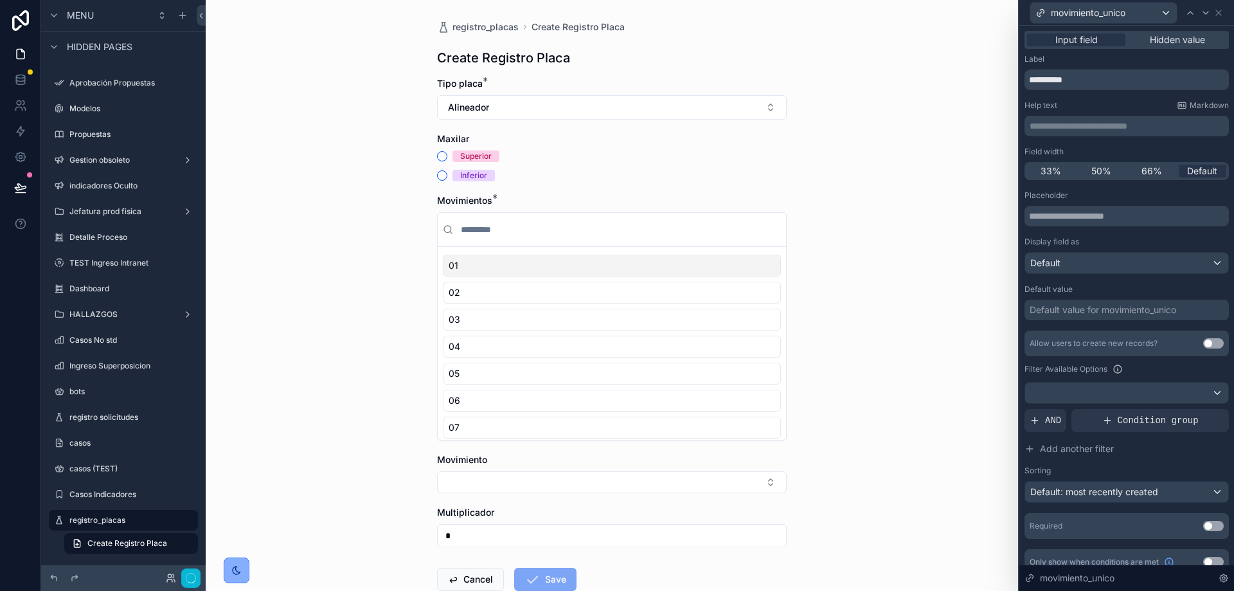
click at [1106, 107] on div "Help text Markdown" at bounding box center [1126, 105] width 204 height 10
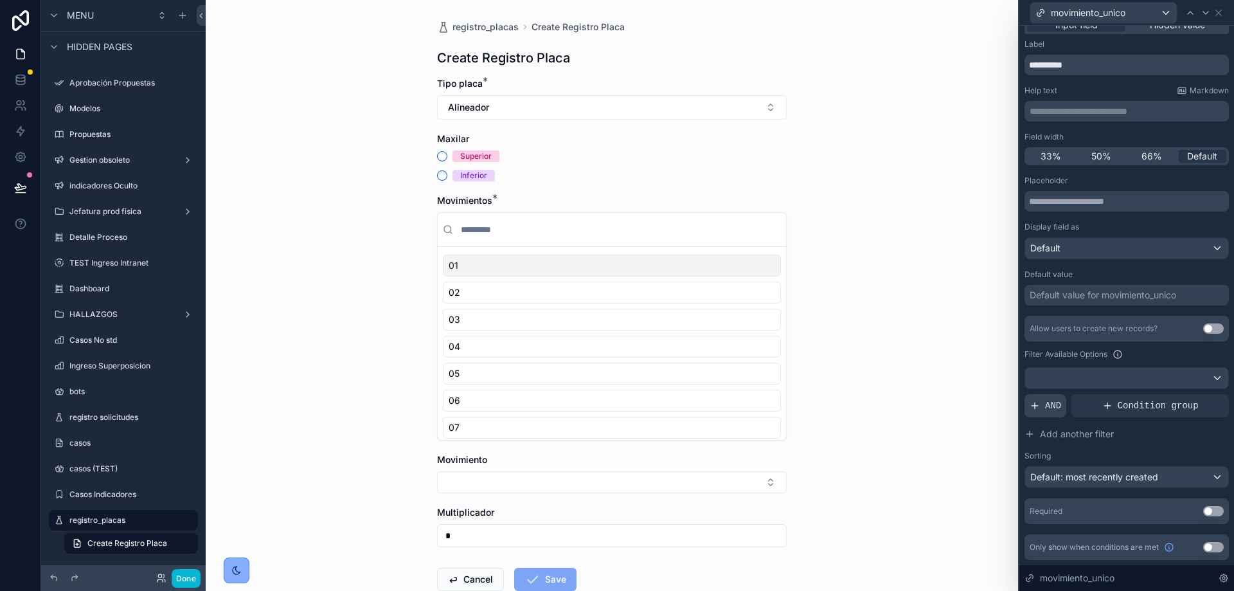
click at [1051, 401] on span "AND" at bounding box center [1053, 405] width 16 height 13
click at [1188, 399] on div at bounding box center [1197, 395] width 18 height 18
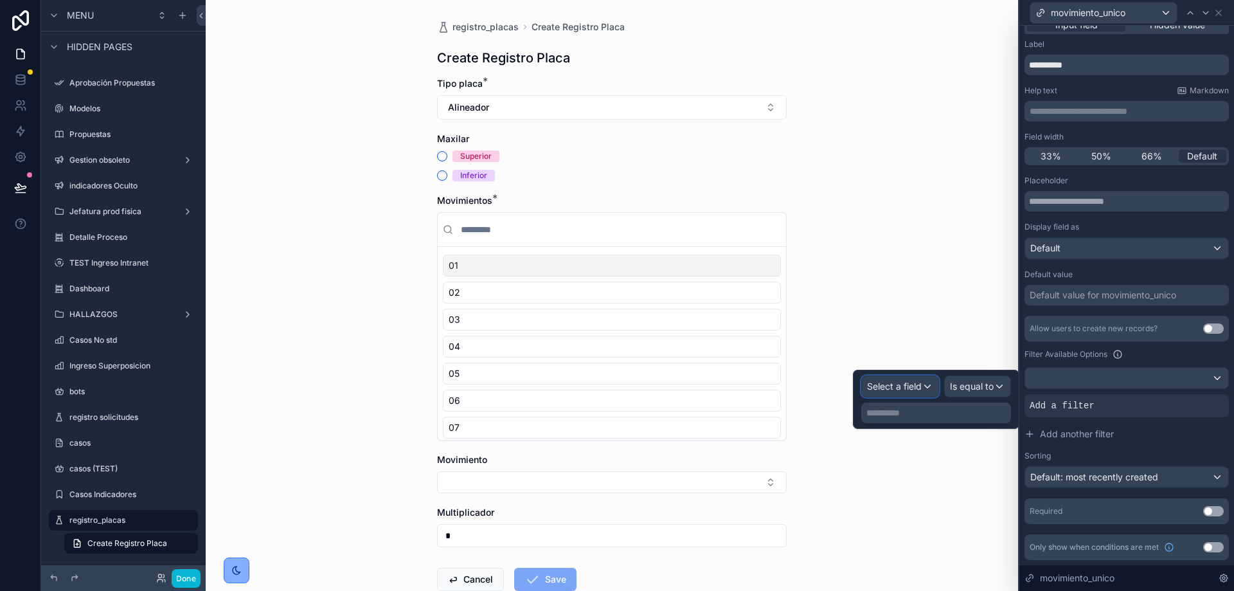
click at [913, 379] on div "Select a field" at bounding box center [900, 386] width 76 height 21
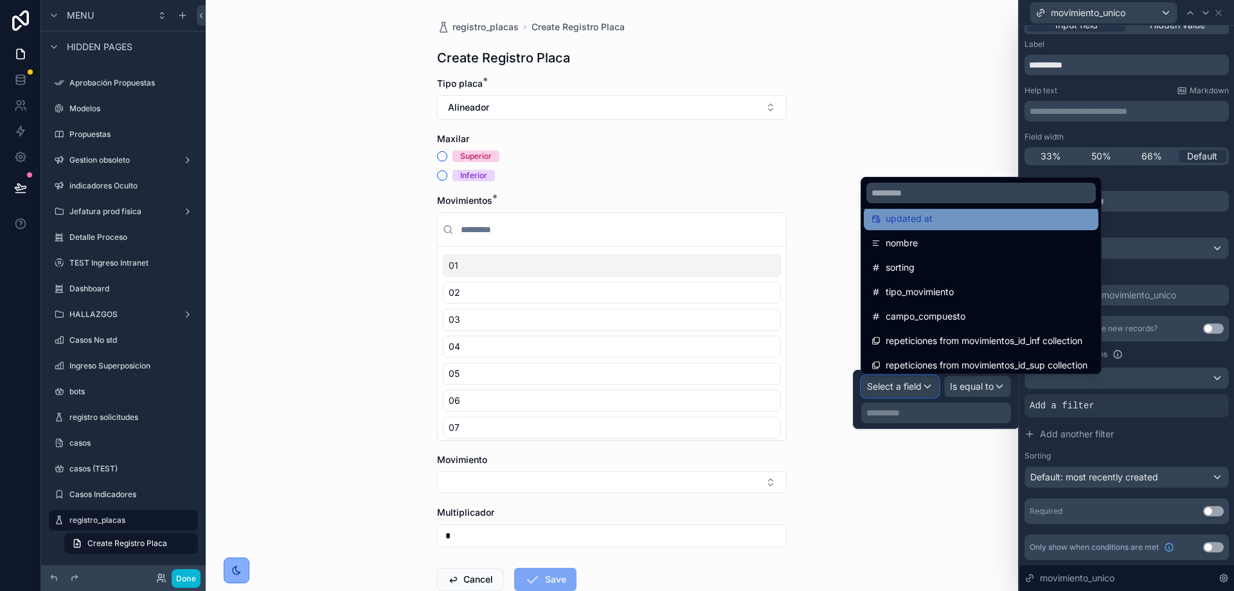
scroll to position [86, 0]
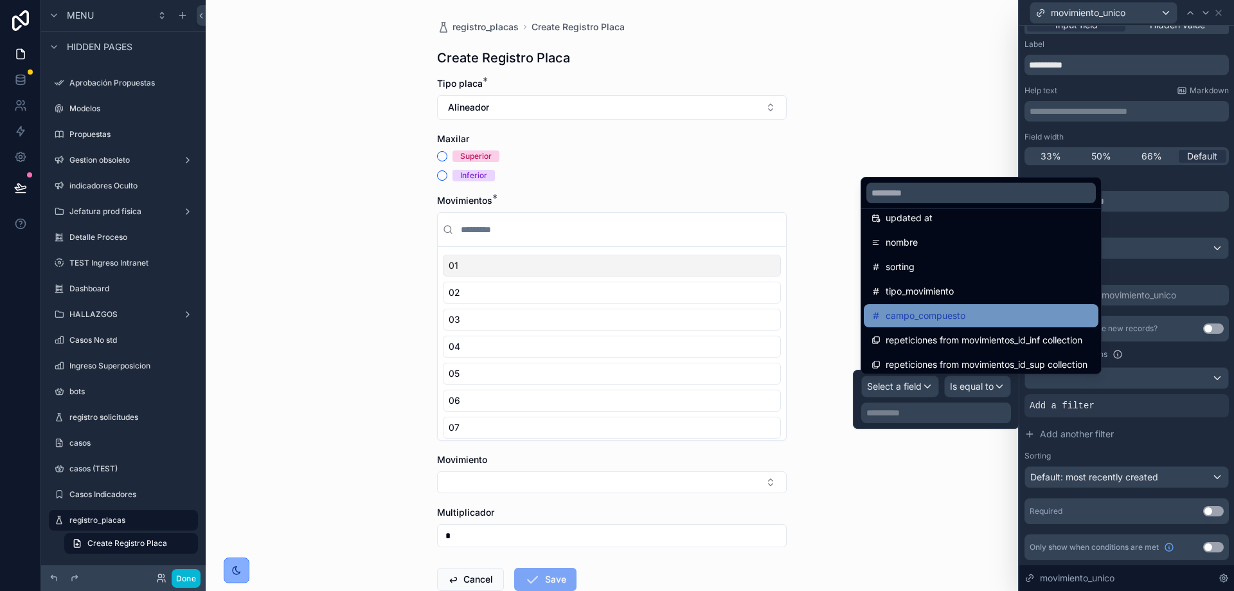
click at [955, 305] on div "campo_compuesto" at bounding box center [981, 315] width 235 height 23
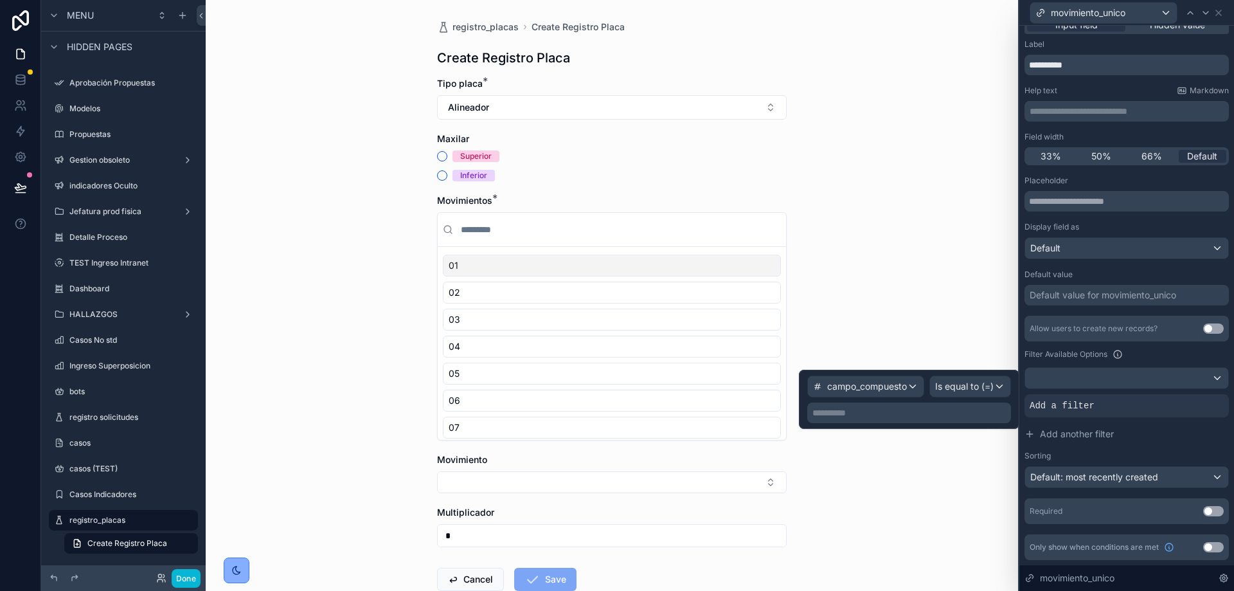
click at [949, 408] on p "**********" at bounding box center [910, 412] width 196 height 13
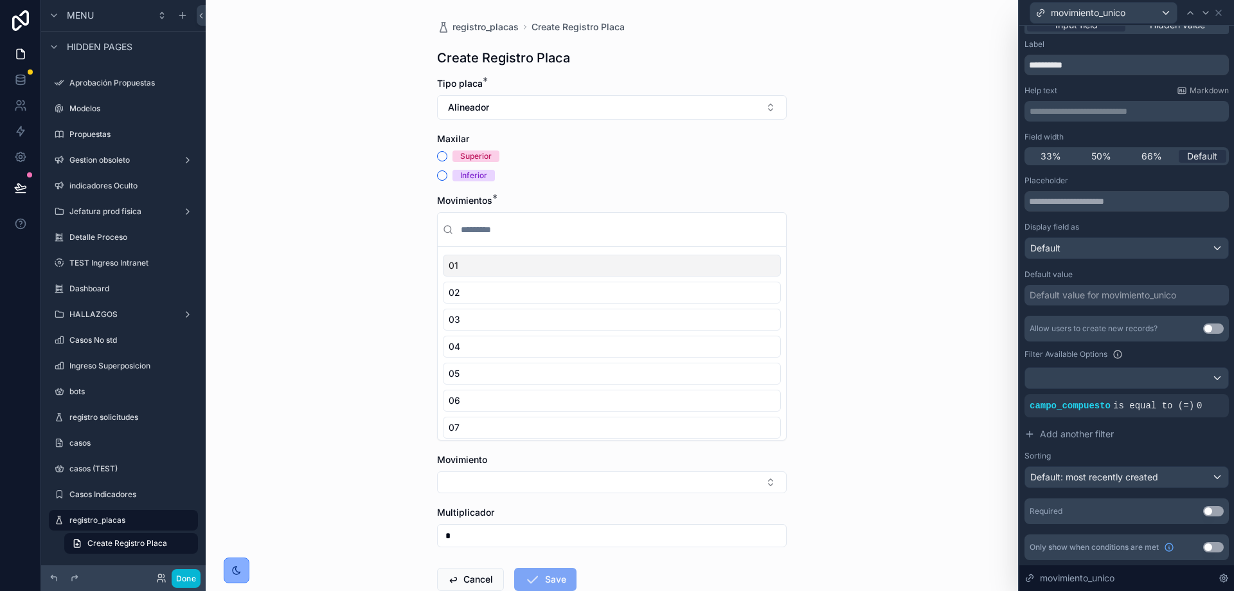
click at [1177, 353] on div "Filter Available Options" at bounding box center [1126, 353] width 204 height 15
click at [1209, 548] on button "Use setting" at bounding box center [1213, 547] width 21 height 10
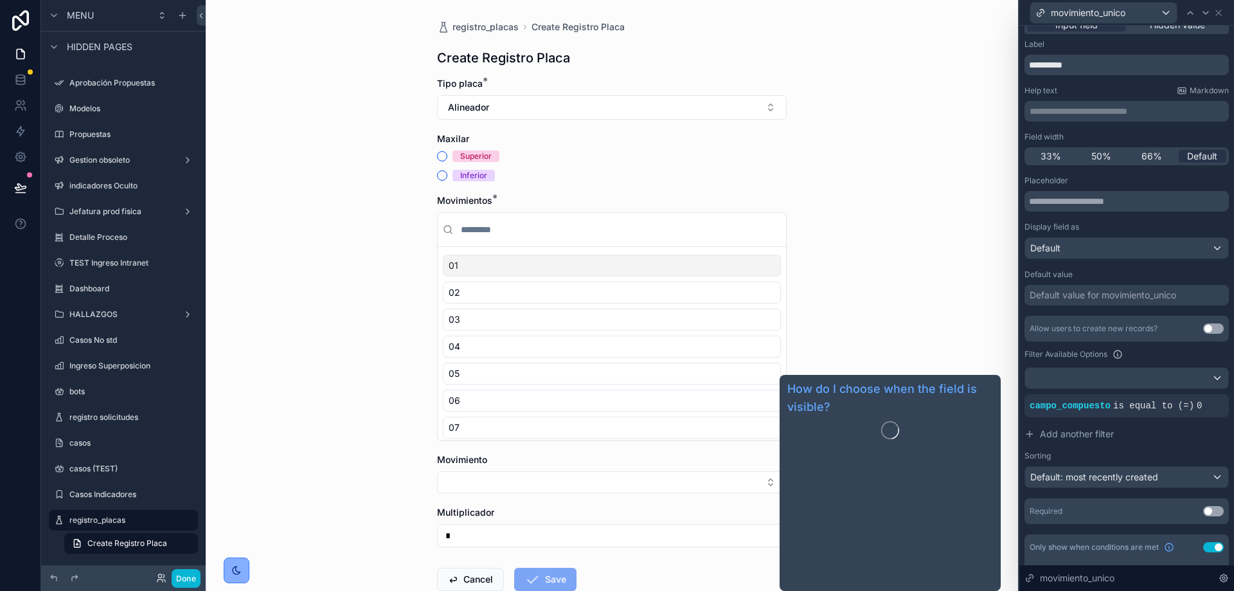
scroll to position [124, 0]
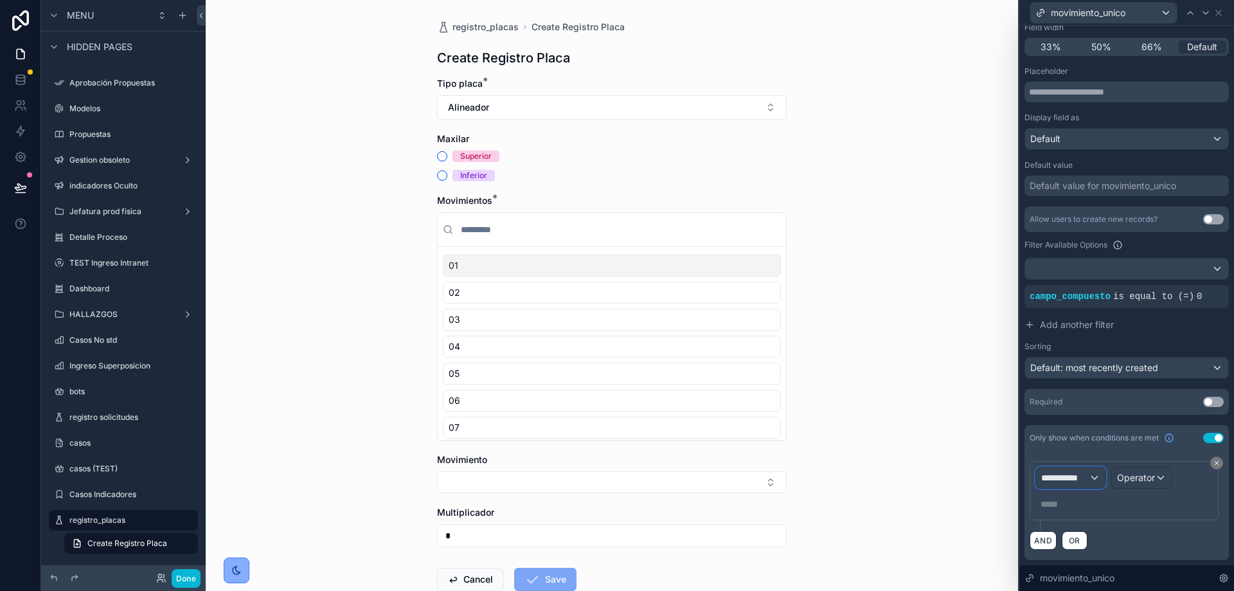
click at [1076, 480] on span "**********" at bounding box center [1065, 477] width 48 height 13
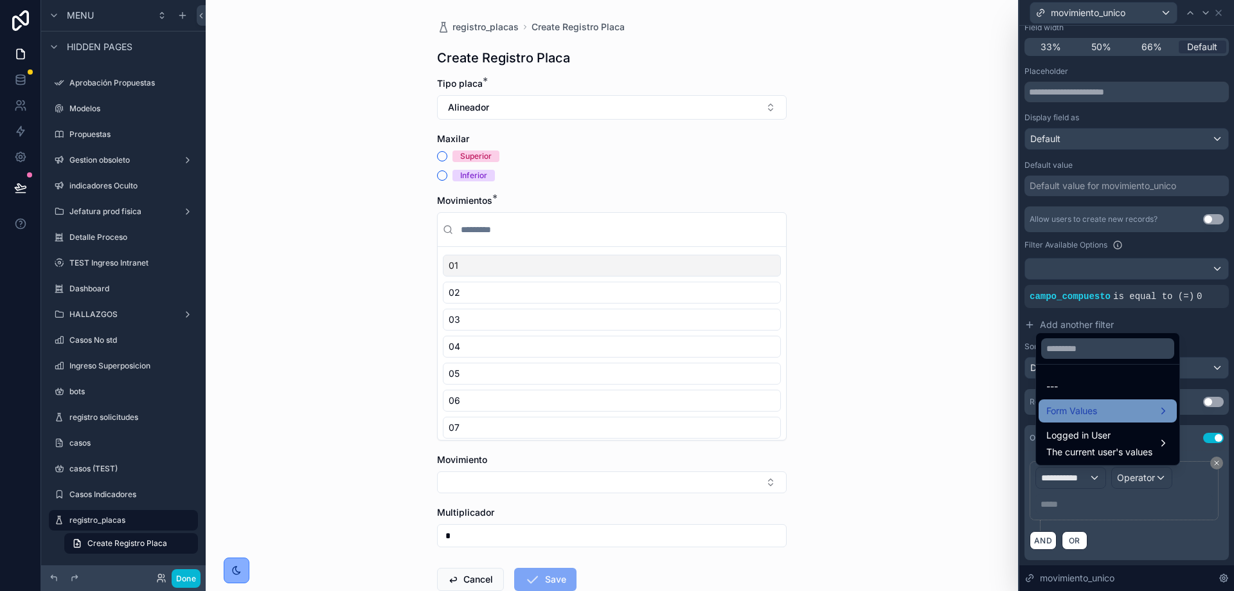
click at [1069, 406] on span "Form Values" at bounding box center [1071, 410] width 51 height 15
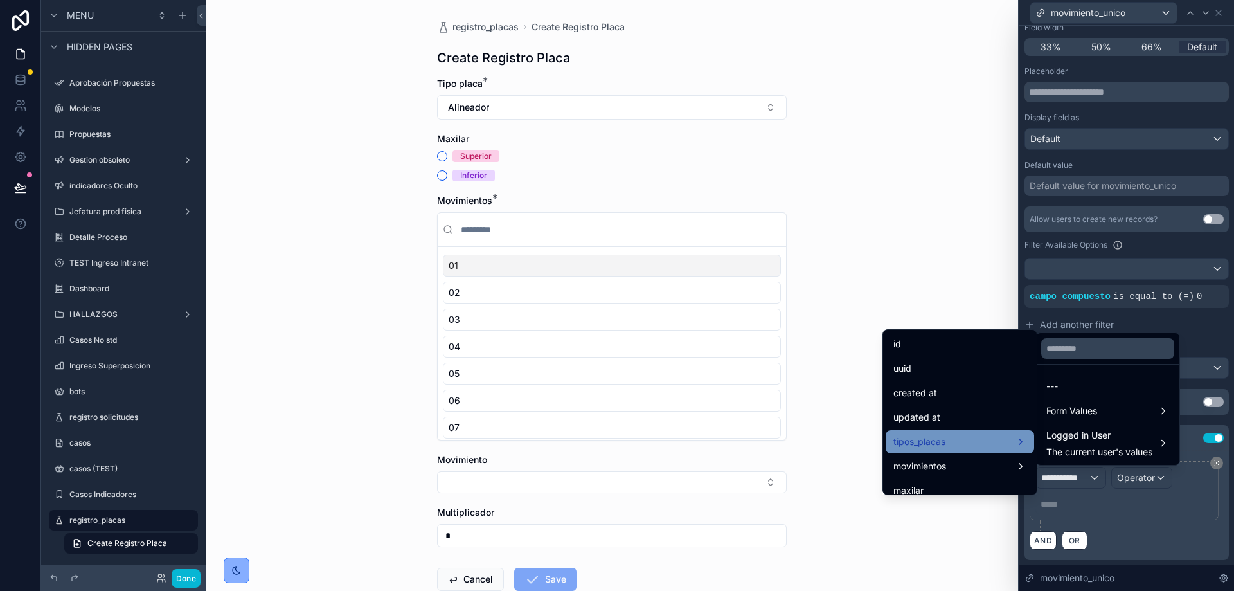
click at [920, 436] on span "tipos_placas" at bounding box center [919, 441] width 52 height 15
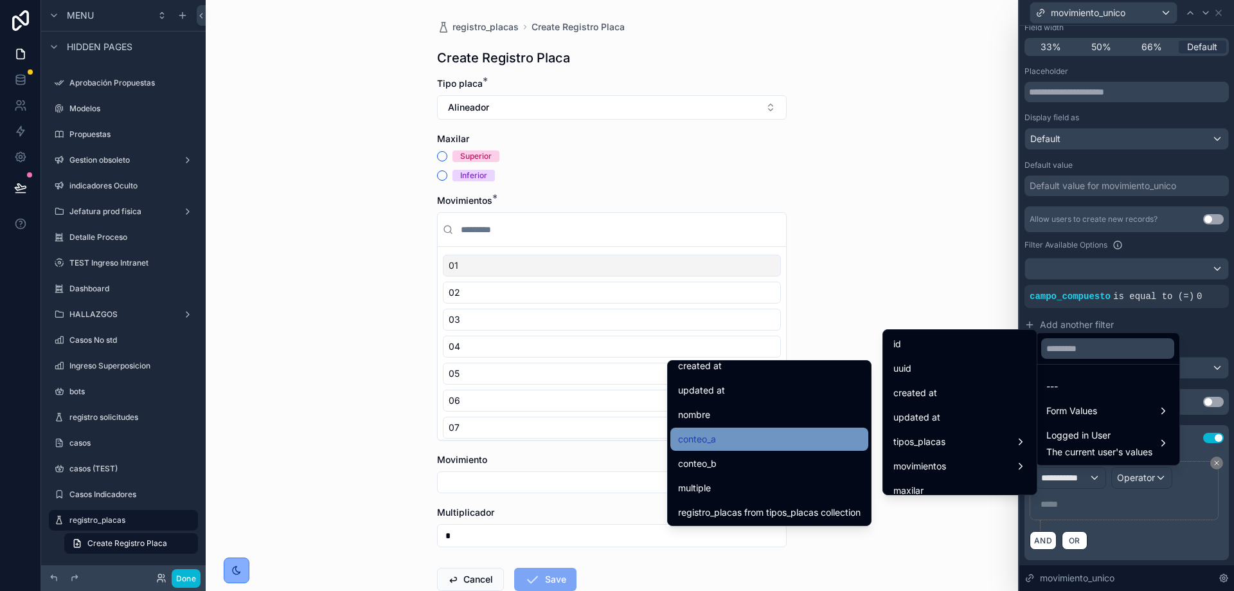
scroll to position [58, 0]
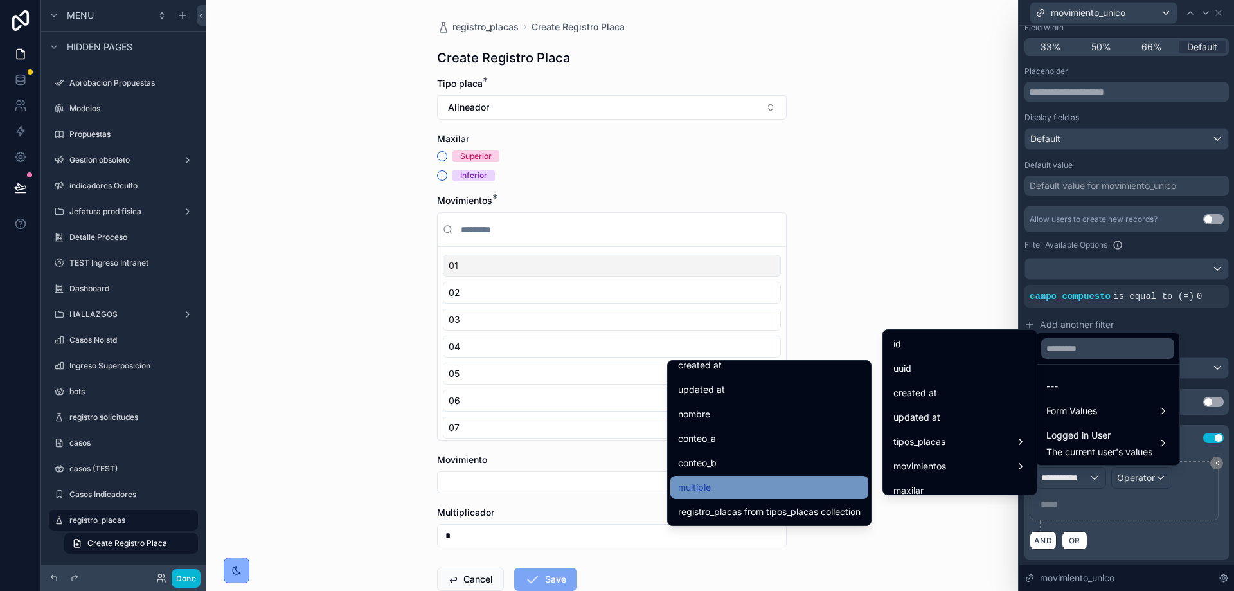
click at [726, 492] on div "multiple" at bounding box center [769, 486] width 183 height 15
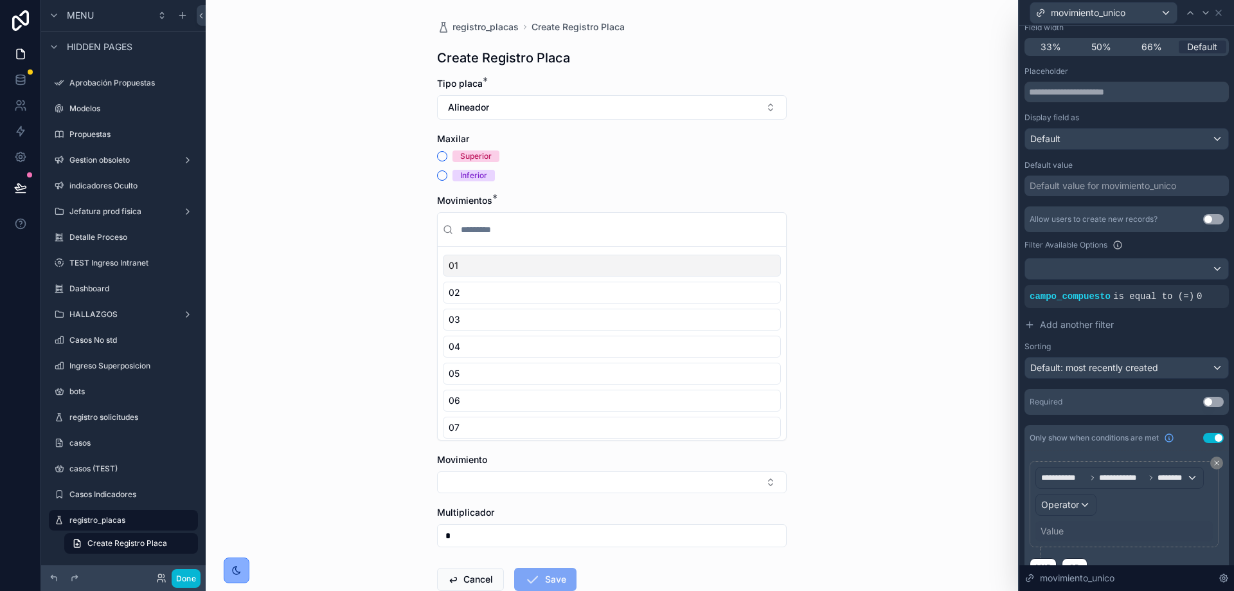
scroll to position [152, 0]
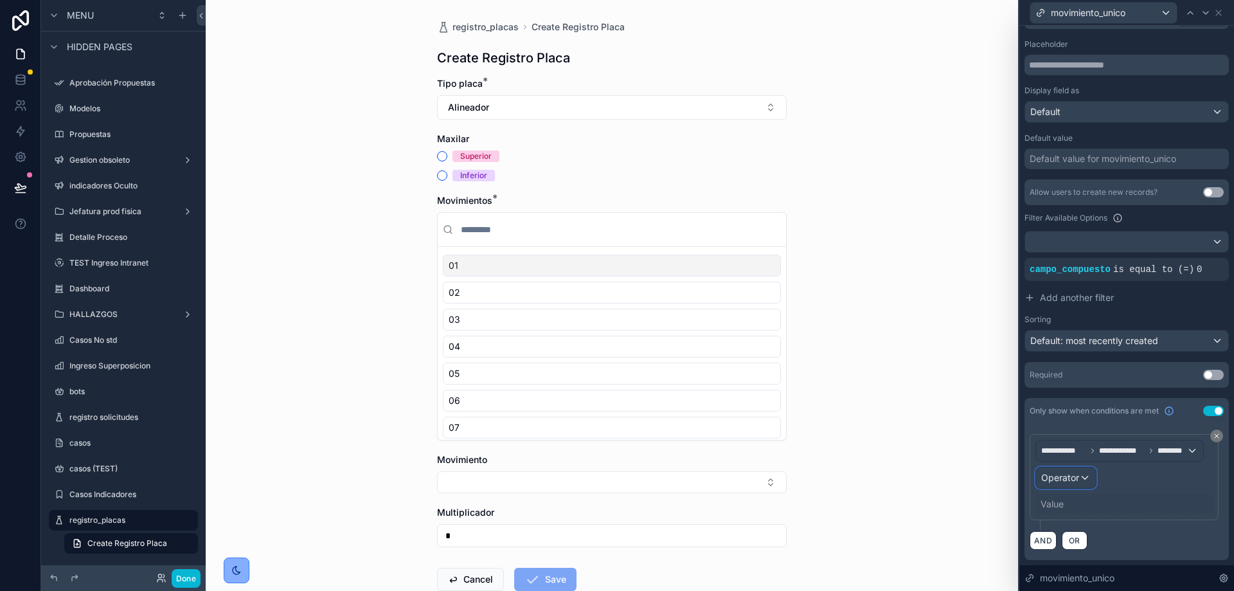
click at [1064, 470] on div "Operator" at bounding box center [1066, 477] width 60 height 21
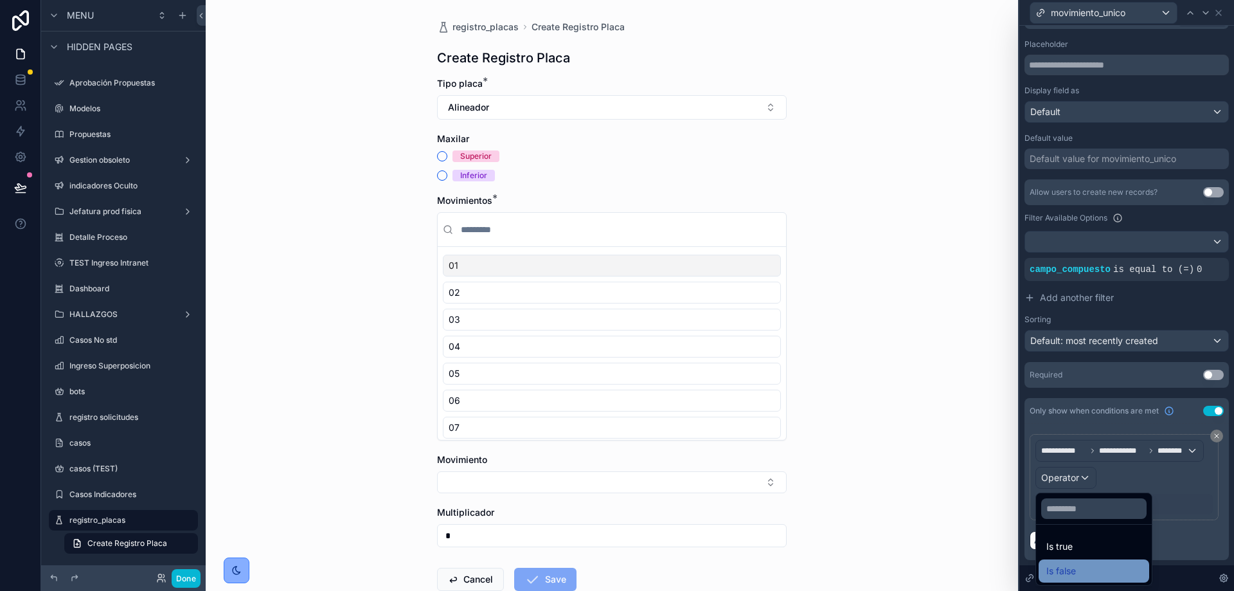
click at [1066, 574] on span "Is false" at bounding box center [1061, 570] width 30 height 15
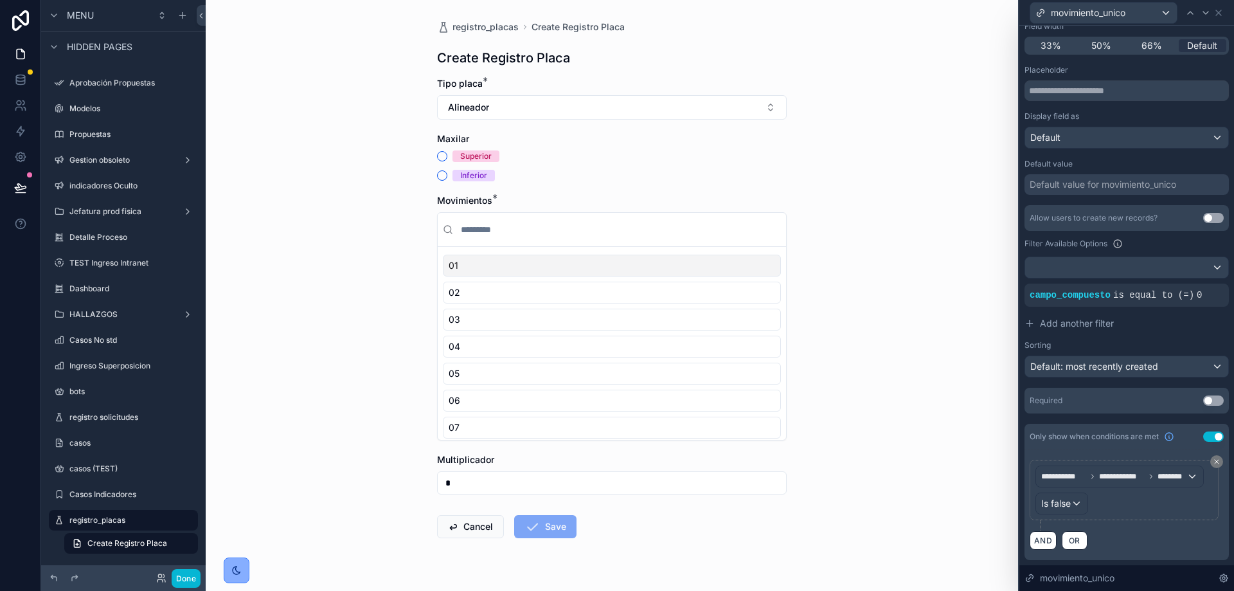
scroll to position [0, 0]
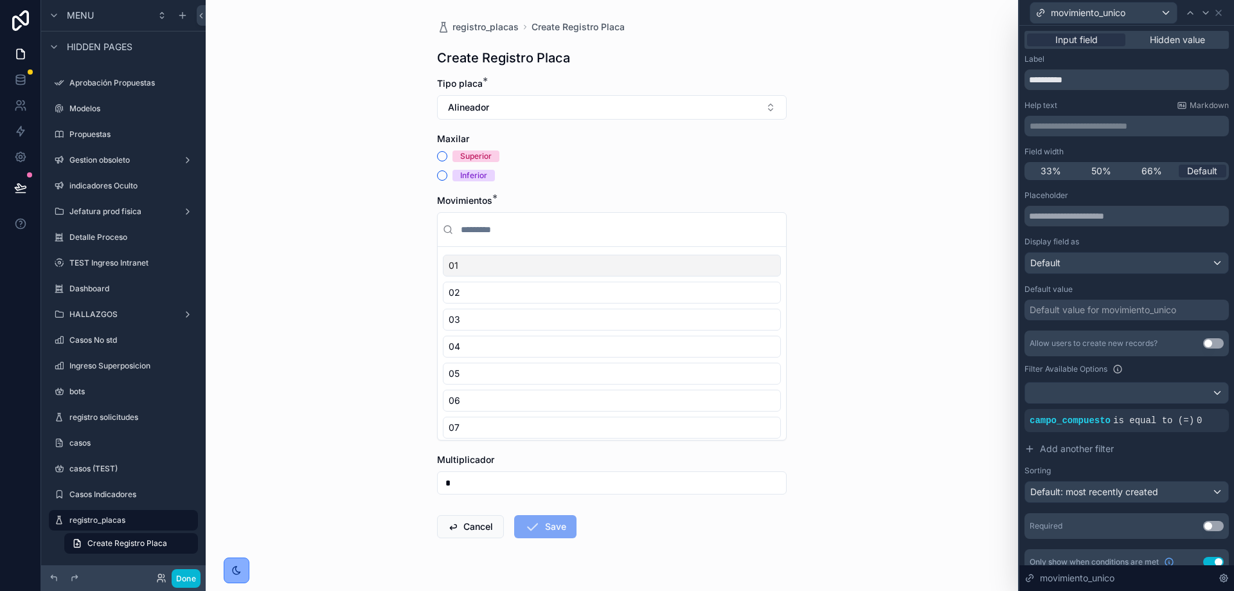
click at [1127, 60] on div "Label" at bounding box center [1126, 59] width 204 height 10
click at [621, 114] on button "Alineador" at bounding box center [612, 107] width 350 height 24
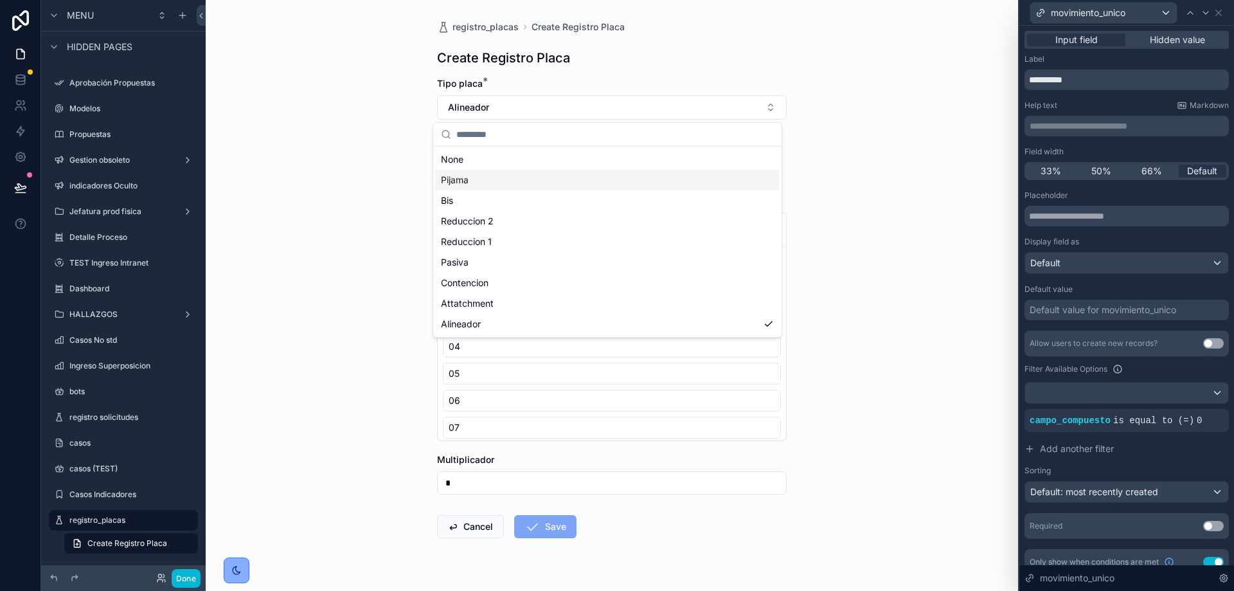
click at [533, 174] on div "Pijama" at bounding box center [607, 180] width 343 height 21
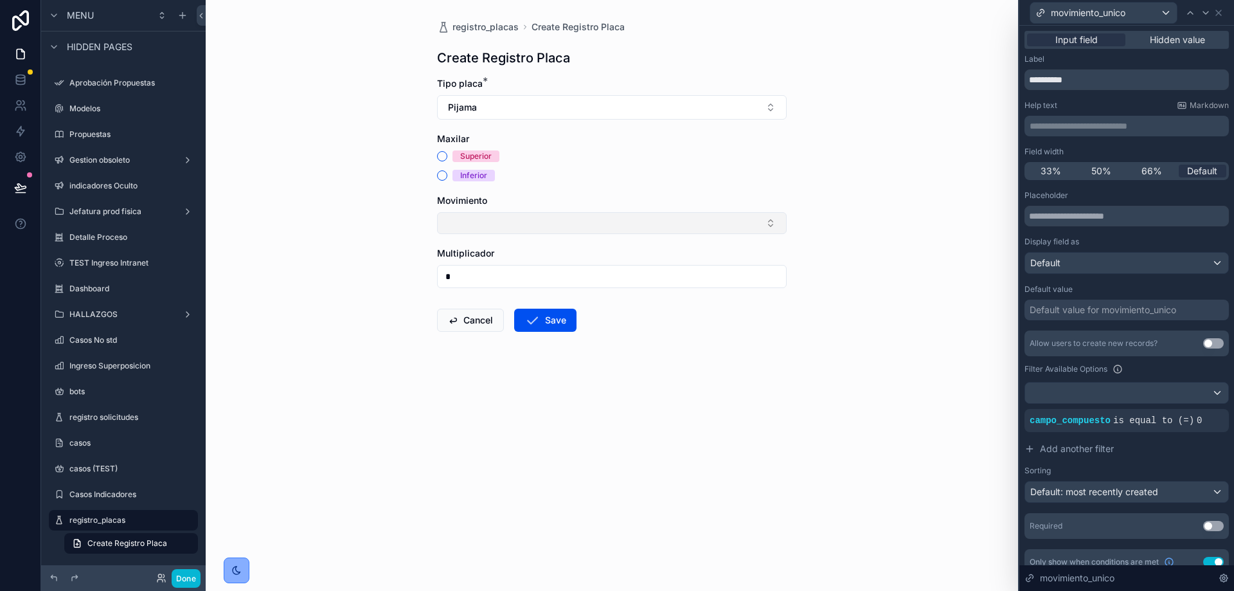
click at [509, 224] on button "Select Button" at bounding box center [612, 223] width 350 height 22
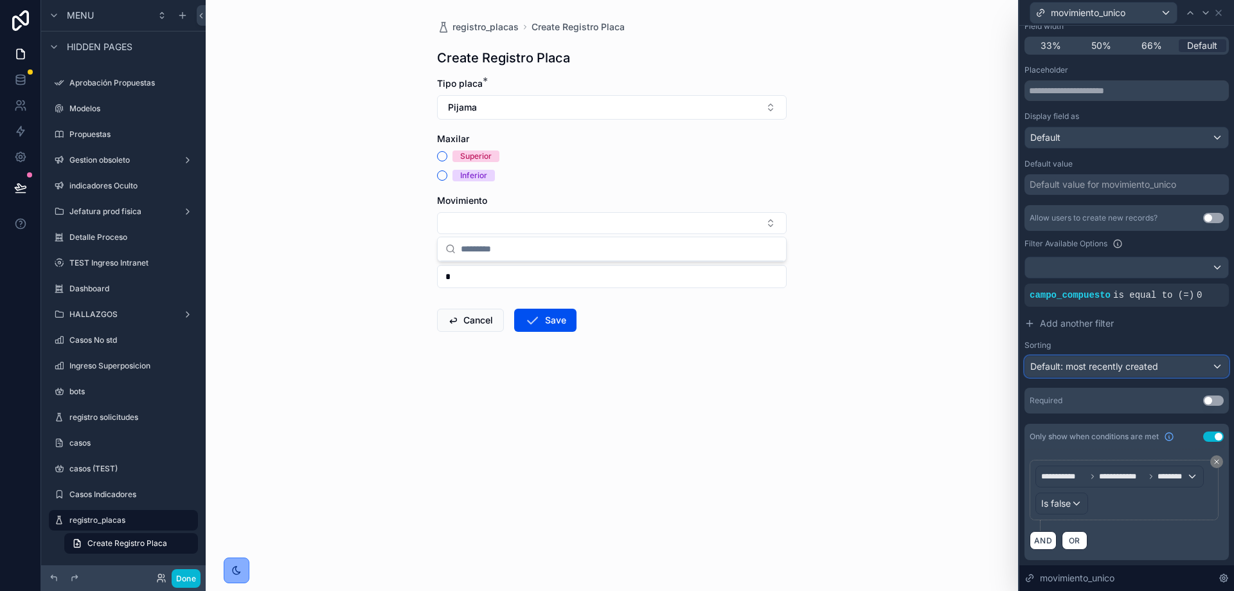
click at [1091, 361] on span "Default: most recently created" at bounding box center [1094, 366] width 128 height 11
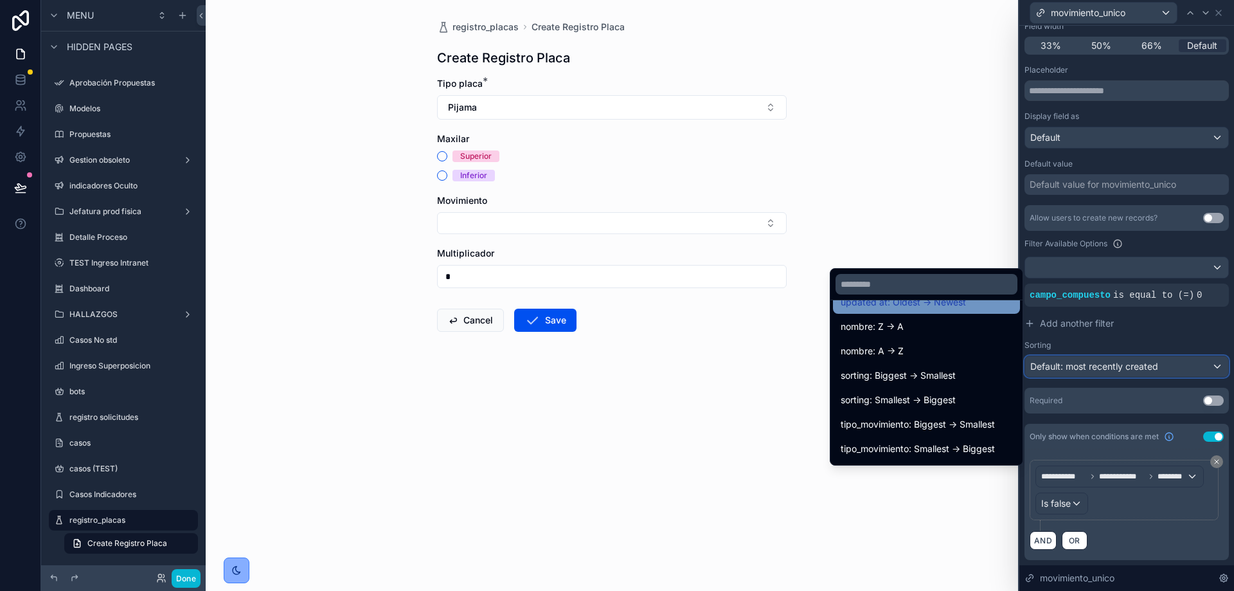
scroll to position [119, 0]
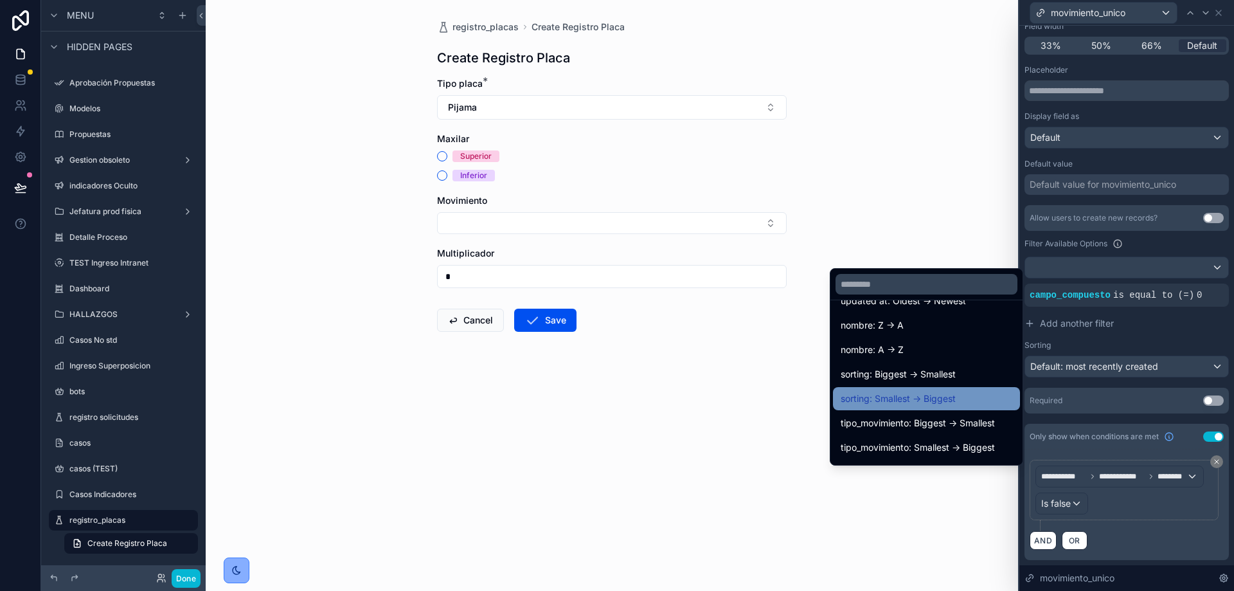
click at [928, 398] on span "sorting: Smallest -> Biggest" at bounding box center [898, 398] width 115 height 15
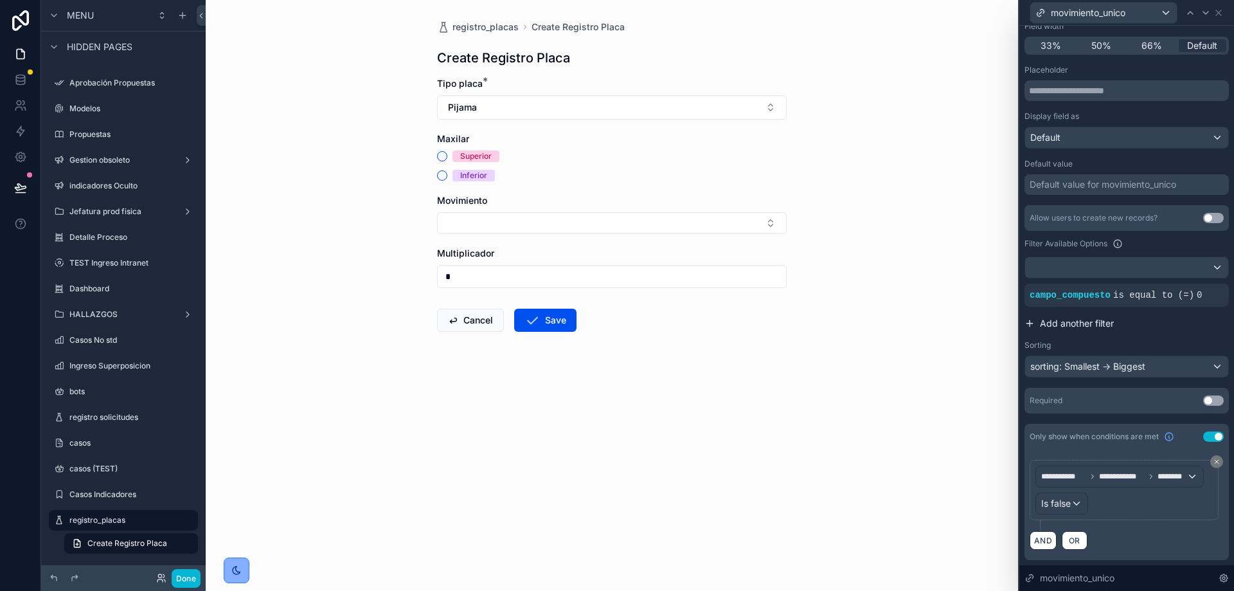
scroll to position [0, 0]
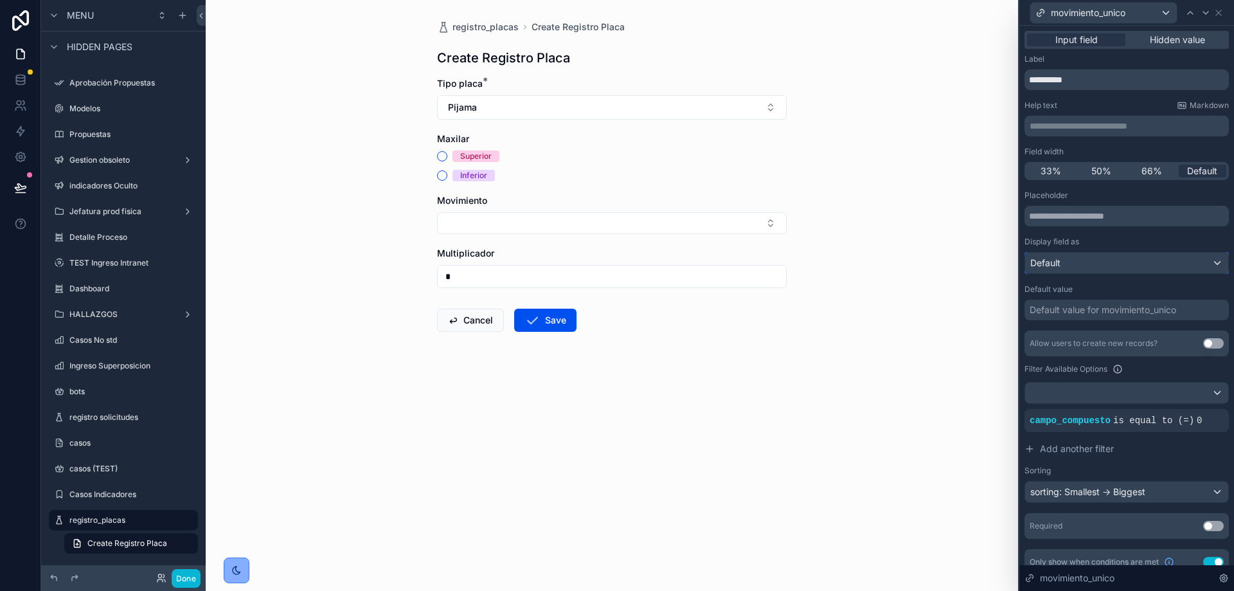
click at [1089, 254] on div "Default" at bounding box center [1126, 263] width 203 height 21
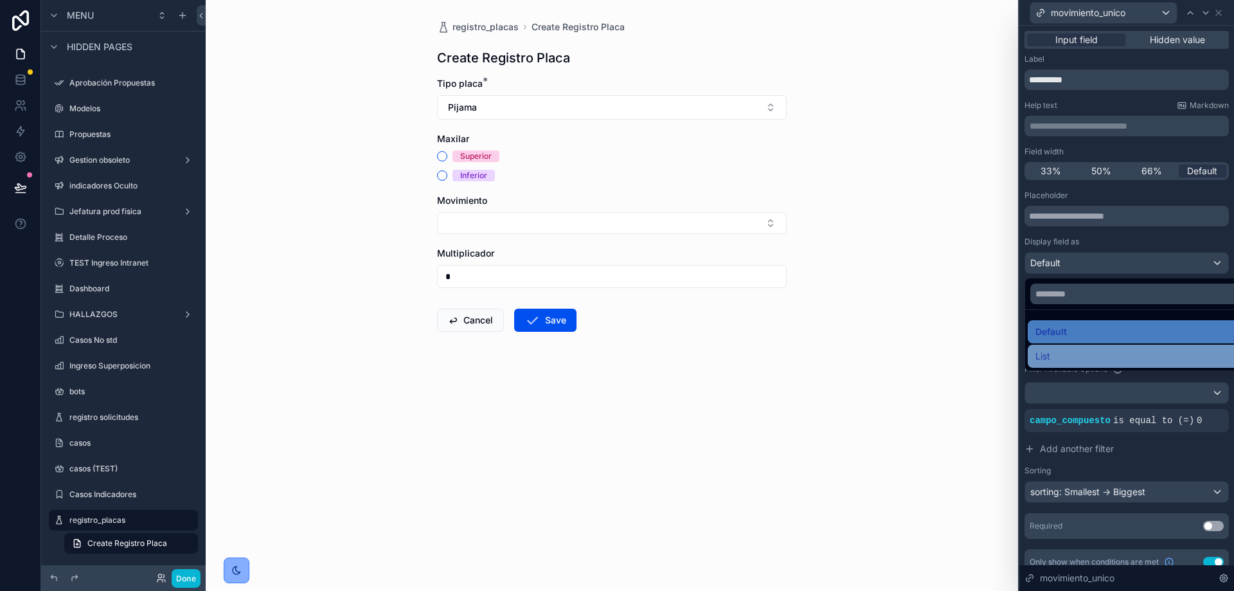
click at [1057, 356] on div "List" at bounding box center [1136, 355] width 202 height 15
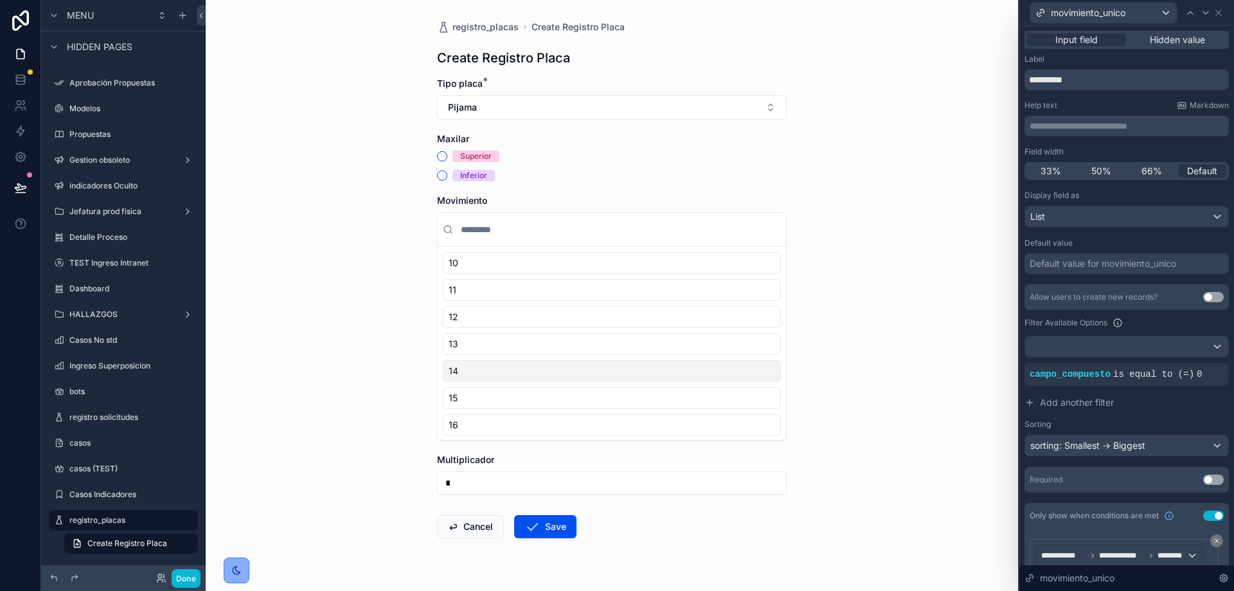
click at [607, 370] on div "14" at bounding box center [612, 371] width 338 height 22
click at [688, 326] on div "12" at bounding box center [612, 317] width 338 height 22
click at [684, 369] on div "14" at bounding box center [612, 371] width 338 height 22
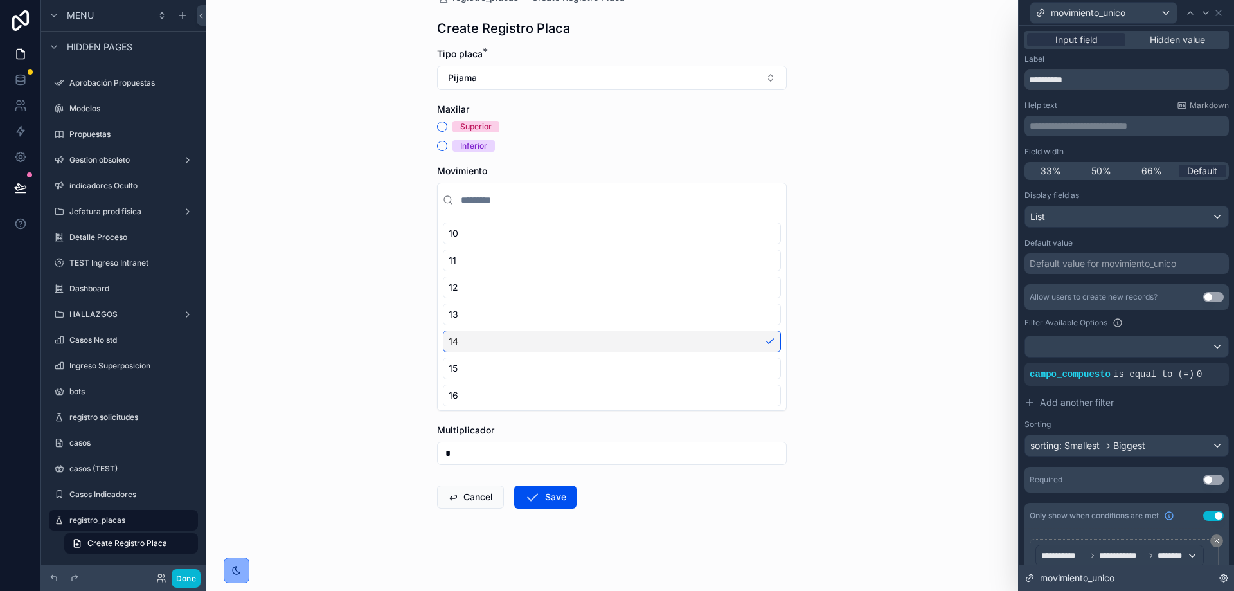
click at [1091, 575] on span "movimiento_unico" at bounding box center [1077, 577] width 75 height 13
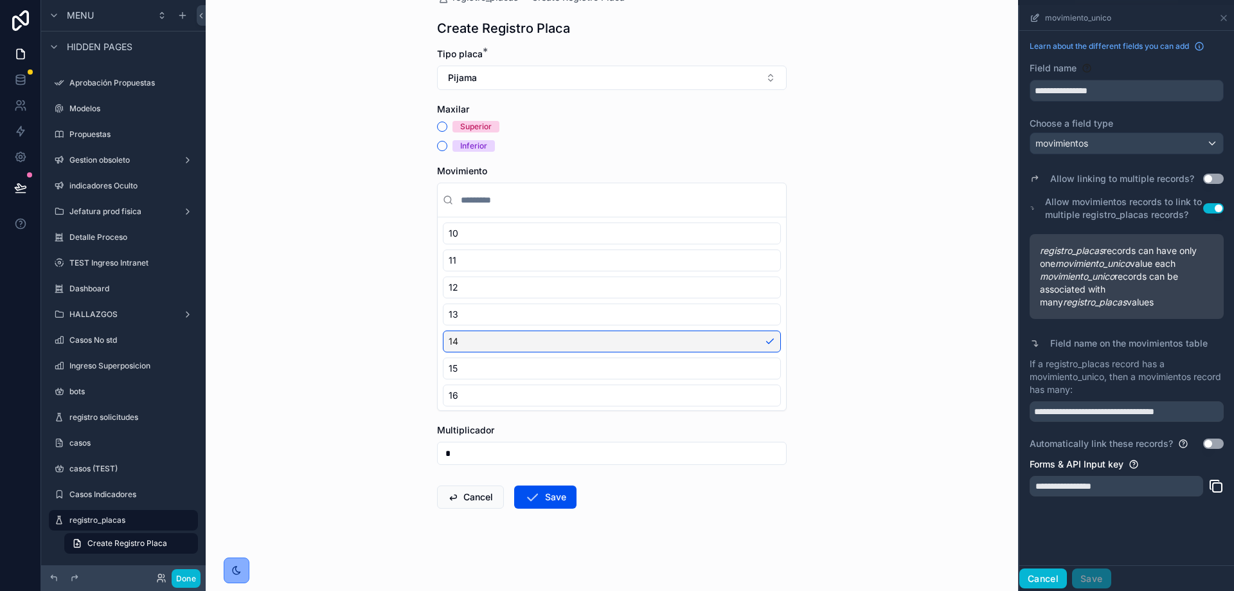
click at [1058, 577] on button "Cancel" at bounding box center [1043, 578] width 48 height 21
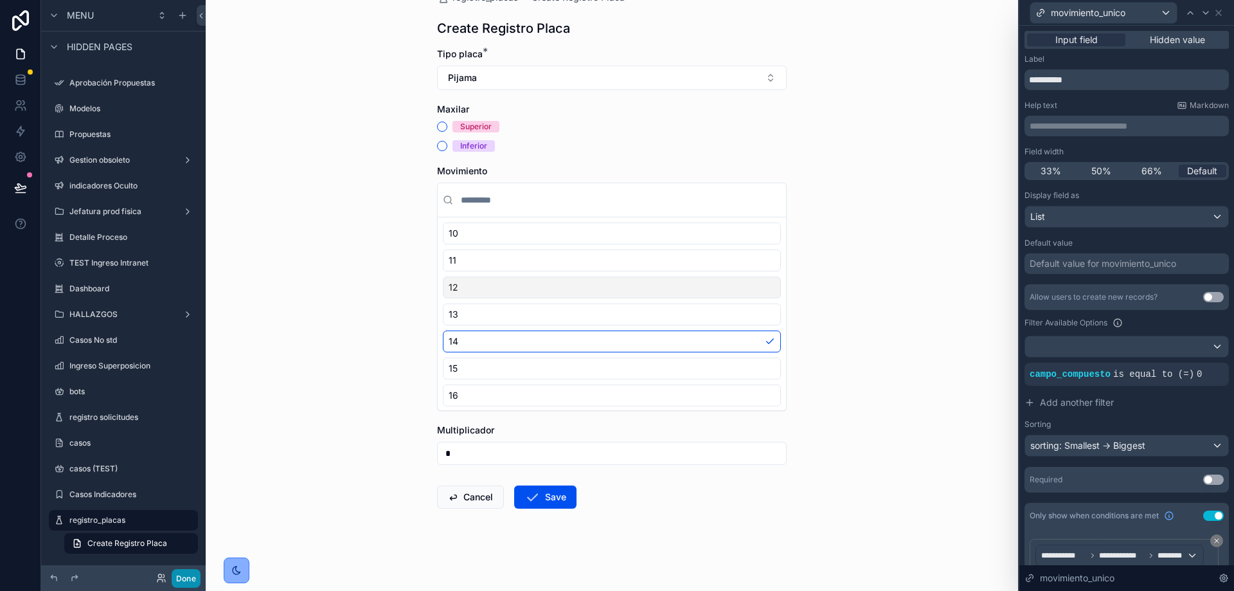
click at [183, 587] on button "Done" at bounding box center [186, 578] width 29 height 19
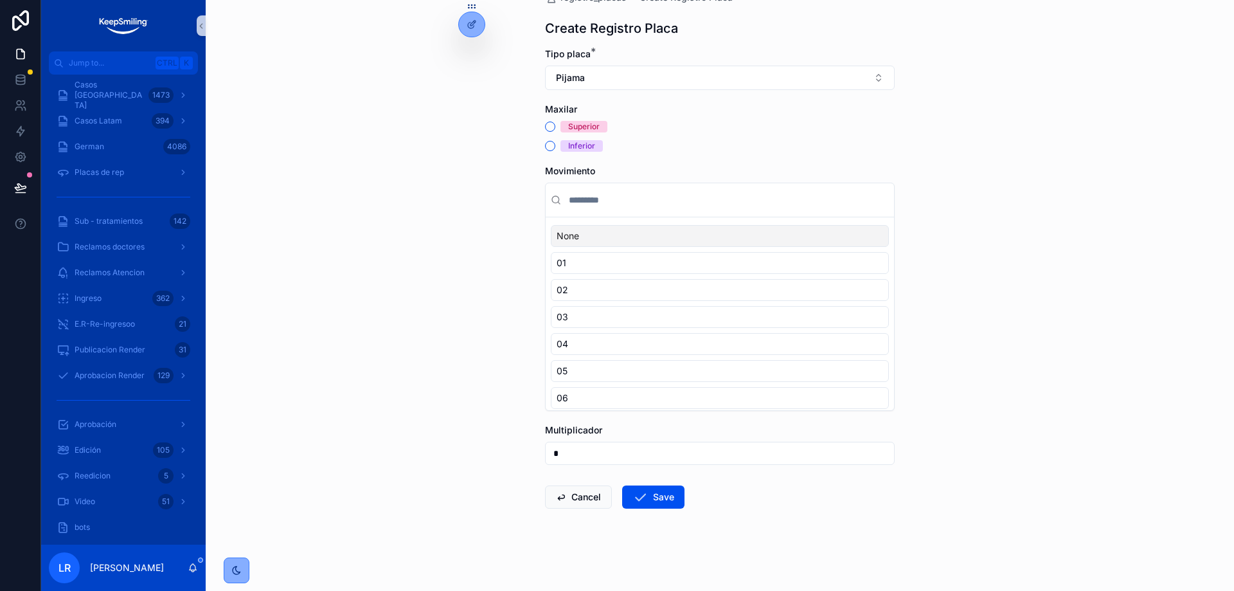
scroll to position [0, 0]
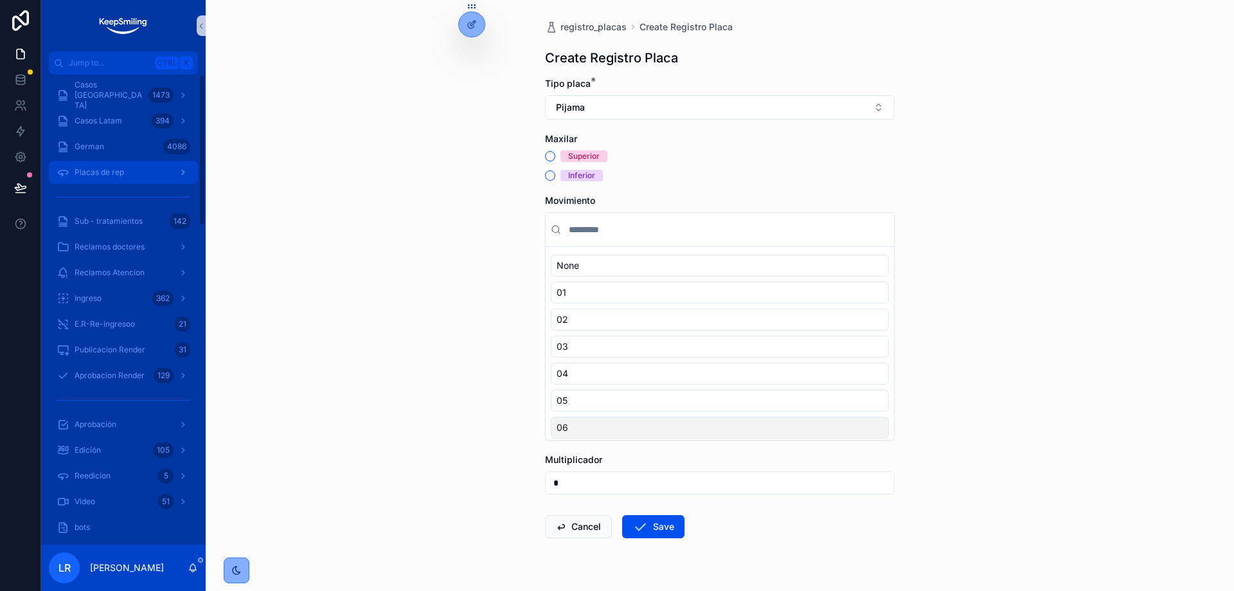
click at [104, 174] on span "Placas de rep" at bounding box center [99, 172] width 49 height 10
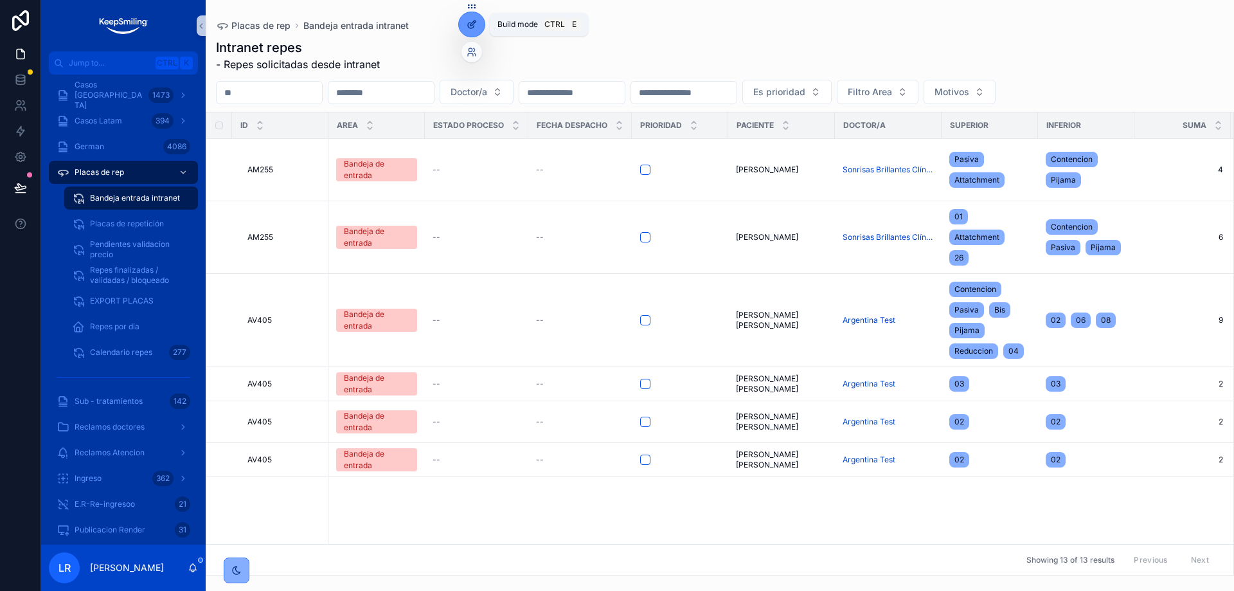
click at [470, 26] on icon at bounding box center [472, 24] width 10 height 10
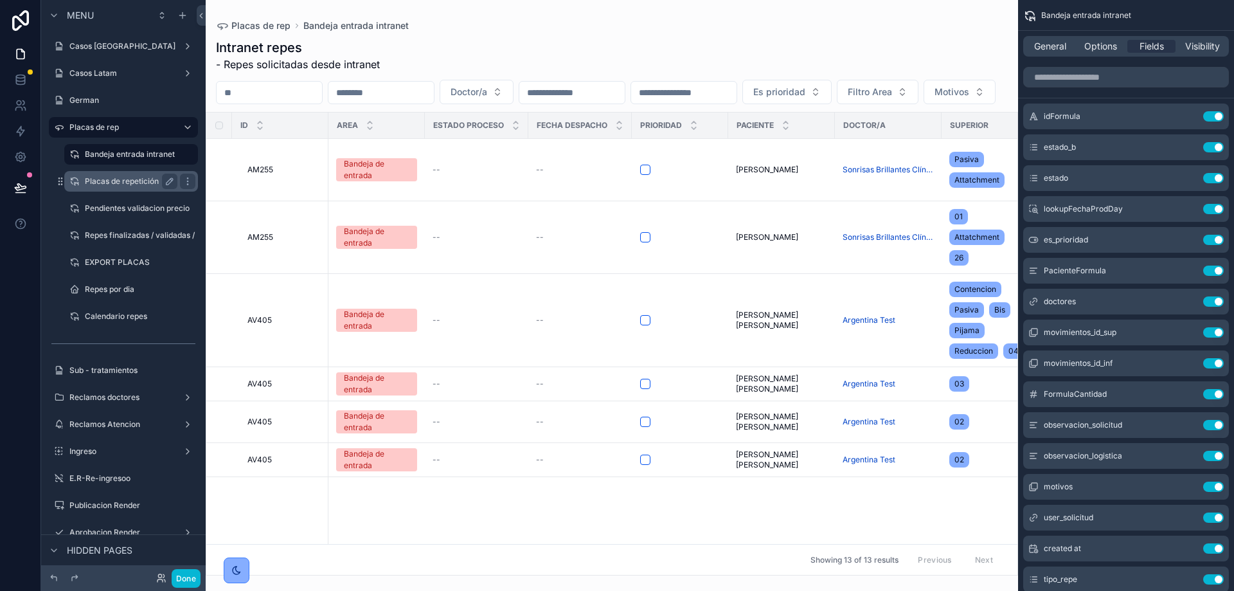
click at [140, 186] on label "Placas de repetición" at bounding box center [128, 181] width 87 height 10
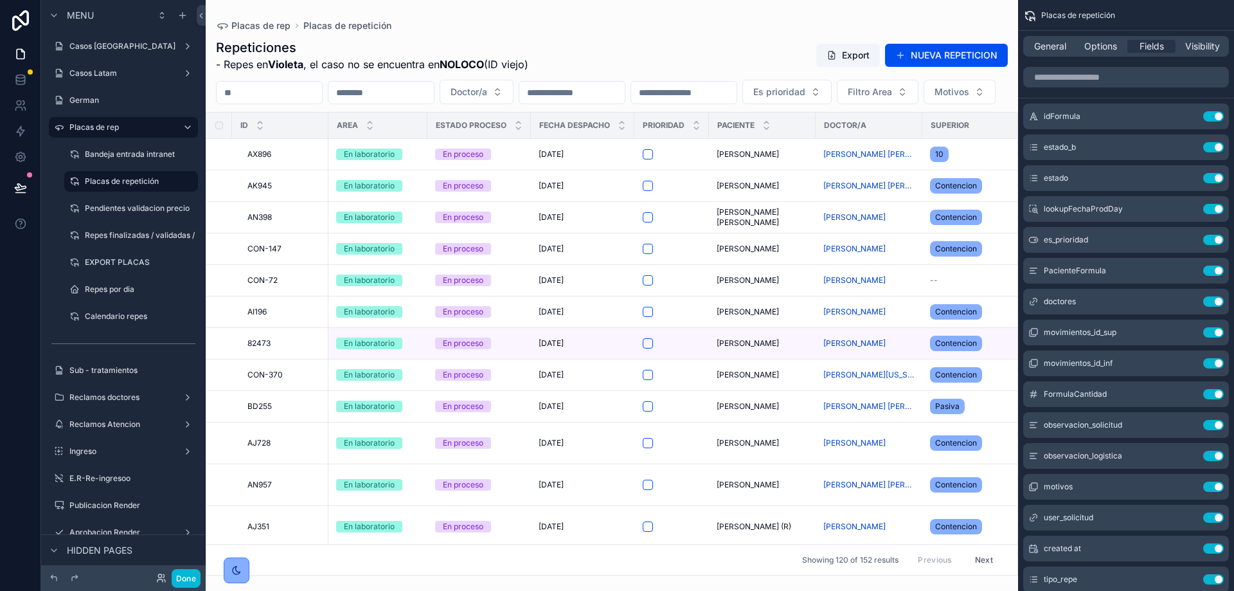
click at [967, 63] on div "scrollable content" at bounding box center [612, 295] width 812 height 591
click at [960, 47] on button "NUEVA REPETICION" at bounding box center [946, 55] width 123 height 23
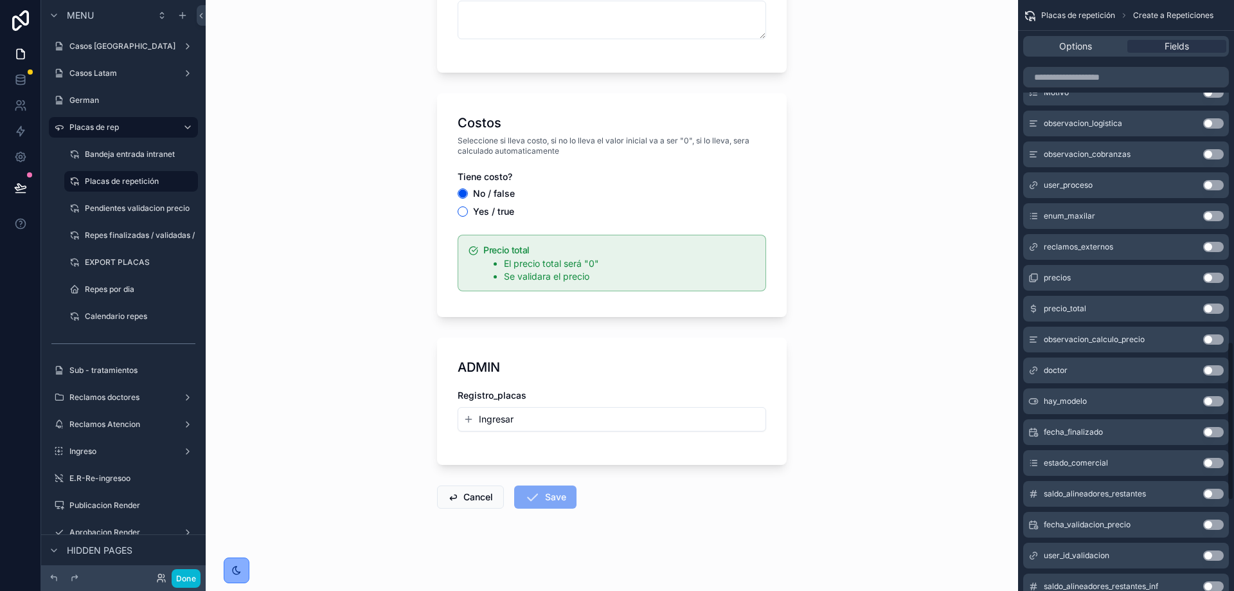
scroll to position [1598, 0]
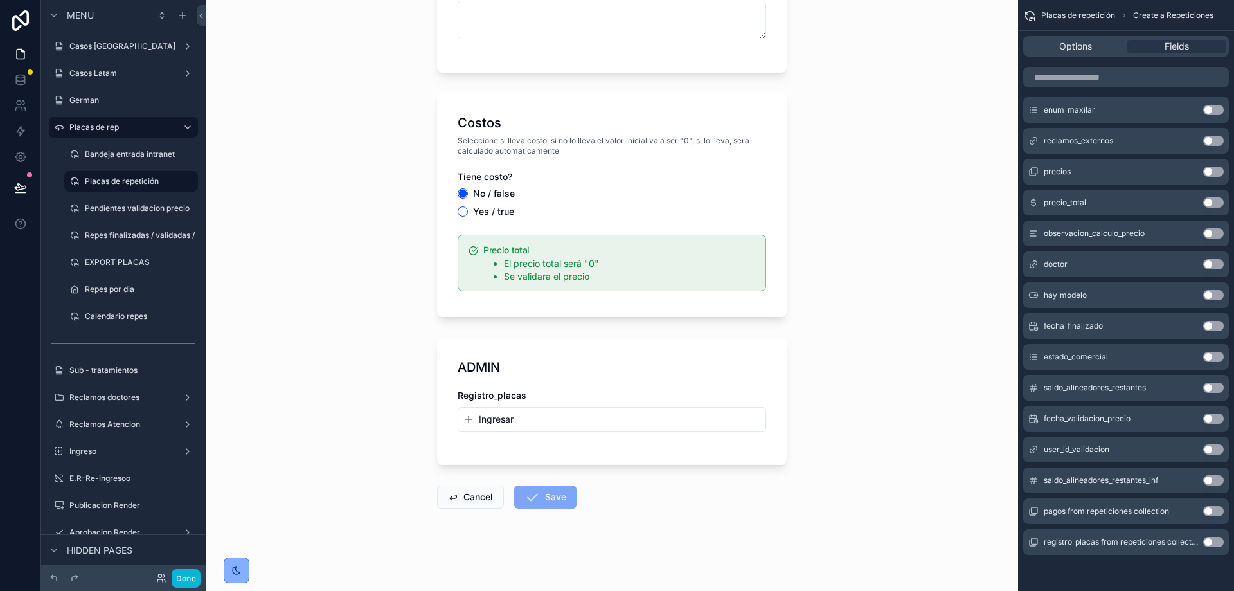
click at [1209, 537] on button "Use setting" at bounding box center [1213, 542] width 21 height 10
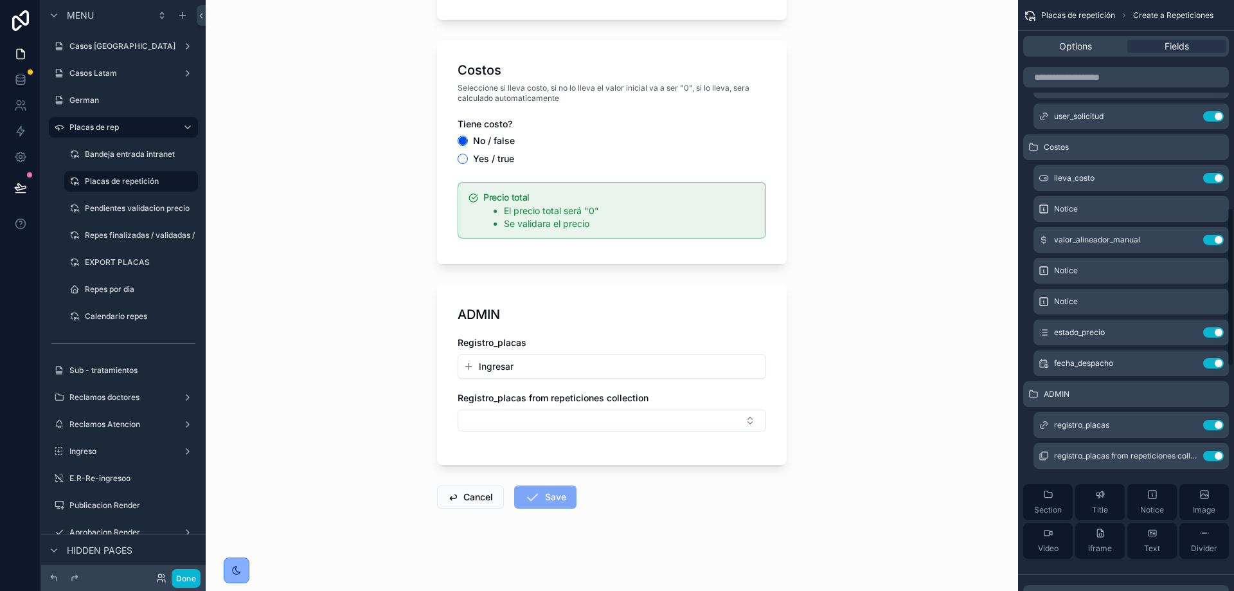
scroll to position [772, 0]
click at [1186, 453] on icon "scrollable content" at bounding box center [1187, 455] width 10 height 10
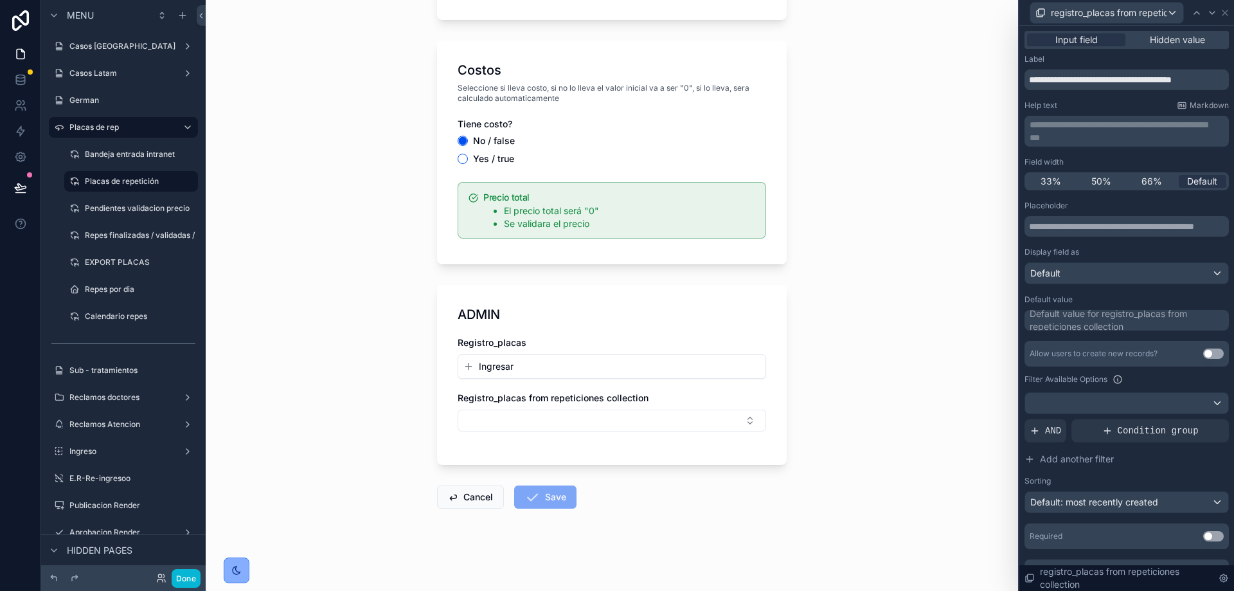
click at [1203, 353] on button "Use setting" at bounding box center [1213, 353] width 21 height 10
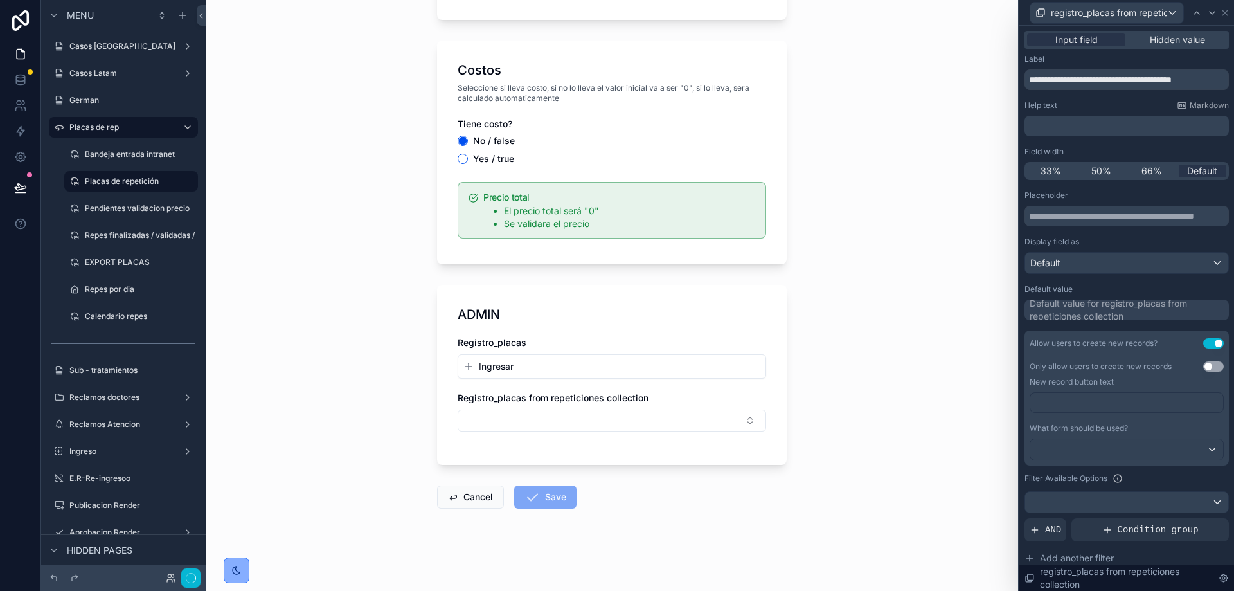
scroll to position [0, 0]
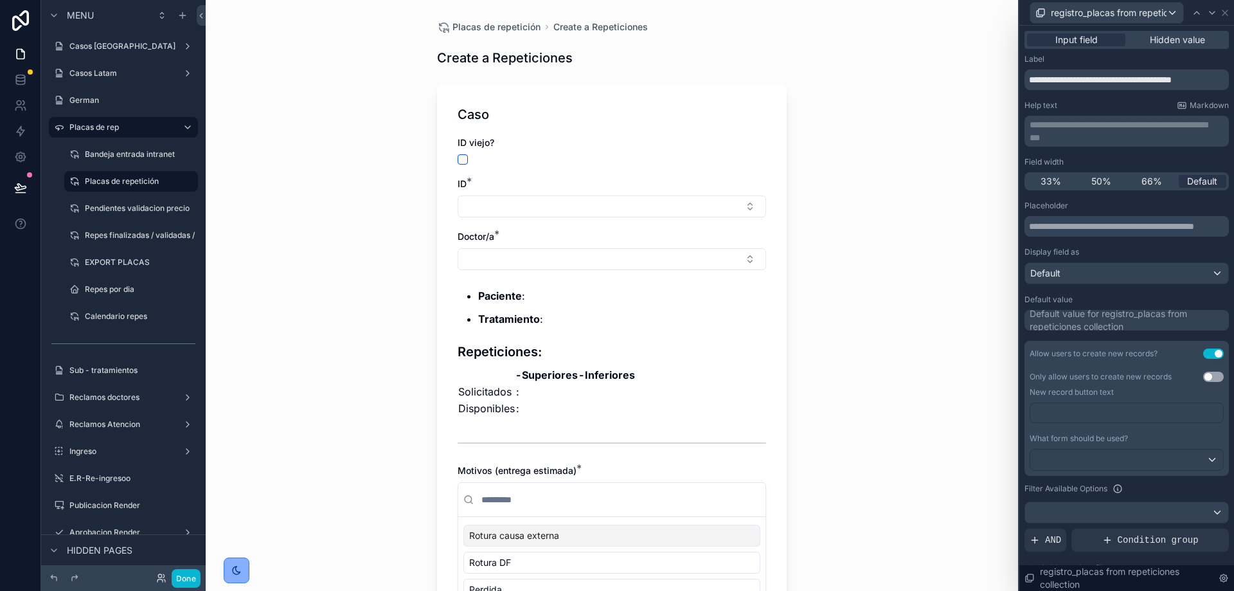
click at [1203, 377] on button "Use setting" at bounding box center [1213, 376] width 21 height 10
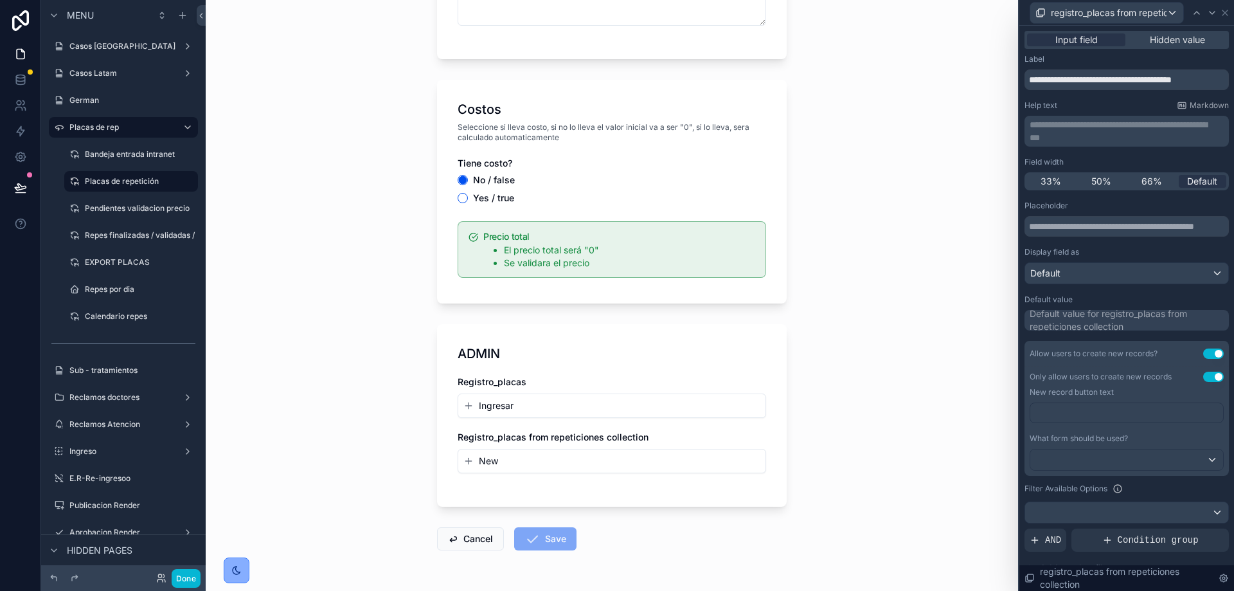
scroll to position [1432, 0]
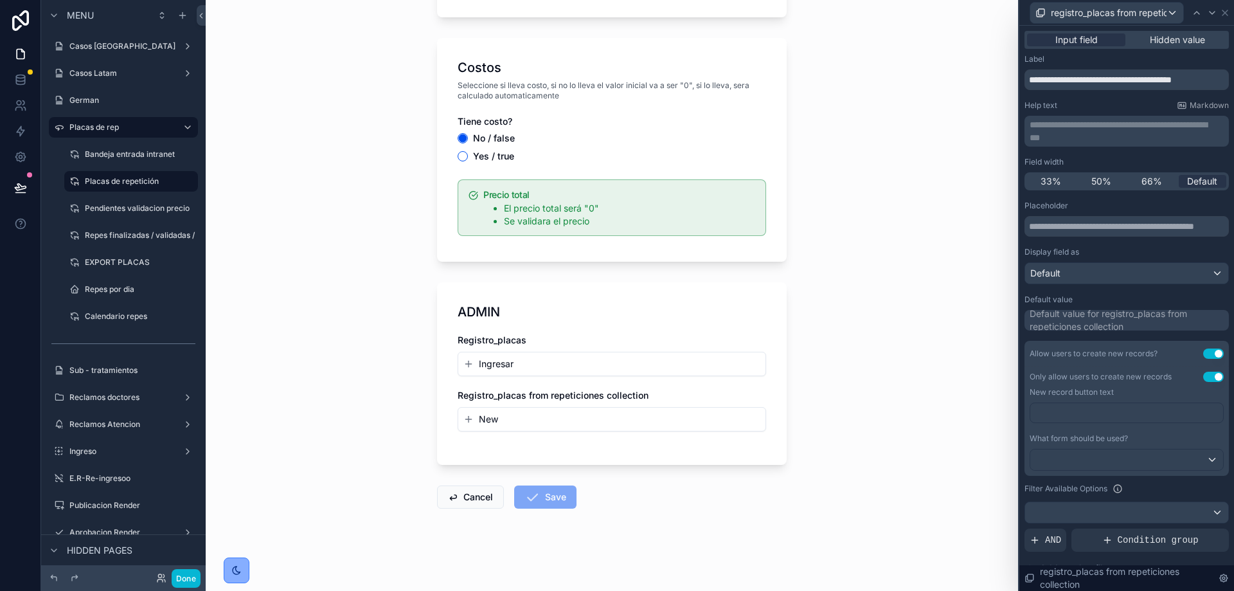
click at [479, 417] on span "New" at bounding box center [488, 419] width 19 height 13
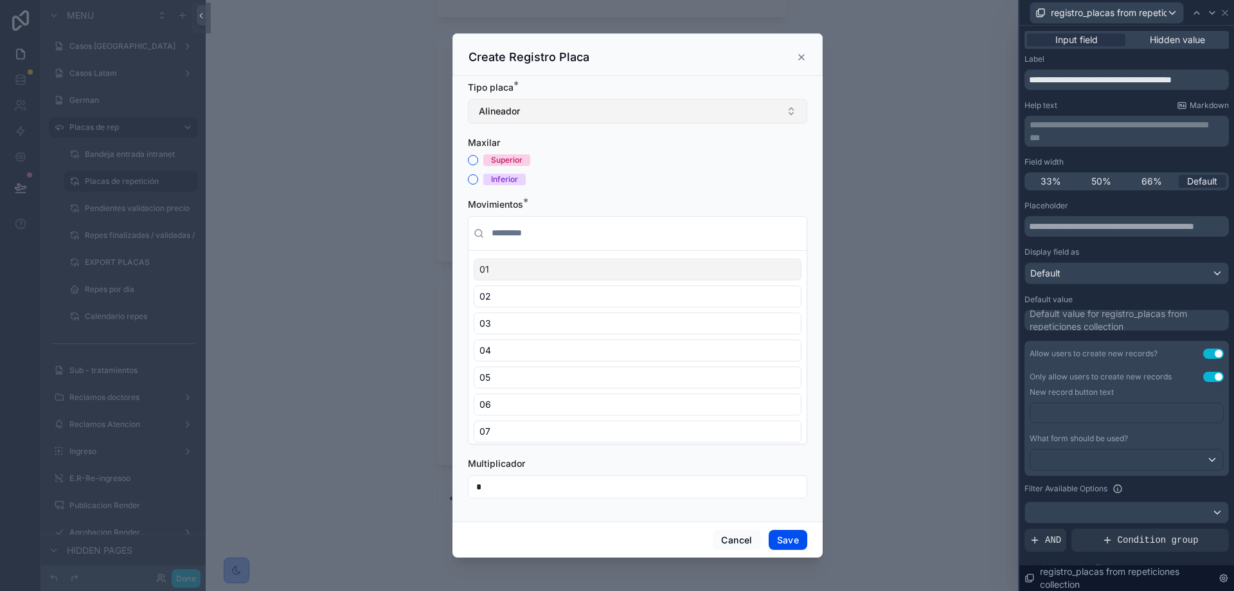
click at [530, 115] on button "Alineador" at bounding box center [637, 111] width 339 height 24
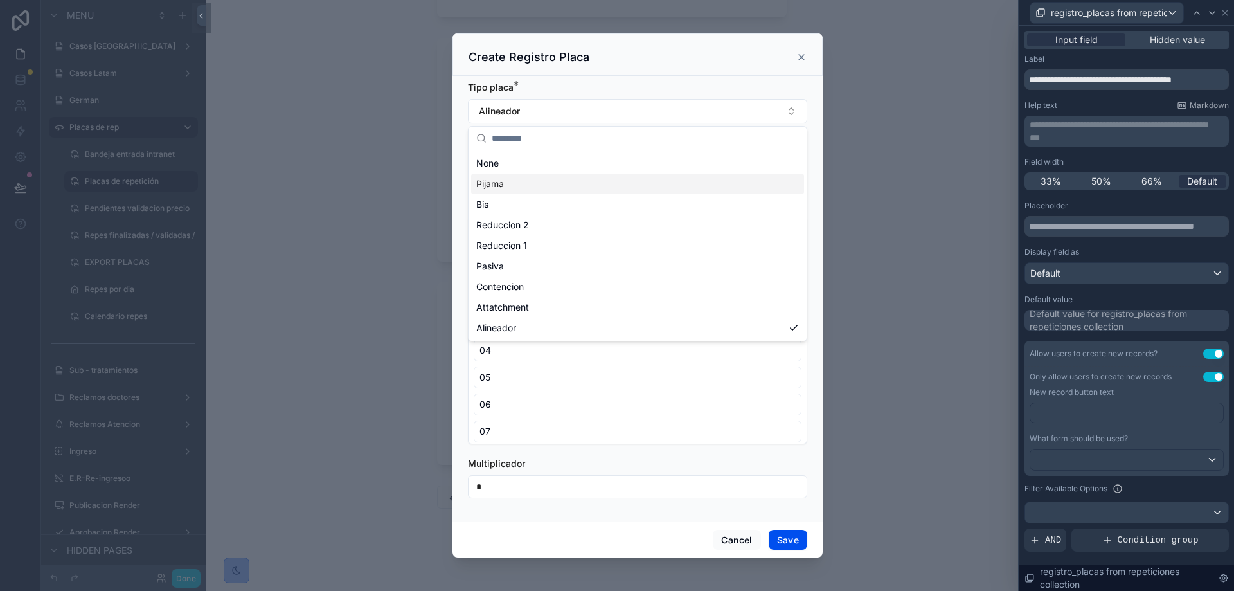
click at [508, 193] on div "Pijama" at bounding box center [637, 184] width 333 height 21
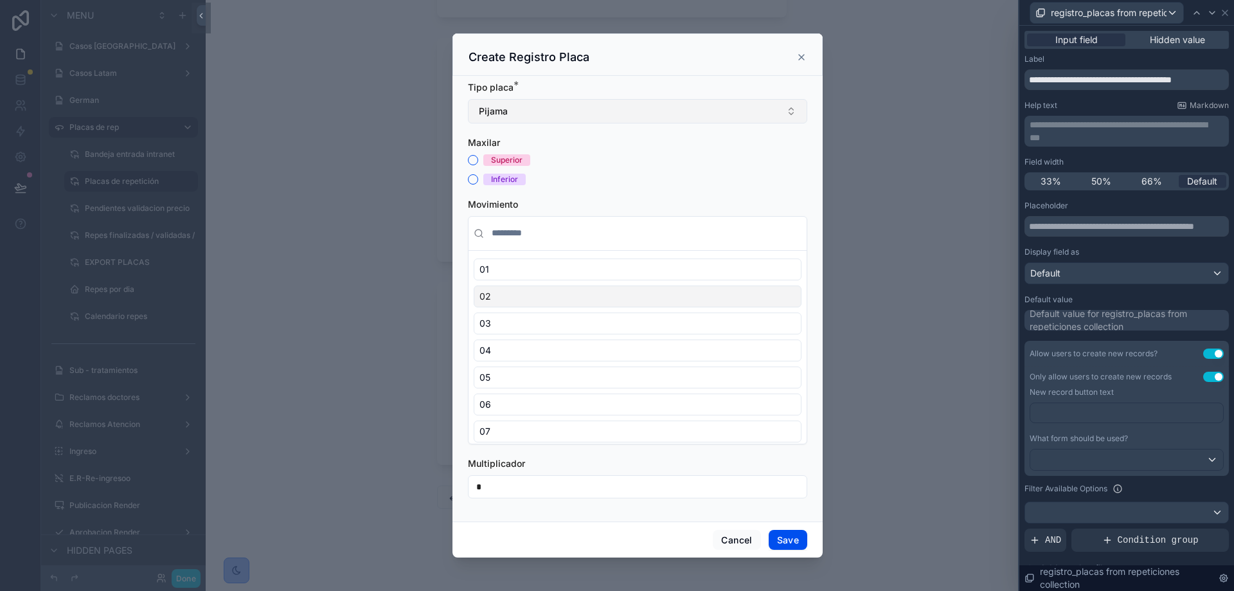
scroll to position [1, 0]
click at [474, 159] on button "Superior" at bounding box center [473, 160] width 10 height 10
click at [546, 312] on div "03" at bounding box center [638, 323] width 328 height 22
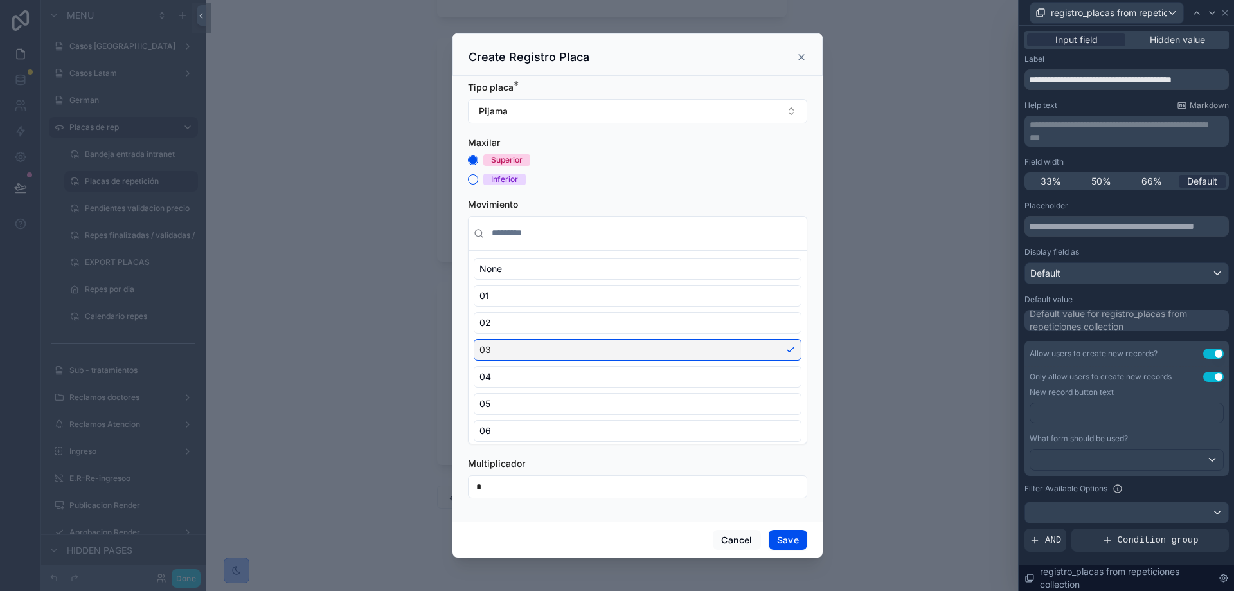
scroll to position [28, 0]
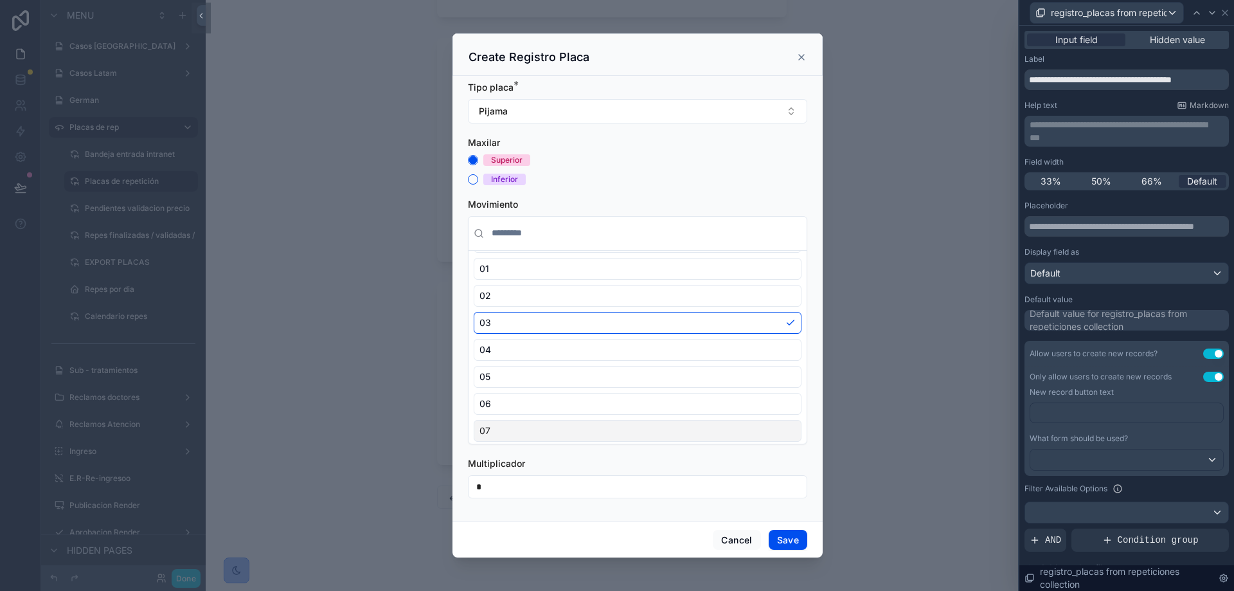
click at [751, 489] on input "*" at bounding box center [637, 486] width 338 height 18
click at [784, 539] on button "Save" at bounding box center [788, 540] width 39 height 21
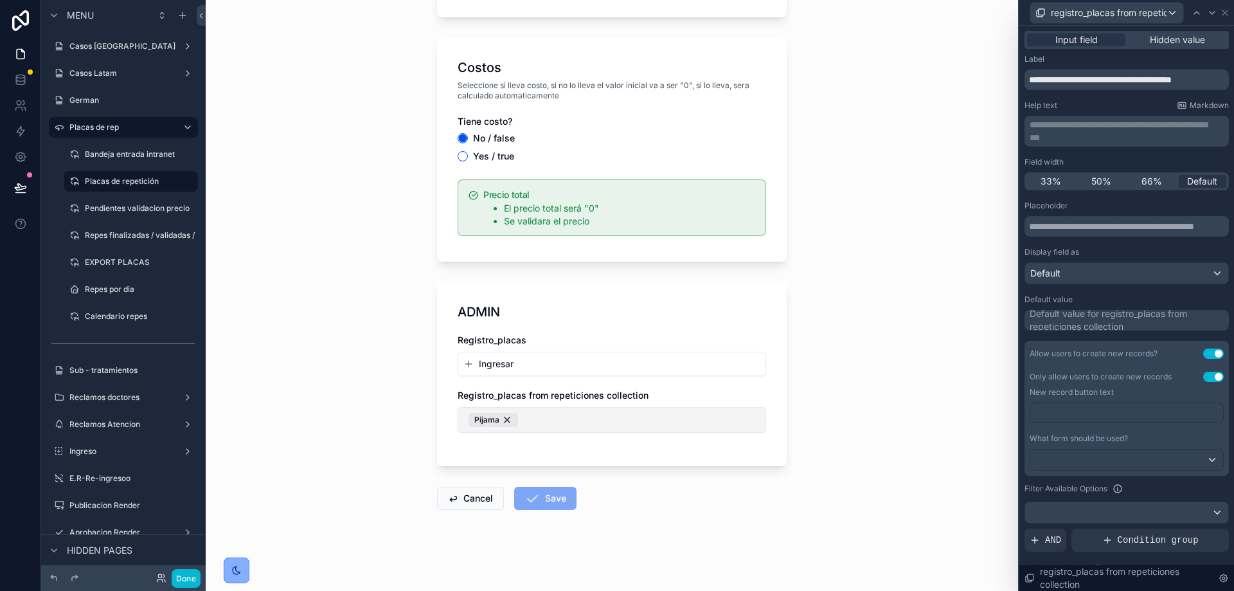
click at [555, 419] on button "Pijama" at bounding box center [612, 420] width 308 height 26
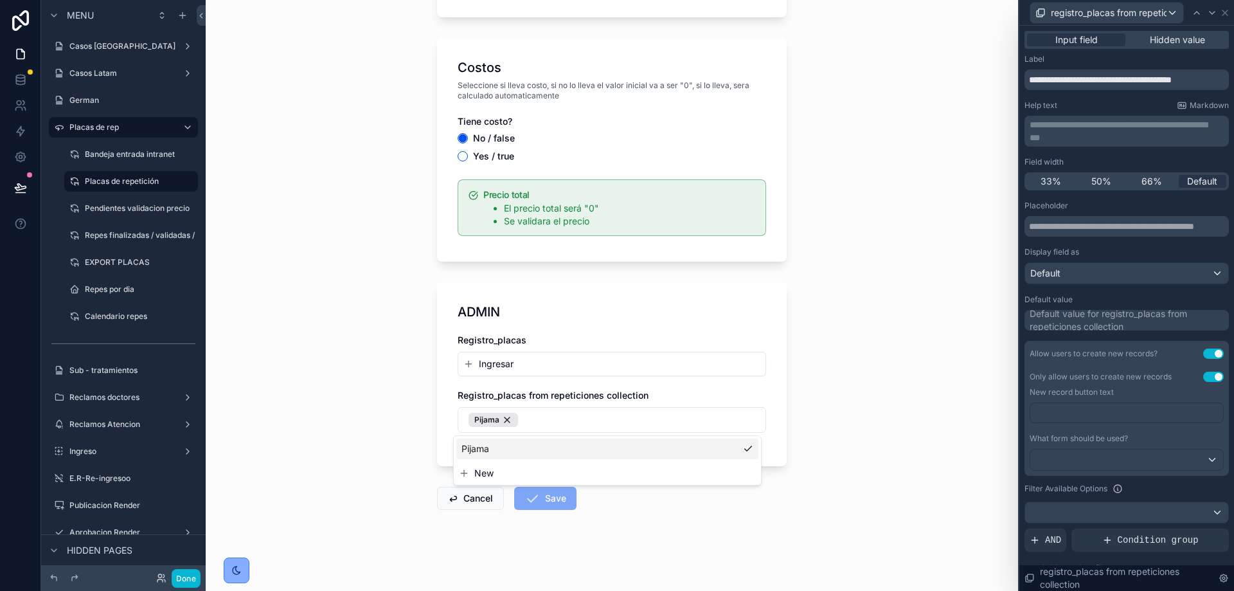
click at [861, 413] on div "Placas de repetición Create a Repeticiones Create a Repeticiones Caso ID viejo?…" at bounding box center [612, 295] width 812 height 591
click at [10, 70] on link at bounding box center [20, 80] width 40 height 26
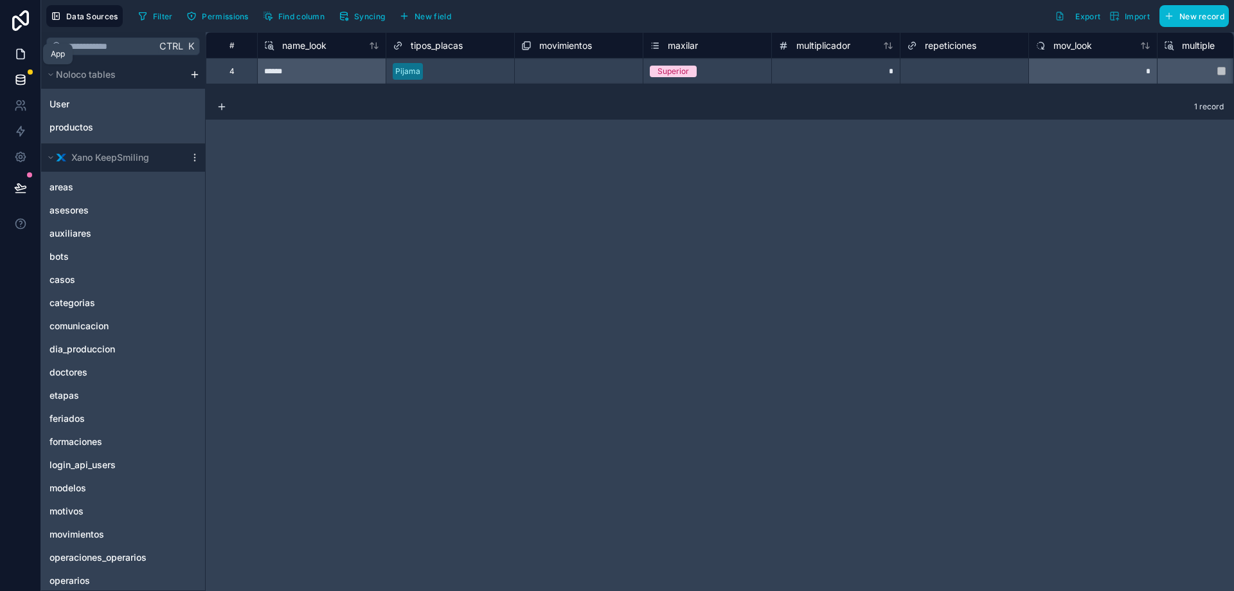
click at [26, 51] on icon at bounding box center [20, 54] width 13 height 13
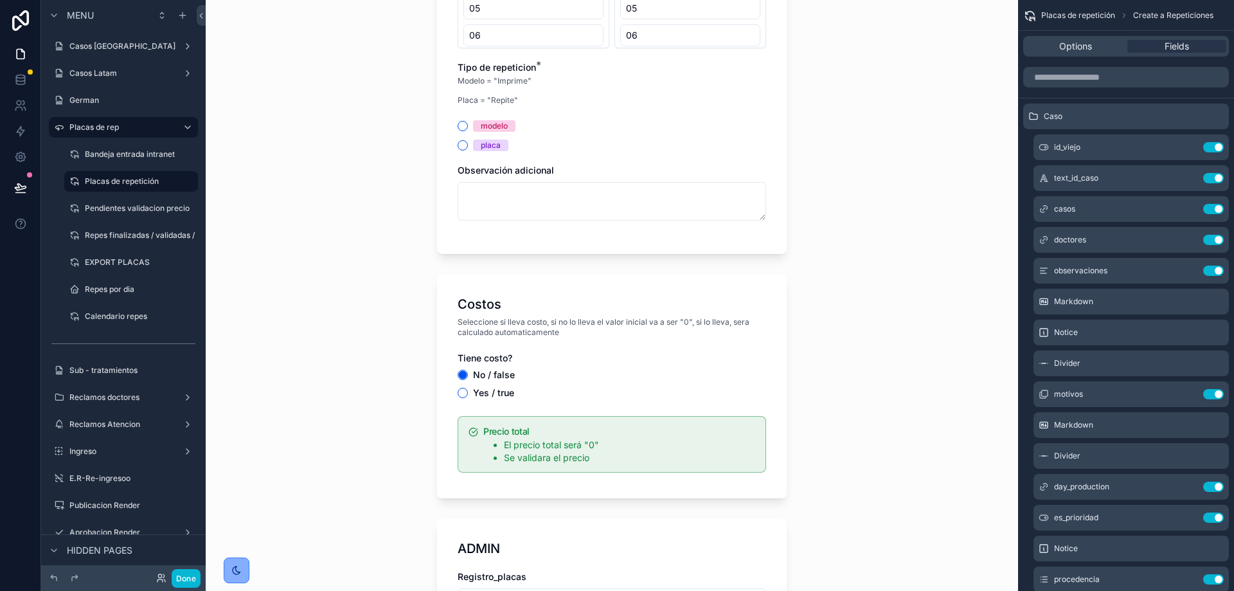
scroll to position [1432, 0]
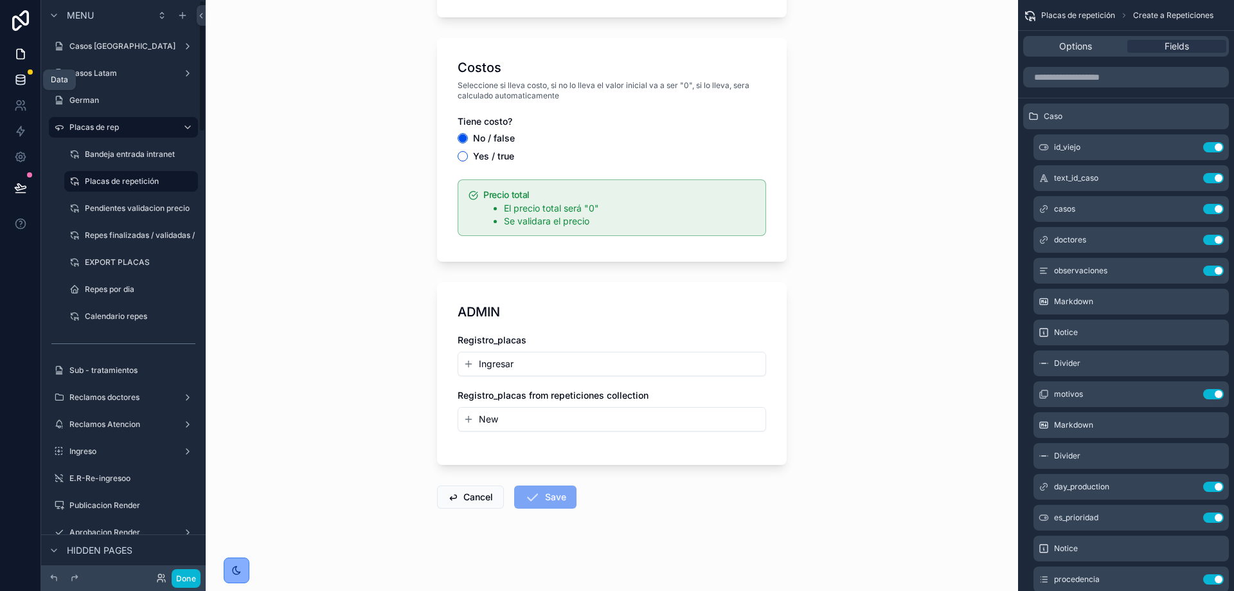
click at [17, 87] on link at bounding box center [20, 80] width 40 height 26
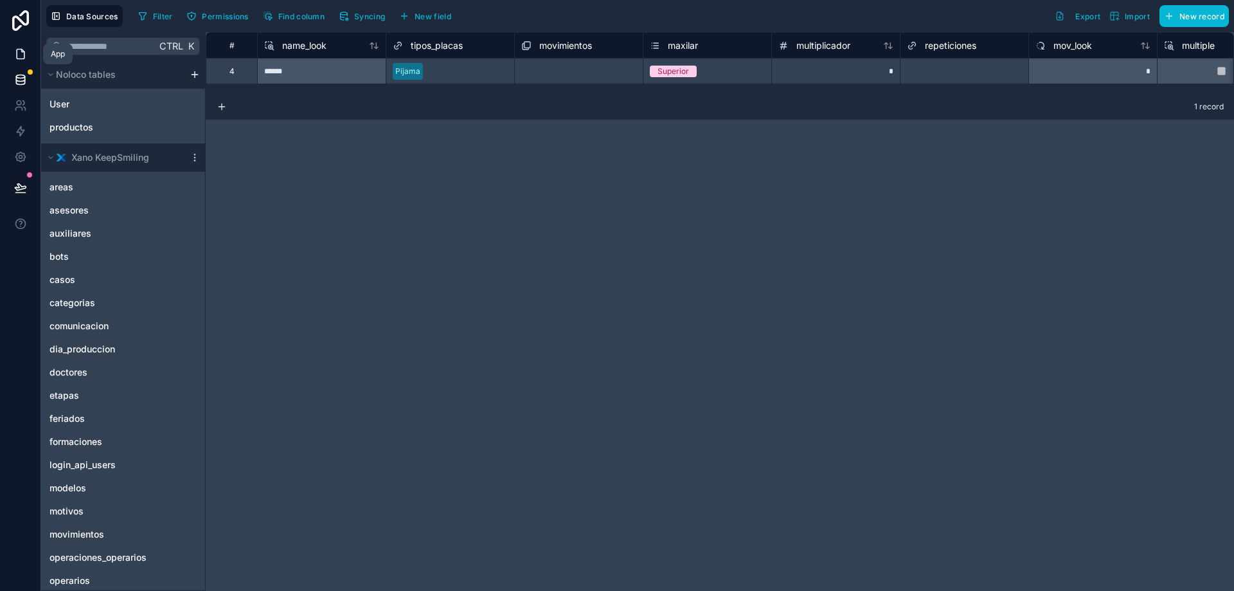
click at [9, 55] on link at bounding box center [20, 54] width 40 height 26
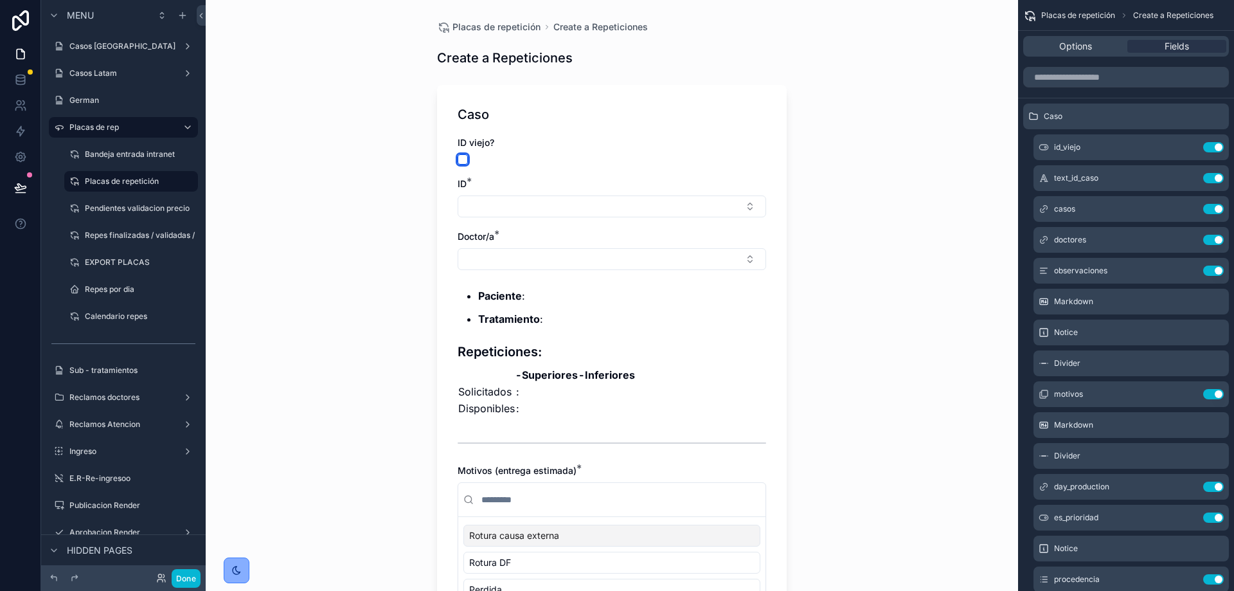
click at [458, 163] on button "scrollable content" at bounding box center [463, 159] width 10 height 10
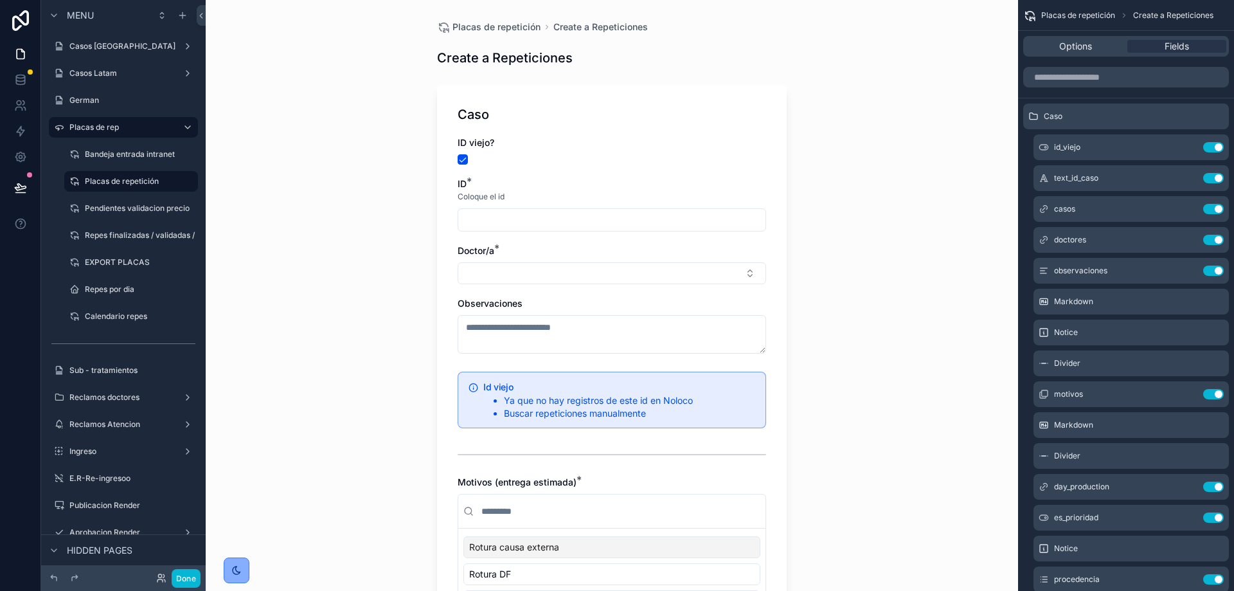
click at [540, 221] on input "scrollable content" at bounding box center [611, 220] width 307 height 18
type input "*****"
click at [566, 277] on button "Select Button" at bounding box center [612, 273] width 308 height 22
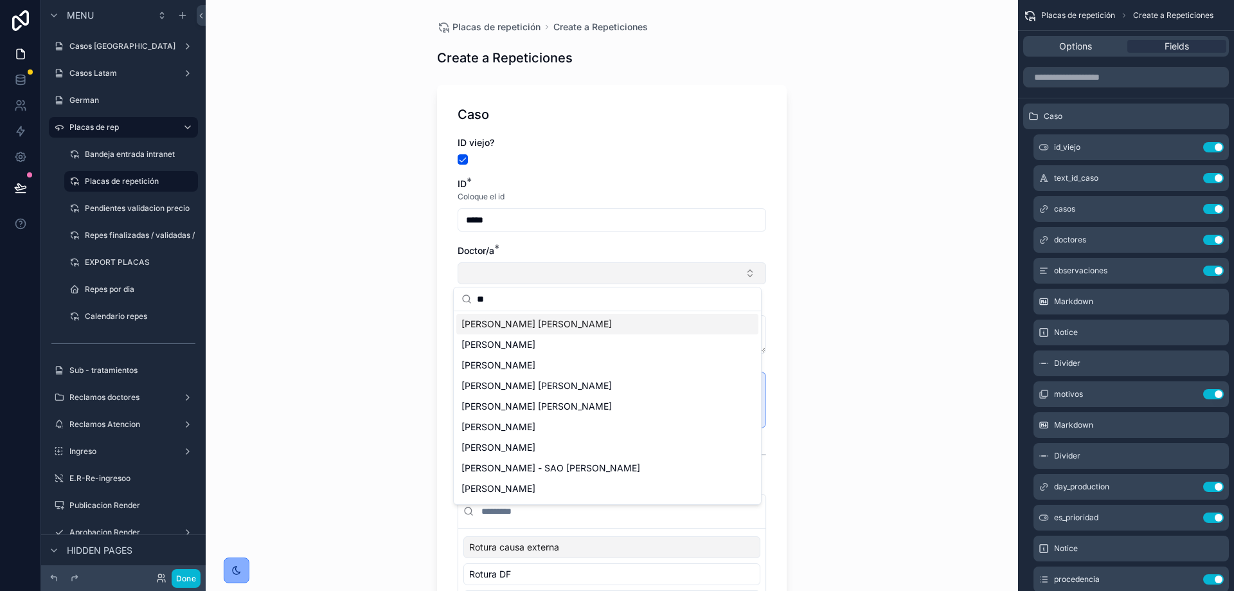
type input "*"
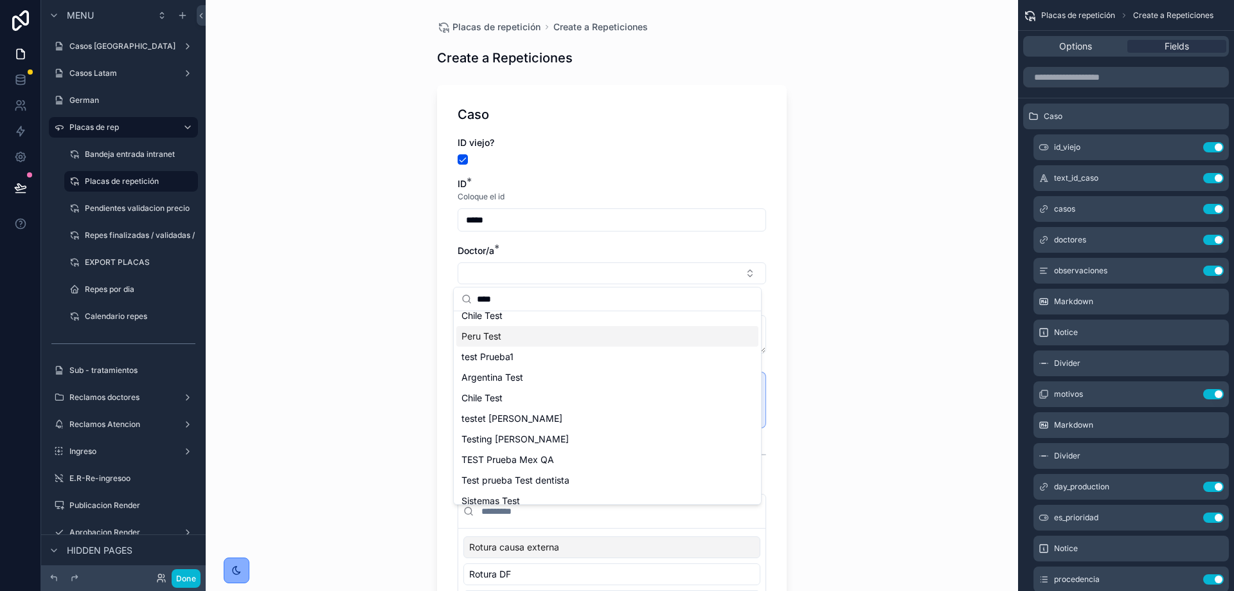
scroll to position [141, 0]
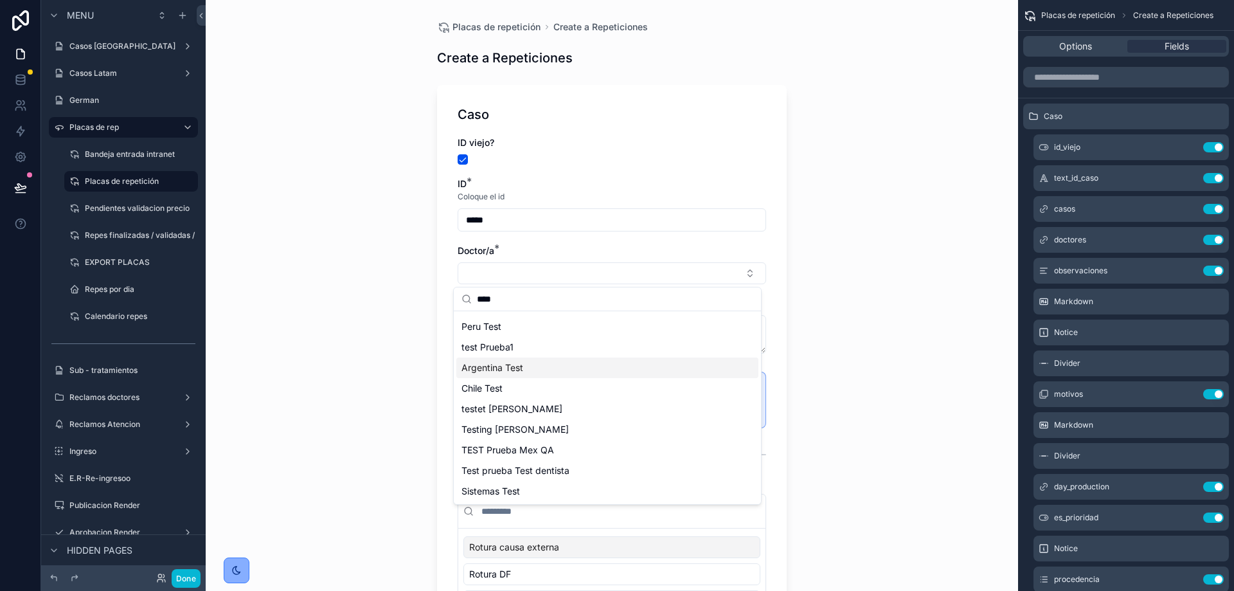
type input "****"
click at [515, 368] on span "Argentina Test" at bounding box center [492, 367] width 62 height 13
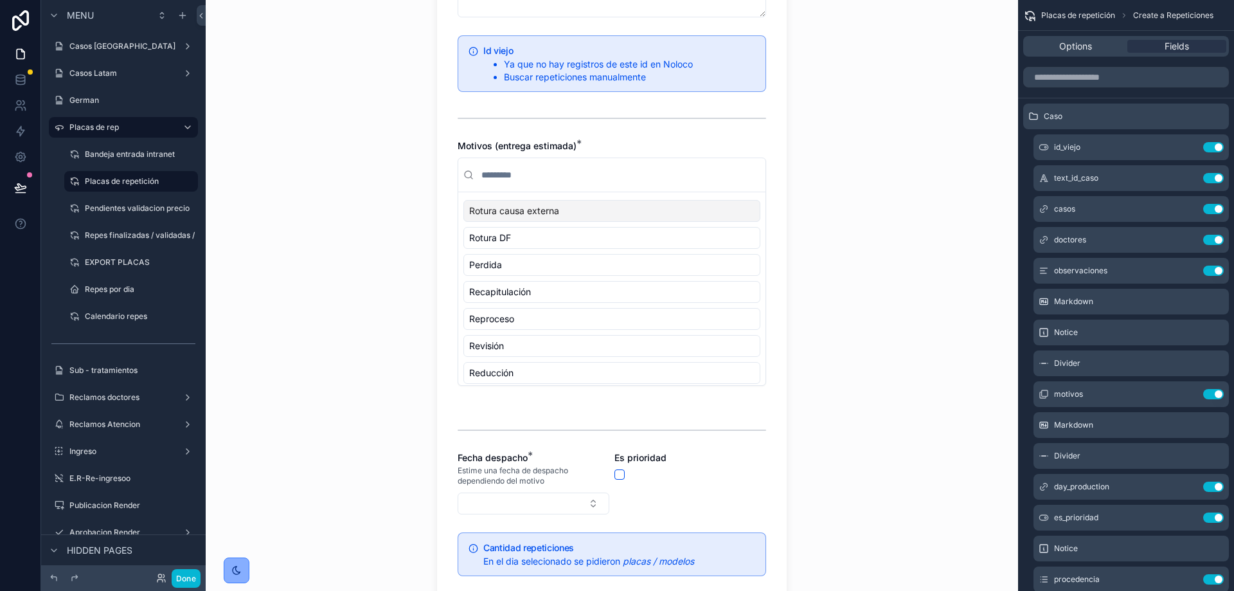
scroll to position [339, 0]
click at [526, 203] on div "Rotura causa externa" at bounding box center [611, 210] width 297 height 22
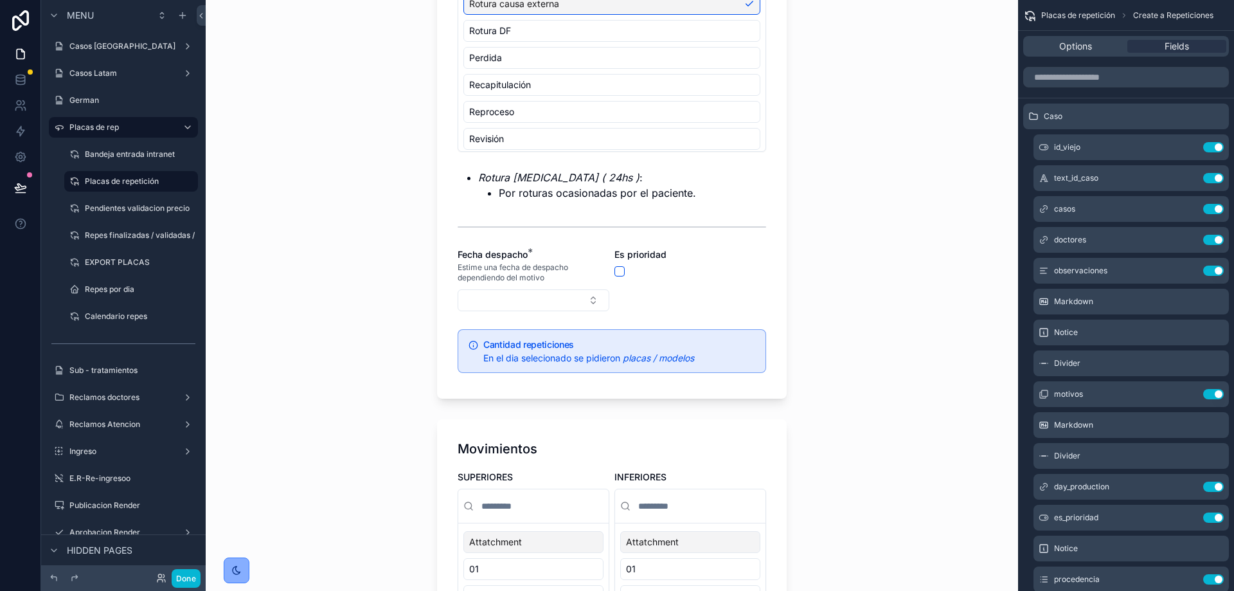
scroll to position [575, 0]
click at [503, 298] on button "Select Button" at bounding box center [534, 298] width 152 height 22
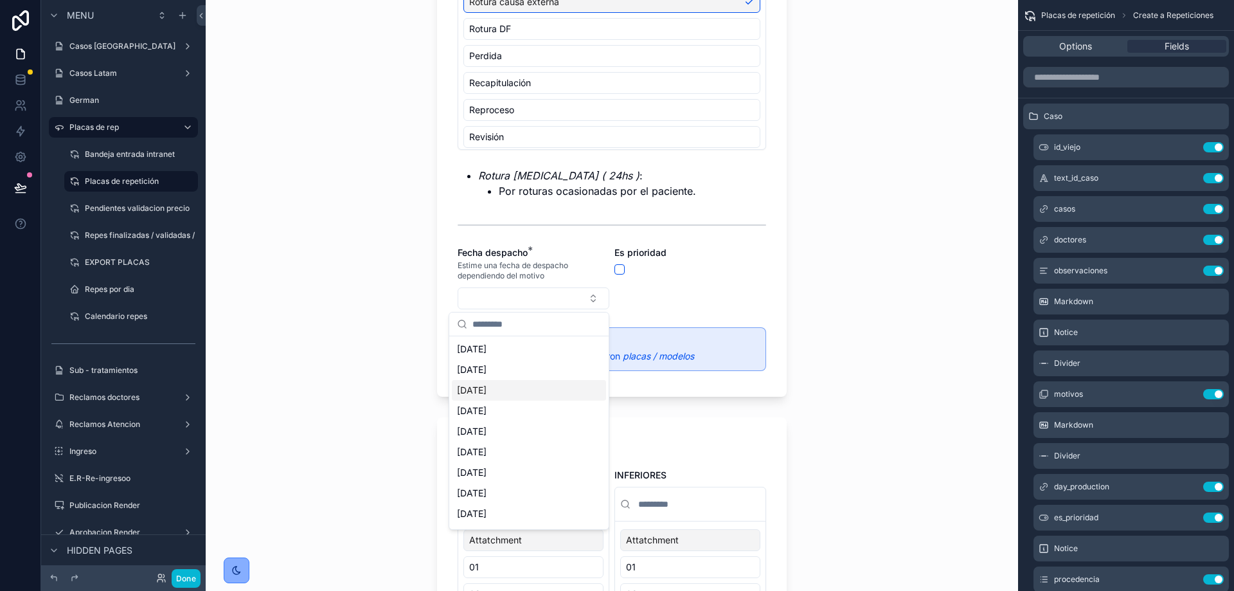
click at [502, 381] on div "[DATE]" at bounding box center [529, 390] width 154 height 21
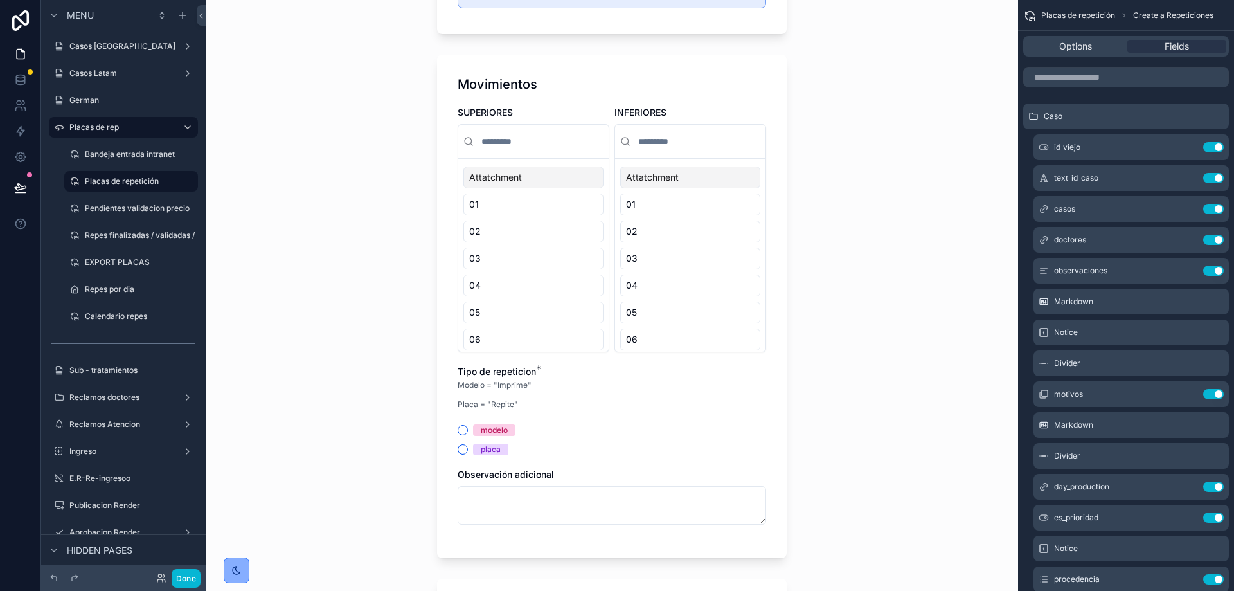
scroll to position [940, 0]
click at [467, 429] on div "modelo" at bounding box center [612, 430] width 308 height 12
click at [461, 429] on button "modelo" at bounding box center [463, 429] width 10 height 10
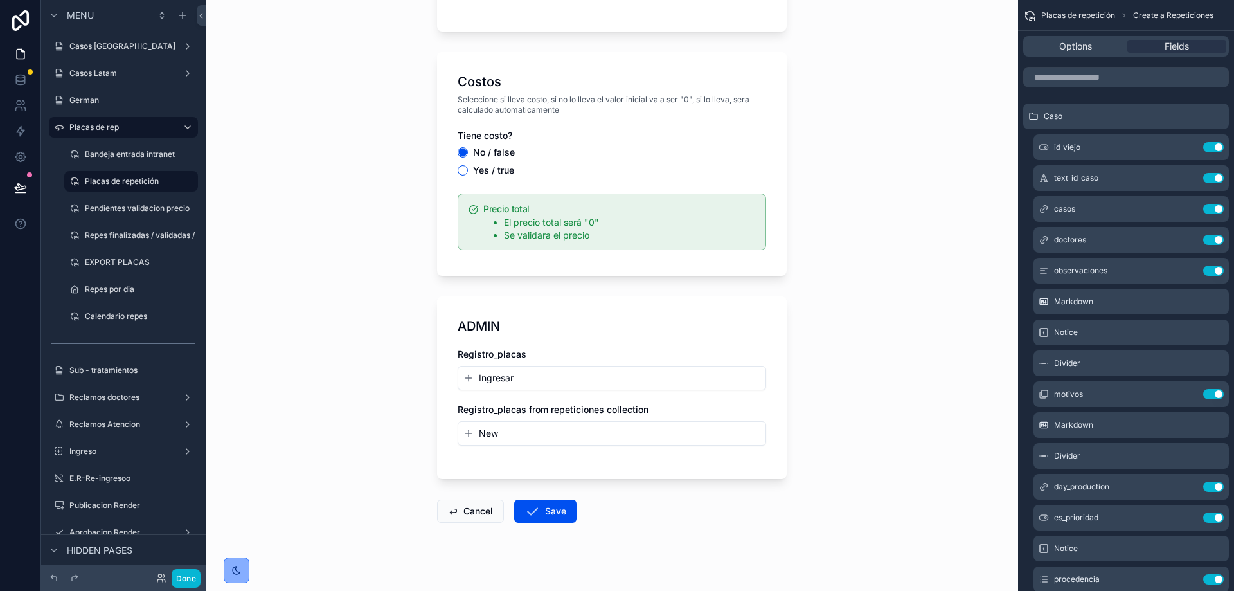
scroll to position [1521, 0]
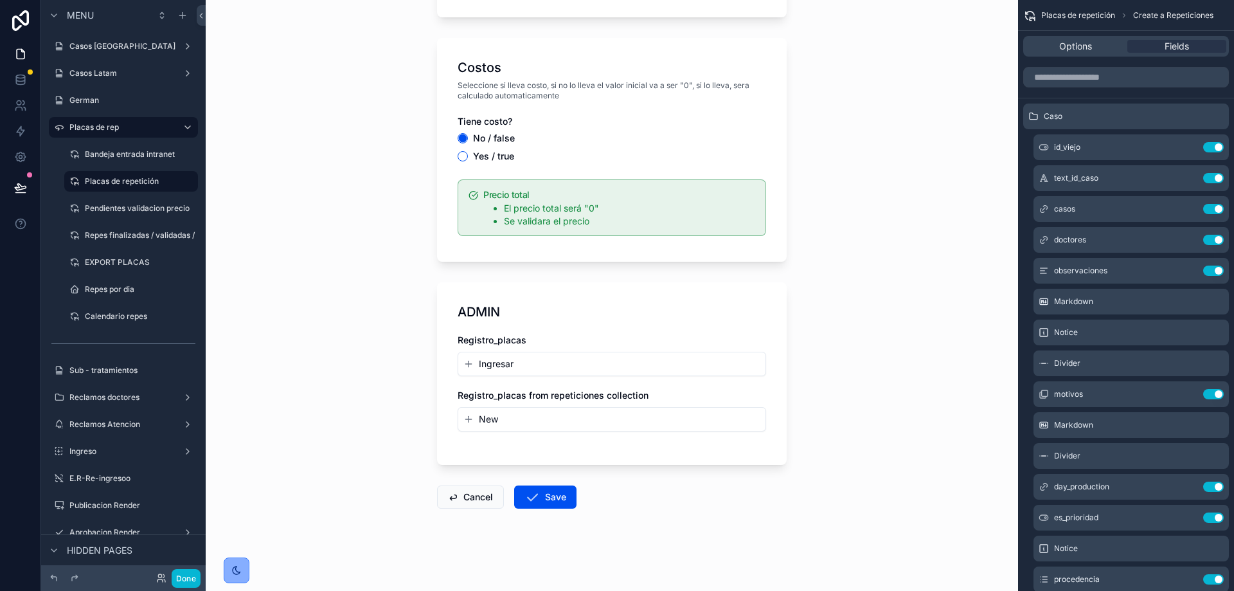
click at [482, 422] on span "New" at bounding box center [488, 419] width 19 height 13
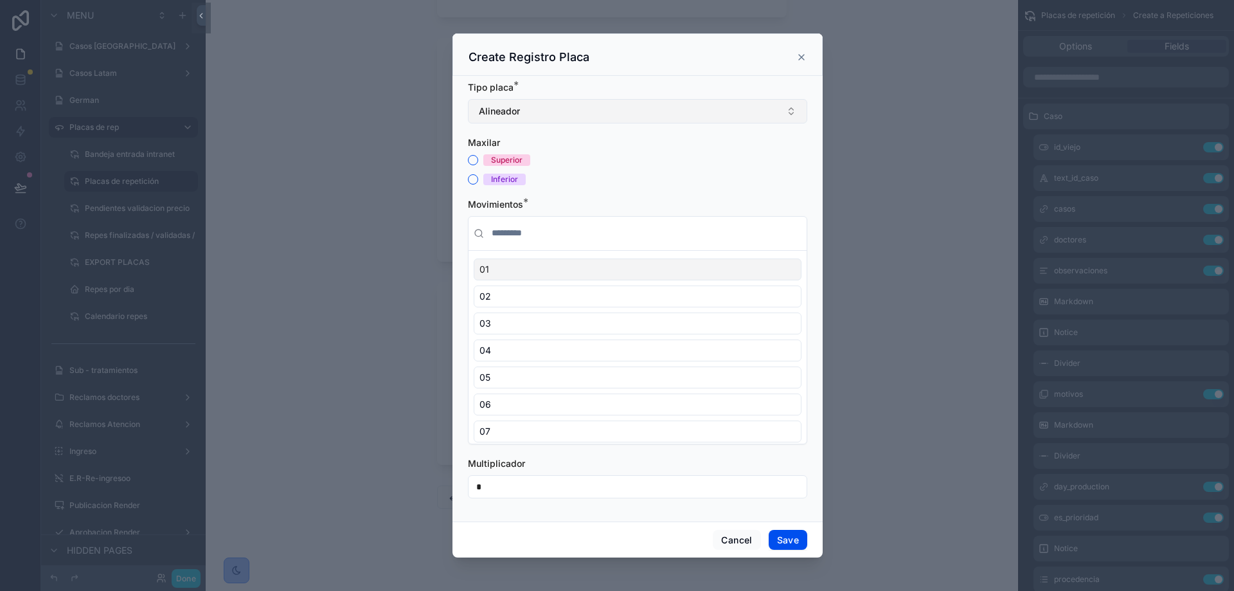
click at [555, 105] on button "Alineador" at bounding box center [637, 111] width 339 height 24
click at [642, 90] on div "Tipo placa *" at bounding box center [637, 87] width 339 height 13
click at [568, 111] on button "Alineador" at bounding box center [637, 111] width 339 height 24
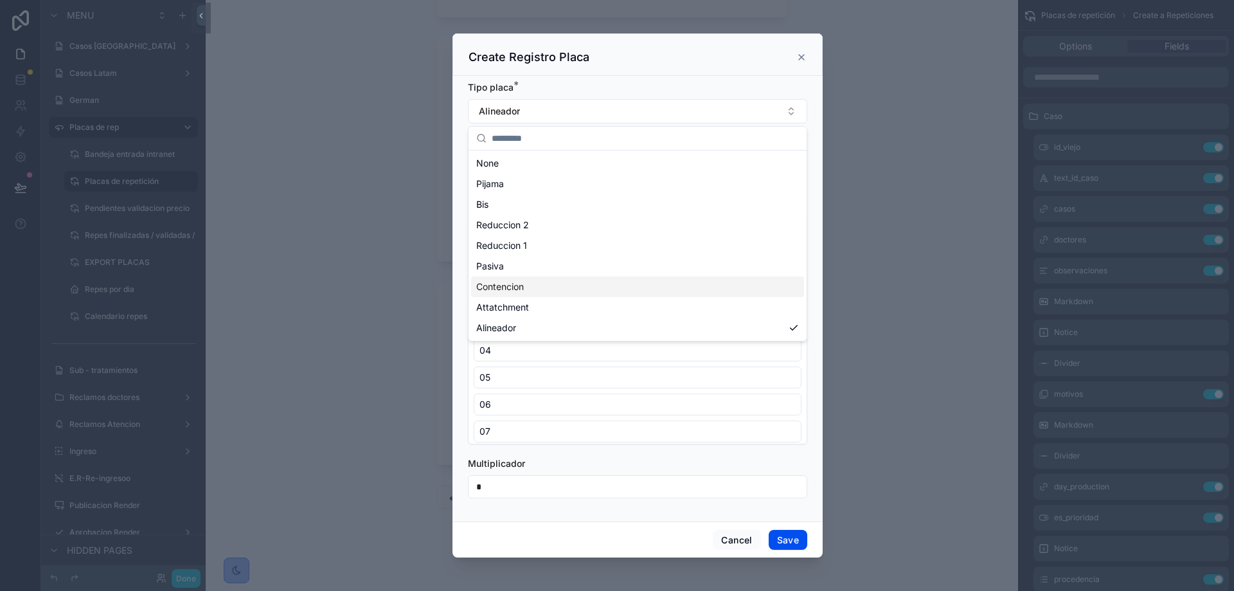
click at [501, 276] on div "Contencion" at bounding box center [637, 286] width 333 height 21
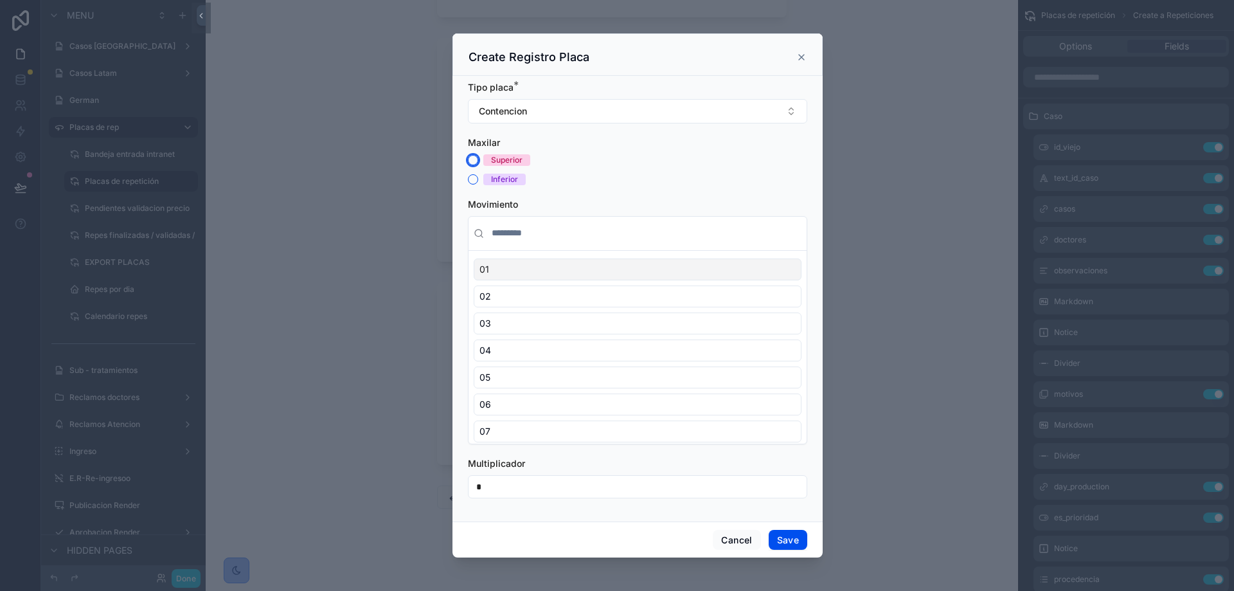
click at [469, 160] on button "Superior" at bounding box center [473, 160] width 10 height 10
click at [567, 330] on div "03" at bounding box center [638, 323] width 328 height 22
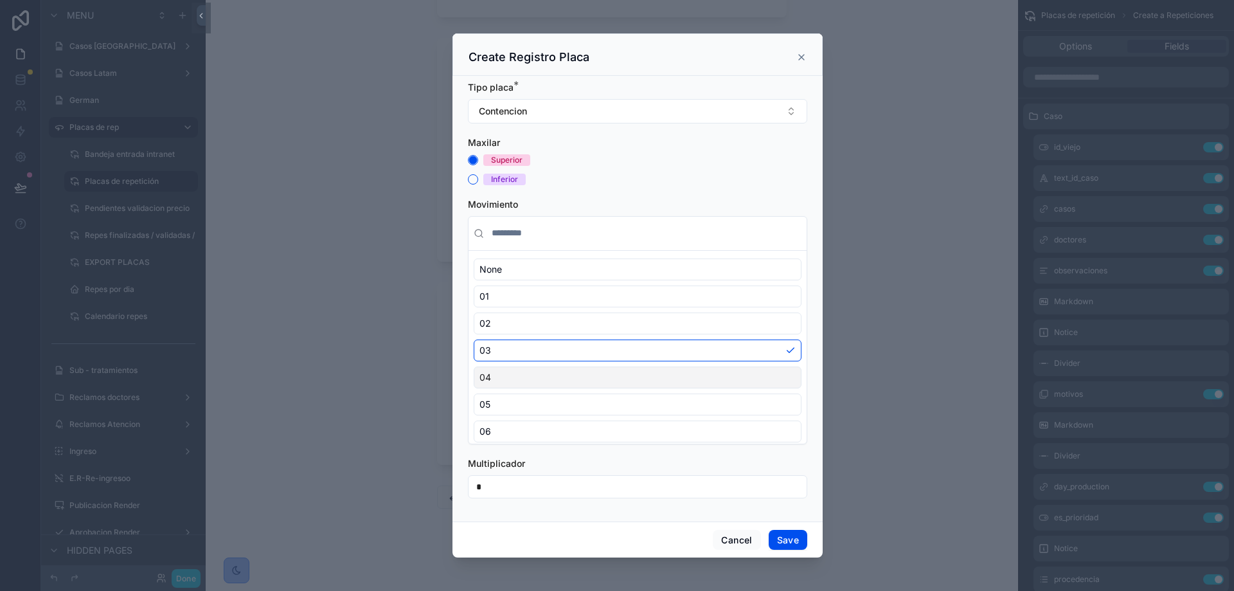
click at [675, 367] on div "04" at bounding box center [638, 377] width 328 height 22
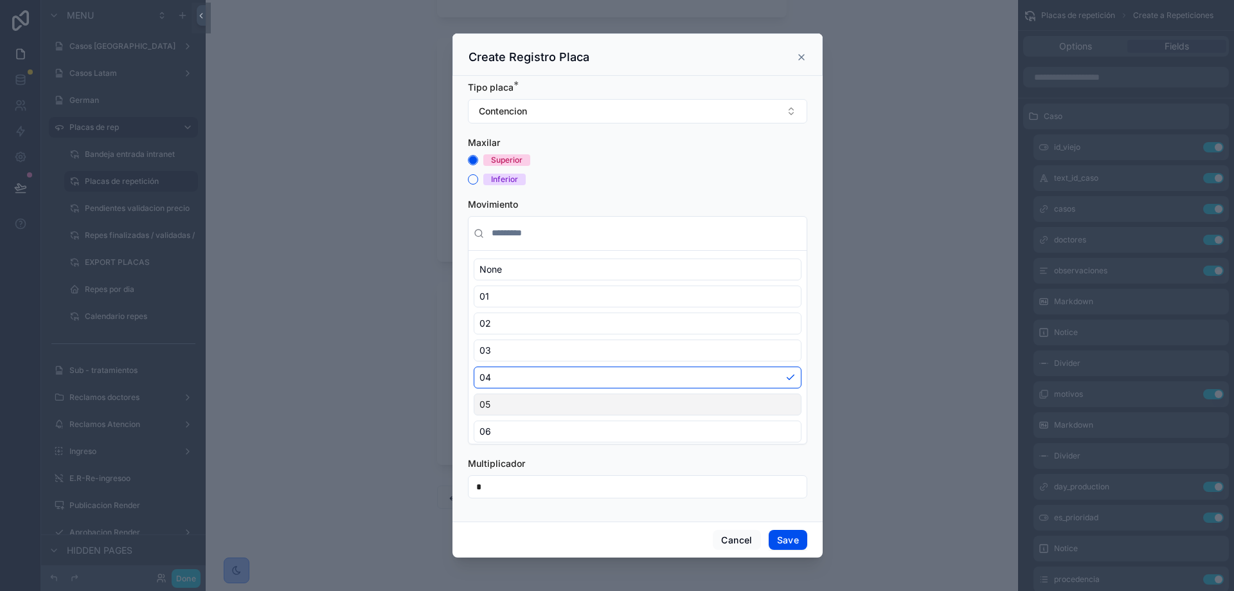
click at [674, 404] on div "05" at bounding box center [638, 404] width 328 height 22
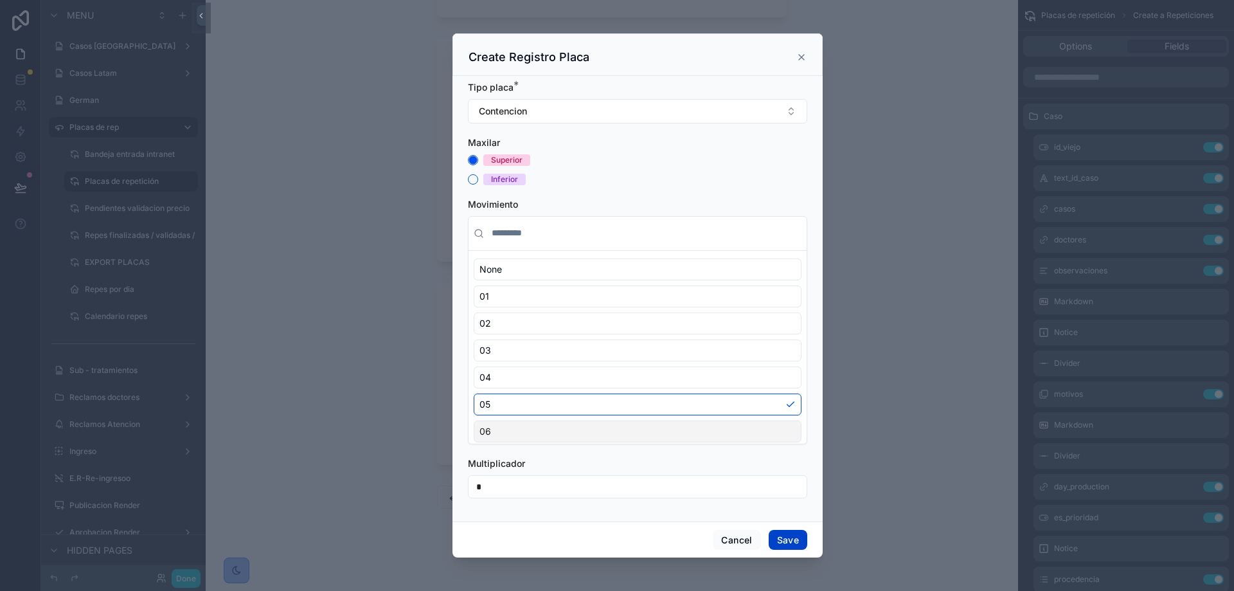
click at [782, 538] on button "Save" at bounding box center [788, 540] width 39 height 21
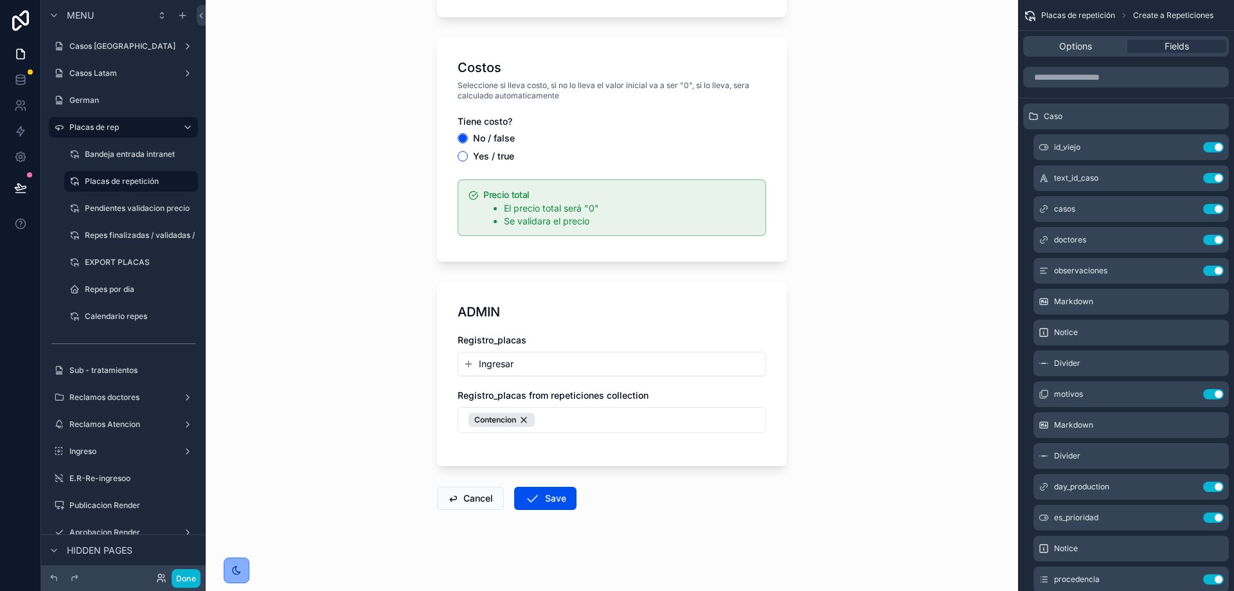
click at [500, 362] on span "Ingresar" at bounding box center [496, 363] width 35 height 13
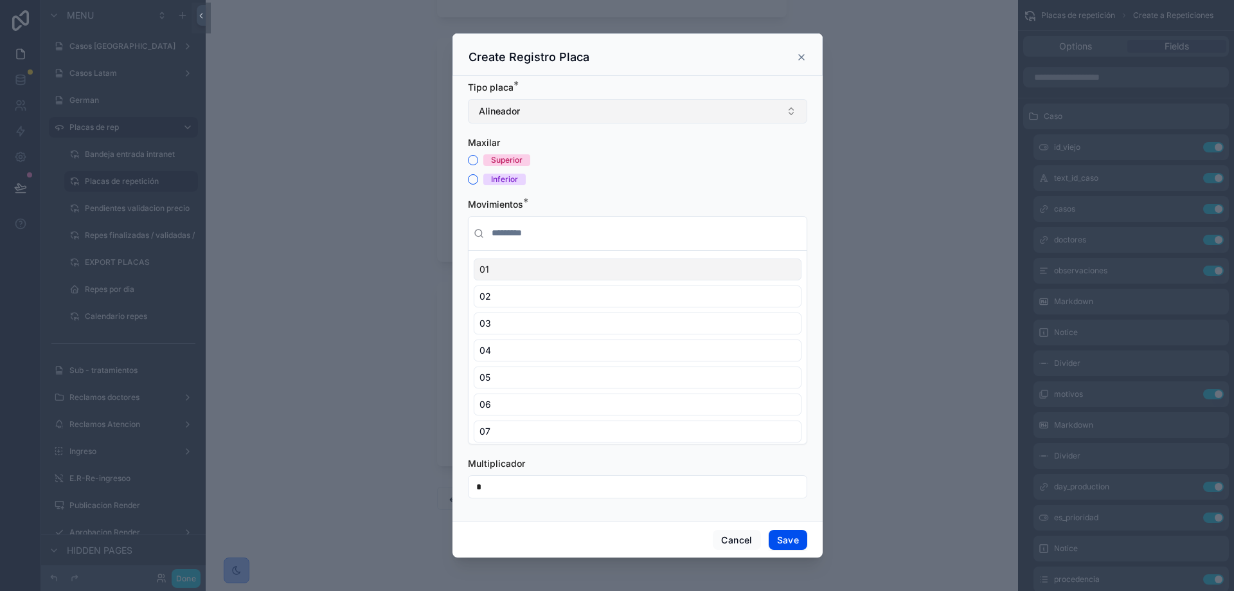
click at [564, 110] on button "Alineador" at bounding box center [637, 111] width 339 height 24
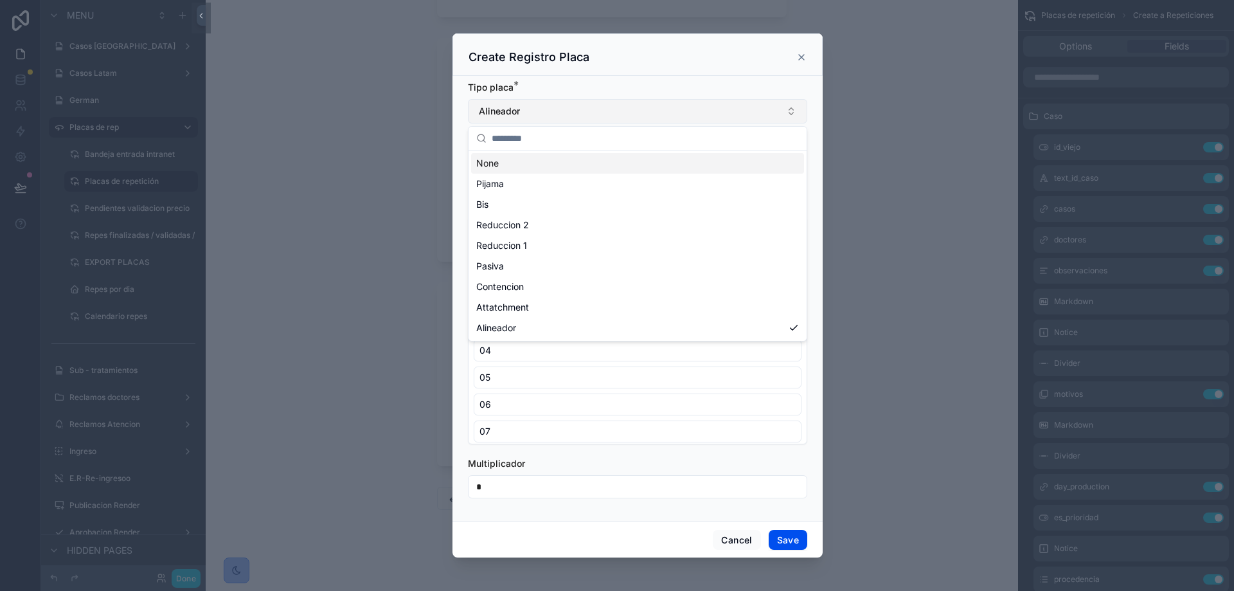
click at [564, 110] on button "Alineador" at bounding box center [637, 111] width 339 height 24
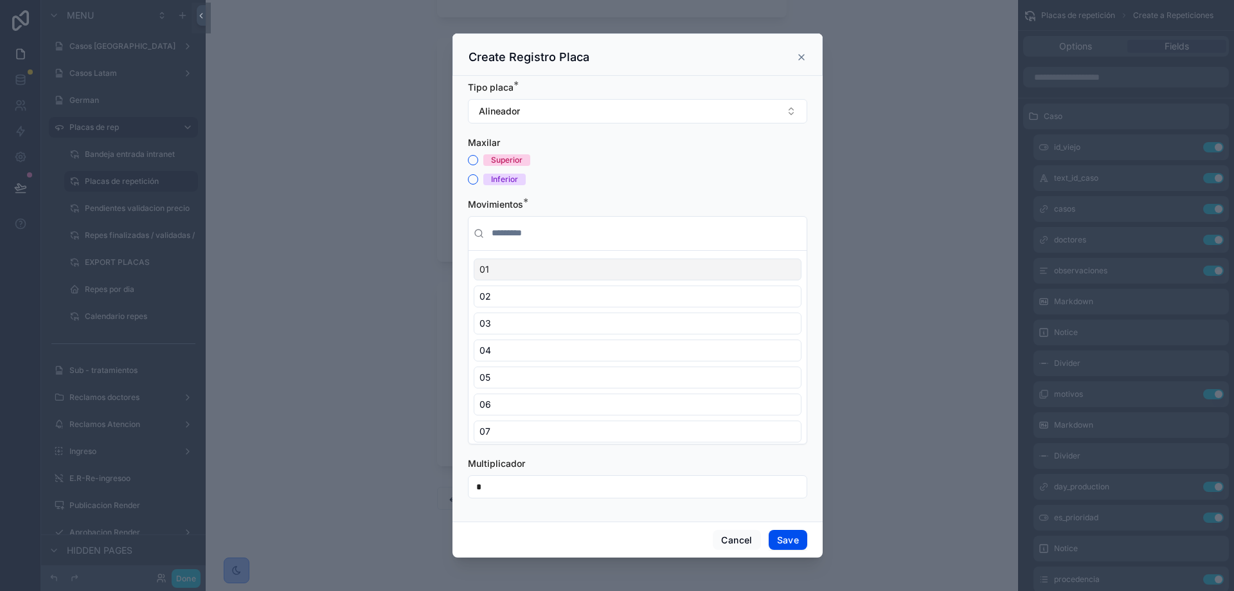
click at [474, 161] on div "Superior" at bounding box center [637, 160] width 339 height 12
click at [474, 161] on button "Superior" at bounding box center [473, 160] width 10 height 10
click at [577, 348] on div "04" at bounding box center [638, 350] width 328 height 22
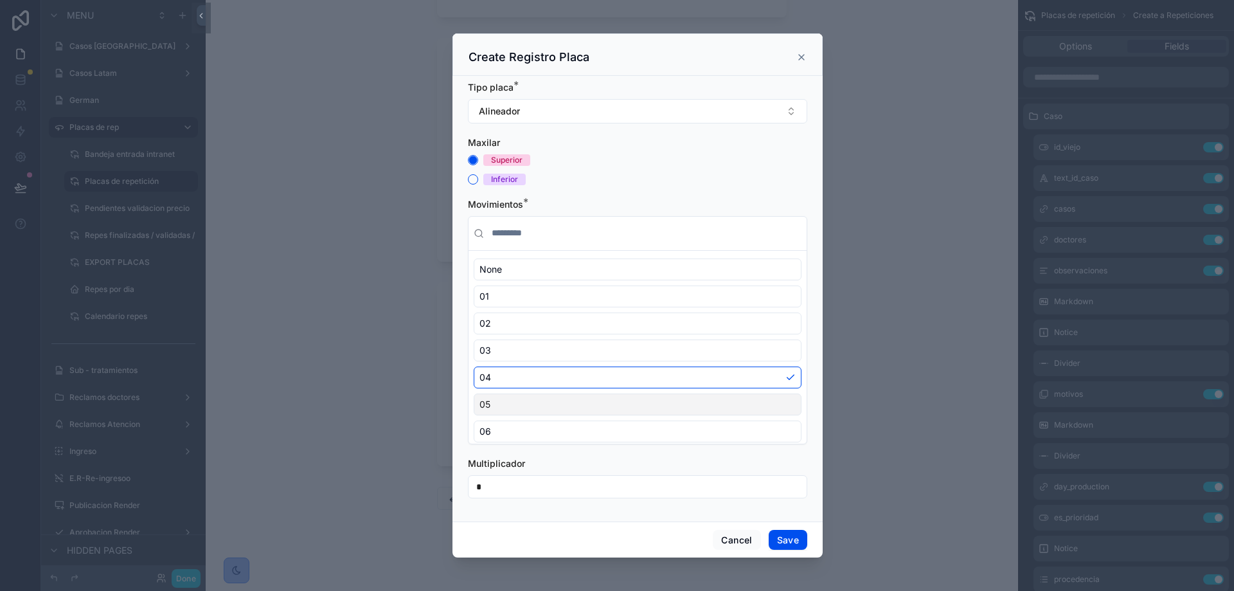
click at [577, 404] on div "05" at bounding box center [638, 404] width 328 height 22
click at [582, 430] on div "06" at bounding box center [638, 431] width 328 height 22
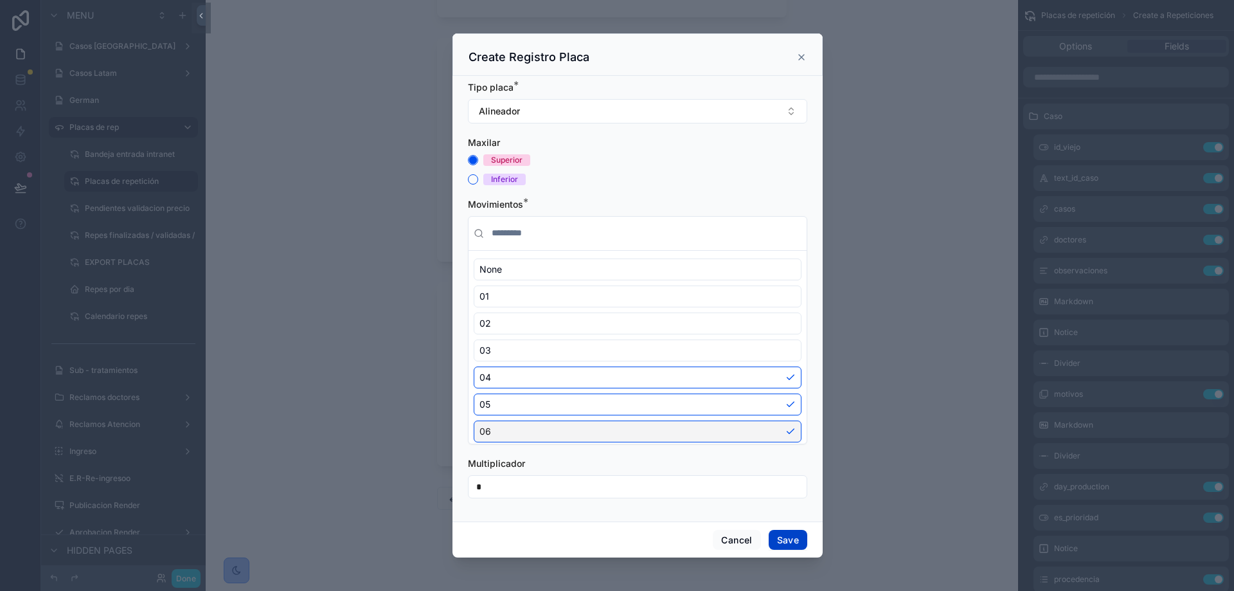
click at [779, 541] on button "Save" at bounding box center [788, 540] width 39 height 21
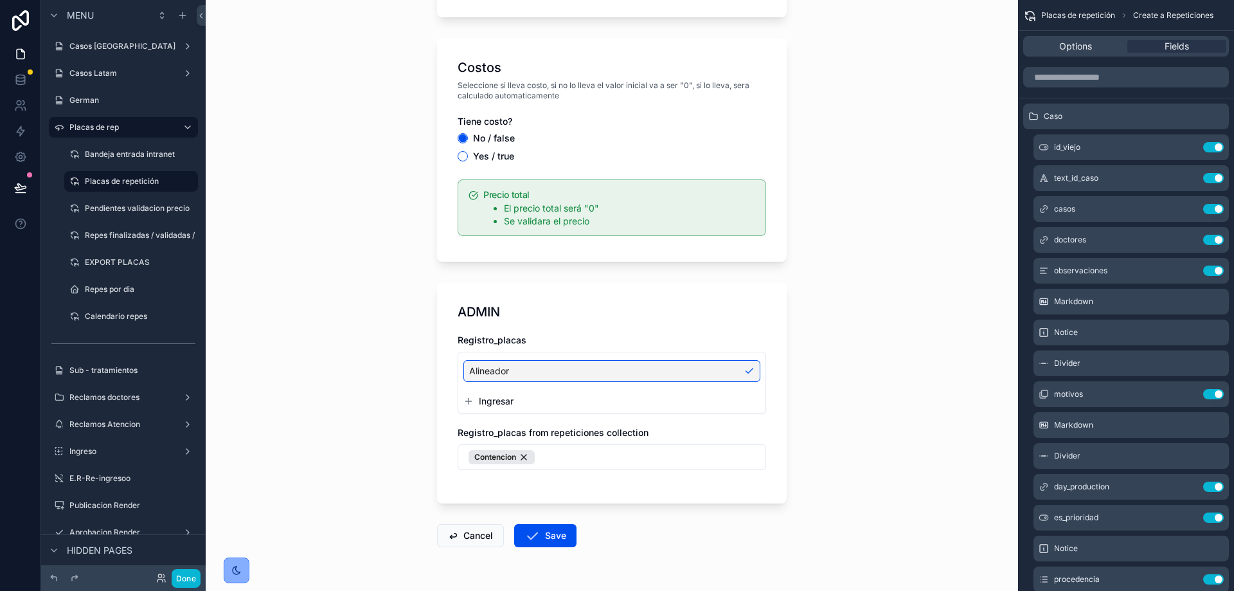
click at [867, 398] on div "Placas de repetición Create a Repeticiones Create a Repeticiones Caso ID viejo?…" at bounding box center [612, 295] width 812 height 591
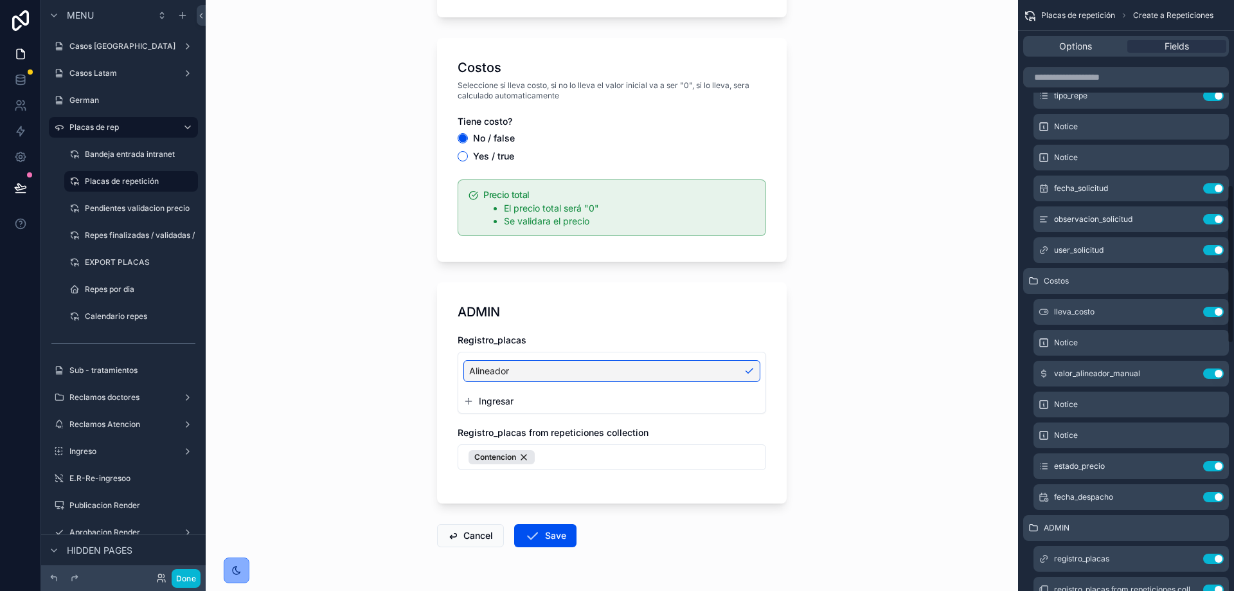
scroll to position [729, 0]
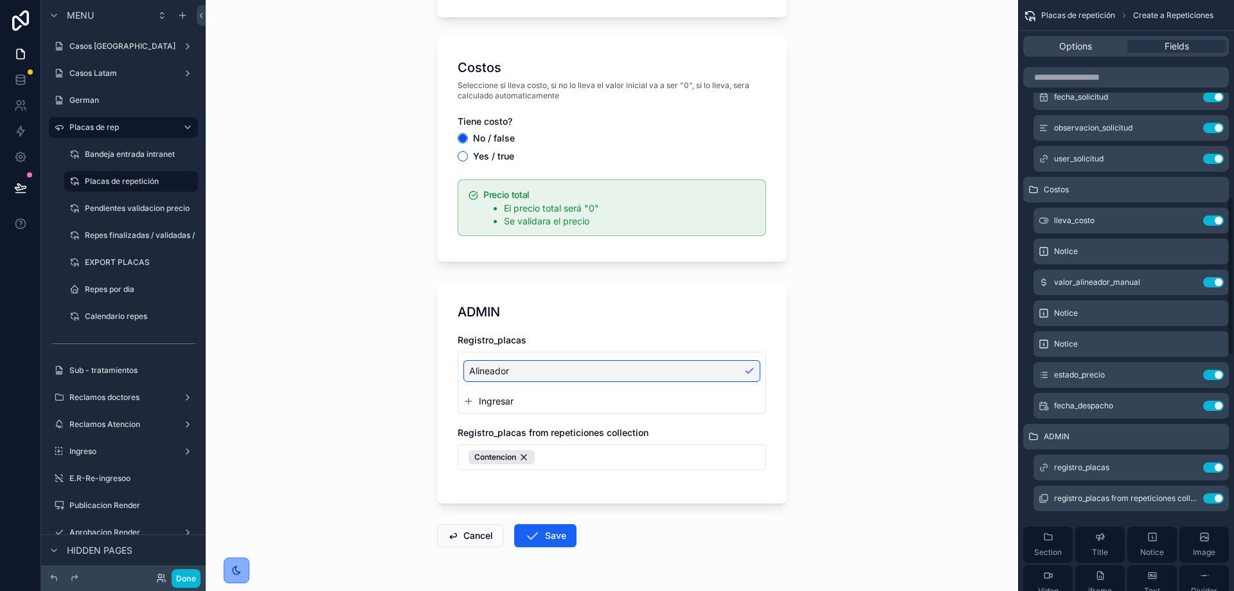
click at [530, 539] on icon "scrollable content" at bounding box center [531, 535] width 15 height 15
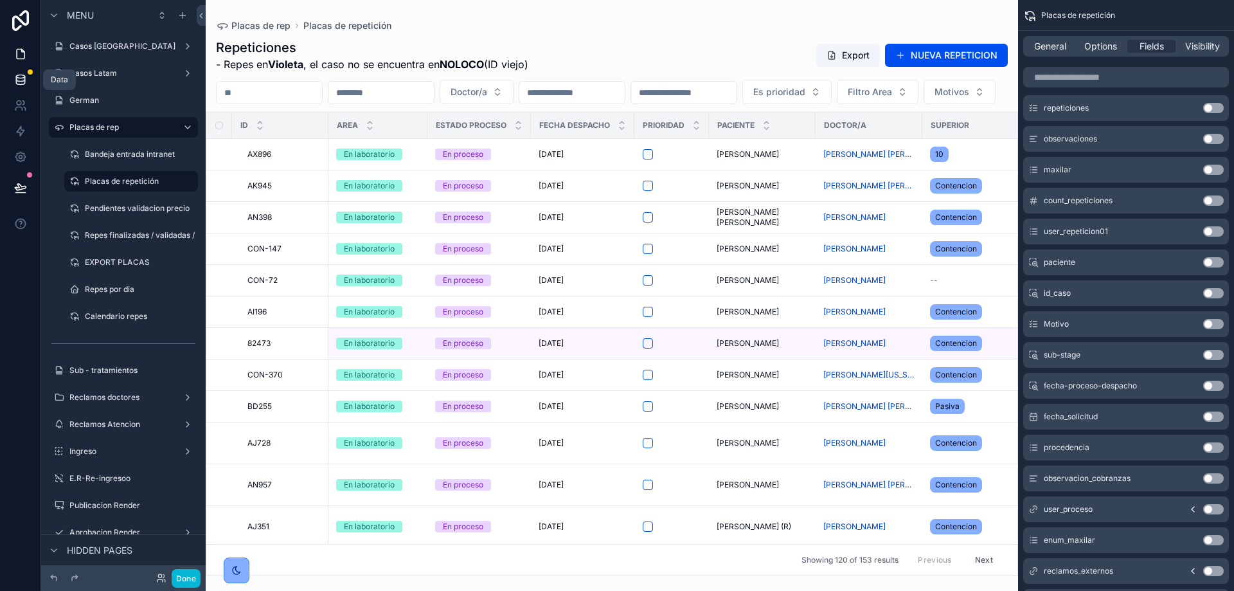
click at [7, 76] on link at bounding box center [20, 80] width 40 height 26
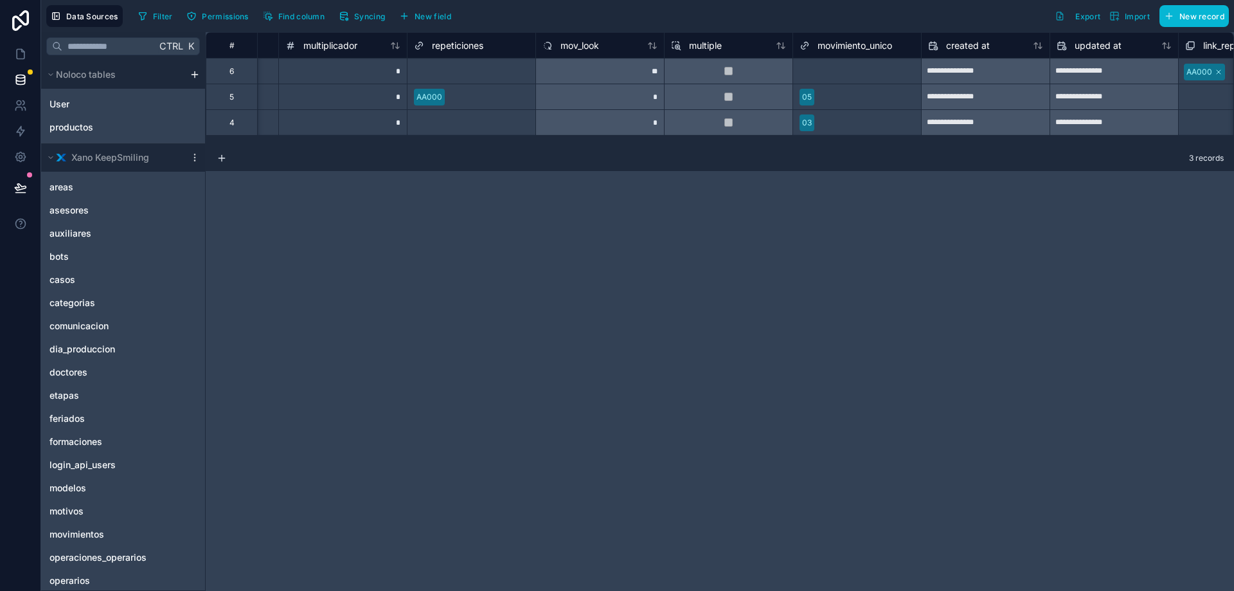
scroll to position [0, 511]
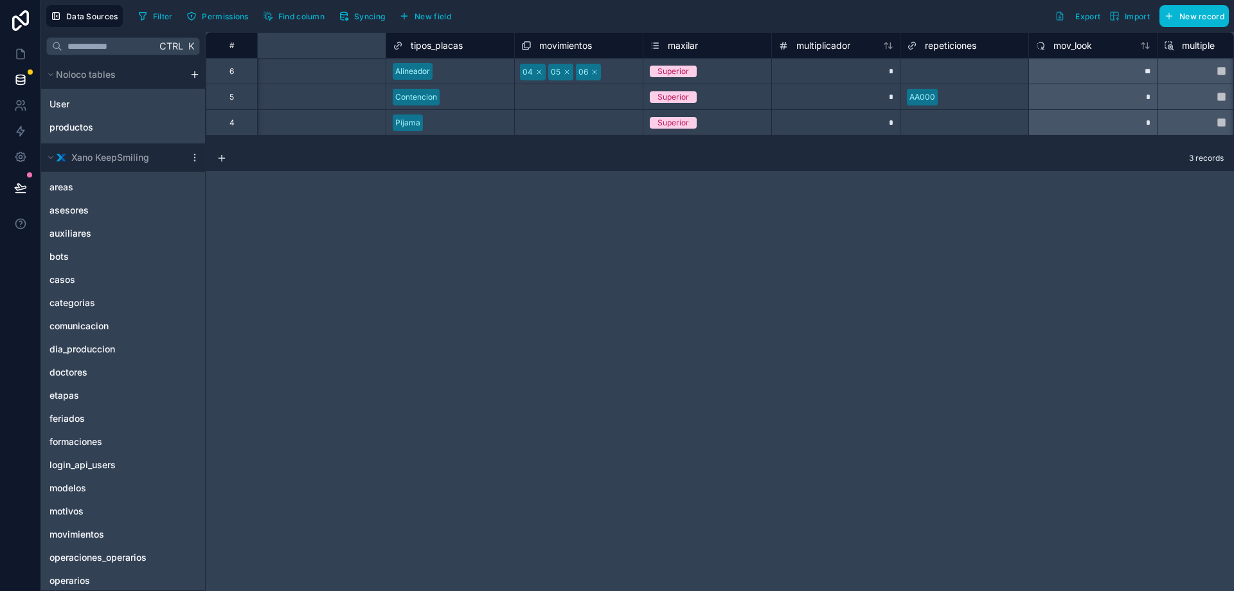
scroll to position [0, 294]
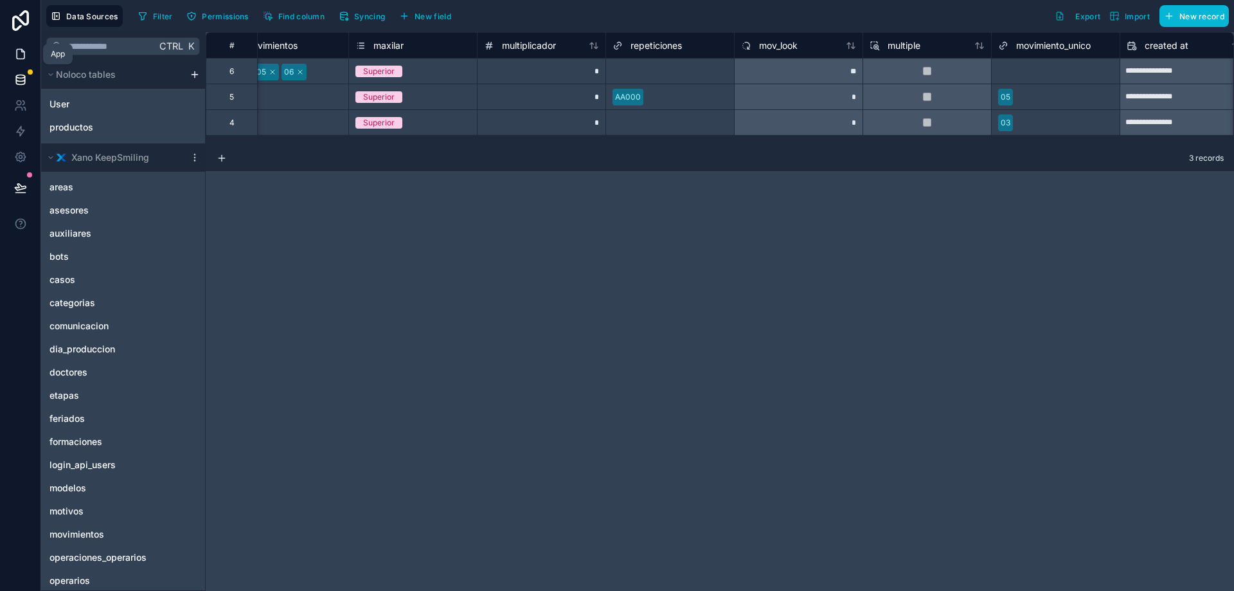
click at [21, 49] on icon at bounding box center [21, 54] width 8 height 10
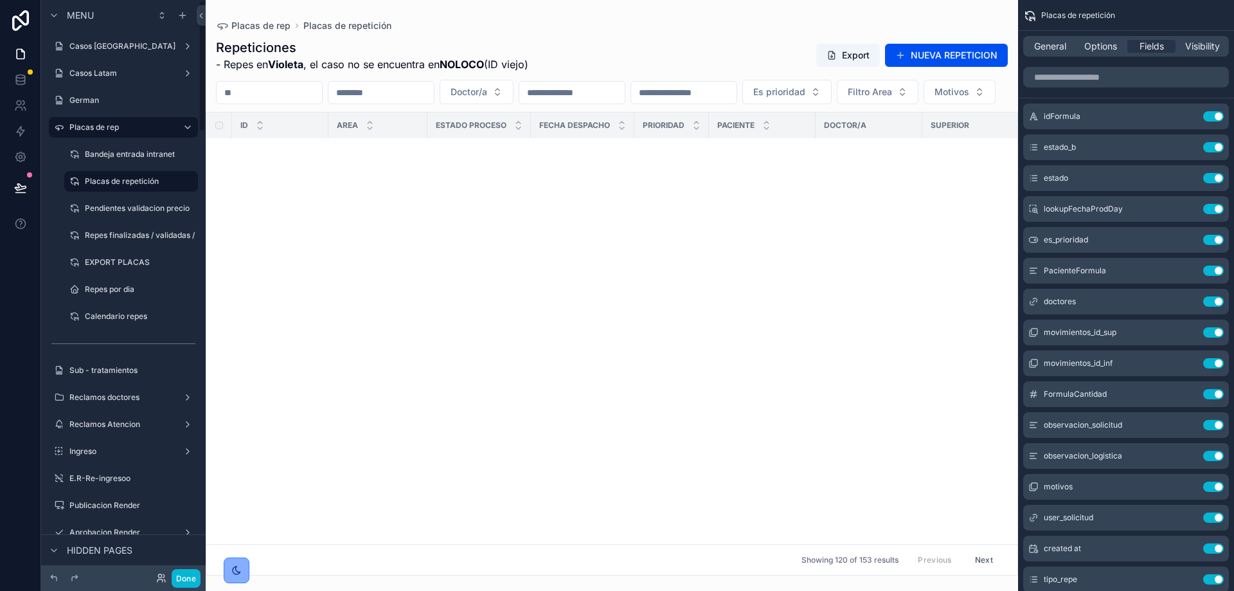
scroll to position [1379, 0]
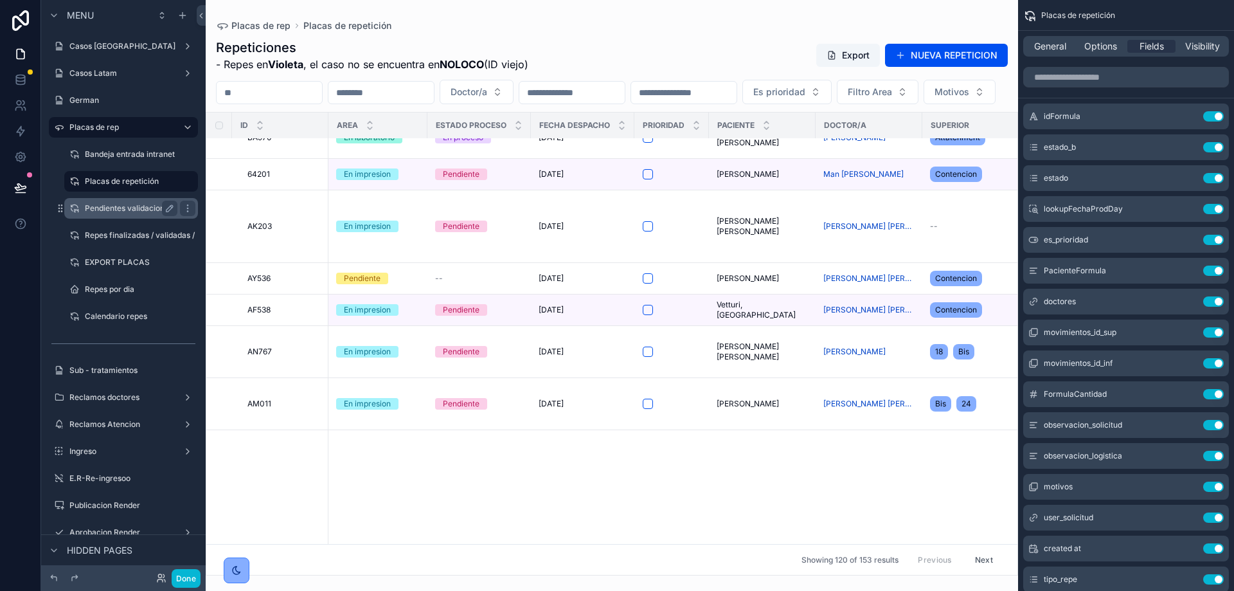
click at [109, 203] on label "Pendientes validacion precio" at bounding box center [137, 208] width 105 height 10
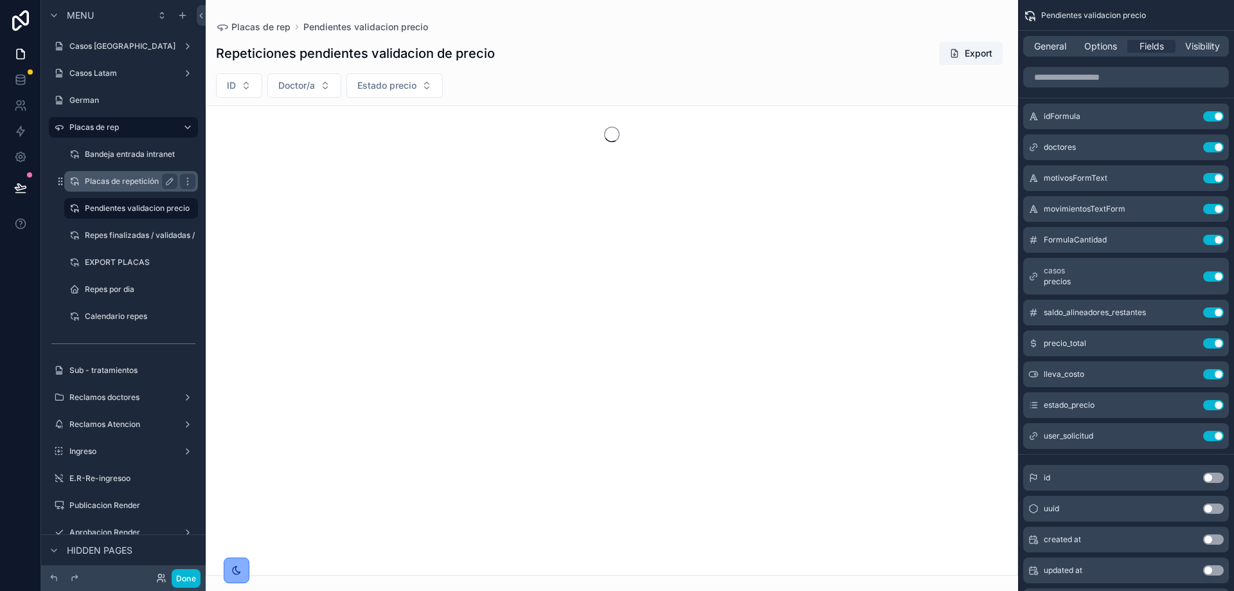
click at [109, 179] on label "Placas de repetición" at bounding box center [128, 181] width 87 height 10
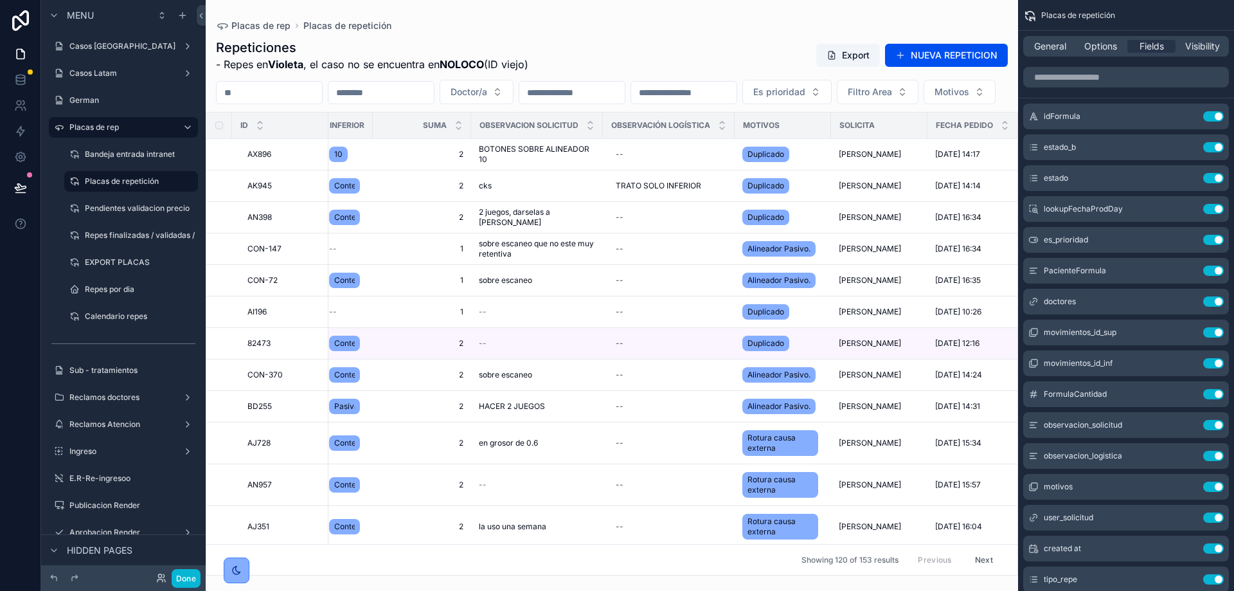
scroll to position [0, 812]
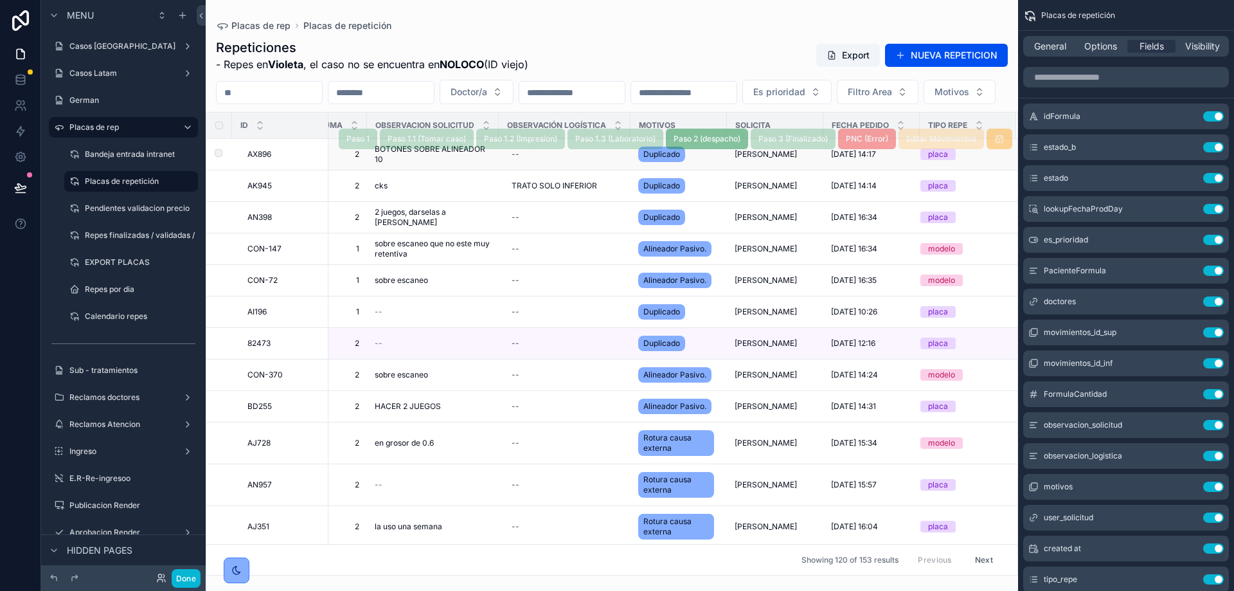
click at [890, 154] on div "Paso 1 Paso 1.1 (Tomar caso) Paso 1.2 (Impresion) Paso 1.3 (Laboratorio) Paso 2…" at bounding box center [675, 138] width 673 height 31
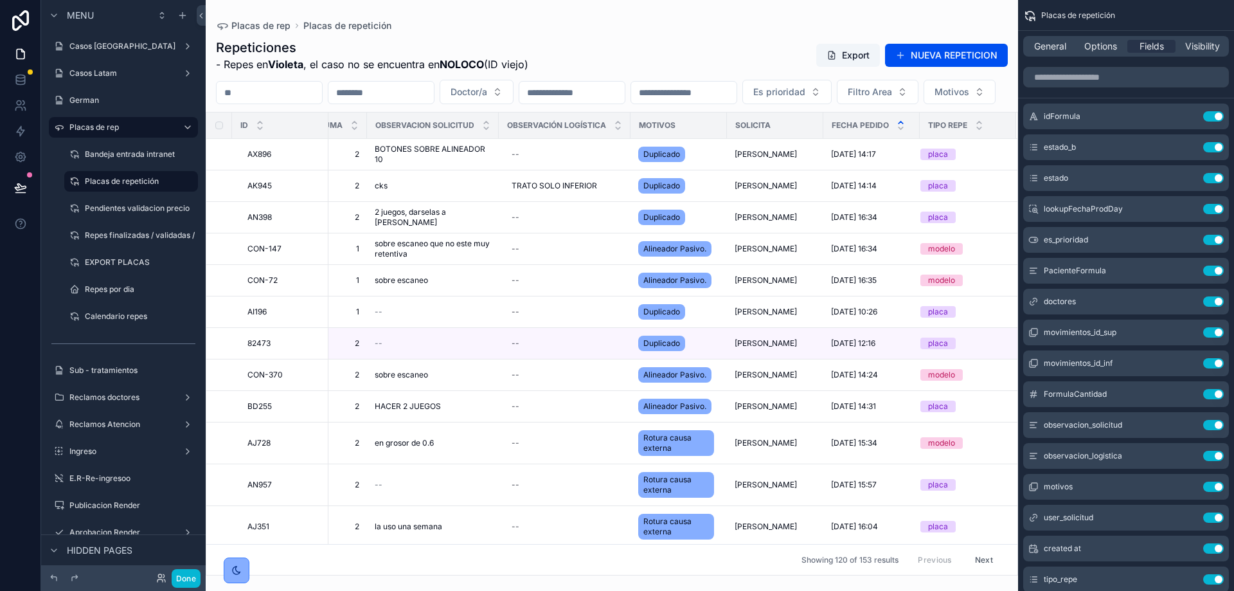
click at [898, 123] on icon "scrollable content" at bounding box center [900, 122] width 4 height 2
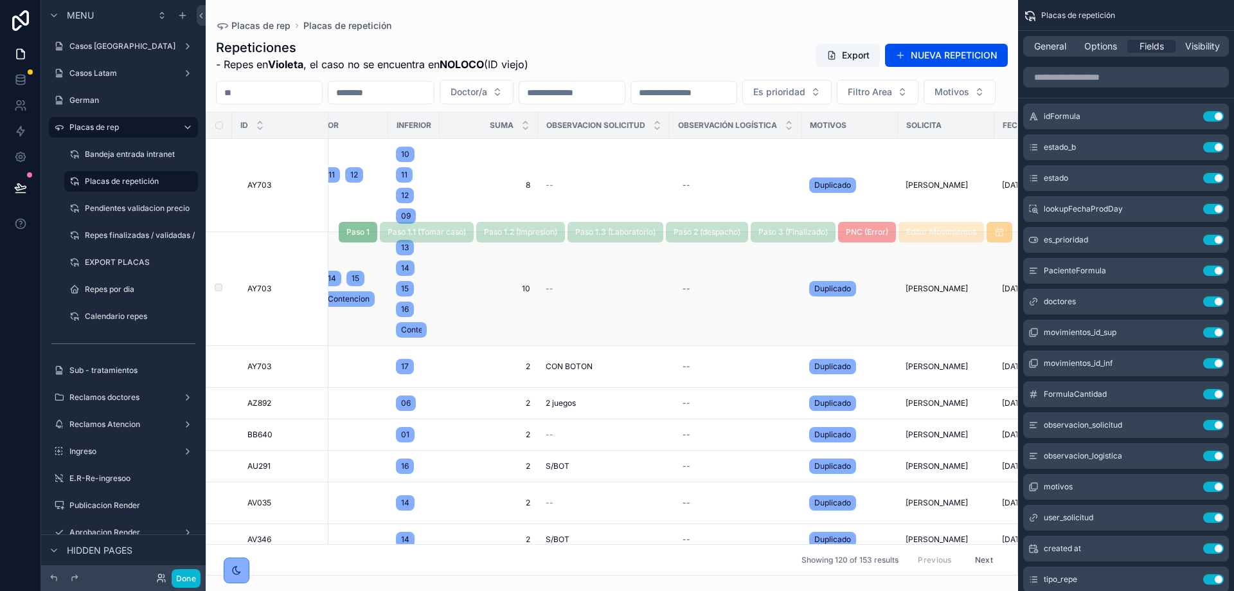
scroll to position [0, 823]
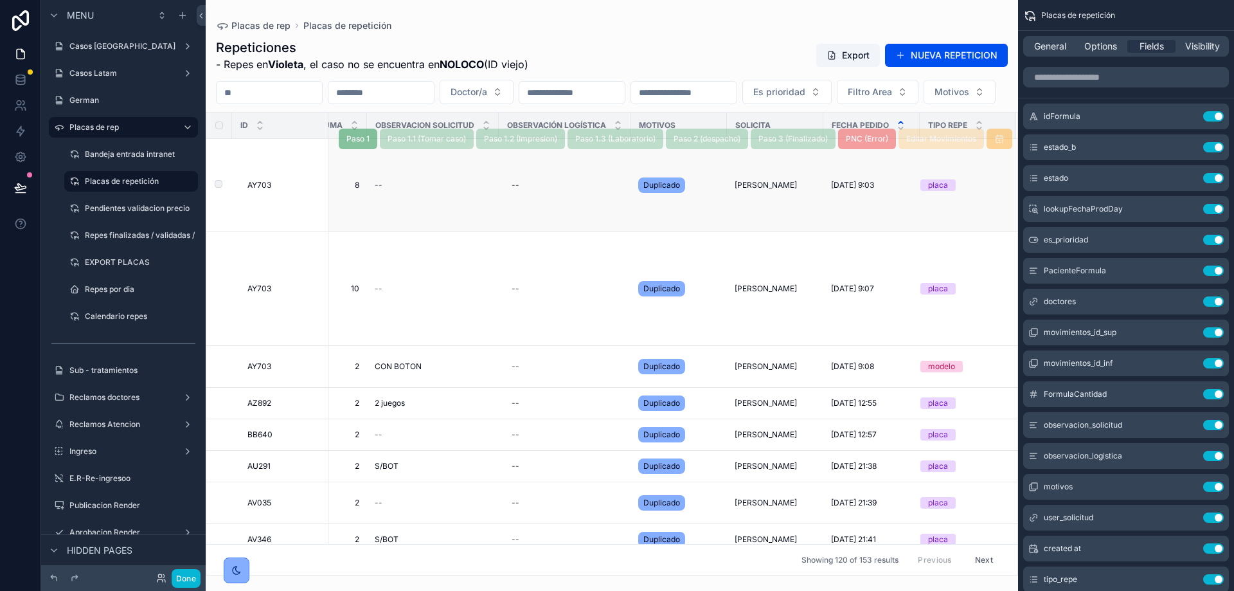
click at [889, 157] on div "Paso 1 Paso 1.1 (Tomar caso) Paso 1.2 (Impresion) Paso 1.3 (Laboratorio) Paso 2…" at bounding box center [675, 139] width 673 height 93
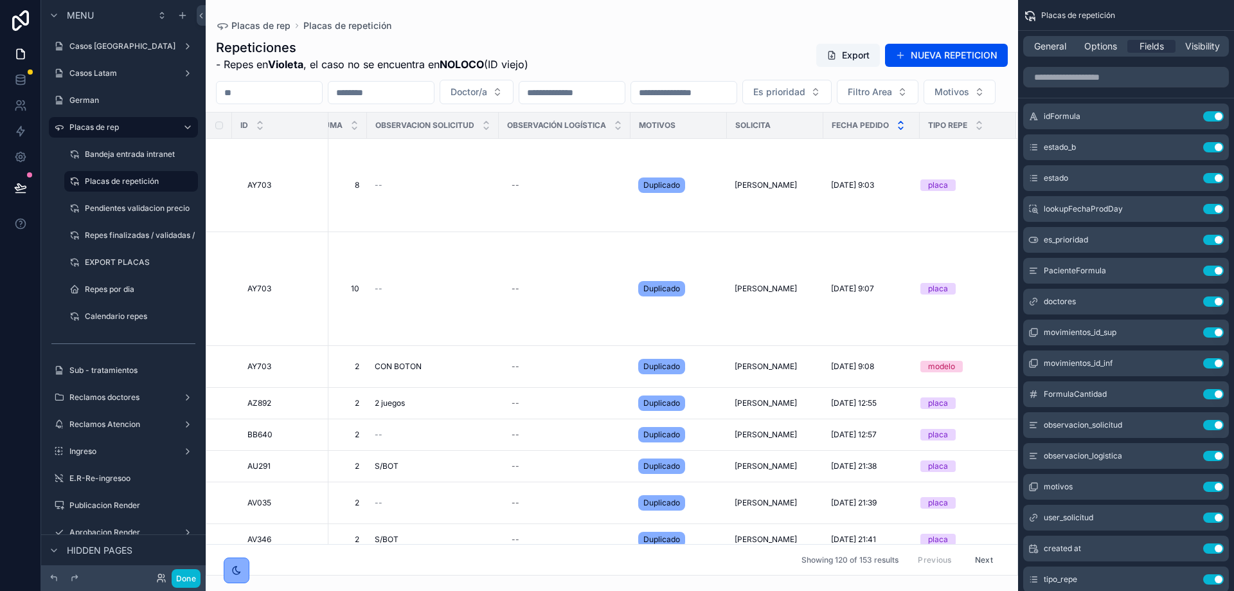
click at [896, 132] on icon "scrollable content" at bounding box center [900, 128] width 8 height 8
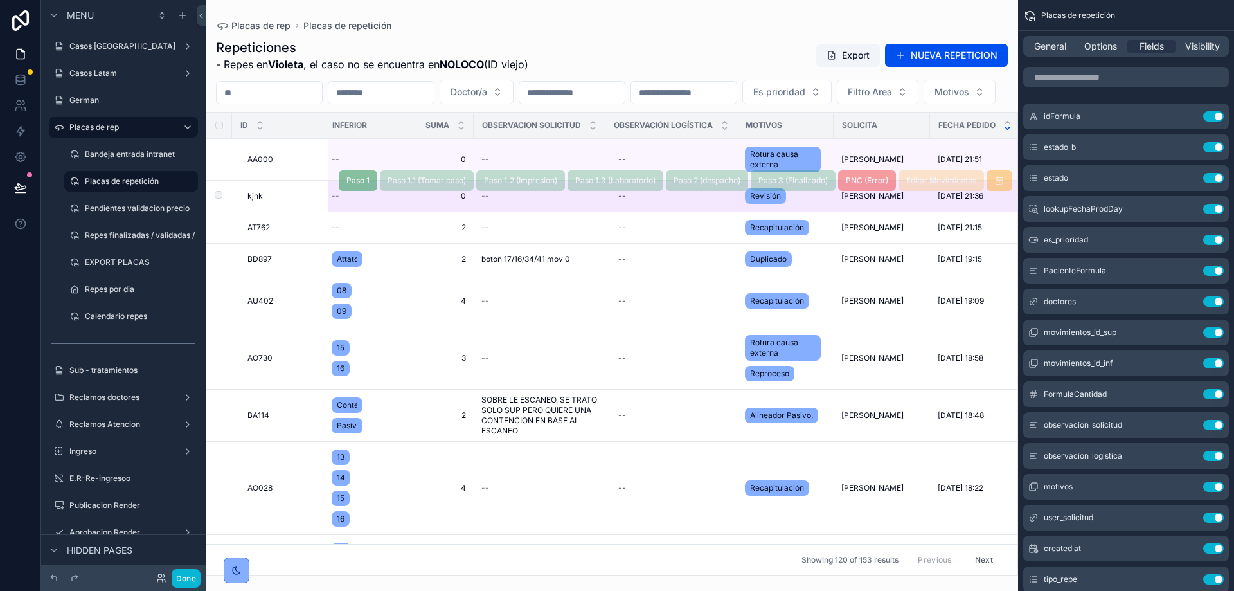
scroll to position [0, 695]
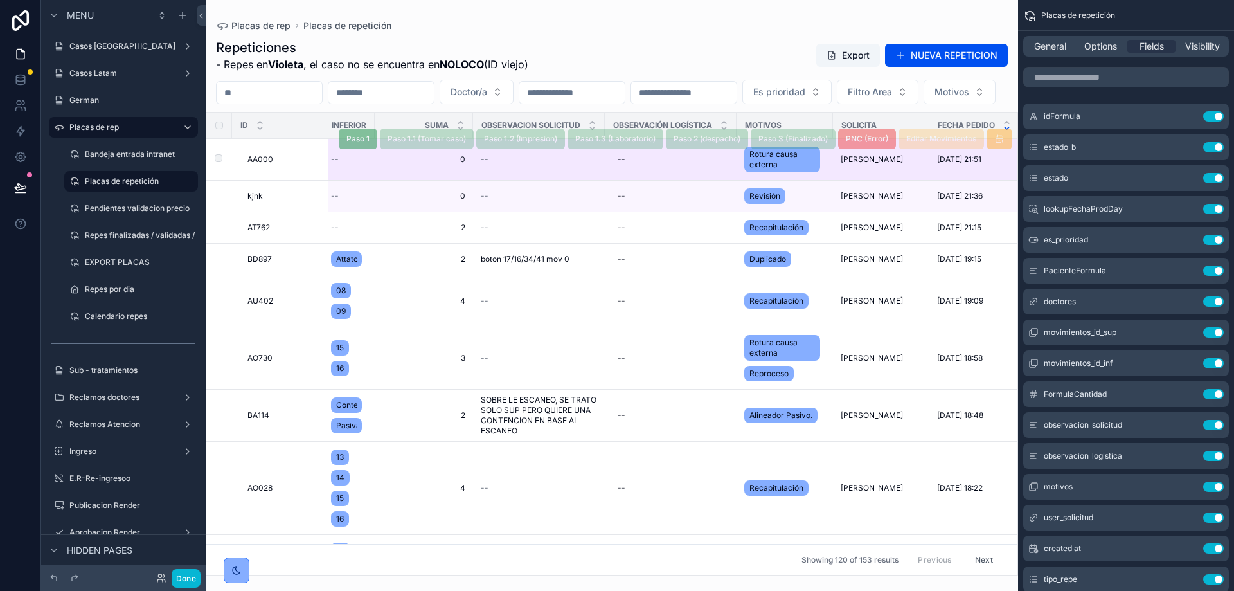
click at [533, 165] on div "--" at bounding box center [539, 159] width 116 height 10
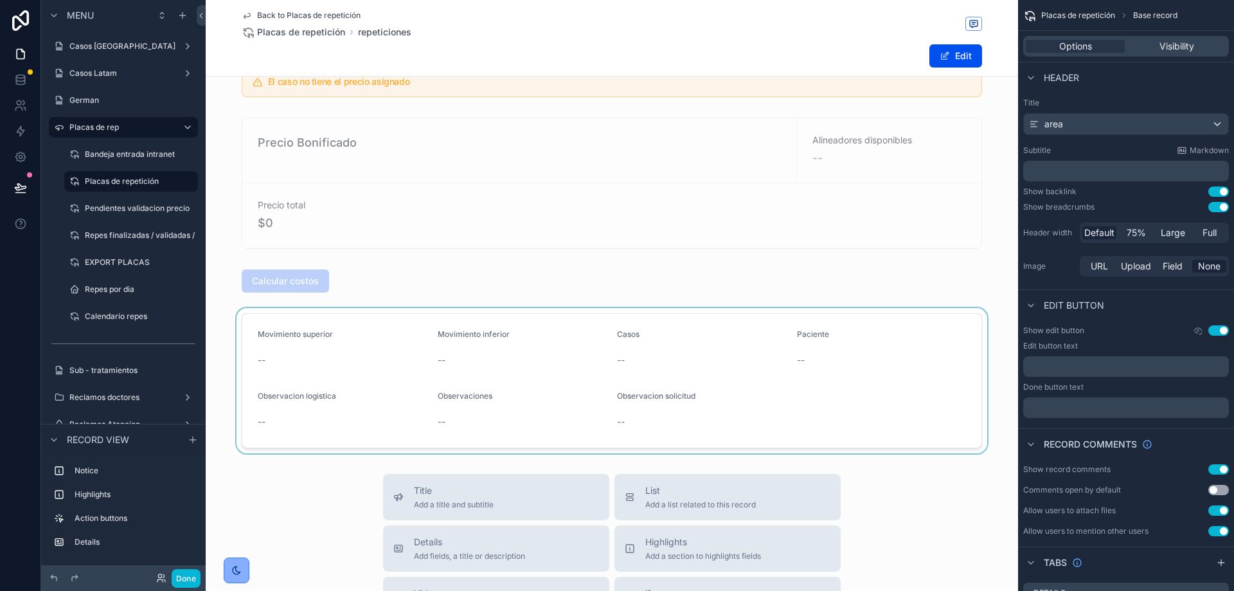
scroll to position [30, 0]
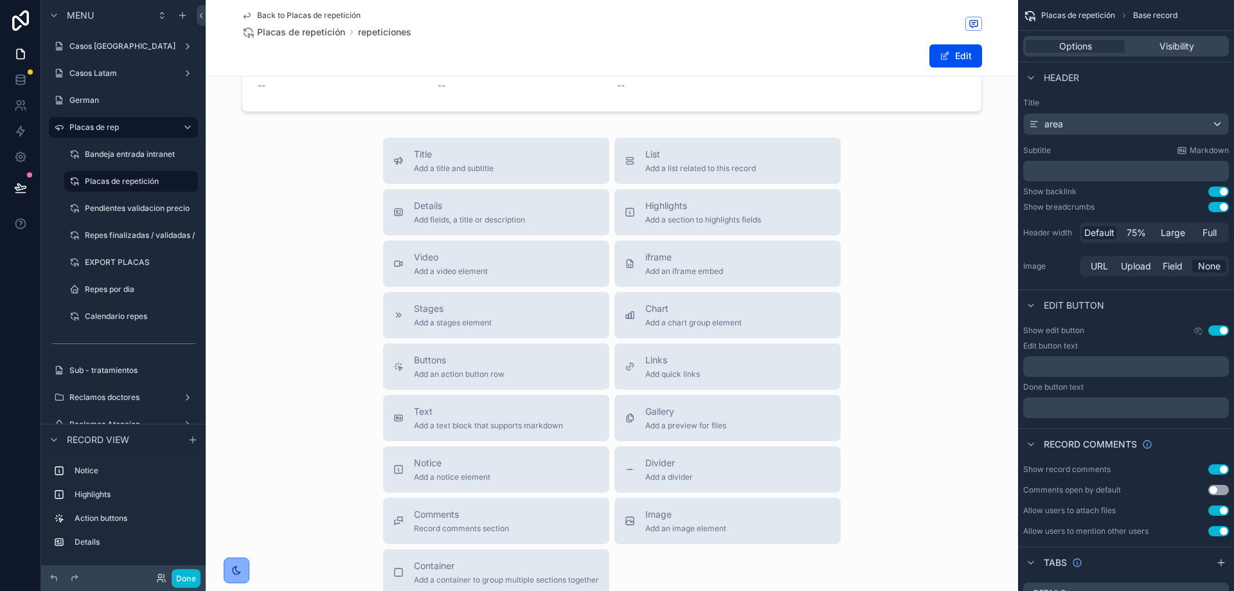
scroll to position [366, 0]
click at [729, 165] on span "Add a list related to this record" at bounding box center [700, 169] width 111 height 10
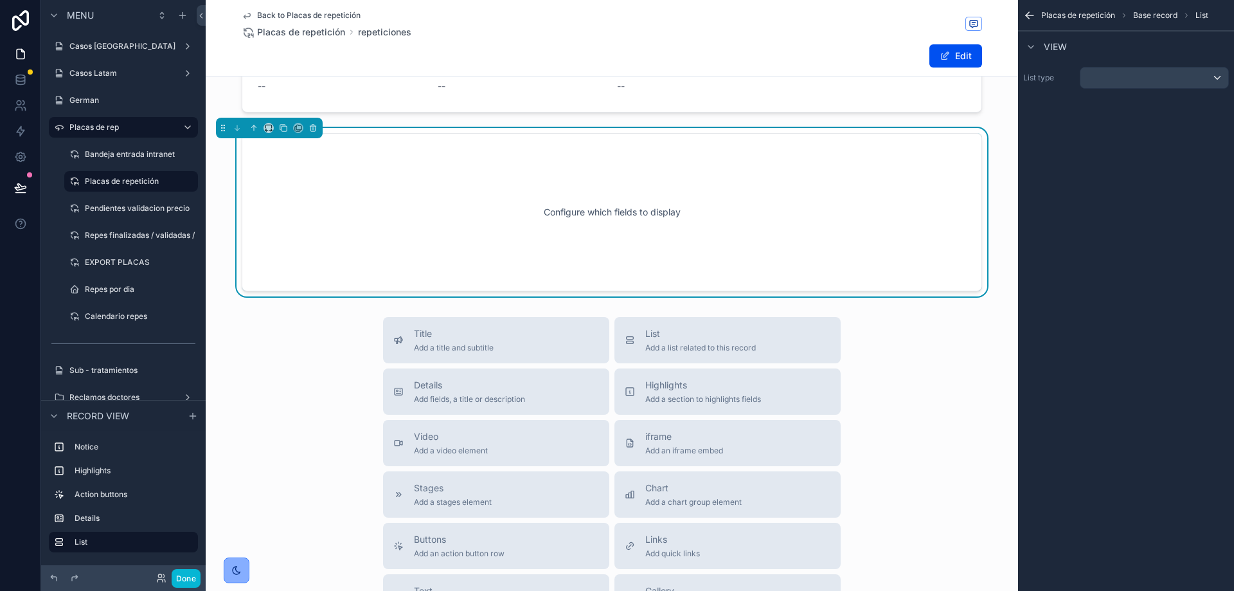
scroll to position [283, 0]
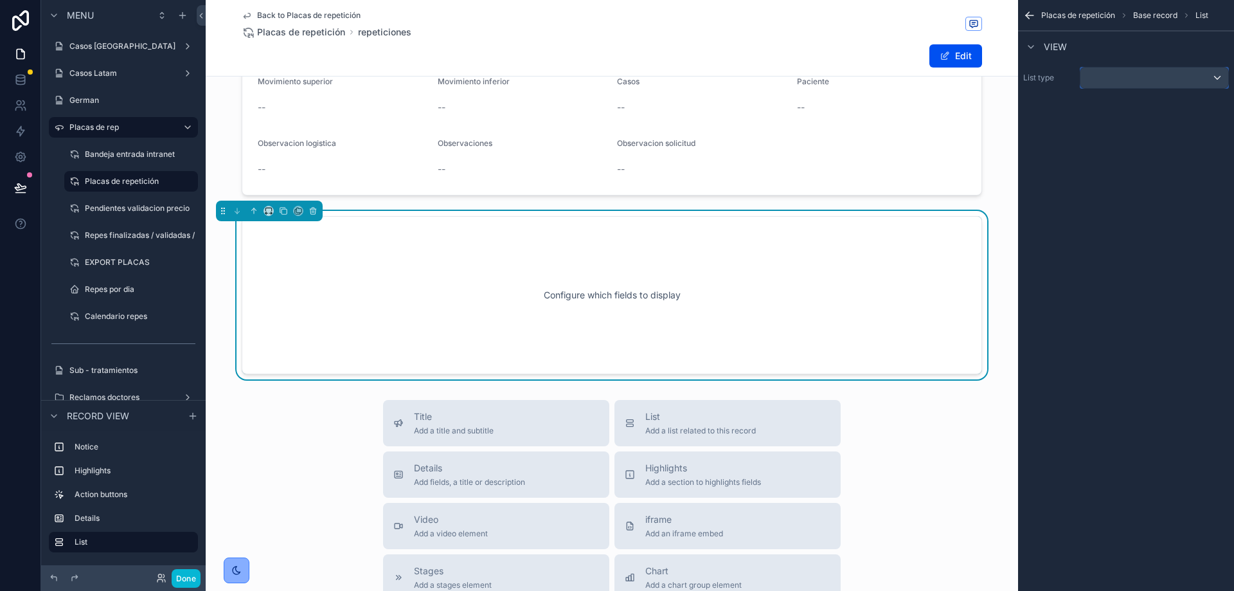
click at [1122, 80] on div "scrollable content" at bounding box center [1154, 77] width 148 height 21
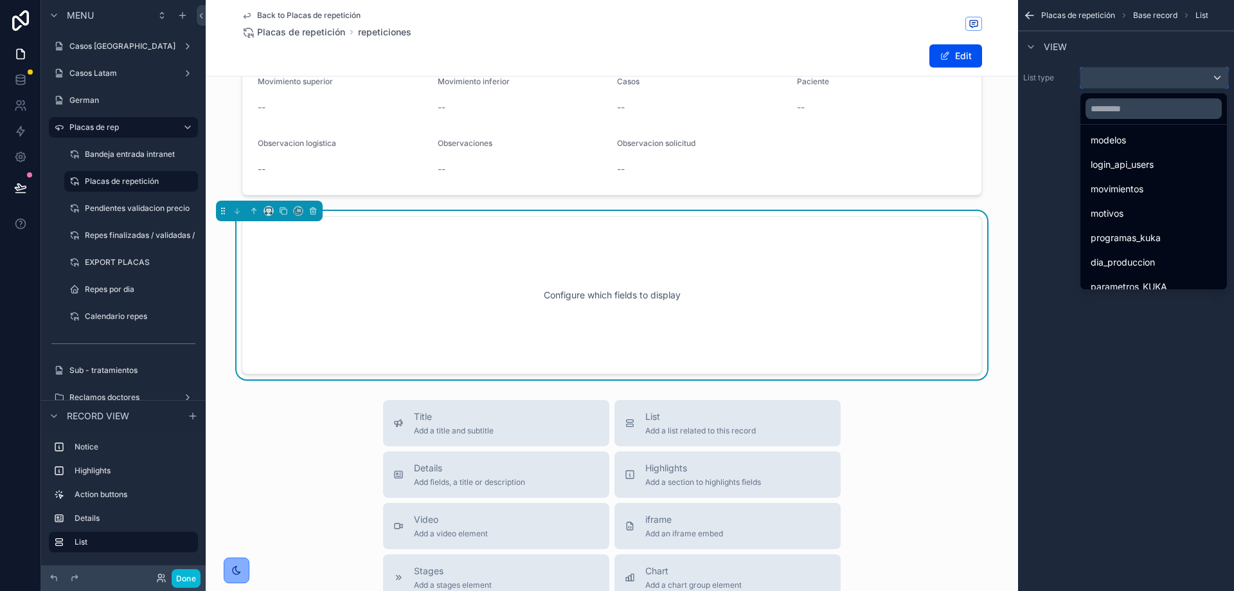
scroll to position [838, 0]
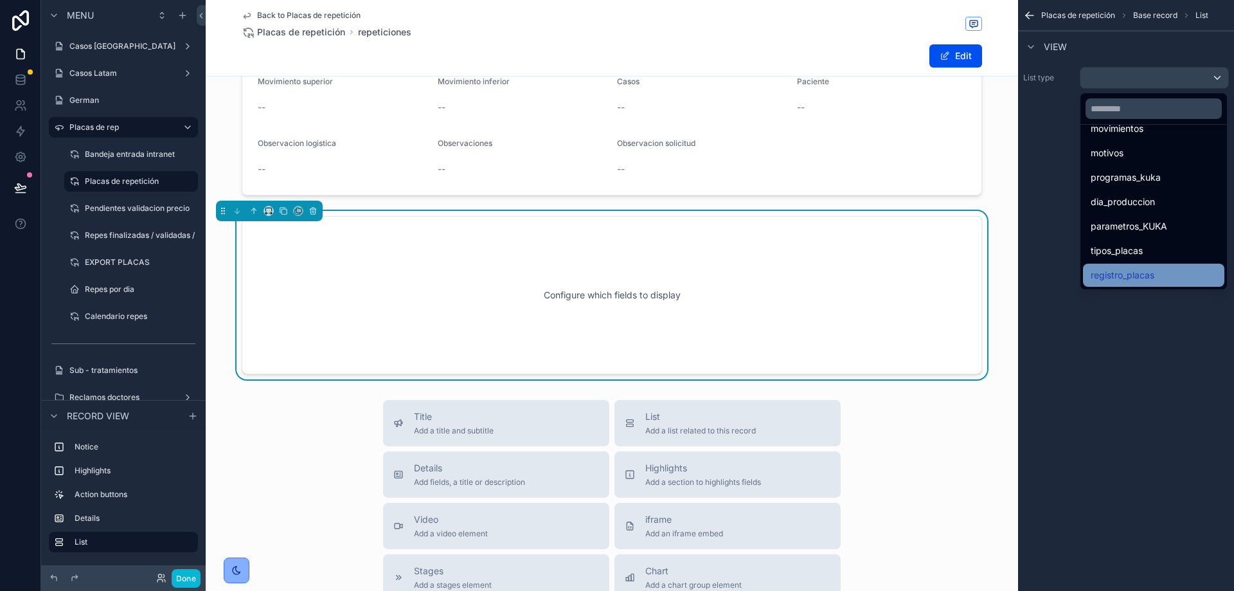
click at [1115, 265] on div "registro_placas" at bounding box center [1153, 274] width 141 height 23
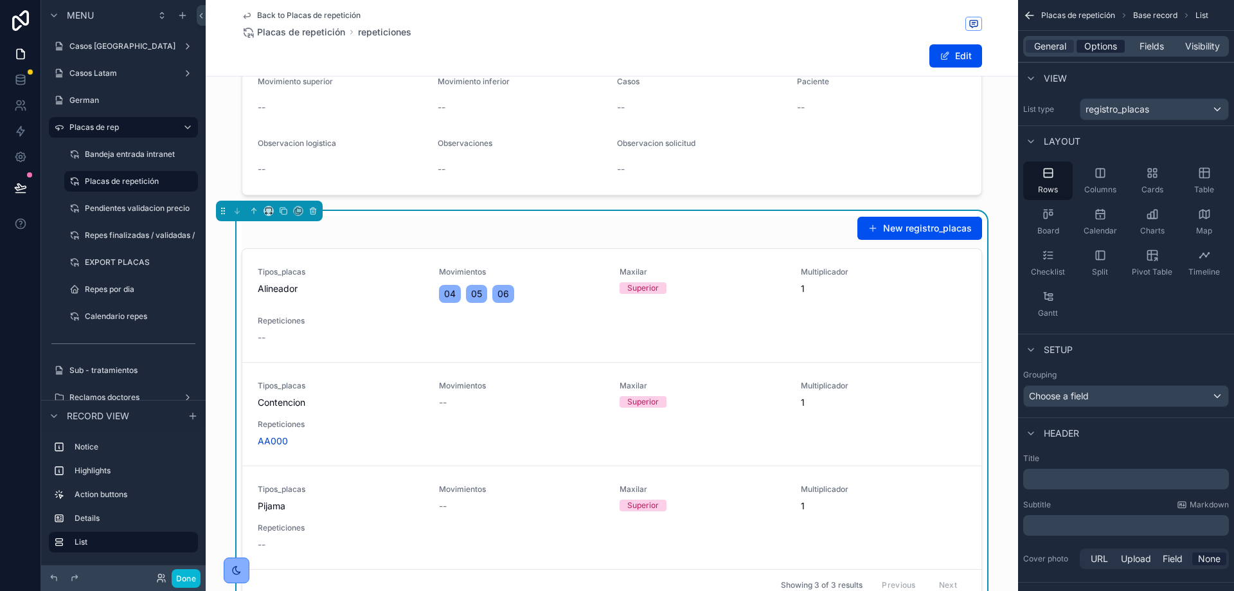
click at [1103, 50] on span "Options" at bounding box center [1100, 46] width 33 height 13
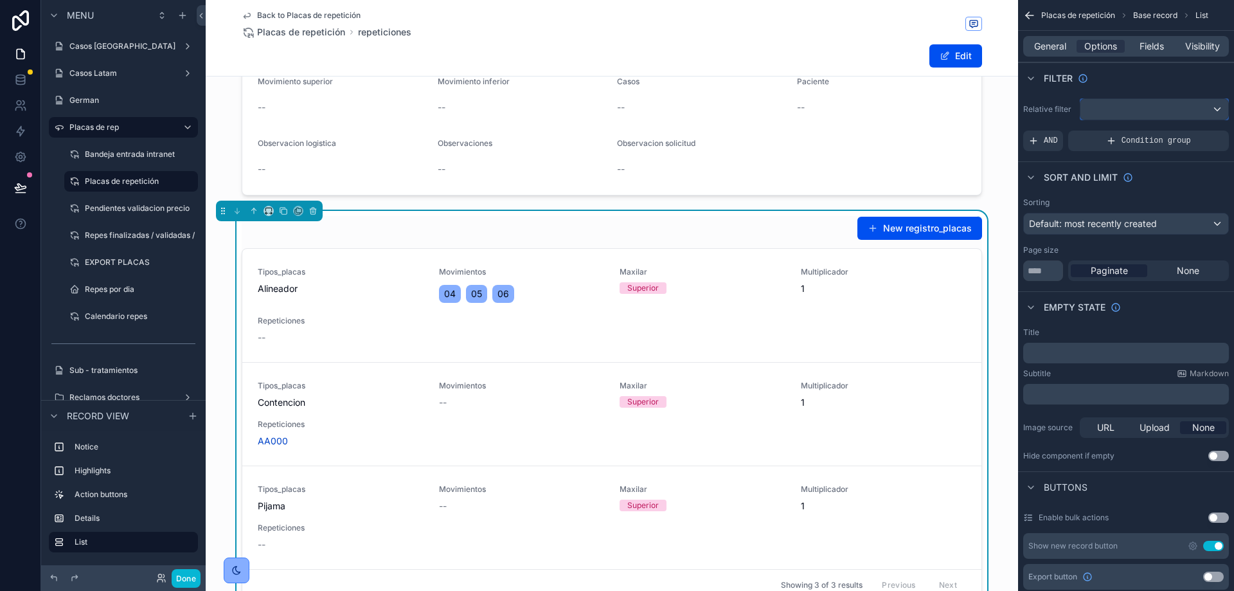
click at [1130, 113] on div "scrollable content" at bounding box center [1154, 109] width 148 height 21
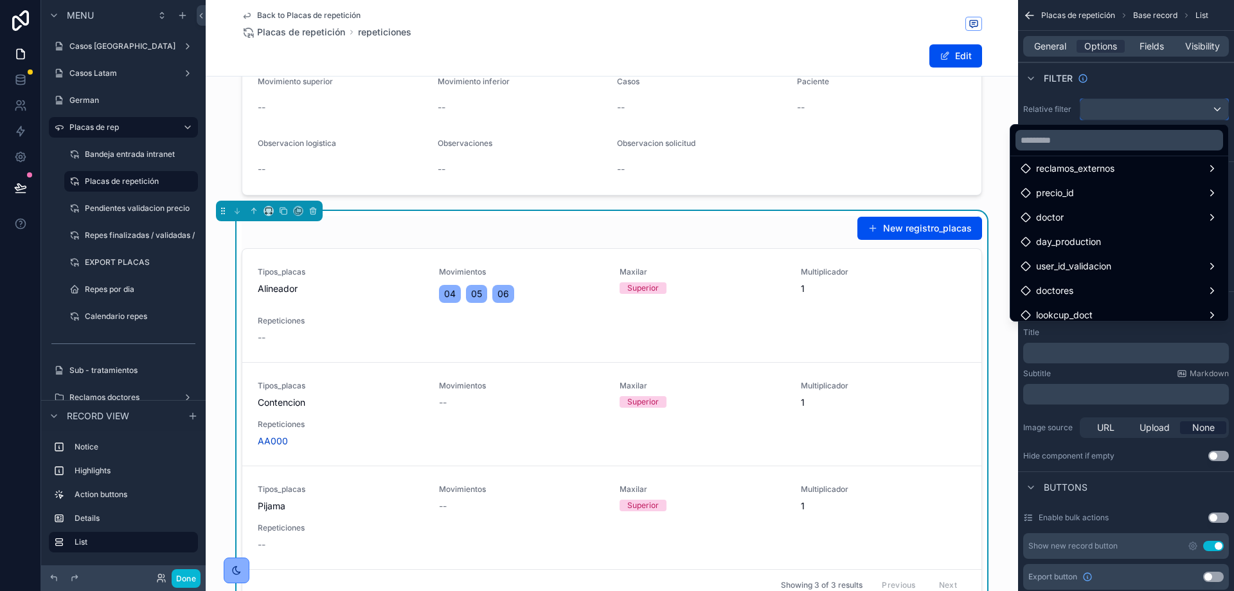
scroll to position [208, 0]
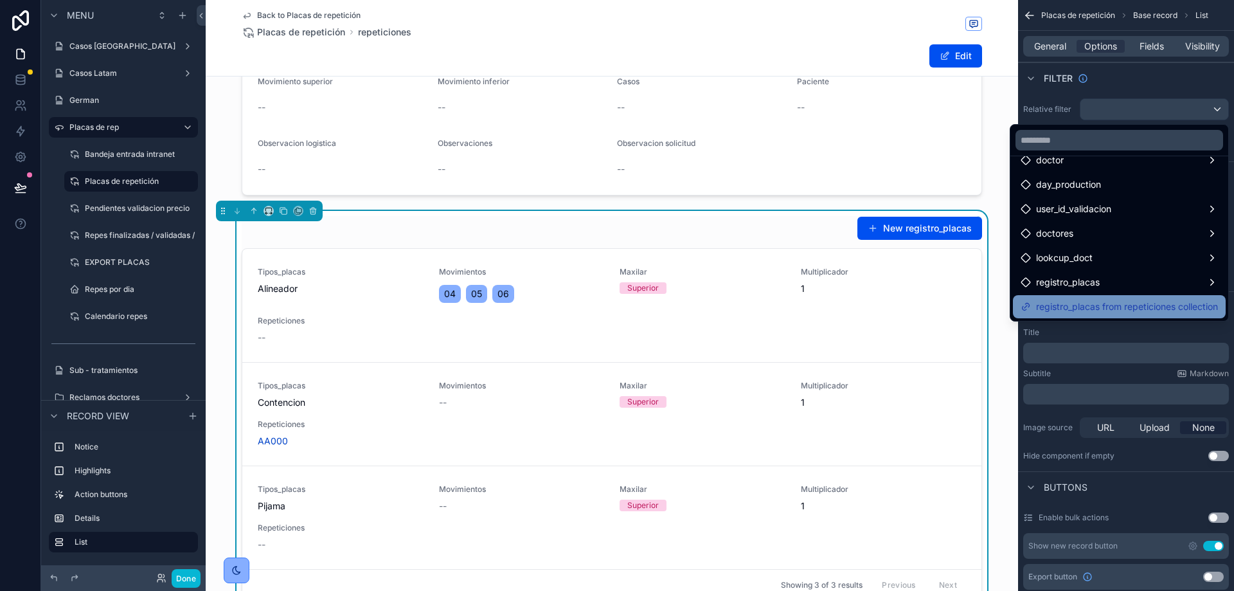
click at [1099, 301] on span "registro_placas from repeticiones collection" at bounding box center [1127, 306] width 182 height 15
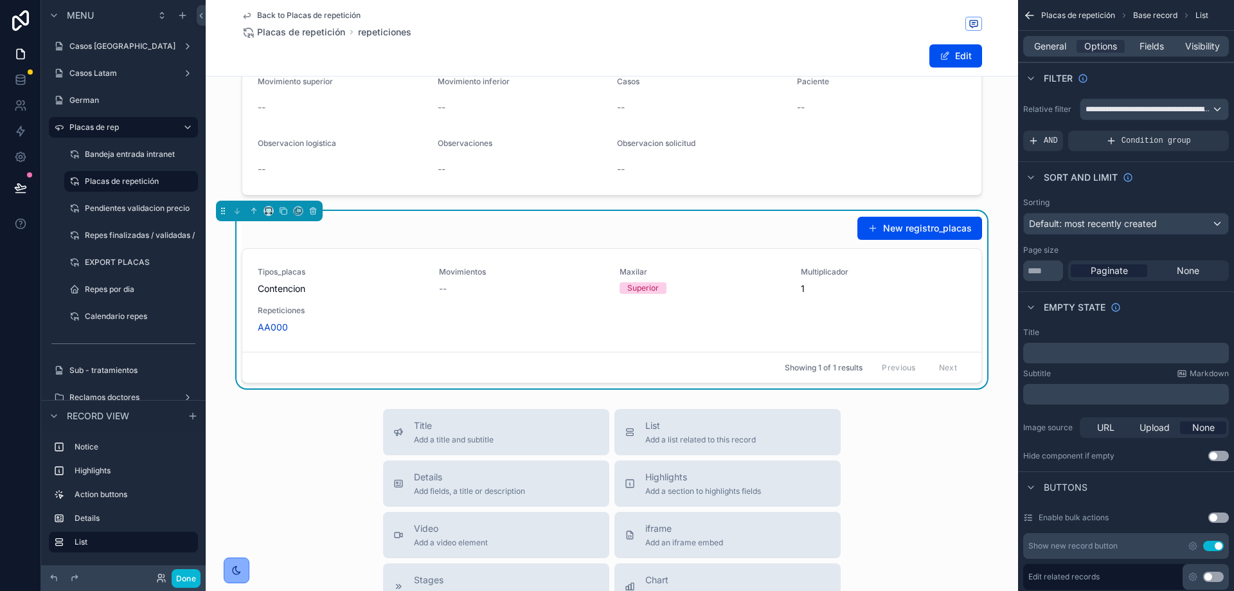
click at [1075, 67] on div "Filter" at bounding box center [1126, 77] width 216 height 31
click at [1059, 44] on span "General" at bounding box center [1050, 46] width 32 height 13
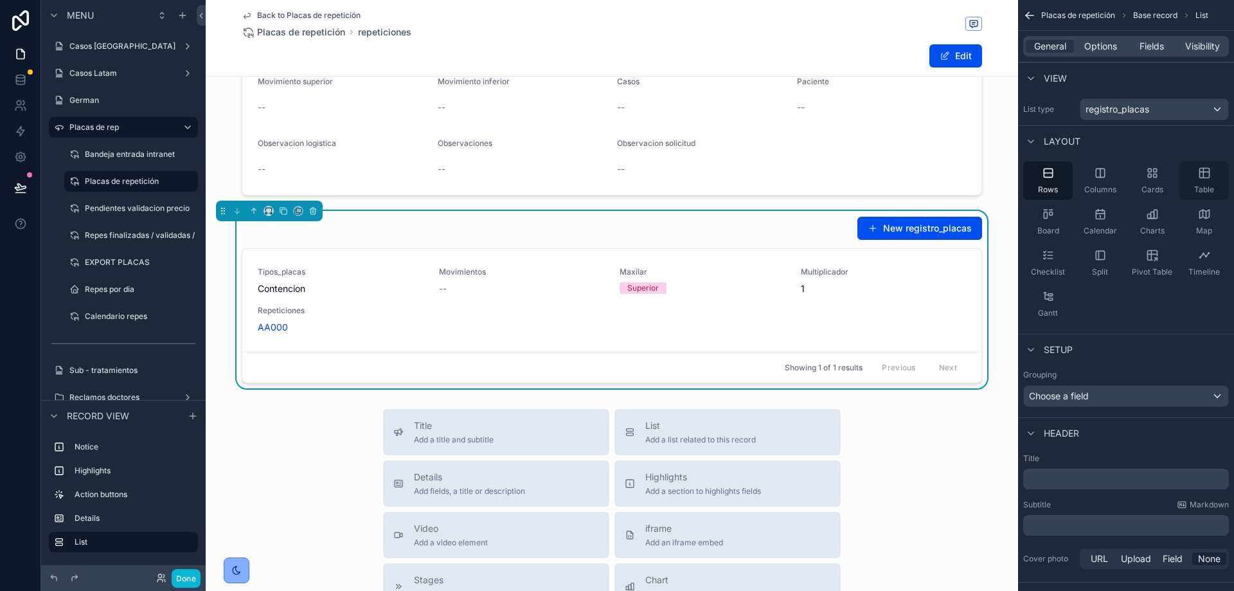
click at [1224, 172] on div "Table" at bounding box center [1203, 180] width 49 height 39
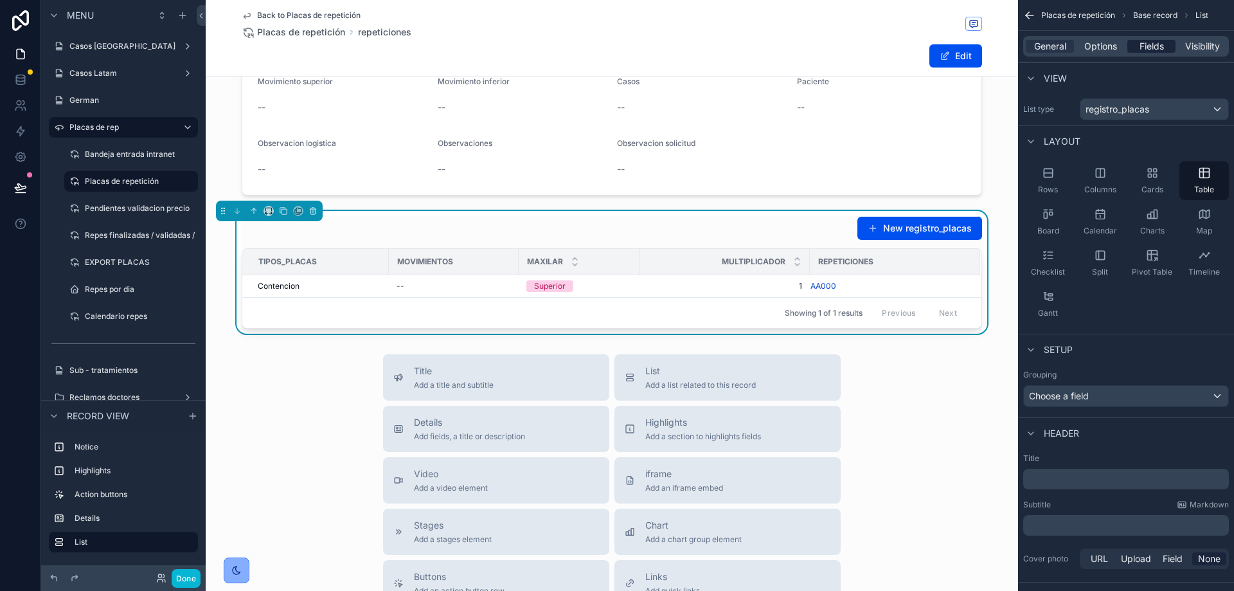
click at [1154, 40] on span "Fields" at bounding box center [1151, 46] width 24 height 13
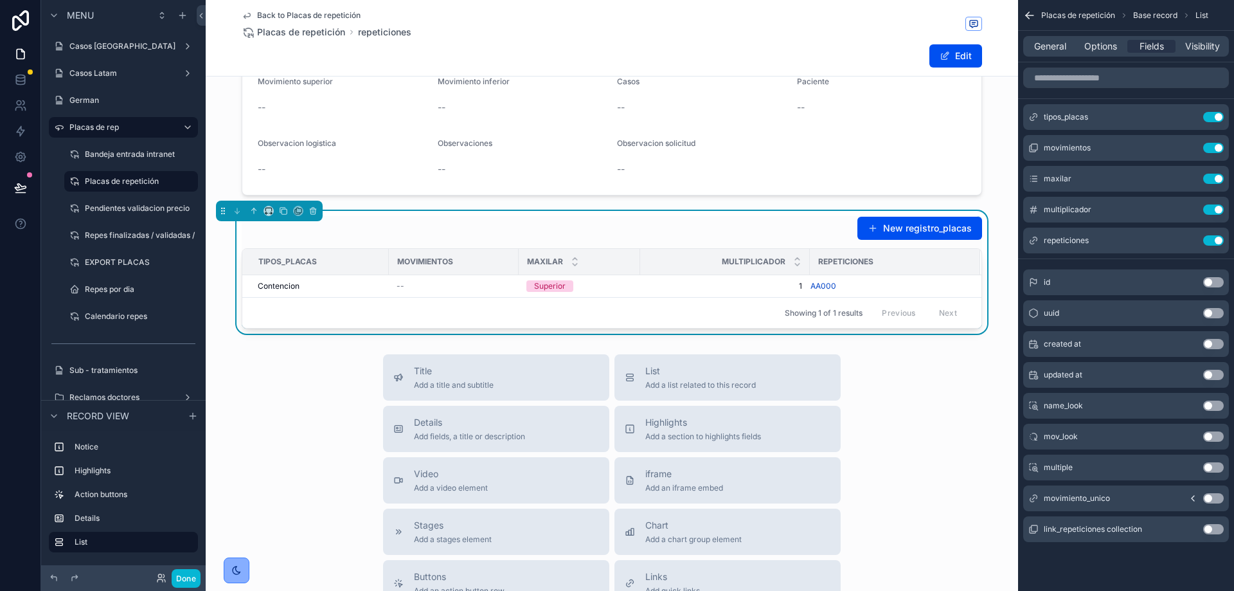
click at [1208, 497] on button "Use setting" at bounding box center [1213, 498] width 21 height 10
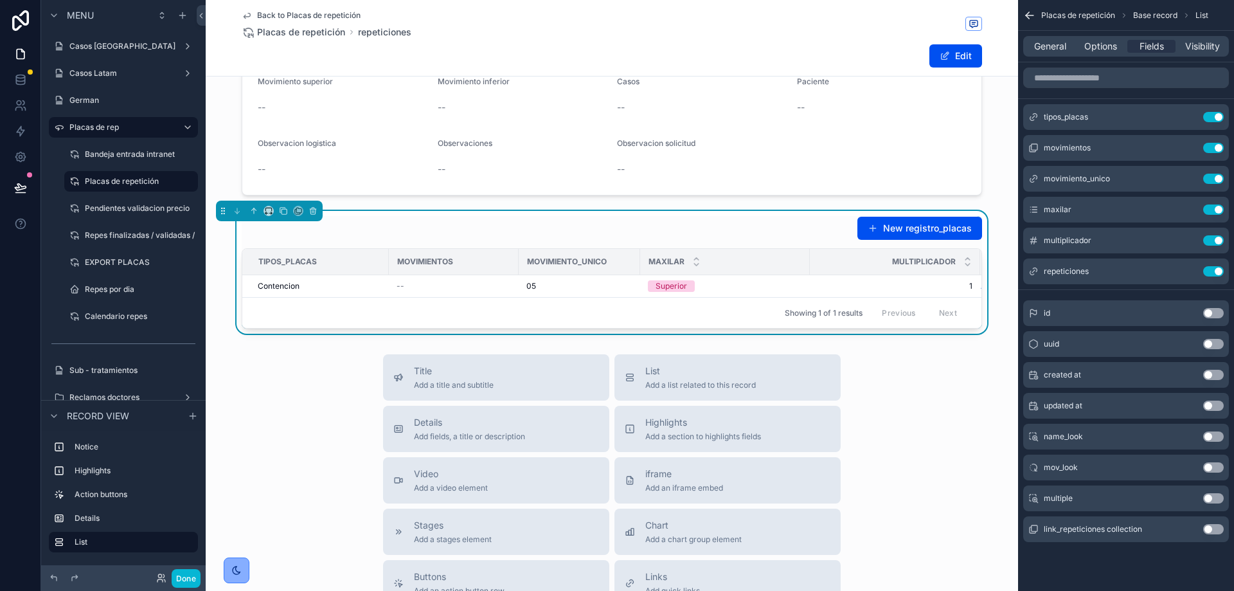
scroll to position [0, 96]
click at [1211, 272] on button "Use setting" at bounding box center [1213, 271] width 21 height 10
click at [907, 223] on button "New registro_placas" at bounding box center [919, 228] width 125 height 23
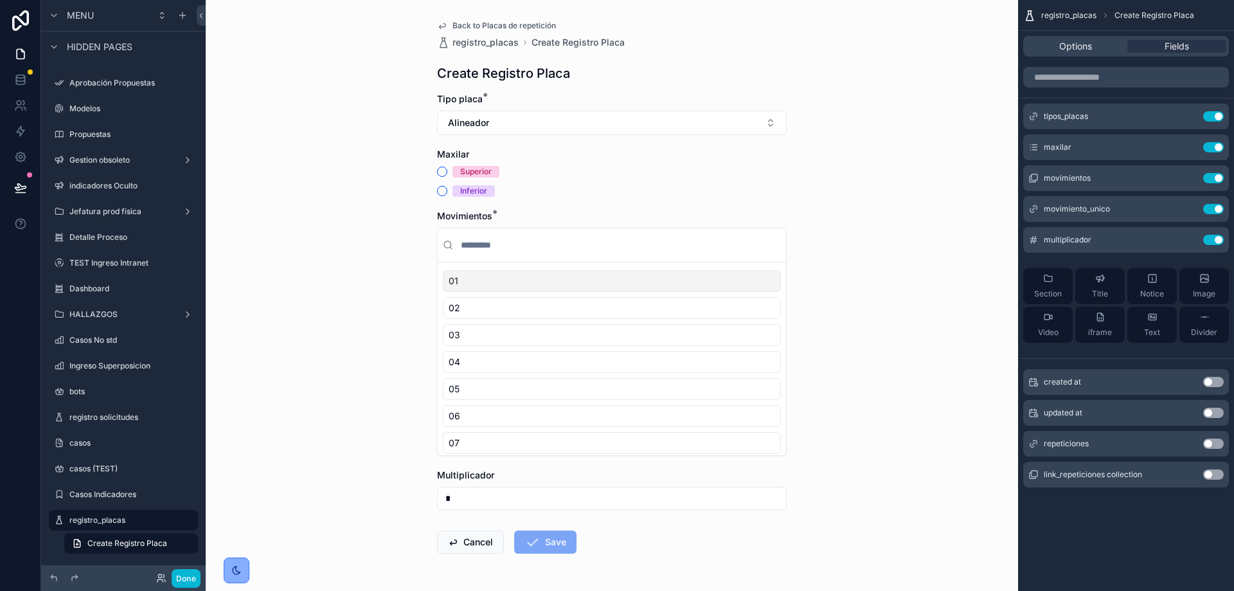
click at [1209, 443] on button "Use setting" at bounding box center [1213, 443] width 21 height 10
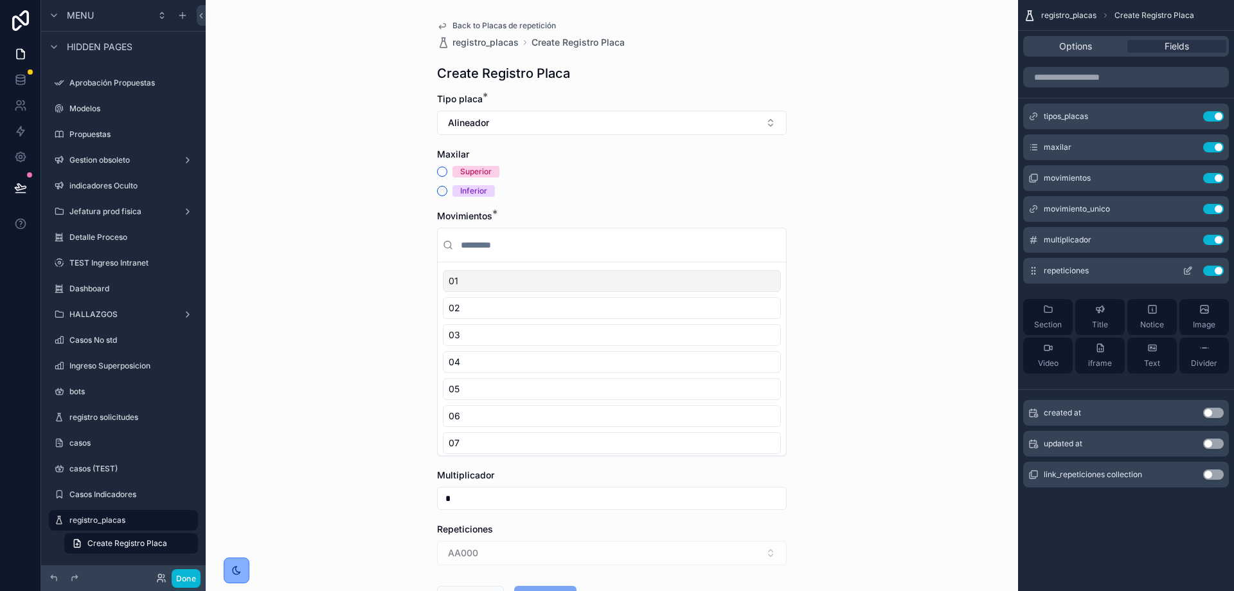
click at [1189, 272] on icon "scrollable content" at bounding box center [1187, 270] width 10 height 10
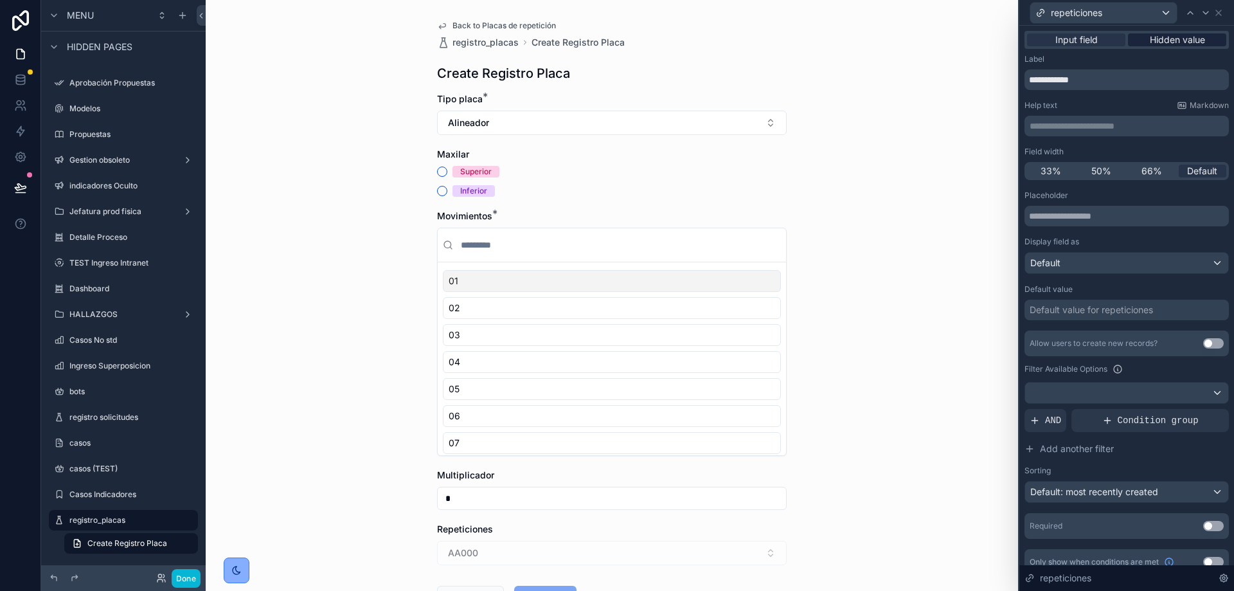
click at [1163, 42] on span "Hidden value" at bounding box center [1177, 39] width 55 height 13
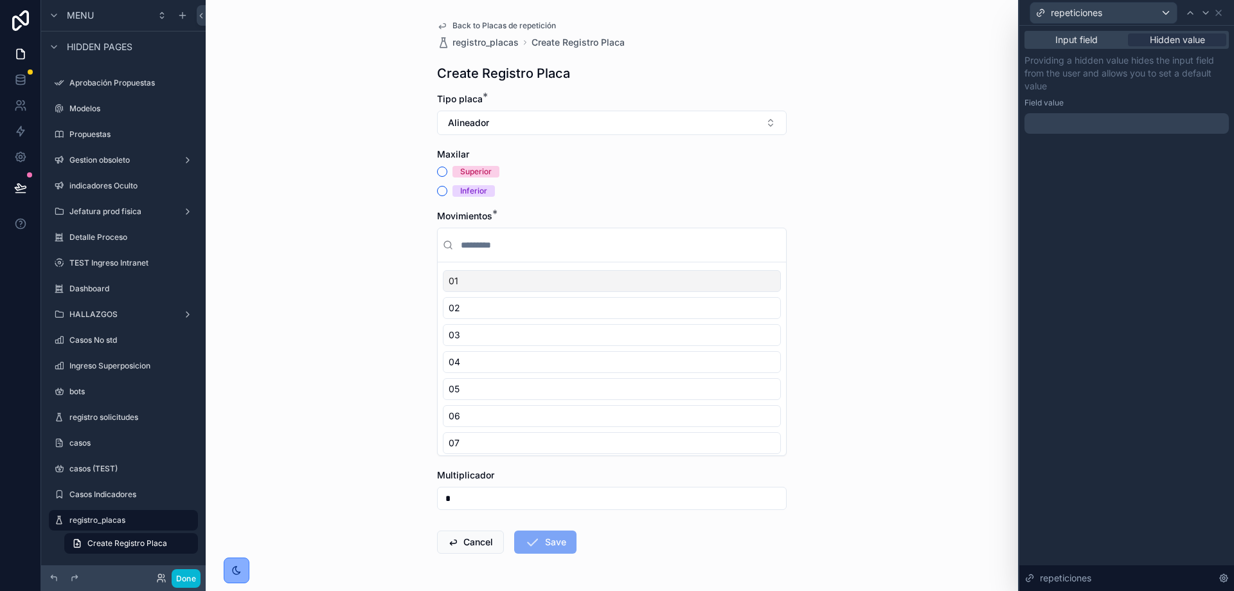
click at [1069, 127] on div at bounding box center [1126, 123] width 204 height 21
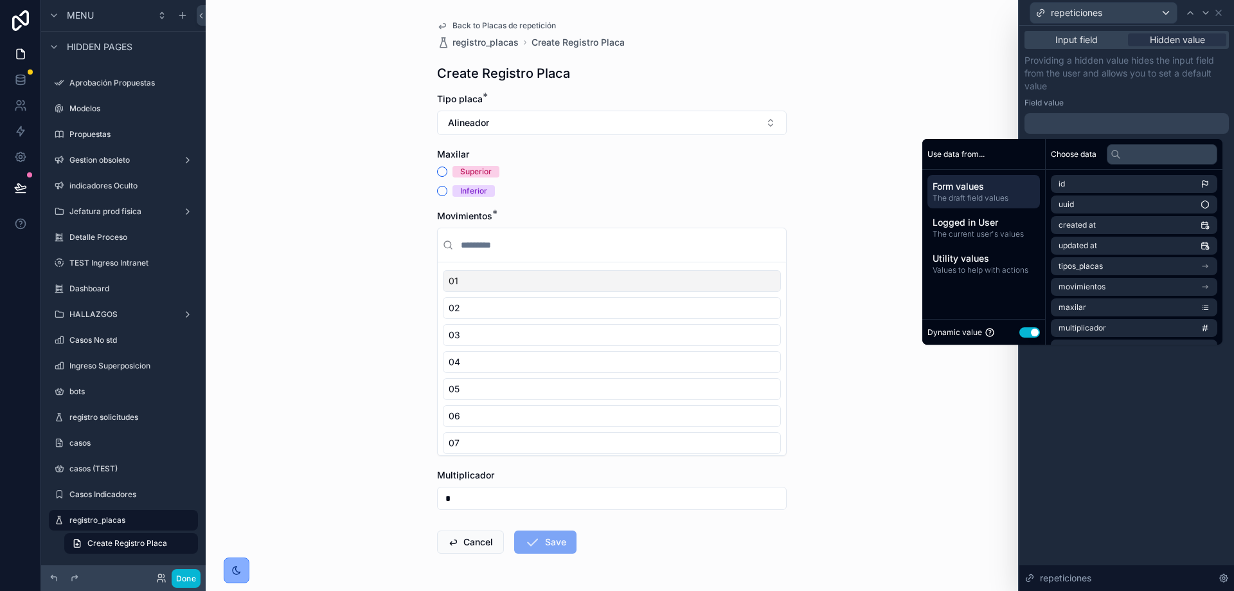
click at [979, 186] on span "Form values" at bounding box center [983, 186] width 102 height 13
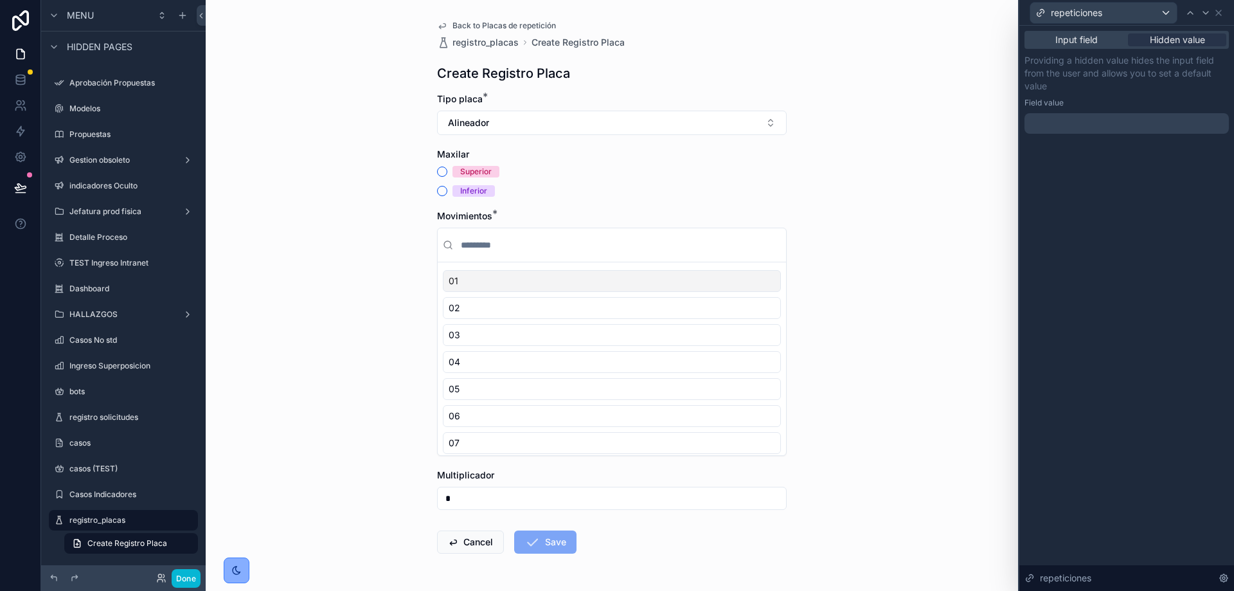
click at [1095, 353] on div "Input field Hidden value Providing a hidden value hides the input field from th…" at bounding box center [1126, 308] width 215 height 565
click at [1217, 13] on icon at bounding box center [1218, 13] width 10 height 10
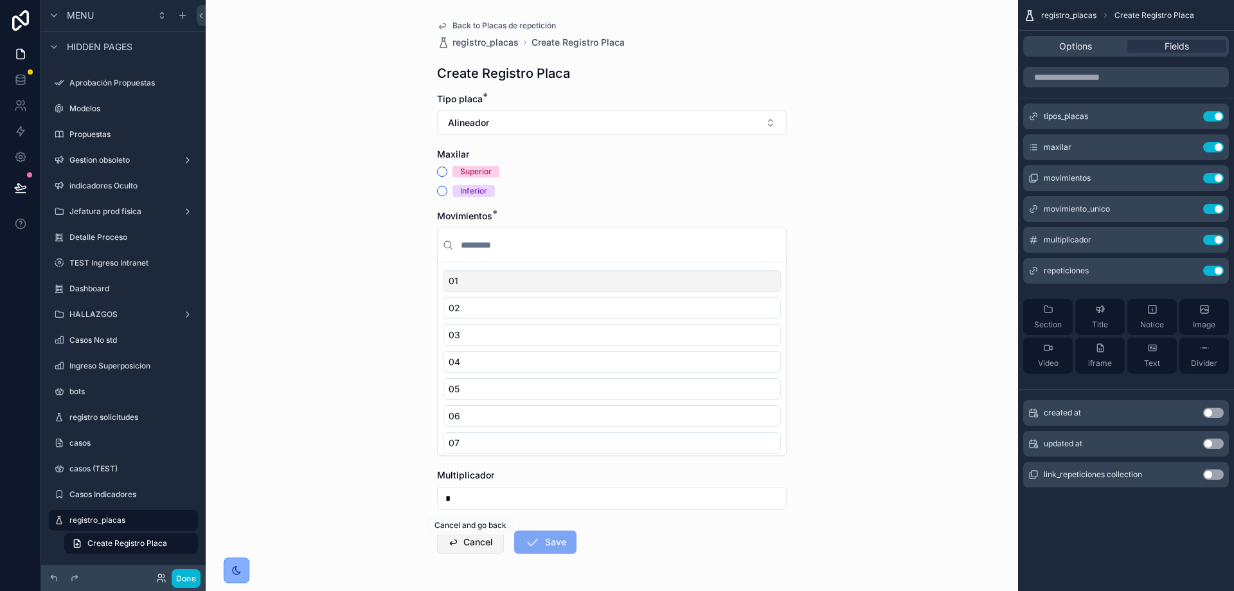
click at [446, 549] on button "Cancel" at bounding box center [470, 541] width 67 height 23
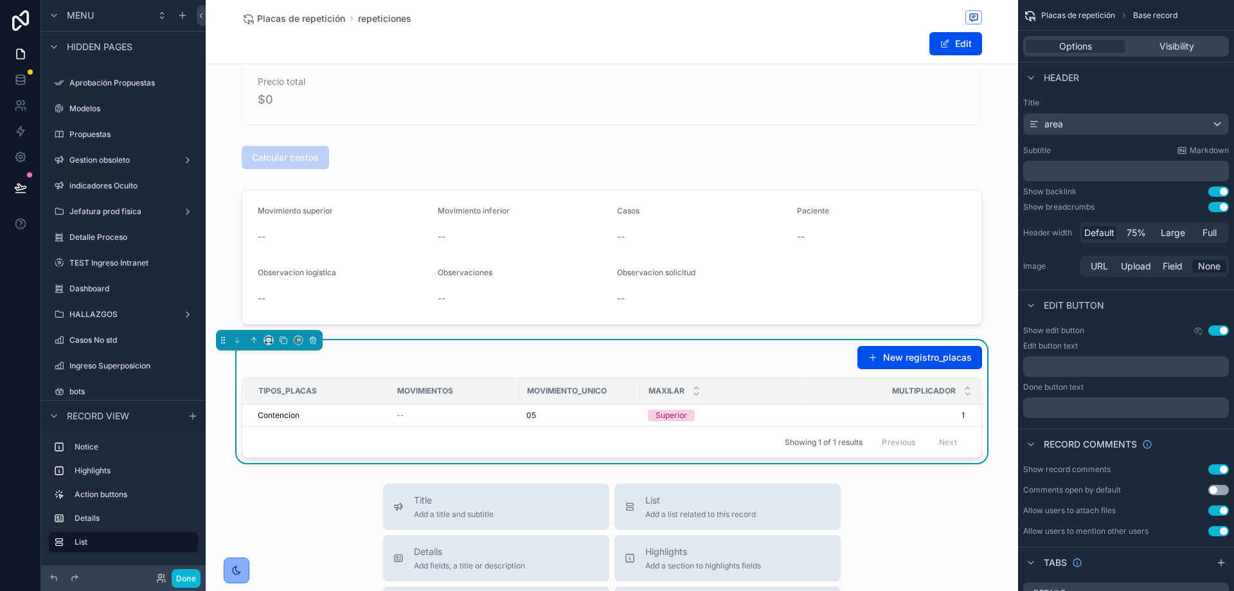
click at [762, 368] on div "New registro_placas" at bounding box center [612, 357] width 740 height 24
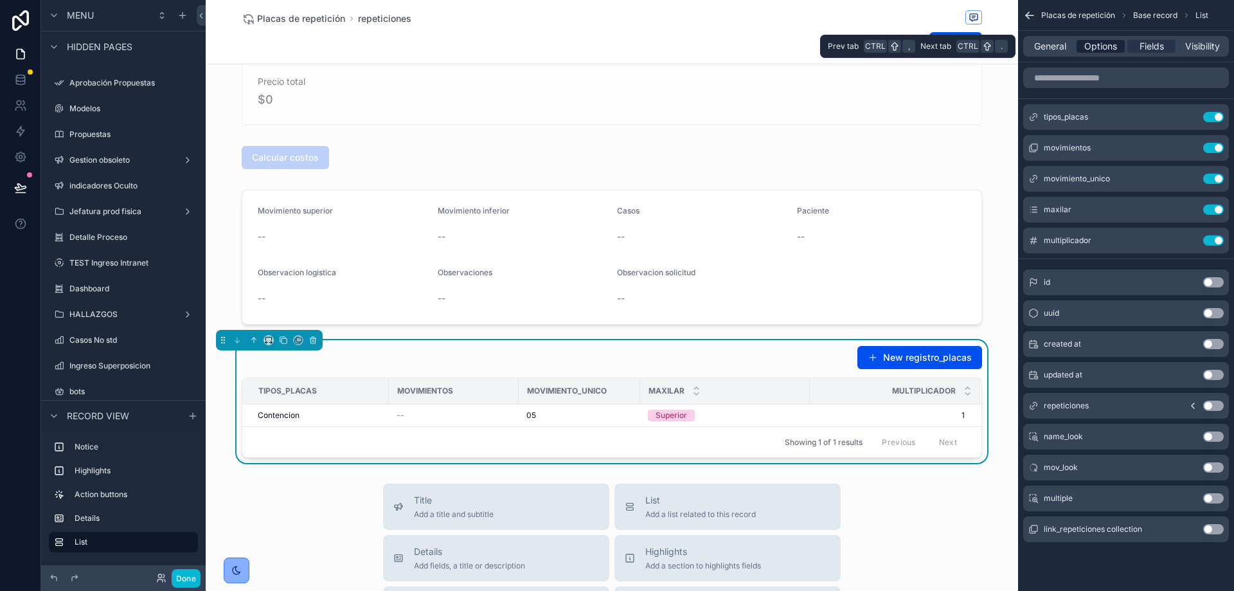
click at [1101, 49] on span "Options" at bounding box center [1100, 46] width 33 height 13
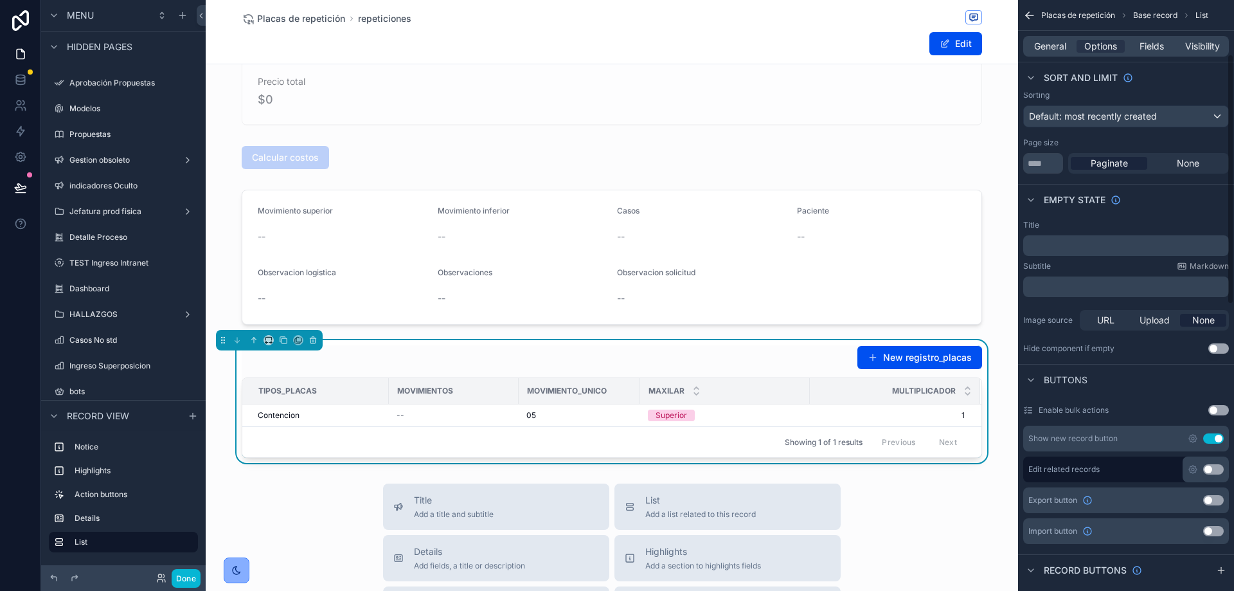
scroll to position [130, 0]
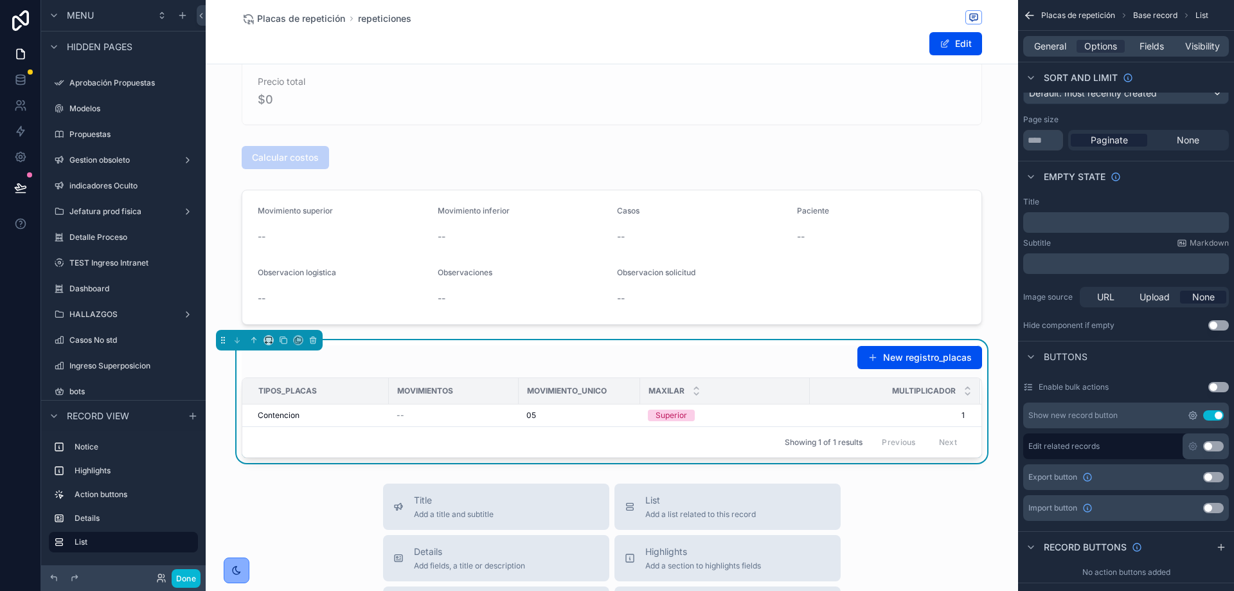
click at [1192, 416] on icon "scrollable content" at bounding box center [1192, 415] width 3 height 3
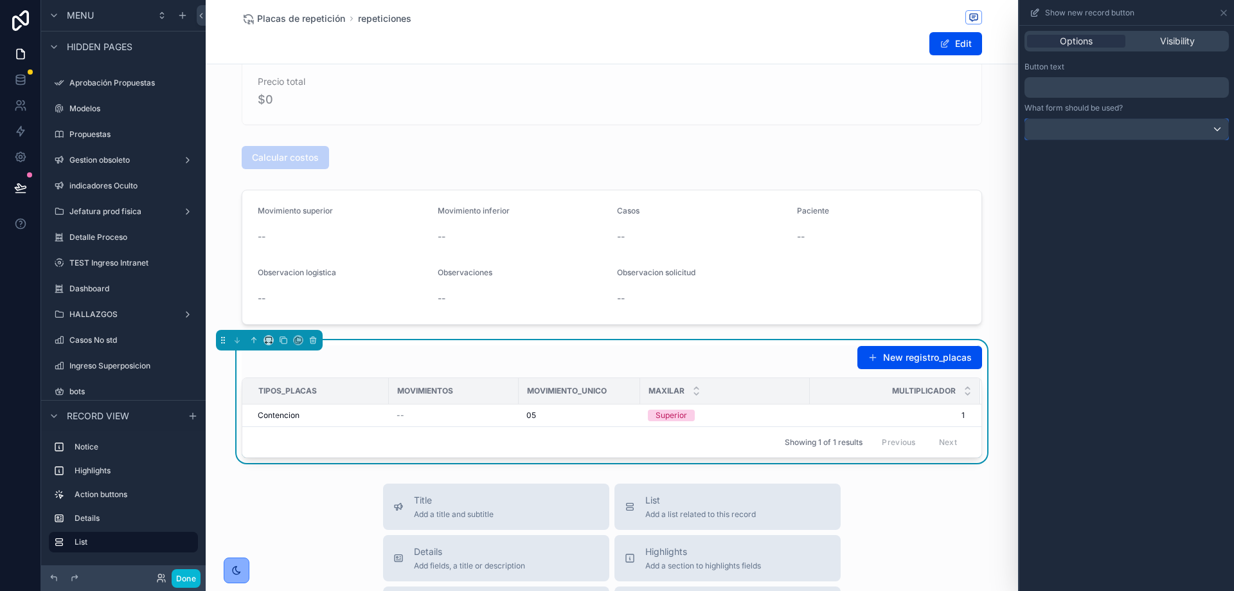
click at [1105, 121] on div at bounding box center [1126, 129] width 203 height 21
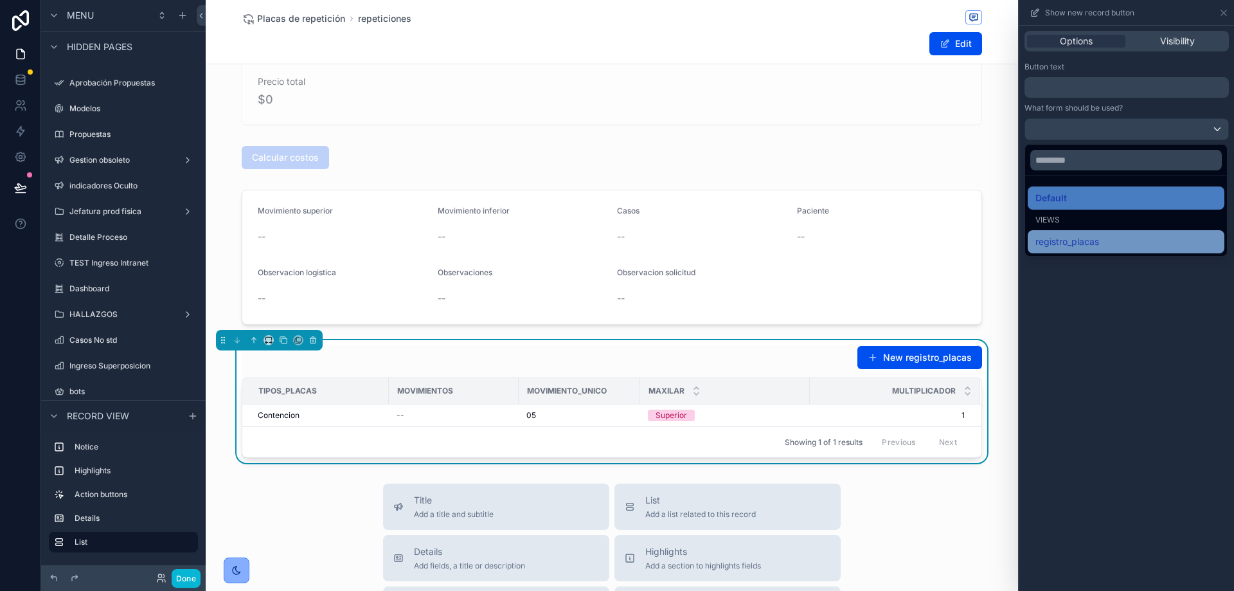
click at [1067, 236] on span "registro_placas" at bounding box center [1067, 241] width 64 height 15
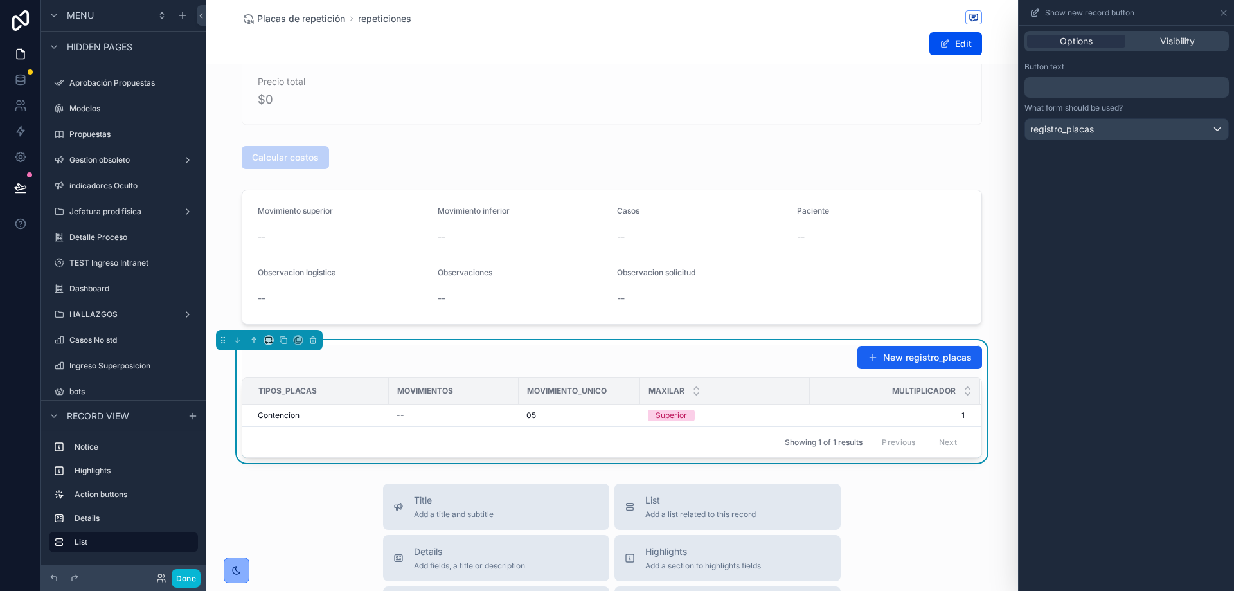
click at [922, 357] on button "New registro_placas" at bounding box center [919, 357] width 125 height 23
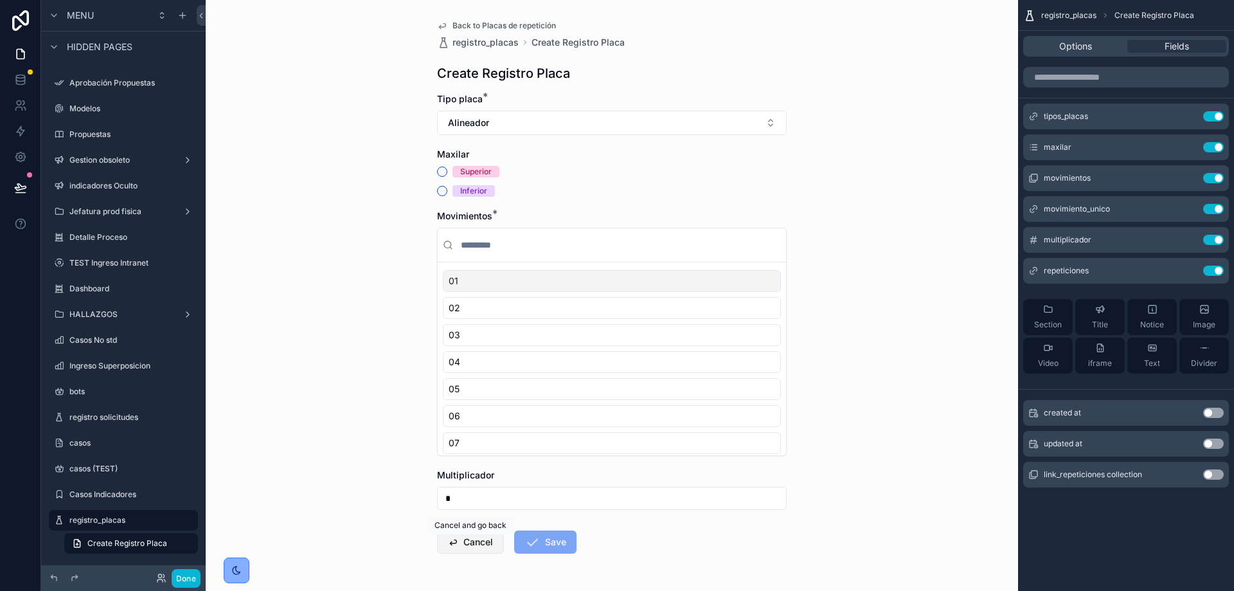
click at [476, 537] on button "Cancel" at bounding box center [470, 541] width 67 height 23
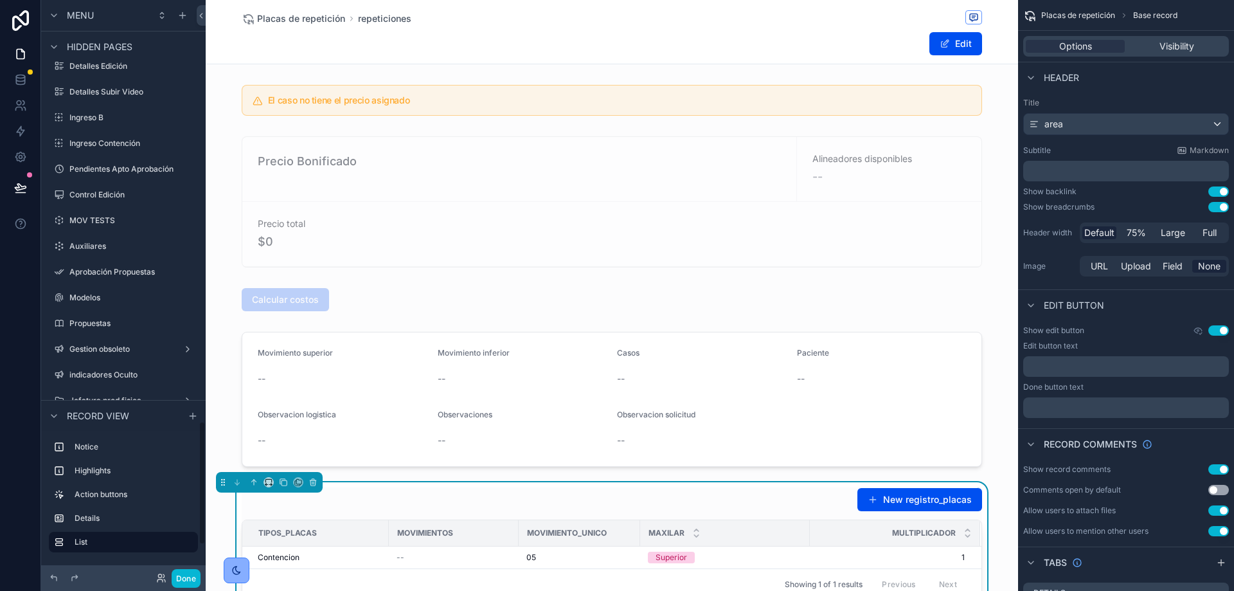
scroll to position [1952, 0]
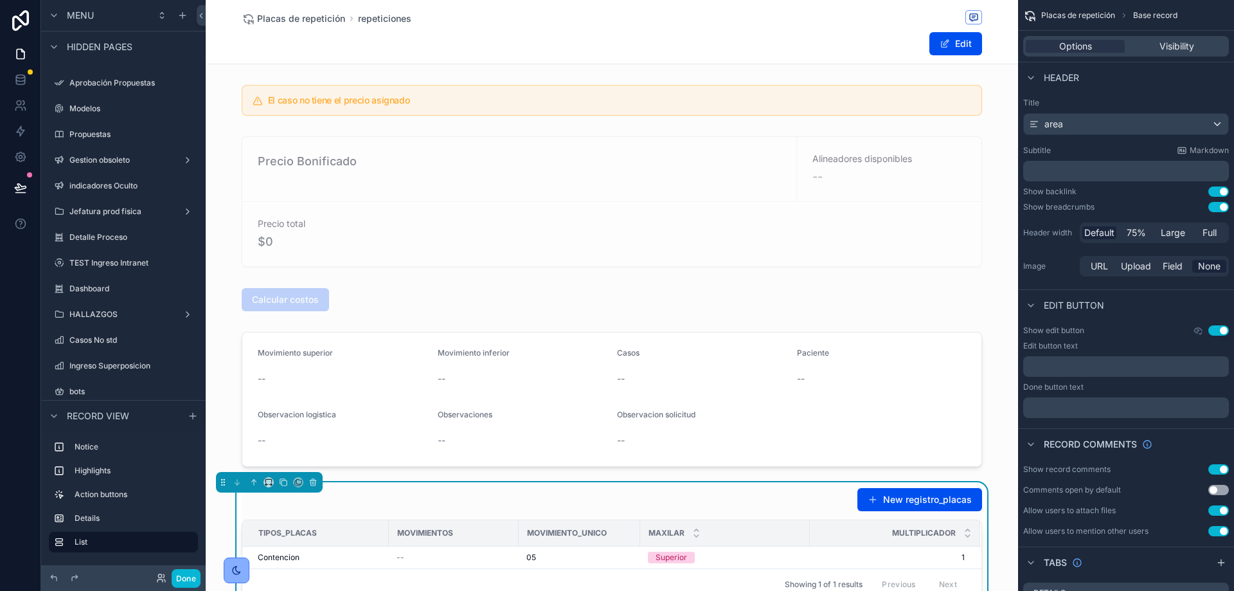
click at [724, 511] on div "New registro_placas" at bounding box center [612, 499] width 740 height 24
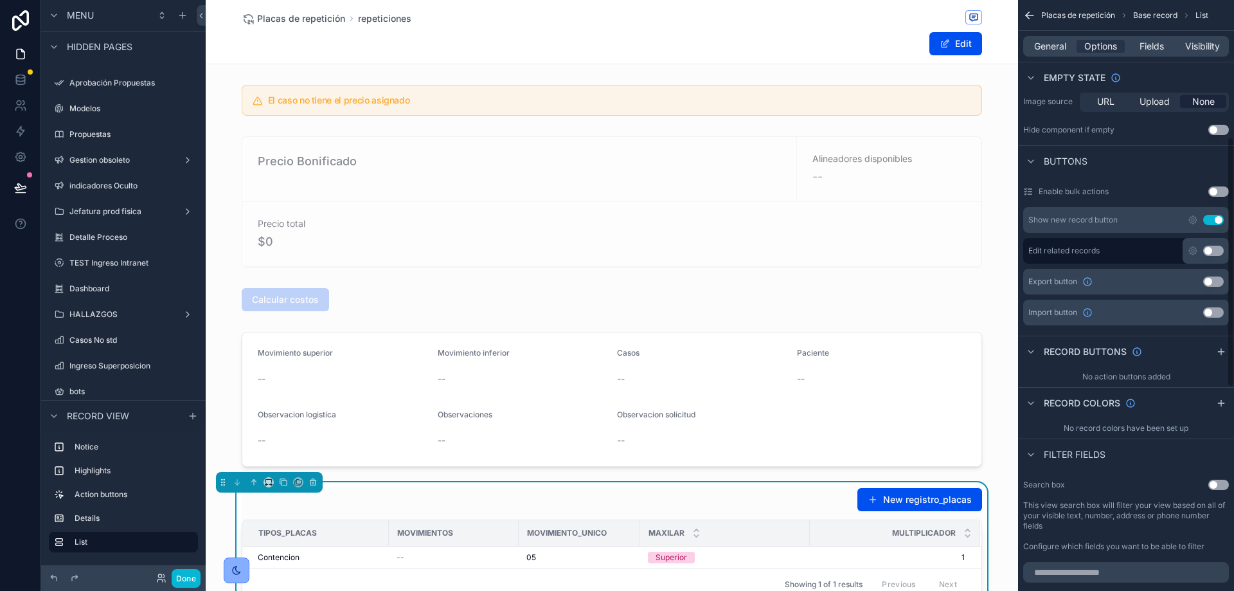
scroll to position [327, 0]
click at [1213, 220] on button "Use setting" at bounding box center [1213, 218] width 21 height 10
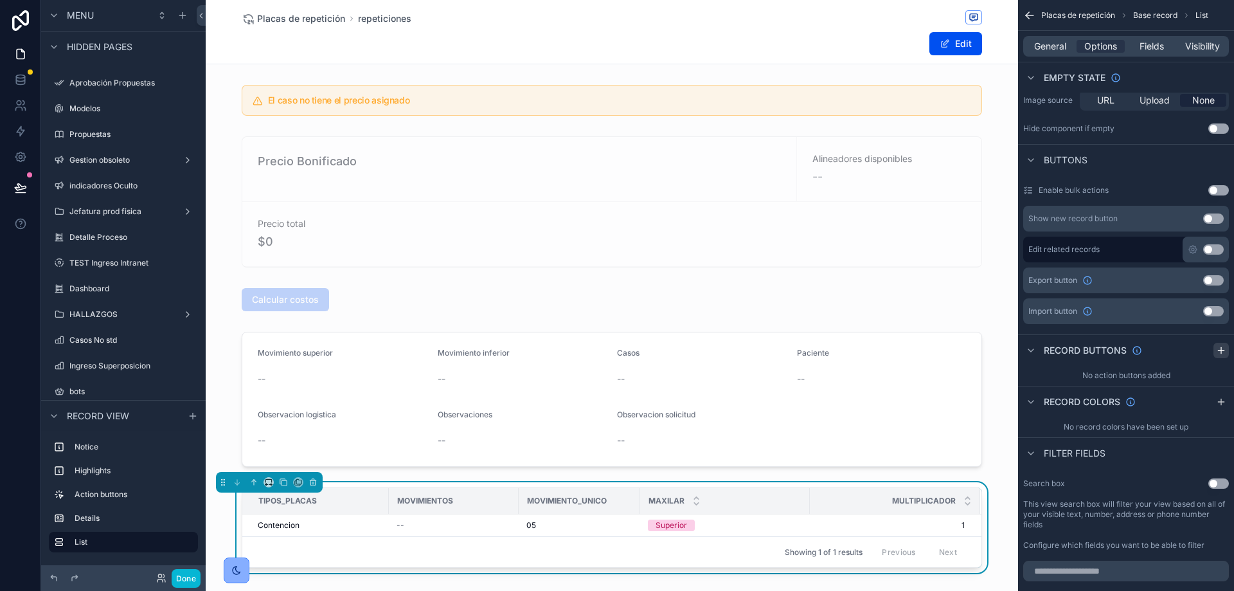
click at [1220, 347] on icon "scrollable content" at bounding box center [1221, 350] width 10 height 10
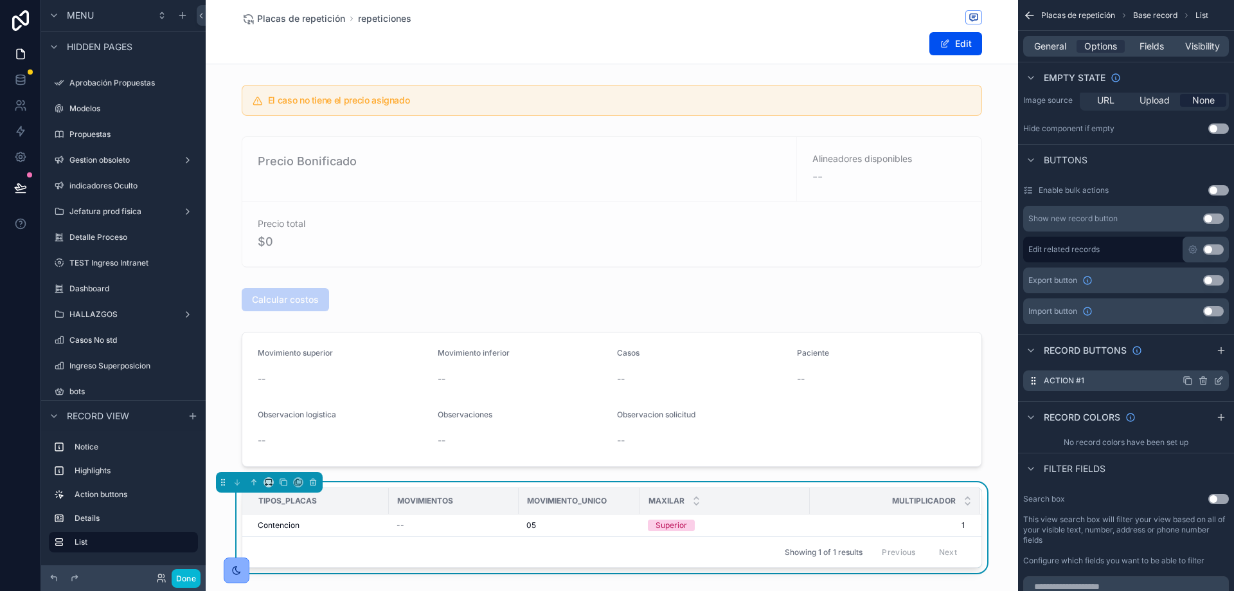
click at [1222, 379] on icon "scrollable content" at bounding box center [1218, 380] width 10 height 10
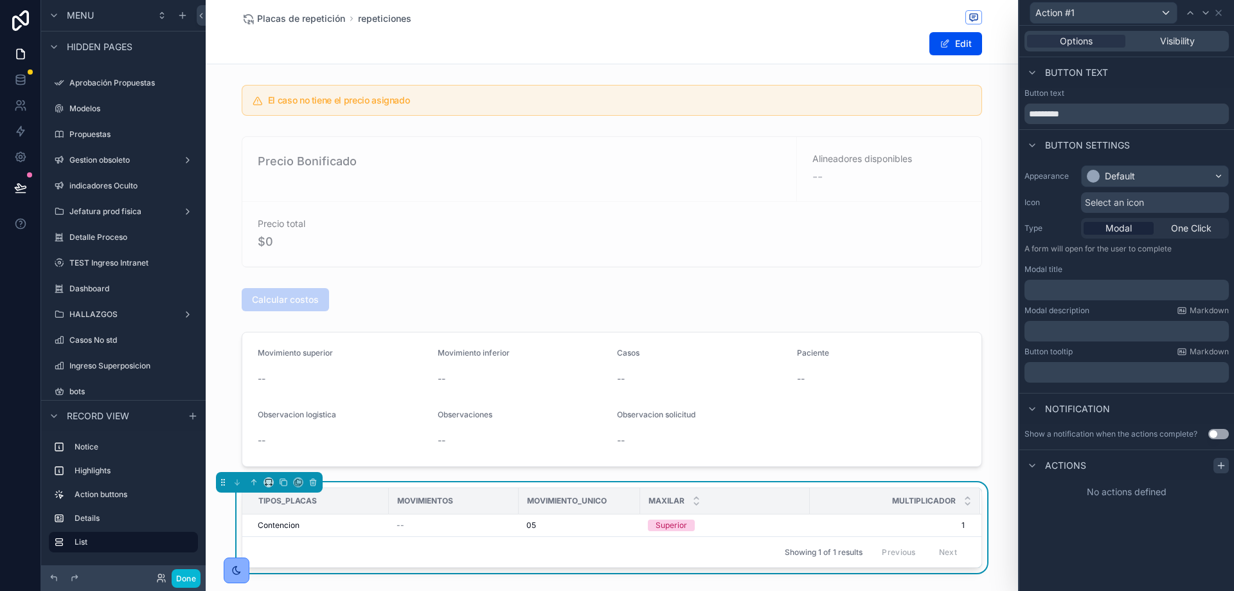
click at [1217, 465] on icon at bounding box center [1221, 465] width 10 height 10
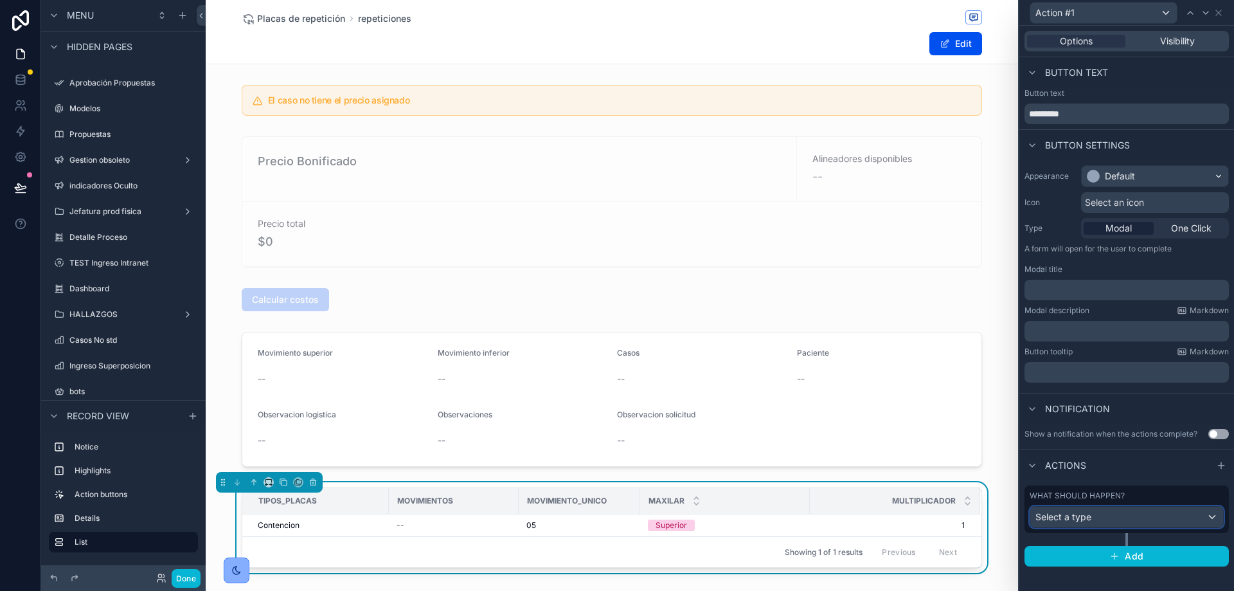
click at [1119, 521] on div "Select a type" at bounding box center [1126, 516] width 193 height 21
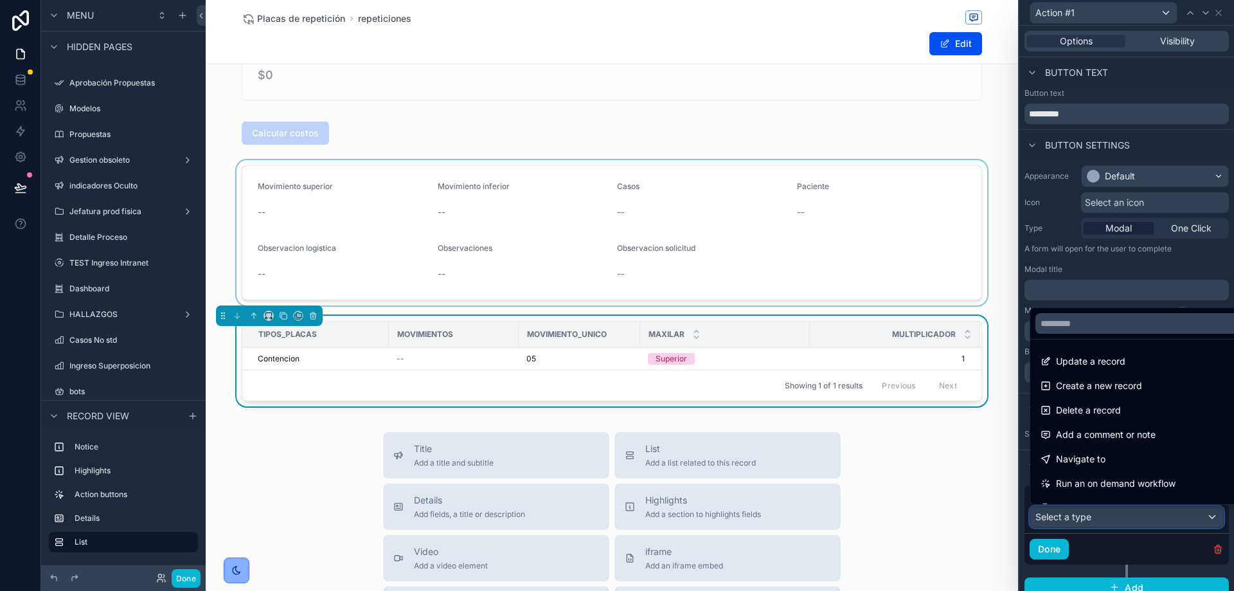
scroll to position [167, 0]
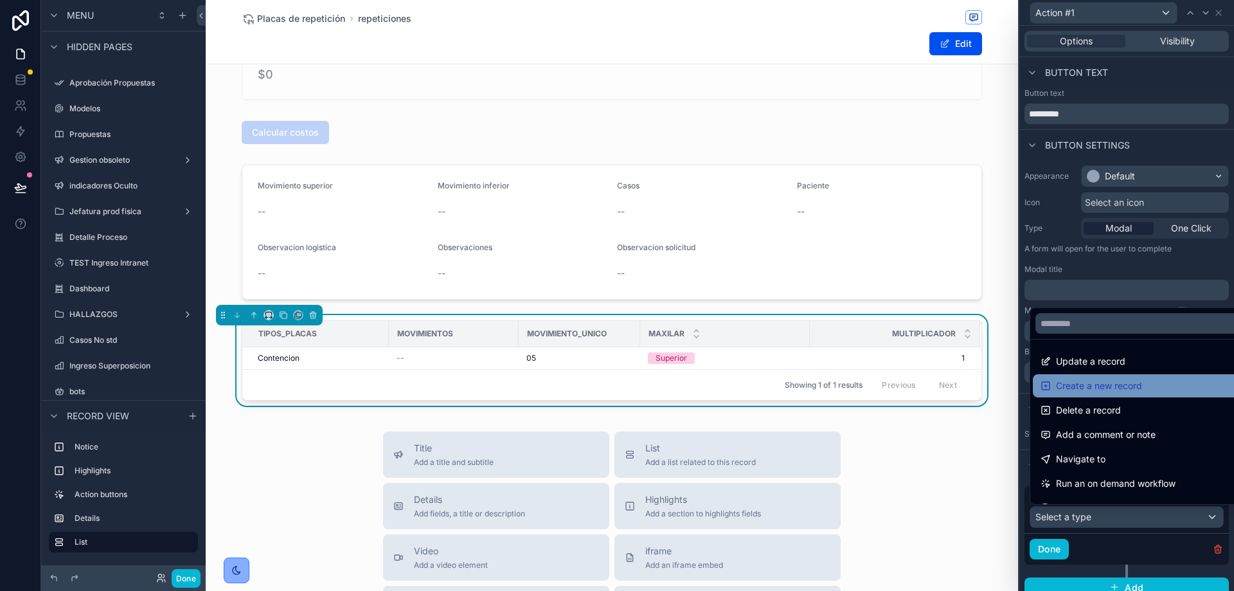
click at [1112, 379] on span "Create a new record" at bounding box center [1099, 385] width 86 height 15
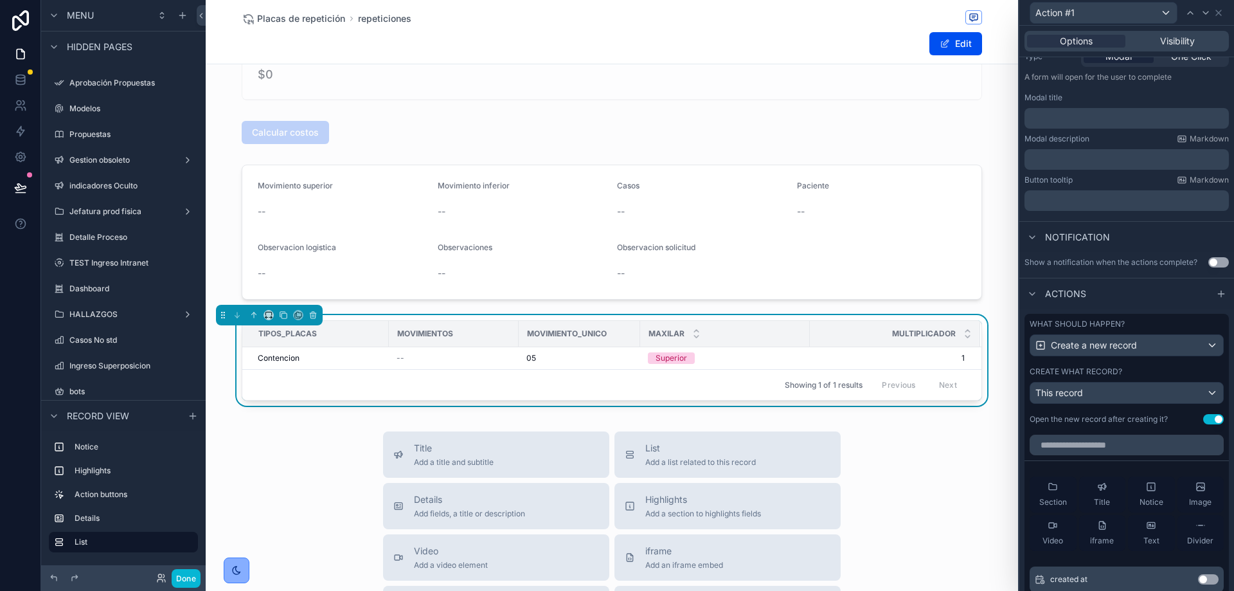
scroll to position [173, 0]
click at [1105, 393] on div "This record" at bounding box center [1126, 391] width 193 height 21
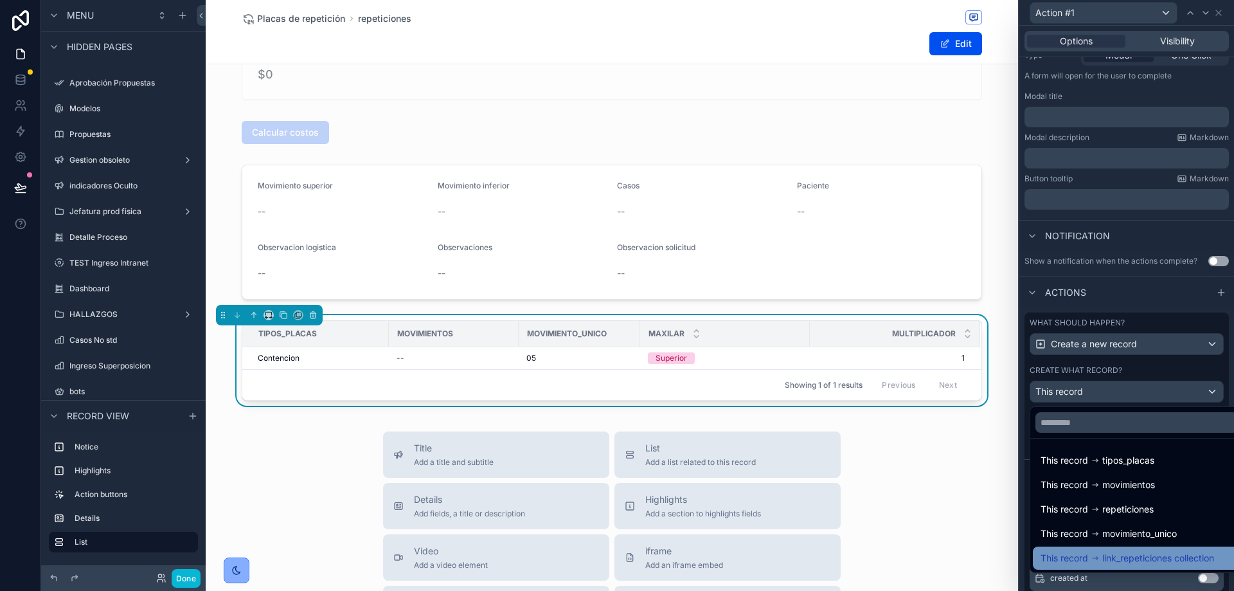
click at [1078, 546] on div "This record link_repeticiones collection" at bounding box center [1137, 557] width 208 height 23
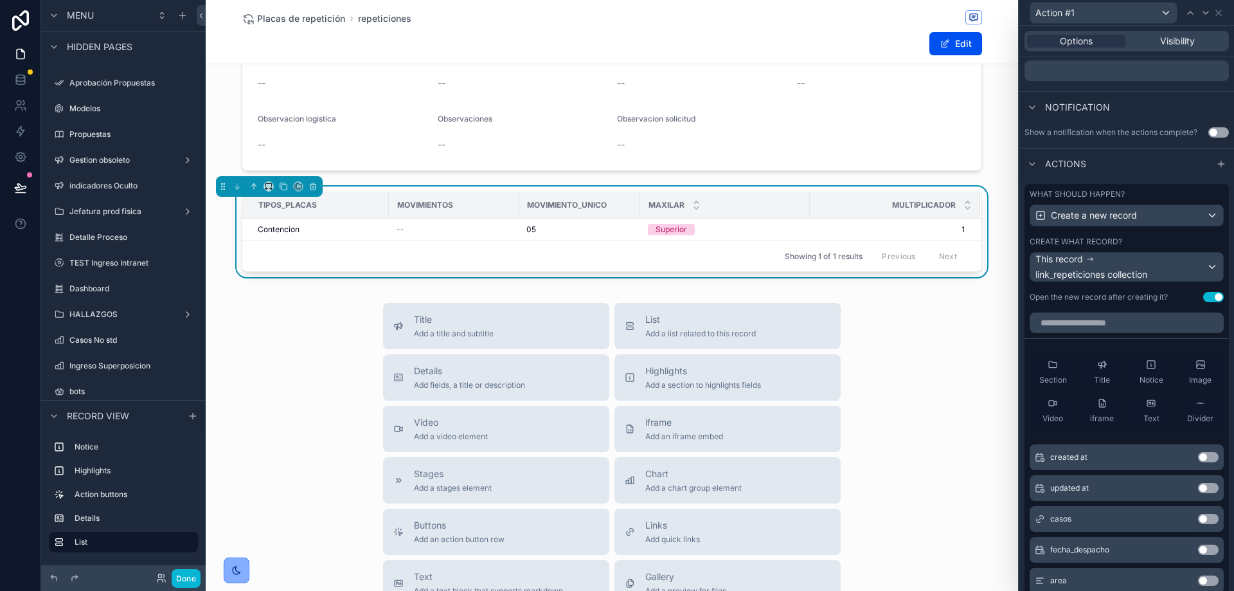
scroll to position [302, 0]
click at [1203, 292] on button "Use setting" at bounding box center [1213, 296] width 21 height 10
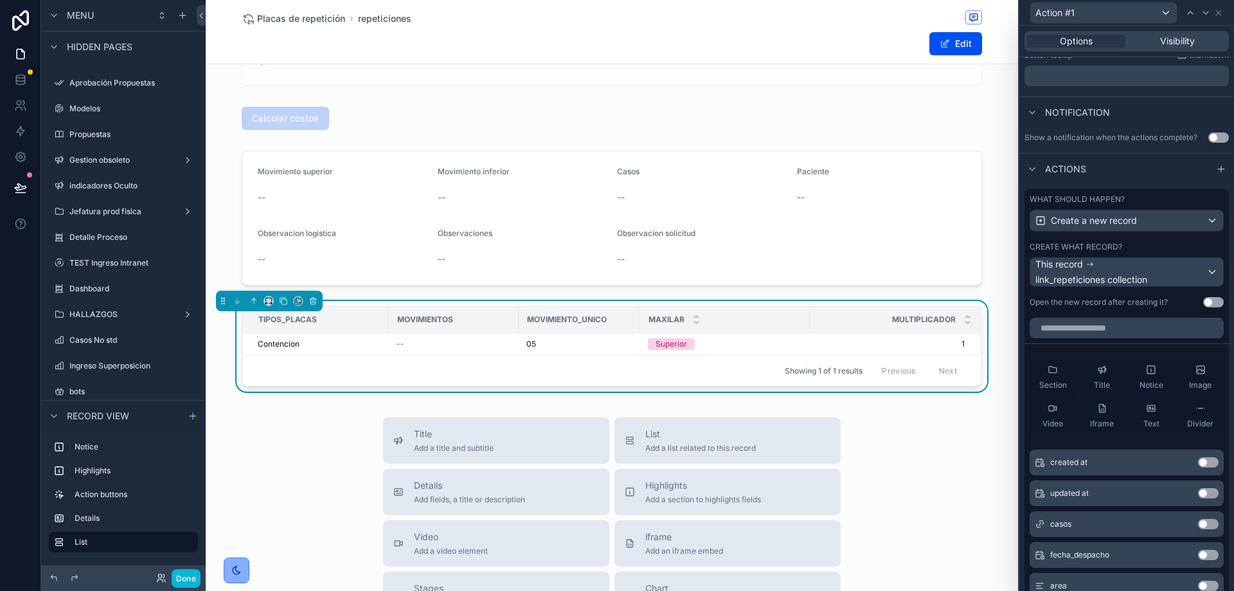
scroll to position [383, 0]
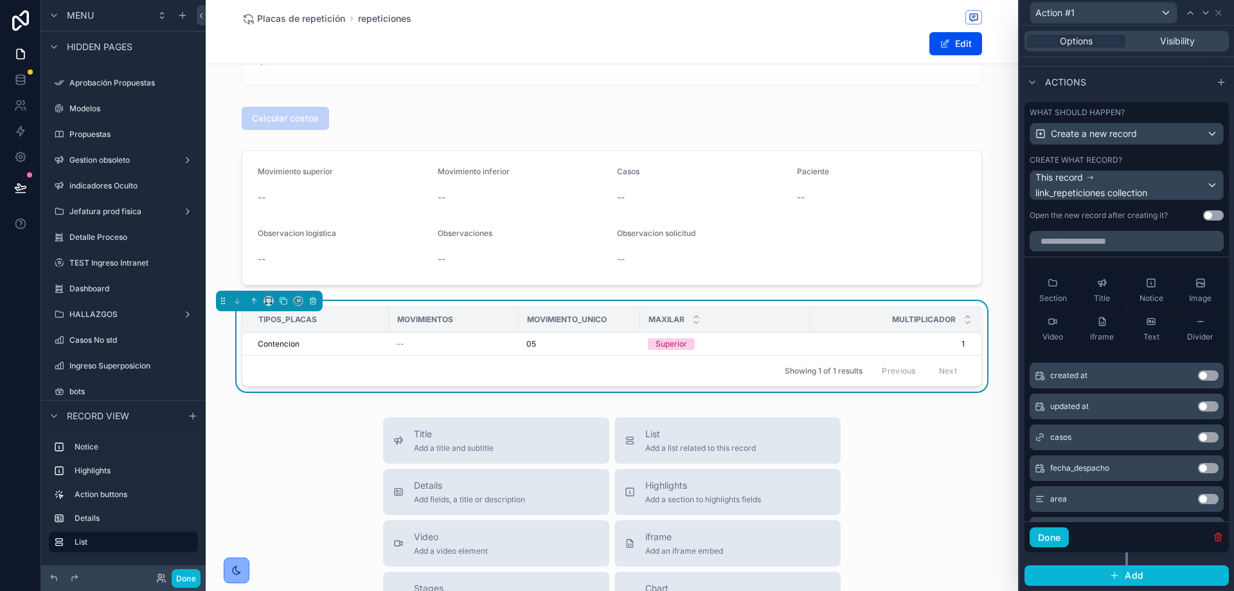
click at [1218, 537] on icon "button" at bounding box center [1218, 538] width 0 height 3
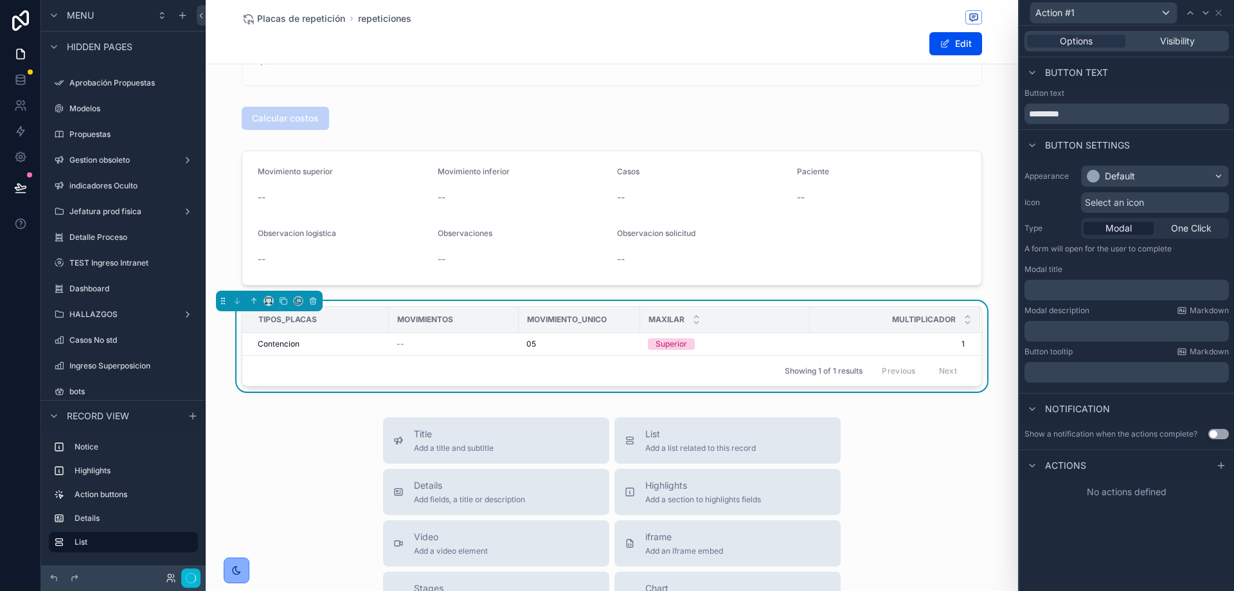
scroll to position [0, 0]
click at [1201, 9] on icon at bounding box center [1205, 13] width 10 height 10
click at [1218, 12] on icon at bounding box center [1218, 12] width 5 height 5
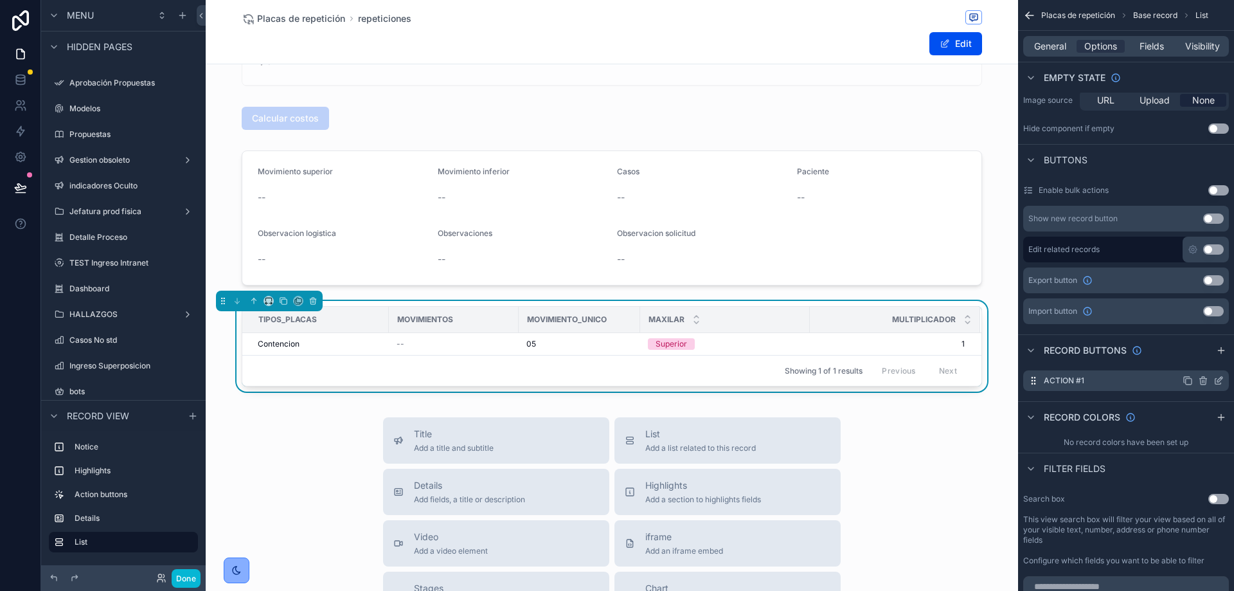
click at [1203, 379] on icon "scrollable content" at bounding box center [1203, 379] width 7 height 0
click at [1195, 356] on icon at bounding box center [1198, 360] width 10 height 10
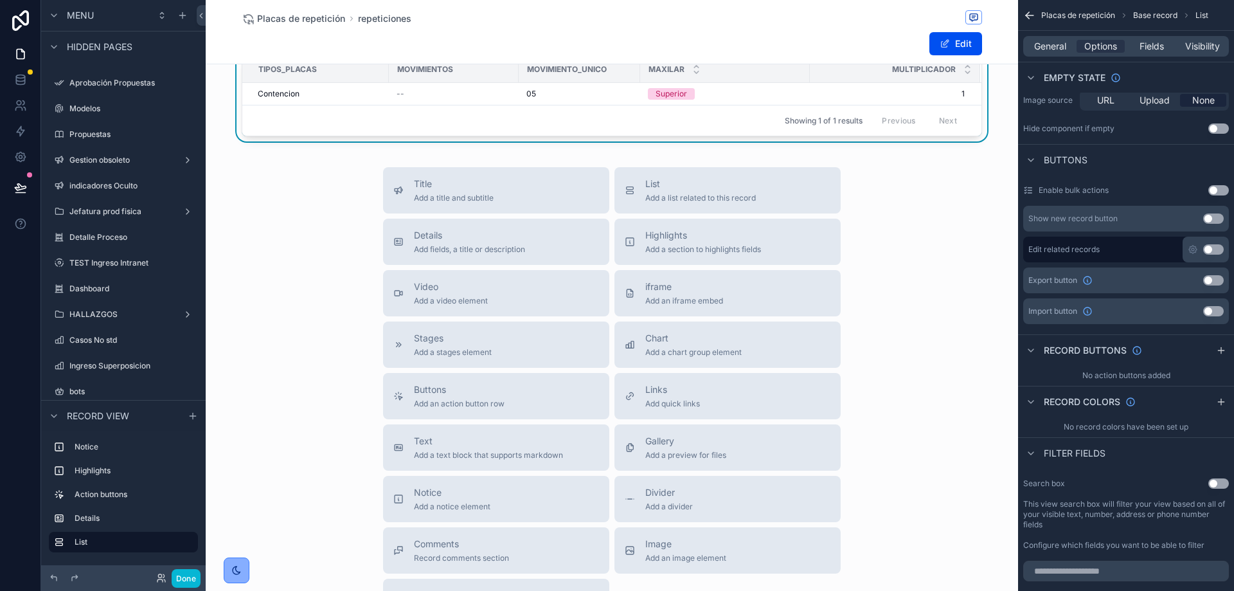
scroll to position [432, 0]
click at [507, 402] on div "Buttons Add an action button row" at bounding box center [496, 395] width 206 height 26
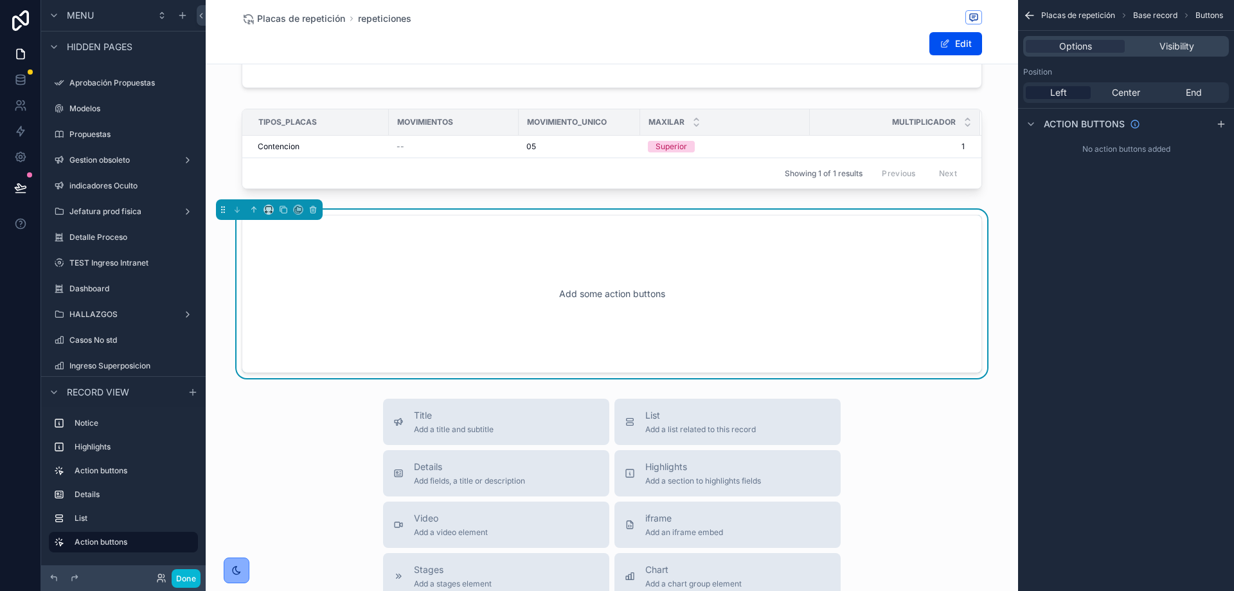
scroll to position [377, 0]
click at [1221, 122] on icon "scrollable content" at bounding box center [1221, 124] width 0 height 6
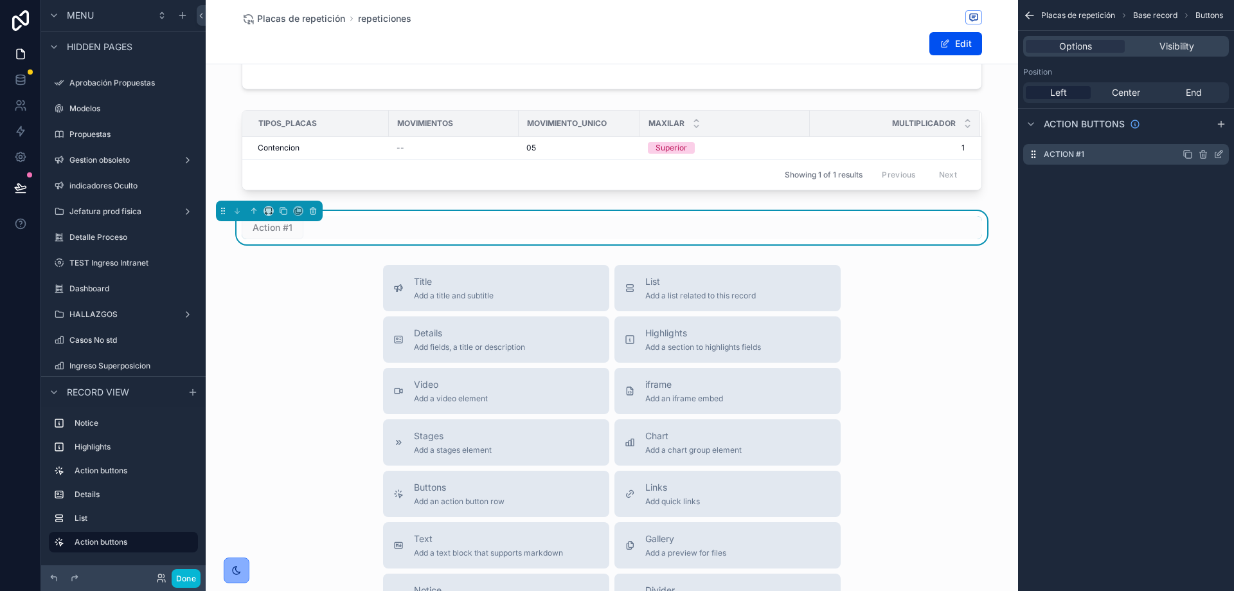
click at [1221, 152] on icon "scrollable content" at bounding box center [1220, 151] width 1 height 1
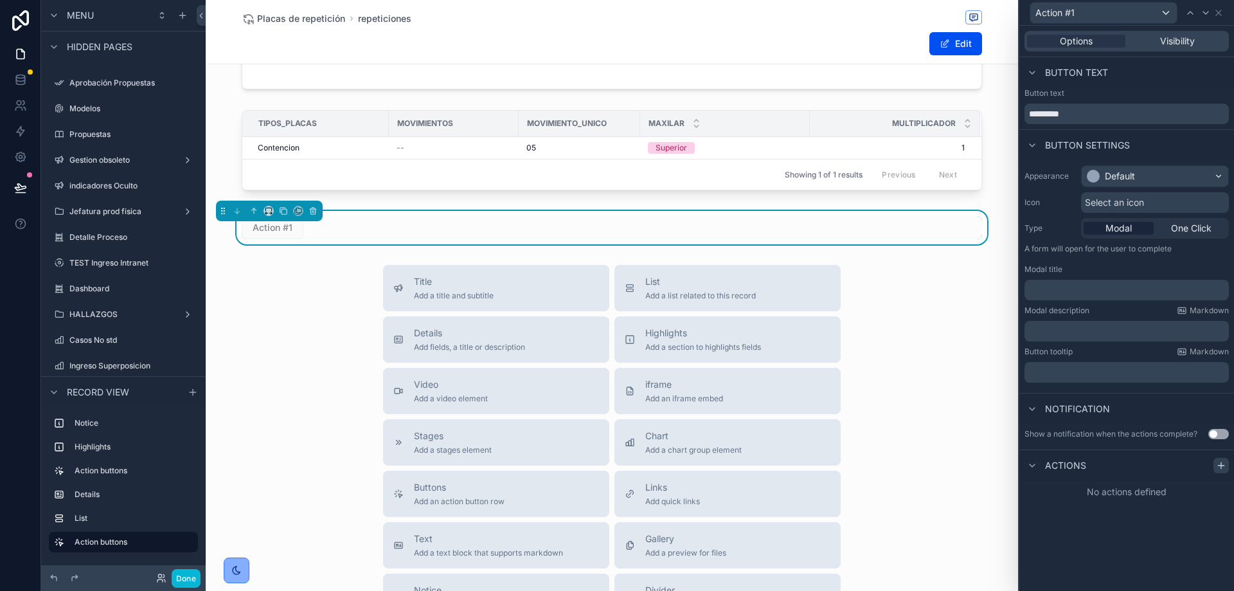
click at [1217, 465] on icon at bounding box center [1221, 465] width 10 height 10
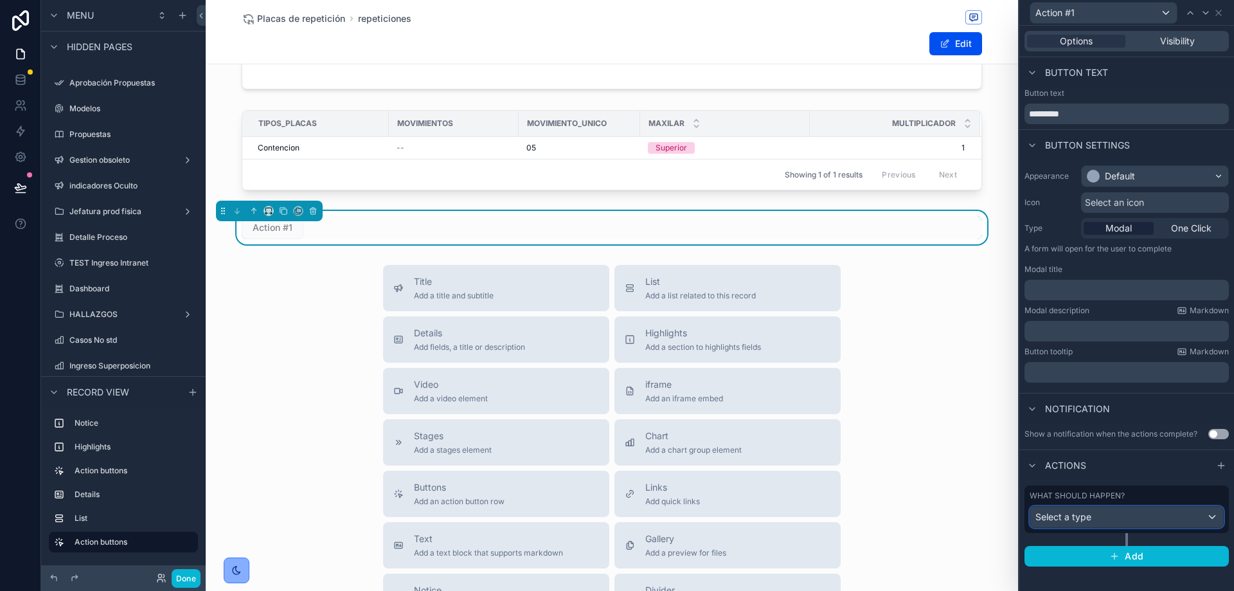
click at [1109, 524] on div "Select a type" at bounding box center [1126, 516] width 193 height 21
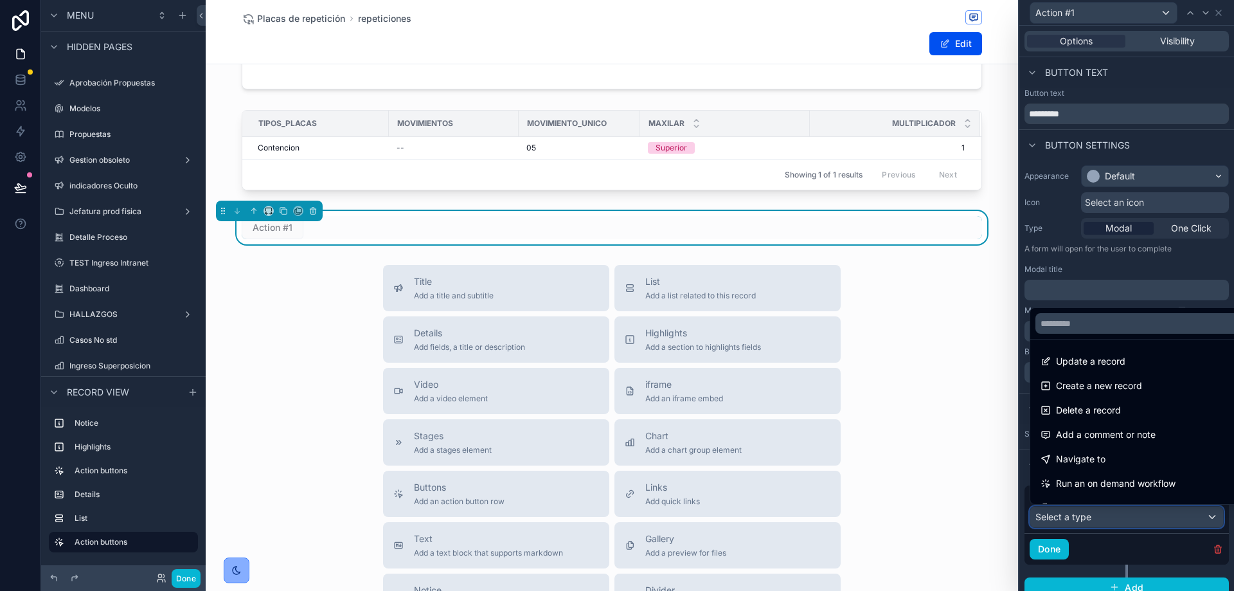
scroll to position [147, 0]
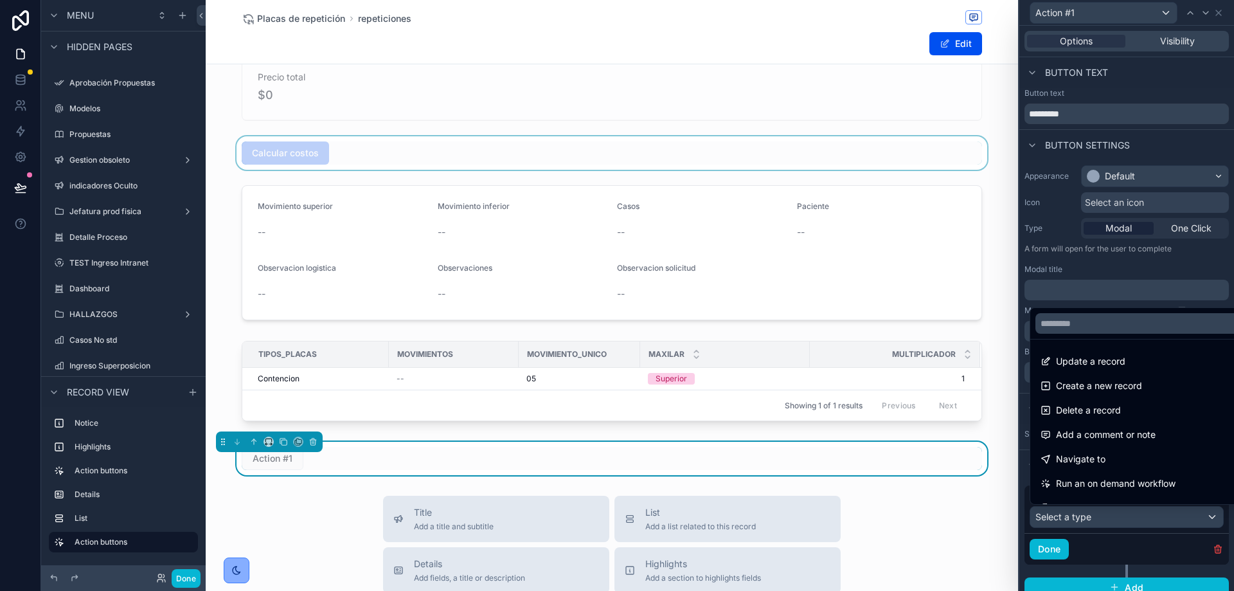
click at [456, 147] on div "scrollable content" at bounding box center [612, 152] width 812 height 33
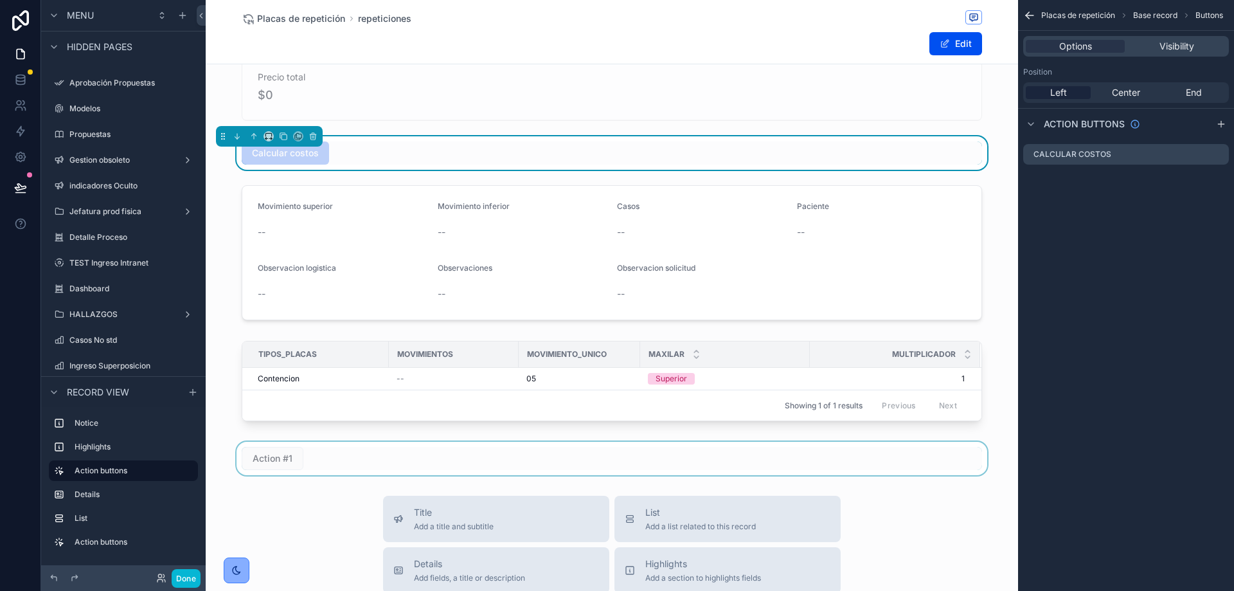
click at [833, 462] on div "scrollable content" at bounding box center [612, 457] width 812 height 33
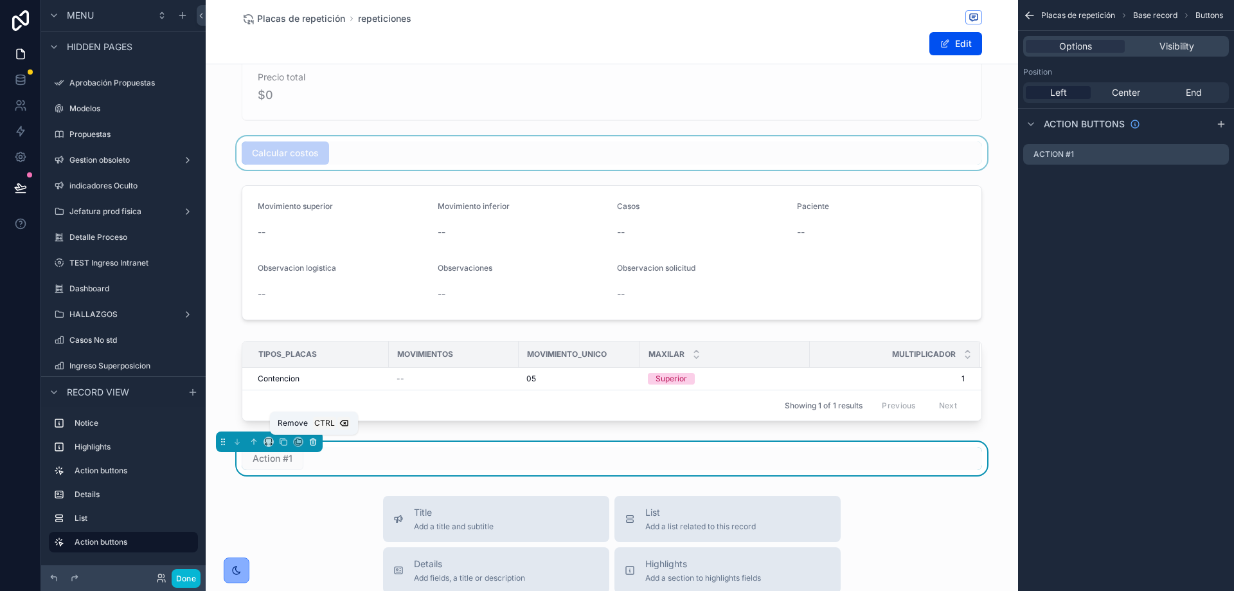
click at [314, 442] on icon "scrollable content" at bounding box center [312, 441] width 9 height 9
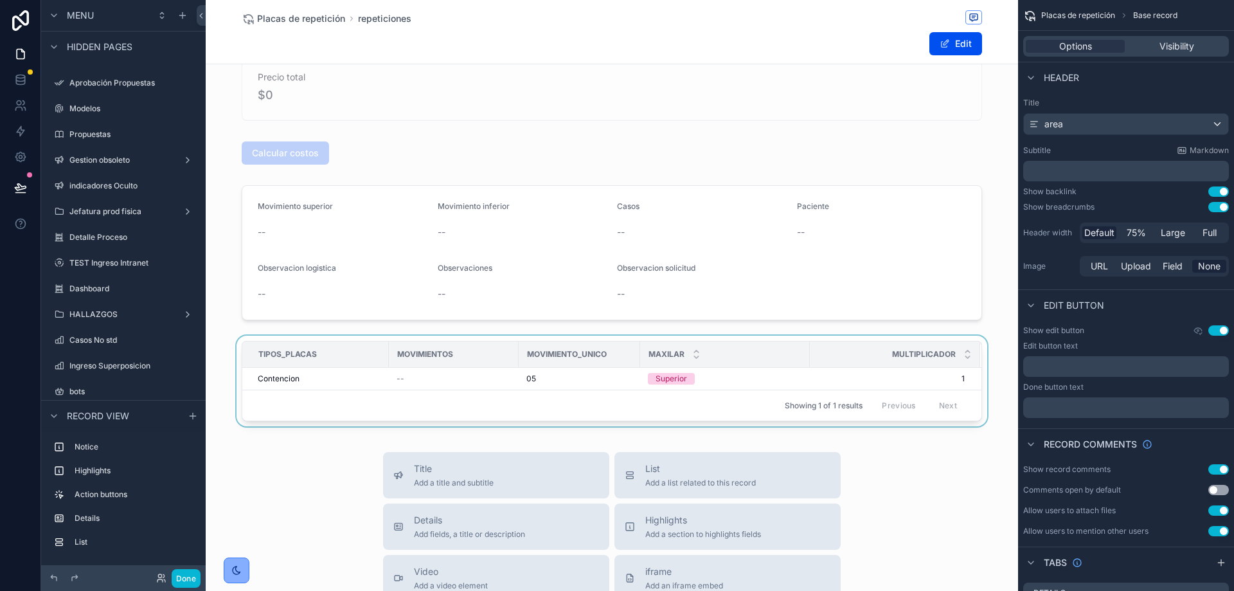
click at [393, 364] on div "Movimientos" at bounding box center [453, 354] width 129 height 21
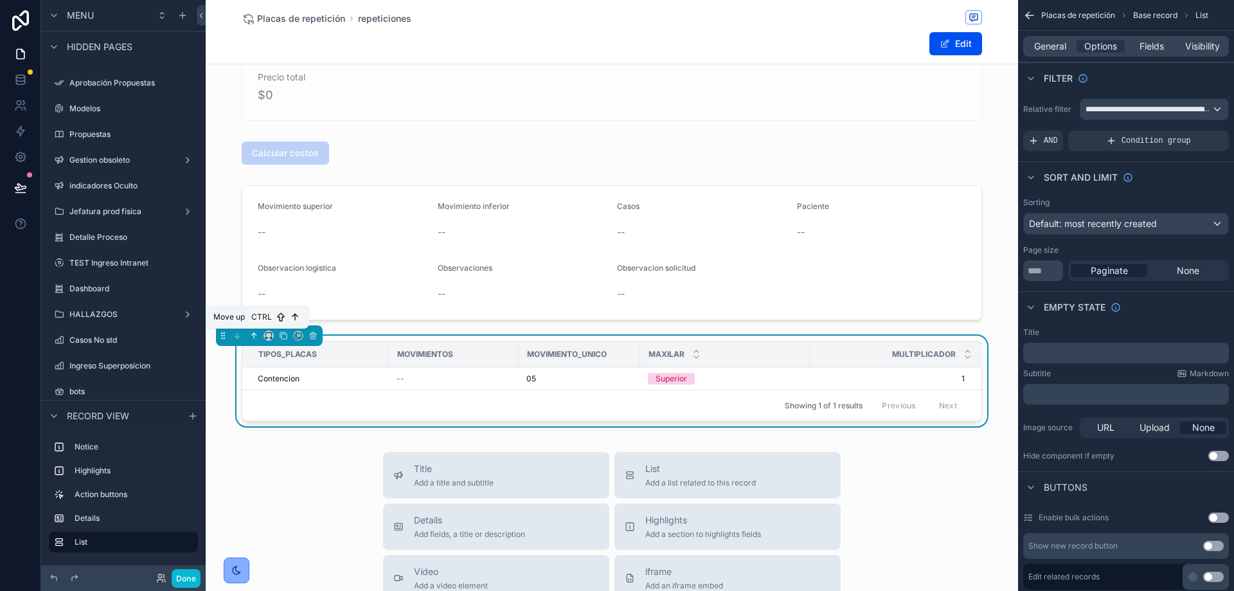
click at [255, 336] on icon "scrollable content" at bounding box center [253, 335] width 9 height 9
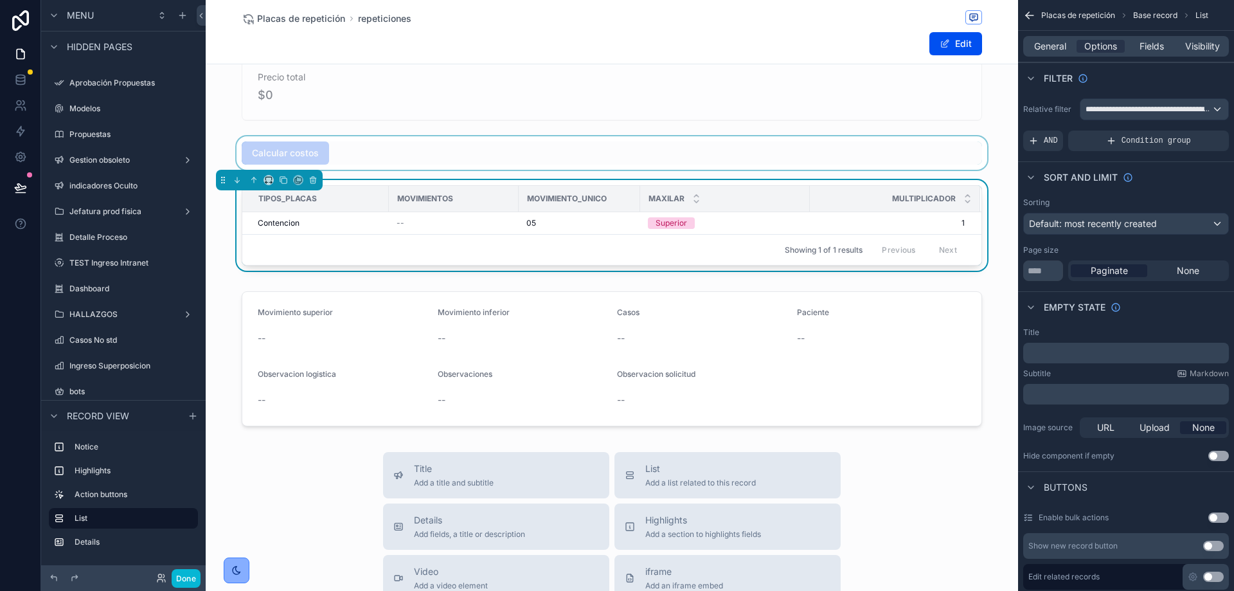
click at [375, 153] on div "scrollable content" at bounding box center [612, 152] width 812 height 33
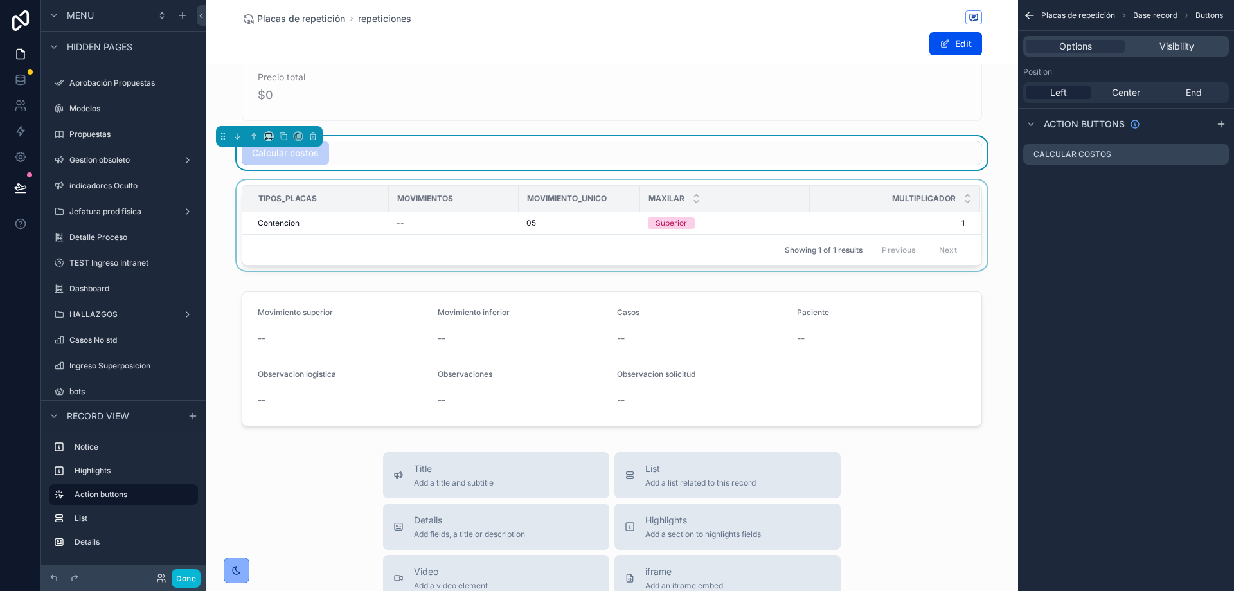
click at [927, 203] on span "Multiplicador" at bounding box center [924, 198] width 64 height 10
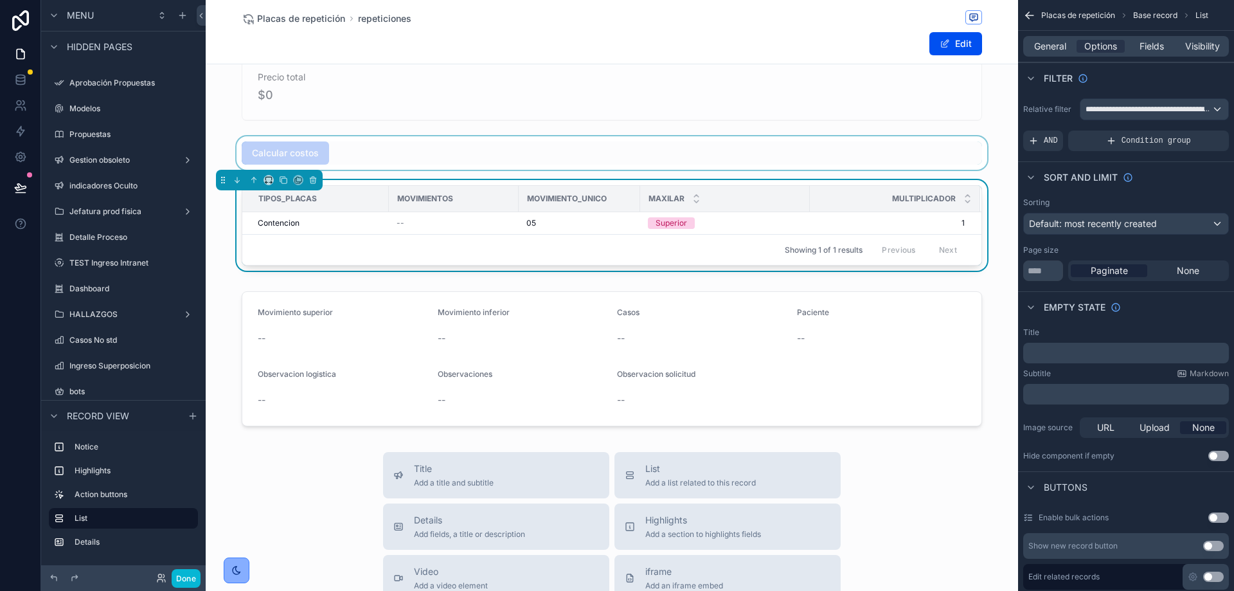
click at [873, 201] on div "Multiplicador" at bounding box center [894, 198] width 169 height 24
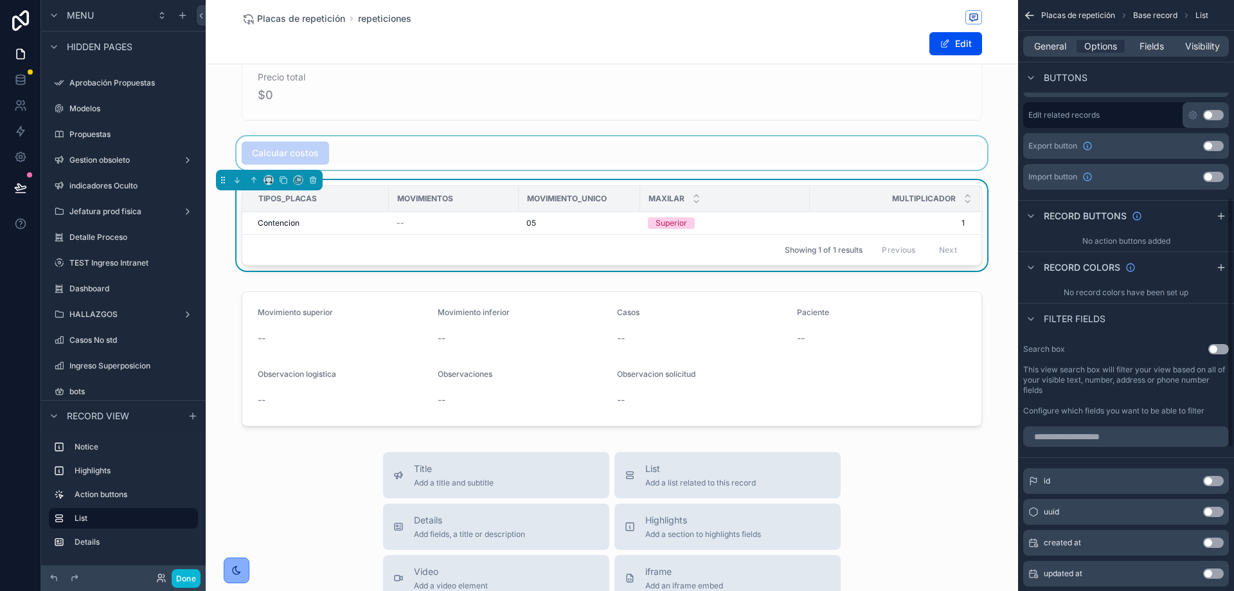
scroll to position [465, 0]
click at [1218, 214] on icon "scrollable content" at bounding box center [1221, 213] width 10 height 10
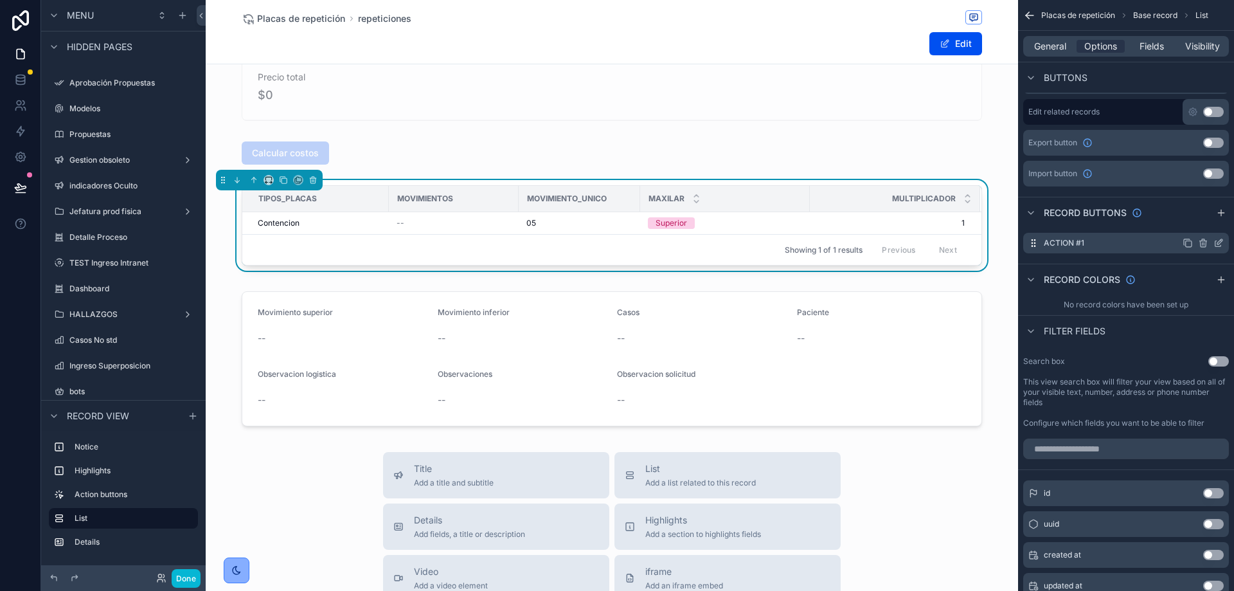
click at [1216, 244] on icon "scrollable content" at bounding box center [1218, 243] width 10 height 10
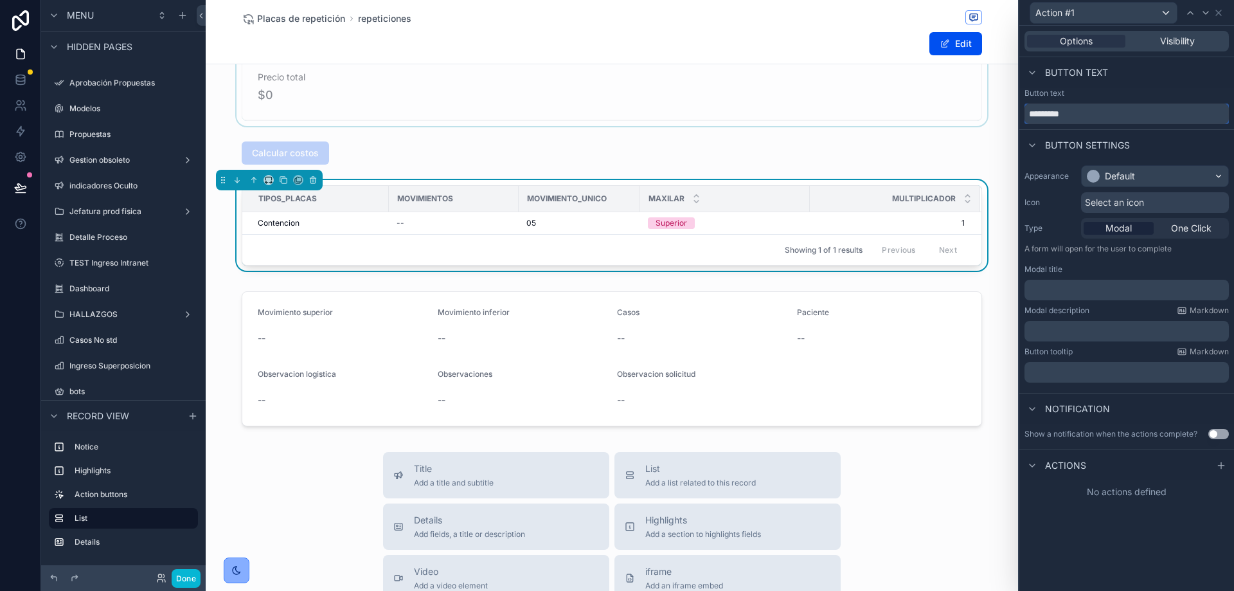
drag, startPoint x: 1087, startPoint y: 112, endPoint x: 925, endPoint y: 109, distance: 162.0
click at [925, 109] on div "Action #1 Options Visibility Button text Button text ********* Button settings …" at bounding box center [617, 295] width 1234 height 591
type input "******"
click at [1138, 183] on div "Default" at bounding box center [1155, 176] width 147 height 21
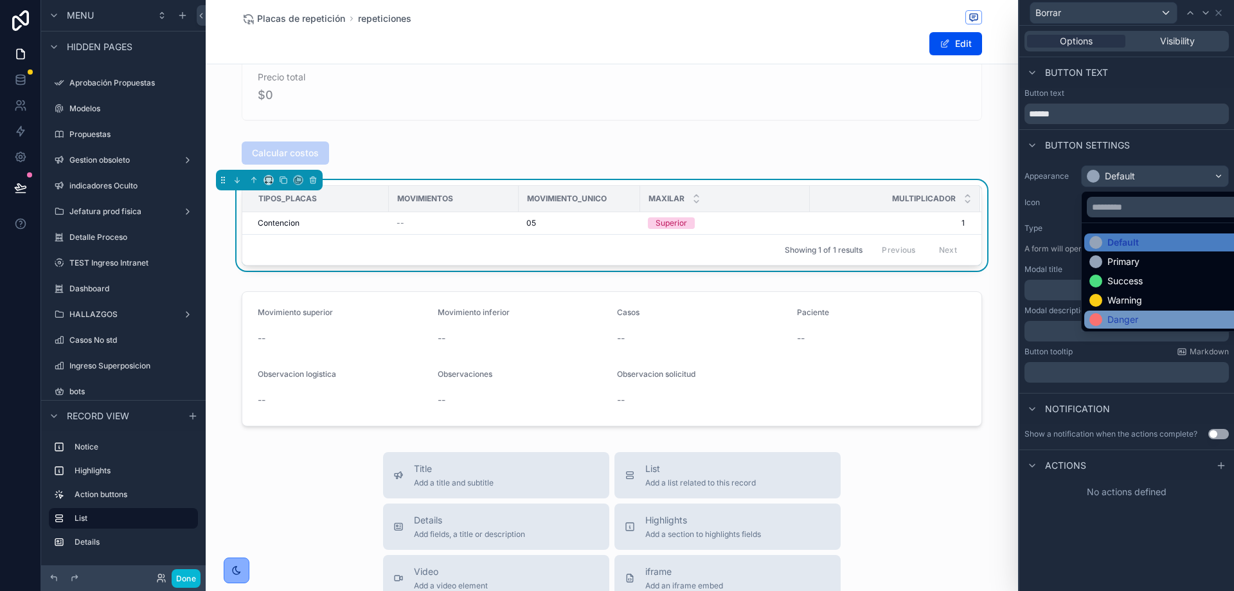
click at [1128, 320] on div "Danger" at bounding box center [1122, 319] width 31 height 13
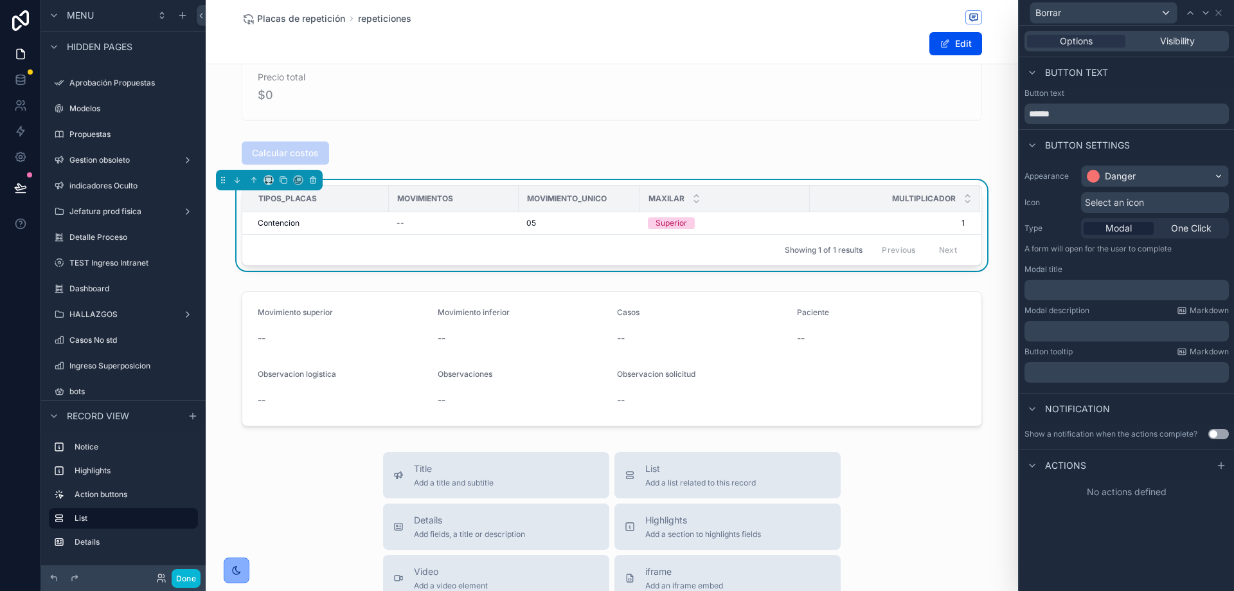
click at [1119, 285] on p "﻿" at bounding box center [1128, 289] width 197 height 13
click at [1146, 290] on p "**********" at bounding box center [1128, 289] width 197 height 13
drag, startPoint x: 1146, startPoint y: 290, endPoint x: 1013, endPoint y: 297, distance: 133.9
click at [1013, 297] on div "**********" at bounding box center [617, 295] width 1234 height 591
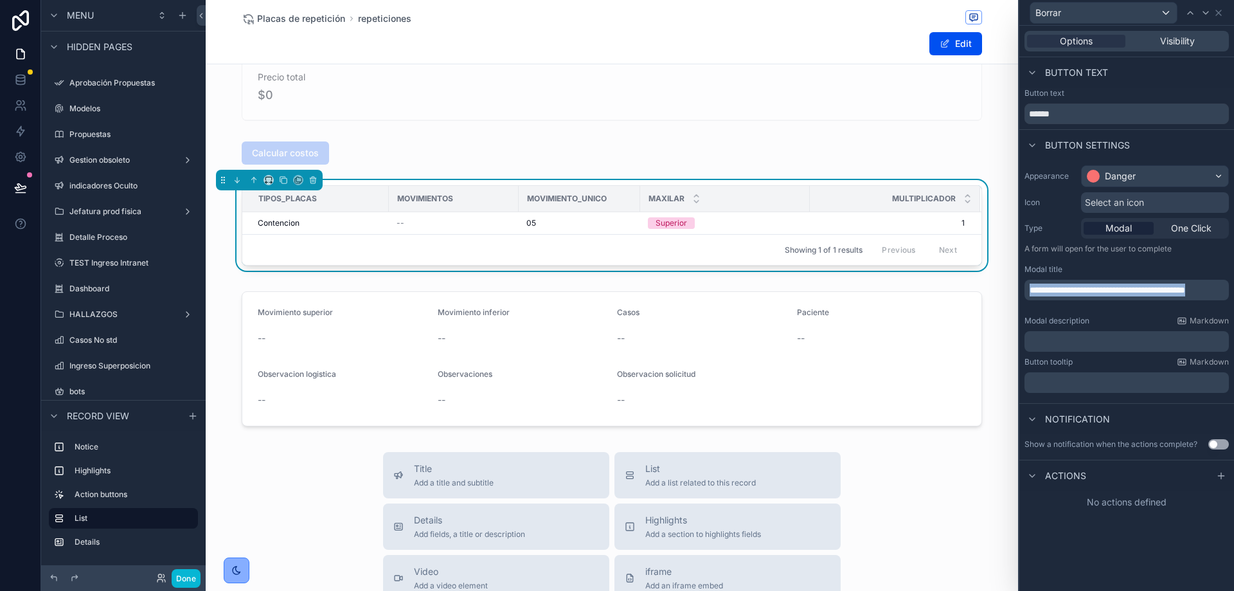
click at [987, 276] on div "**********" at bounding box center [617, 295] width 1234 height 591
click at [1040, 342] on p "﻿" at bounding box center [1128, 341] width 197 height 13
click at [1126, 400] on div "**********" at bounding box center [1126, 281] width 215 height 243
drag, startPoint x: 1071, startPoint y: 294, endPoint x: 1051, endPoint y: 297, distance: 20.7
click at [1051, 296] on p "**********" at bounding box center [1128, 289] width 197 height 13
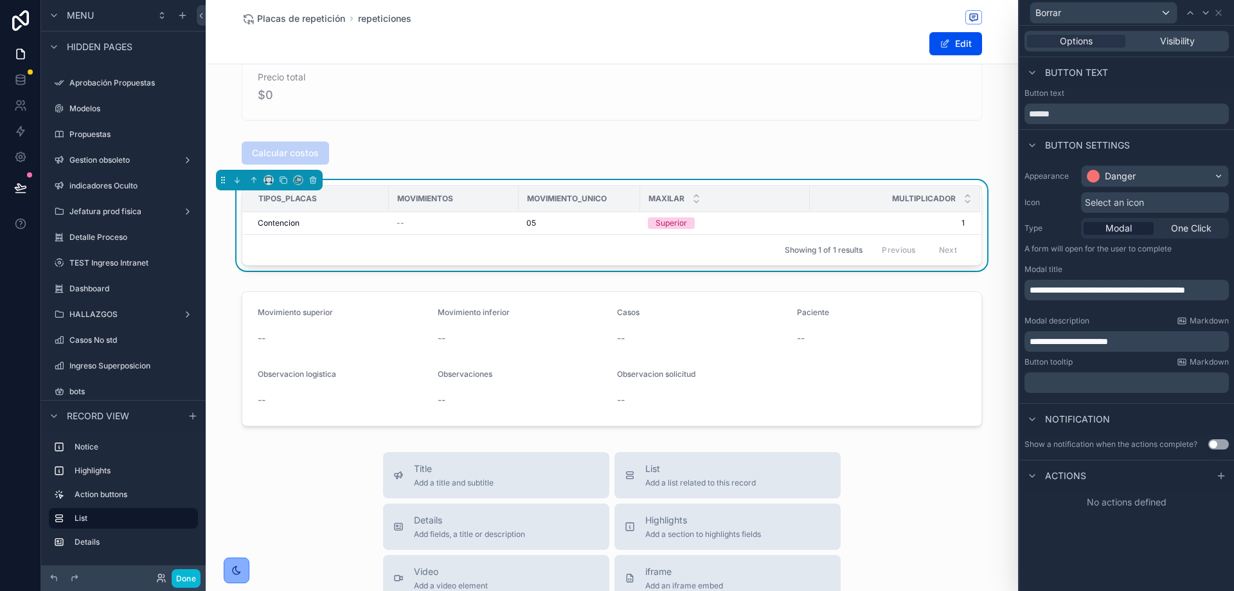
click at [1060, 296] on p "**********" at bounding box center [1128, 289] width 197 height 13
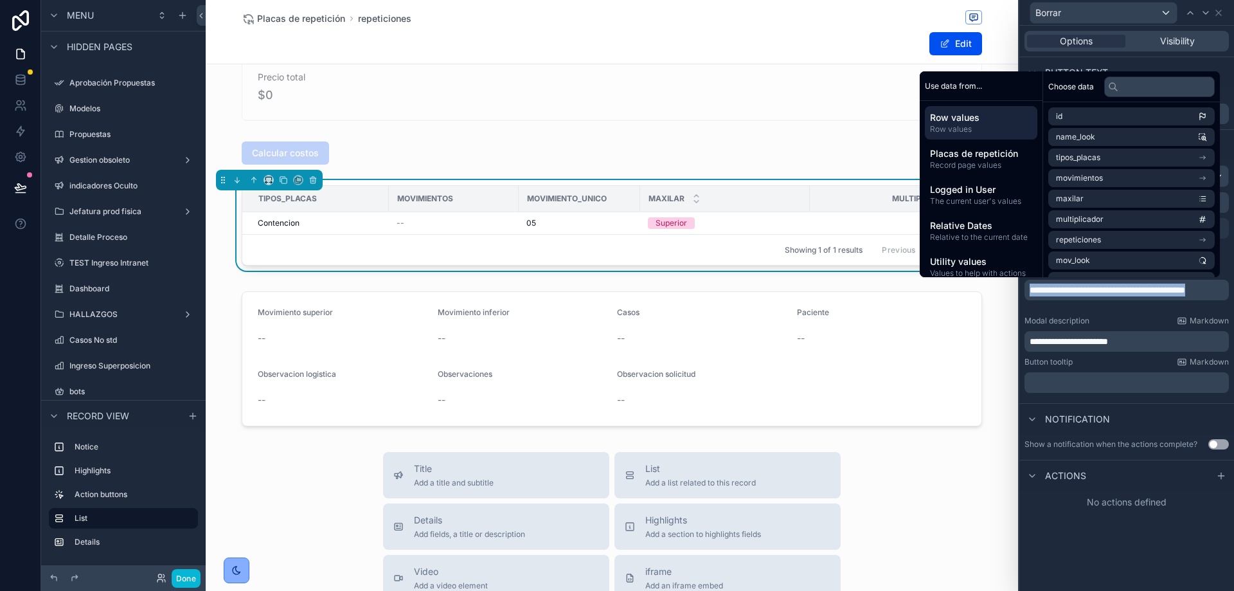
drag, startPoint x: 1060, startPoint y: 303, endPoint x: 1024, endPoint y: 282, distance: 41.2
click at [1024, 282] on div "**********" at bounding box center [1126, 290] width 204 height 21
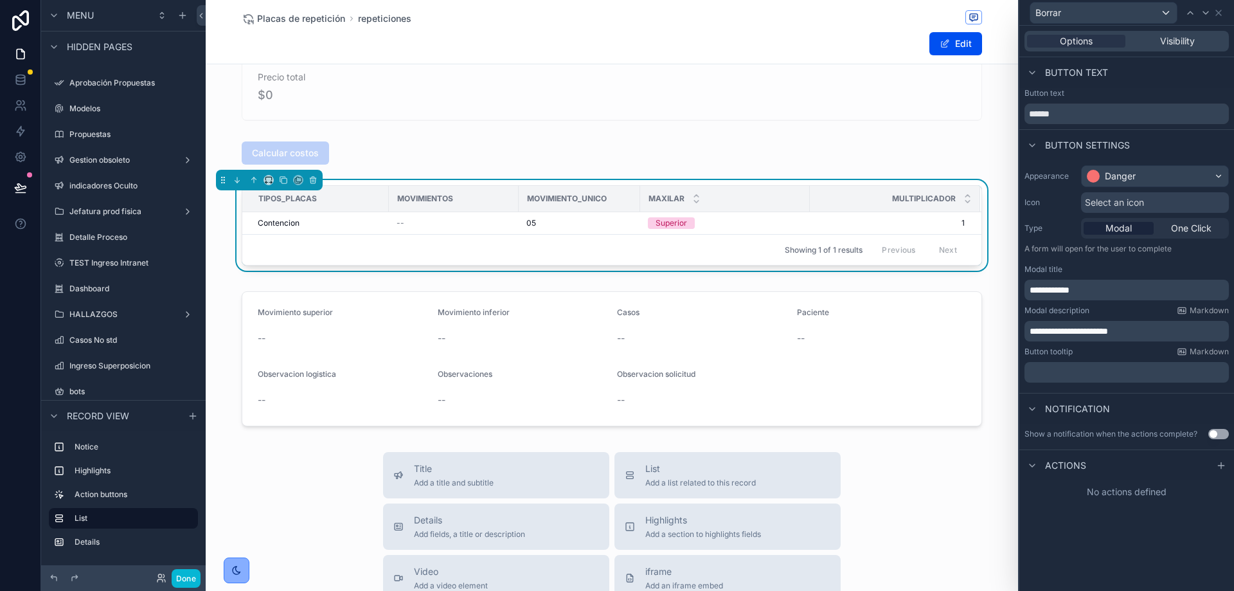
click at [1115, 575] on div "**********" at bounding box center [1126, 308] width 215 height 565
click at [1215, 466] on div at bounding box center [1220, 465] width 15 height 15
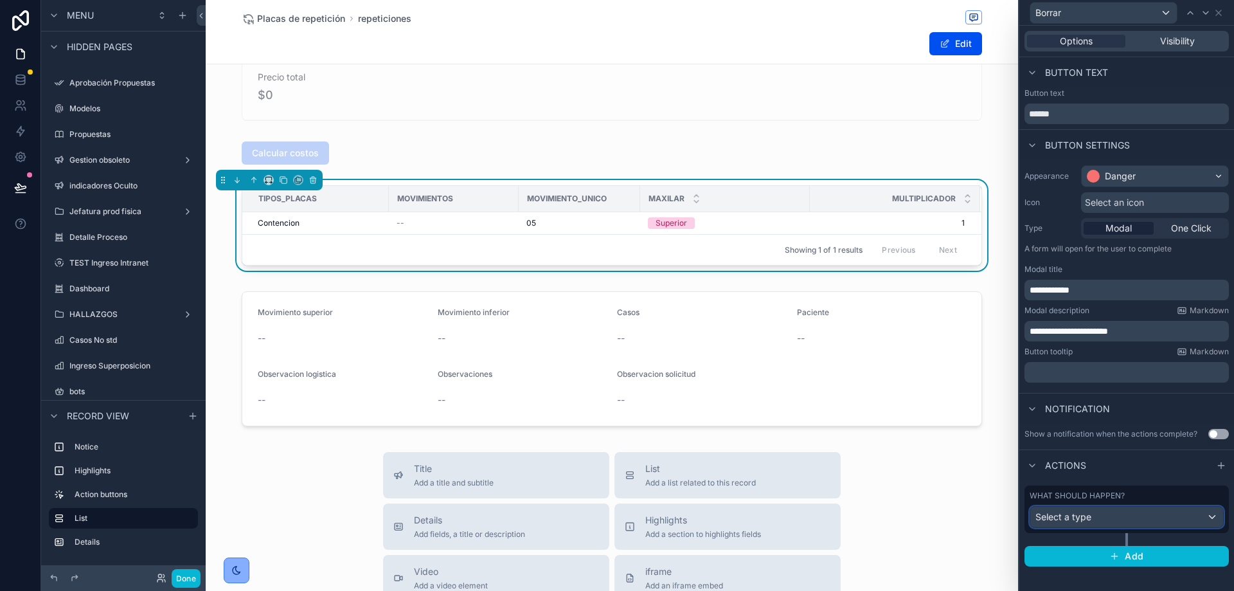
click at [1102, 515] on div "Select a type" at bounding box center [1126, 516] width 193 height 21
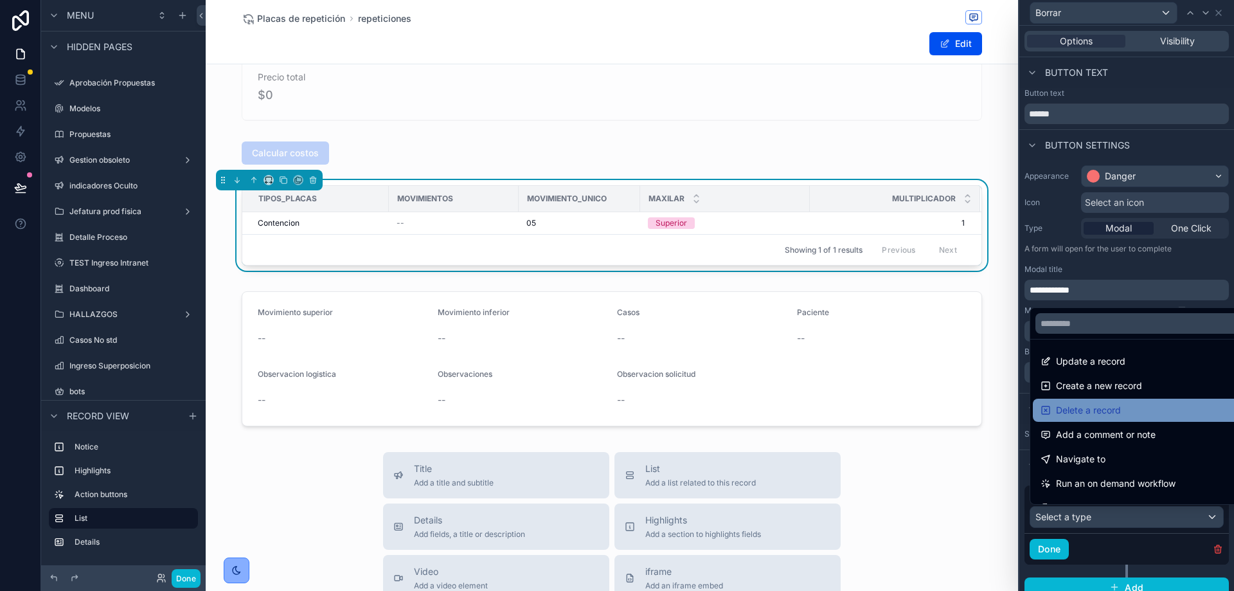
click at [1101, 413] on span "Delete a record" at bounding box center [1088, 409] width 65 height 15
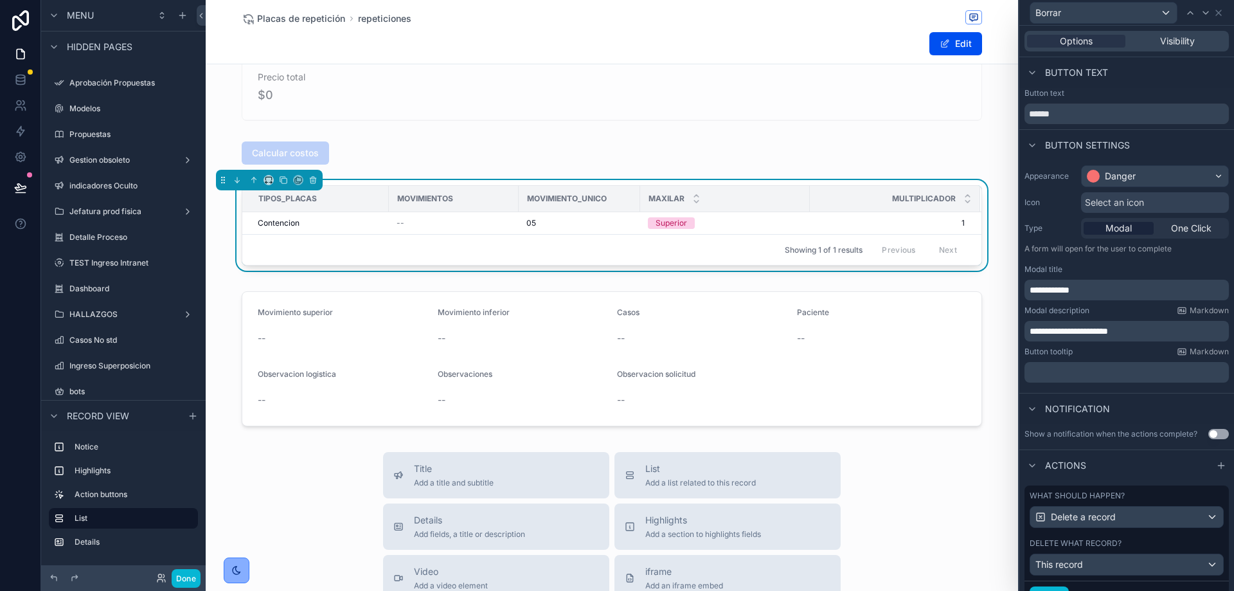
scroll to position [59, 0]
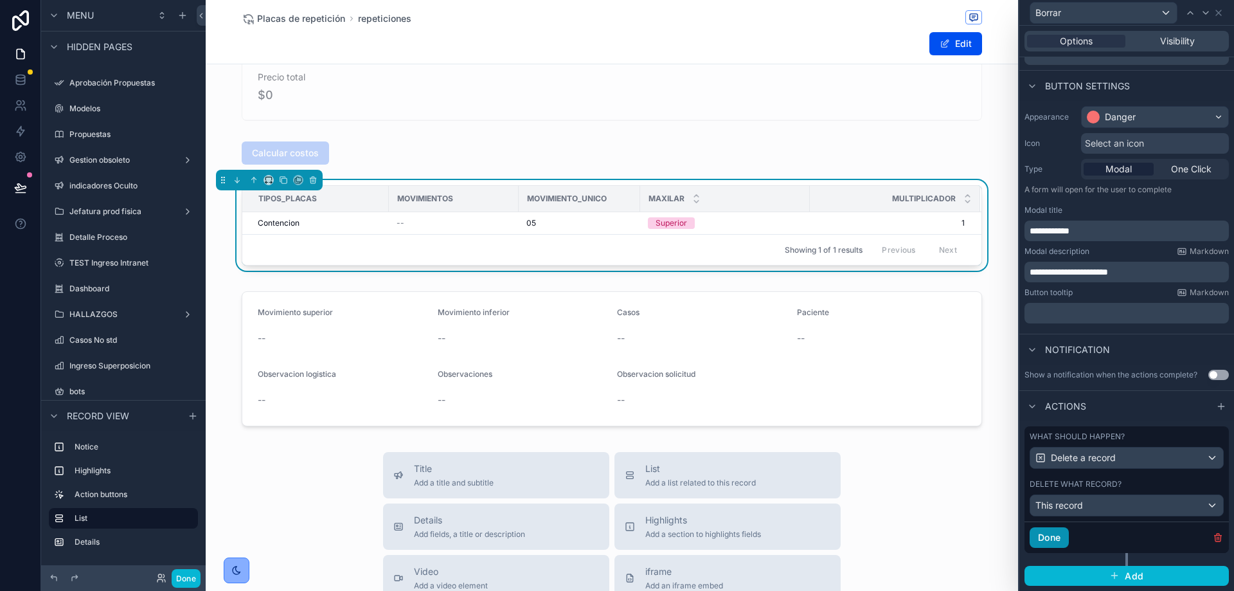
click at [1056, 531] on button "Done" at bounding box center [1049, 537] width 39 height 21
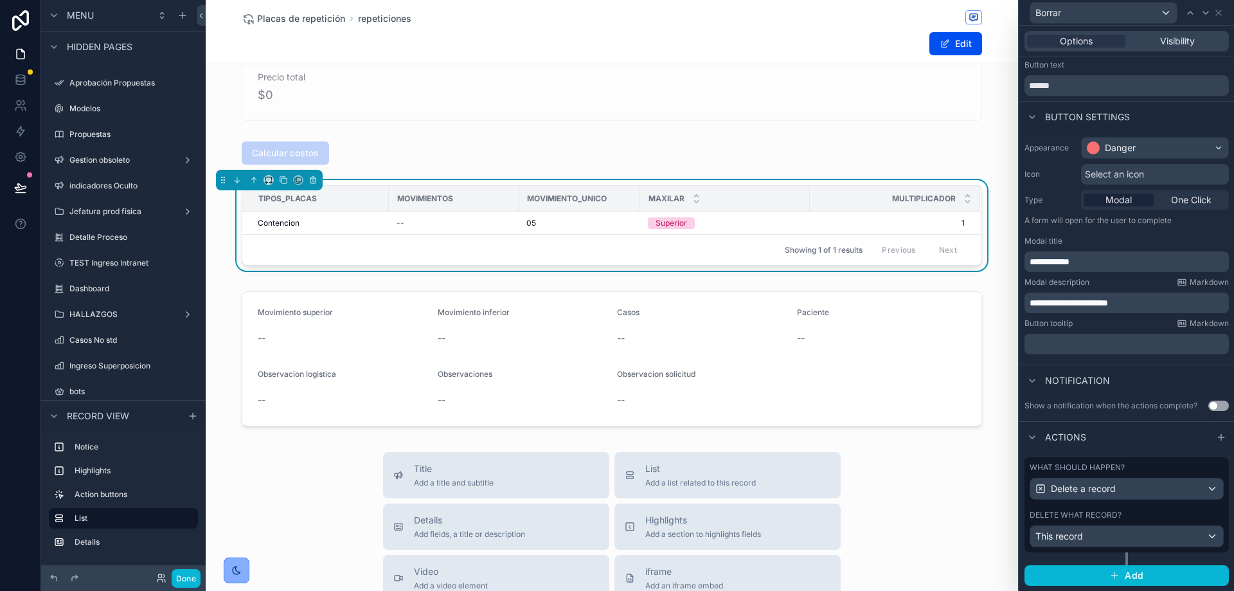
scroll to position [0, 0]
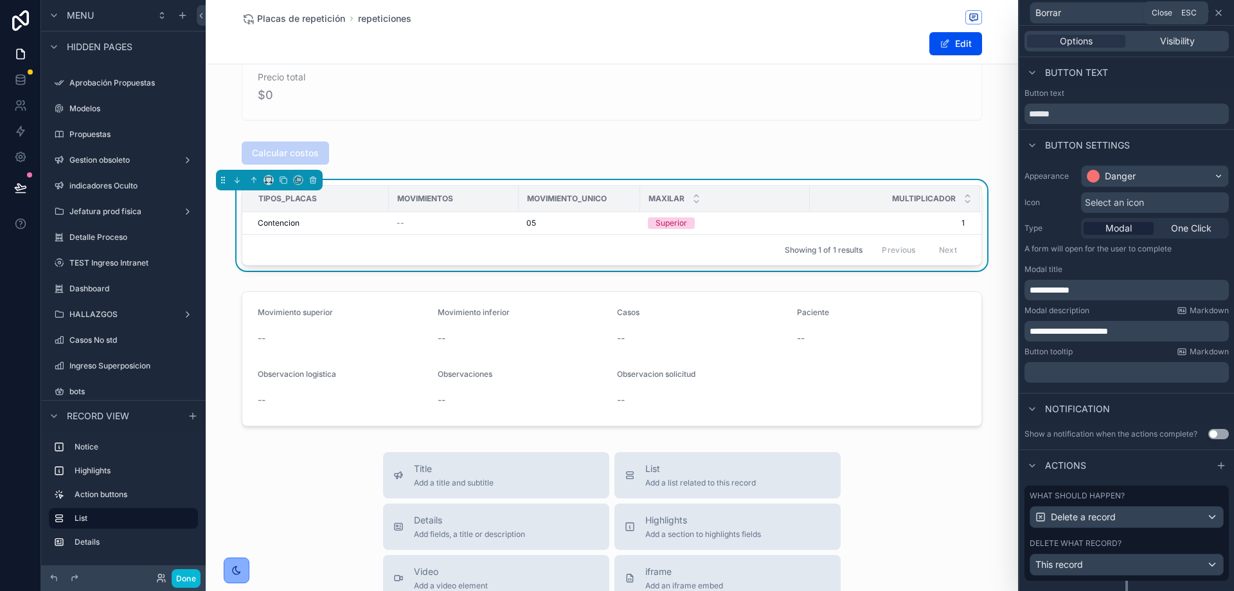
click at [1219, 13] on icon at bounding box center [1218, 12] width 5 height 5
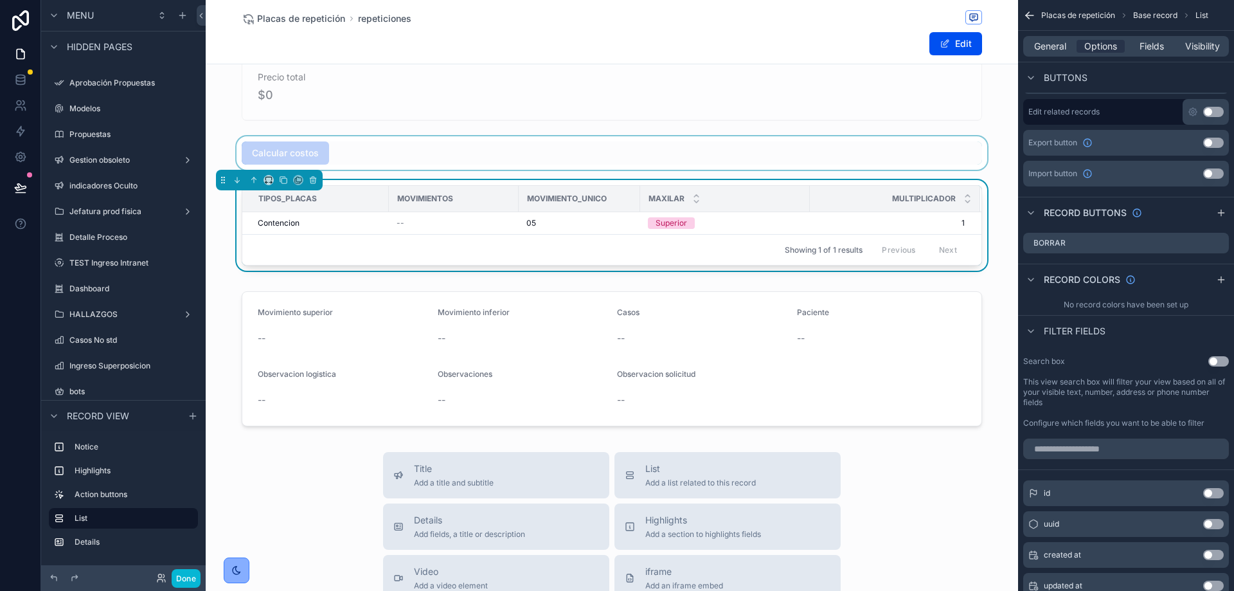
click at [701, 141] on div "scrollable content" at bounding box center [612, 152] width 812 height 33
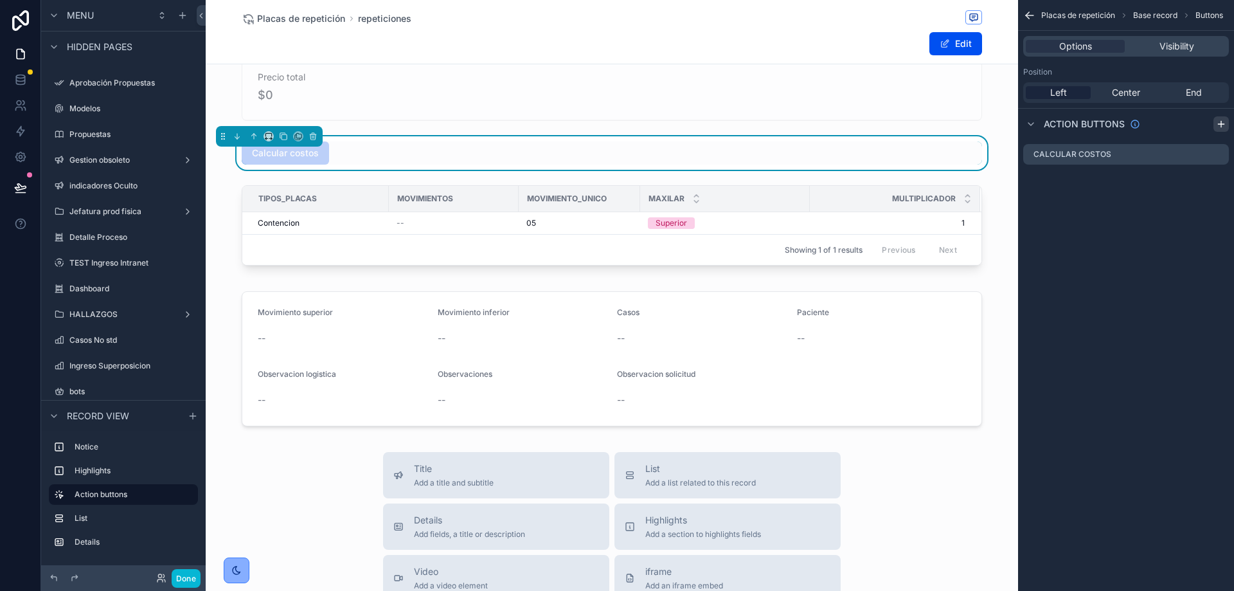
click at [1219, 121] on icon "scrollable content" at bounding box center [1221, 124] width 10 height 10
click at [1219, 177] on icon "scrollable content" at bounding box center [1218, 180] width 10 height 10
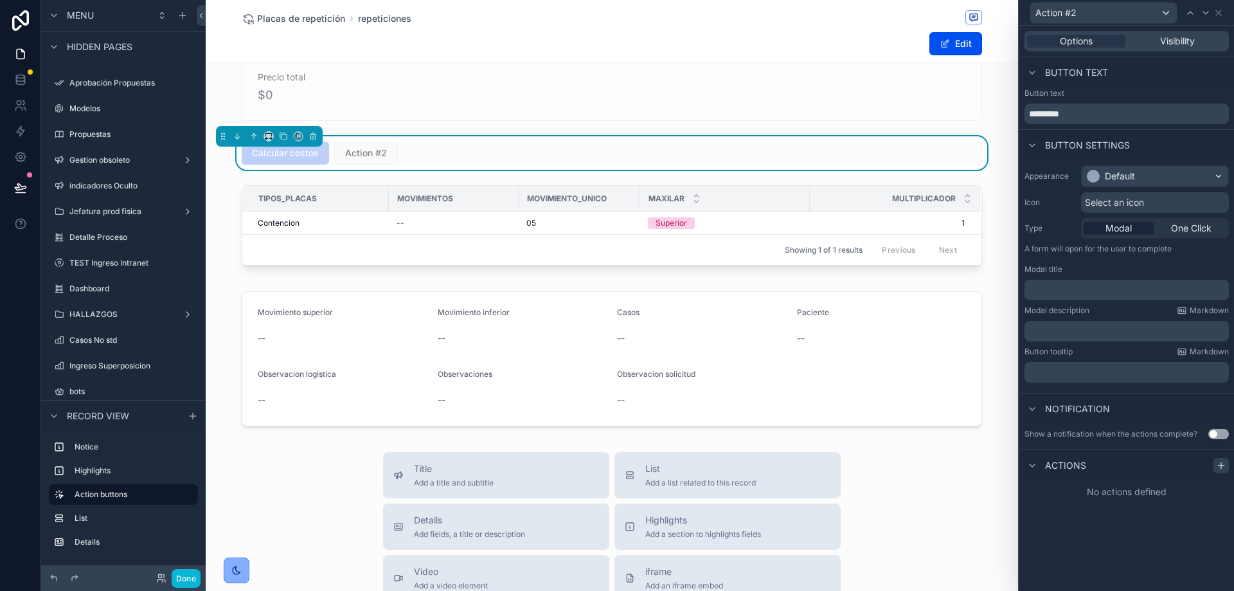
click at [1222, 465] on icon at bounding box center [1221, 465] width 6 height 0
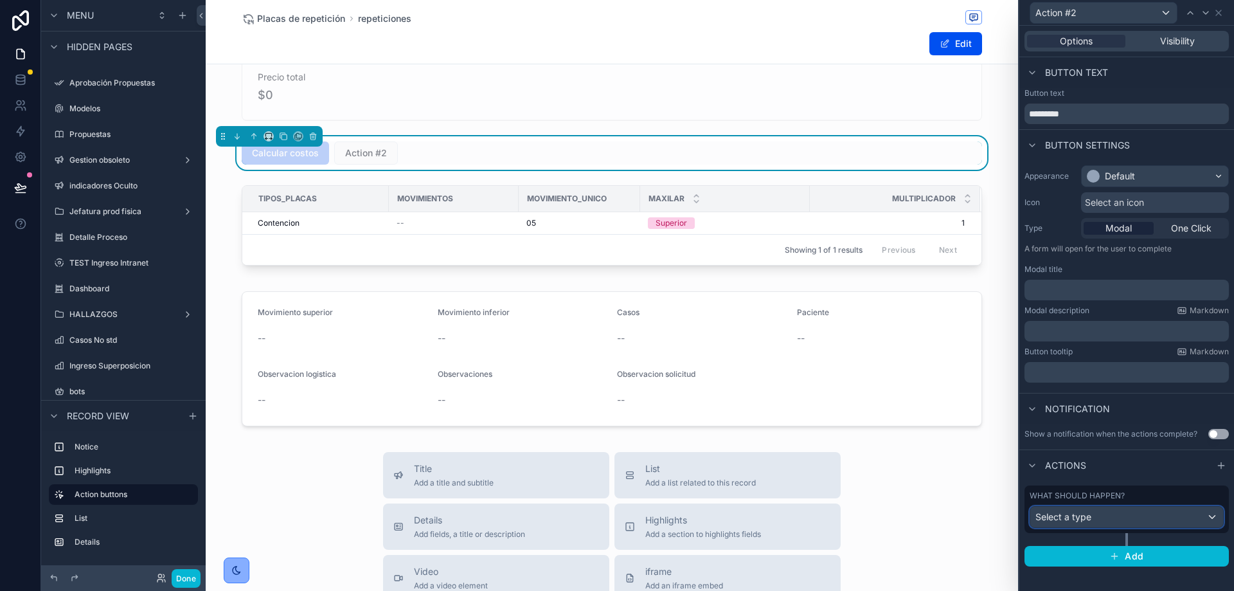
click at [1090, 512] on span "Select a type" at bounding box center [1063, 516] width 56 height 11
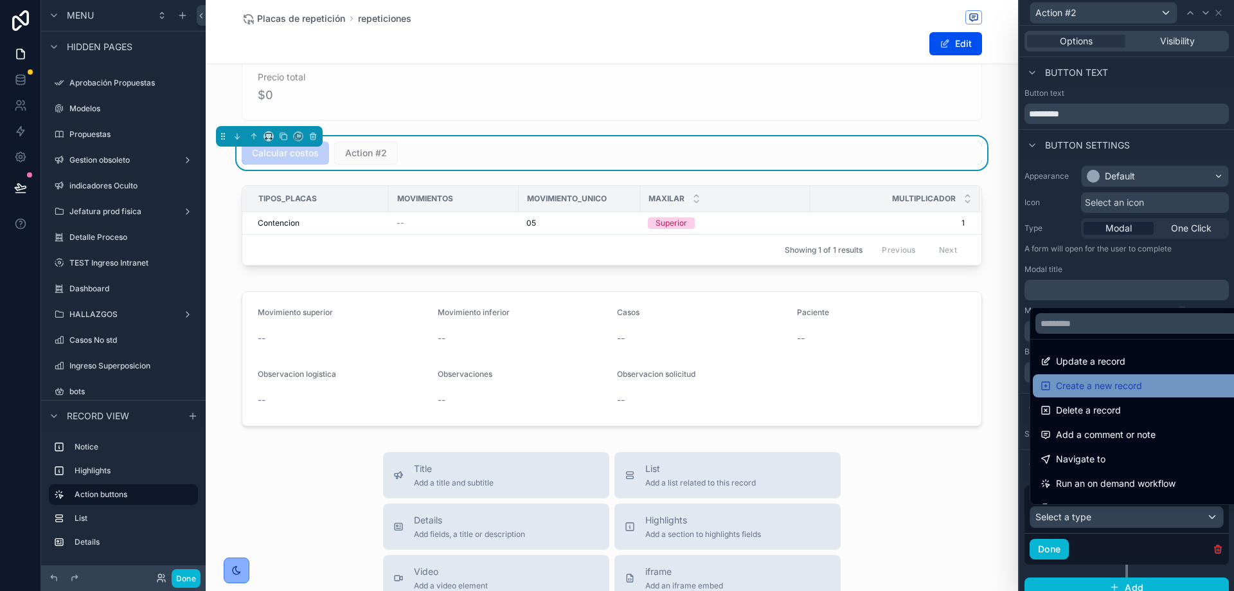
click at [1128, 377] on div "Create a new record" at bounding box center [1141, 385] width 217 height 23
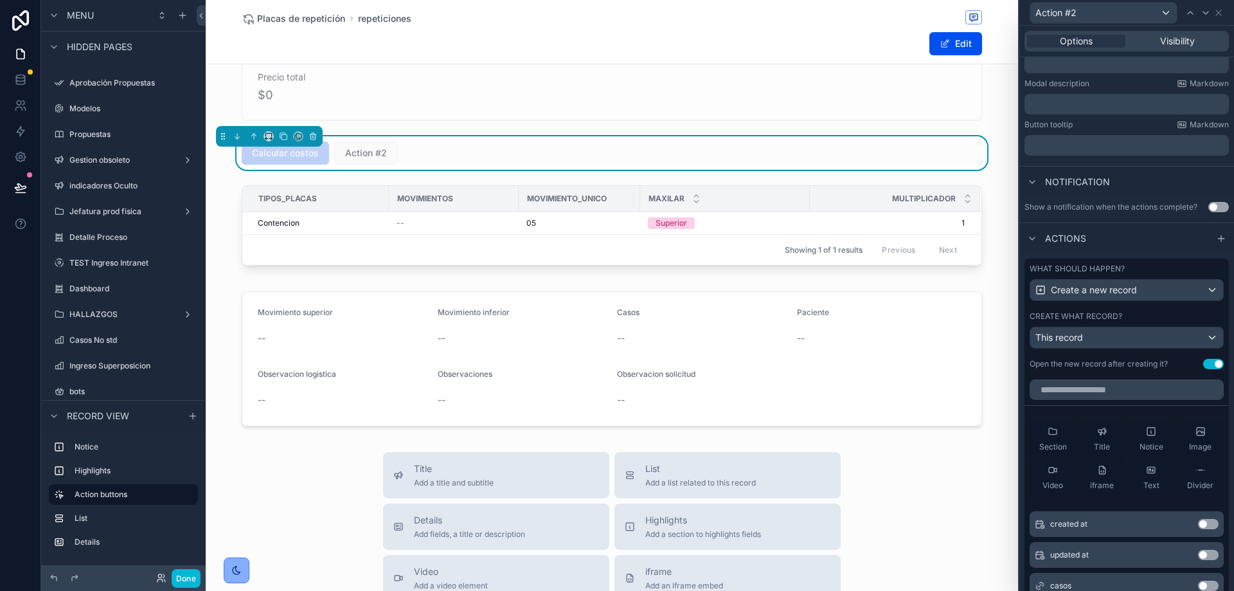
scroll to position [230, 0]
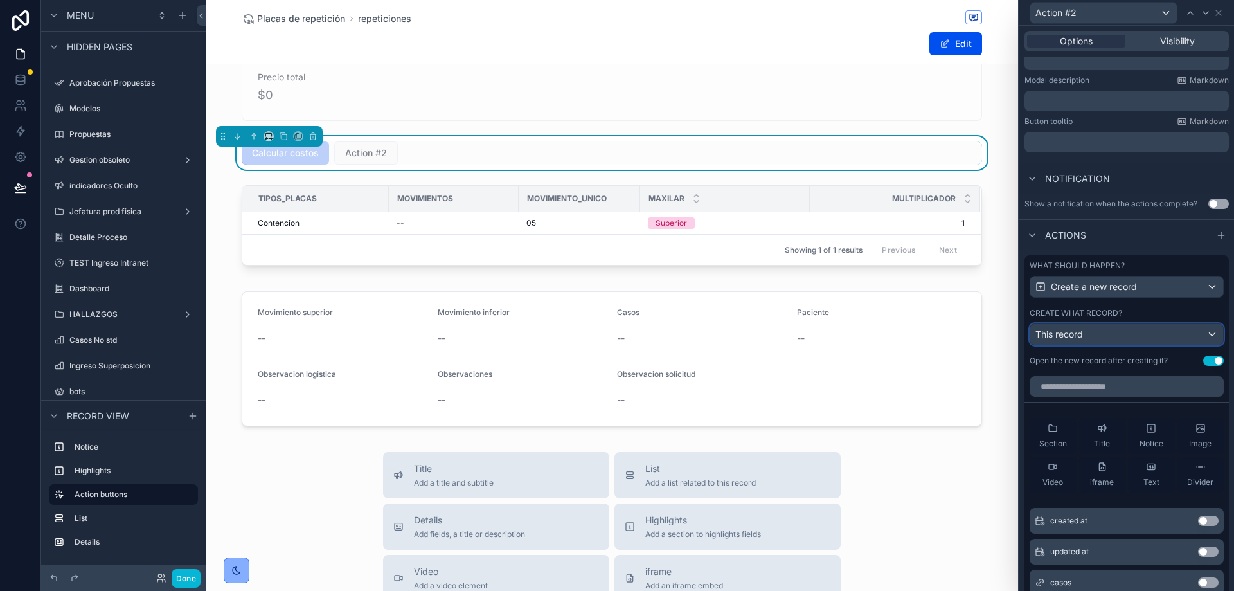
click at [1089, 337] on div "This record" at bounding box center [1126, 334] width 193 height 21
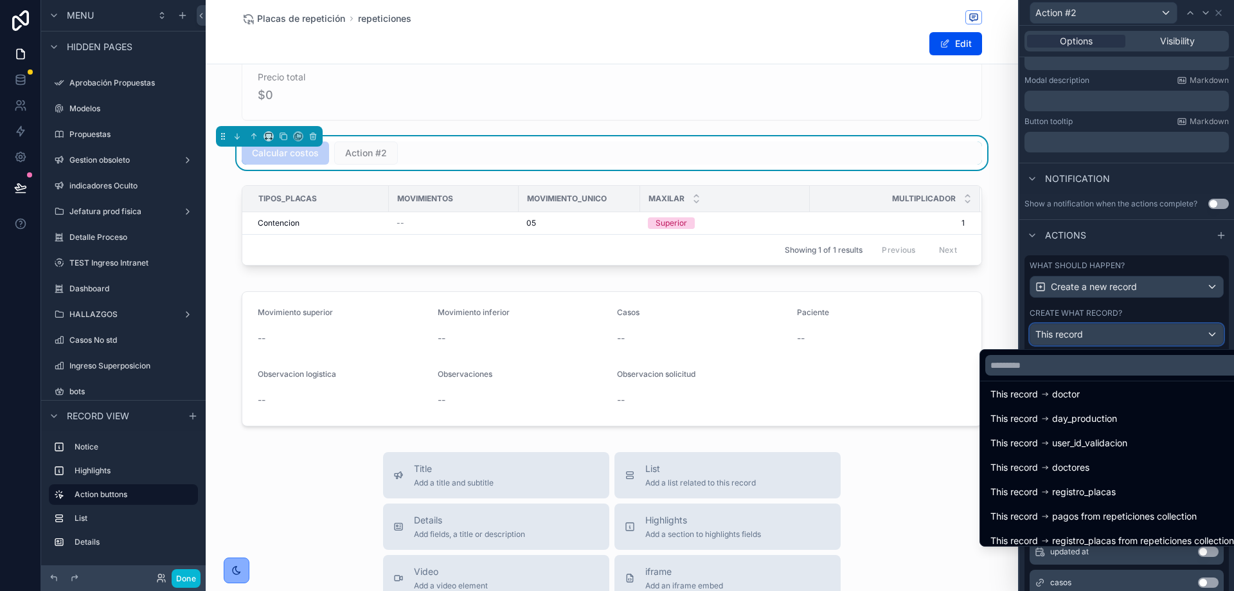
scroll to position [238, 0]
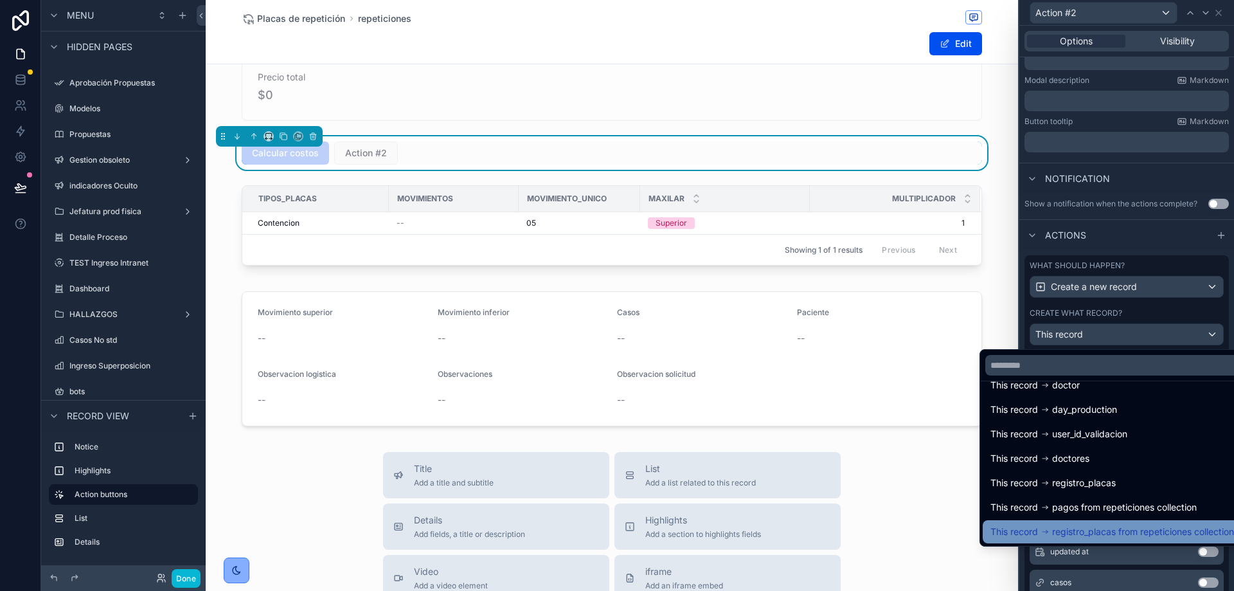
click at [1098, 522] on div "This record registro_placas from repeticiones collection" at bounding box center [1112, 531] width 259 height 23
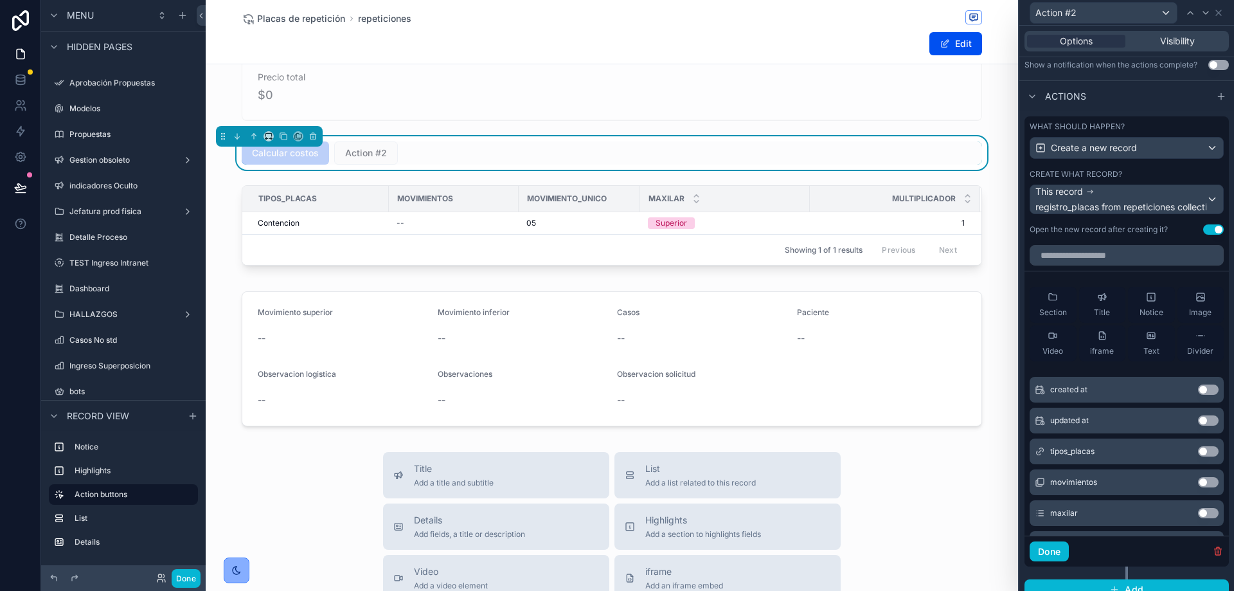
scroll to position [370, 0]
click at [1209, 229] on button "Use setting" at bounding box center [1213, 229] width 21 height 10
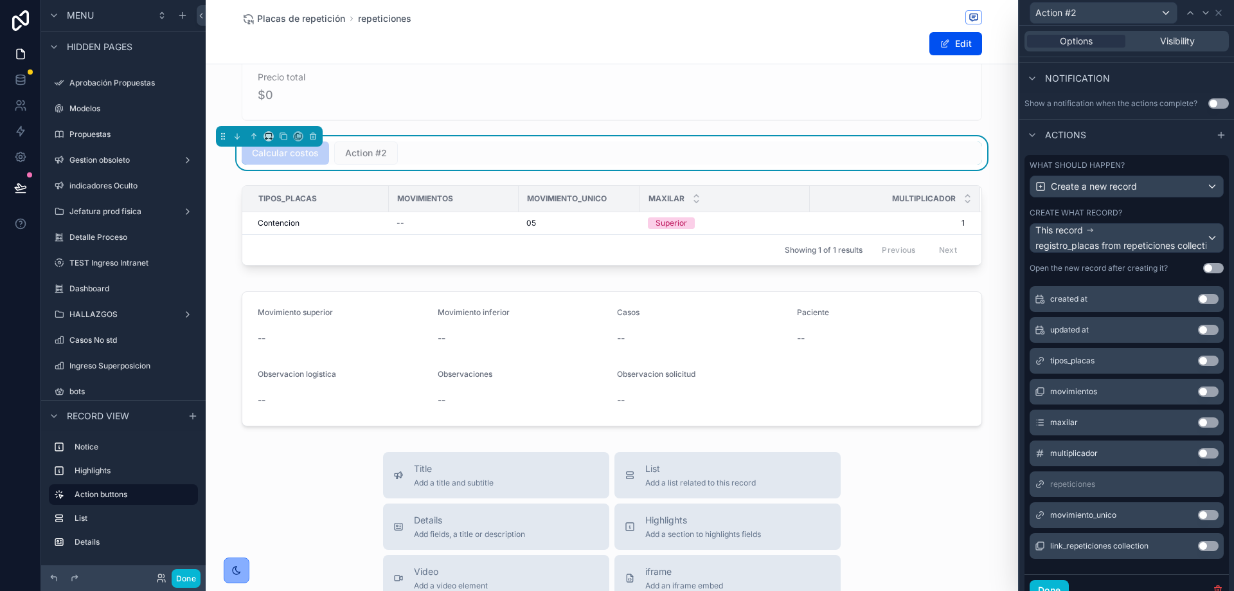
scroll to position [357, 0]
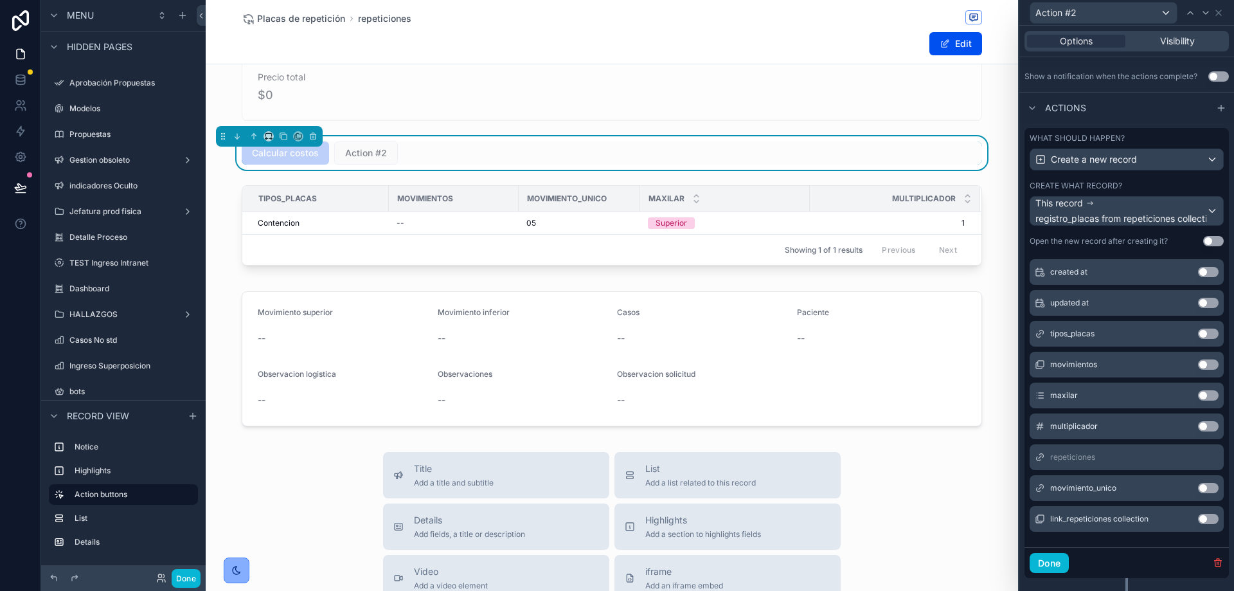
click at [1198, 330] on button "Use setting" at bounding box center [1208, 333] width 21 height 10
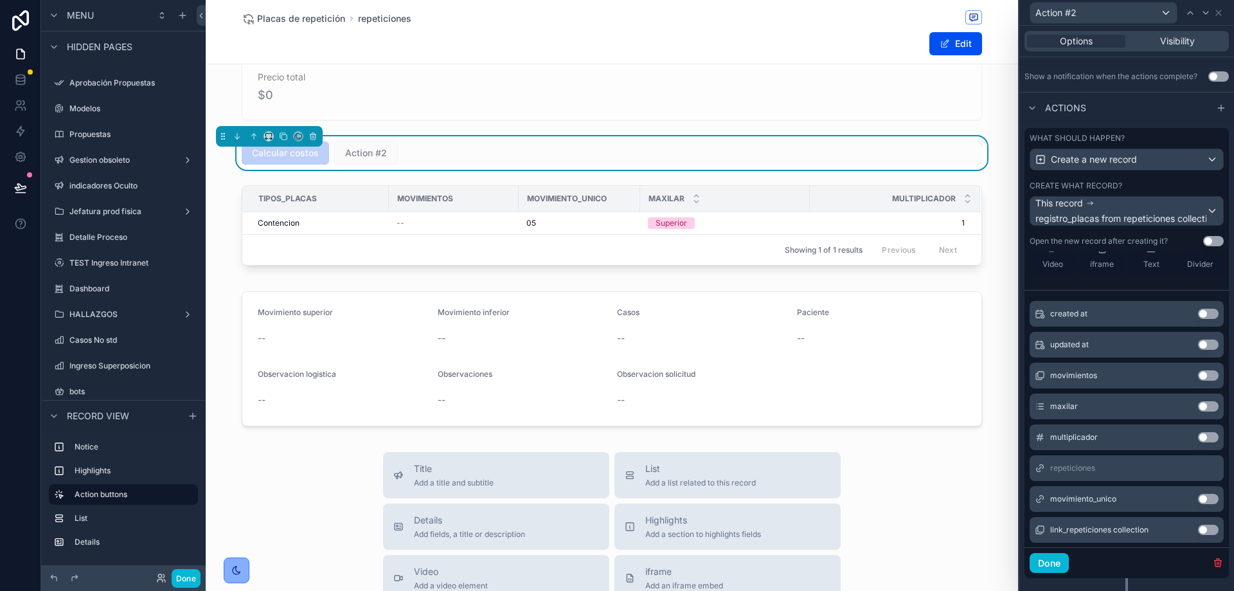
click at [1198, 375] on button "Use setting" at bounding box center [1208, 375] width 21 height 10
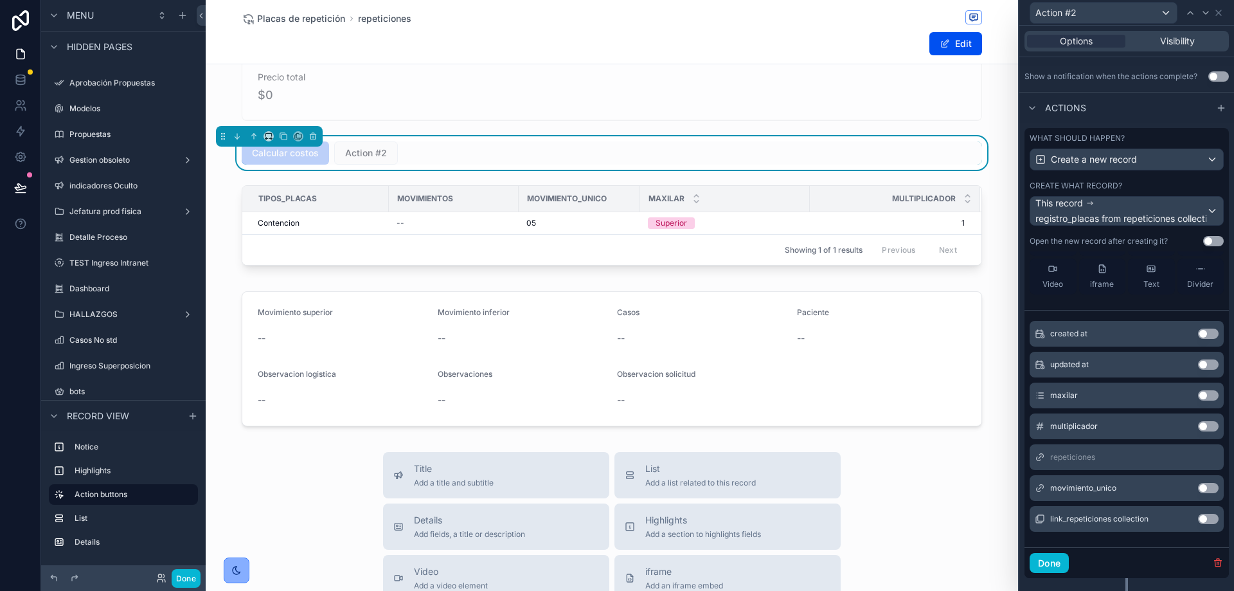
click at [1198, 396] on button "Use setting" at bounding box center [1208, 395] width 21 height 10
click at [1198, 428] on button "Use setting" at bounding box center [1208, 426] width 21 height 10
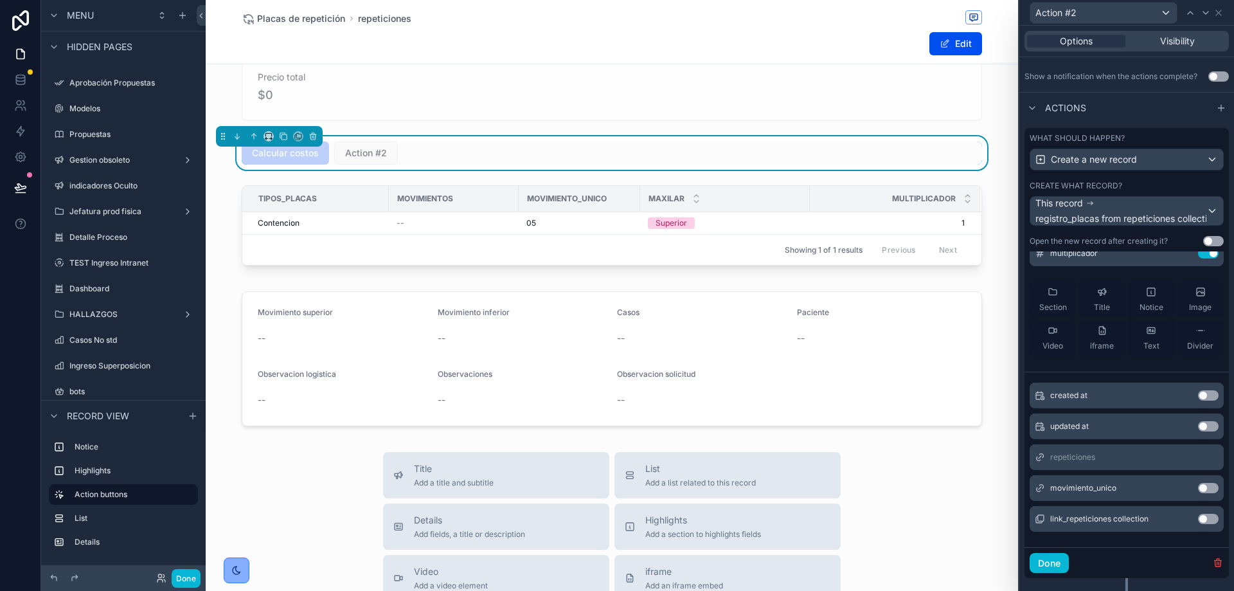
click at [1198, 485] on button "Use setting" at bounding box center [1208, 488] width 21 height 10
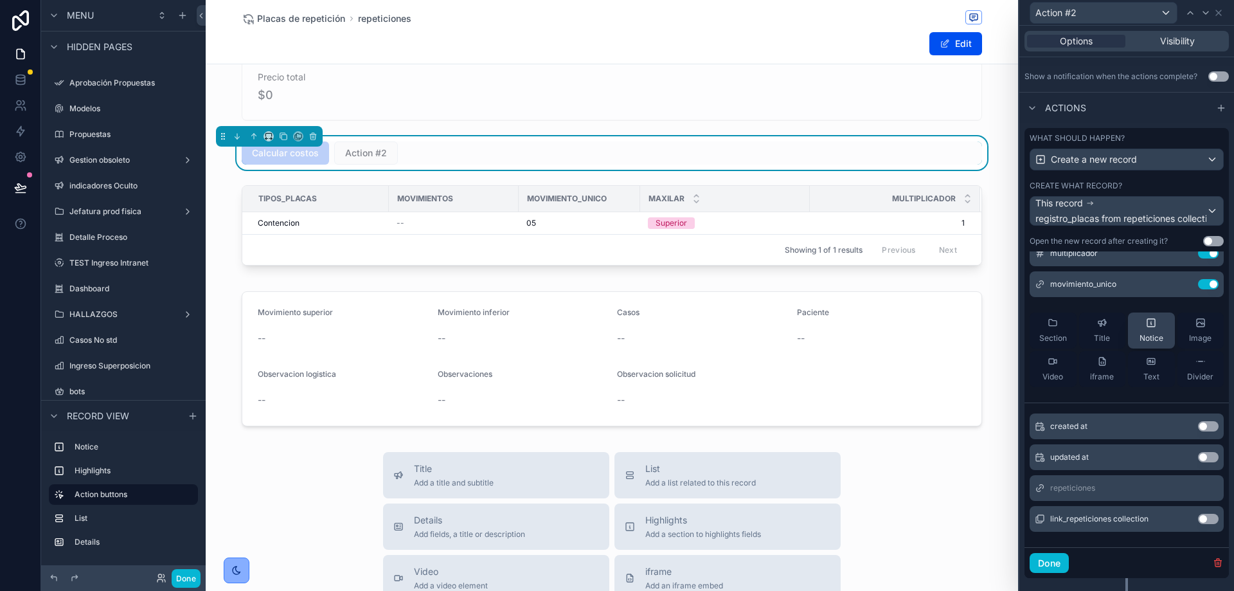
scroll to position [0, 0]
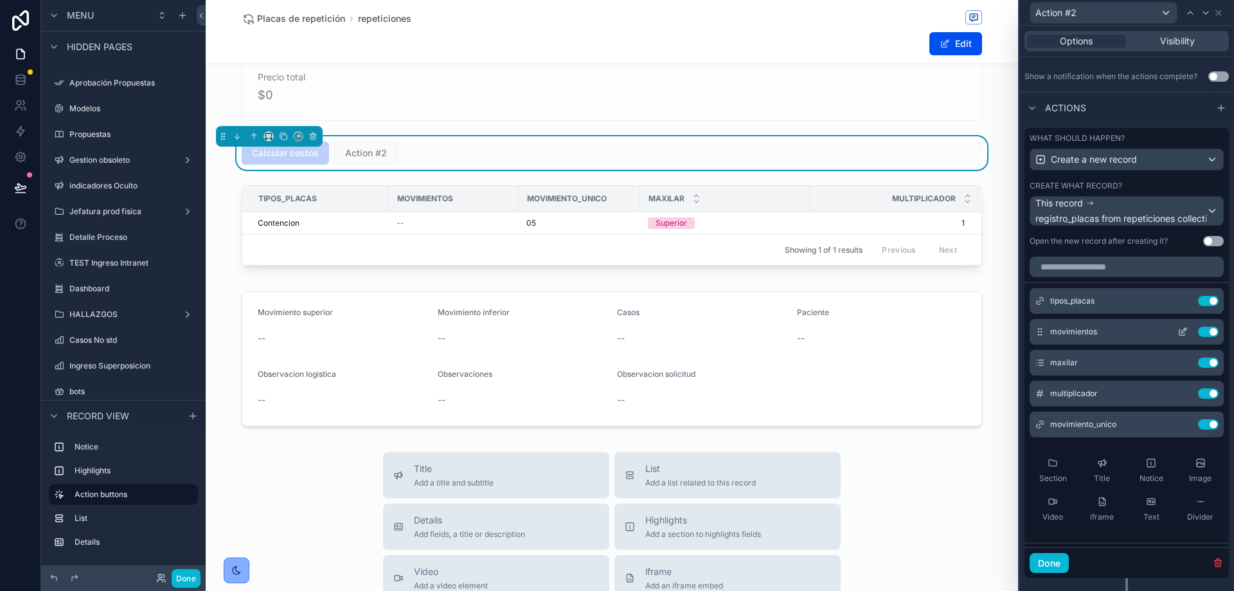
click at [1181, 331] on icon at bounding box center [1183, 330] width 5 height 5
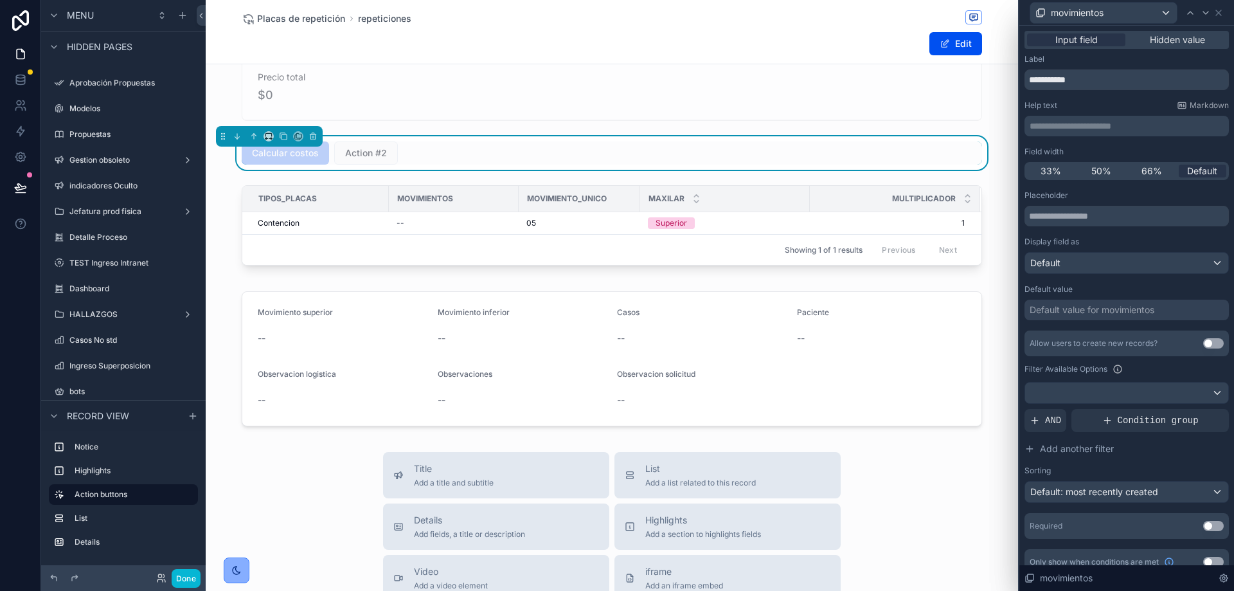
scroll to position [15, 0]
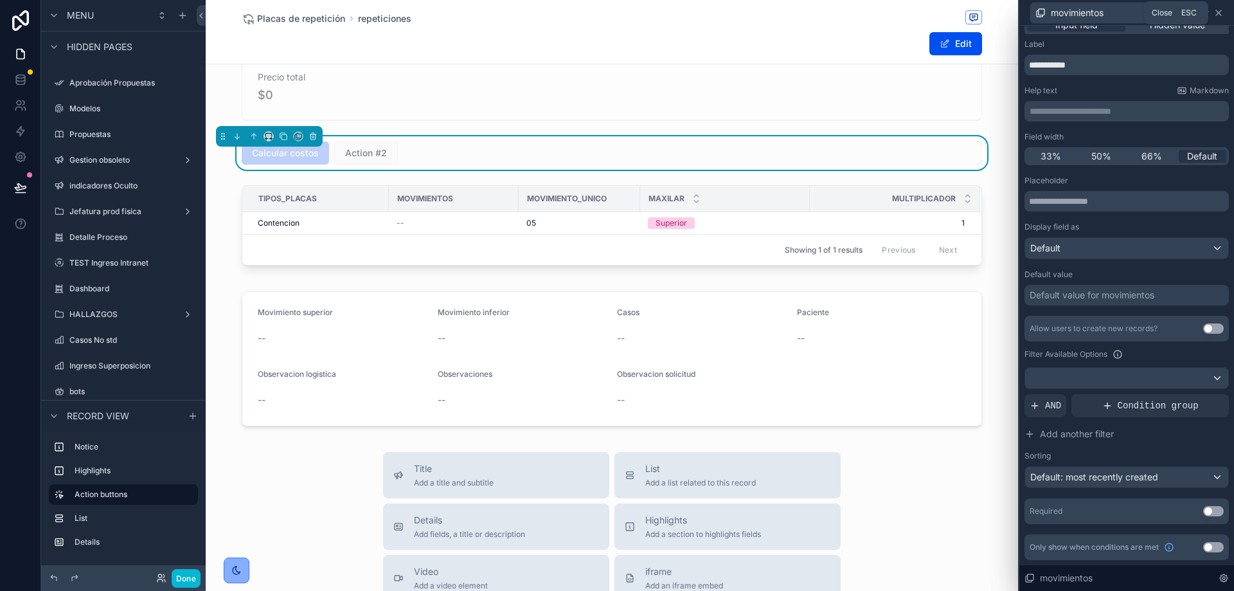
click at [1217, 12] on icon at bounding box center [1218, 13] width 10 height 10
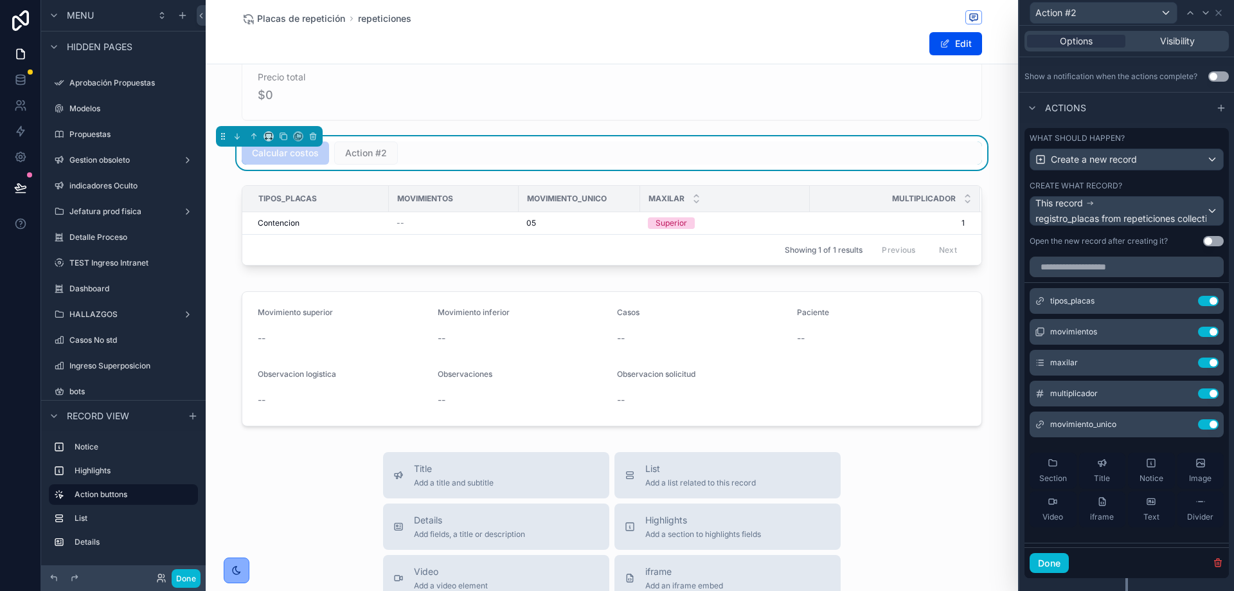
scroll to position [0, 0]
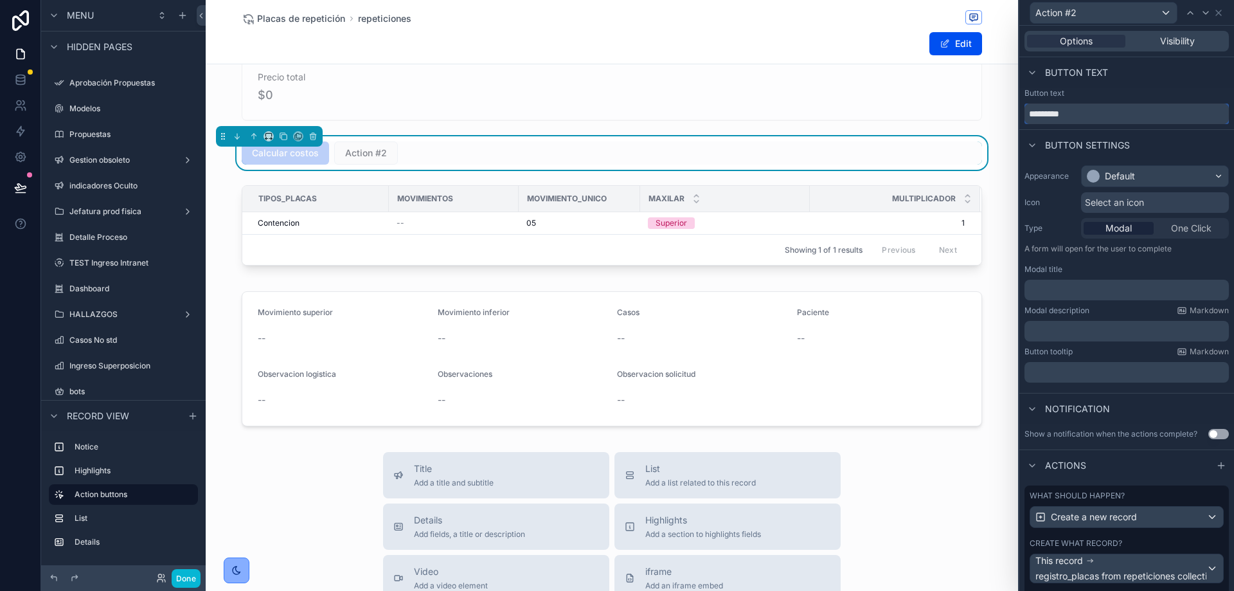
drag, startPoint x: 1082, startPoint y: 116, endPoint x: 1010, endPoint y: 117, distance: 71.3
click at [1010, 117] on div "Action #2 Options Visibility Button text Button text ********* Button settings …" at bounding box center [617, 295] width 1234 height 591
type input "**********"
click at [1136, 90] on div "Button text" at bounding box center [1126, 93] width 204 height 10
click at [183, 578] on button "Done" at bounding box center [186, 578] width 29 height 19
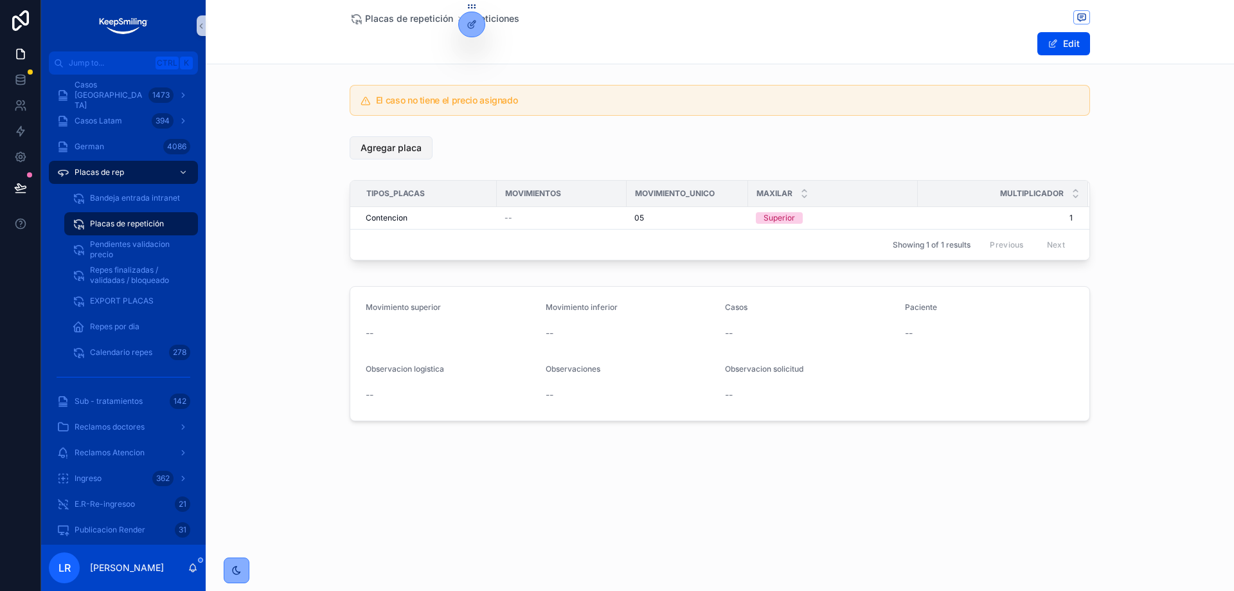
click at [412, 150] on span "Agregar placa" at bounding box center [391, 147] width 61 height 13
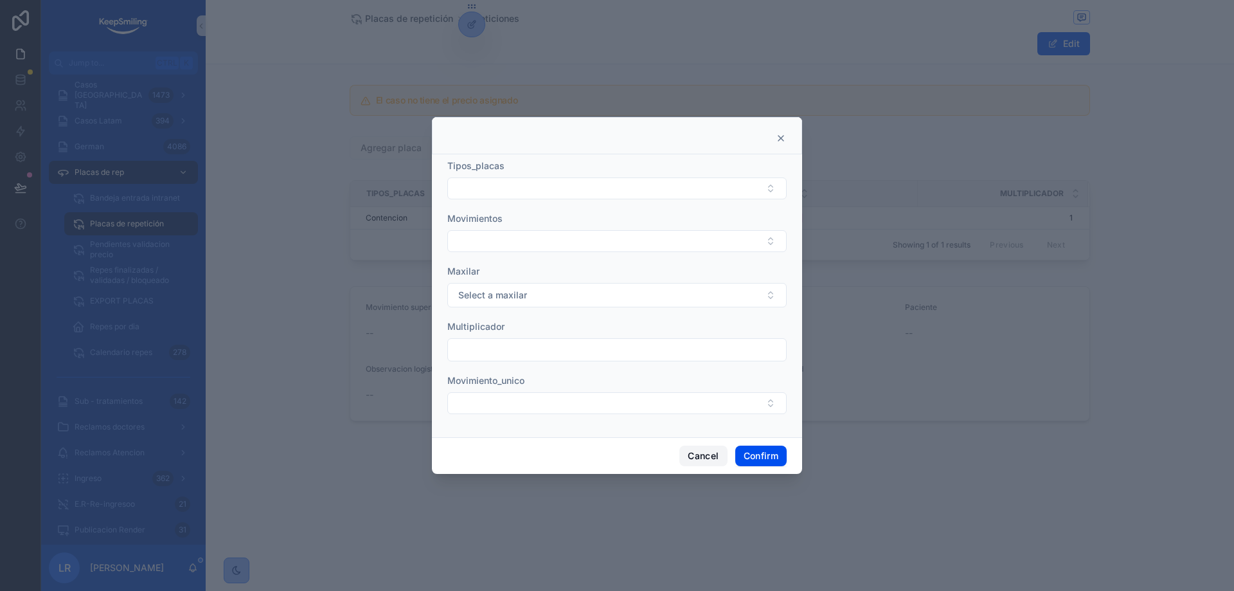
click at [690, 457] on button "Cancel" at bounding box center [703, 455] width 48 height 21
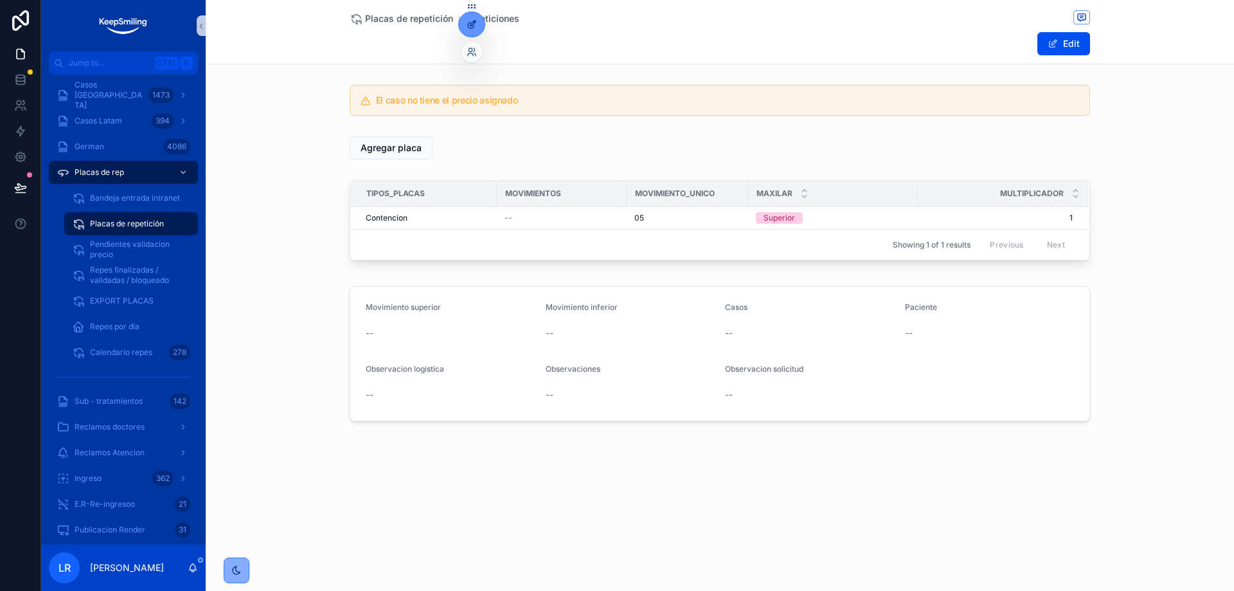
click at [476, 24] on icon at bounding box center [472, 24] width 10 height 10
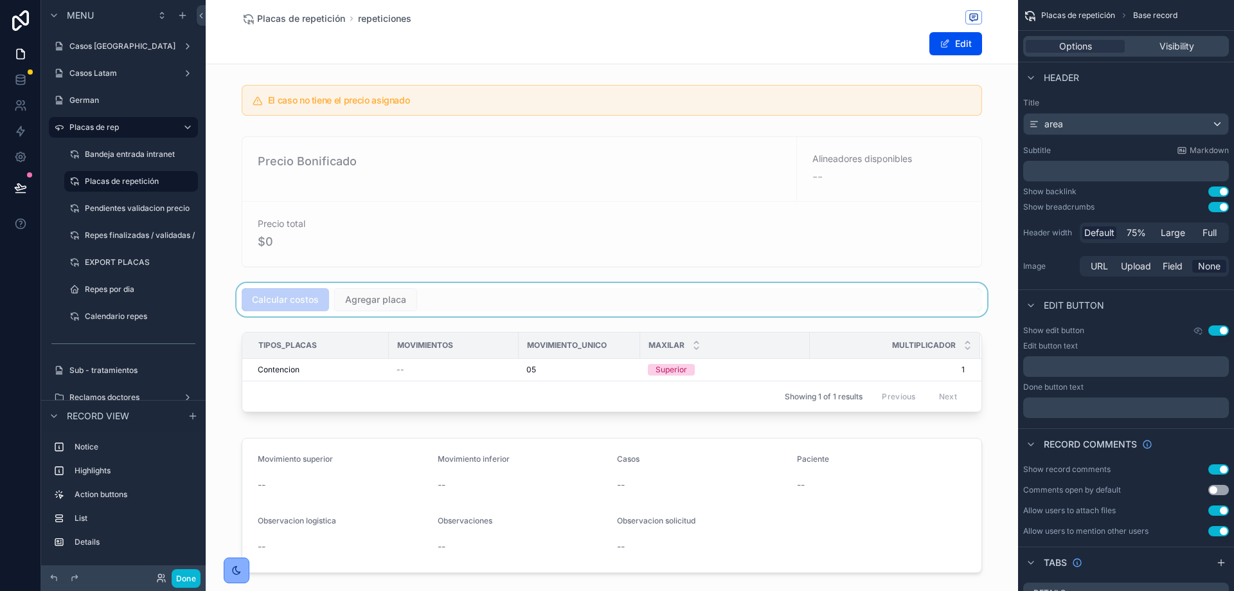
click at [393, 302] on div "scrollable content" at bounding box center [612, 299] width 812 height 33
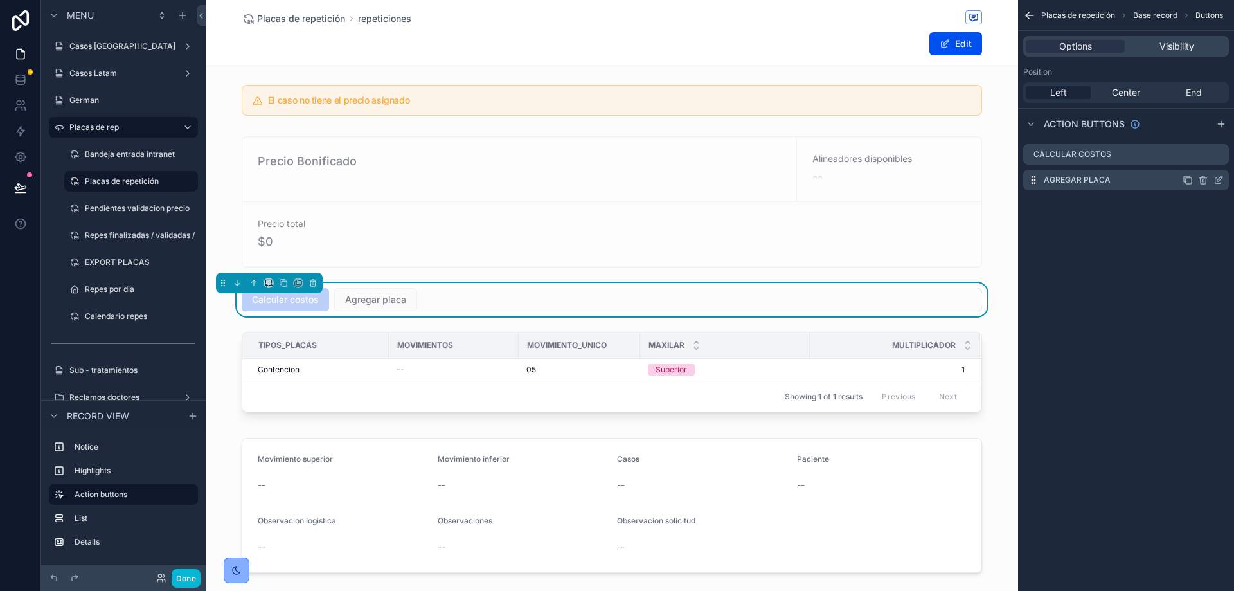
click at [1215, 181] on icon "scrollable content" at bounding box center [1218, 181] width 6 height 6
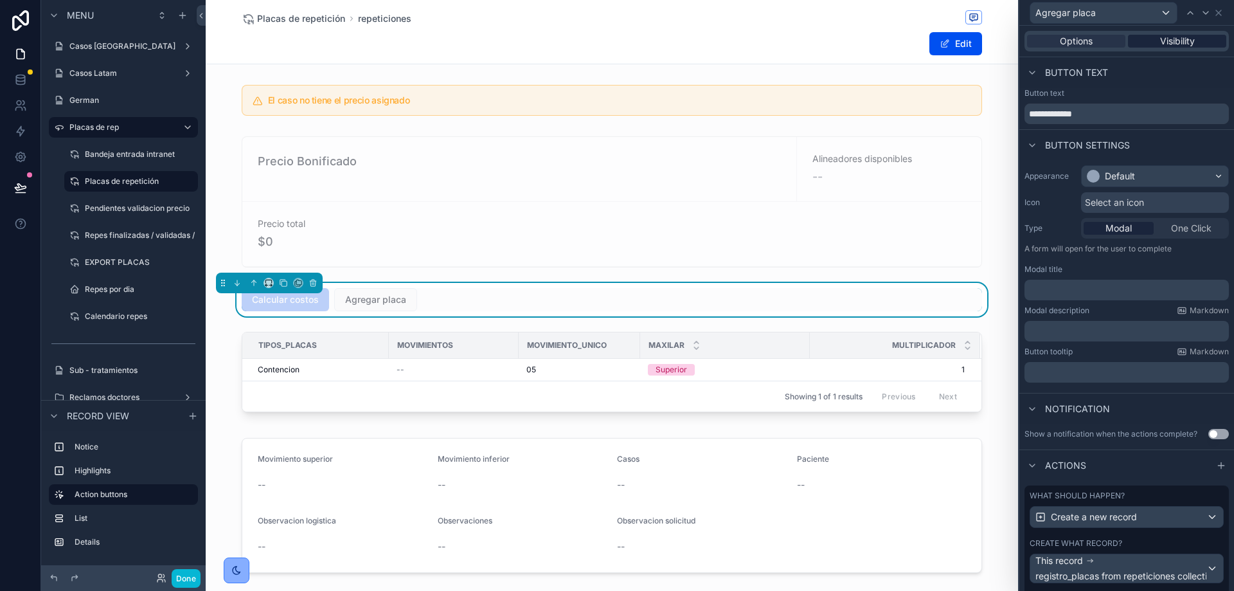
click at [1177, 36] on span "Visibility" at bounding box center [1177, 41] width 35 height 13
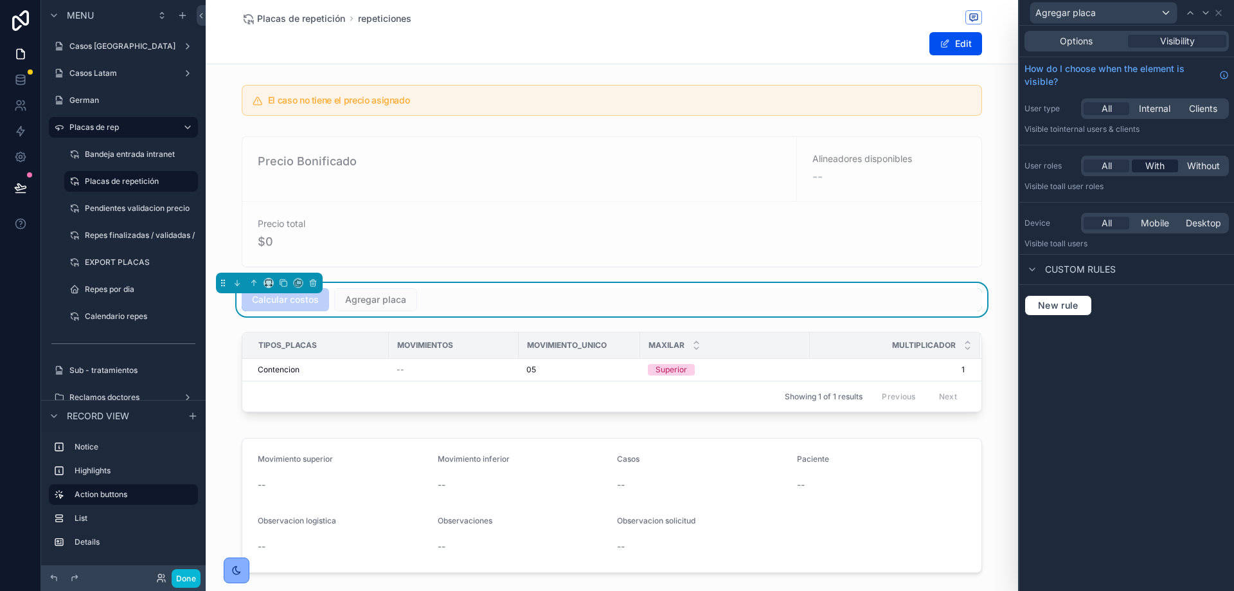
click at [1155, 164] on span "With" at bounding box center [1154, 165] width 19 height 13
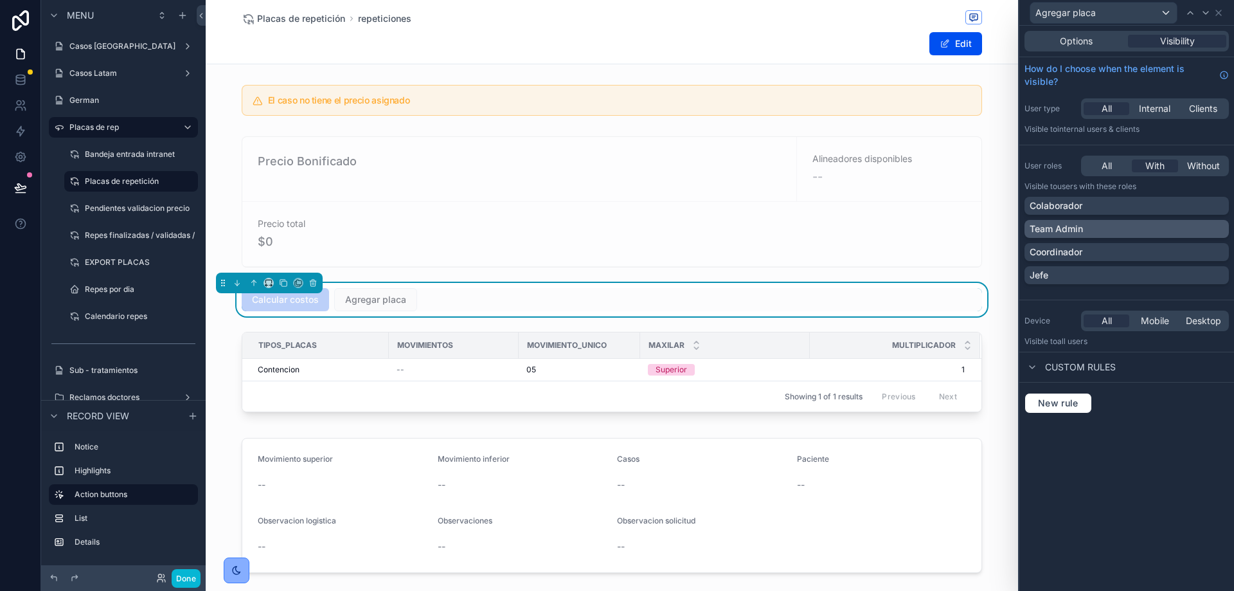
click at [1100, 229] on div "Team Admin" at bounding box center [1127, 228] width 194 height 13
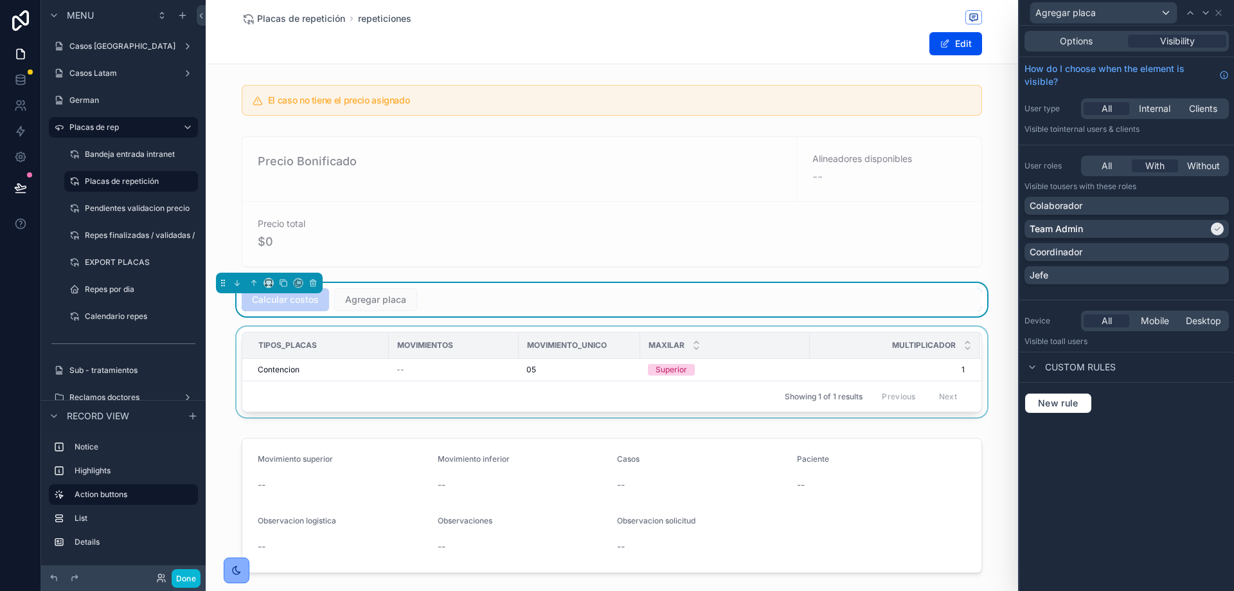
click at [932, 356] on div "Multiplicador" at bounding box center [894, 345] width 169 height 24
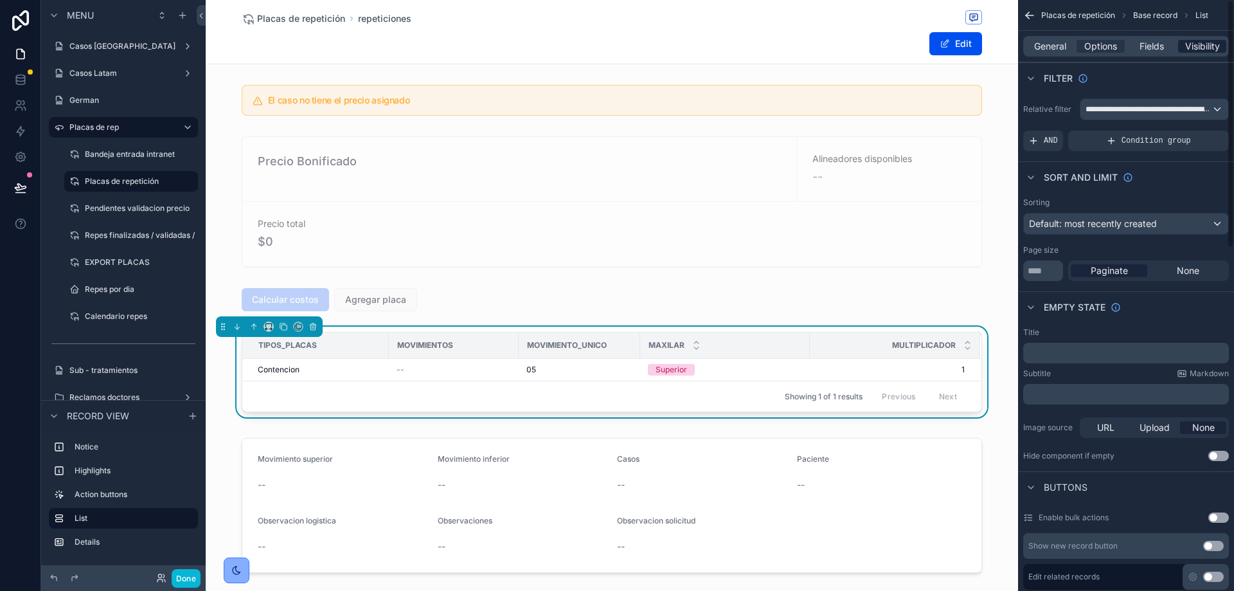
click at [1204, 51] on span "Visibility" at bounding box center [1202, 46] width 35 height 13
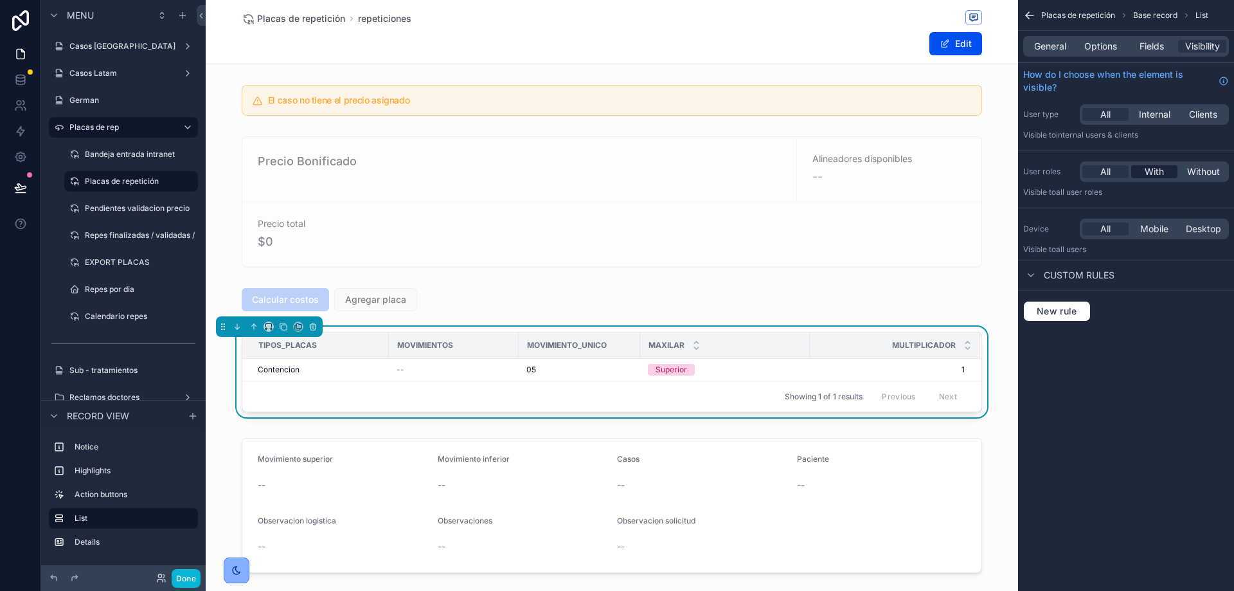
click at [1156, 177] on span "With" at bounding box center [1154, 171] width 19 height 13
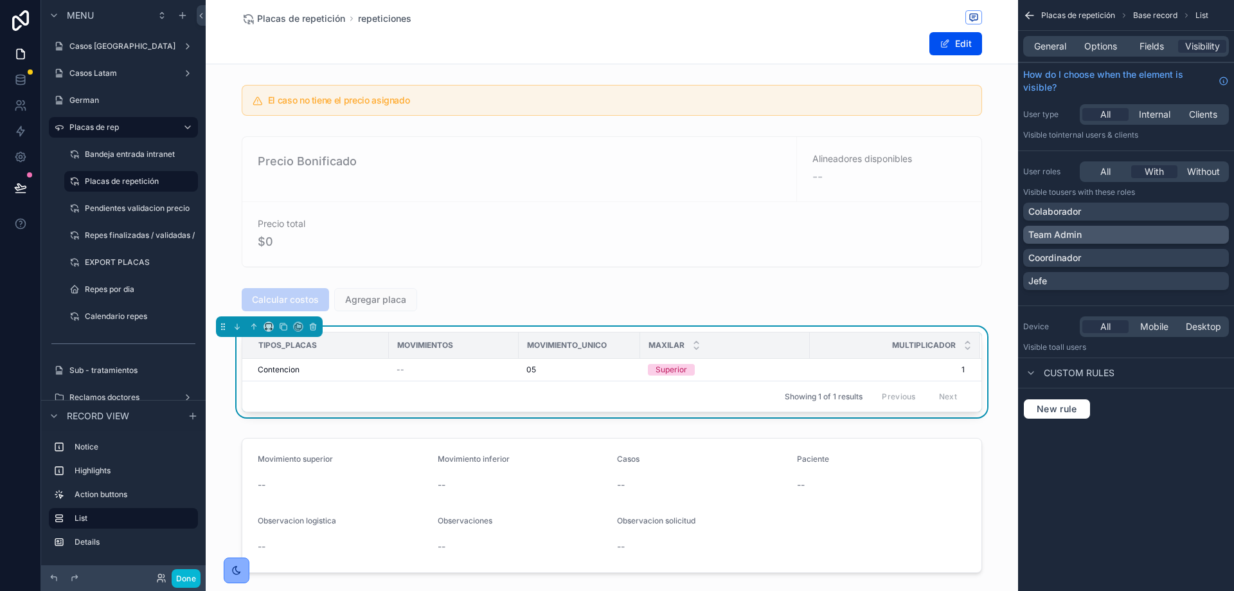
click at [1106, 238] on div "Team Admin" at bounding box center [1125, 234] width 195 height 13
click at [1007, 390] on div "Tipos_placas Movimientos Movimiento_unico Maxilar Multiplicador Contencion -- 0…" at bounding box center [612, 374] width 812 height 96
click at [224, 230] on div "scrollable content" at bounding box center [612, 201] width 812 height 141
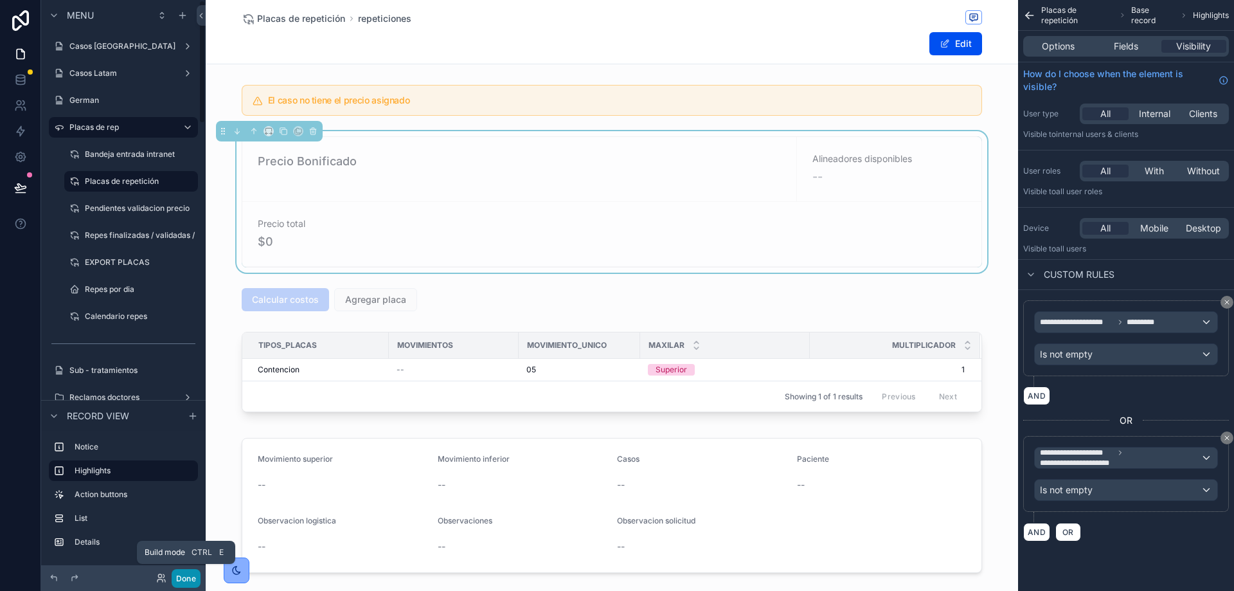
click at [181, 585] on button "Done" at bounding box center [186, 578] width 29 height 19
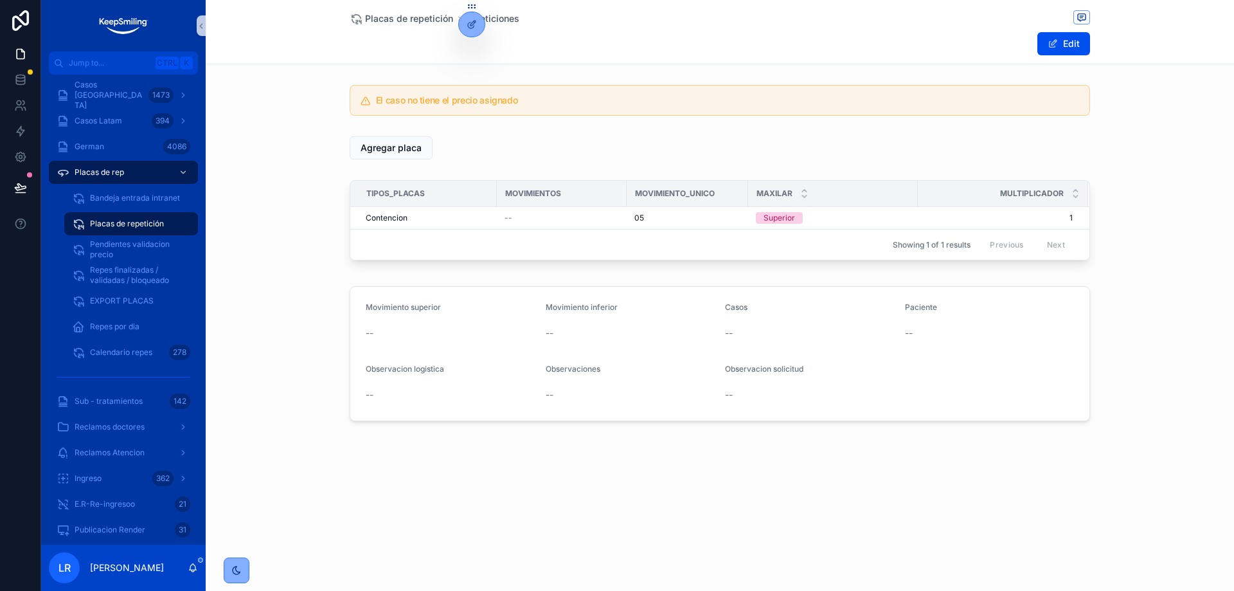
click at [267, 162] on div "Agregar placa" at bounding box center [720, 147] width 1028 height 33
click at [148, 221] on span "Placas de repetición" at bounding box center [127, 223] width 74 height 10
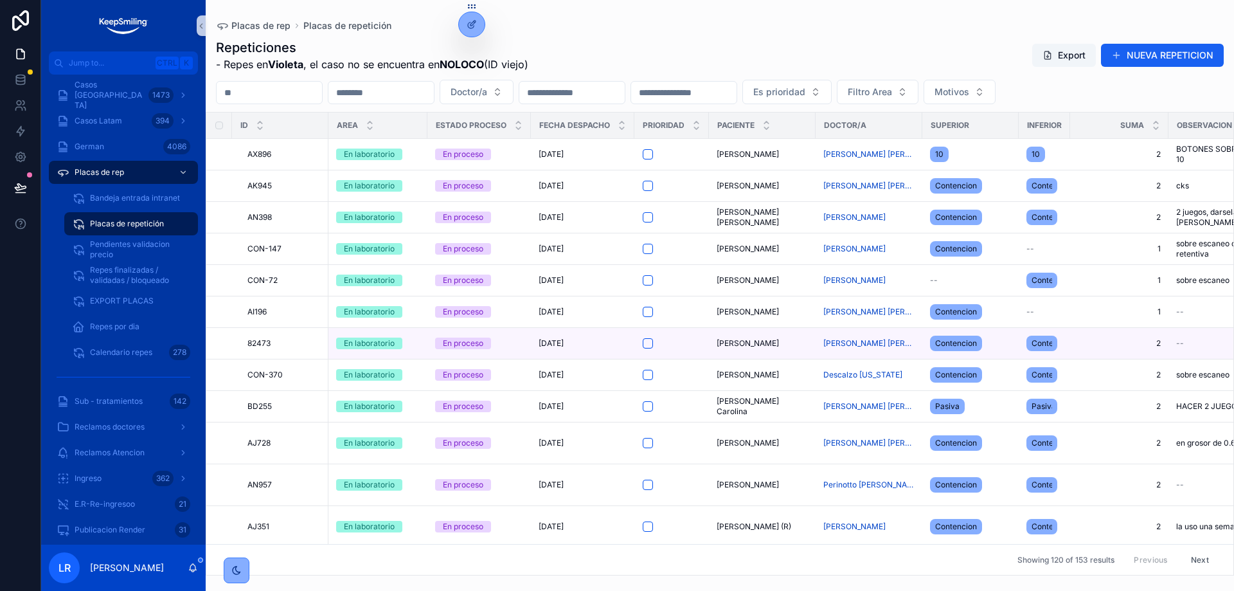
click at [1178, 56] on button "NUEVA REPETICION" at bounding box center [1162, 55] width 123 height 23
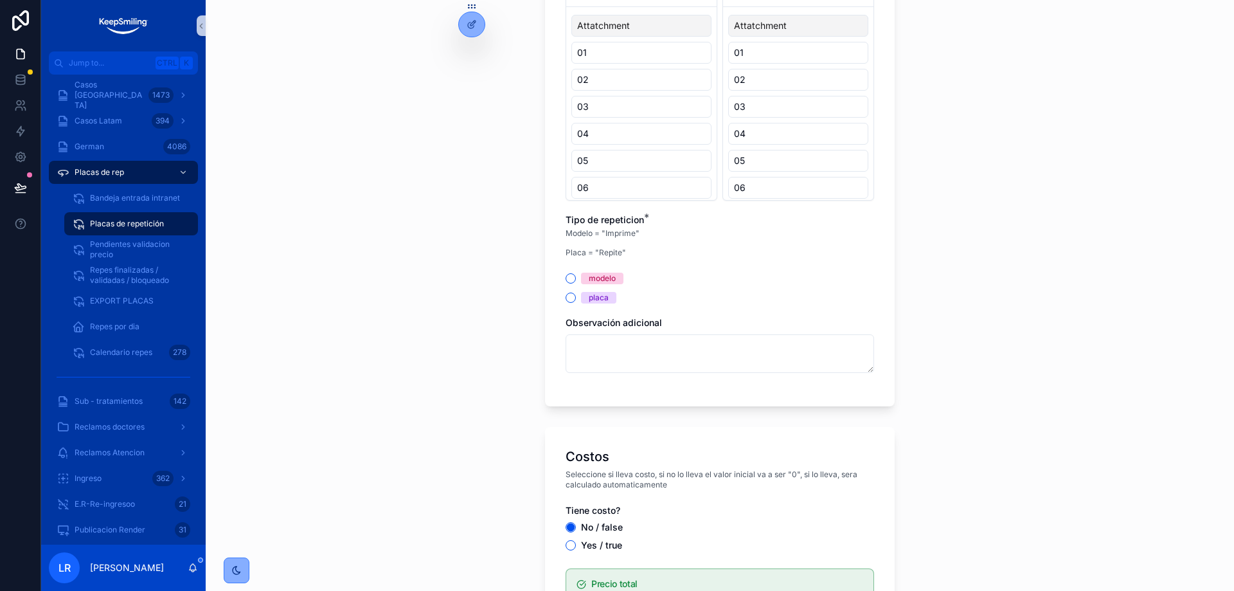
scroll to position [1432, 0]
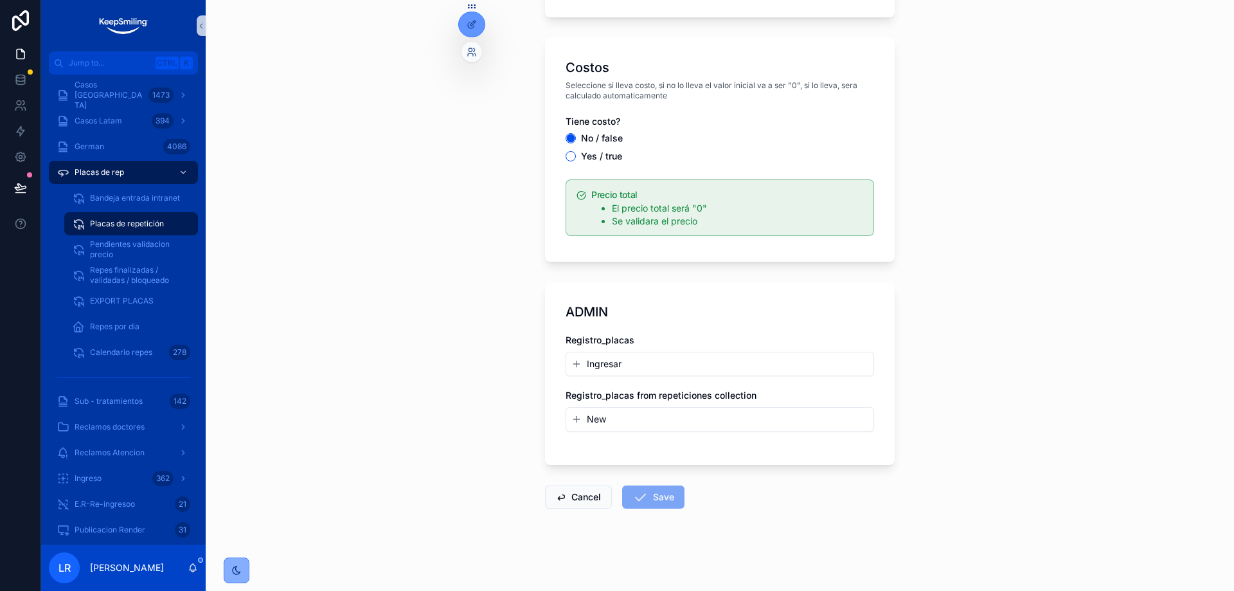
click at [476, 37] on div at bounding box center [471, 50] width 21 height 26
click at [475, 28] on icon at bounding box center [472, 24] width 10 height 10
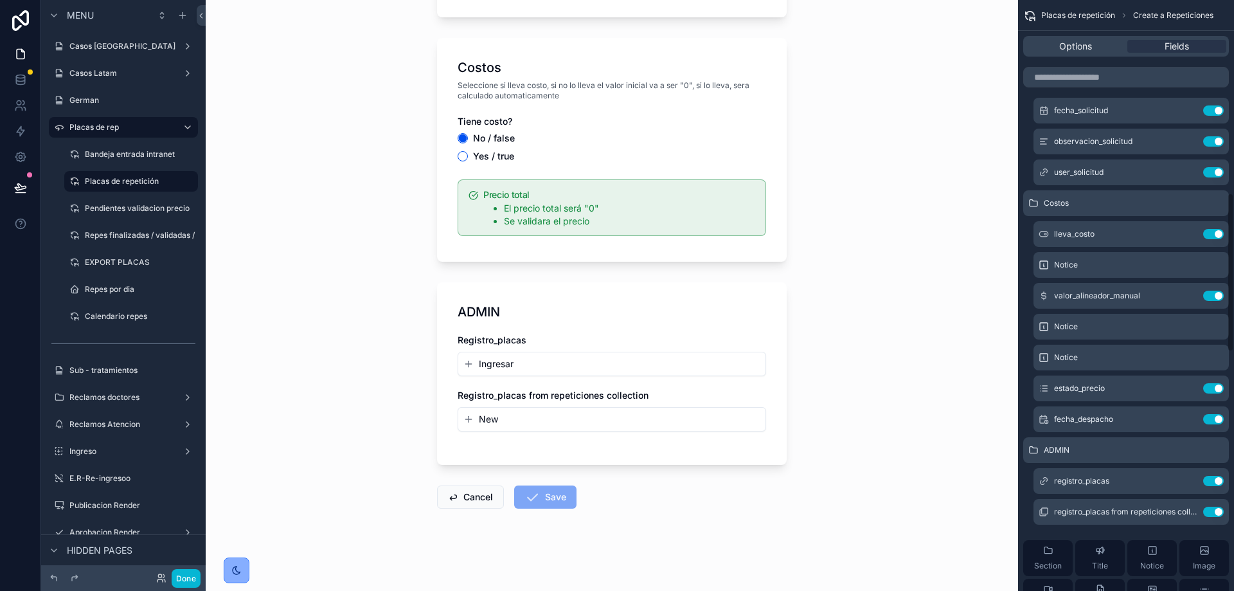
scroll to position [859, 0]
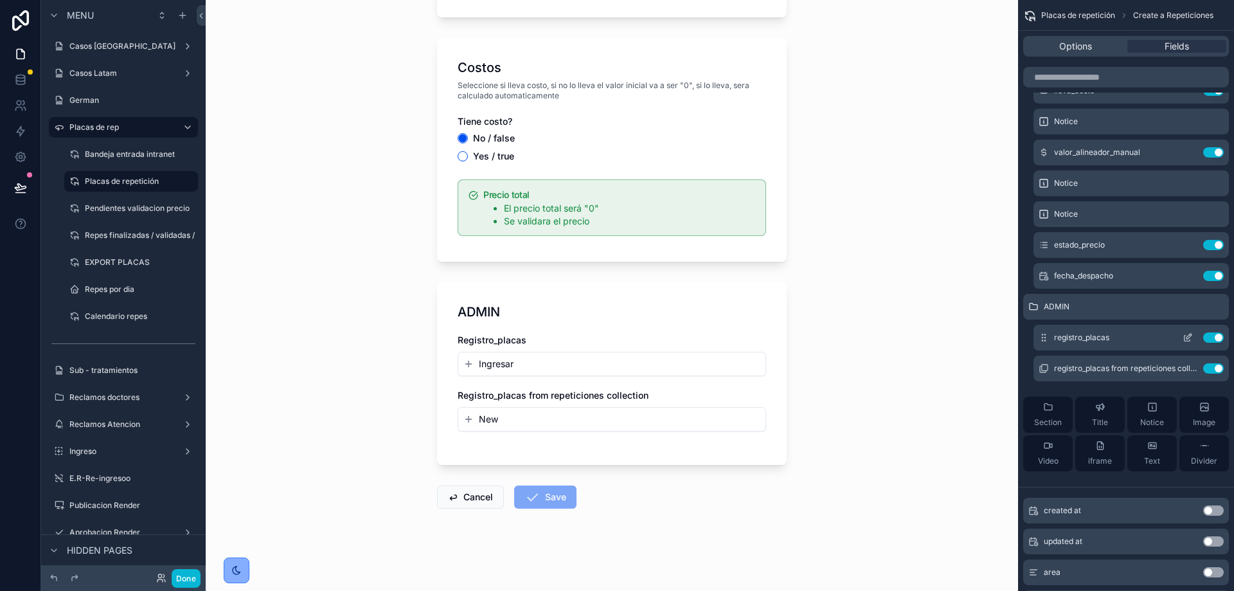
click at [1184, 338] on icon "scrollable content" at bounding box center [1187, 338] width 6 height 6
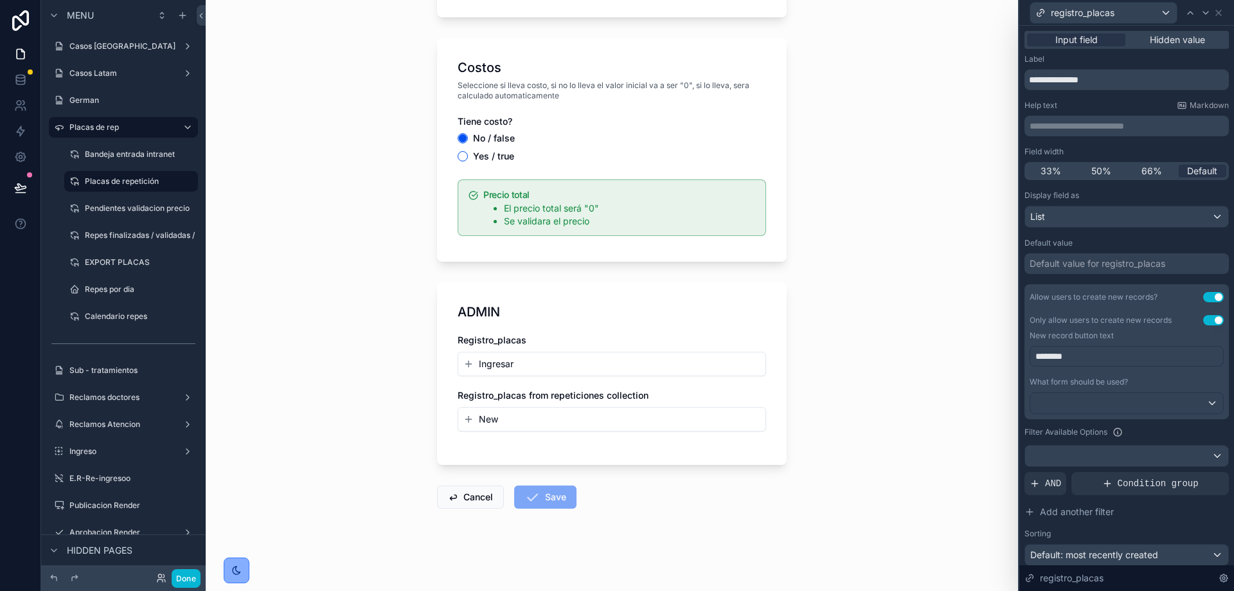
scroll to position [78, 0]
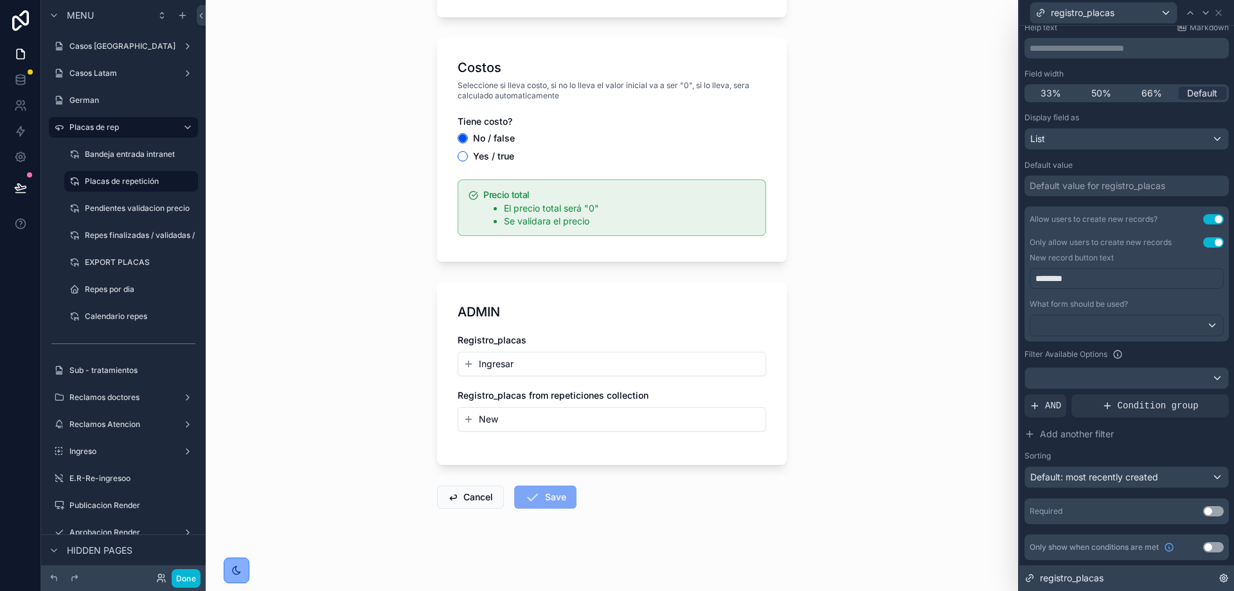
click at [1083, 584] on div "registro_placas" at bounding box center [1126, 578] width 215 height 26
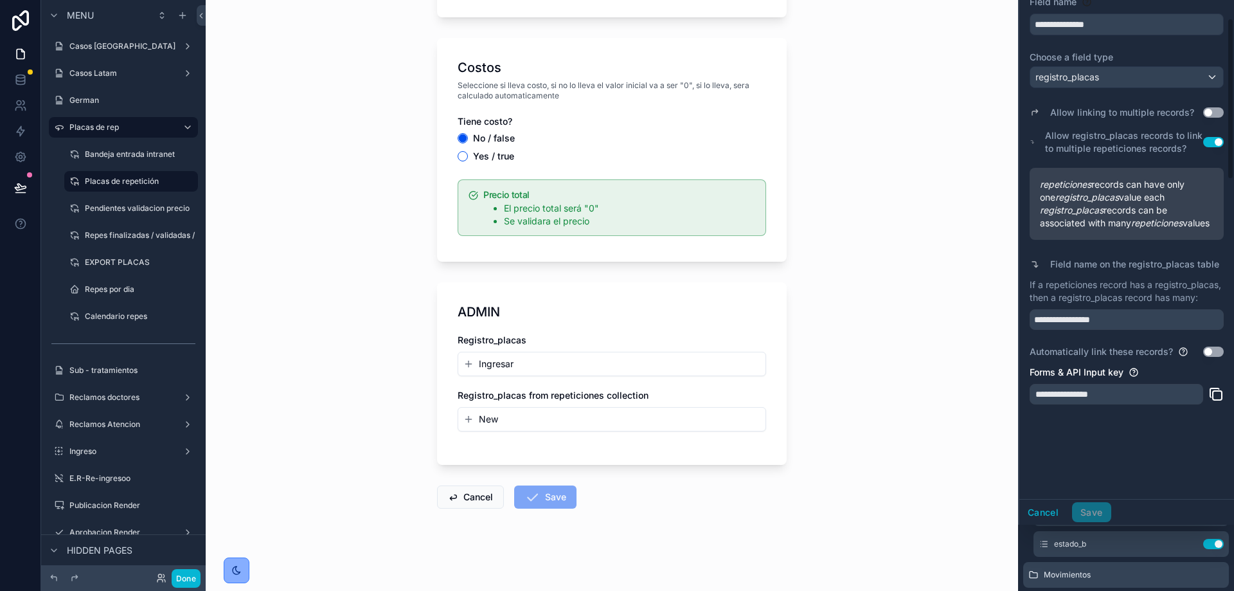
scroll to position [0, 0]
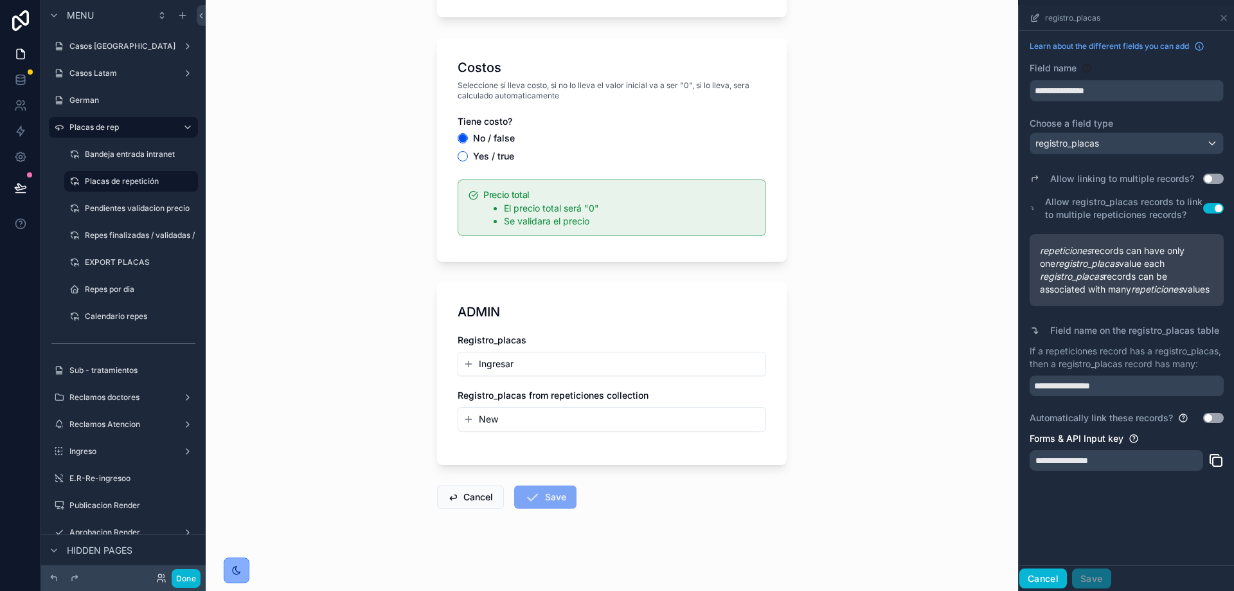
click at [1047, 572] on button "Cancel" at bounding box center [1043, 578] width 48 height 21
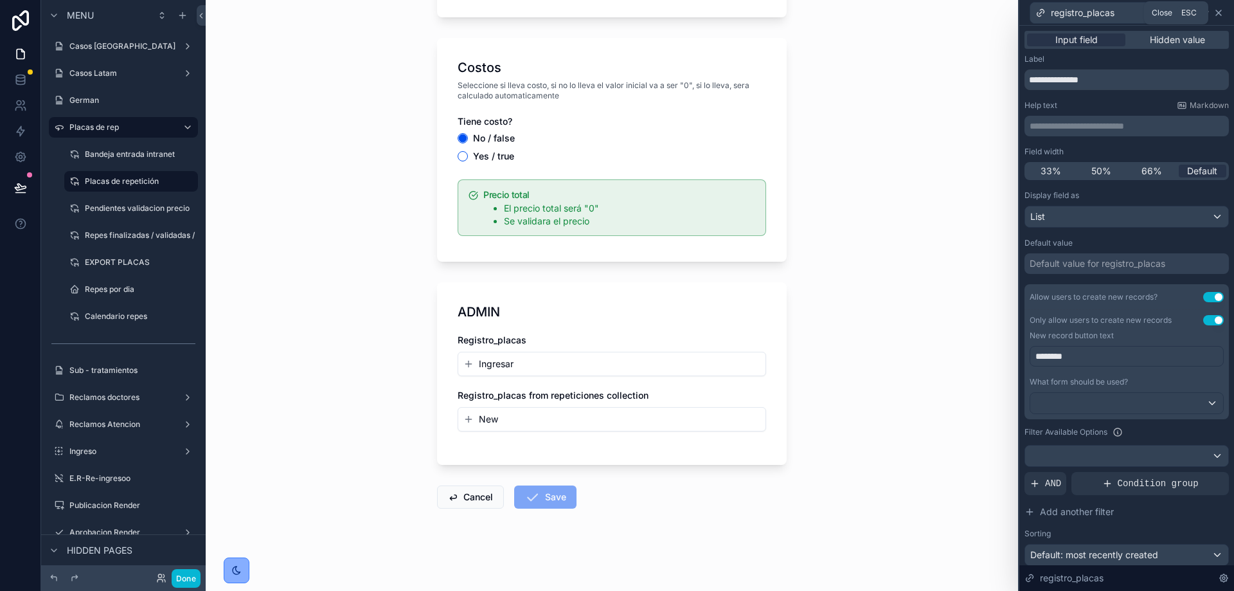
click at [1217, 12] on icon at bounding box center [1218, 13] width 10 height 10
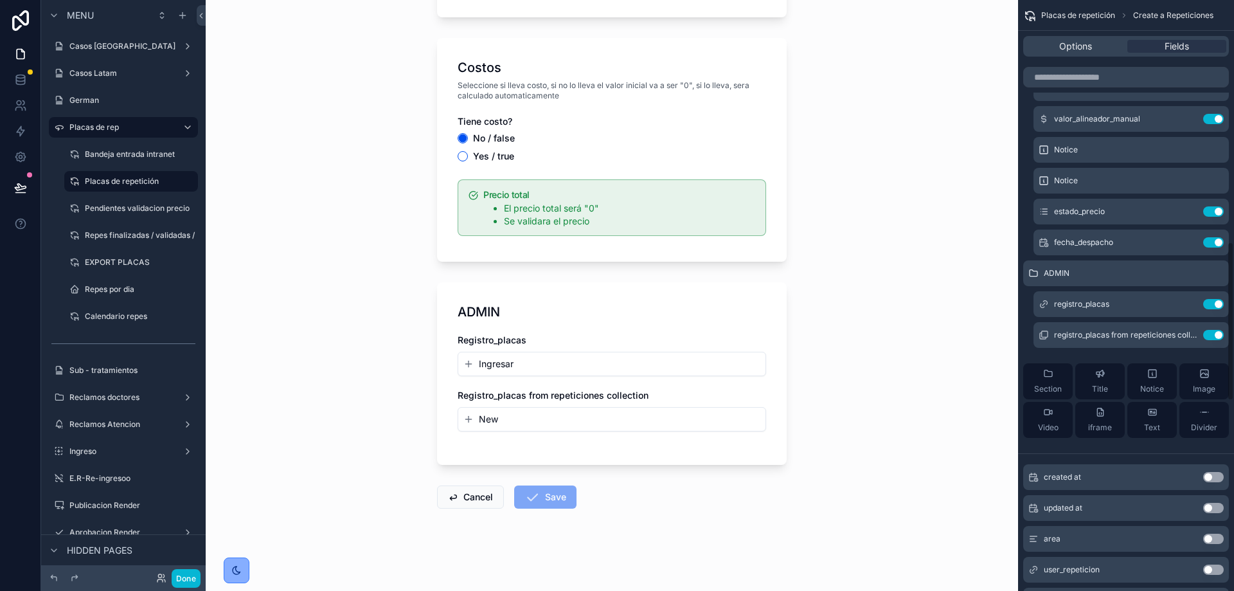
scroll to position [895, 0]
click at [1209, 298] on button "Use setting" at bounding box center [1213, 301] width 21 height 10
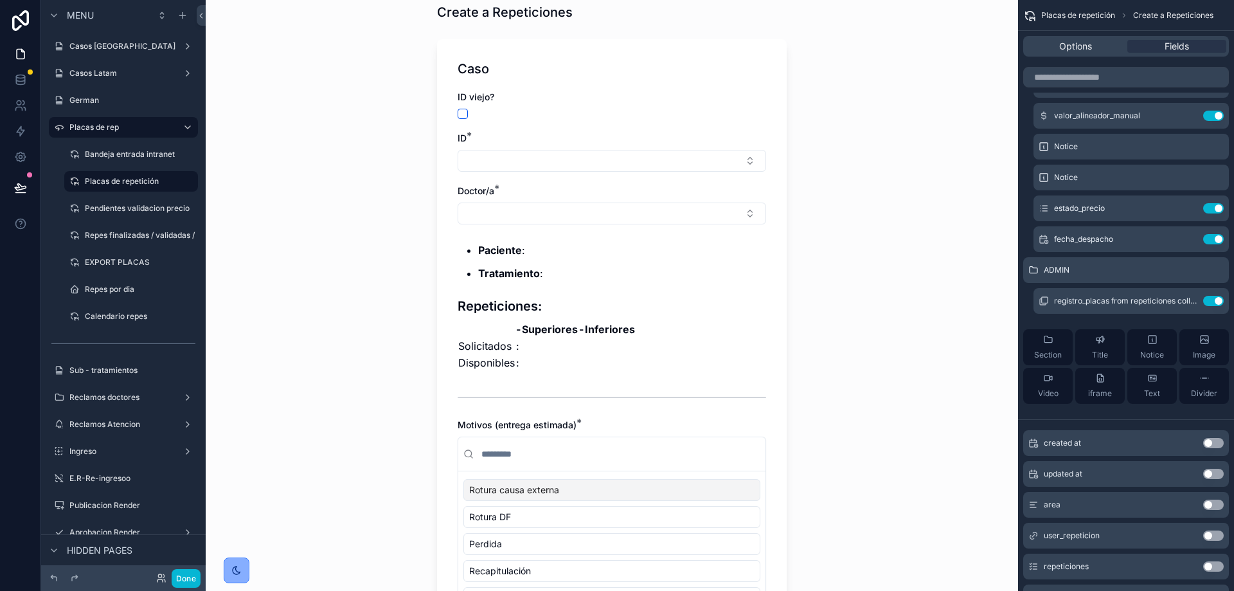
scroll to position [46, 0]
click at [1188, 301] on icon "scrollable content" at bounding box center [1187, 301] width 10 height 10
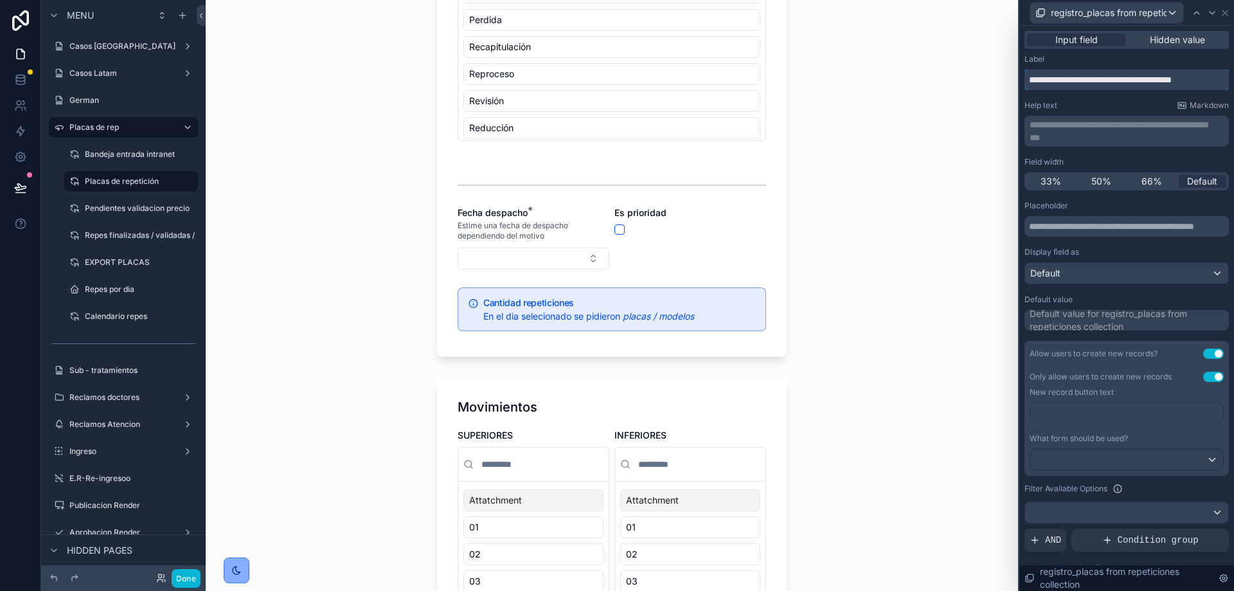
scroll to position [0, 3]
drag, startPoint x: 1031, startPoint y: 78, endPoint x: 1233, endPoint y: 90, distance: 202.8
click at [1233, 90] on div "**********" at bounding box center [1126, 308] width 215 height 565
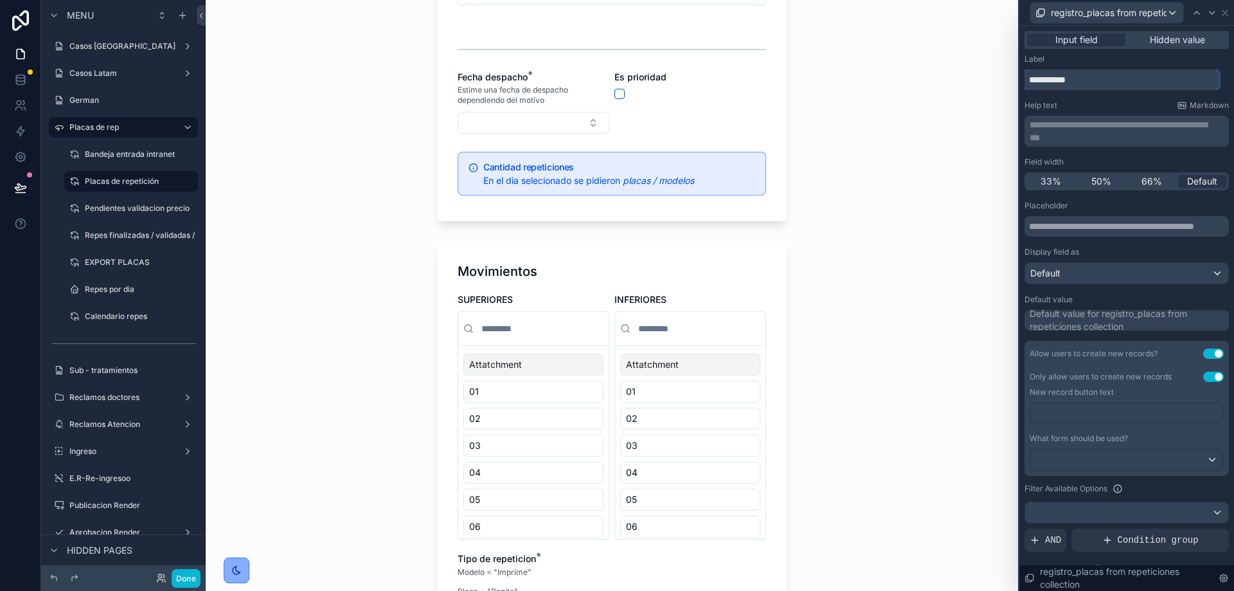
scroll to position [784, 0]
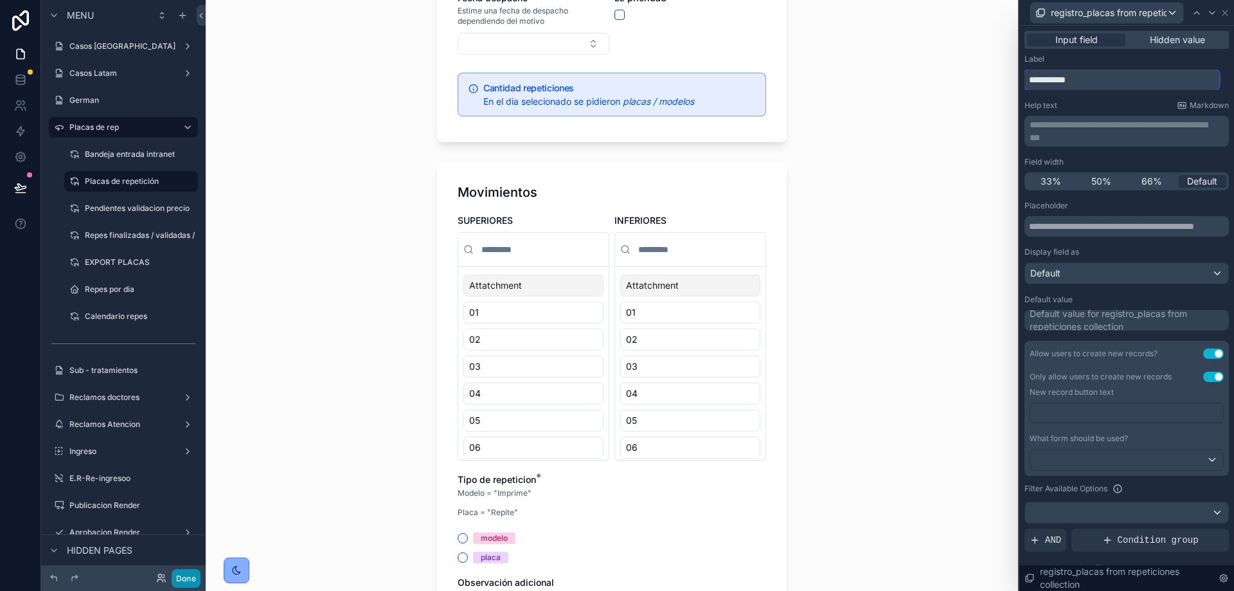
type input "**********"
click at [176, 570] on button "Done" at bounding box center [186, 578] width 29 height 19
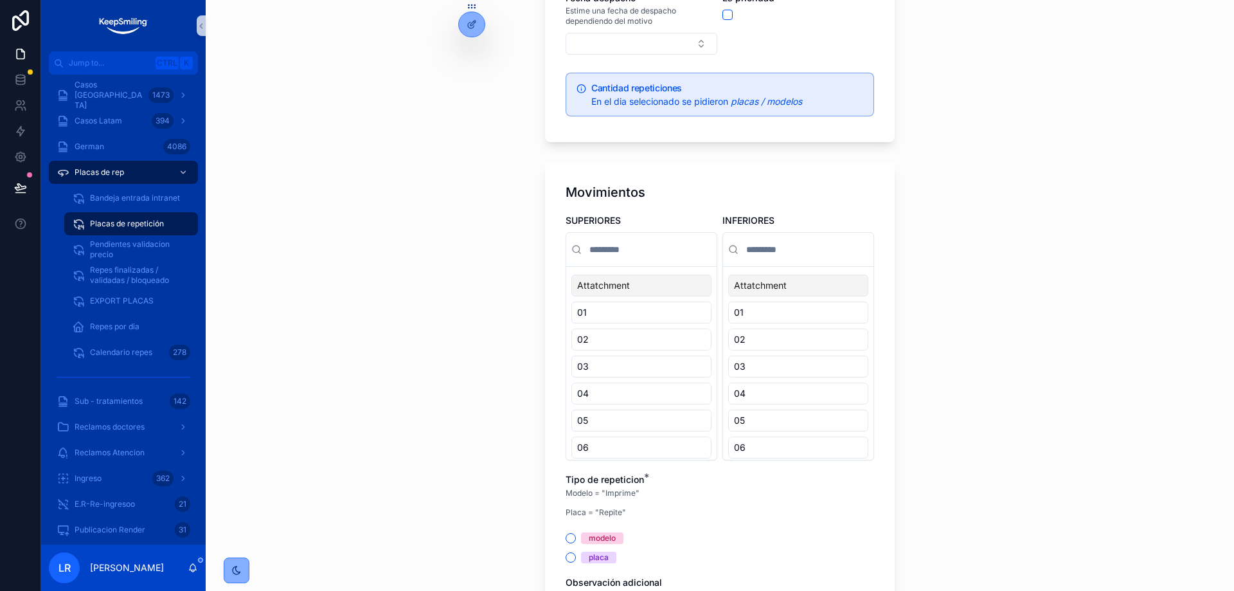
scroll to position [0, 0]
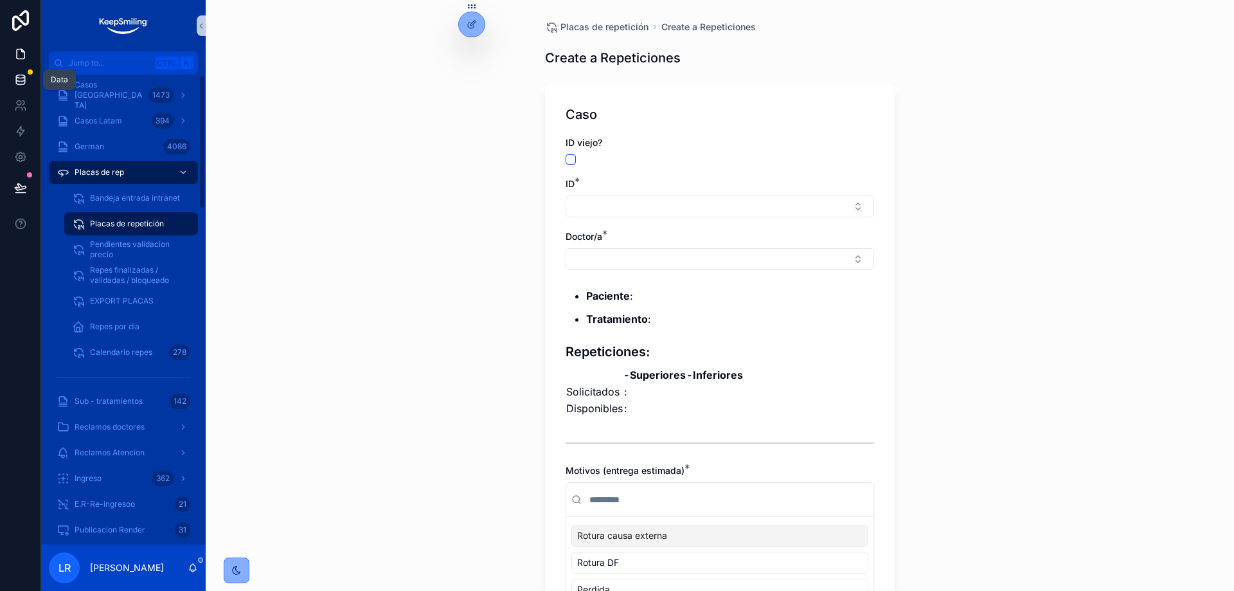
click at [23, 84] on icon at bounding box center [20, 82] width 8 height 5
